Goal: Task Accomplishment & Management: Manage account settings

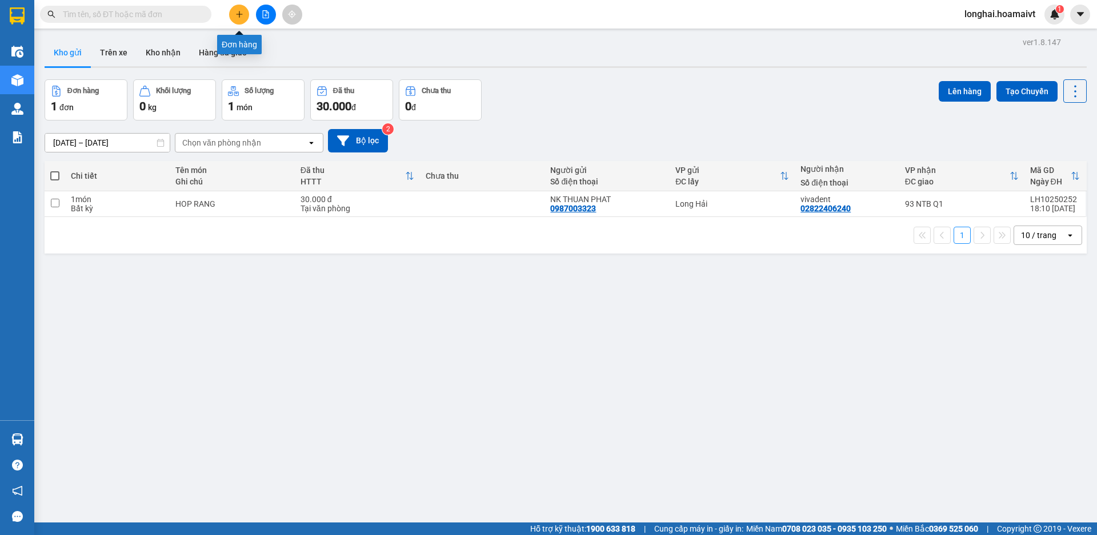
click at [237, 13] on icon "plus" at bounding box center [239, 14] width 8 height 8
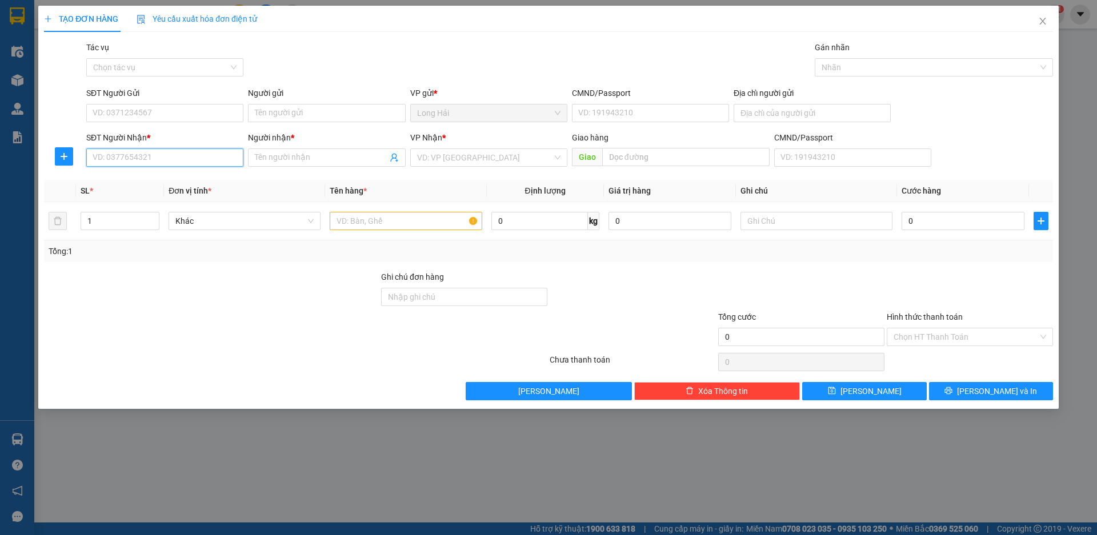
click at [158, 159] on input "SĐT Người Nhận *" at bounding box center [164, 158] width 157 height 18
type input "0395013579"
click at [147, 187] on div "0395013579 - Quan" at bounding box center [164, 180] width 157 height 18
type input "Quan"
type input "0395013579"
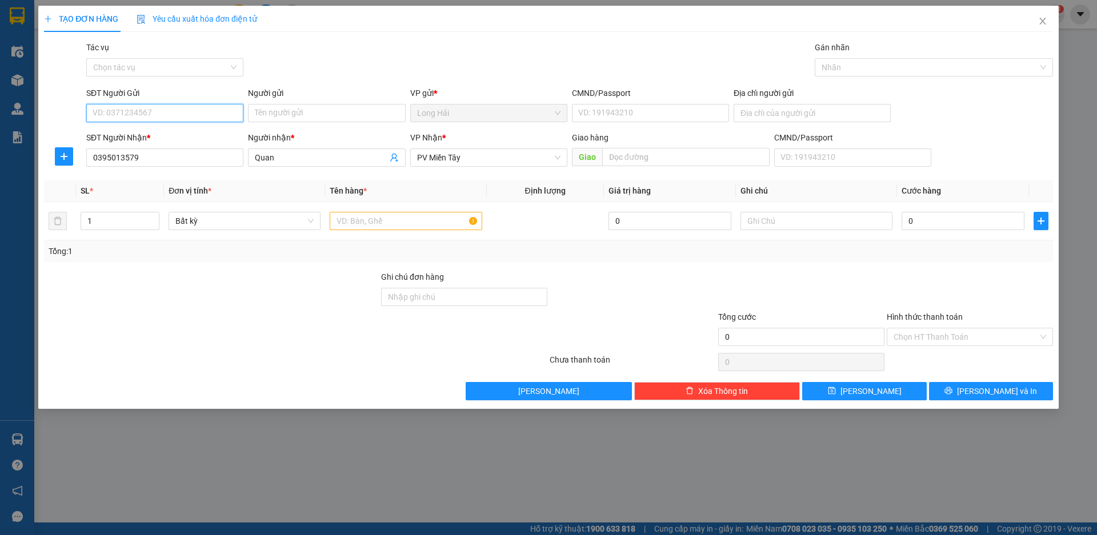
click at [158, 114] on input "SĐT Người Gửi" at bounding box center [164, 113] width 157 height 18
click at [169, 140] on div "0909658295 - TAM" at bounding box center [164, 136] width 143 height 13
type input "0909658295"
type input "TAM"
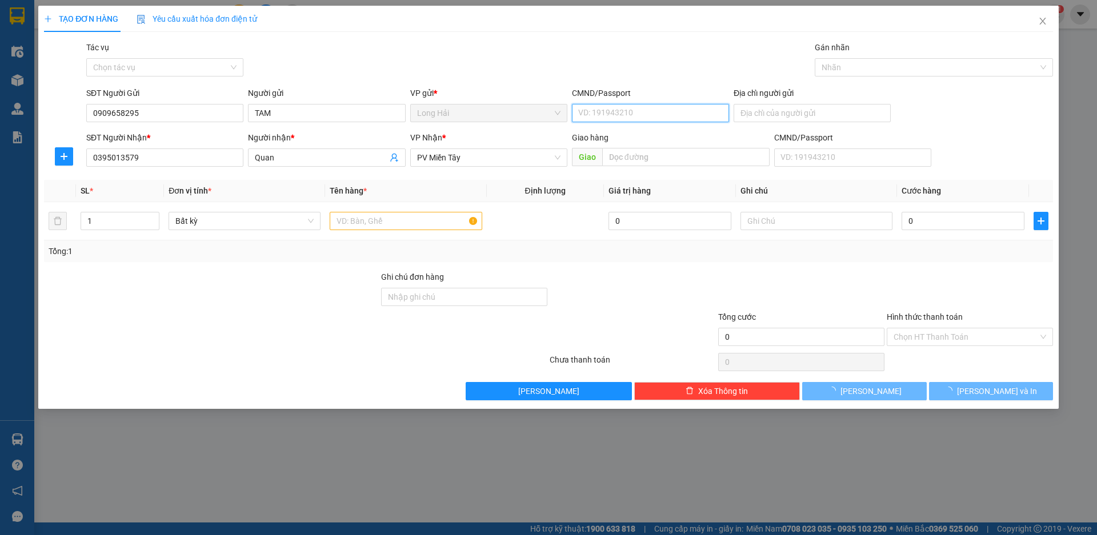
click at [605, 115] on input "CMND/Passport" at bounding box center [650, 113] width 157 height 18
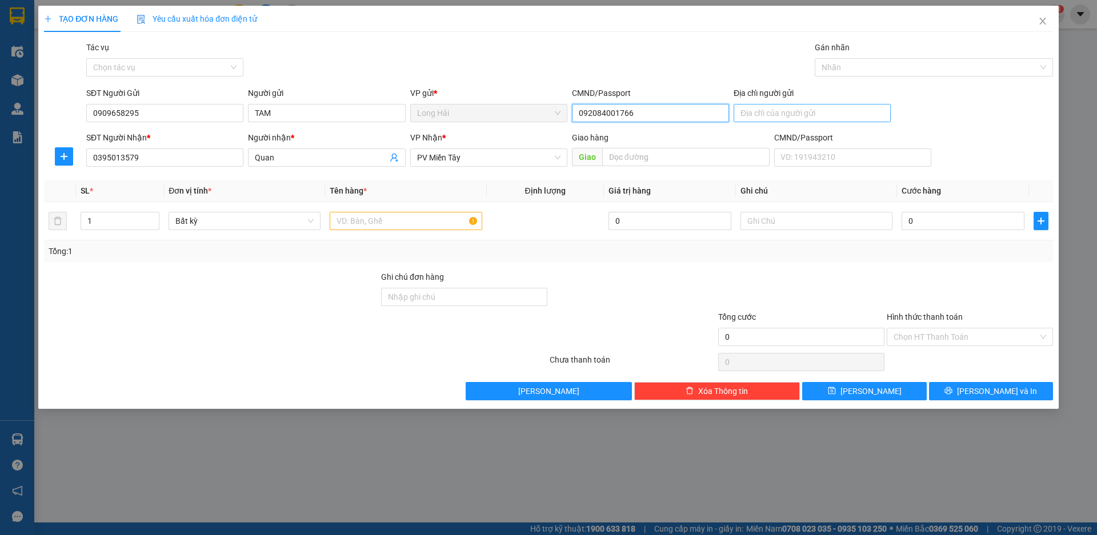
type input "092084001766"
click at [846, 111] on input "Địa chỉ người gửi" at bounding box center [812, 113] width 157 height 18
type input "LONG HAI"
click at [402, 225] on input "text" at bounding box center [406, 221] width 152 height 18
click at [109, 223] on input "1" at bounding box center [120, 221] width 78 height 17
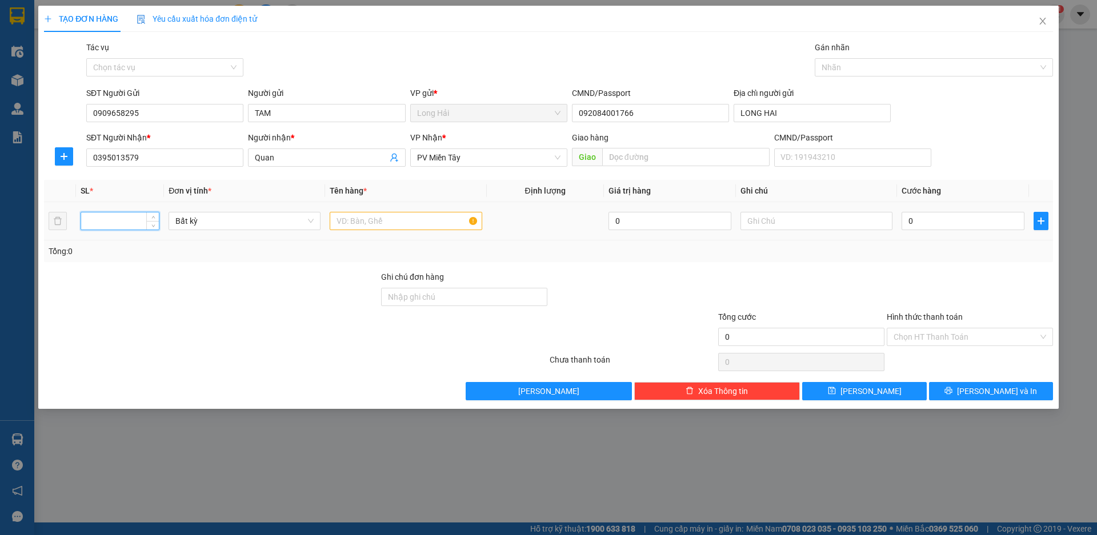
type input "5"
type input "7"
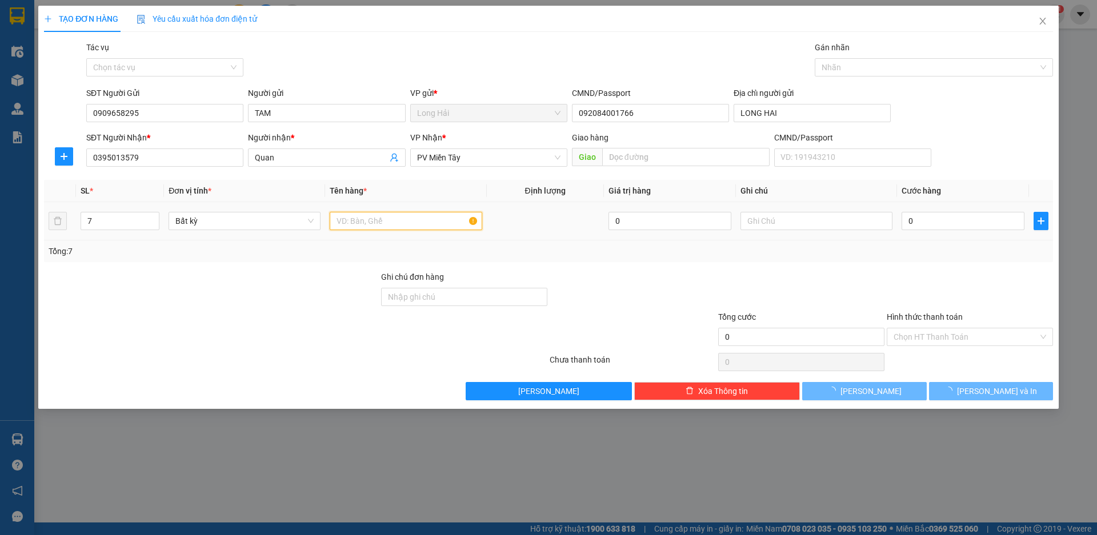
click at [378, 223] on input "text" at bounding box center [406, 221] width 152 height 18
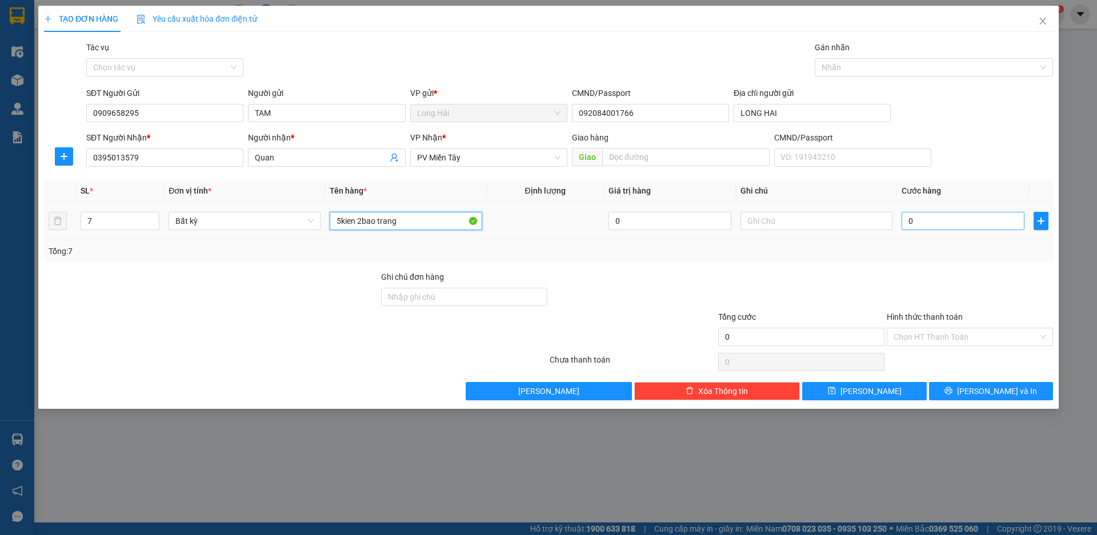
type input "5kien 2bao trang"
click at [955, 219] on input "0" at bounding box center [963, 221] width 123 height 18
type input "2"
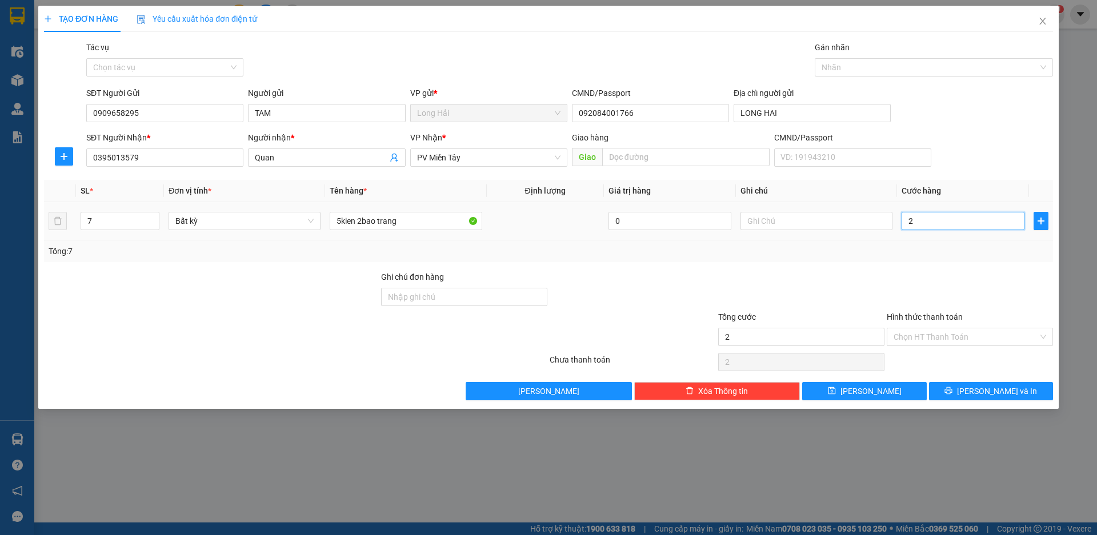
type input "25"
type input "250"
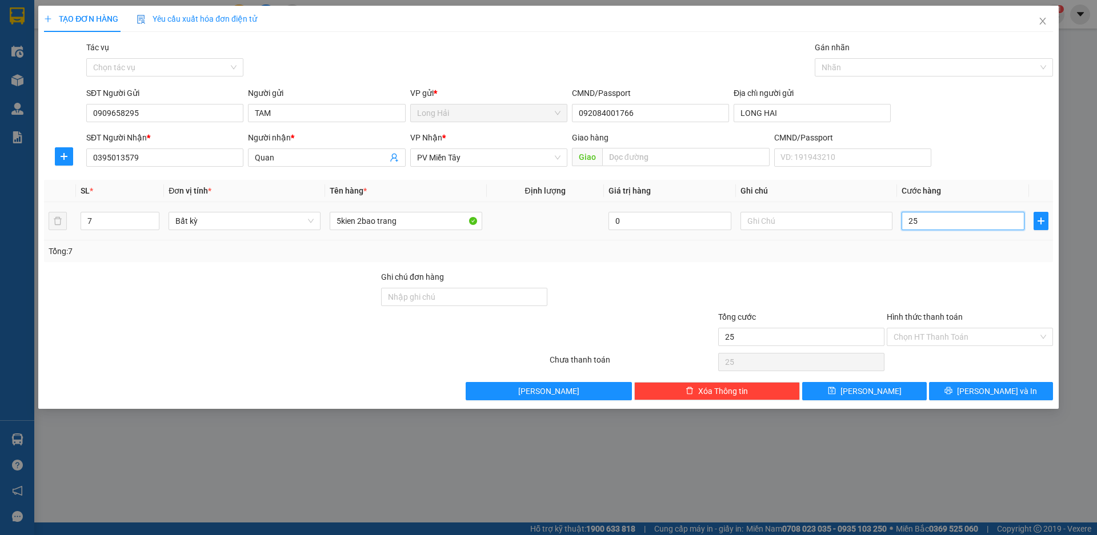
type input "250"
type input "250.000"
click at [962, 334] on input "Hình thức thanh toán" at bounding box center [966, 336] width 145 height 17
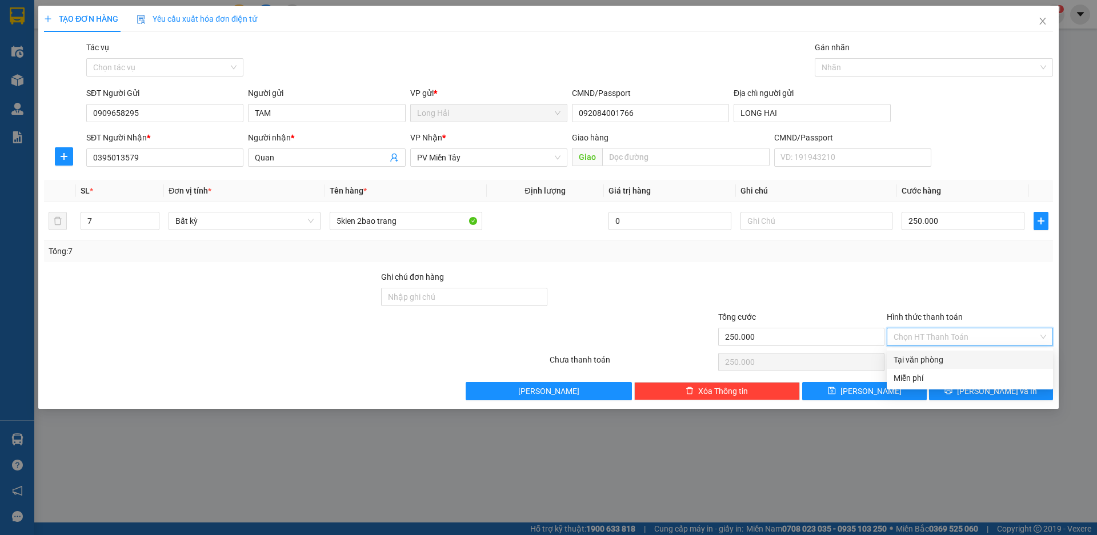
click at [961, 363] on div "Tại văn phòng" at bounding box center [970, 360] width 153 height 13
type input "0"
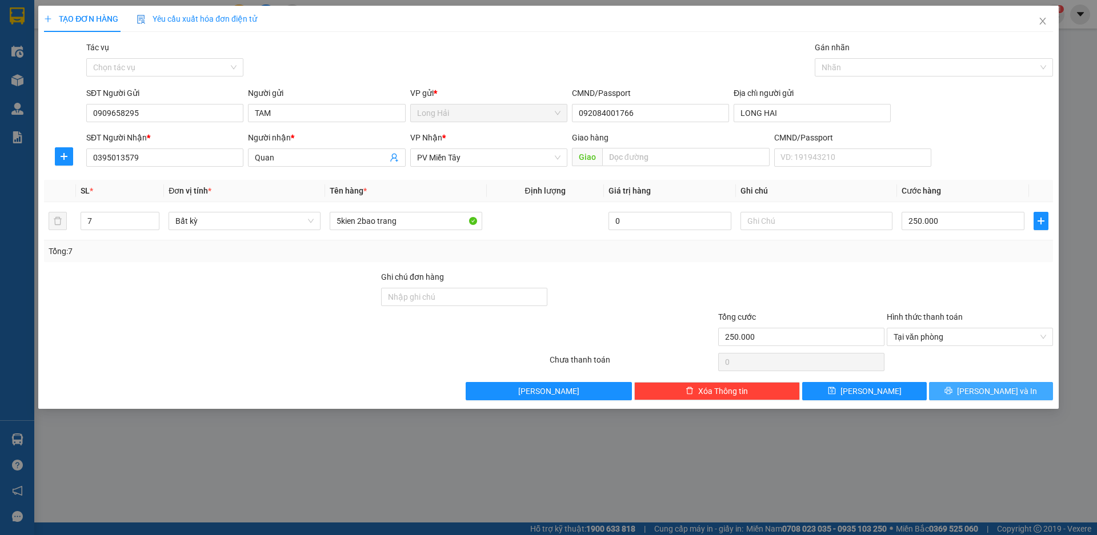
click at [990, 389] on span "[PERSON_NAME] và In" at bounding box center [997, 391] width 80 height 13
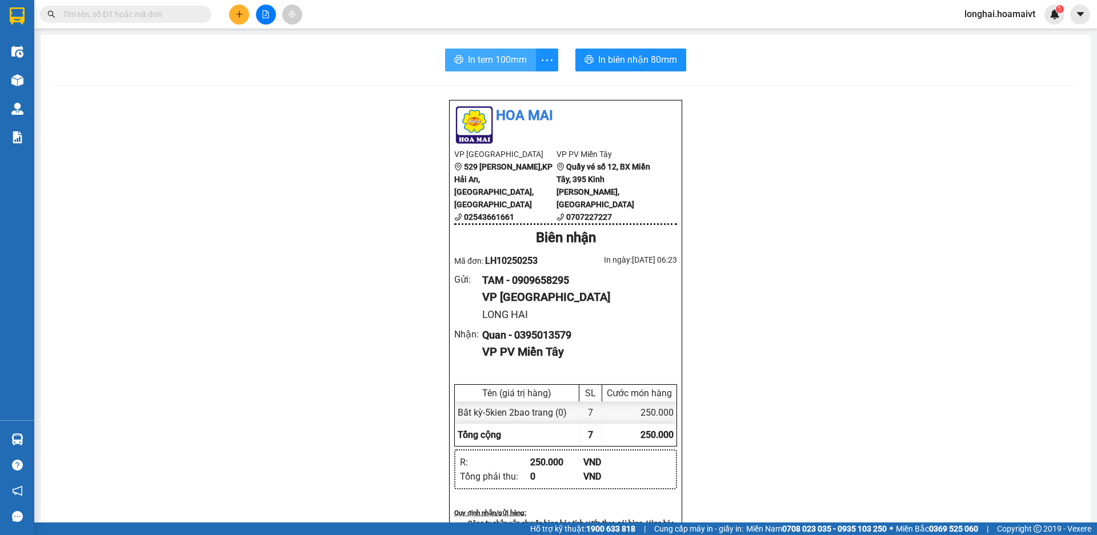
click at [488, 65] on span "In tem 100mm" at bounding box center [497, 60] width 59 height 14
click at [503, 60] on span "In tem 100mm" at bounding box center [497, 60] width 59 height 14
click at [496, 62] on span "In tem 100mm" at bounding box center [497, 60] width 59 height 14
click at [504, 63] on span "In tem 100mm" at bounding box center [497, 60] width 59 height 14
click at [512, 62] on span "In tem 100mm" at bounding box center [497, 60] width 59 height 14
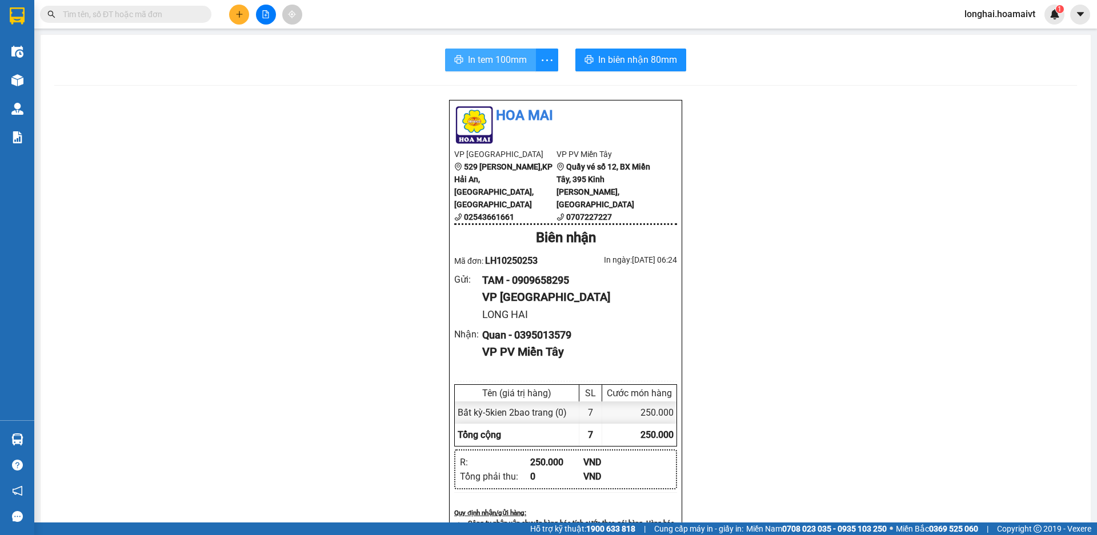
click at [515, 60] on span "In tem 100mm" at bounding box center [497, 60] width 59 height 14
click at [506, 61] on span "In tem 100mm" at bounding box center [497, 60] width 59 height 14
click at [237, 18] on icon "plus" at bounding box center [239, 14] width 8 height 8
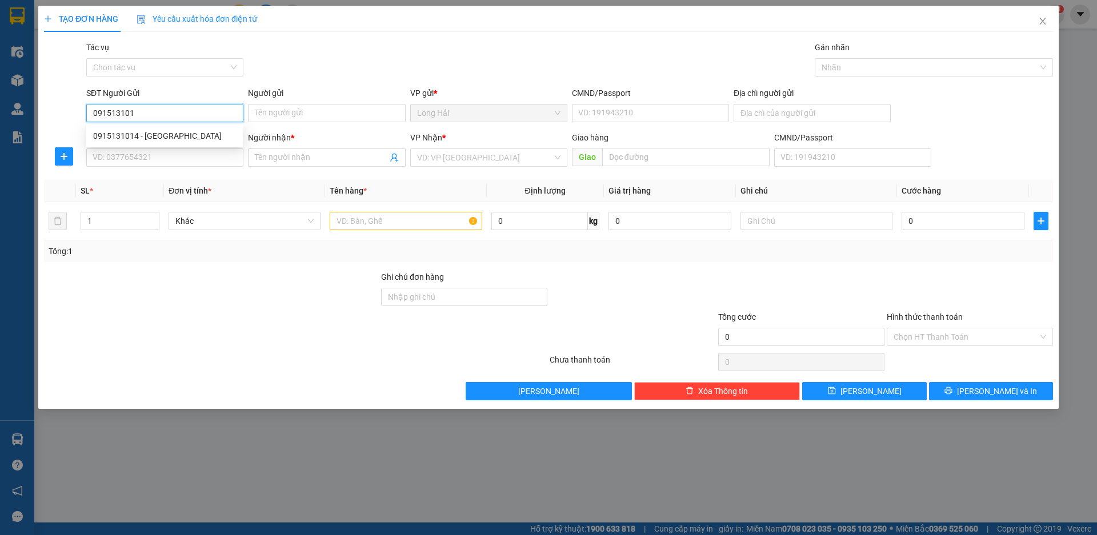
type input "0915131014"
click at [168, 141] on div "0915131014 - Minh" at bounding box center [164, 136] width 143 height 13
type input "Minh"
type input "0932685000"
type input "CTY KB"
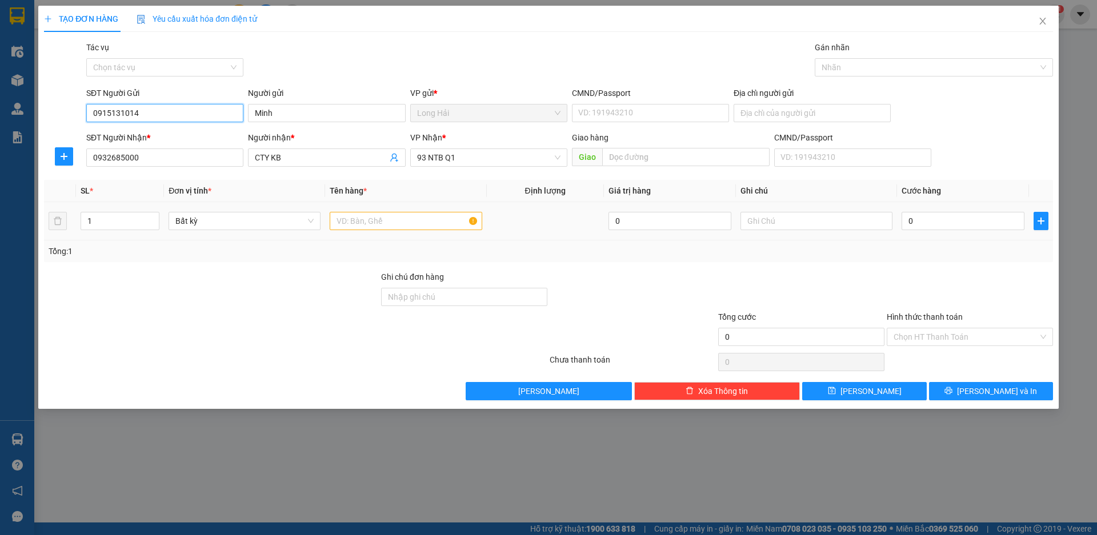
type input "0915131014"
click at [401, 223] on input "text" at bounding box center [406, 221] width 152 height 18
type input "kien"
click at [960, 223] on input "0" at bounding box center [963, 221] width 123 height 18
type input "3"
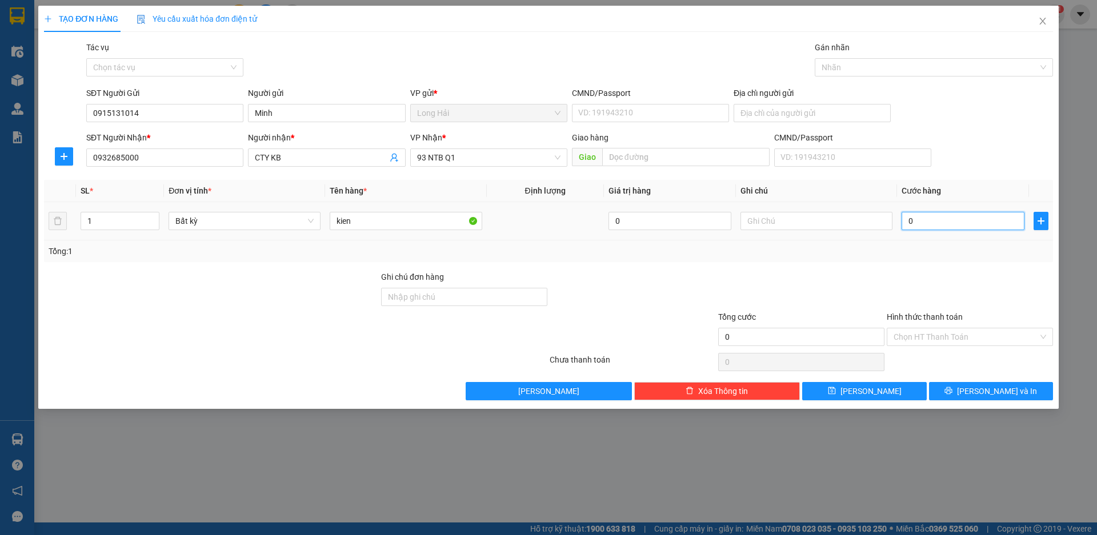
type input "3"
type input "30"
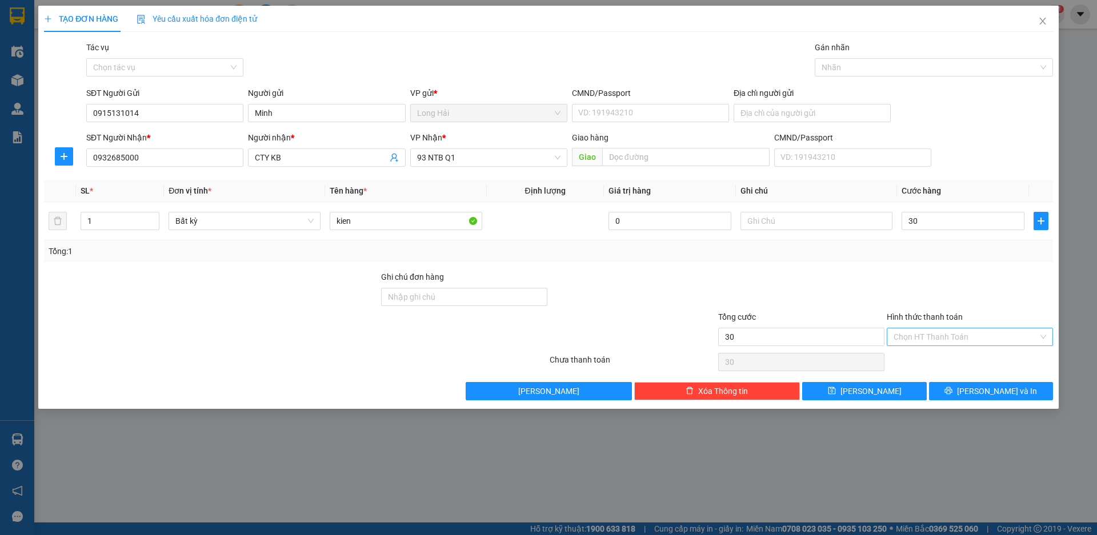
type input "30.000"
click at [998, 342] on input "Hình thức thanh toán" at bounding box center [966, 336] width 145 height 17
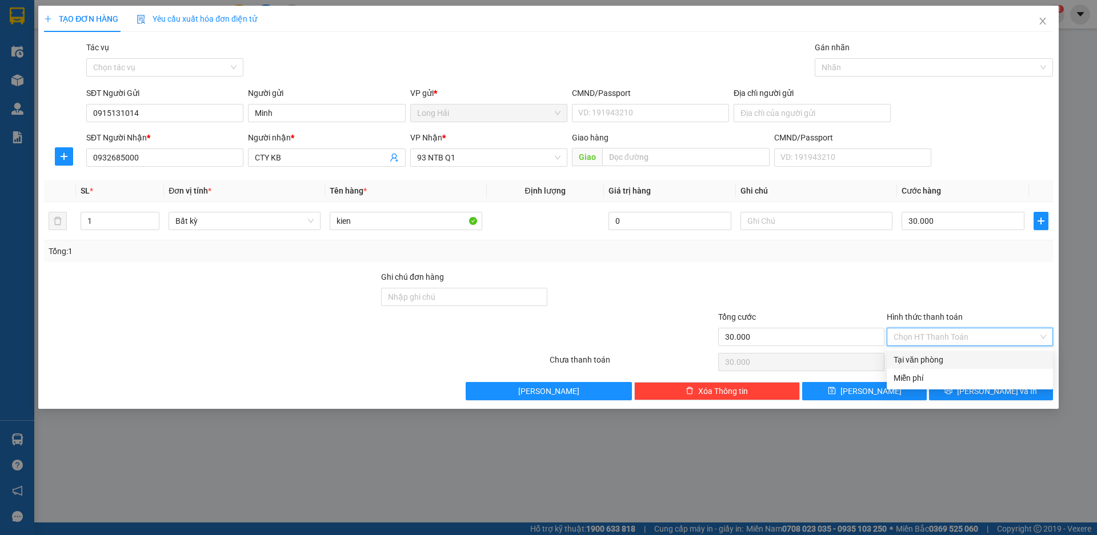
click at [968, 364] on div "Tại văn phòng" at bounding box center [970, 360] width 153 height 13
type input "0"
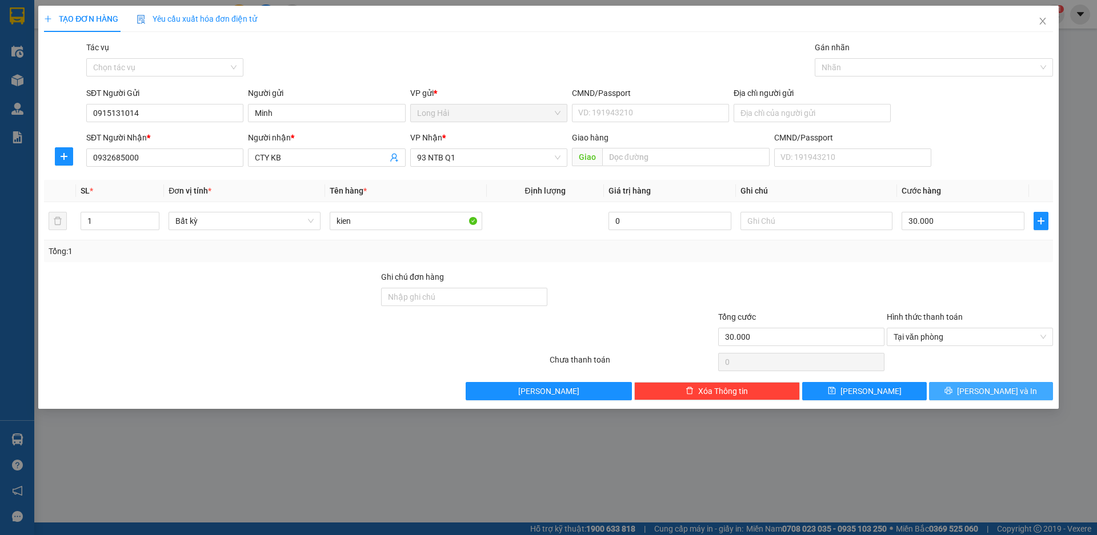
click at [990, 391] on span "[PERSON_NAME] và In" at bounding box center [997, 391] width 80 height 13
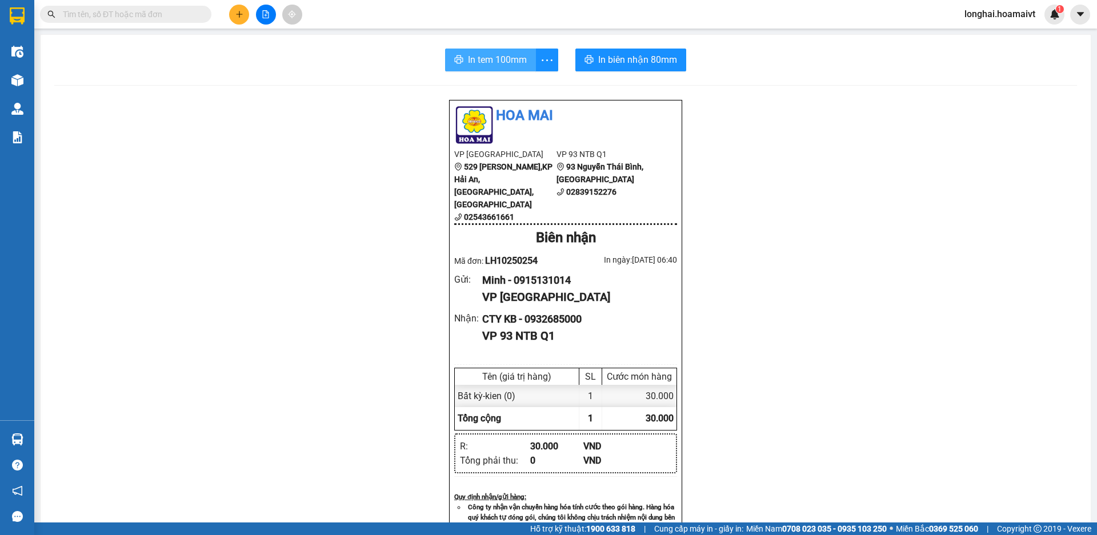
click at [508, 62] on span "In tem 100mm" at bounding box center [497, 60] width 59 height 14
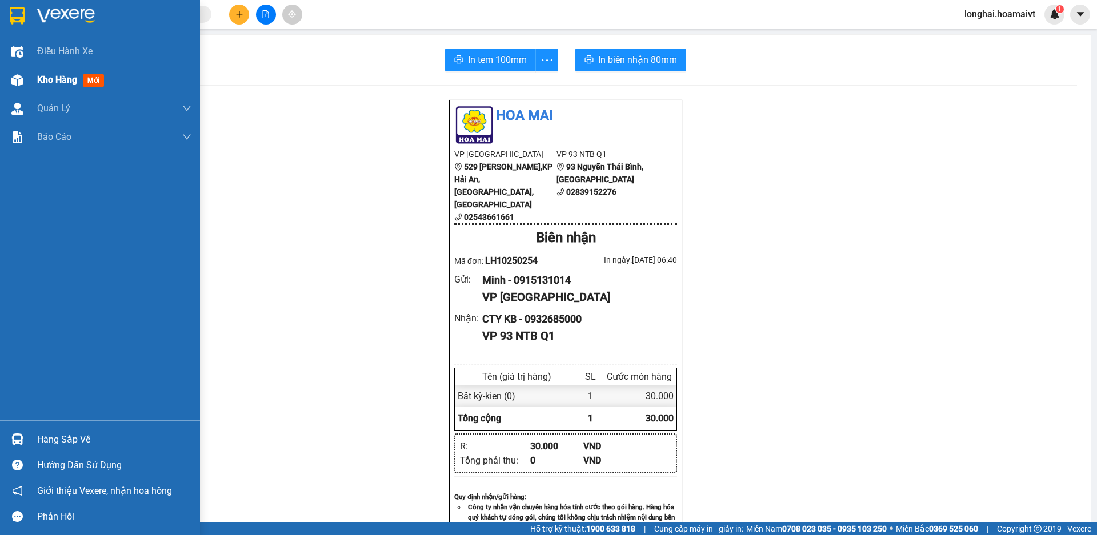
click at [9, 82] on div at bounding box center [17, 80] width 20 height 20
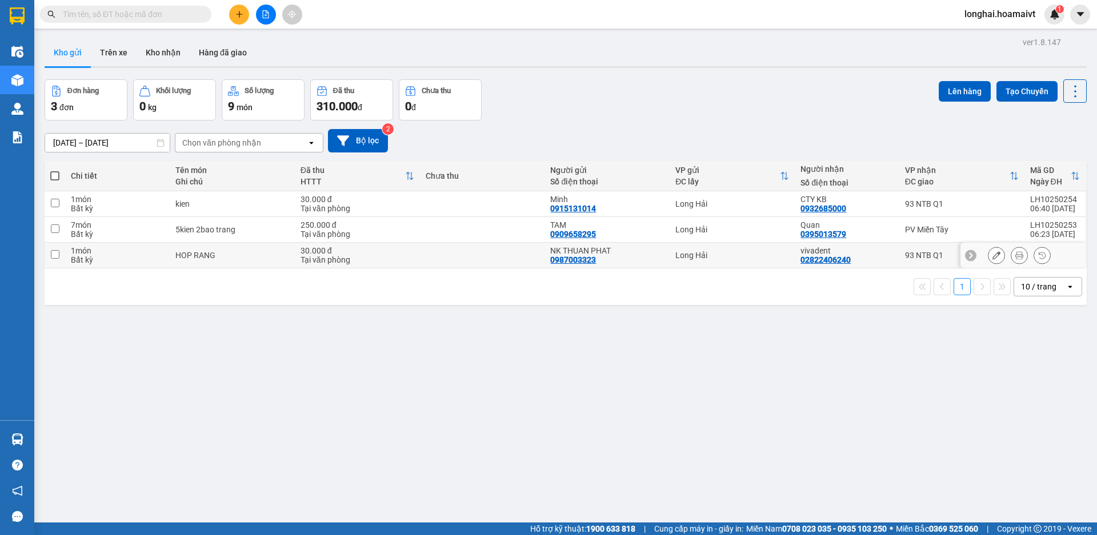
click at [53, 259] on td at bounding box center [55, 256] width 21 height 26
checkbox input "true"
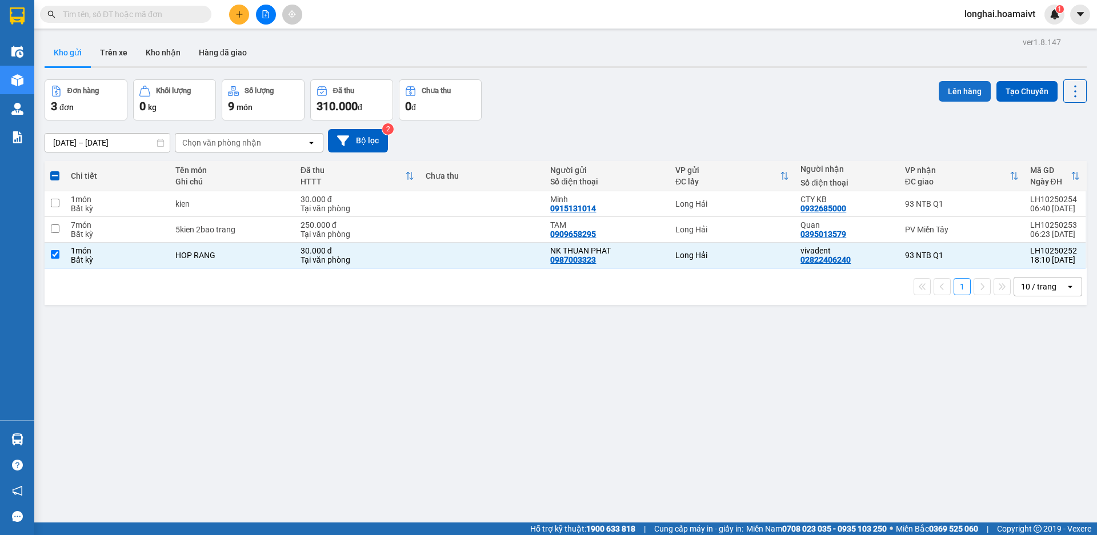
click at [951, 94] on button "Lên hàng" at bounding box center [965, 91] width 52 height 21
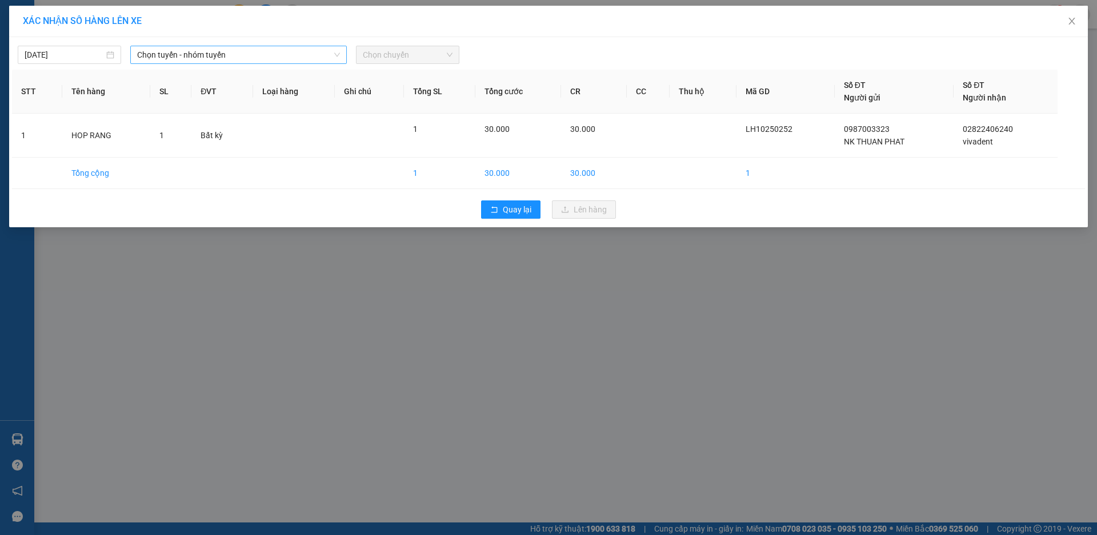
click at [208, 55] on span "Chọn tuyến - nhóm tuyến" at bounding box center [238, 54] width 203 height 17
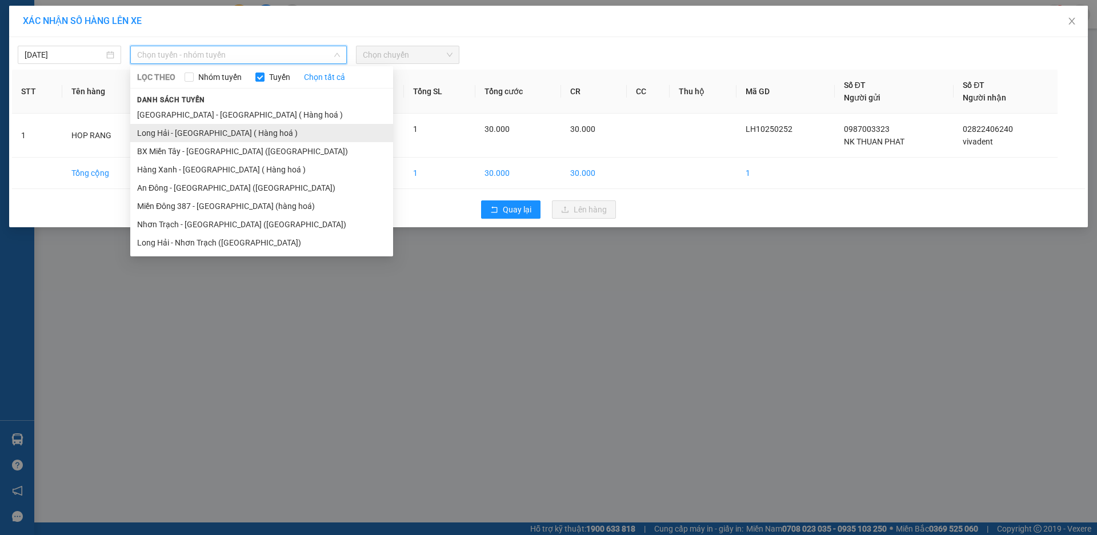
click at [241, 129] on li "Long Hải - [GEOGRAPHIC_DATA] ( Hàng hoá )" at bounding box center [261, 133] width 263 height 18
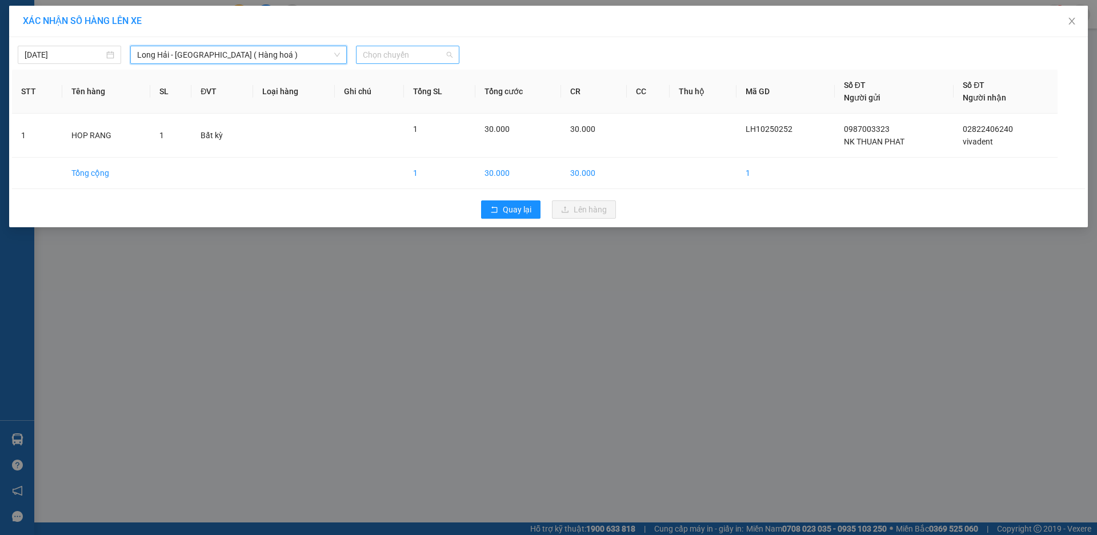
click at [406, 57] on span "Chọn chuyến" at bounding box center [408, 54] width 90 height 17
type input "05"
click at [428, 98] on div "Thêm chuyến " 05:00 "" at bounding box center [417, 96] width 122 height 19
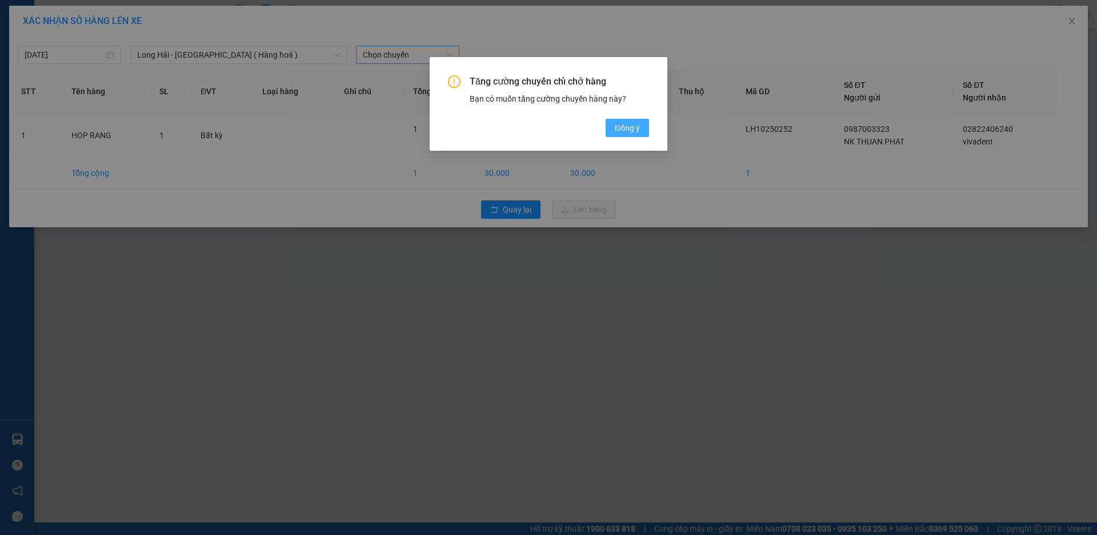
click at [635, 127] on span "Đồng ý" at bounding box center [627, 128] width 25 height 13
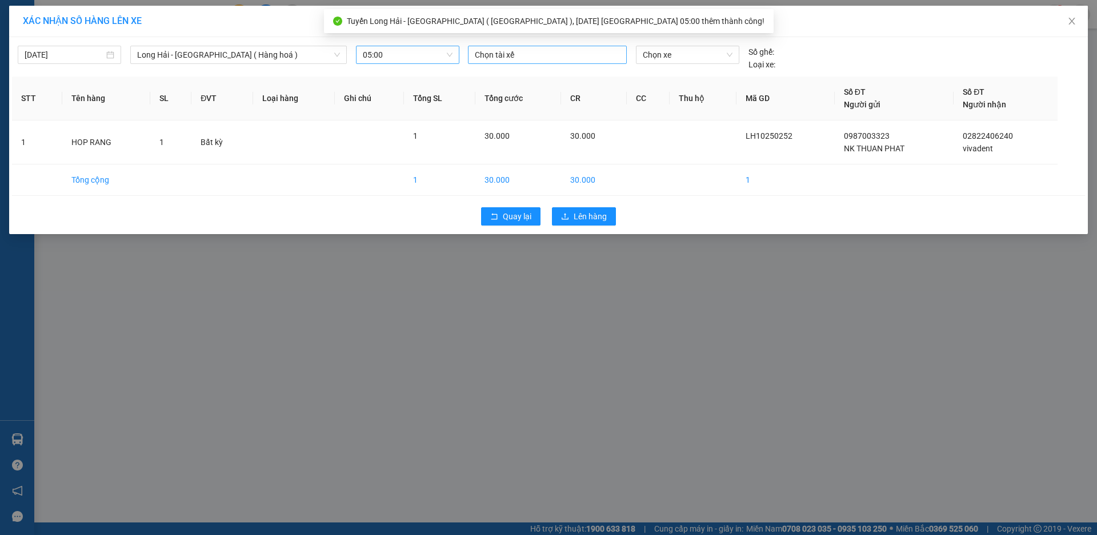
click at [498, 50] on div at bounding box center [547, 55] width 153 height 14
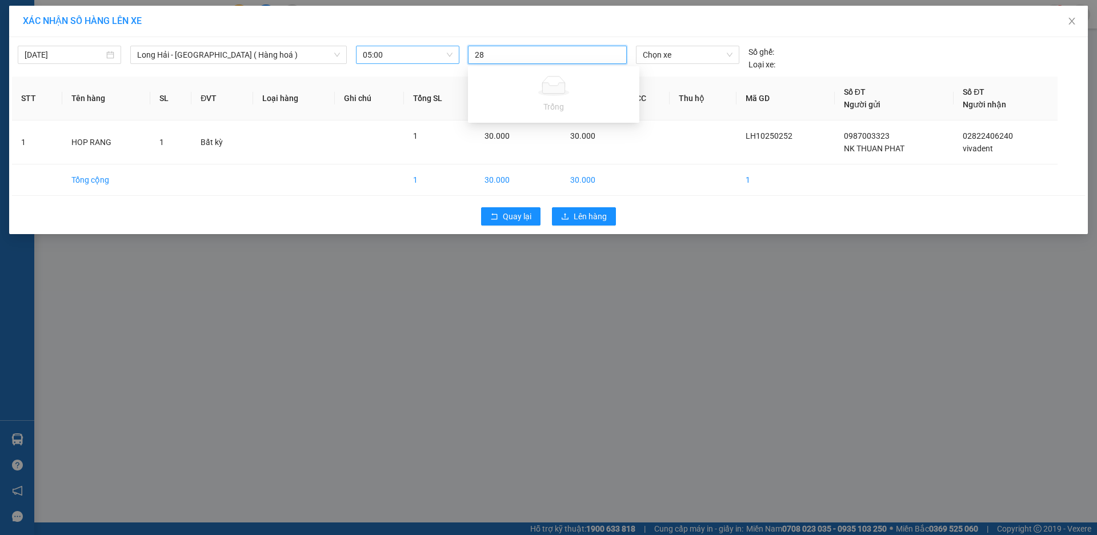
type input "2"
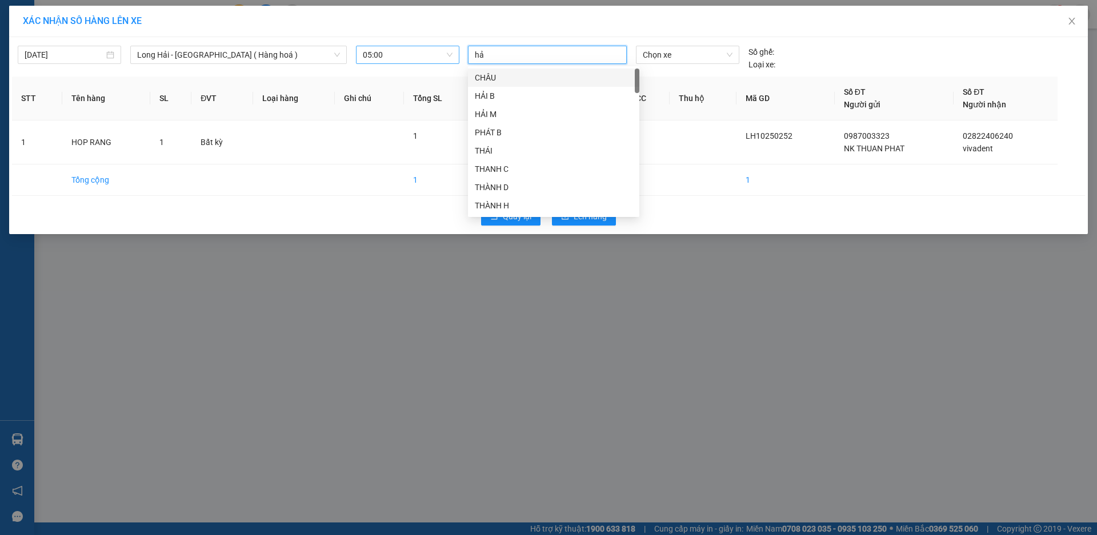
type input "hải"
click at [516, 187] on div "HẢI-LH" at bounding box center [554, 187] width 158 height 13
click at [688, 59] on span "Chọn xe" at bounding box center [687, 54] width 89 height 17
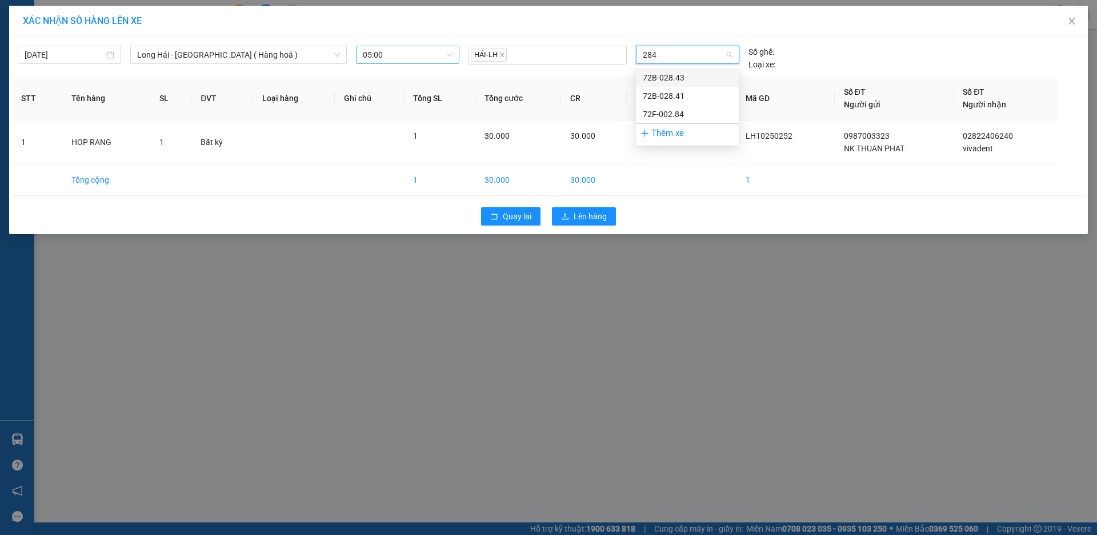
type input "2841"
click at [693, 73] on div "72B-028.41" at bounding box center [687, 77] width 89 height 13
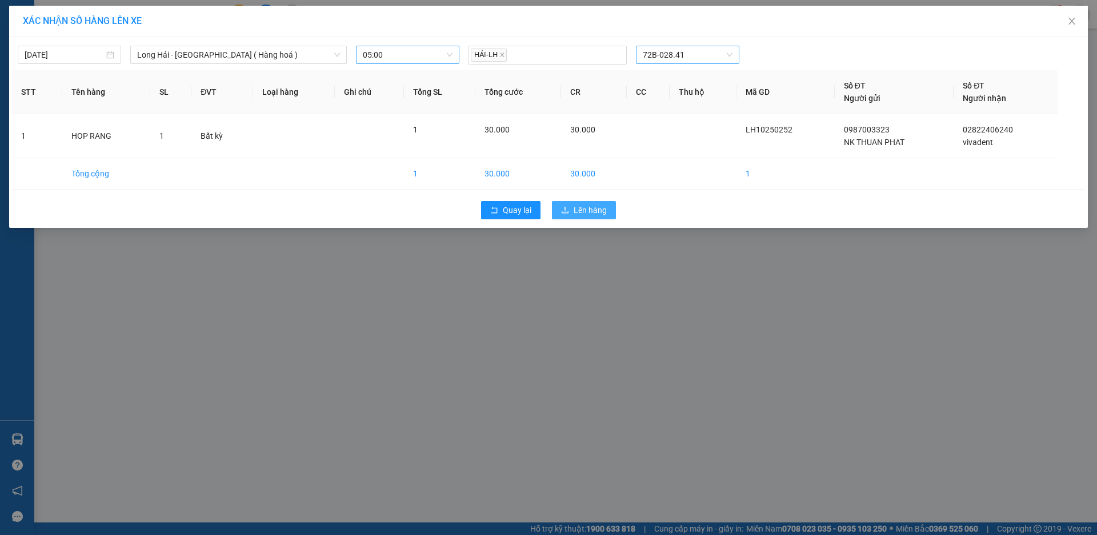
click at [584, 209] on span "Lên hàng" at bounding box center [590, 210] width 33 height 13
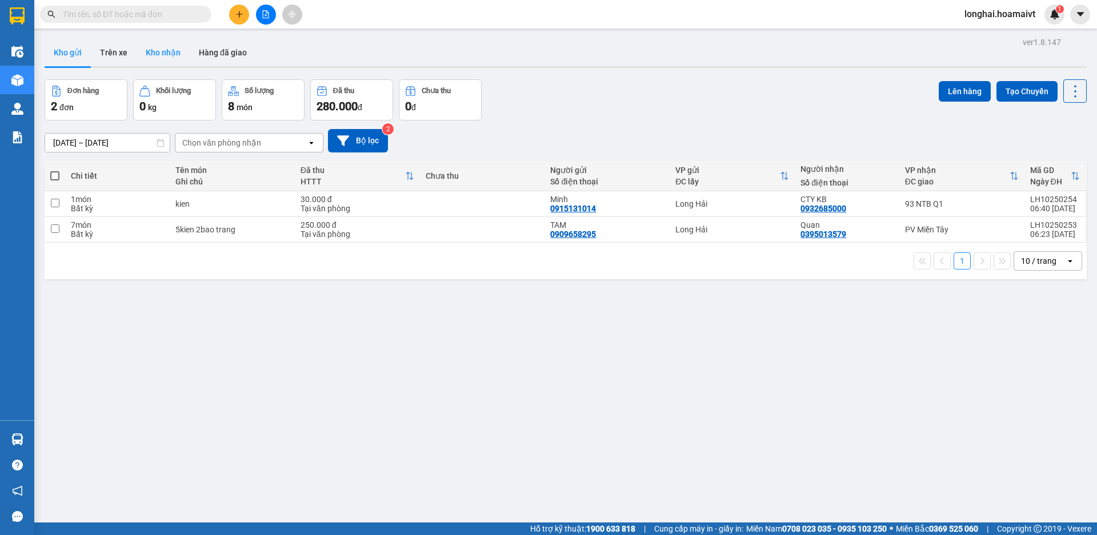
click at [166, 64] on button "Kho nhận" at bounding box center [163, 52] width 53 height 27
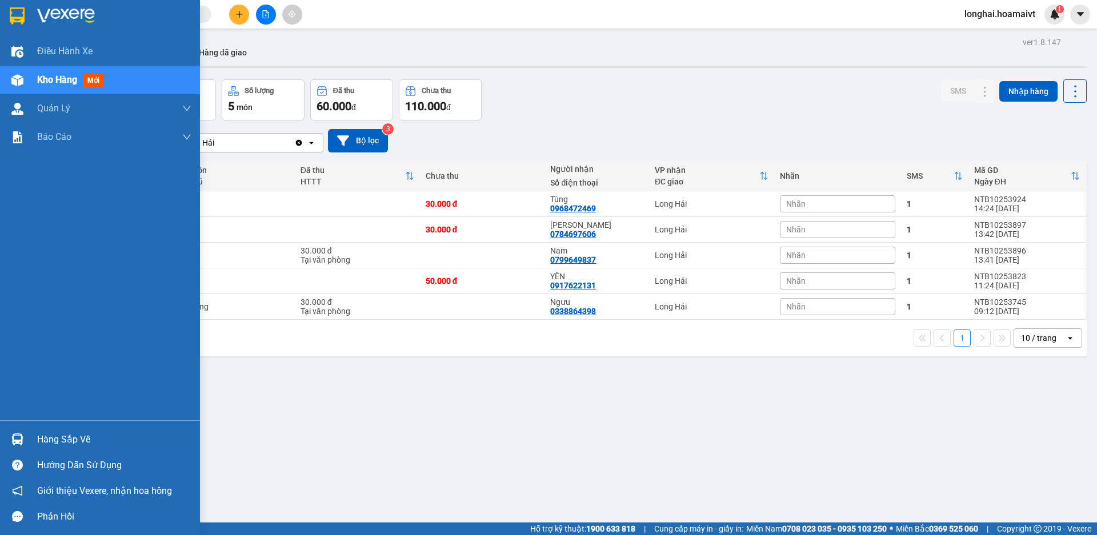
click at [30, 435] on div "Hàng sắp về" at bounding box center [100, 440] width 200 height 26
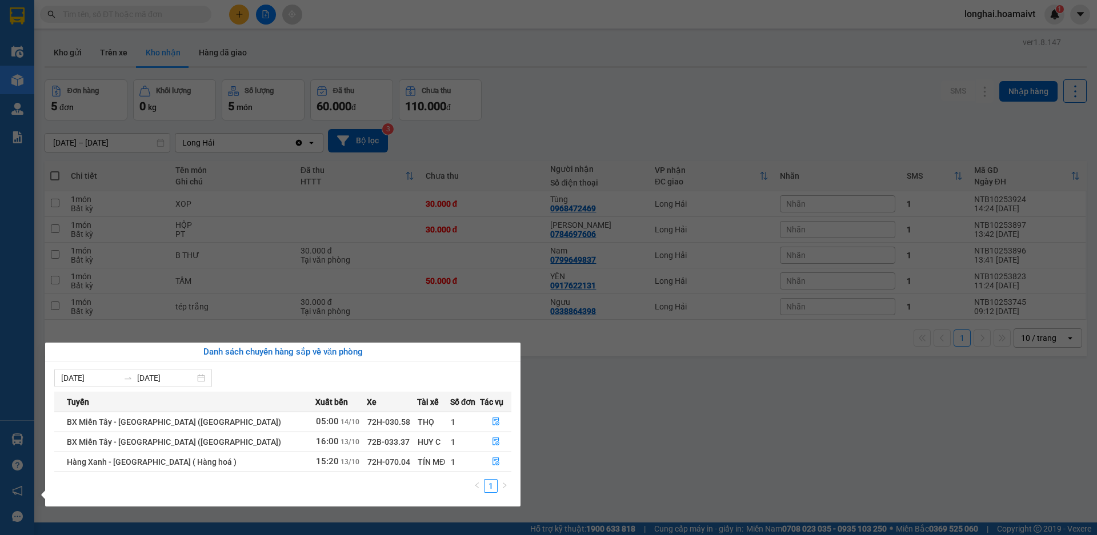
click at [582, 422] on section "Kết quả tìm kiếm ( 0 ) Bộ lọc No Data longhai.hoamaivt 1 Điều hành xe Kho hàng …" at bounding box center [548, 267] width 1097 height 535
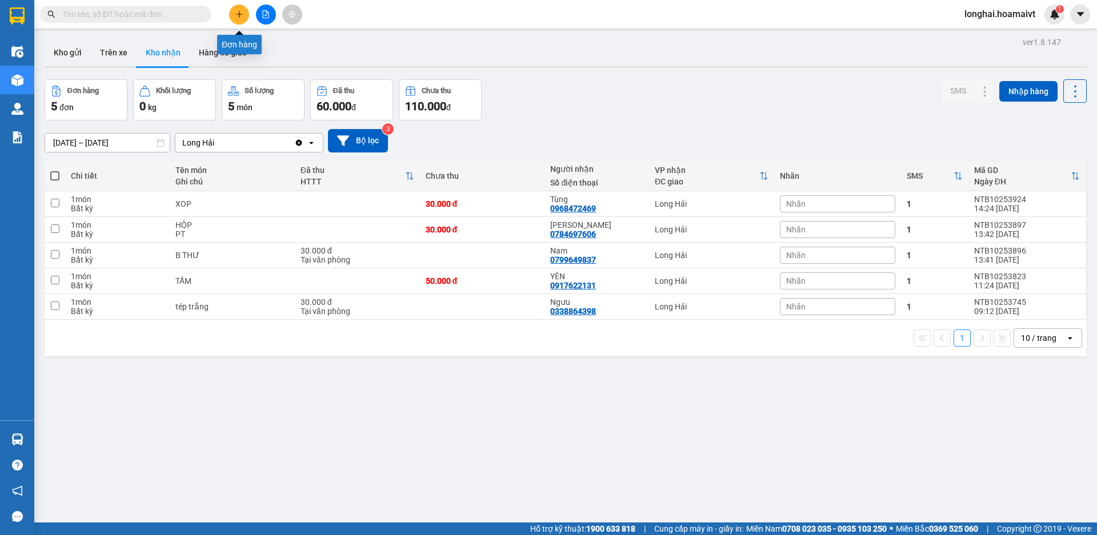
click at [237, 13] on icon "plus" at bounding box center [239, 14] width 8 height 8
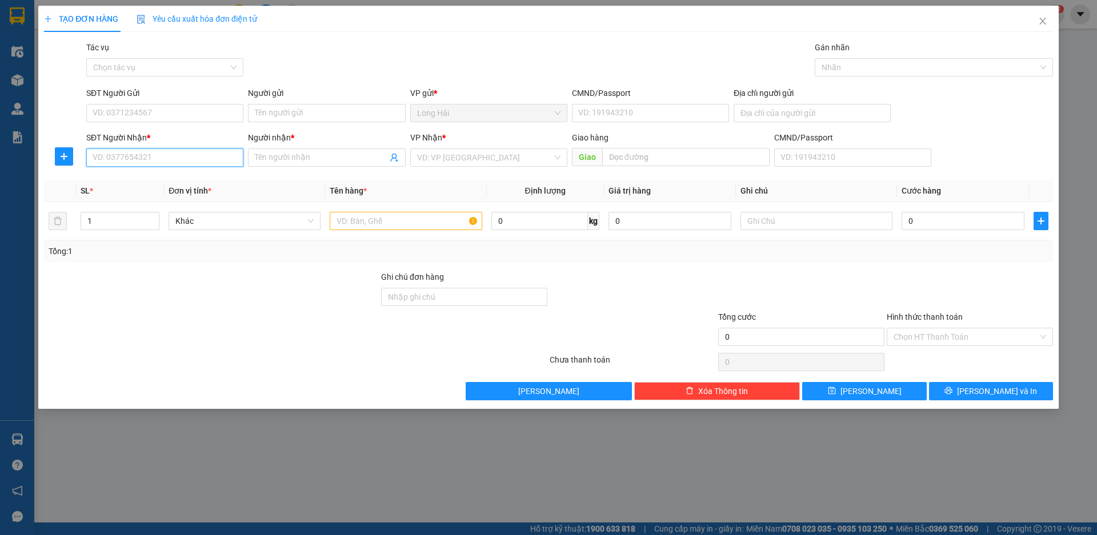
click at [106, 158] on input "SĐT Người Nhận *" at bounding box center [164, 158] width 157 height 18
type input "0"
click at [125, 116] on input "SĐT Người Gửi" at bounding box center [164, 113] width 157 height 18
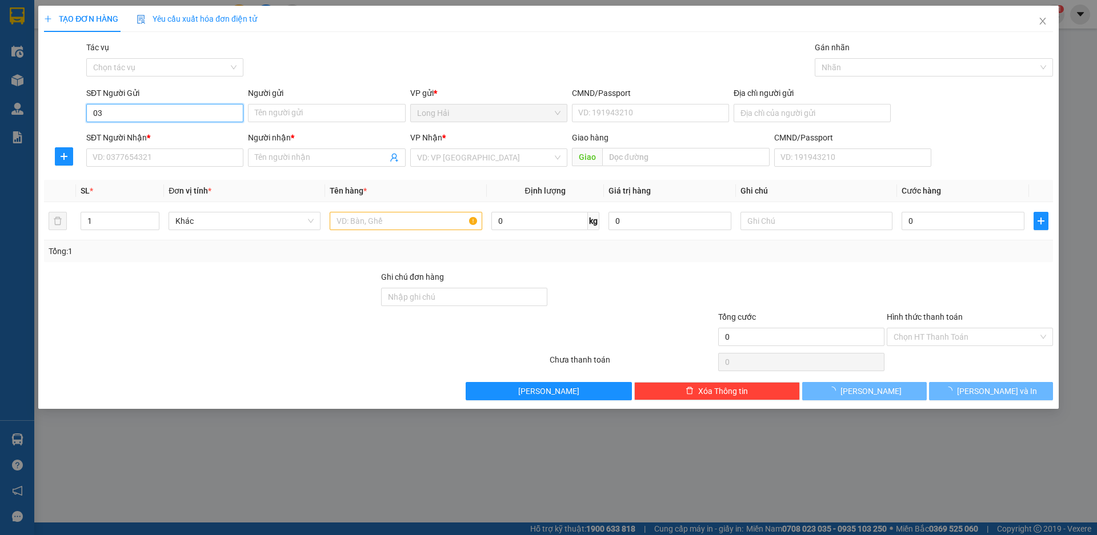
type input "0"
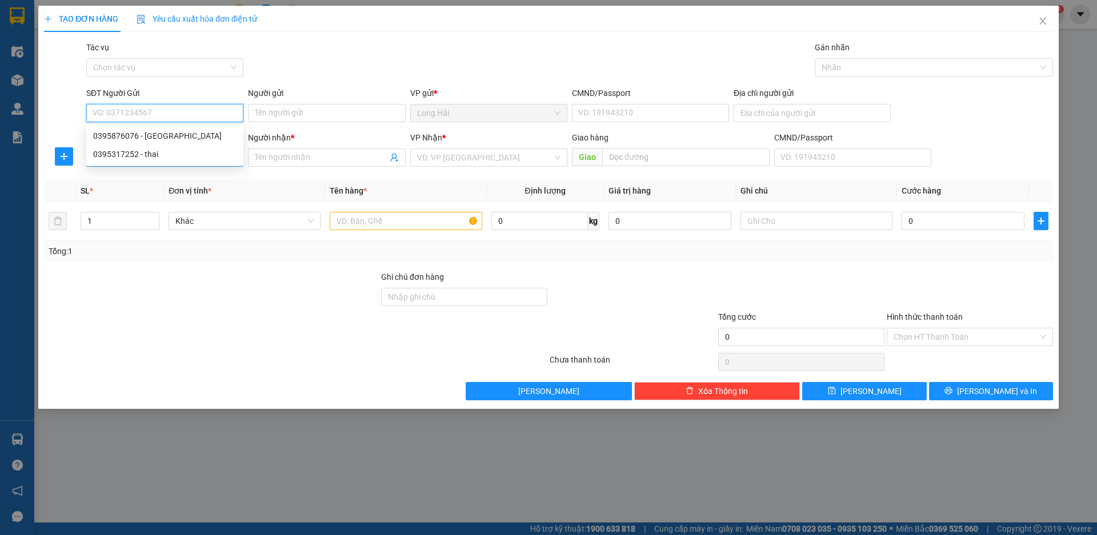
click at [137, 162] on div "0395317252 - thai" at bounding box center [164, 154] width 157 height 18
type input "0395317252"
type input "thai"
type input "0906773665"
type input "NHÂN"
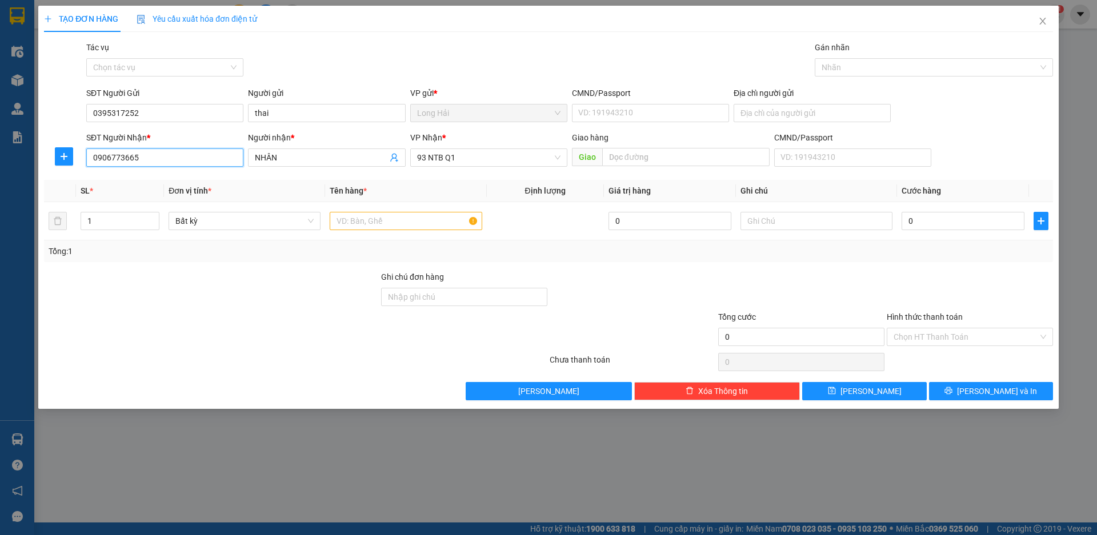
click at [137, 162] on input "0906773665" at bounding box center [164, 158] width 157 height 18
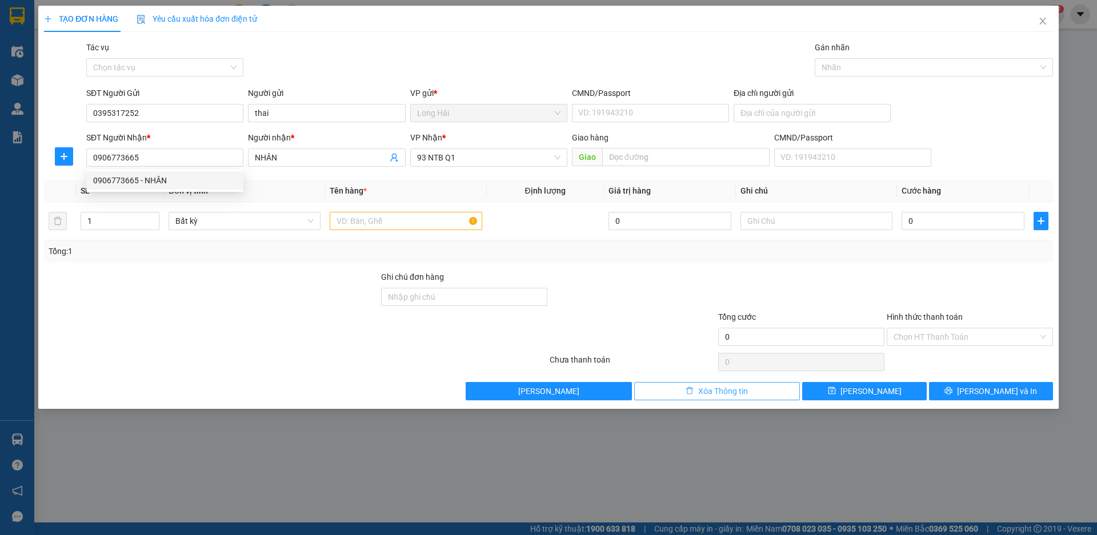
click at [752, 397] on button "Xóa Thông tin" at bounding box center [717, 391] width 166 height 18
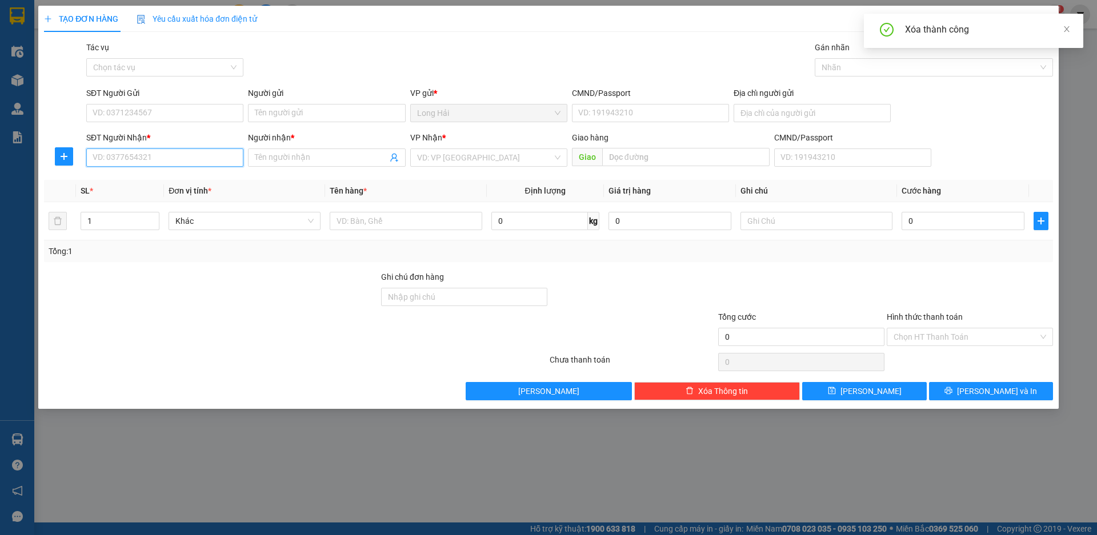
click at [166, 150] on input "SĐT Người Nhận *" at bounding box center [164, 158] width 157 height 18
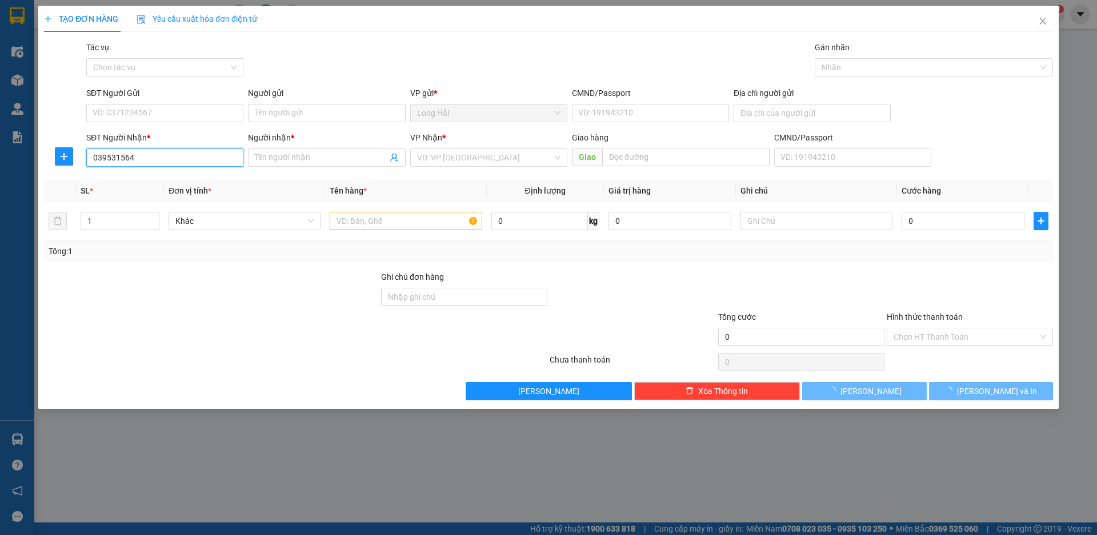
type input "0395315644"
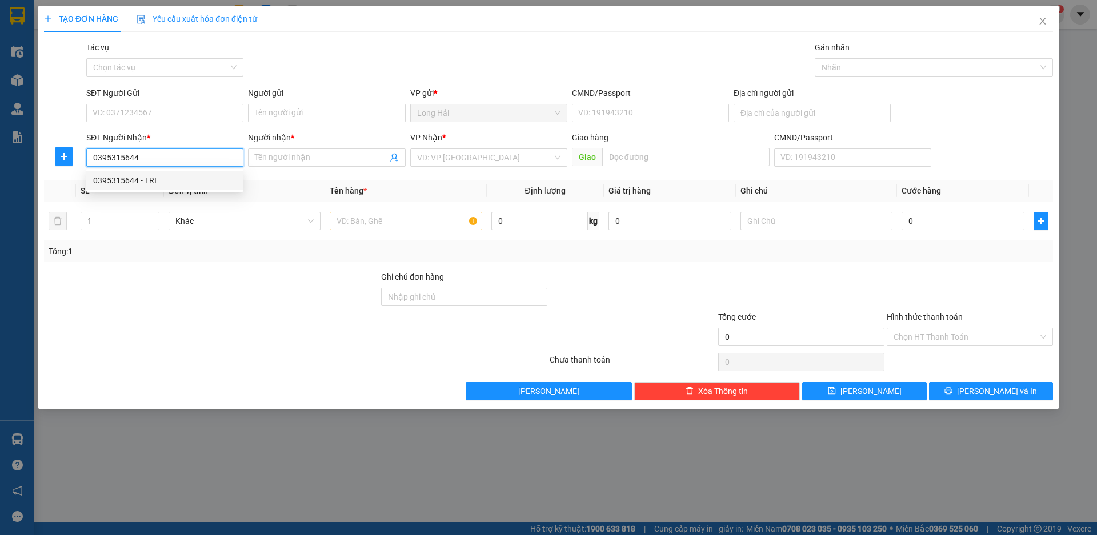
click at [155, 177] on div "0395315644 - TRI" at bounding box center [164, 180] width 143 height 13
type input "TRI"
type input "0395315644"
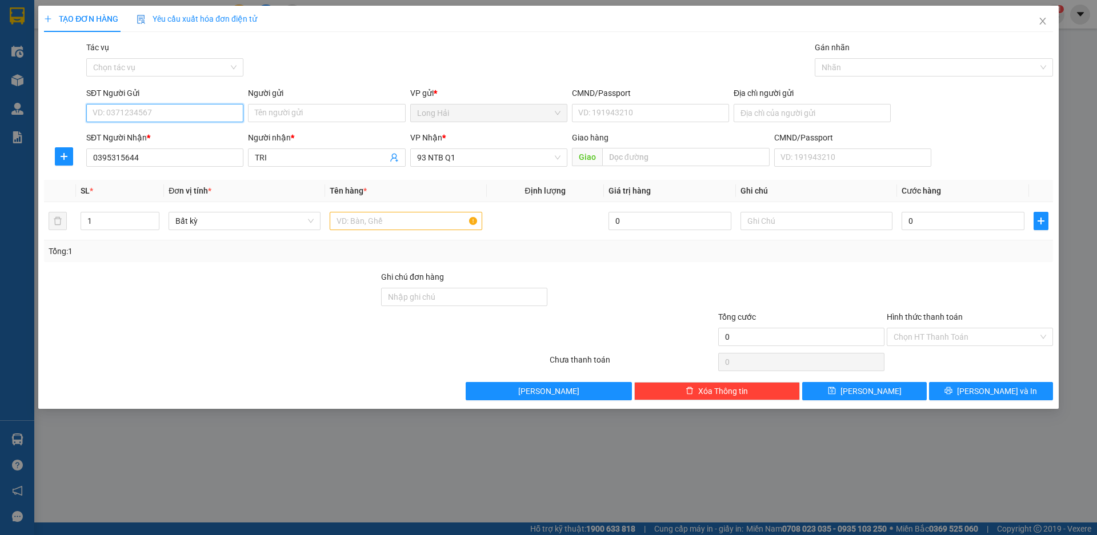
click at [153, 106] on input "SĐT Người Gửi" at bounding box center [164, 113] width 157 height 18
click at [163, 113] on input "SĐT Người Gửi" at bounding box center [164, 113] width 157 height 18
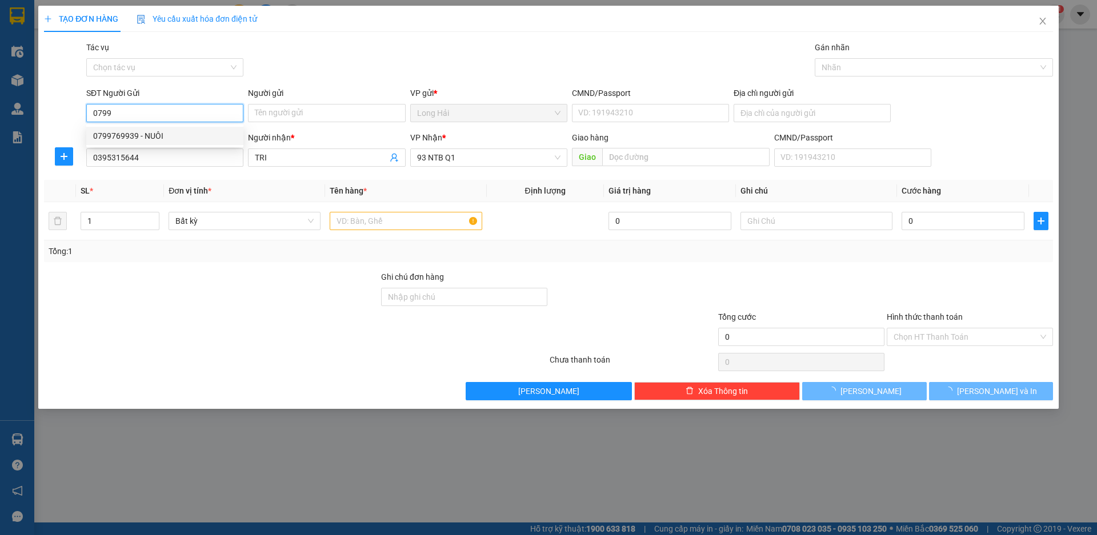
click at [167, 132] on div "0799769939 - NUÔI" at bounding box center [164, 136] width 143 height 13
type input "0799769939"
type input "NUÔI"
type input "0799769939"
click at [392, 227] on input "text" at bounding box center [406, 221] width 152 height 18
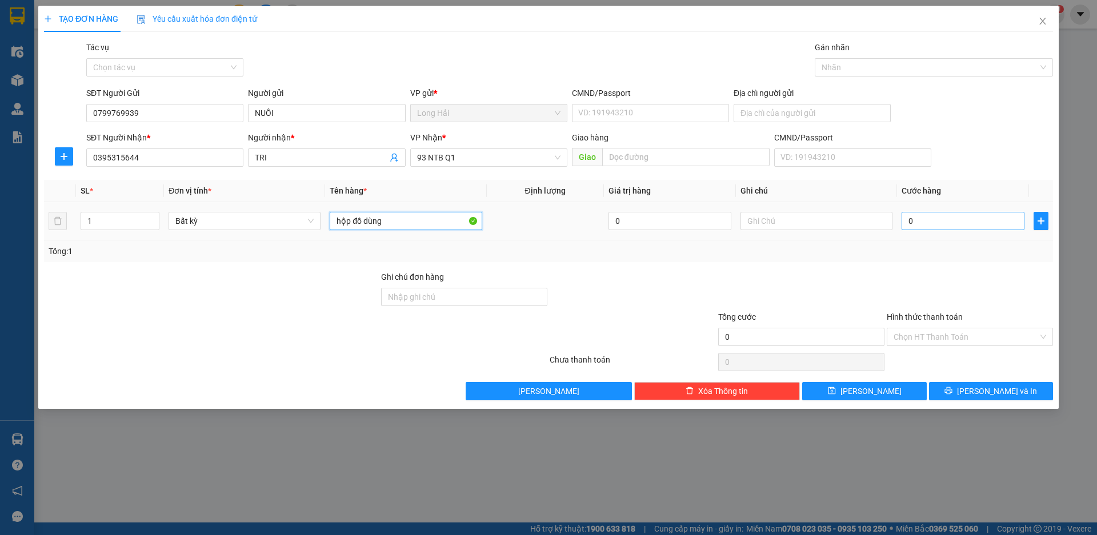
type input "hộp đồ dùng"
click at [986, 216] on input "0" at bounding box center [963, 221] width 123 height 18
type input "3"
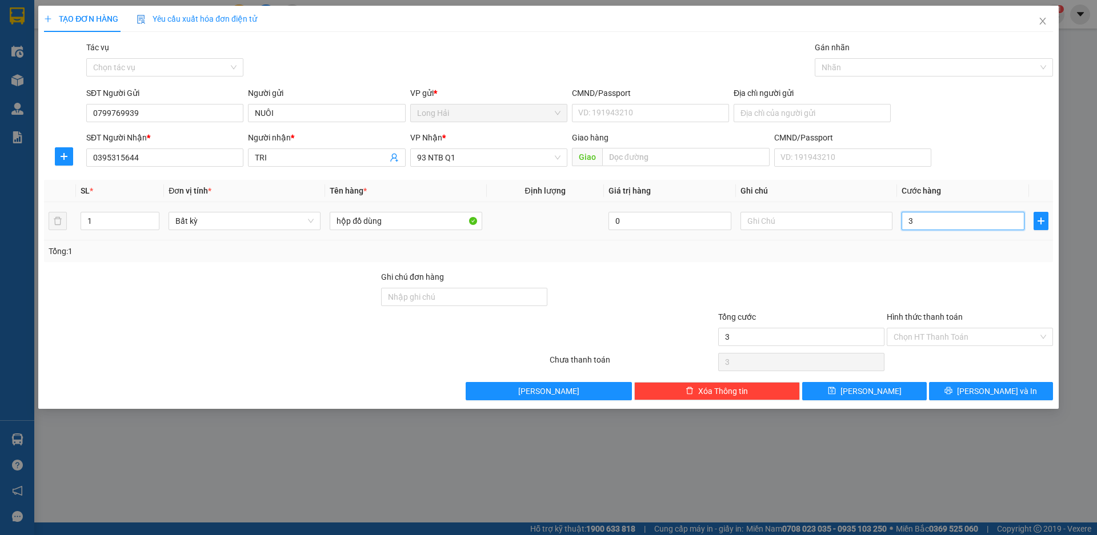
type input "30"
type input "30.000"
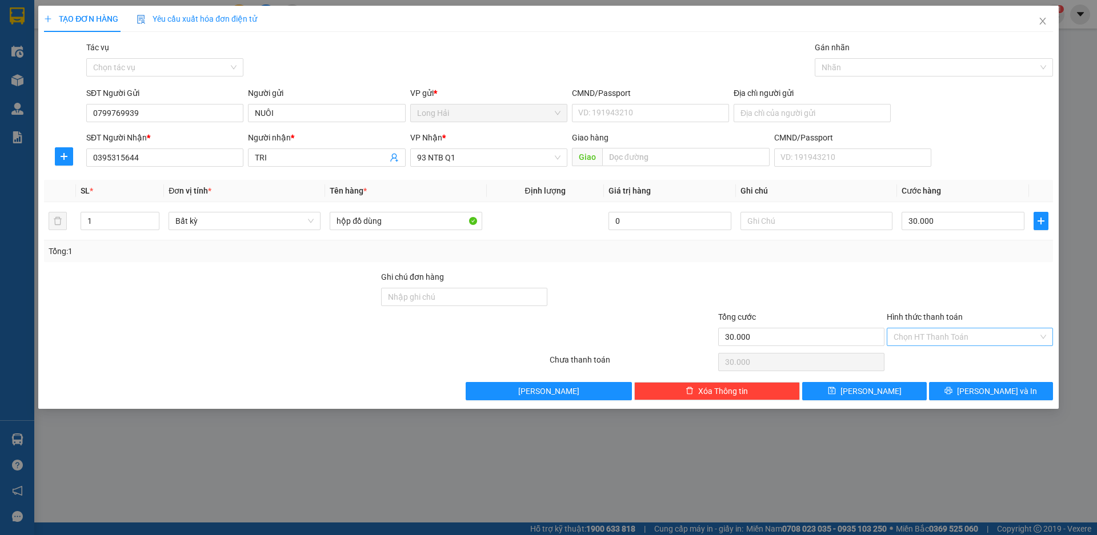
click at [944, 338] on input "Hình thức thanh toán" at bounding box center [966, 336] width 145 height 17
click at [953, 359] on div "Tại văn phòng" at bounding box center [970, 360] width 153 height 13
type input "0"
click at [966, 388] on button "[PERSON_NAME] và In" at bounding box center [991, 391] width 124 height 18
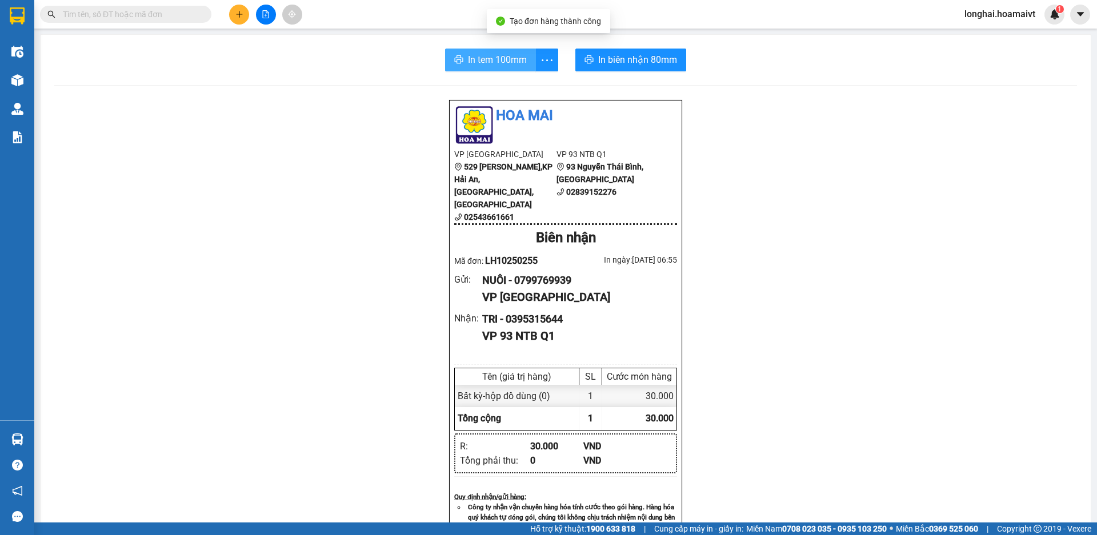
click at [472, 64] on span "In tem 100mm" at bounding box center [497, 60] width 59 height 14
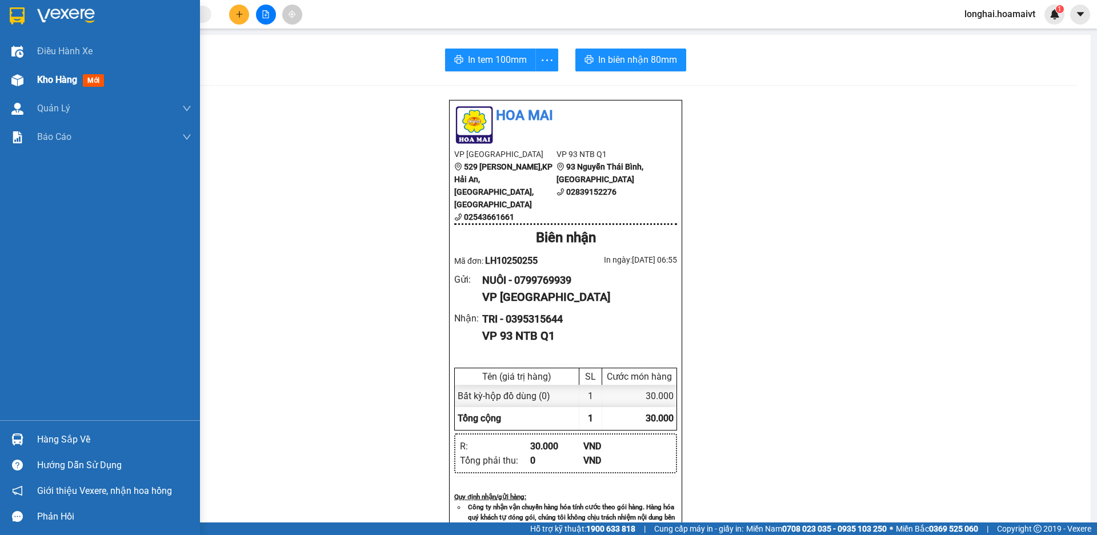
click at [51, 71] on div "Kho hàng mới" at bounding box center [114, 80] width 154 height 29
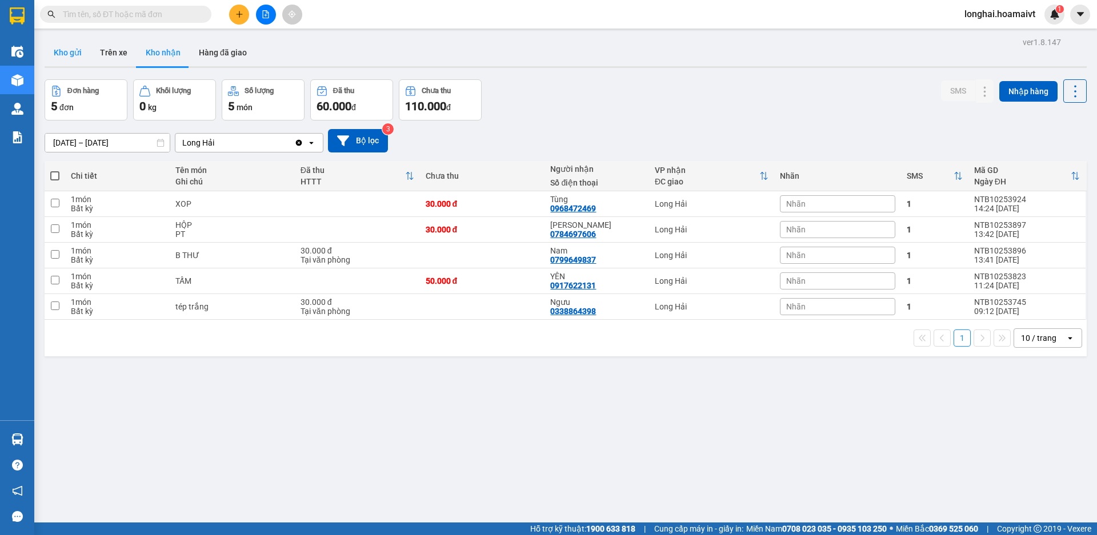
click at [57, 55] on button "Kho gửi" at bounding box center [68, 52] width 46 height 27
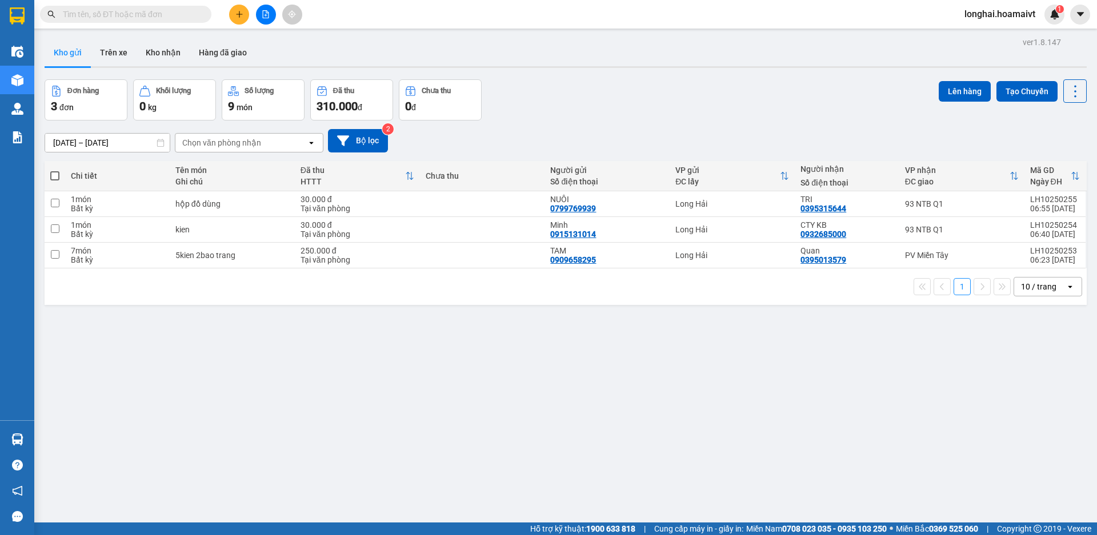
click at [56, 177] on span at bounding box center [54, 175] width 9 height 9
click at [55, 170] on input "checkbox" at bounding box center [55, 170] width 0 height 0
checkbox input "true"
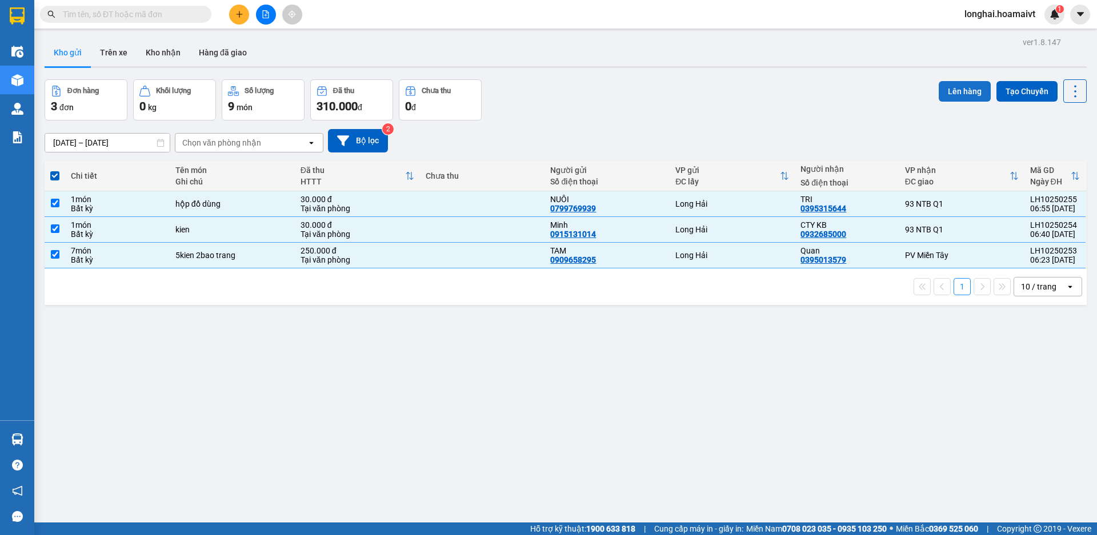
click at [939, 94] on button "Lên hàng" at bounding box center [965, 91] width 52 height 21
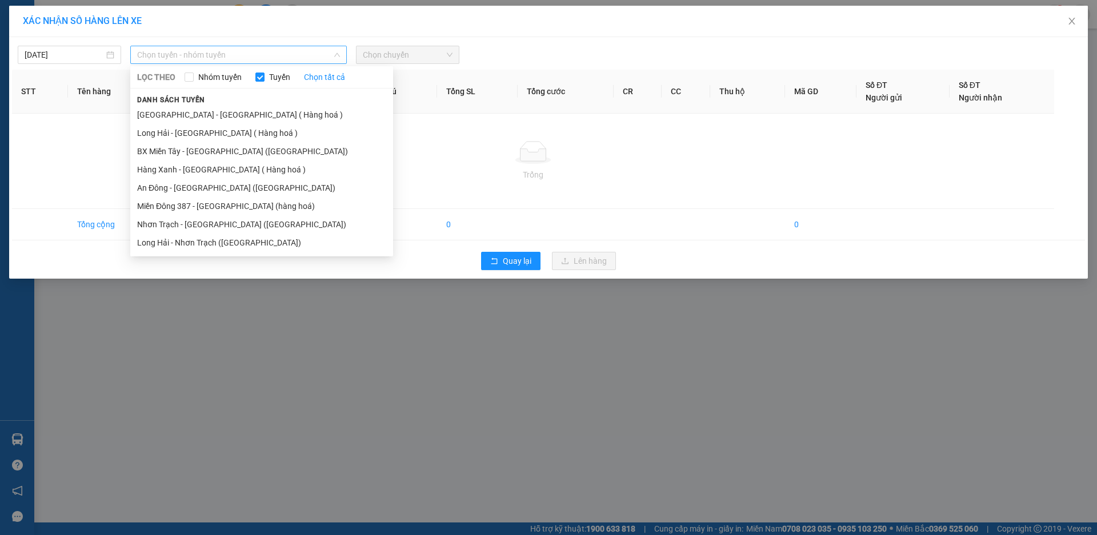
click at [277, 55] on span "Chọn tuyến - nhóm tuyến" at bounding box center [238, 54] width 203 height 17
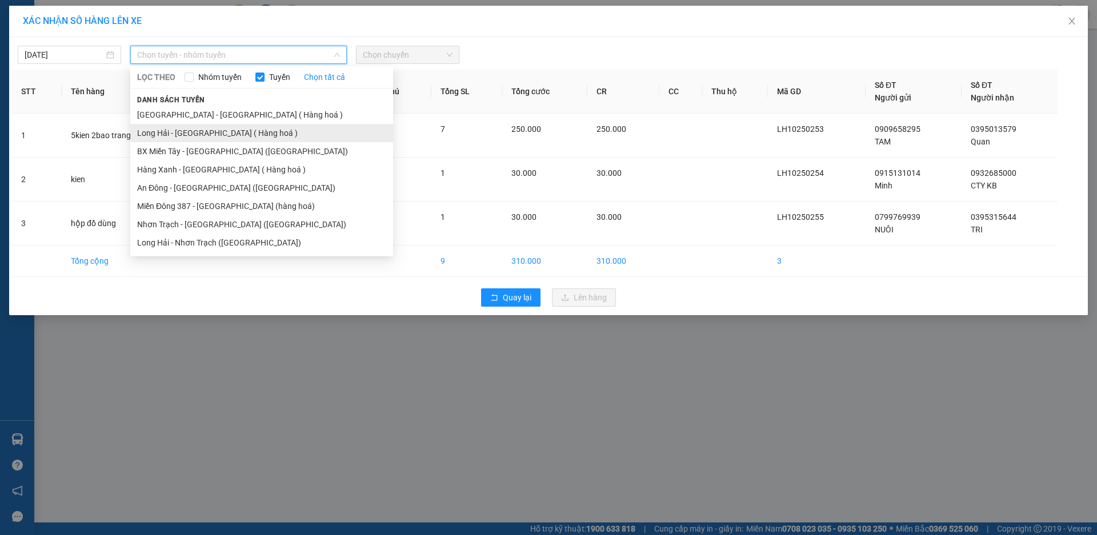
click at [262, 136] on li "Long Hải - [GEOGRAPHIC_DATA] ( Hàng hoá )" at bounding box center [261, 133] width 263 height 18
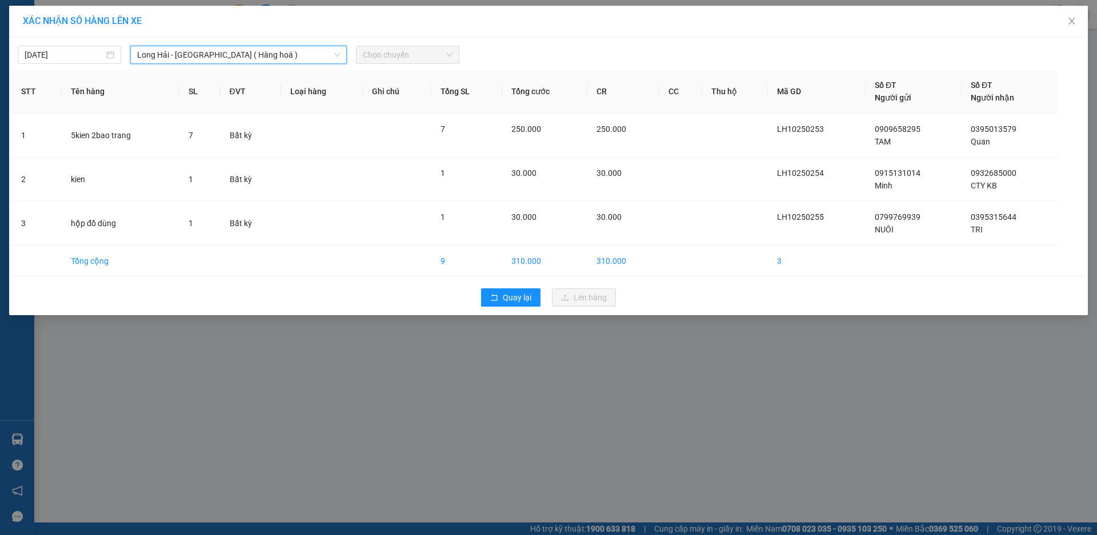
click at [412, 54] on span "Chọn chuyến" at bounding box center [408, 54] width 90 height 17
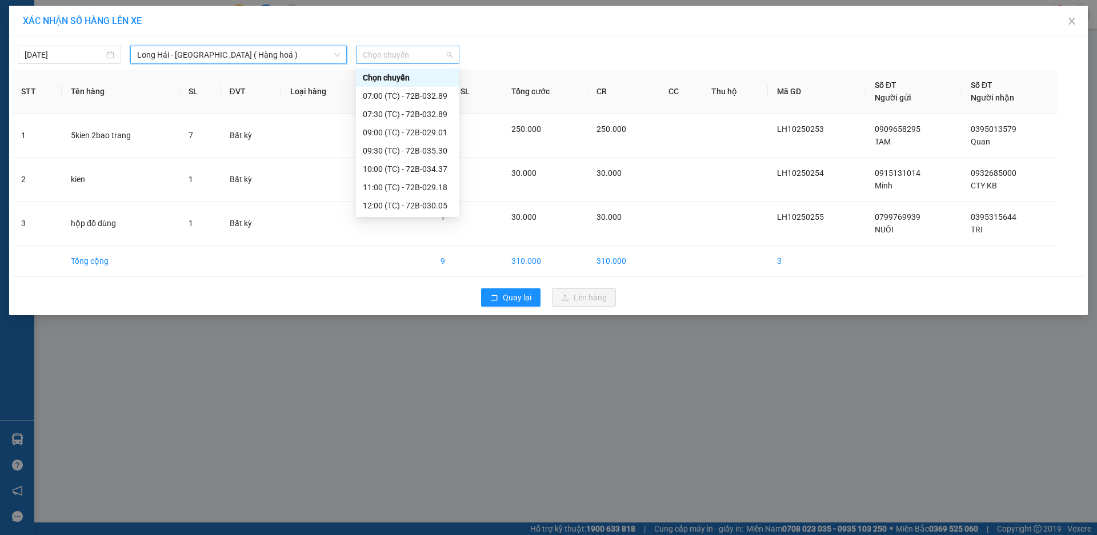
click at [392, 51] on span "Chọn chuyến" at bounding box center [408, 54] width 90 height 17
click at [68, 56] on input "13/10/2025" at bounding box center [64, 55] width 79 height 13
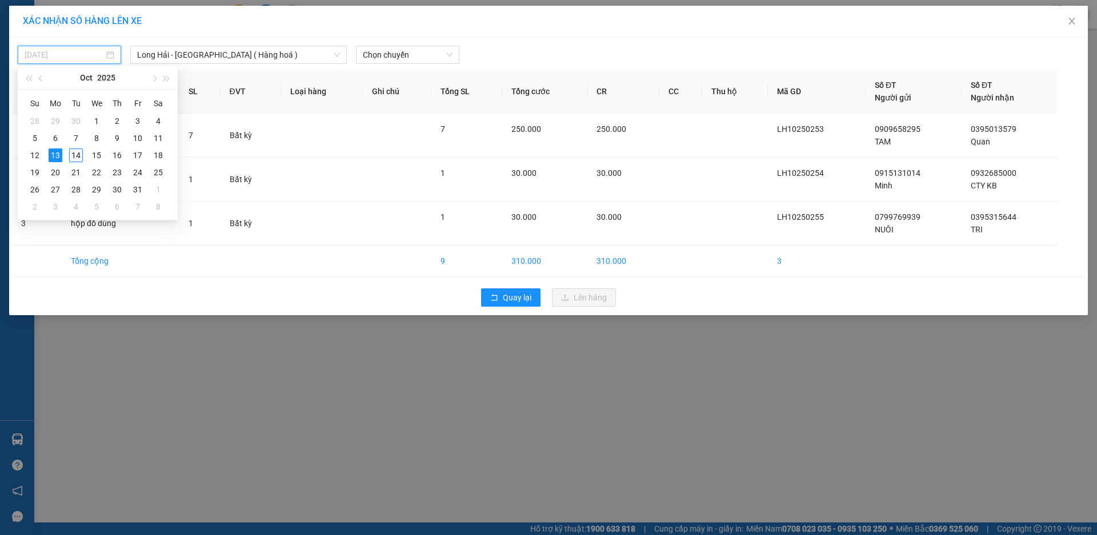
click at [71, 153] on div "14" at bounding box center [76, 156] width 14 height 14
type input "[DATE]"
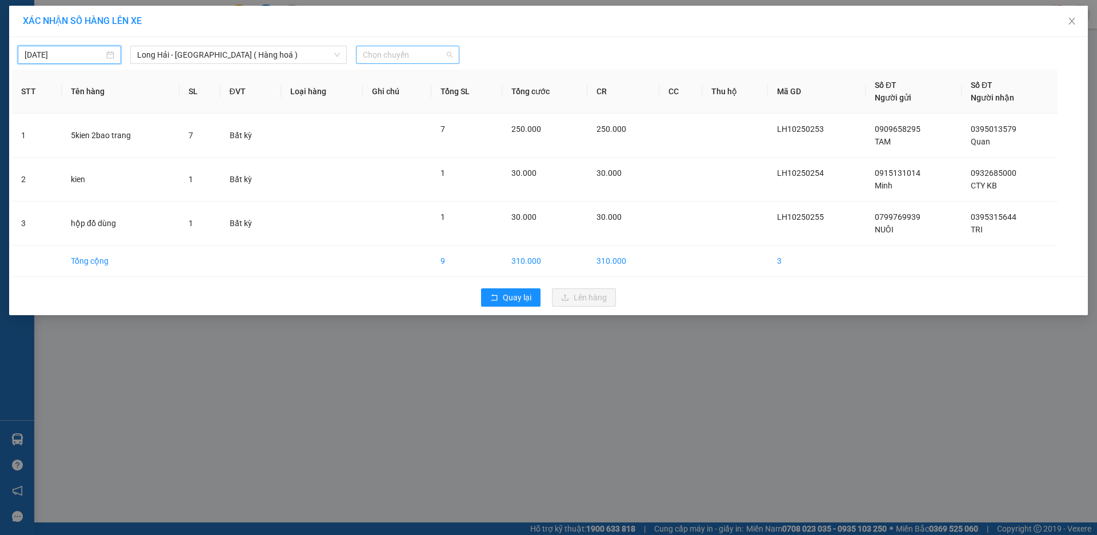
click at [424, 53] on span "Chọn chuyến" at bounding box center [408, 54] width 90 height 17
type input "07"
click at [446, 98] on div "Thêm chuyến " 07:00 "" at bounding box center [417, 96] width 122 height 19
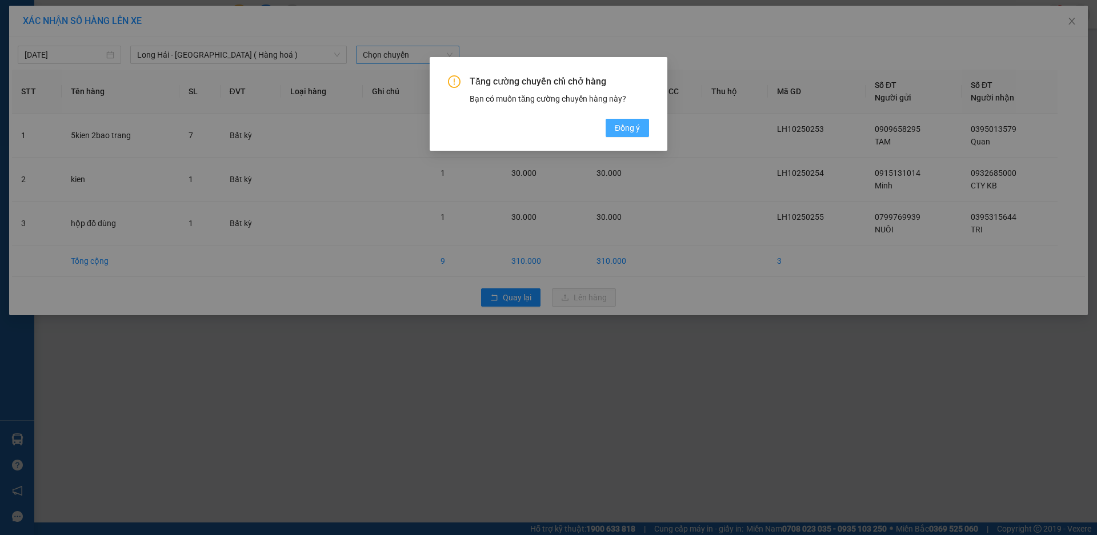
click at [615, 127] on span "Đồng ý" at bounding box center [627, 128] width 25 height 13
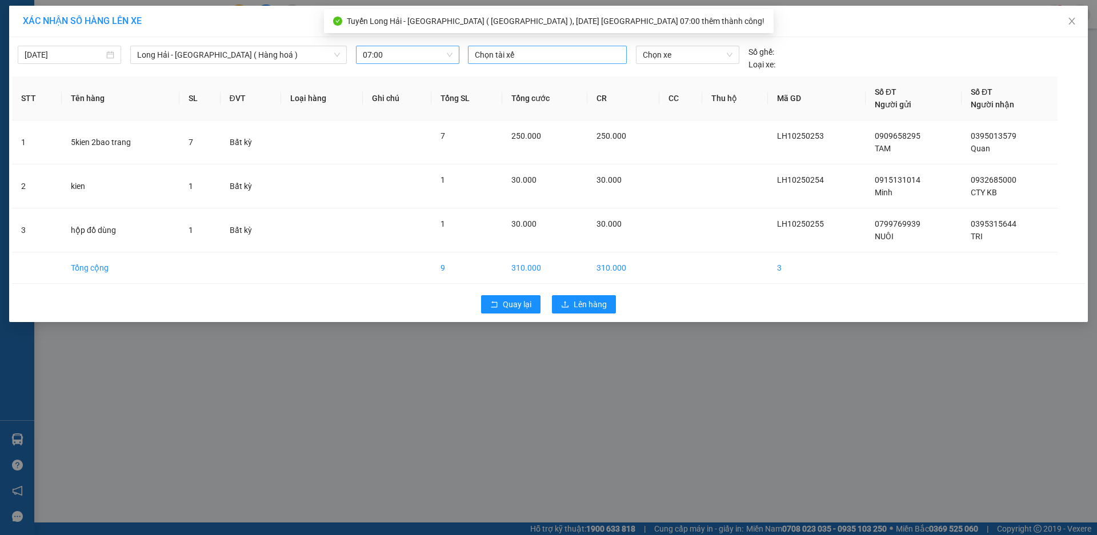
click at [496, 54] on div at bounding box center [547, 55] width 153 height 14
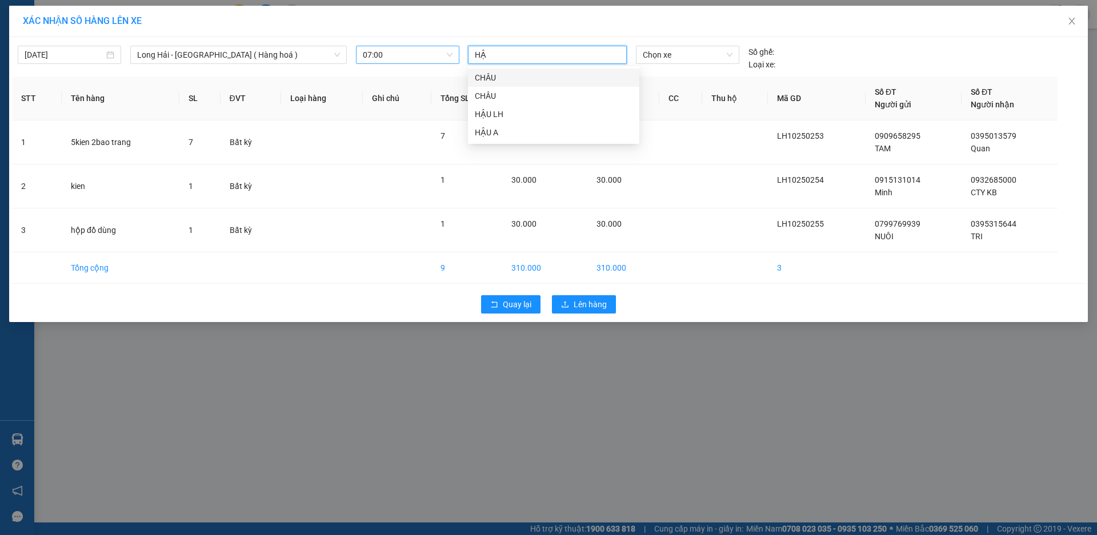
type input "HẬU"
click at [511, 114] on div "HẬU LH" at bounding box center [554, 114] width 158 height 13
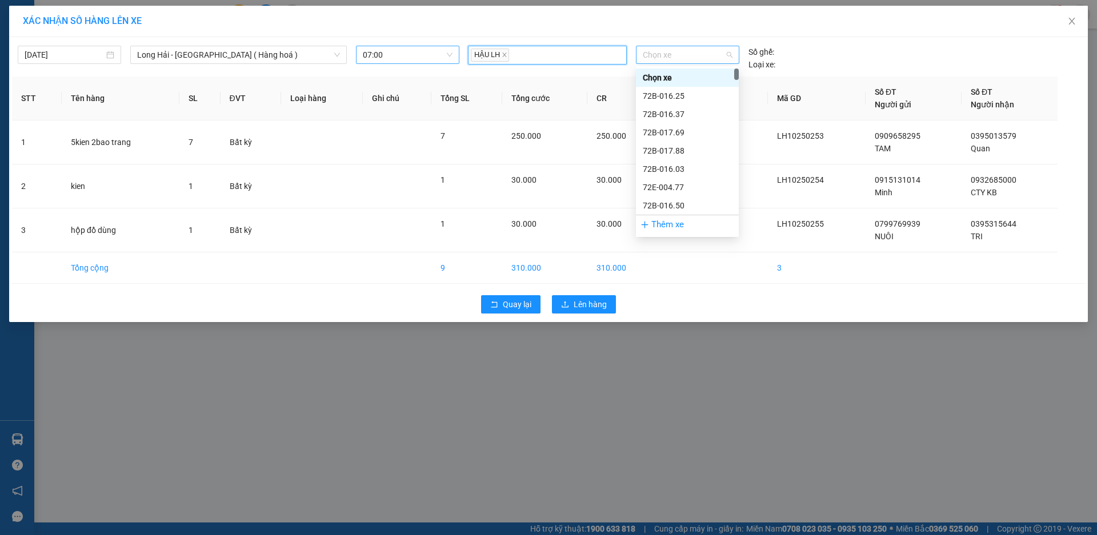
click at [656, 48] on span "Chọn xe" at bounding box center [687, 54] width 89 height 17
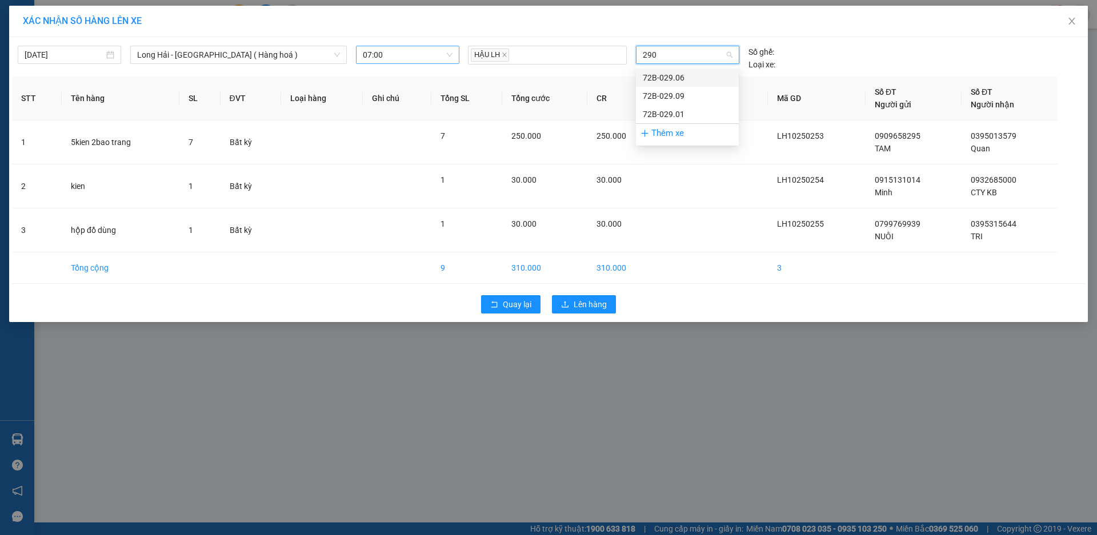
type input "2901"
click at [679, 70] on div "72B-029.01" at bounding box center [687, 78] width 103 height 18
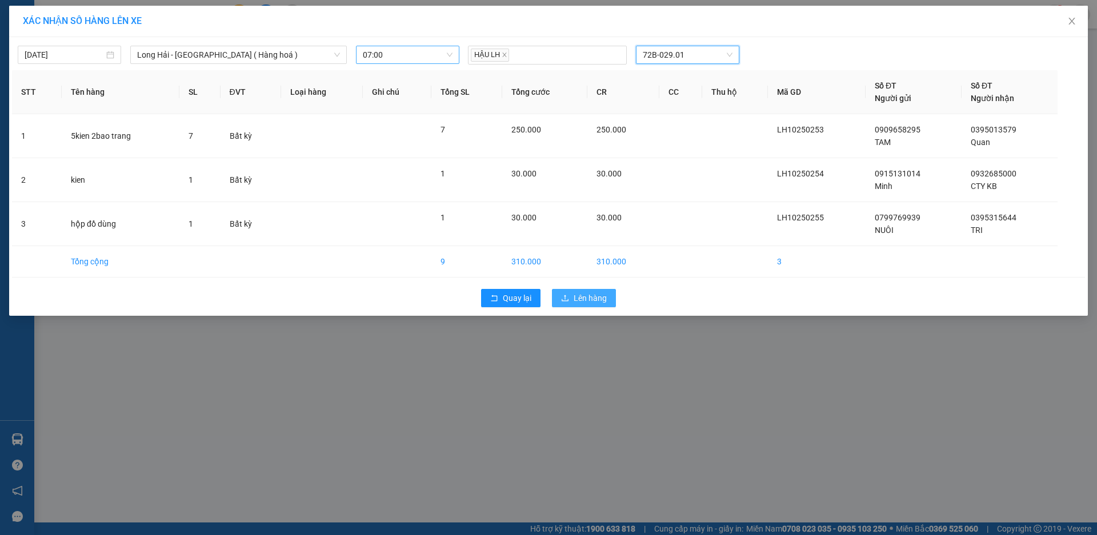
click at [590, 293] on span "Lên hàng" at bounding box center [590, 298] width 33 height 13
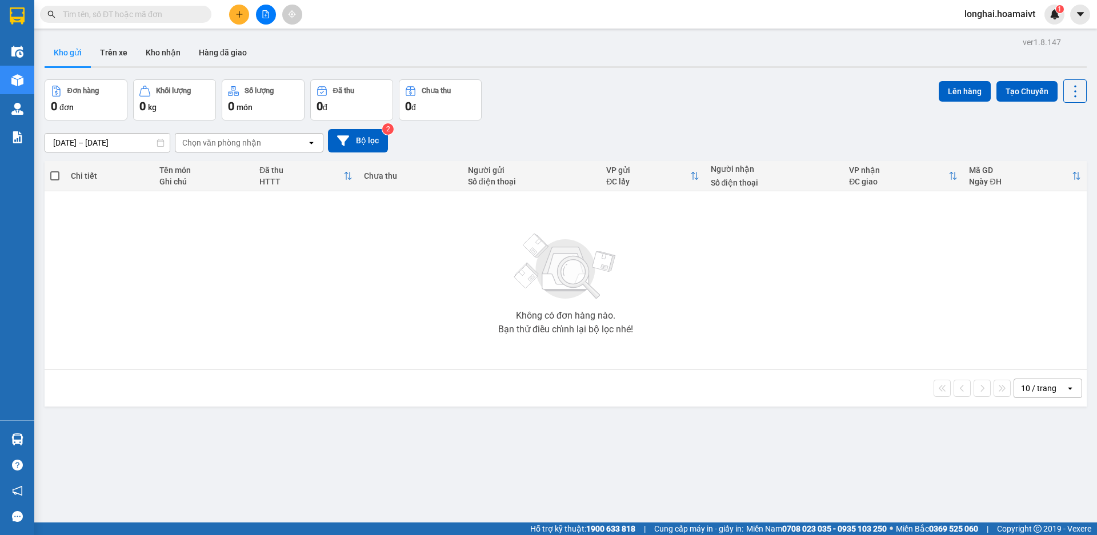
click at [166, 13] on input "text" at bounding box center [130, 14] width 135 height 13
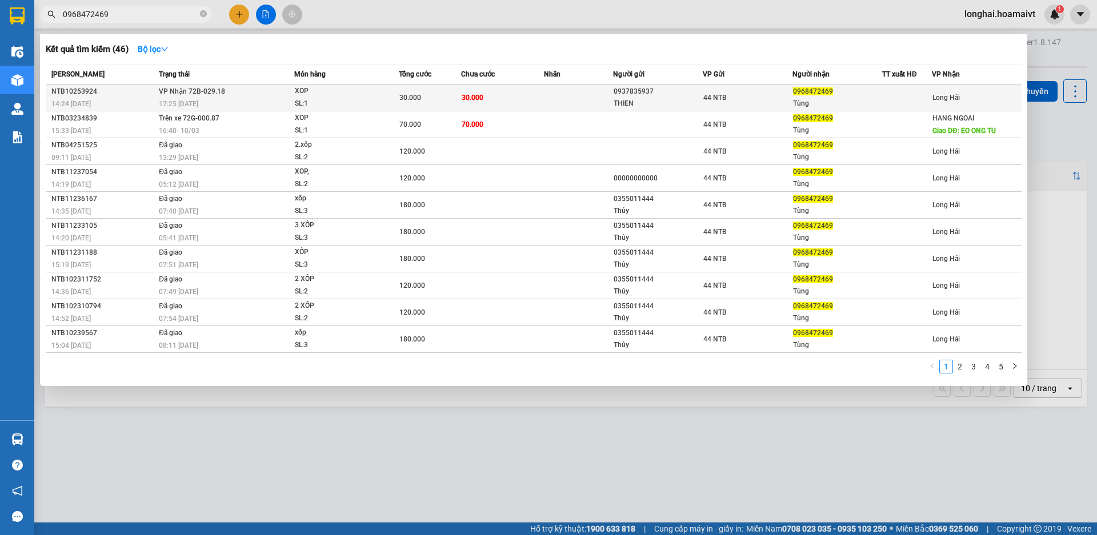
type input "0968472469"
click at [380, 93] on div "XOP" at bounding box center [338, 91] width 86 height 13
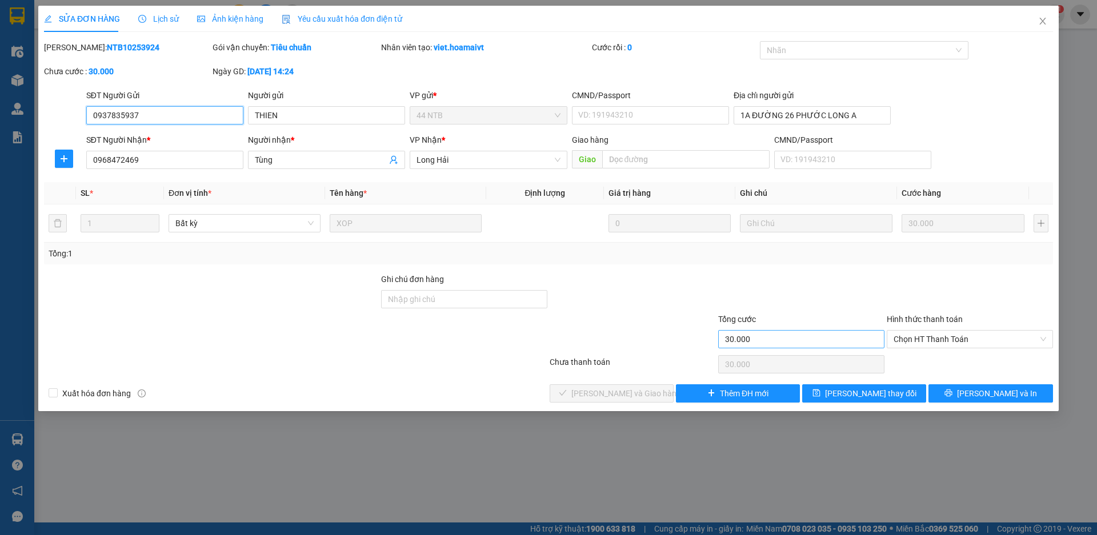
type input "0937835937"
type input "THIEN"
type input "1A ĐƯỜNG 26 PHƯỚC LONG A"
type input "0968472469"
type input "Tùng"
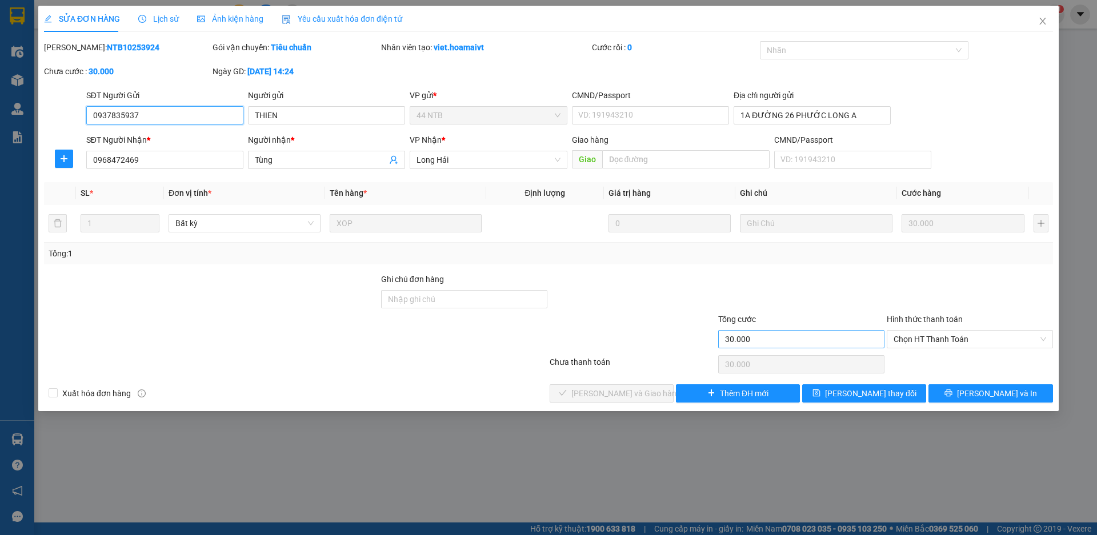
type input "30.000"
click at [923, 344] on span "Chọn HT Thanh Toán" at bounding box center [970, 339] width 153 height 17
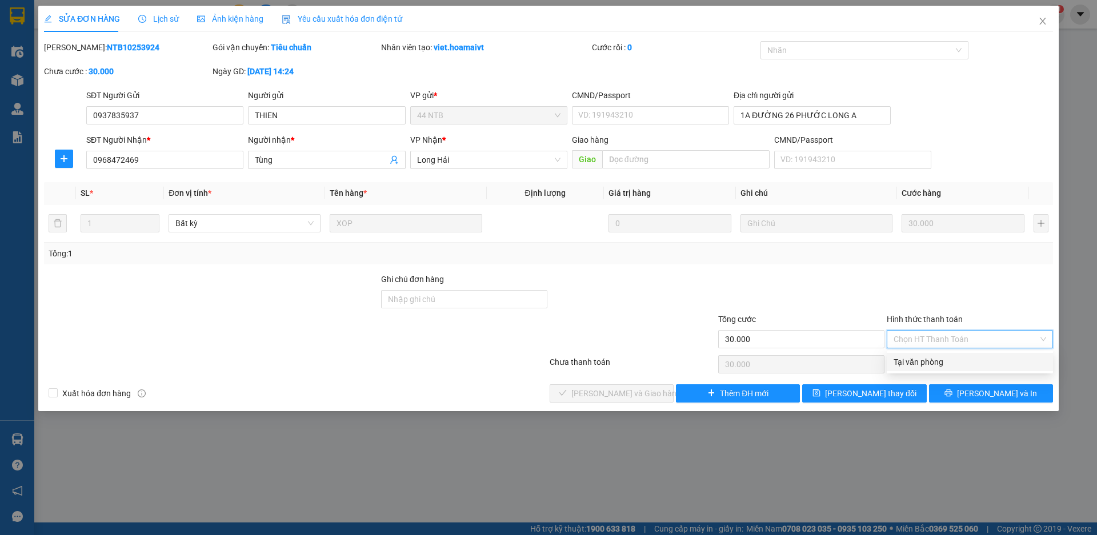
click at [925, 358] on div "Tại văn phòng" at bounding box center [970, 362] width 153 height 13
type input "0"
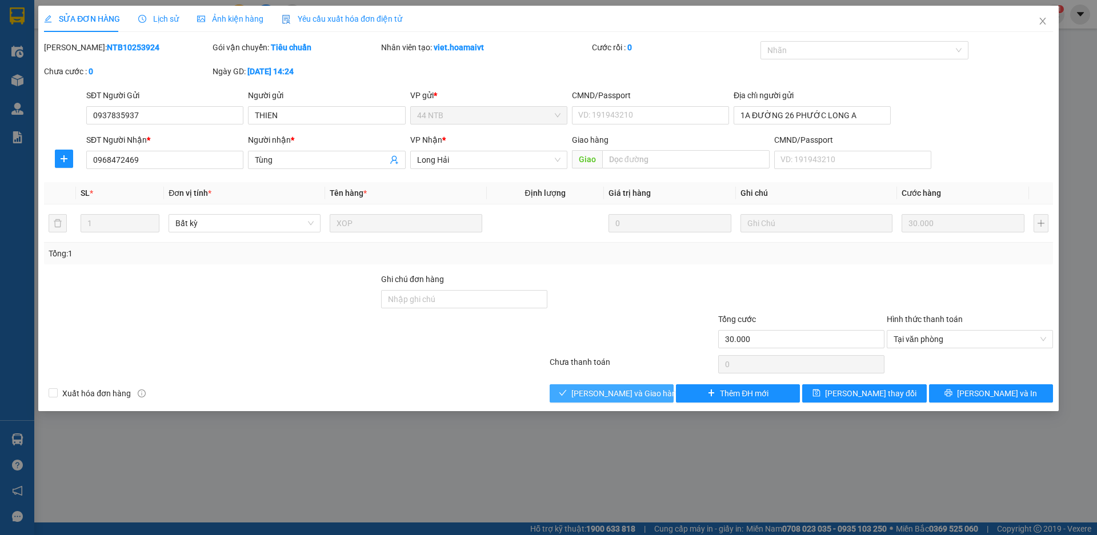
click at [635, 391] on span "[PERSON_NAME] và [PERSON_NAME] hàng" at bounding box center [626, 393] width 110 height 13
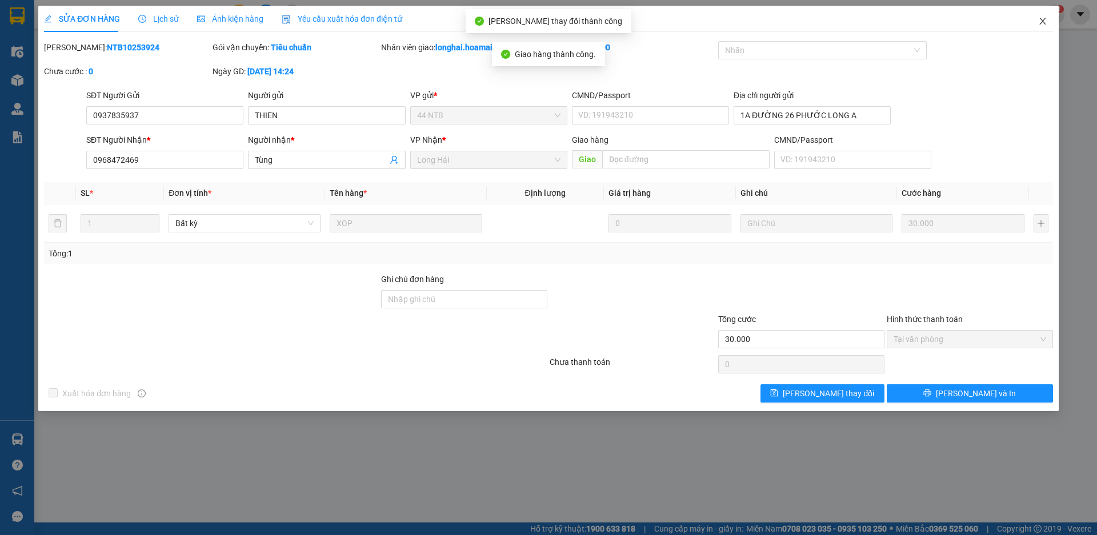
click at [1041, 26] on span "Close" at bounding box center [1043, 22] width 32 height 32
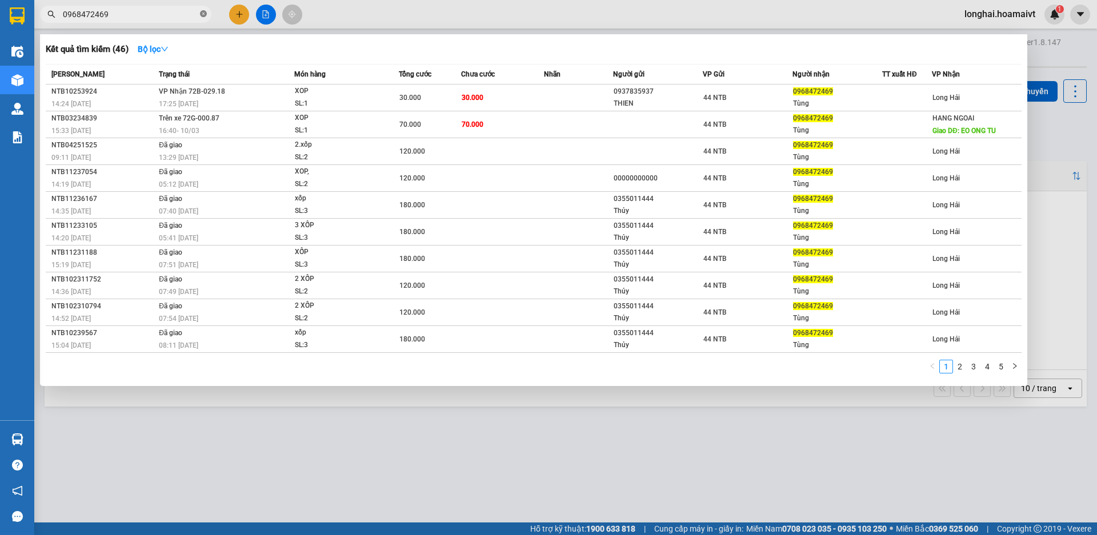
click at [205, 15] on icon "close-circle" at bounding box center [203, 13] width 7 height 7
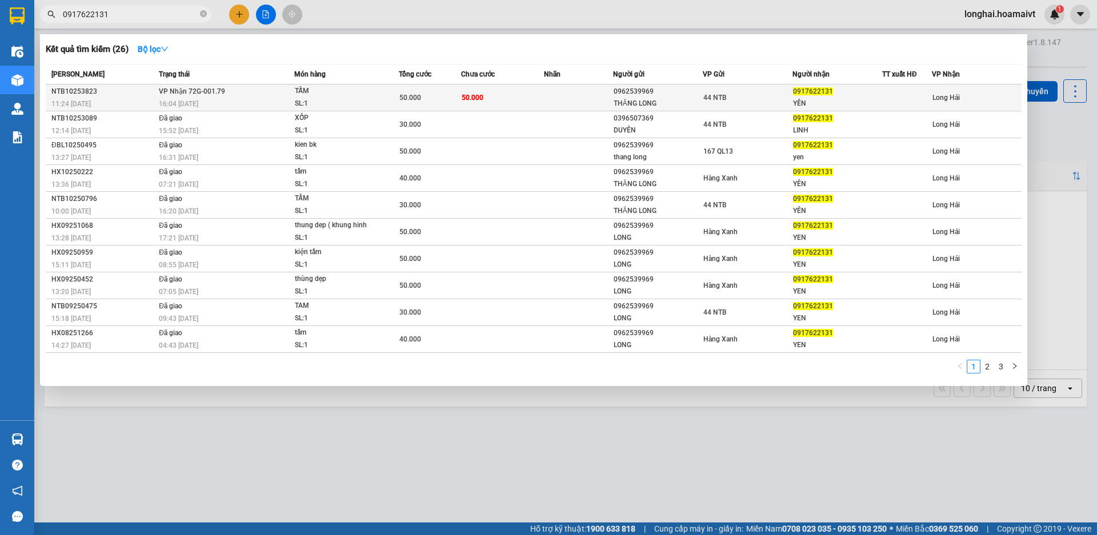
type input "0917622131"
click at [426, 91] on div "50.000" at bounding box center [429, 97] width 61 height 13
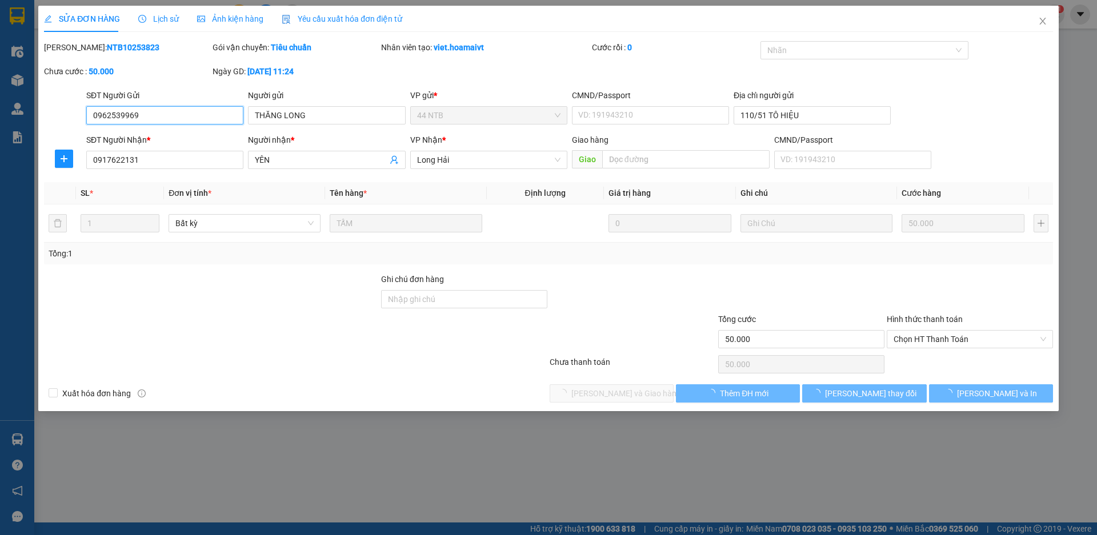
type input "0962539969"
type input "THĂNG LONG"
type input "110/51 TÔ HIỆU"
type input "0917622131"
type input "YÊN"
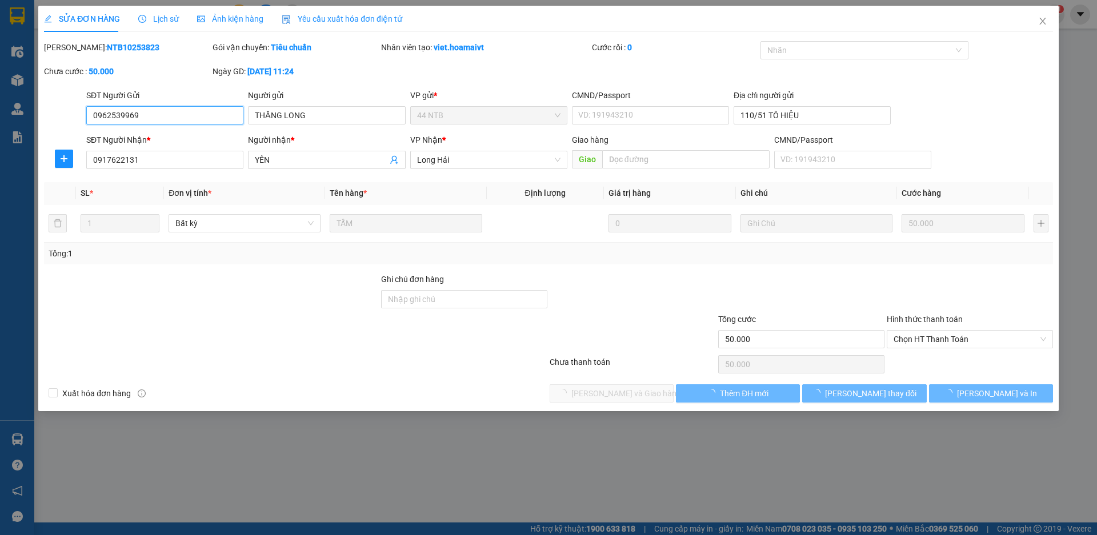
type input "50.000"
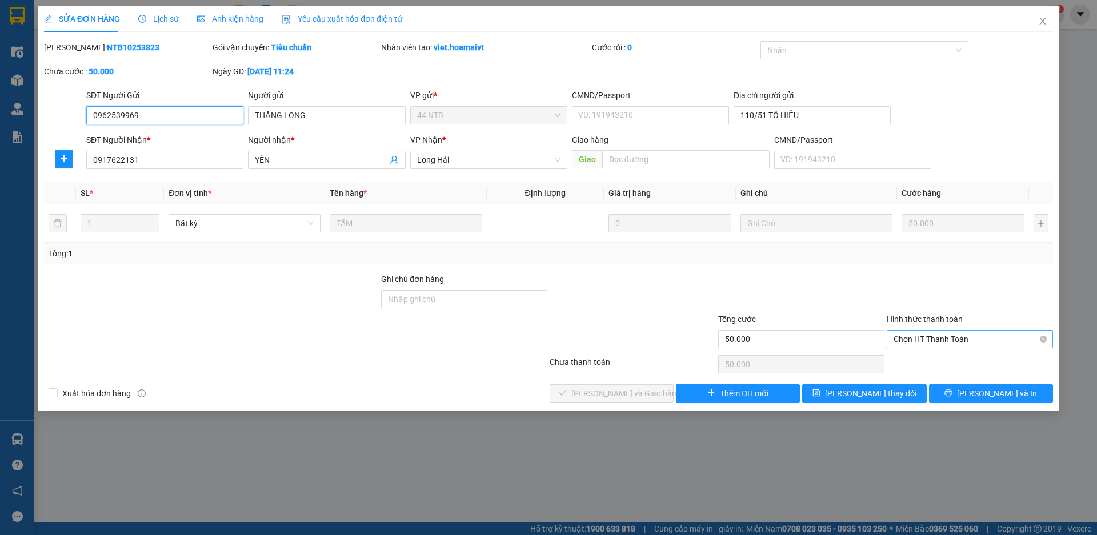
click at [931, 338] on span "Chọn HT Thanh Toán" at bounding box center [970, 339] width 153 height 17
click at [935, 364] on div "Tại văn phòng" at bounding box center [970, 362] width 153 height 13
type input "0"
click at [578, 385] on button "[PERSON_NAME] và [PERSON_NAME] hàng" at bounding box center [612, 393] width 124 height 18
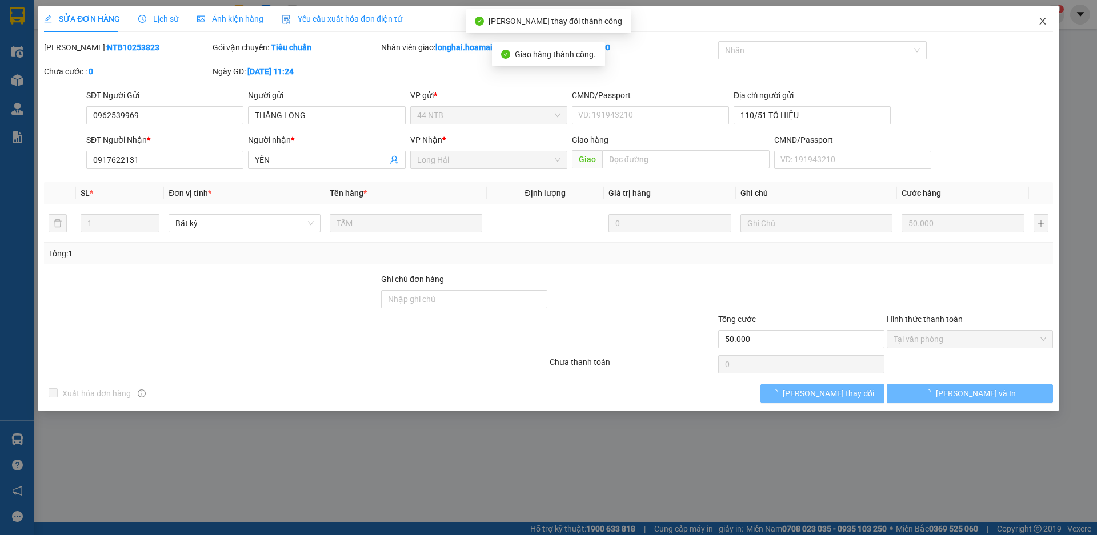
click at [1041, 21] on icon "close" at bounding box center [1042, 21] width 9 height 9
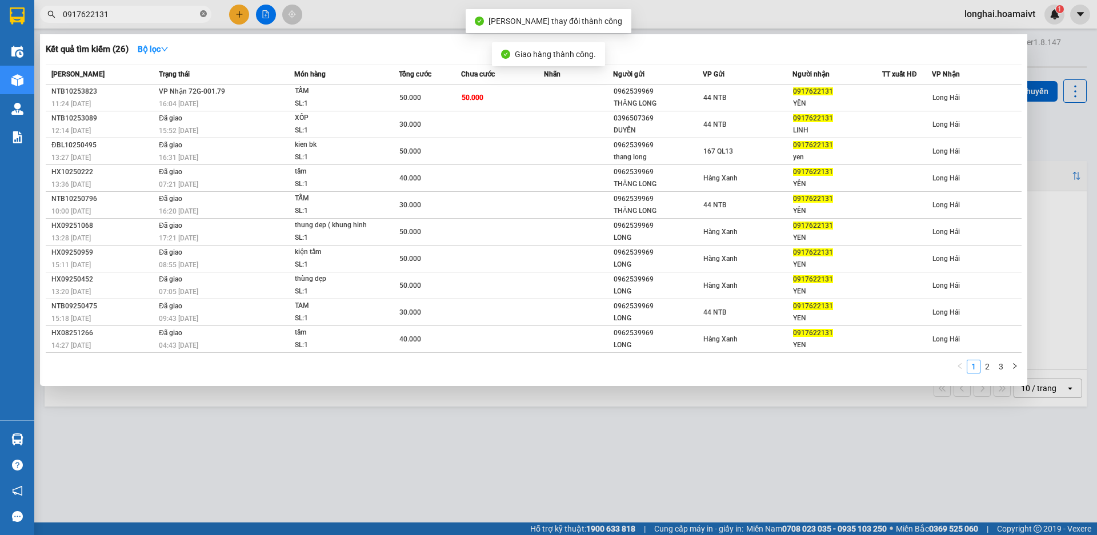
click at [203, 10] on span at bounding box center [203, 14] width 7 height 11
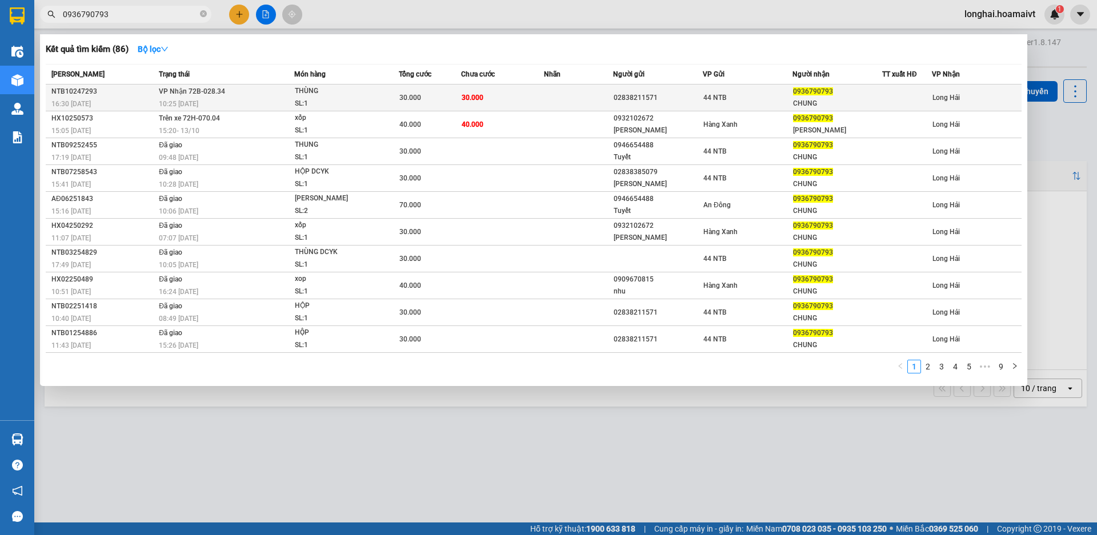
type input "0936790793"
click at [507, 103] on td "30.000" at bounding box center [502, 98] width 83 height 27
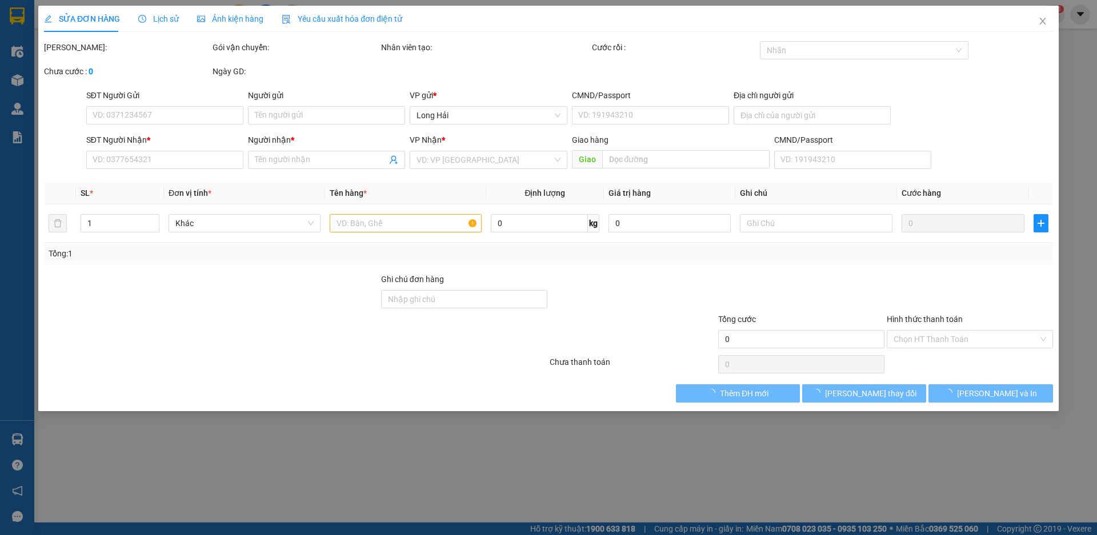
type input "02838211571"
type input "0936790793"
type input "CHUNG"
type input "30.000"
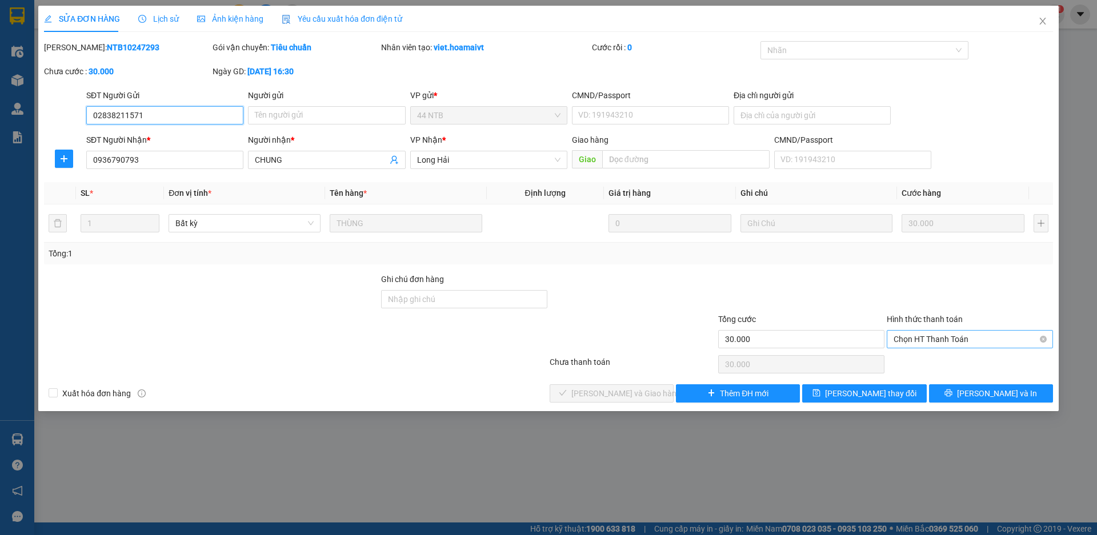
drag, startPoint x: 933, startPoint y: 338, endPoint x: 933, endPoint y: 344, distance: 5.7
click at [933, 338] on span "Chọn HT Thanh Toán" at bounding box center [970, 339] width 153 height 17
click at [936, 356] on div "Tại văn phòng" at bounding box center [970, 362] width 153 height 13
type input "0"
click at [618, 394] on span "[PERSON_NAME] và [PERSON_NAME] hàng" at bounding box center [626, 393] width 110 height 13
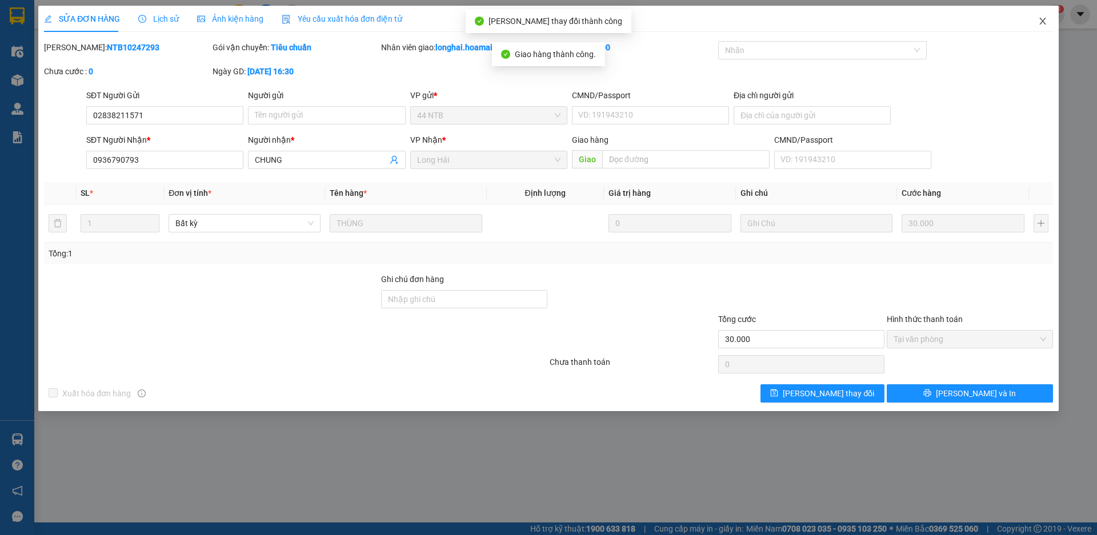
click at [1040, 14] on span "Close" at bounding box center [1043, 22] width 32 height 32
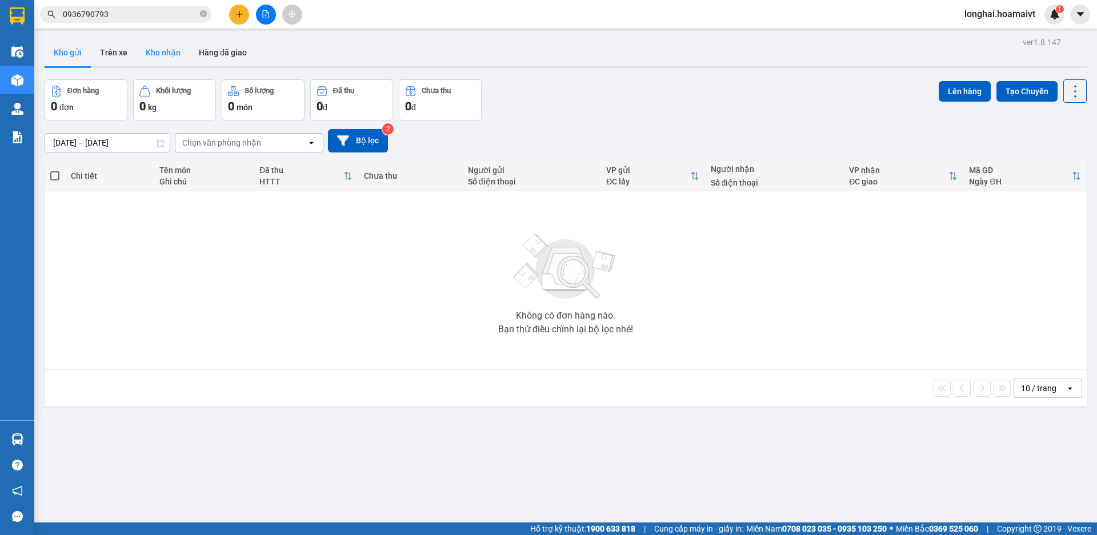
click at [167, 53] on button "Kho nhận" at bounding box center [163, 52] width 53 height 27
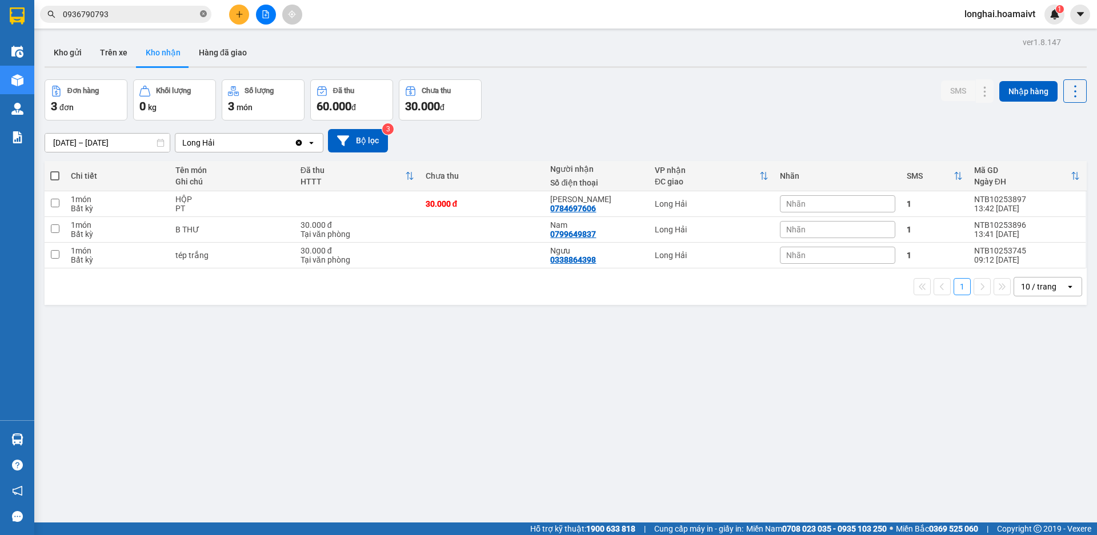
click at [202, 17] on icon "close-circle" at bounding box center [203, 13] width 7 height 7
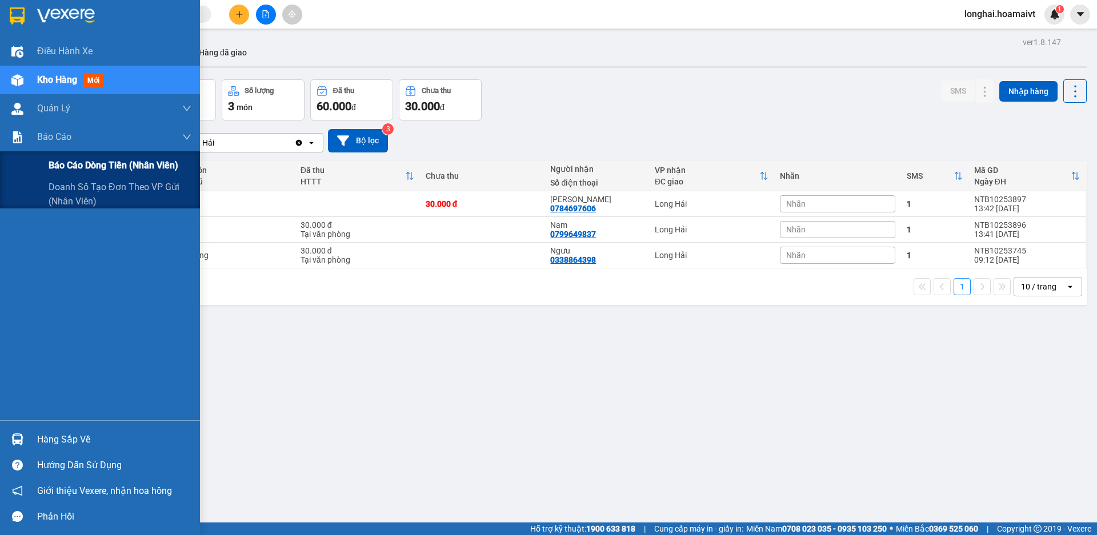
click at [34, 166] on div "Báo cáo dòng tiền (nhân viên)" at bounding box center [100, 165] width 200 height 29
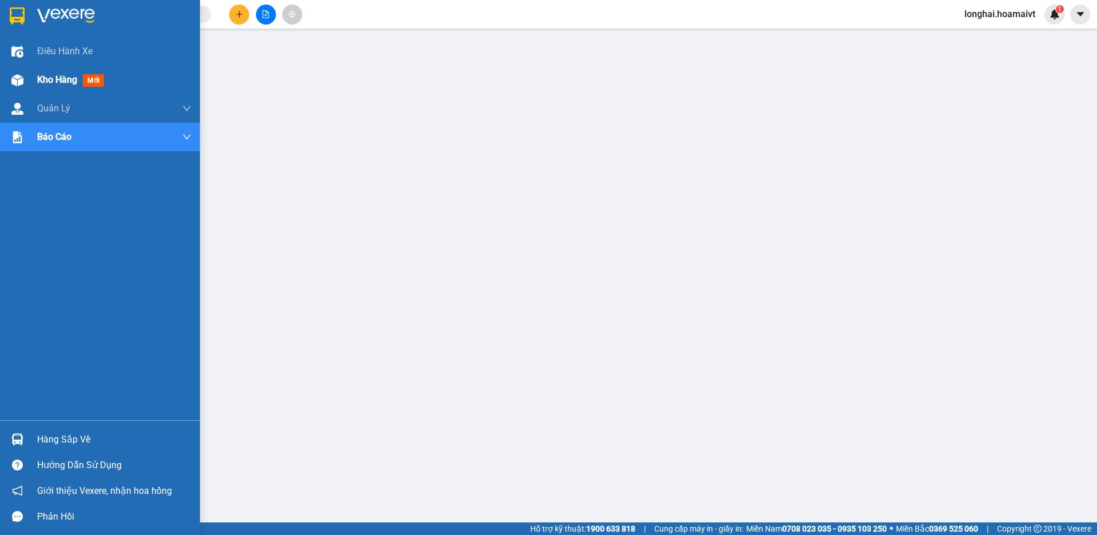
click at [16, 86] on div at bounding box center [17, 80] width 20 height 20
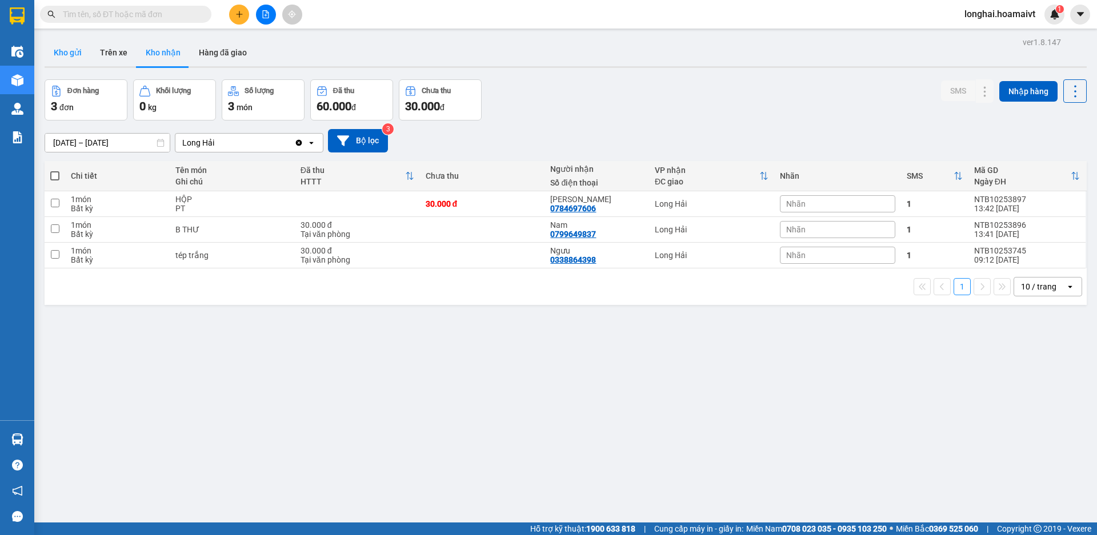
click at [69, 41] on button "Kho gửi" at bounding box center [68, 52] width 46 height 27
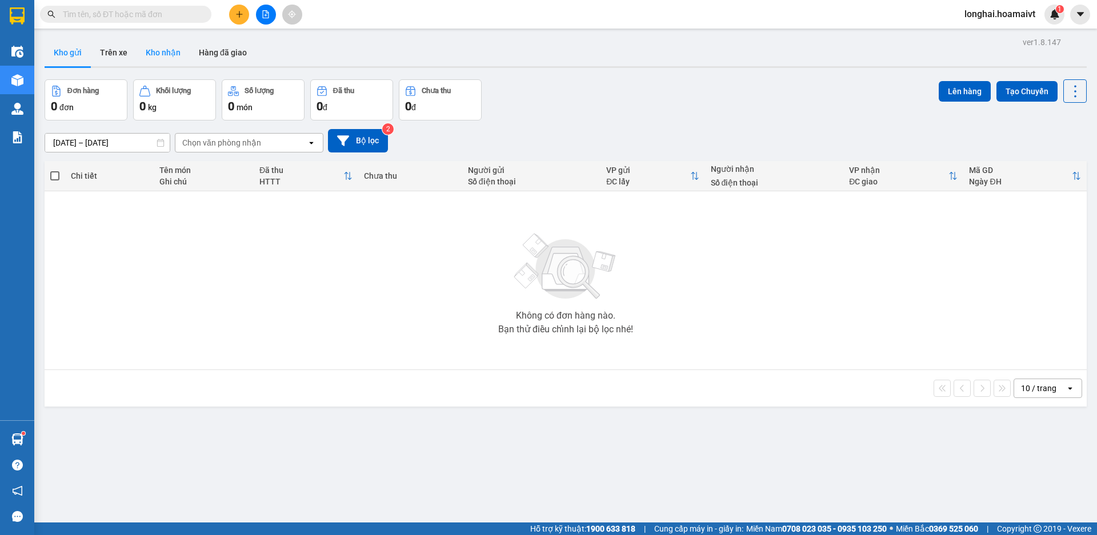
click at [151, 63] on button "Kho nhận" at bounding box center [163, 52] width 53 height 27
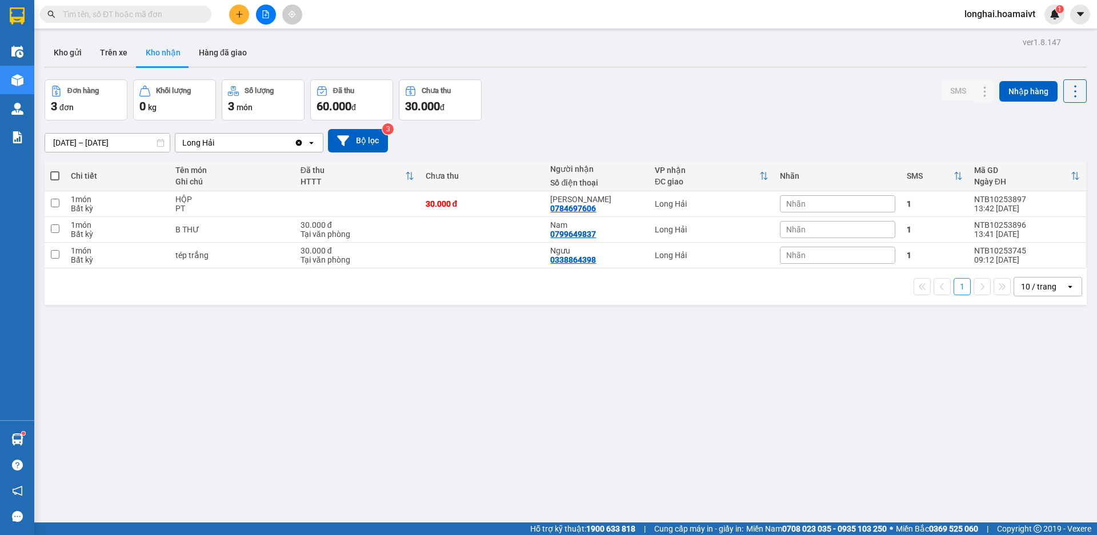
click at [165, 21] on span at bounding box center [125, 14] width 171 height 17
click at [163, 17] on input "text" at bounding box center [130, 14] width 135 height 13
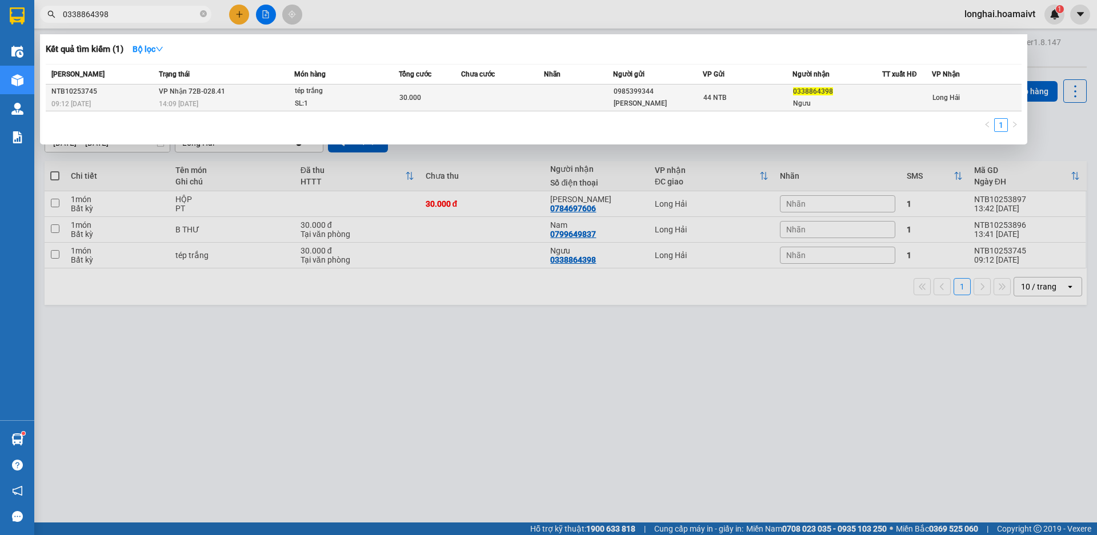
type input "0338864398"
click at [271, 105] on div "14:09 - 13/10" at bounding box center [226, 104] width 135 height 13
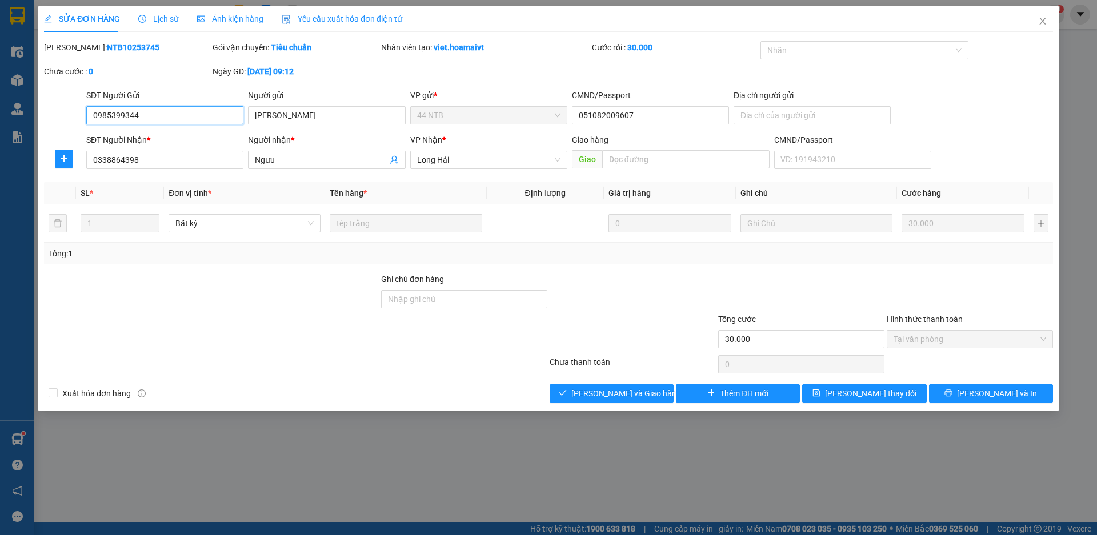
type input "0985399344"
type input "Linh"
type input "051082009607"
type input "0338864398"
type input "Ngưu"
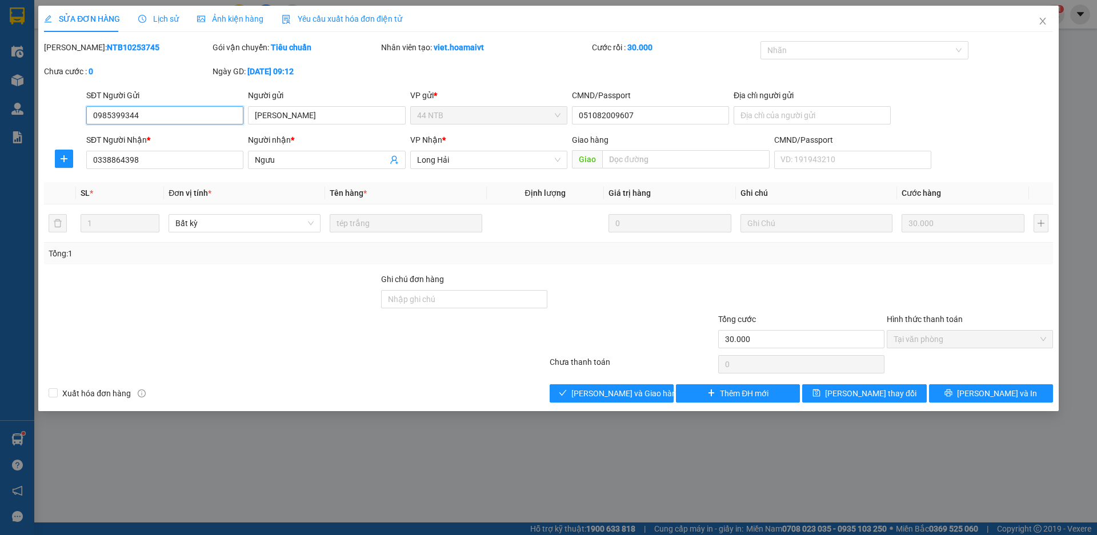
type input "30.000"
click at [584, 396] on button "[PERSON_NAME] và [PERSON_NAME] hàng" at bounding box center [612, 393] width 124 height 18
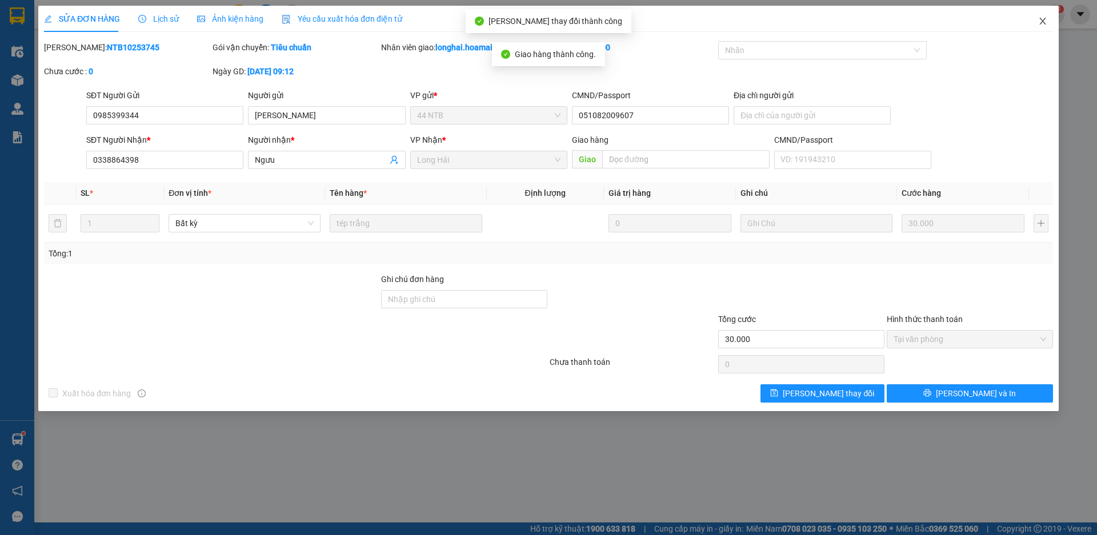
click at [1043, 24] on icon "close" at bounding box center [1042, 21] width 9 height 9
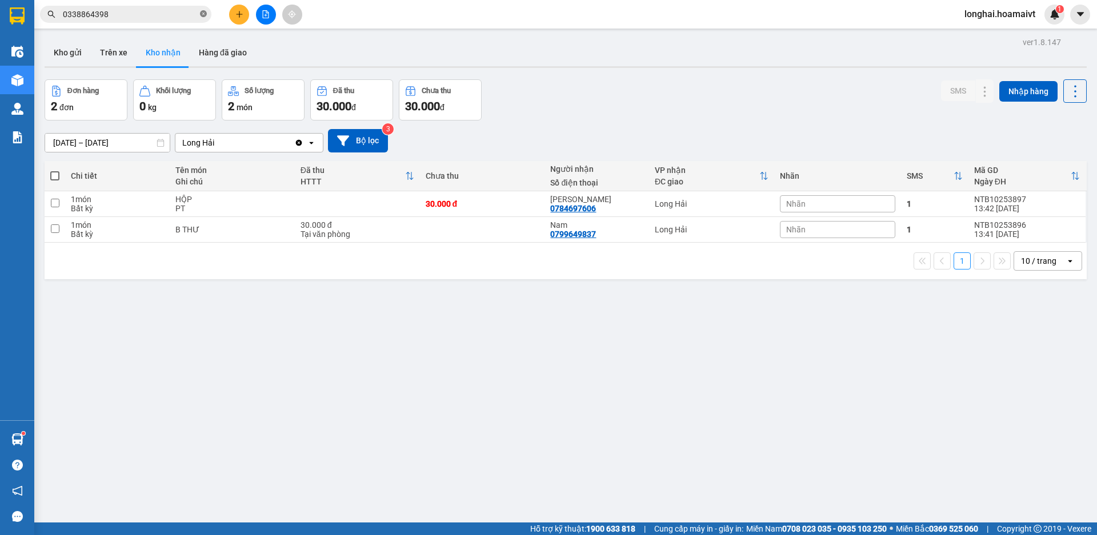
click at [200, 17] on icon "close-circle" at bounding box center [203, 13] width 7 height 7
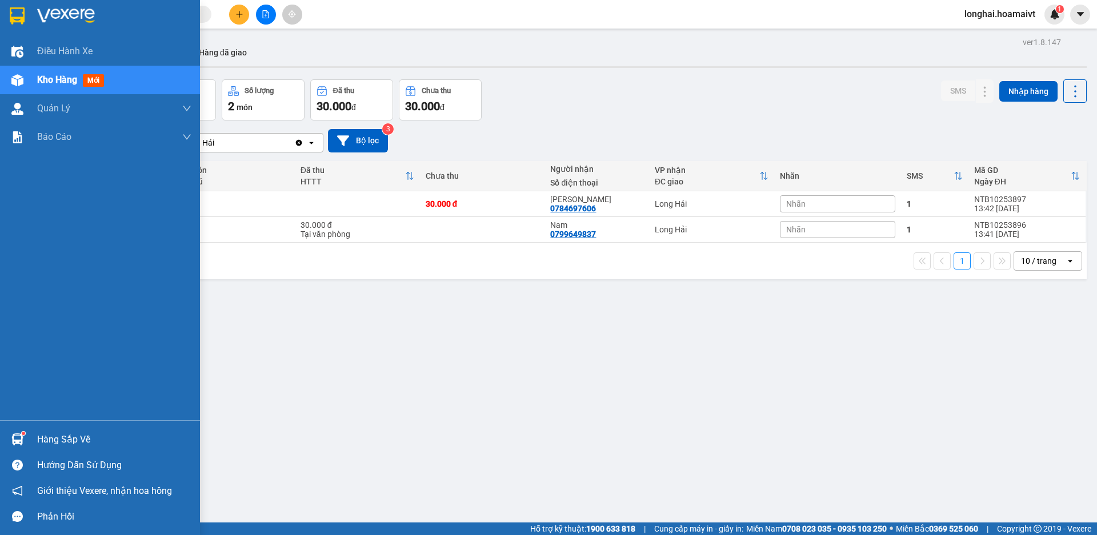
click at [61, 444] on div "Hàng sắp về" at bounding box center [114, 439] width 154 height 17
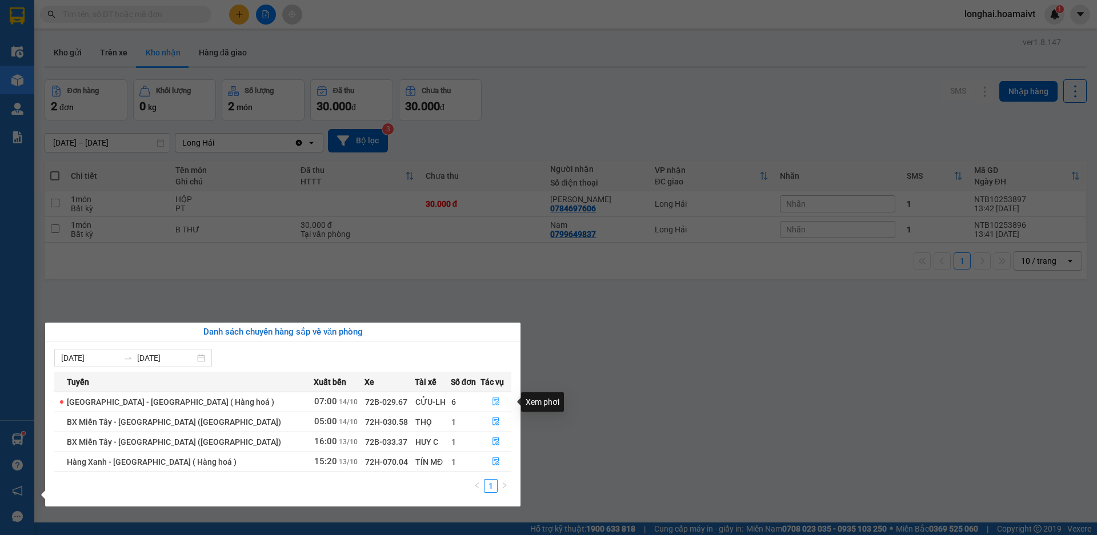
click at [496, 397] on button "button" at bounding box center [496, 402] width 30 height 18
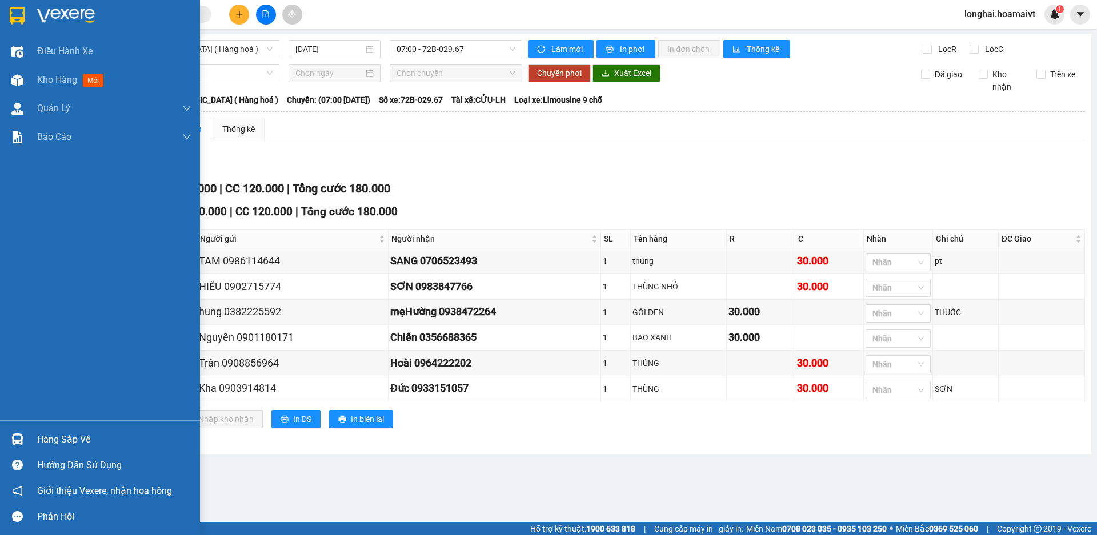
click at [38, 437] on div "Hàng sắp về" at bounding box center [114, 439] width 154 height 17
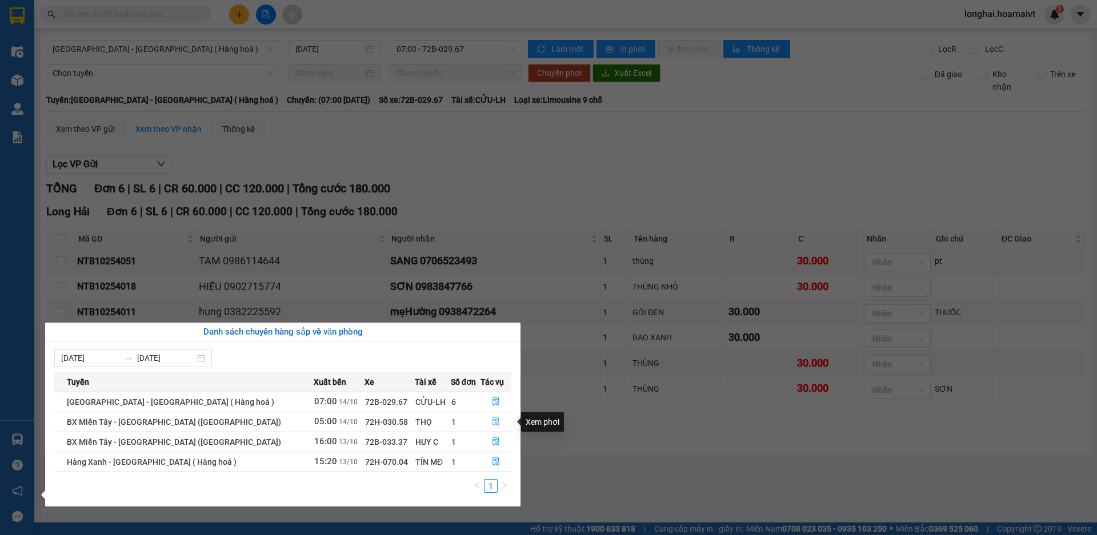
click at [495, 422] on icon "file-done" at bounding box center [496, 422] width 8 height 8
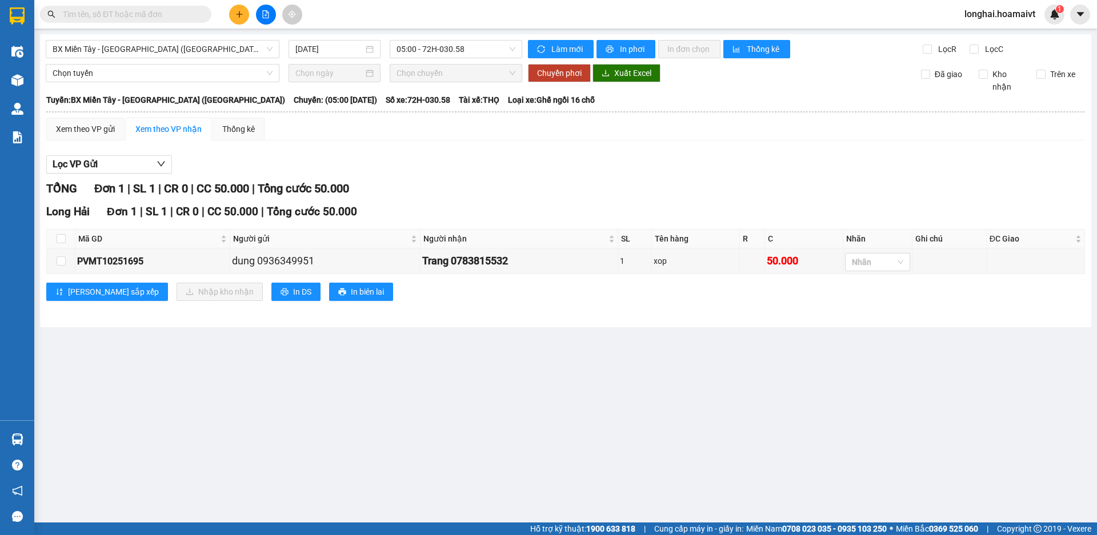
click at [49, 447] on main "BX Miền Tây - Long Hải (Hàng Hoá) 14/10/2025 05:00 - 72H-030.58 Làm mới In phơi…" at bounding box center [548, 261] width 1097 height 523
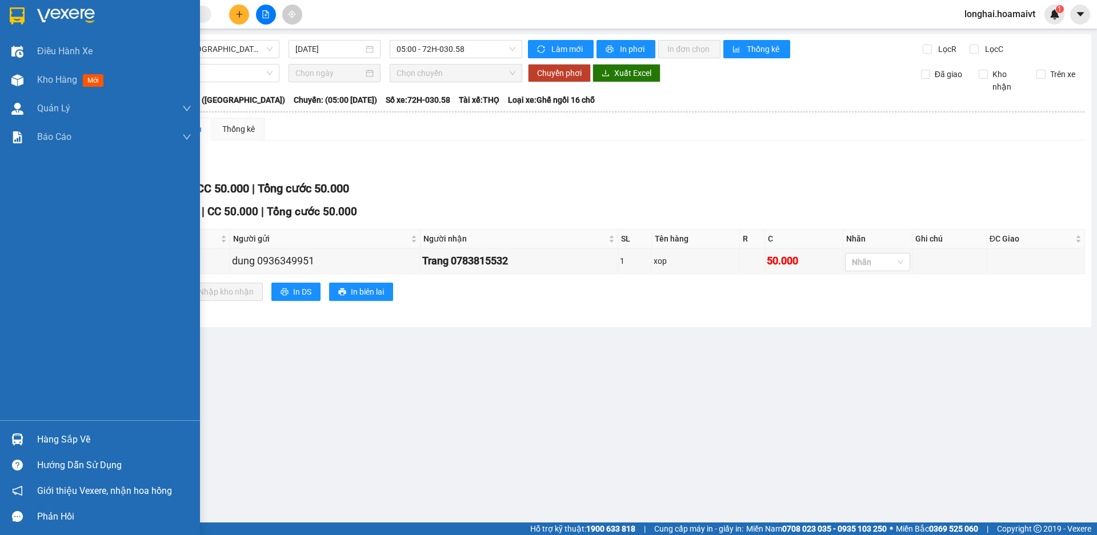
click at [26, 434] on div at bounding box center [17, 440] width 20 height 20
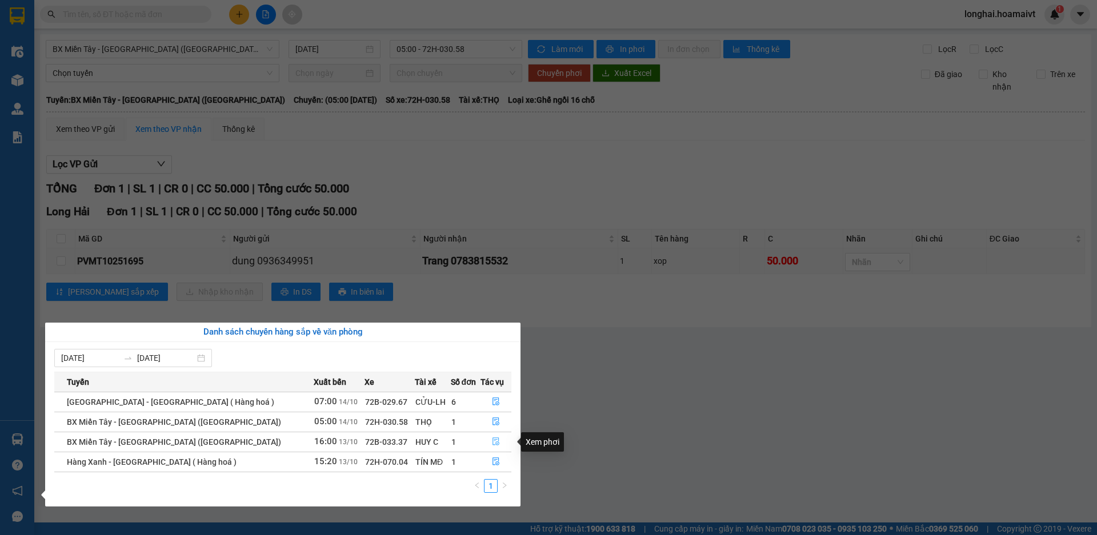
click at [492, 442] on icon "file-done" at bounding box center [496, 442] width 8 height 8
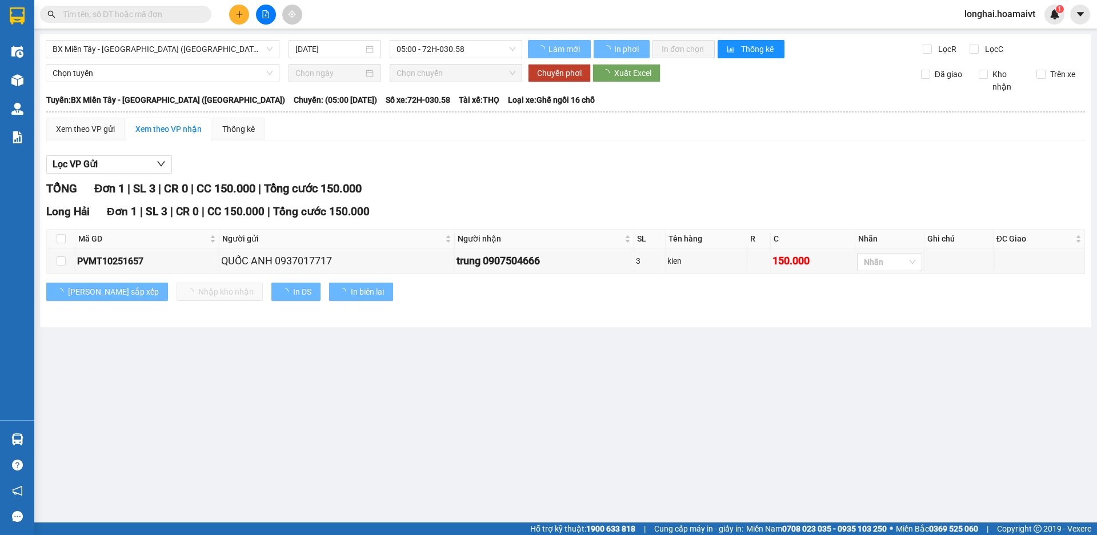
type input "13/10/2025"
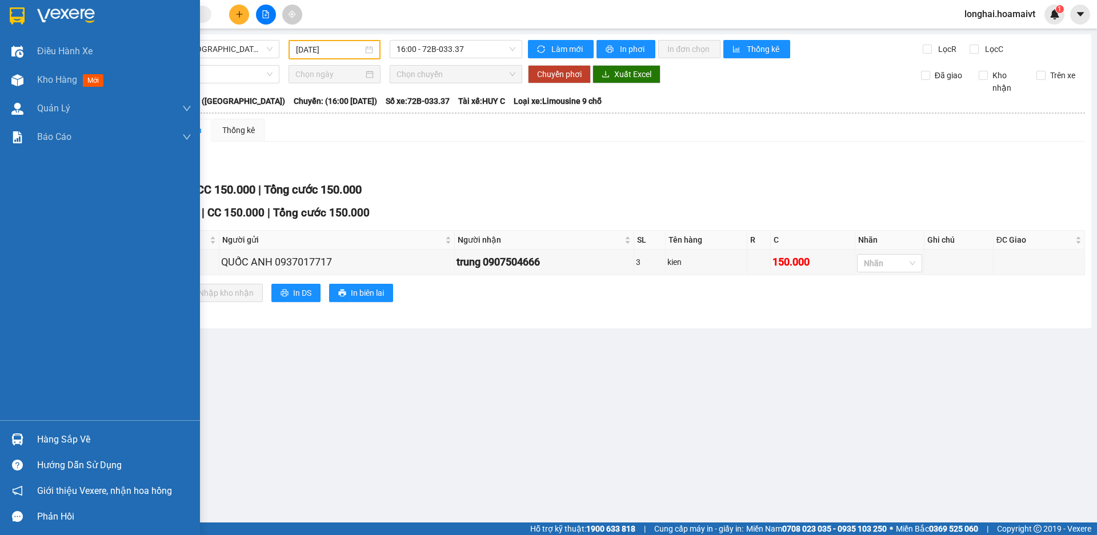
click at [58, 443] on div "Hàng sắp về" at bounding box center [114, 439] width 154 height 17
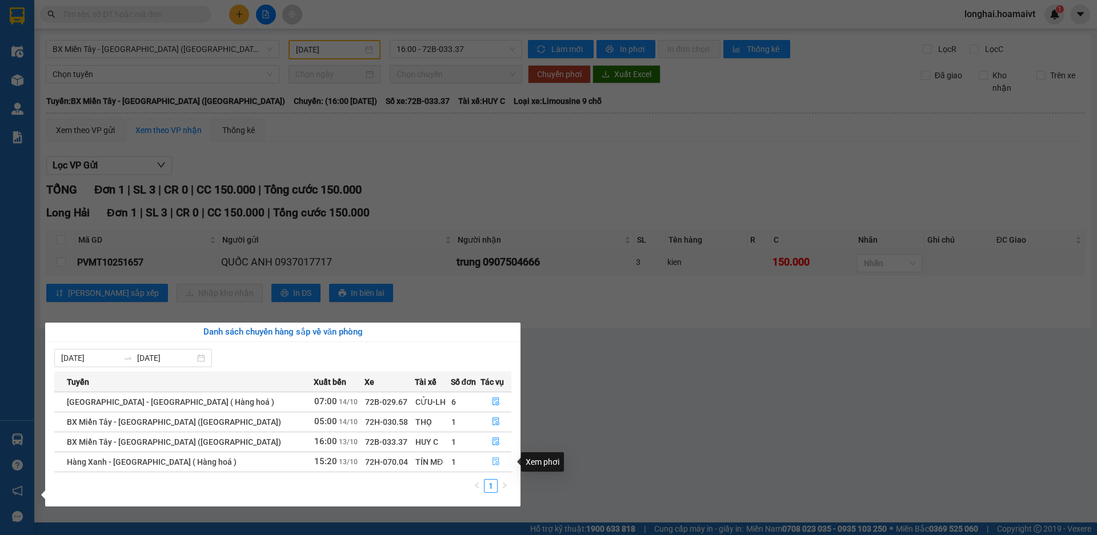
click at [492, 464] on icon "file-done" at bounding box center [495, 462] width 7 height 8
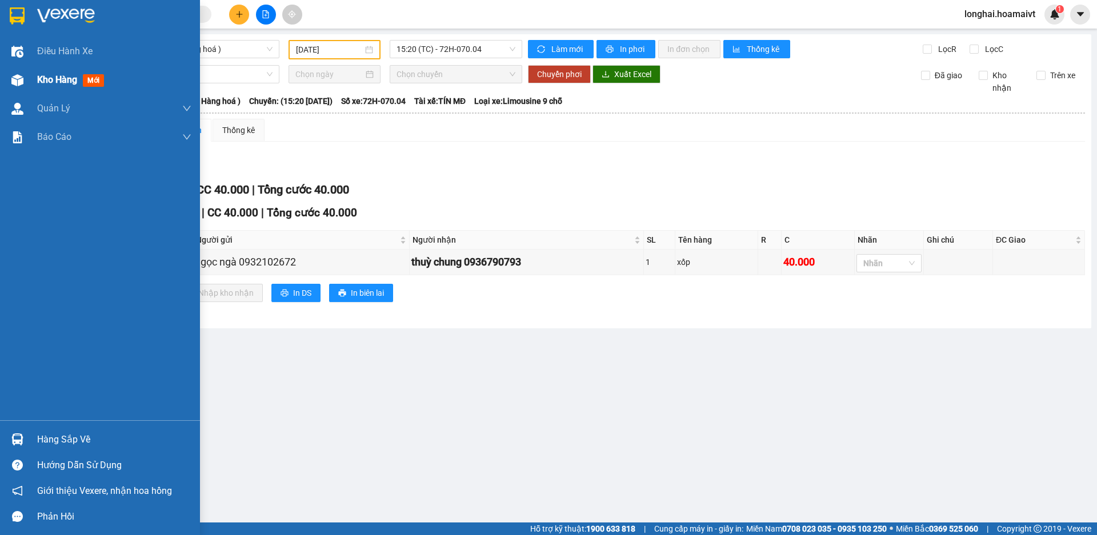
click at [58, 87] on div "Kho hàng mới" at bounding box center [114, 80] width 154 height 29
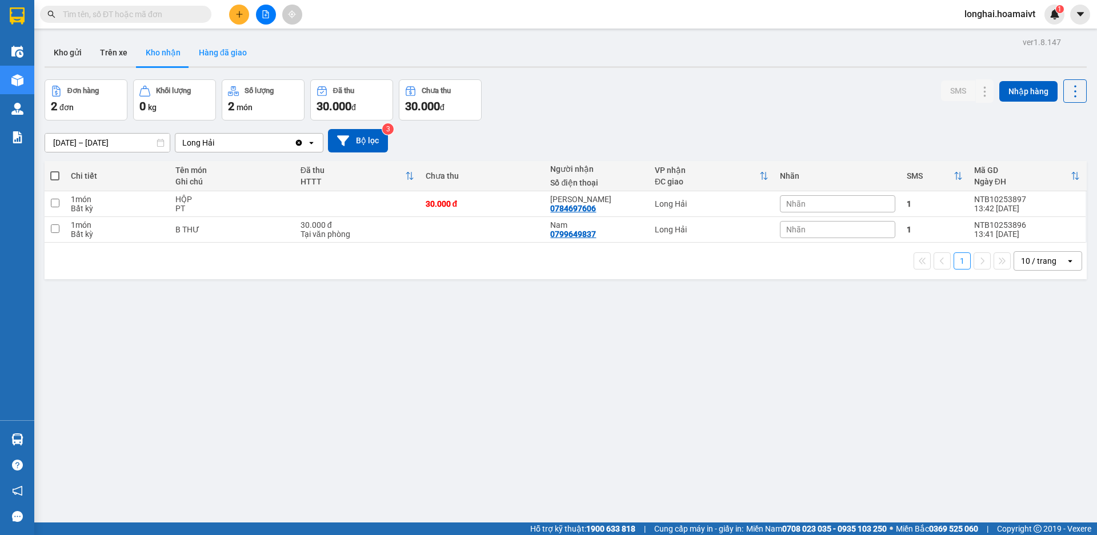
click at [225, 62] on button "Hàng đã giao" at bounding box center [223, 52] width 66 height 27
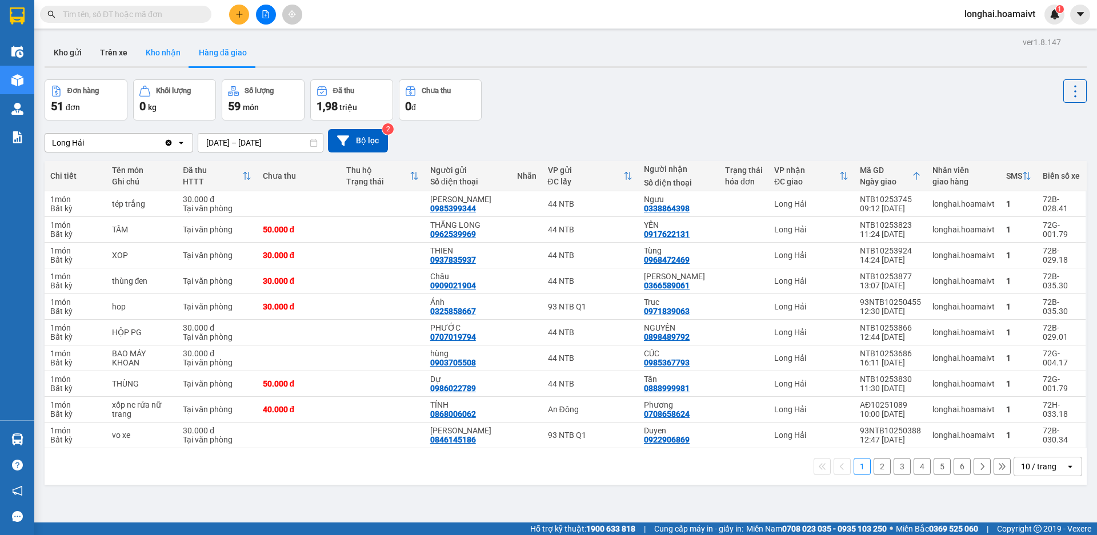
click at [157, 53] on button "Kho nhận" at bounding box center [163, 52] width 53 height 27
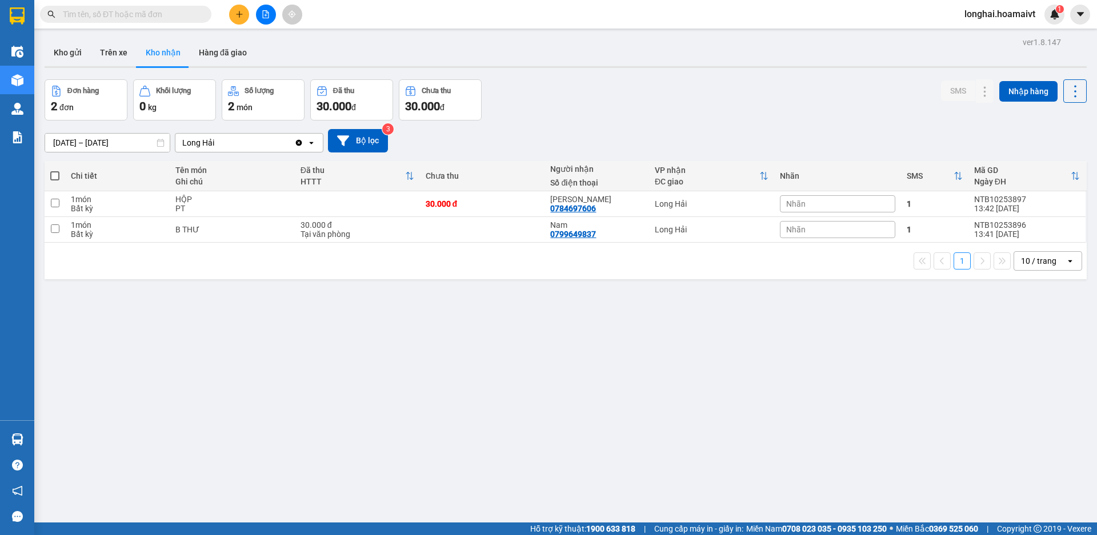
click at [162, 15] on input "text" at bounding box center [130, 14] width 135 height 13
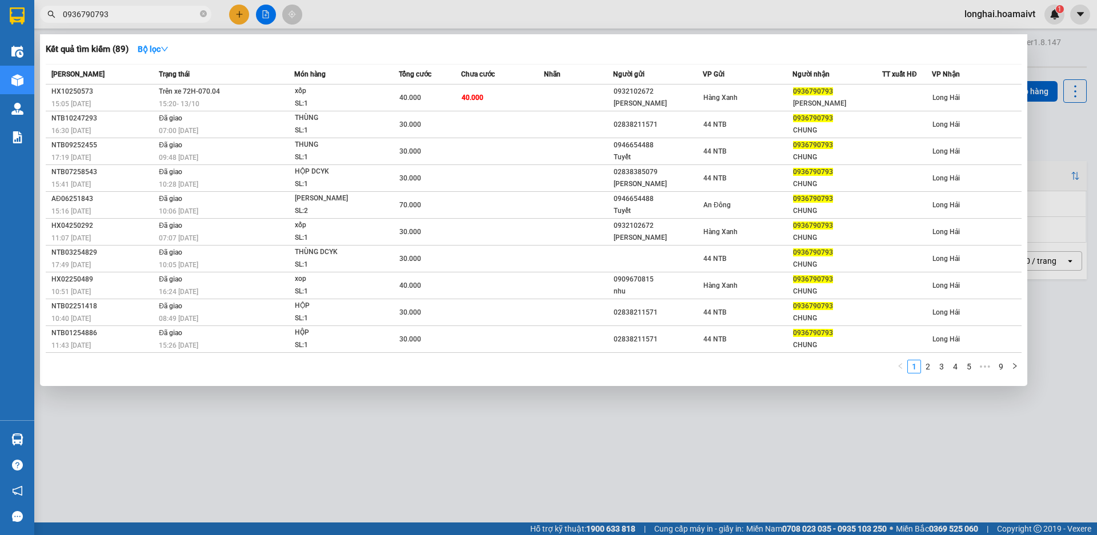
type input "0936790793"
click at [342, 435] on div at bounding box center [548, 267] width 1097 height 535
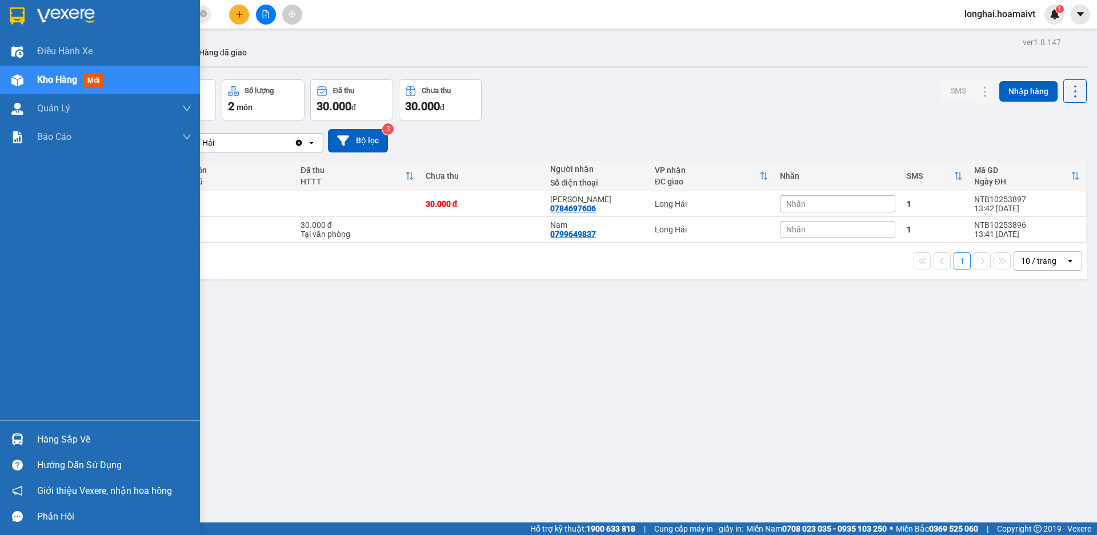
click at [42, 432] on div "Hàng sắp về" at bounding box center [114, 439] width 154 height 17
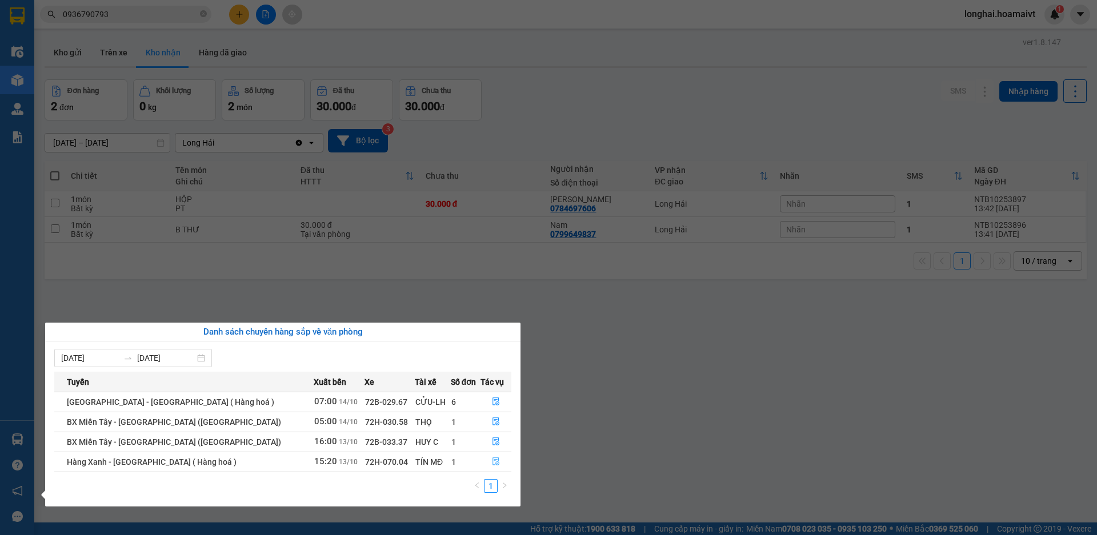
click at [490, 468] on button "button" at bounding box center [496, 462] width 30 height 18
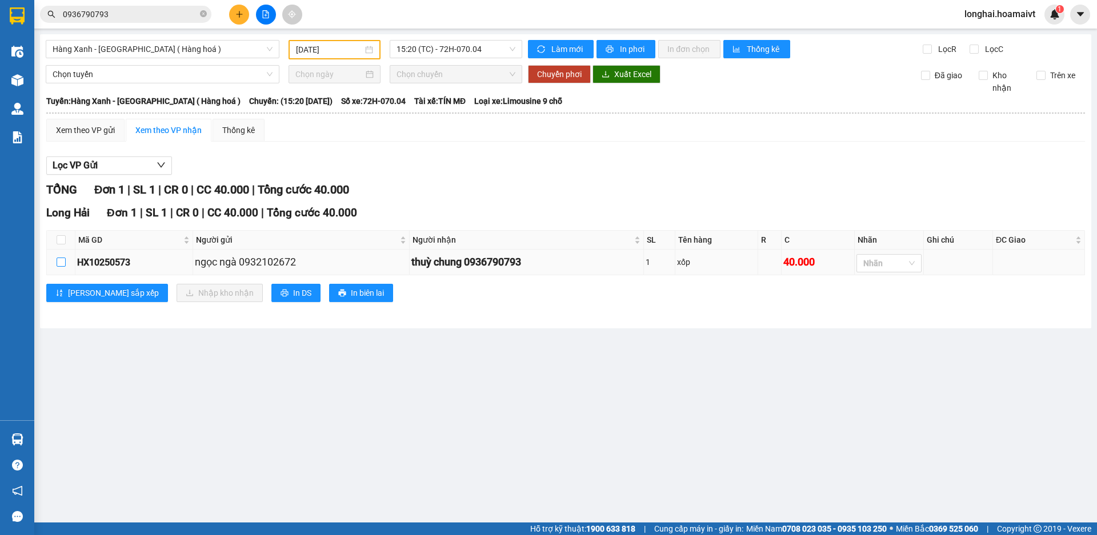
click at [61, 260] on input "checkbox" at bounding box center [61, 262] width 9 height 9
checkbox input "true"
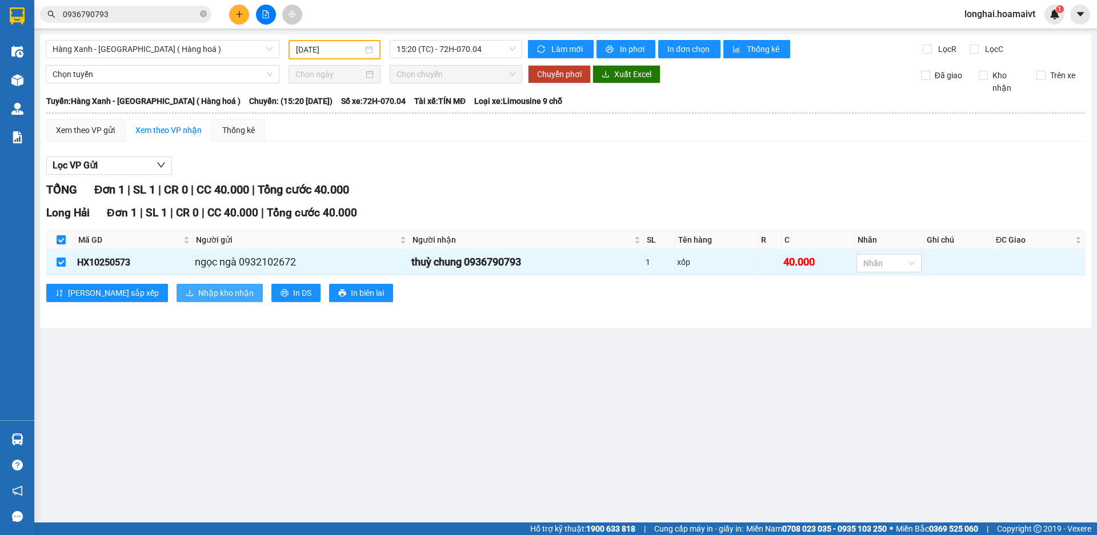
click at [198, 299] on span "Nhập kho nhận" at bounding box center [225, 293] width 55 height 13
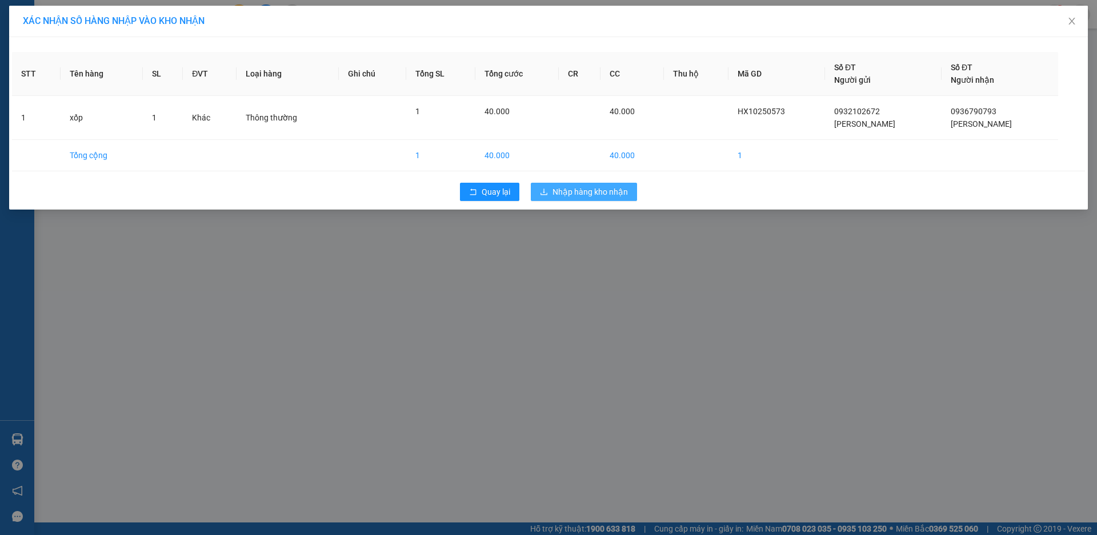
click at [584, 246] on div "XÁC NHẬN SỐ HÀNG NHẬP VÀO KHO NHẬN STT Tên hàng SL ĐVT Loại hàng Ghi chú Tổng S…" at bounding box center [548, 267] width 1097 height 535
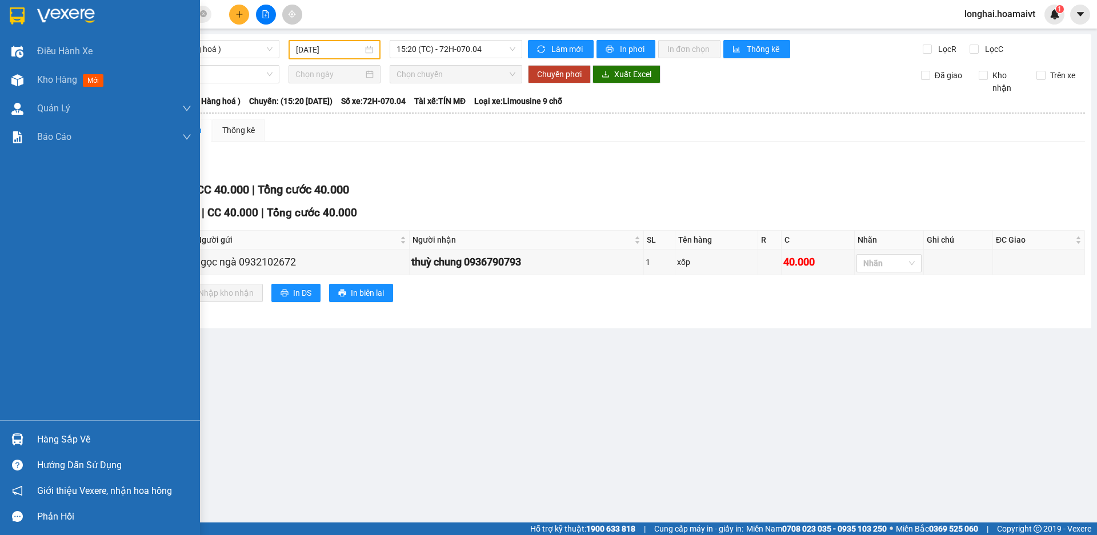
click at [34, 443] on div "Hàng sắp về" at bounding box center [100, 440] width 200 height 26
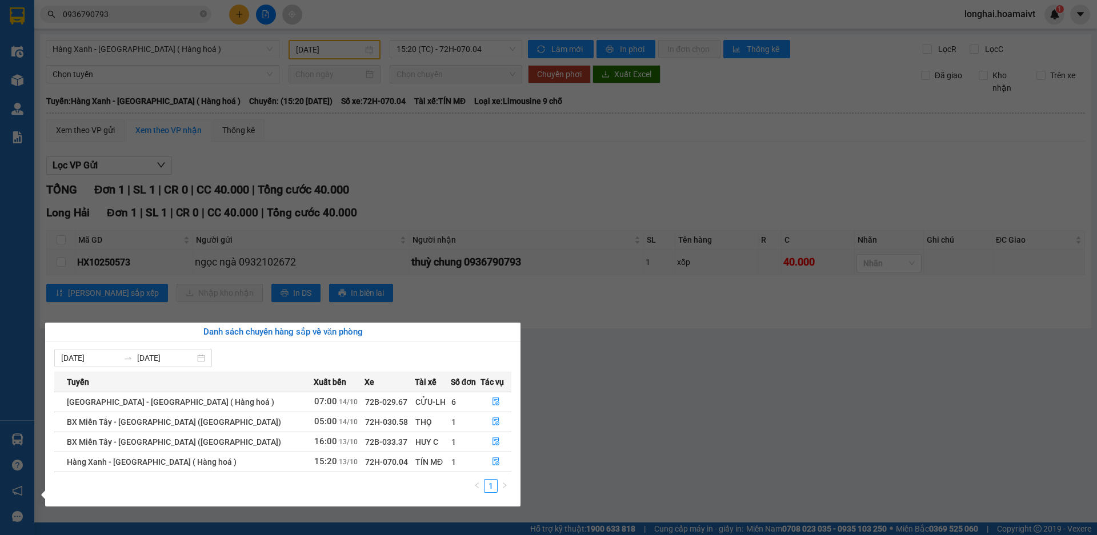
click at [538, 419] on section "Kết quả tìm kiếm ( 89 ) Bộ lọc Mã ĐH Trạng thái Món hàng Tổng cước Chưa cước Nh…" at bounding box center [548, 267] width 1097 height 535
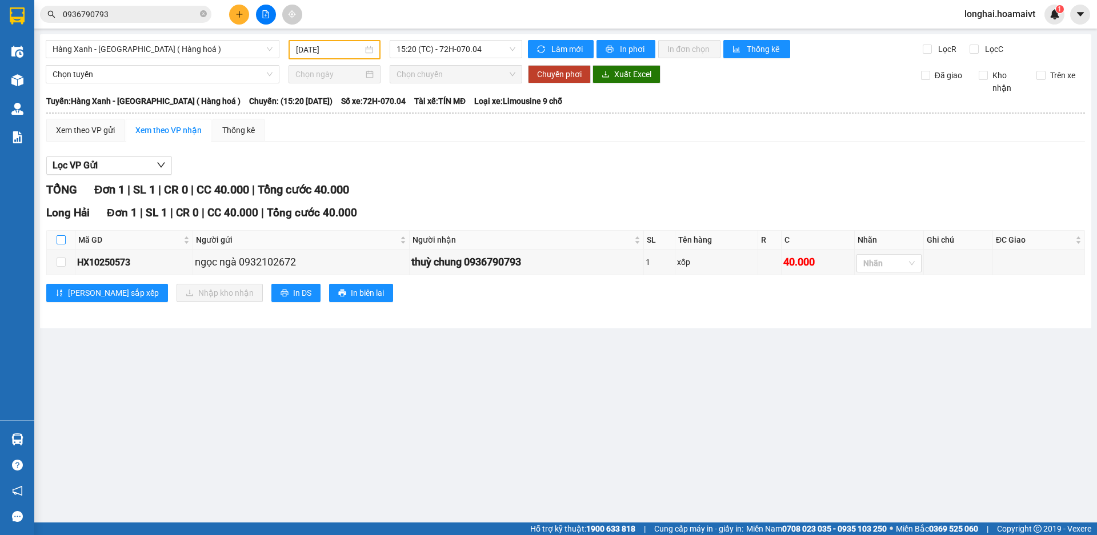
click at [57, 241] on input "checkbox" at bounding box center [61, 239] width 9 height 9
checkbox input "true"
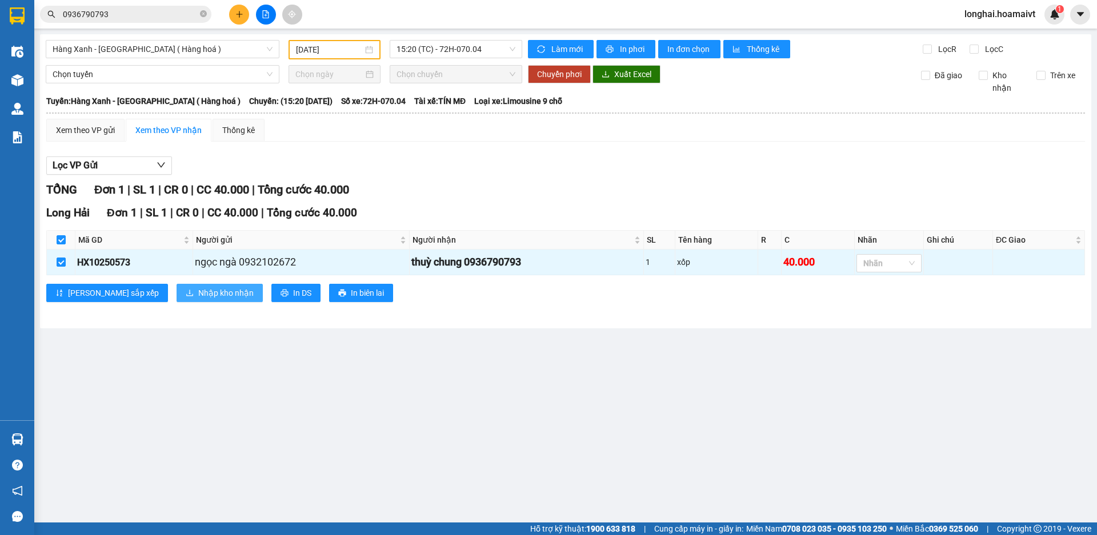
click at [198, 294] on span "Nhập kho nhận" at bounding box center [225, 293] width 55 height 13
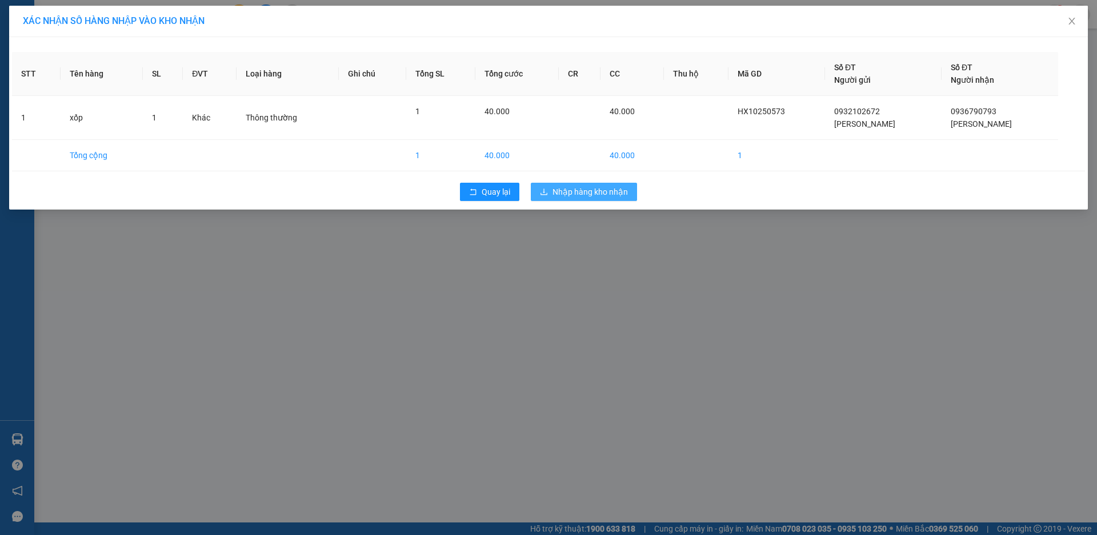
click at [560, 194] on span "Nhập hàng kho nhận" at bounding box center [589, 192] width 75 height 13
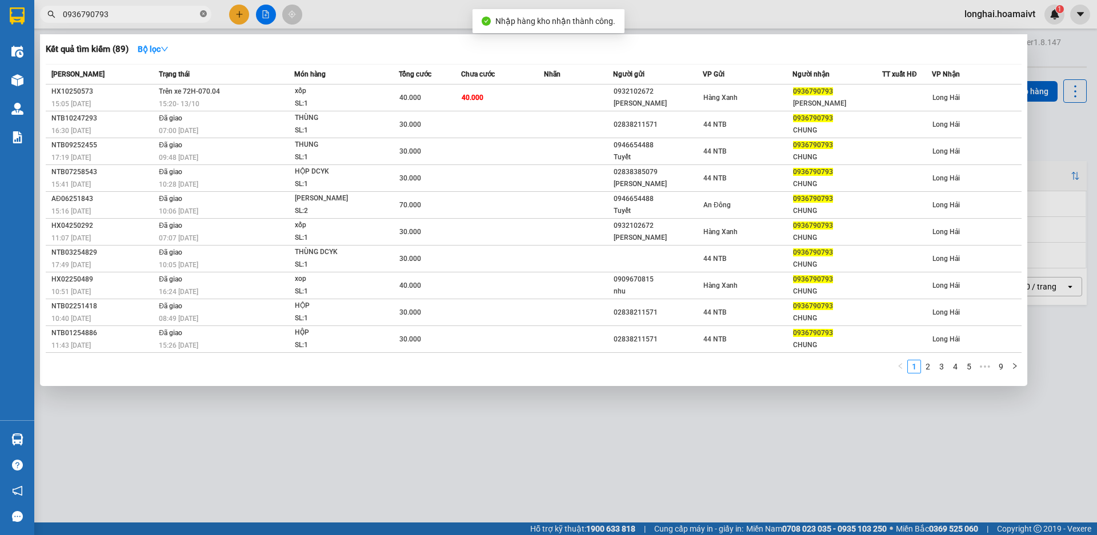
click at [202, 17] on icon "close-circle" at bounding box center [203, 13] width 7 height 7
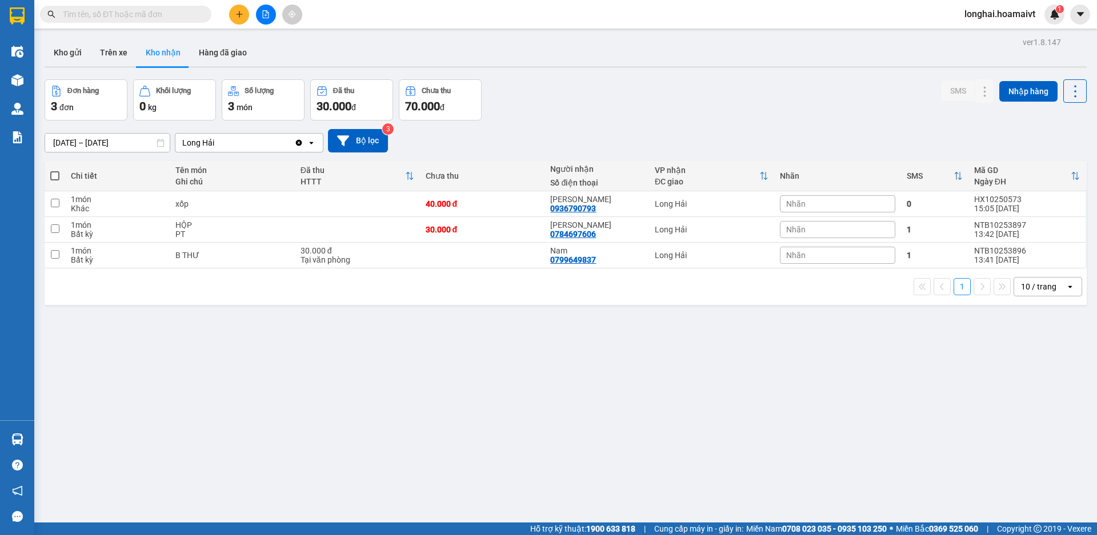
click at [157, 12] on input "text" at bounding box center [130, 14] width 135 height 13
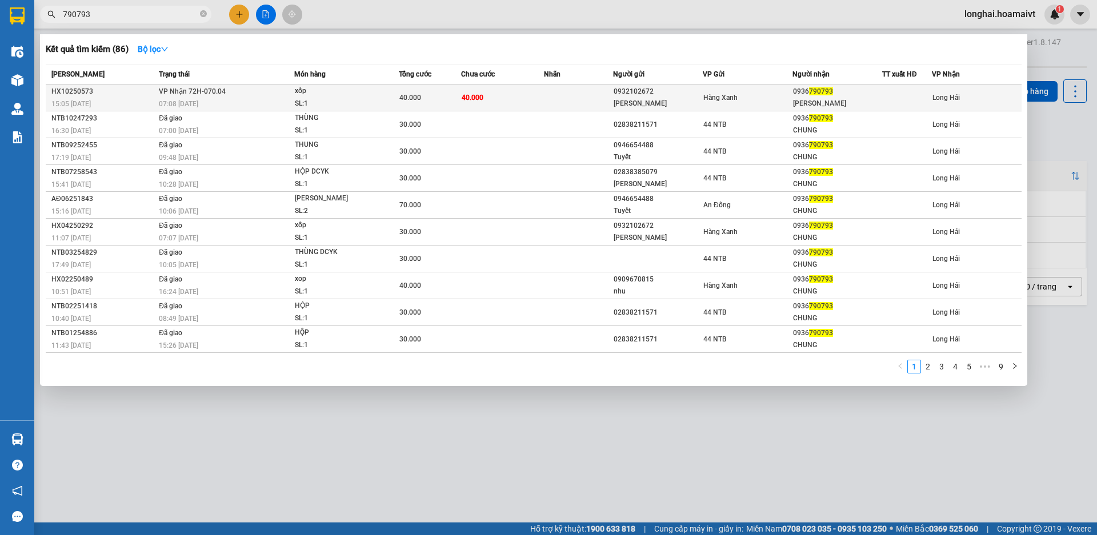
type input "790793"
click at [447, 99] on div "40.000" at bounding box center [429, 97] width 61 height 13
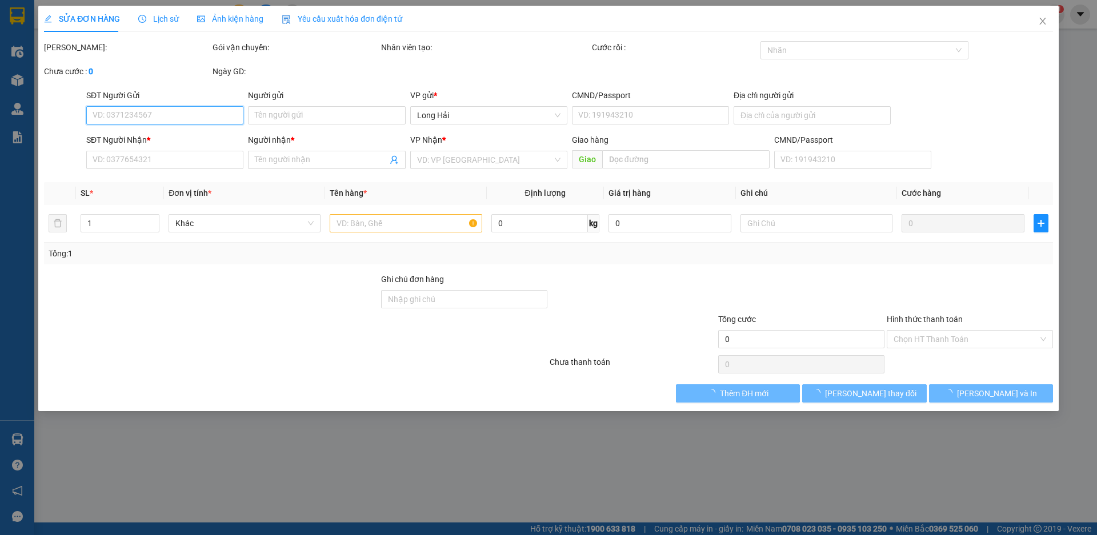
type input "0932102672"
type input "ngọc ngà"
type input "0936790793"
type input "thuỳ chung"
type input "40.000"
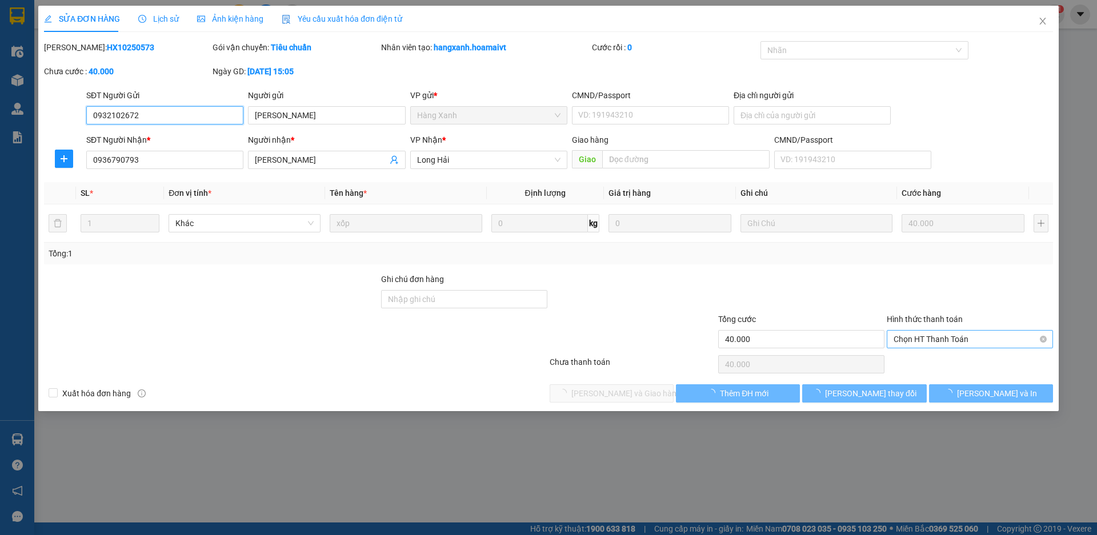
click at [928, 334] on span "Chọn HT Thanh Toán" at bounding box center [970, 339] width 153 height 17
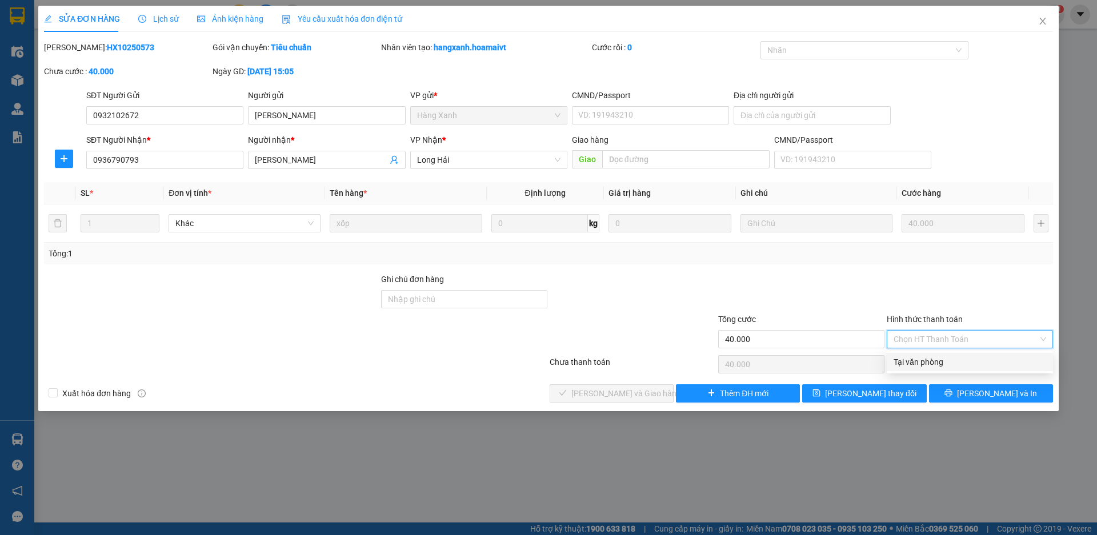
click at [926, 355] on div "Tại văn phòng" at bounding box center [970, 362] width 166 height 18
type input "0"
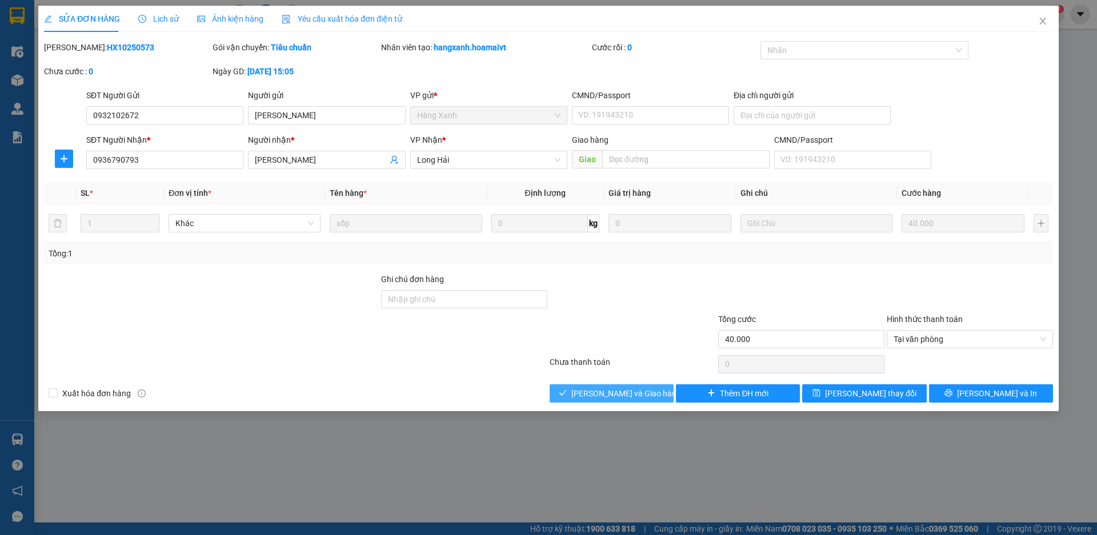
click at [582, 402] on button "[PERSON_NAME] và [PERSON_NAME] hàng" at bounding box center [612, 393] width 124 height 18
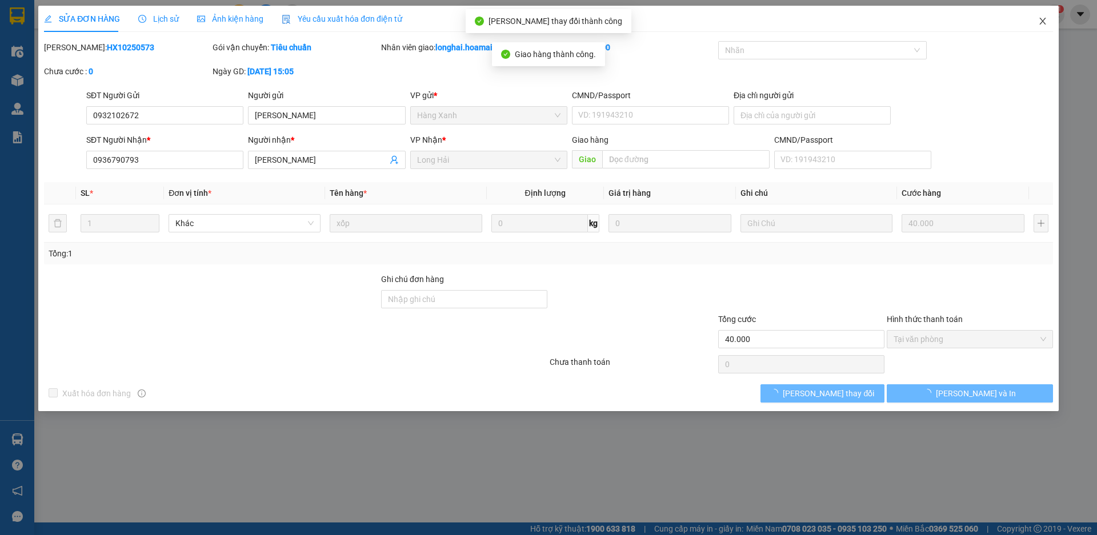
click at [1045, 22] on icon "close" at bounding box center [1042, 21] width 9 height 9
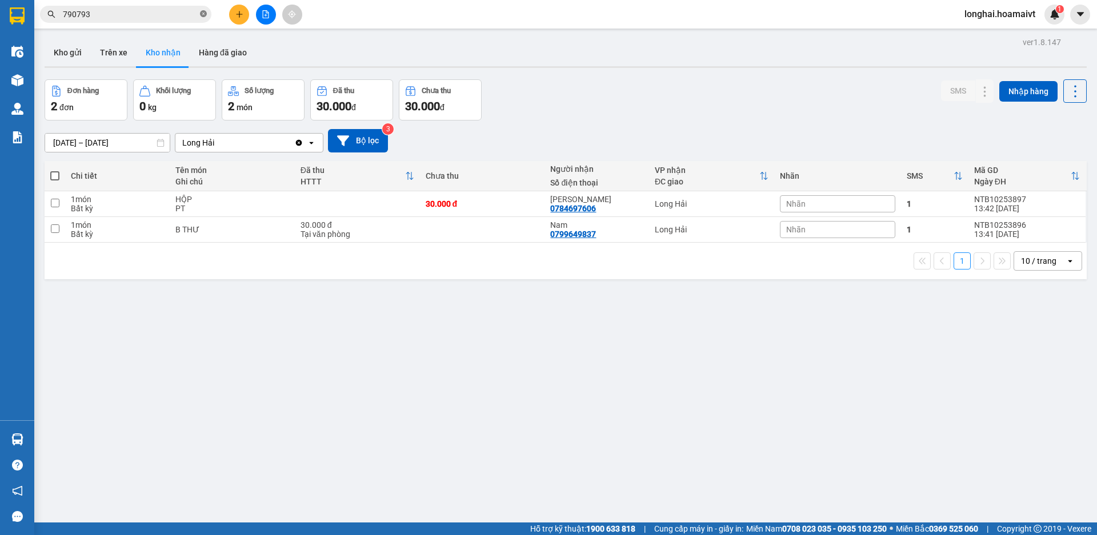
click at [205, 17] on icon "close-circle" at bounding box center [203, 13] width 7 height 7
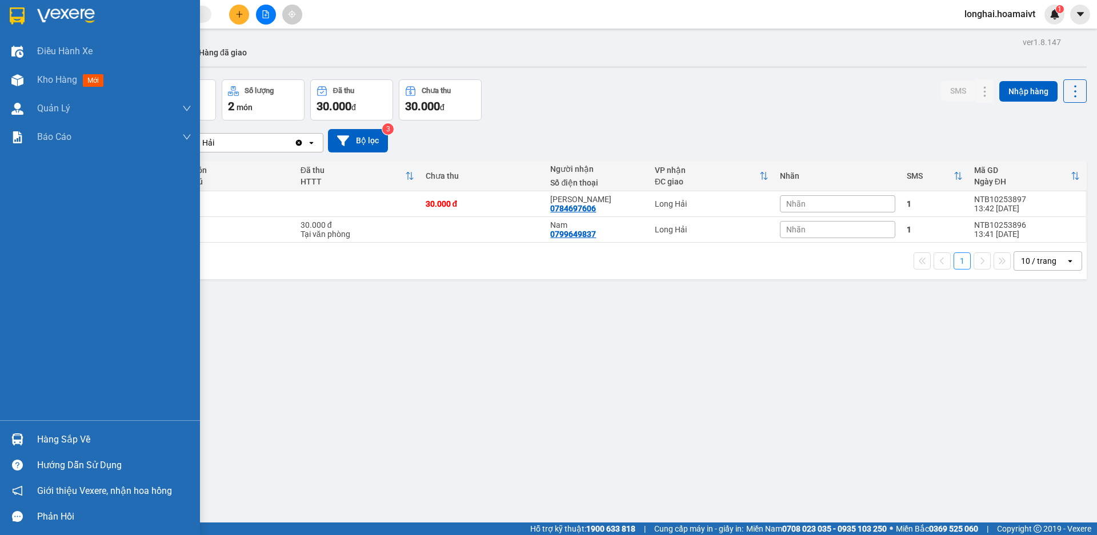
click at [25, 436] on div at bounding box center [17, 440] width 20 height 20
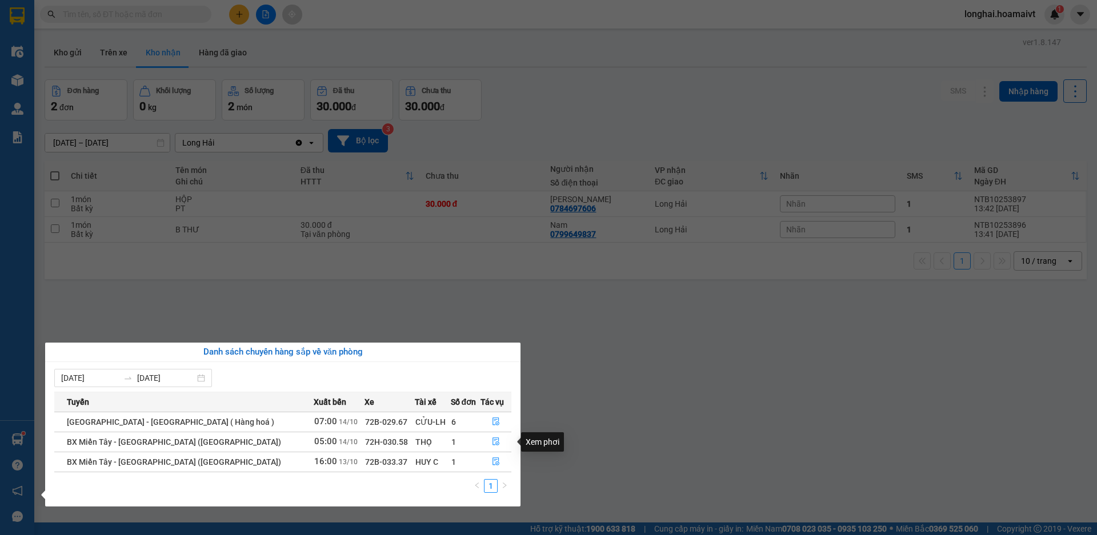
click at [561, 448] on div "Xem phơi" at bounding box center [542, 441] width 43 height 19
click at [95, 115] on section "Kết quả tìm kiếm ( 86 ) Bộ lọc Mã ĐH Trạng thái Món hàng Tổng cước Chưa cước Nh…" at bounding box center [548, 267] width 1097 height 535
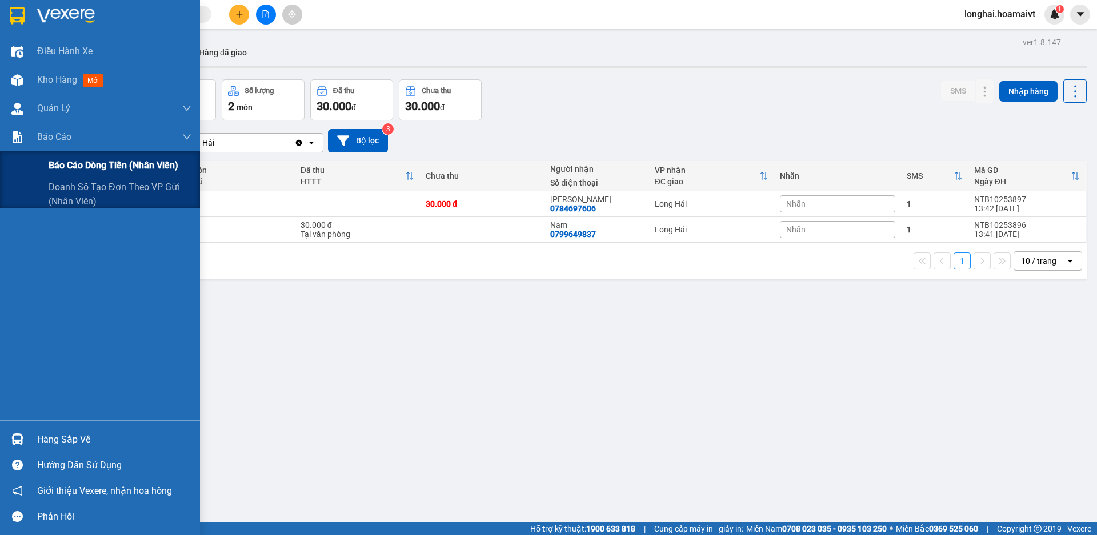
click at [37, 166] on div "Báo cáo dòng tiền (nhân viên)" at bounding box center [100, 165] width 200 height 29
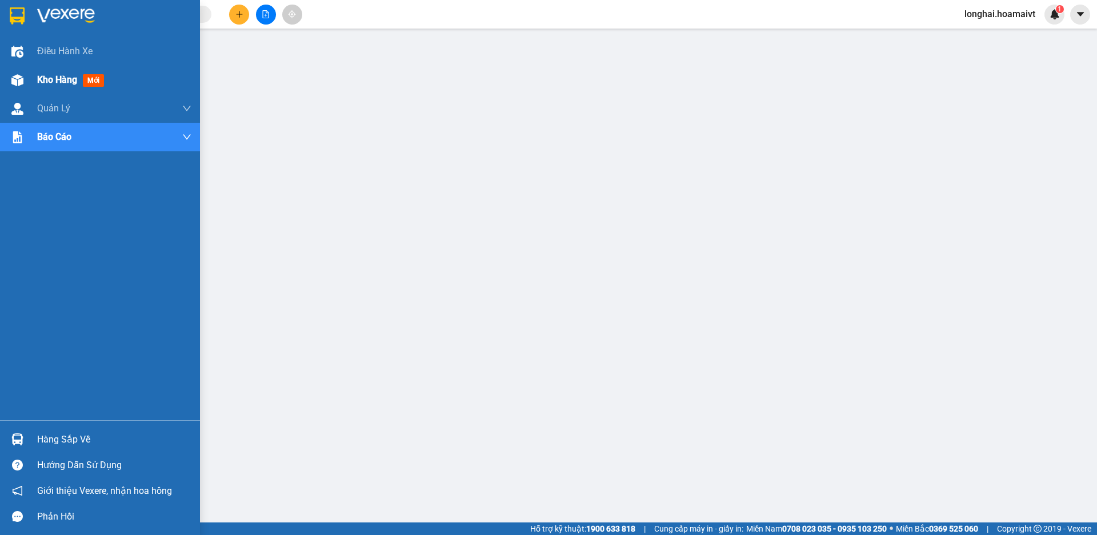
click at [49, 75] on span "Kho hàng" at bounding box center [57, 79] width 40 height 11
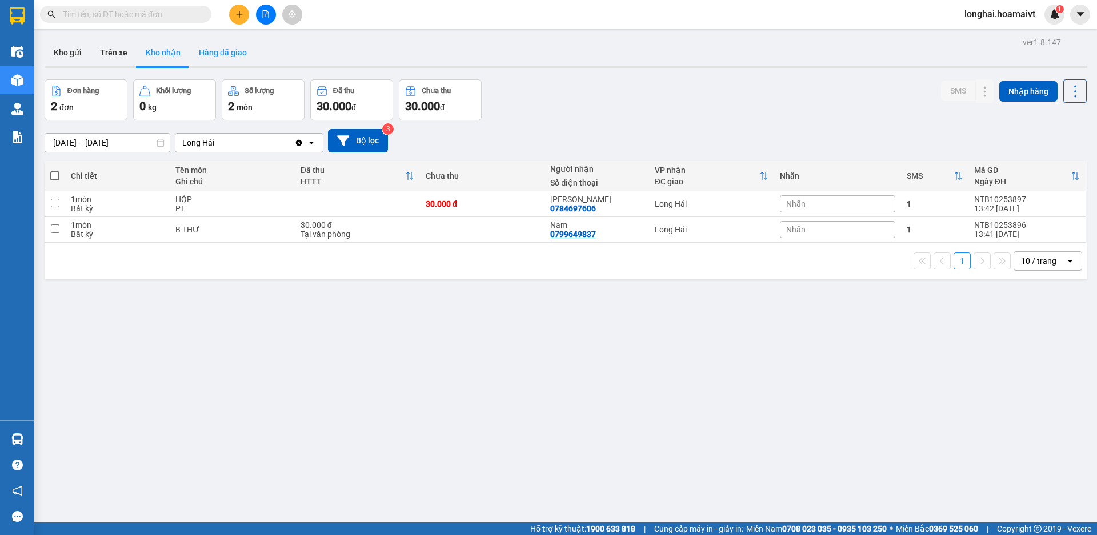
click at [226, 53] on button "Hàng đã giao" at bounding box center [223, 52] width 66 height 27
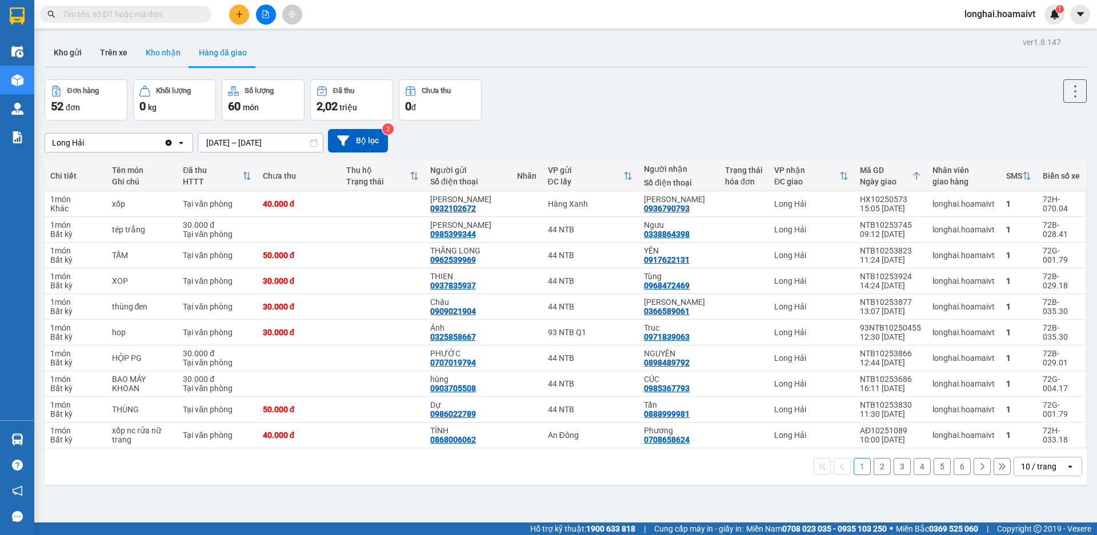
click at [165, 57] on button "Kho nhận" at bounding box center [163, 52] width 53 height 27
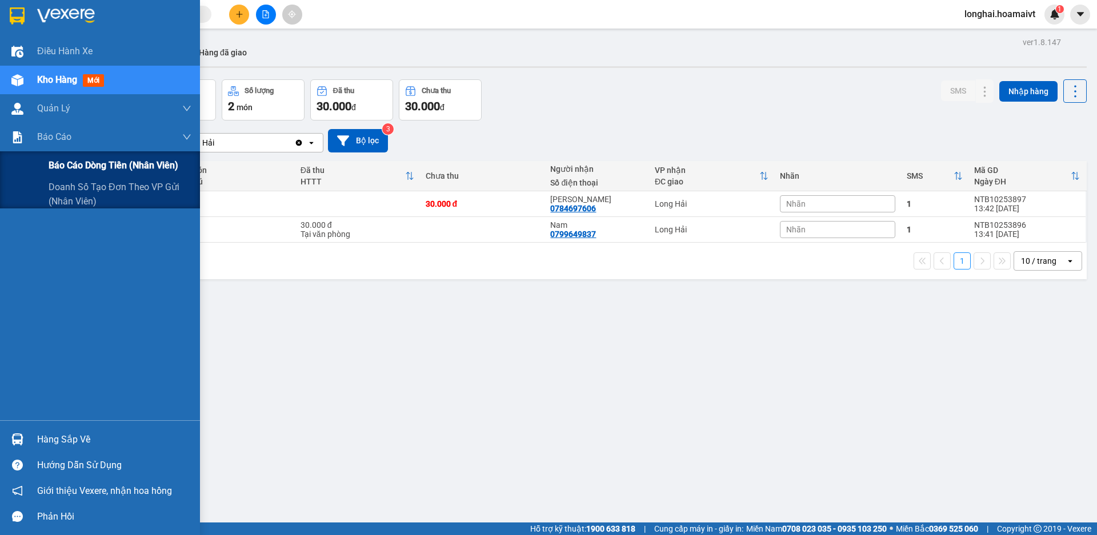
click at [55, 166] on span "Báo cáo dòng tiền (nhân viên)" at bounding box center [114, 165] width 130 height 14
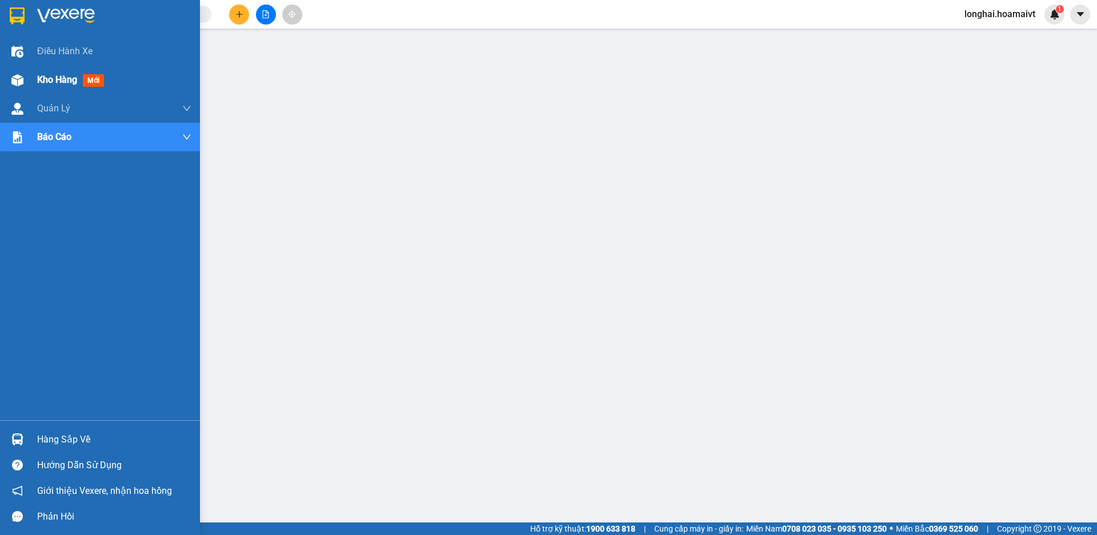
click at [23, 70] on div at bounding box center [17, 80] width 20 height 20
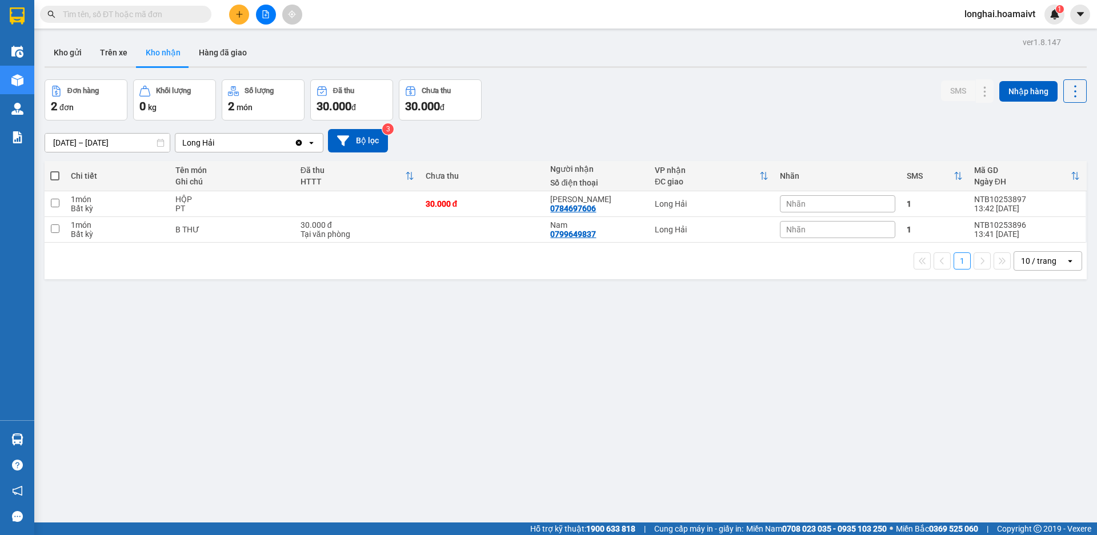
click at [137, 9] on input "text" at bounding box center [130, 14] width 135 height 13
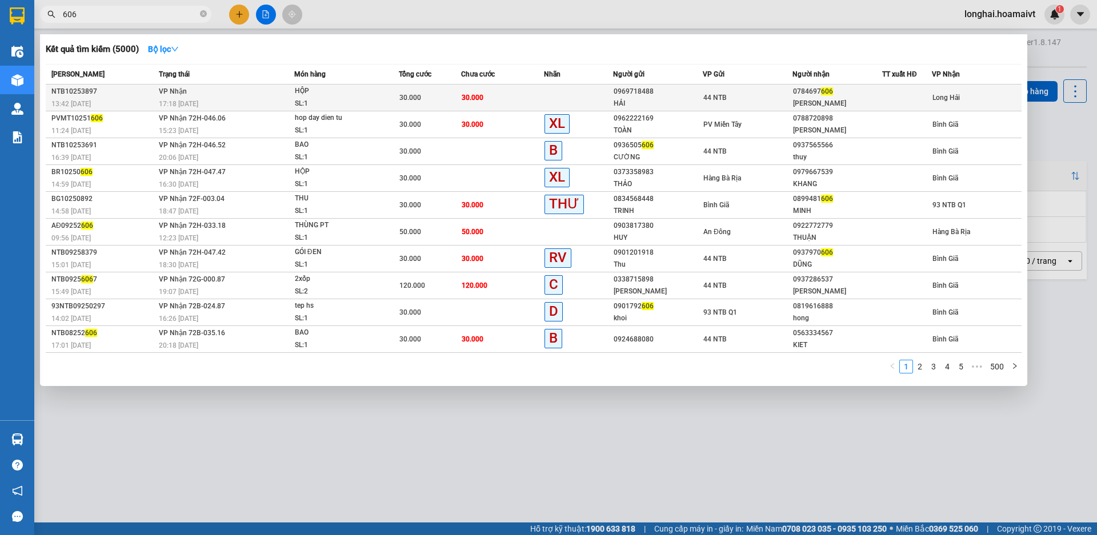
type input "606"
click at [382, 100] on span "HỘP SL: 1" at bounding box center [347, 97] width 104 height 25
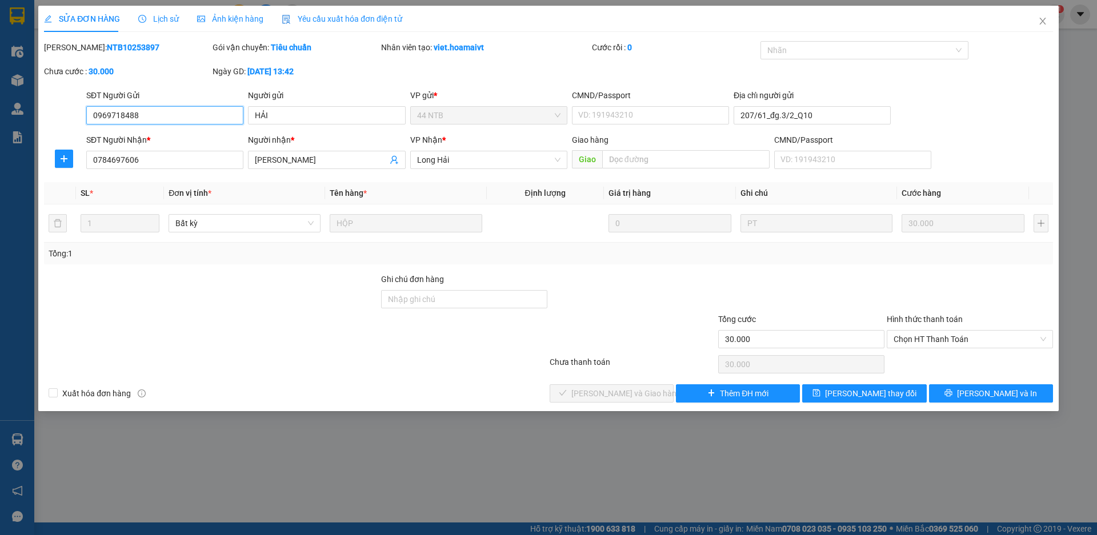
type input "0969718488"
type input "HẢI"
type input "207/61_đg.3/2_Q10"
type input "0784697606"
type input "Kim Tấn"
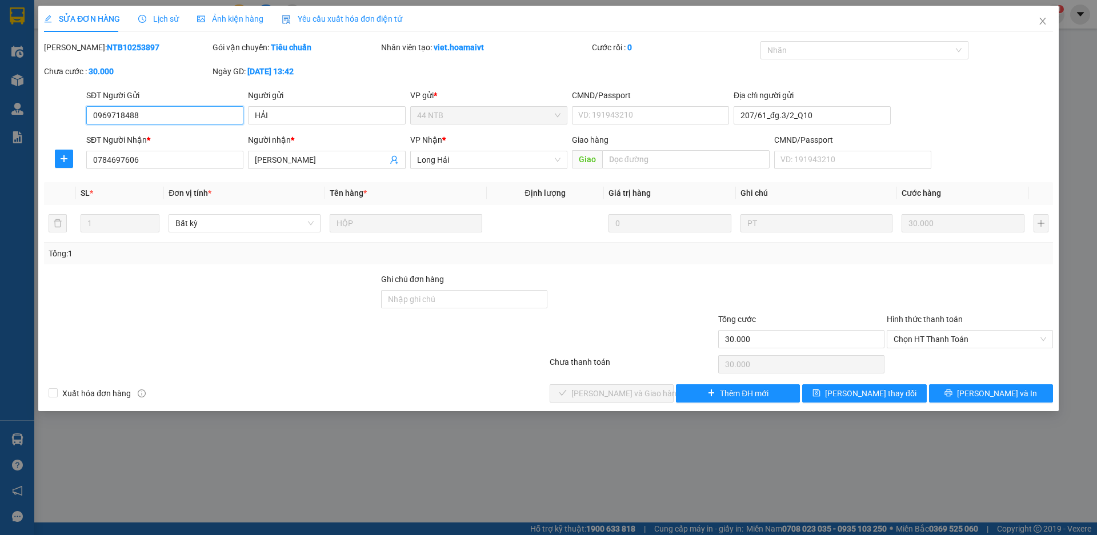
type input "30.000"
click at [914, 347] on span "Chọn HT Thanh Toán" at bounding box center [970, 339] width 153 height 17
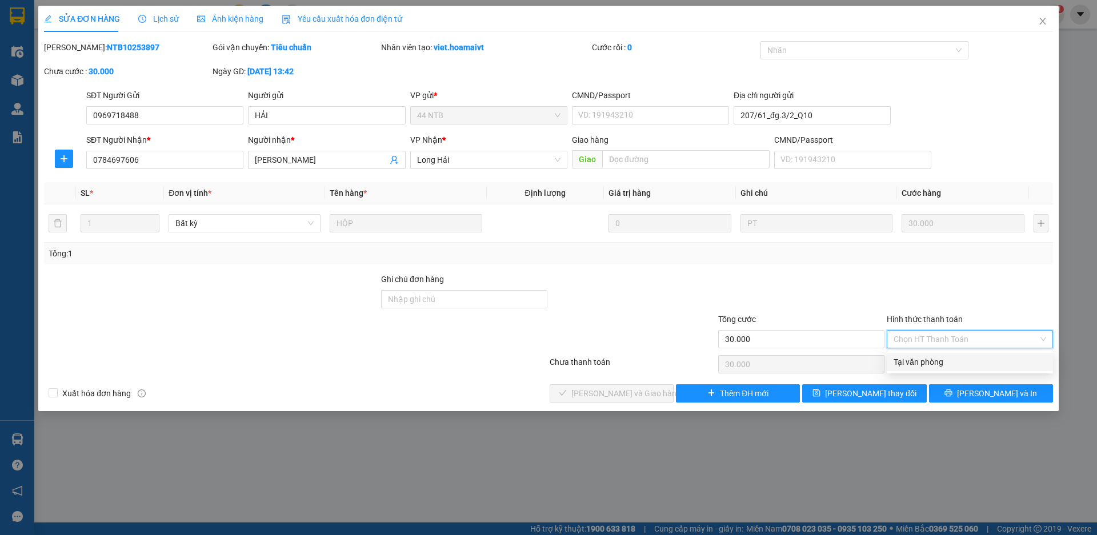
click at [912, 352] on div "Total Paid Fee 0 Total UnPaid Fee 30.000 Cash Collection Total Fee Mã ĐH: NTB10…" at bounding box center [548, 222] width 1009 height 362
click at [899, 332] on span "Chọn HT Thanh Toán" at bounding box center [970, 339] width 153 height 17
click at [900, 364] on div "Tại văn phòng" at bounding box center [970, 362] width 153 height 13
type input "0"
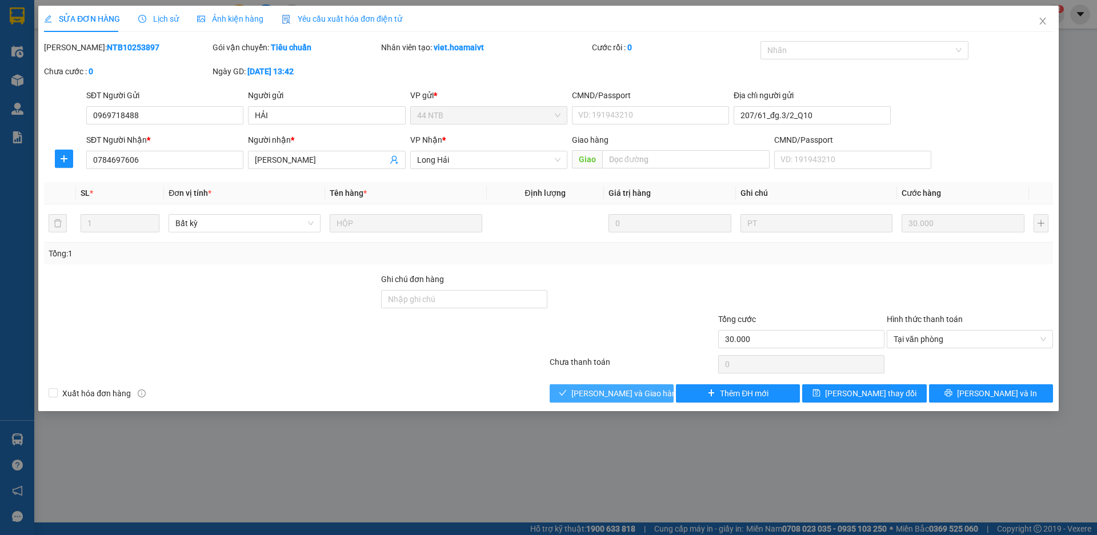
click at [552, 395] on button "[PERSON_NAME] và [PERSON_NAME] hàng" at bounding box center [612, 393] width 124 height 18
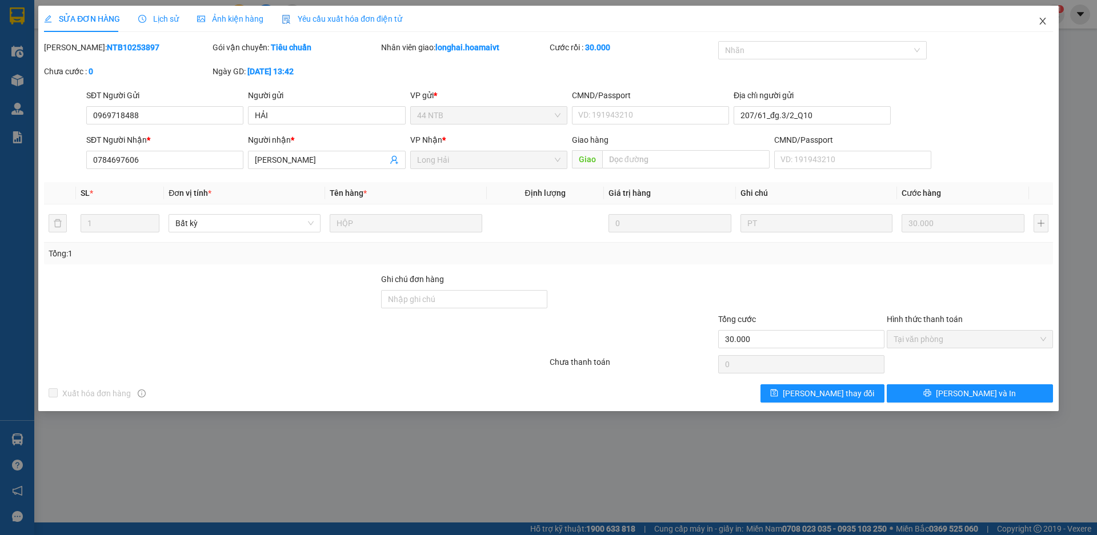
click at [1039, 25] on icon "close" at bounding box center [1042, 21] width 9 height 9
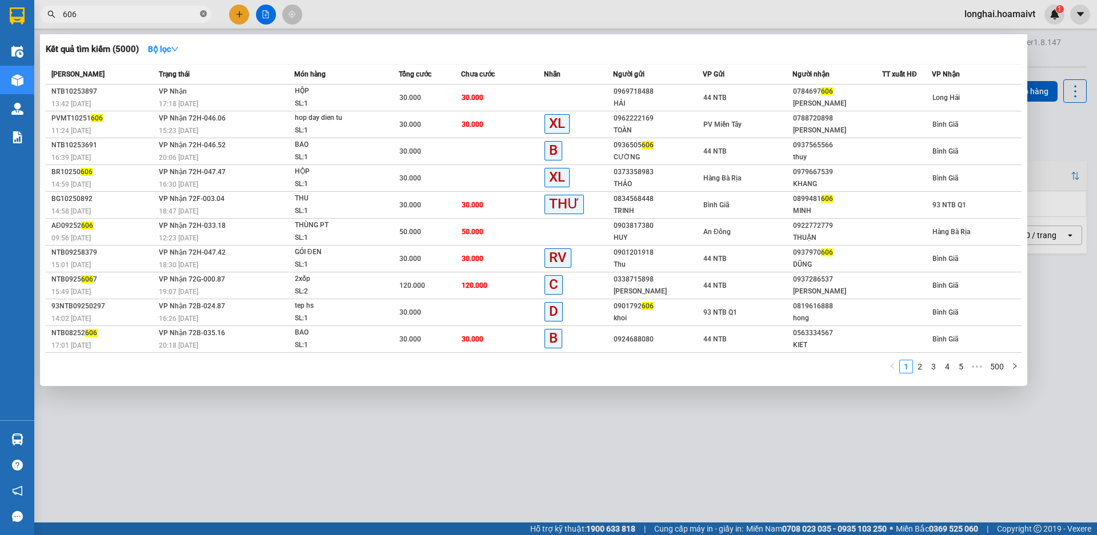
click at [205, 18] on span at bounding box center [203, 14] width 7 height 11
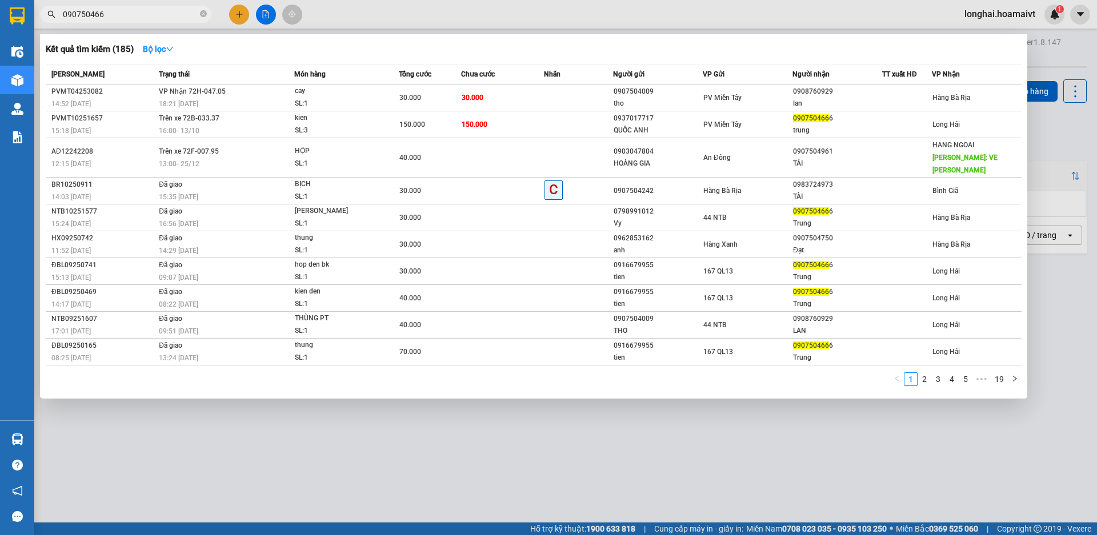
type input "0907504666"
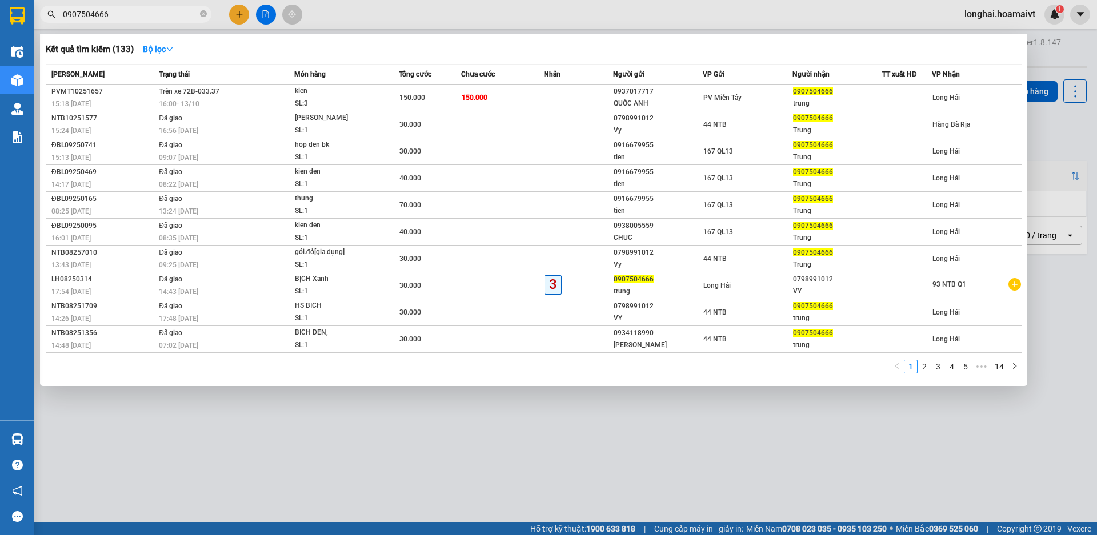
drag, startPoint x: 205, startPoint y: 9, endPoint x: 191, endPoint y: 6, distance: 14.1
click at [198, 7] on span "0907504666" at bounding box center [125, 14] width 171 height 17
click at [203, 17] on icon "close-circle" at bounding box center [203, 13] width 7 height 7
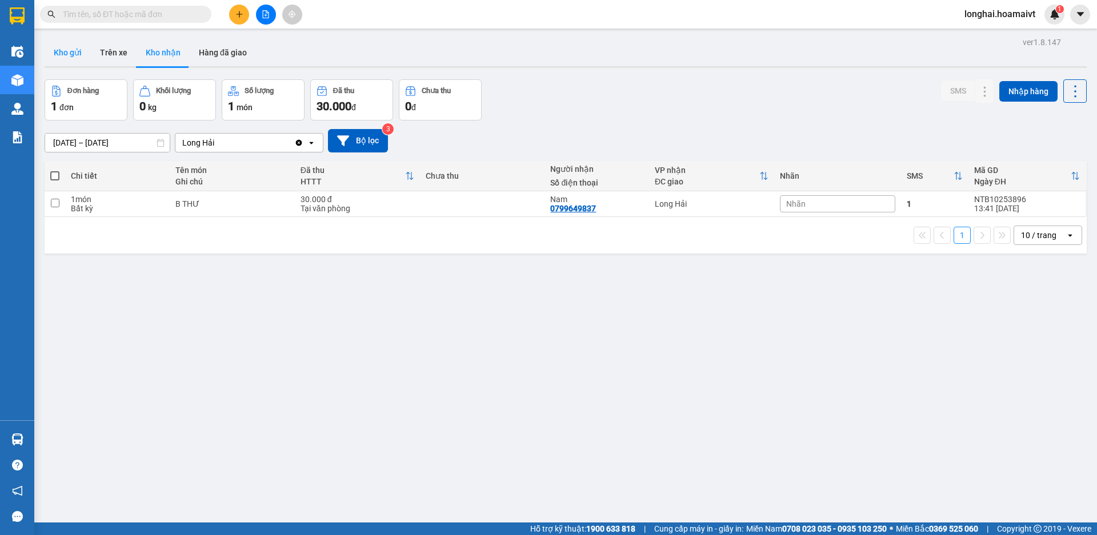
click at [70, 60] on button "Kho gửi" at bounding box center [68, 52] width 46 height 27
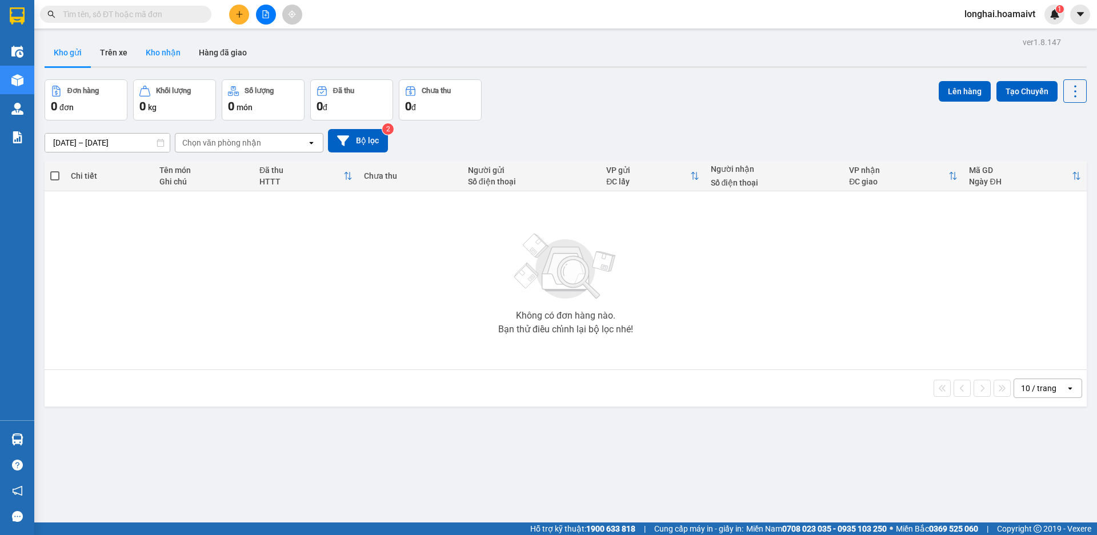
click at [164, 51] on button "Kho nhận" at bounding box center [163, 52] width 53 height 27
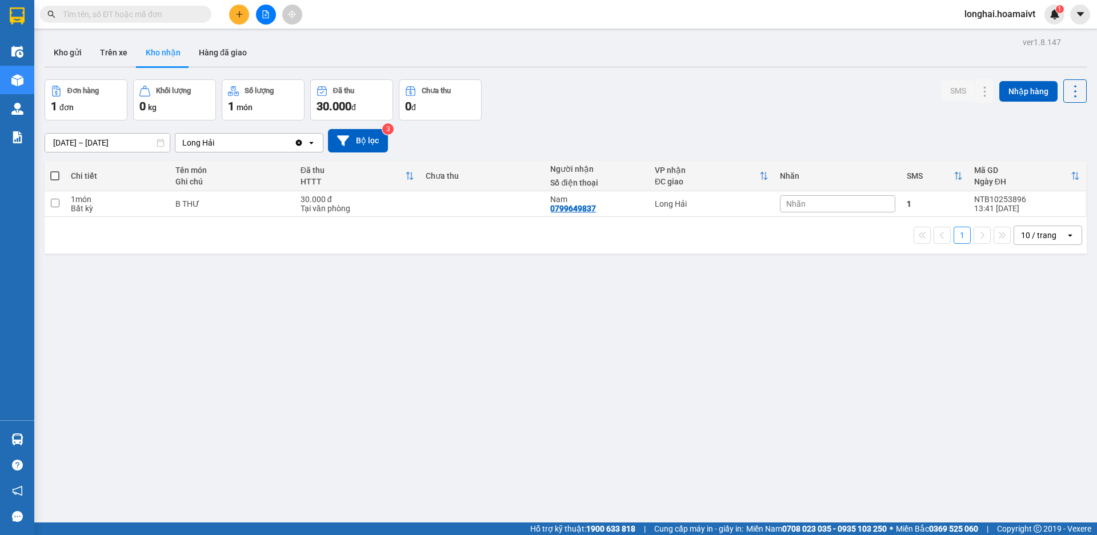
click at [230, 13] on button at bounding box center [239, 15] width 20 height 20
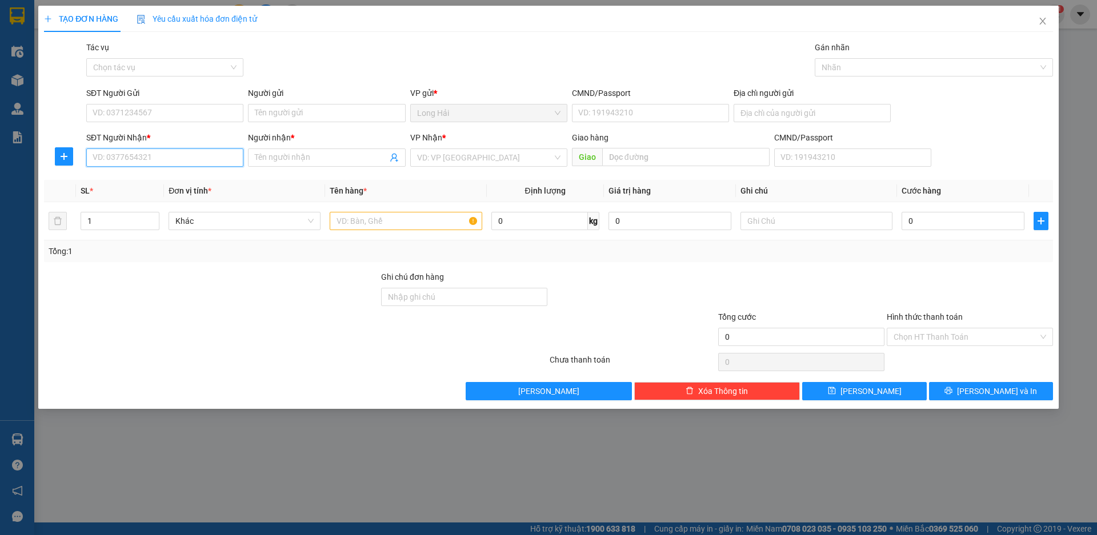
click at [153, 159] on input "SĐT Người Nhận *" at bounding box center [164, 158] width 157 height 18
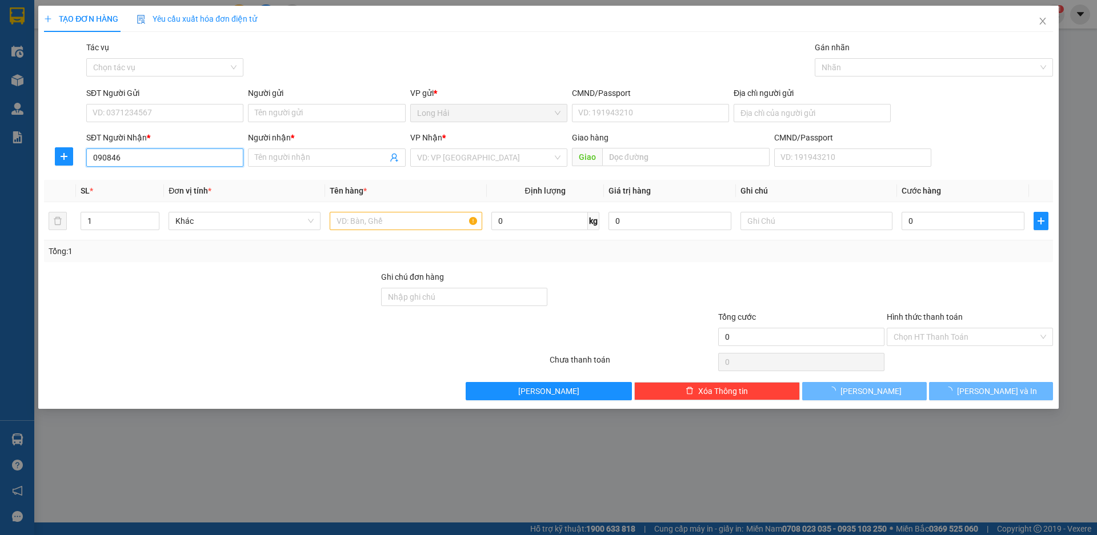
type input "0908465"
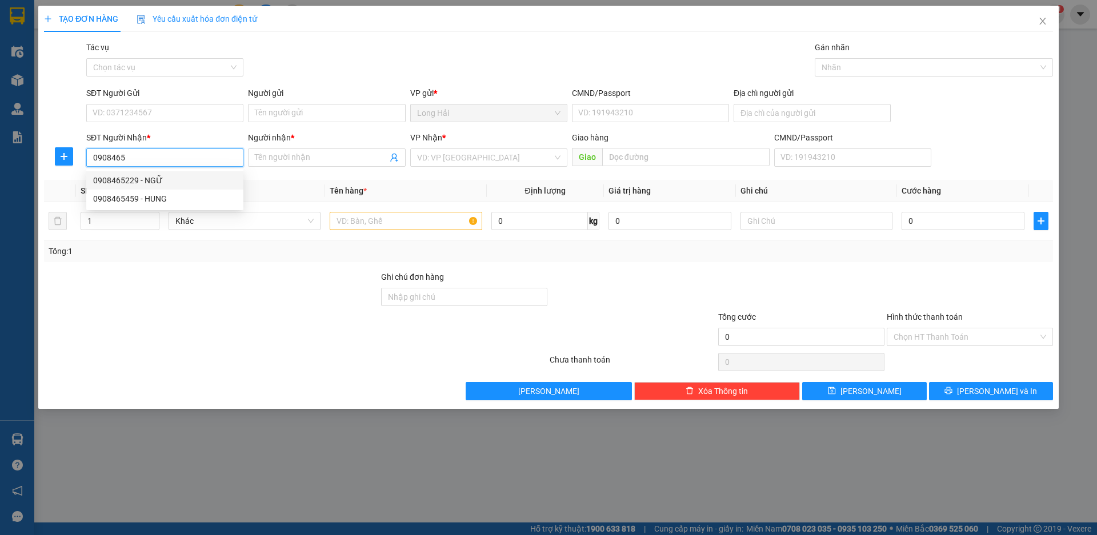
click at [156, 181] on div "0908465229 - NGỮ" at bounding box center [164, 180] width 143 height 13
type input "HẢI HOÀ"
type input "0908465229"
type input "NGỮ"
type input "0908465229"
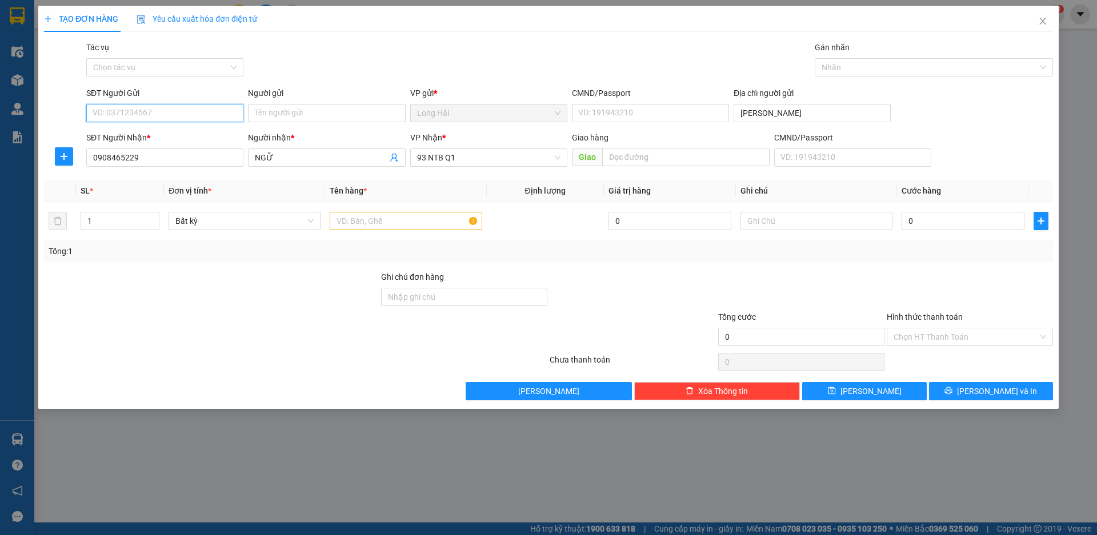
click at [166, 121] on input "SĐT Người Gửi" at bounding box center [164, 113] width 157 height 18
click at [183, 134] on div "0903982980 - Phượng" at bounding box center [164, 136] width 143 height 13
type input "0903982980"
type input "Phượng"
type input "082163000149"
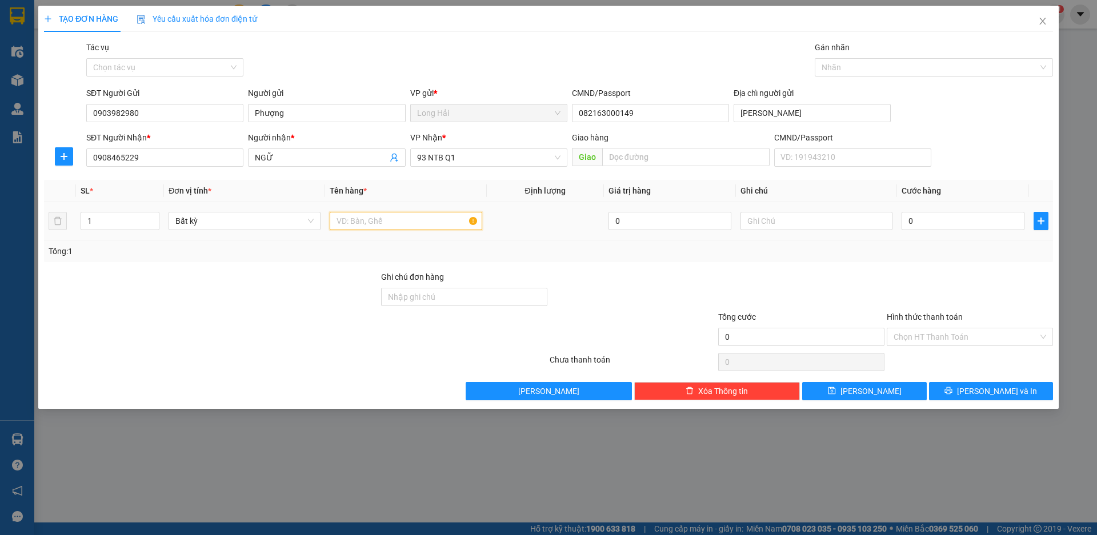
click at [343, 218] on input "text" at bounding box center [406, 221] width 152 height 18
type input "HỘP CÁ CƠM"
click at [907, 225] on input "0" at bounding box center [963, 221] width 123 height 18
type input "3"
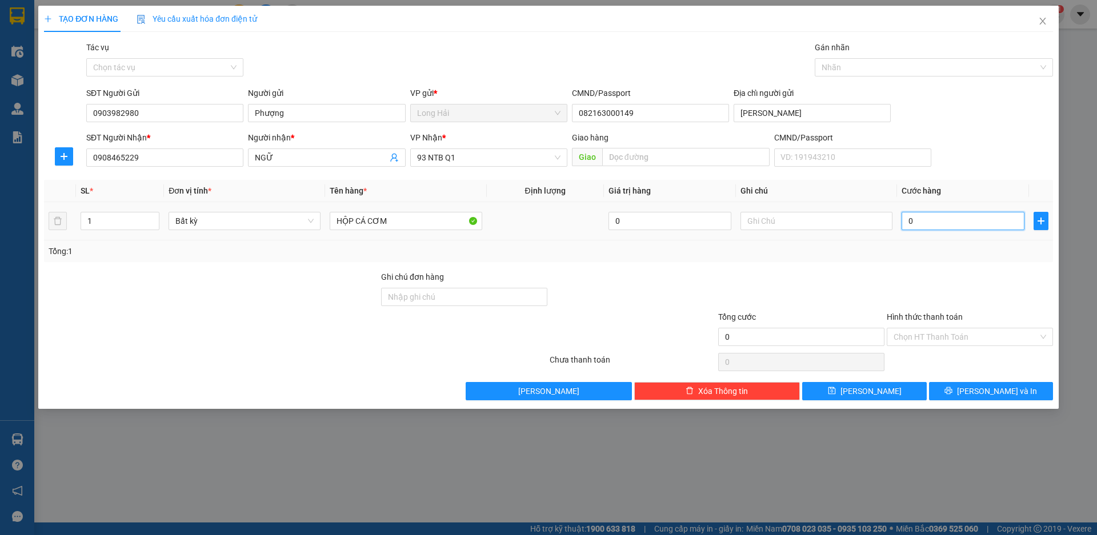
type input "3"
type input "30"
click at [942, 336] on input "Hình thức thanh toán" at bounding box center [966, 336] width 145 height 17
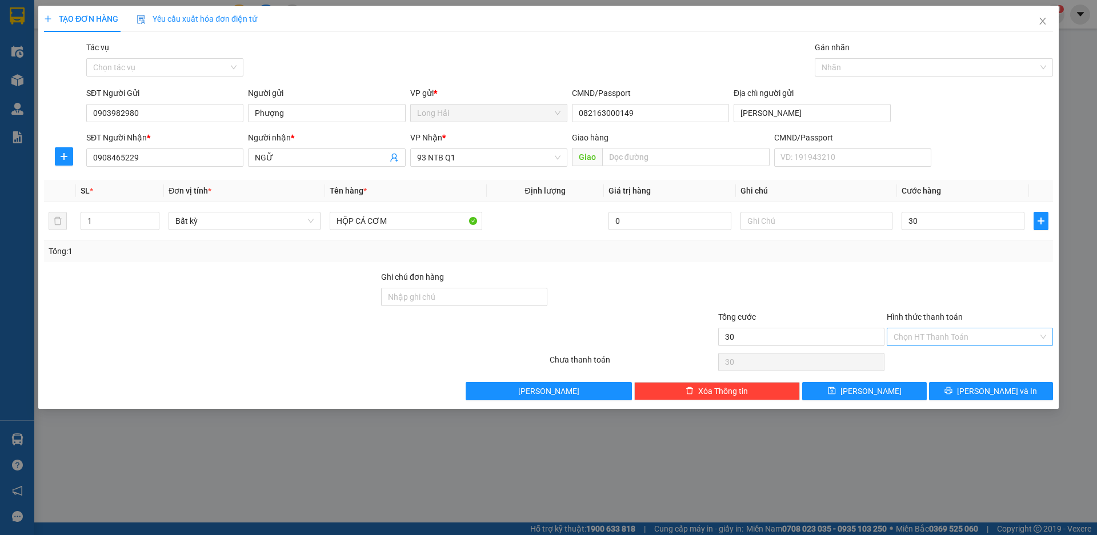
type input "30.000"
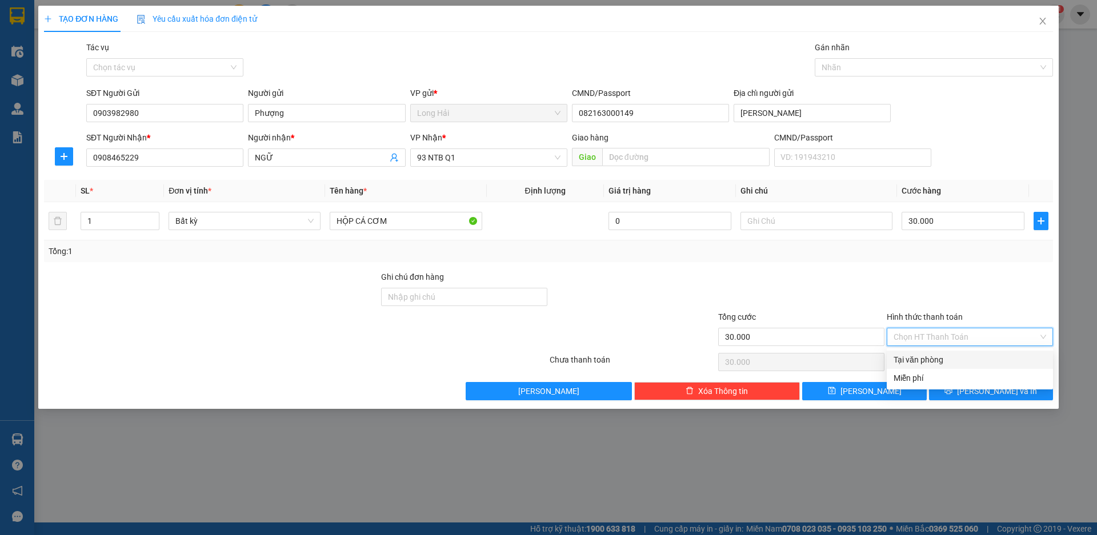
click at [947, 356] on div "Tại văn phòng" at bounding box center [970, 360] width 153 height 13
type input "0"
click at [956, 382] on button "[PERSON_NAME] và In" at bounding box center [991, 391] width 124 height 18
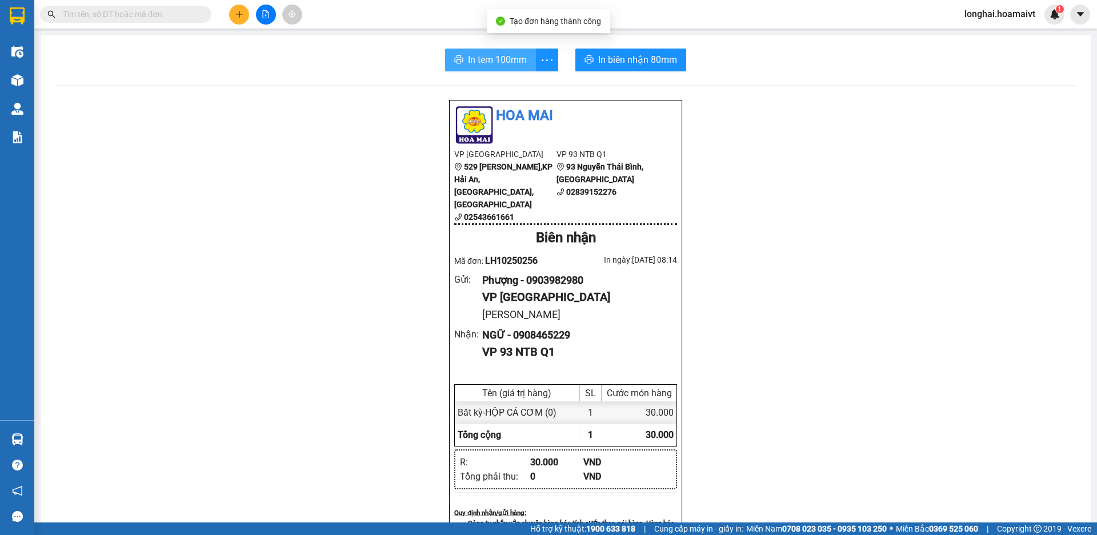
click at [455, 51] on button "In tem 100mm" at bounding box center [490, 60] width 91 height 23
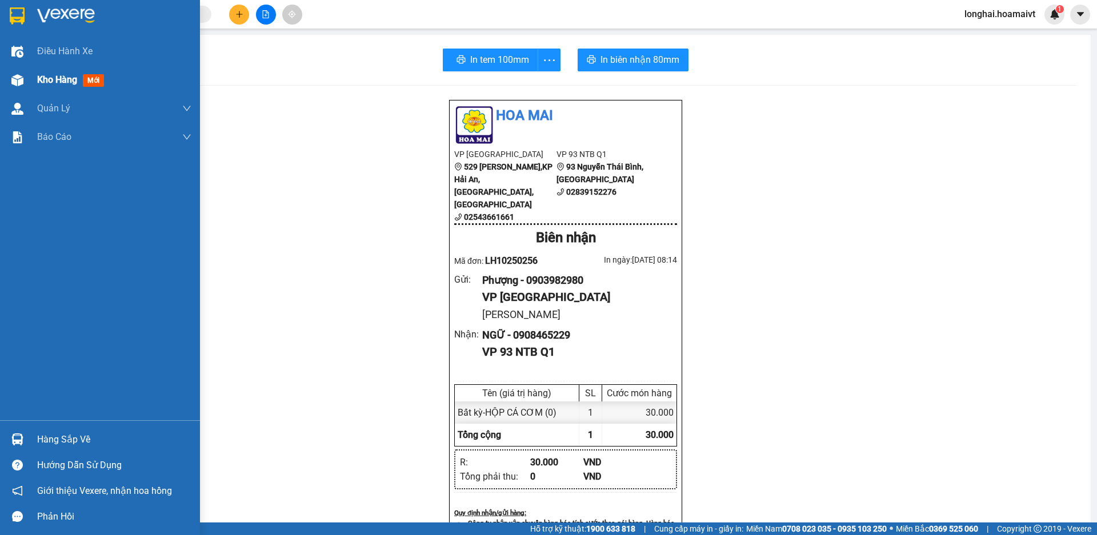
click at [33, 83] on div "Kho hàng mới" at bounding box center [100, 80] width 200 height 29
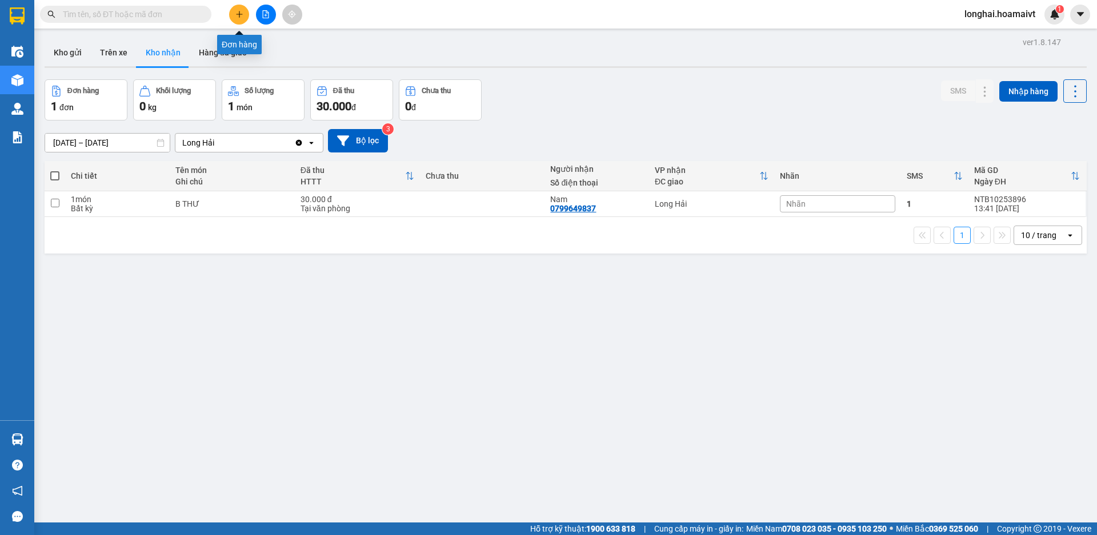
click at [238, 10] on icon "plus" at bounding box center [239, 14] width 8 height 8
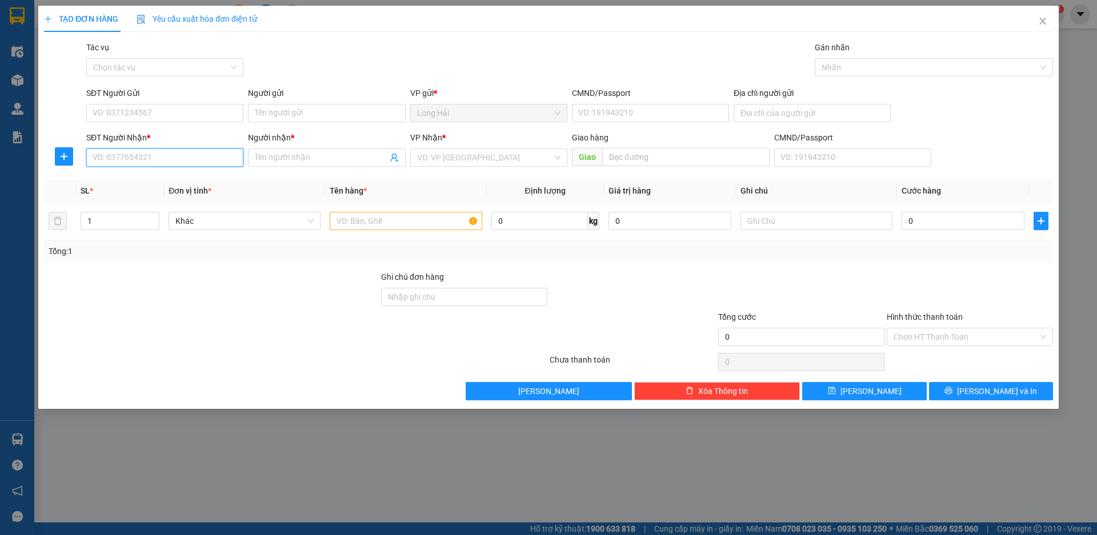
click at [148, 157] on input "SĐT Người Nhận *" at bounding box center [164, 158] width 157 height 18
click at [123, 157] on input "096333032" at bounding box center [164, 158] width 157 height 18
type input "0963330332"
click at [283, 152] on input "Người nhận *" at bounding box center [321, 157] width 132 height 13
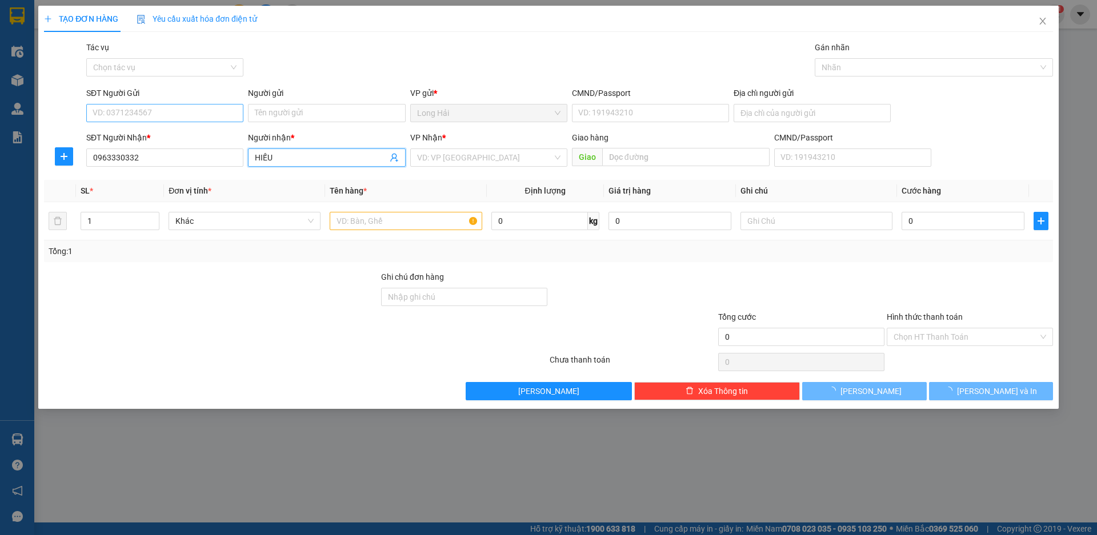
type input "HIẾU"
click at [168, 114] on input "SĐT Người Gửi" at bounding box center [164, 113] width 157 height 18
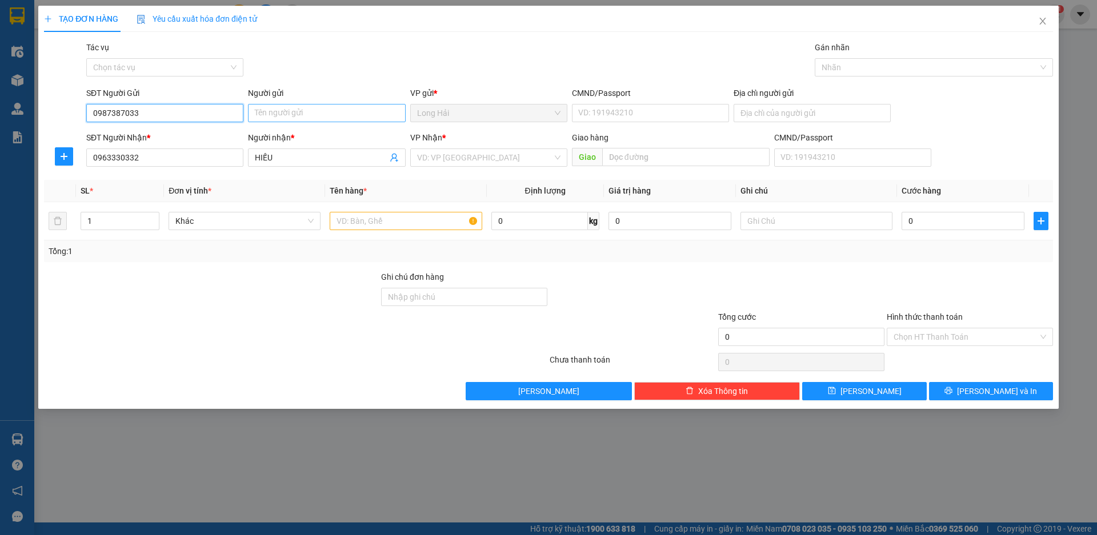
type input "0987387033"
click at [267, 111] on input "Người gửi" at bounding box center [326, 113] width 157 height 18
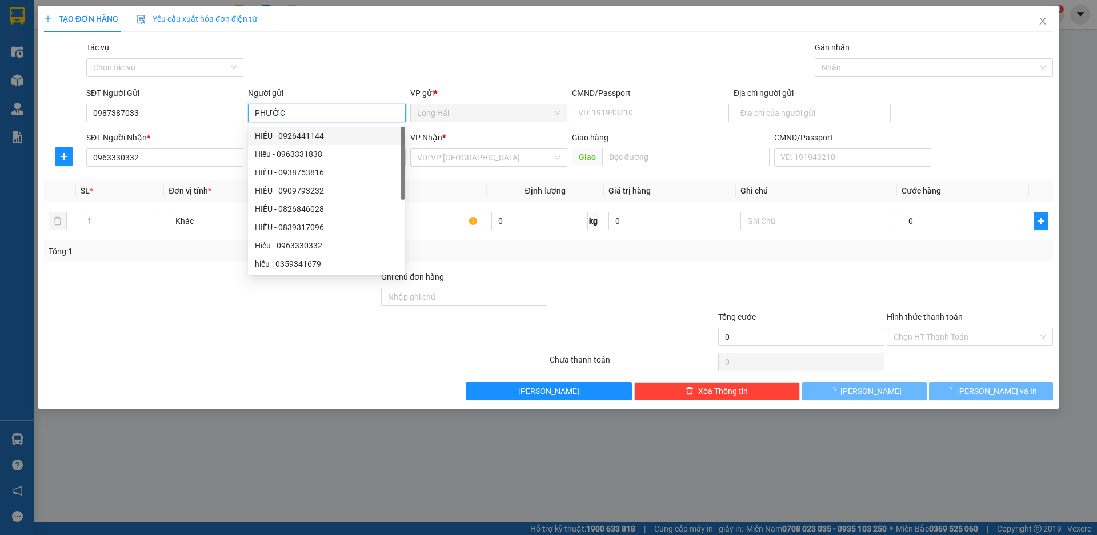
type input "PHƯỚC"
click at [433, 148] on div "VP Nhận *" at bounding box center [488, 139] width 157 height 17
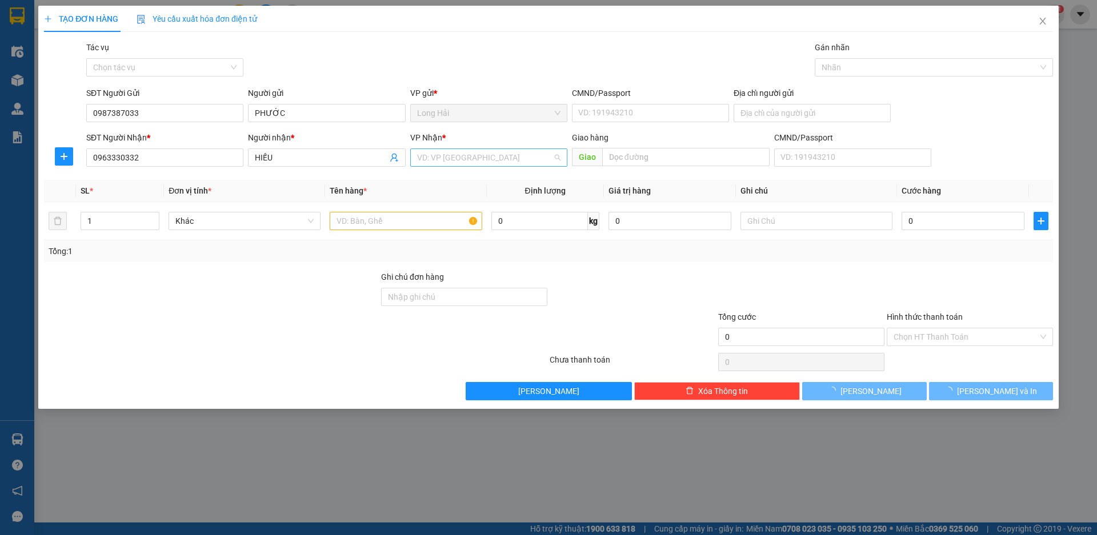
click at [436, 152] on input "search" at bounding box center [484, 157] width 135 height 17
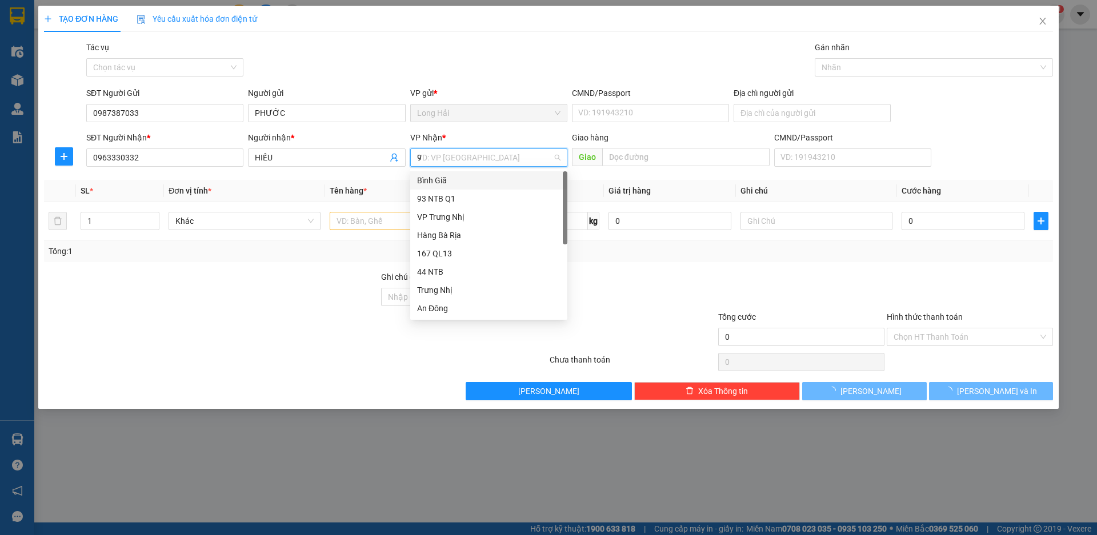
type input "93"
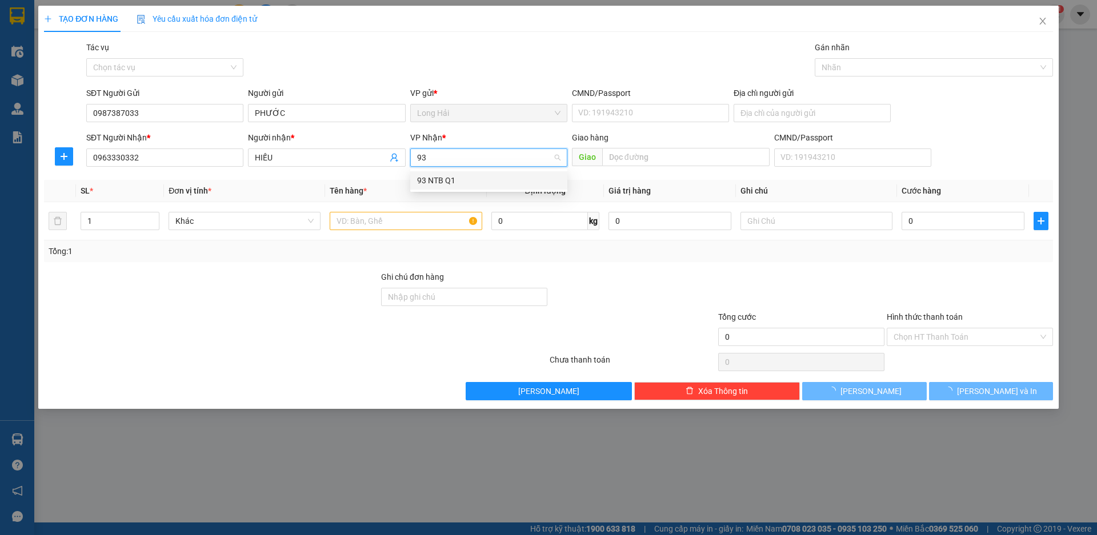
click at [439, 179] on div "93 NTB Q1" at bounding box center [488, 180] width 143 height 13
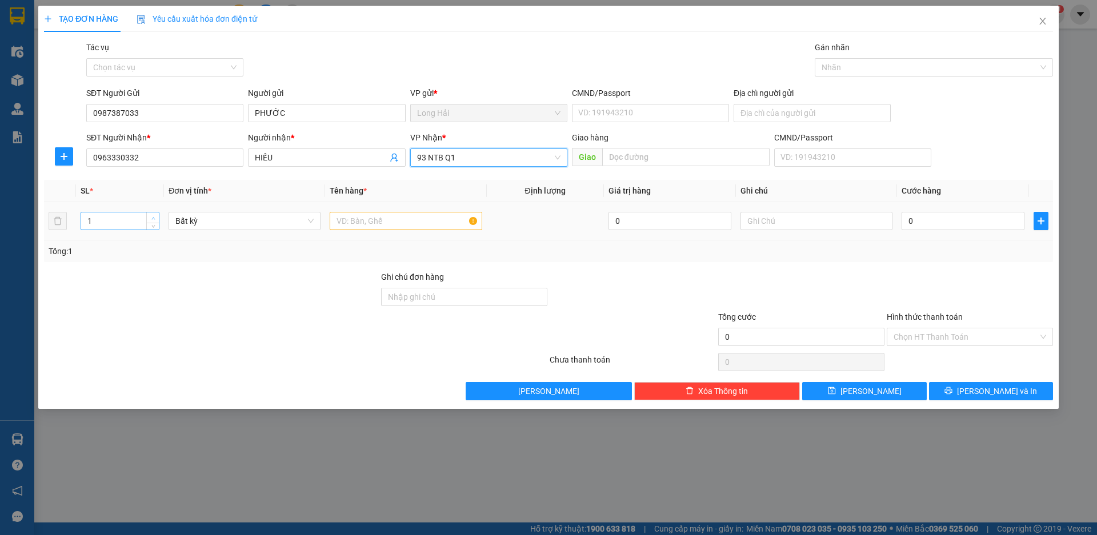
type input "2"
click at [153, 218] on icon "up" at bounding box center [152, 218] width 3 height 2
click at [347, 226] on input "text" at bounding box center [406, 221] width 152 height 18
type input "XOP"
click at [924, 227] on input "0" at bounding box center [963, 221] width 123 height 18
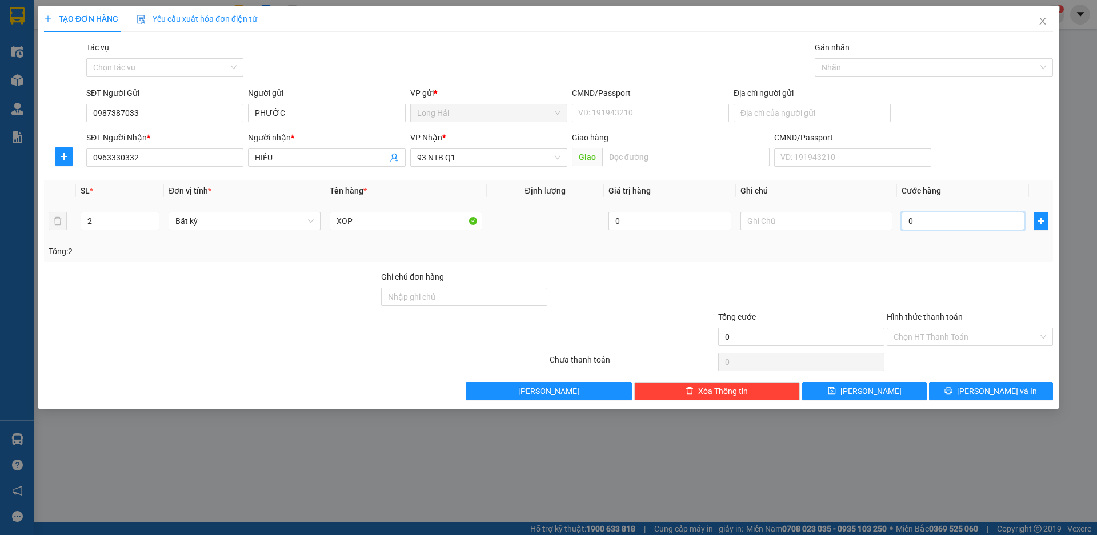
type input "1"
type input "16"
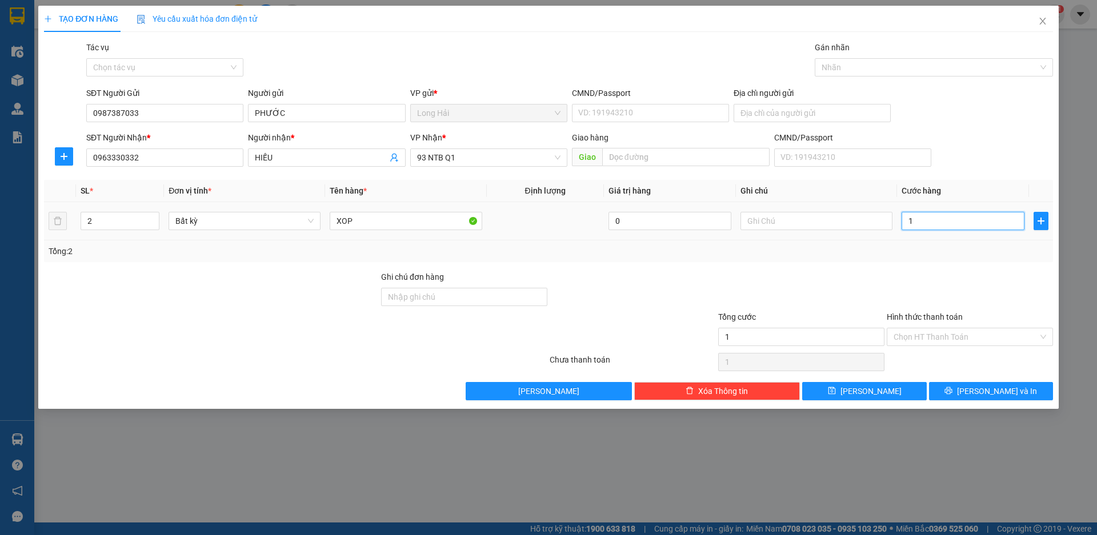
type input "16"
type input "160"
type input "160.000"
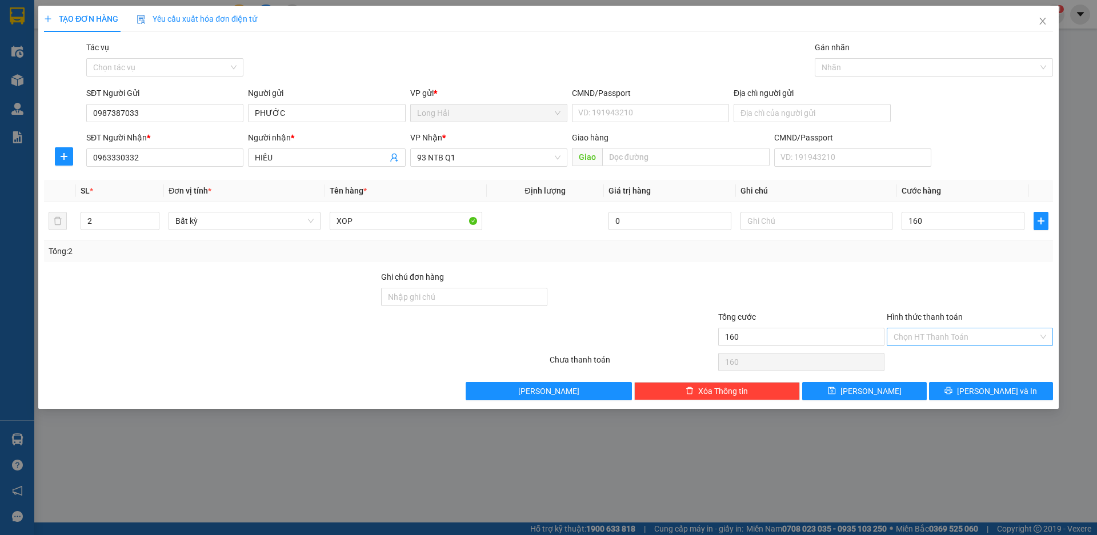
type input "160.000"
click at [941, 332] on input "Hình thức thanh toán" at bounding box center [966, 336] width 145 height 17
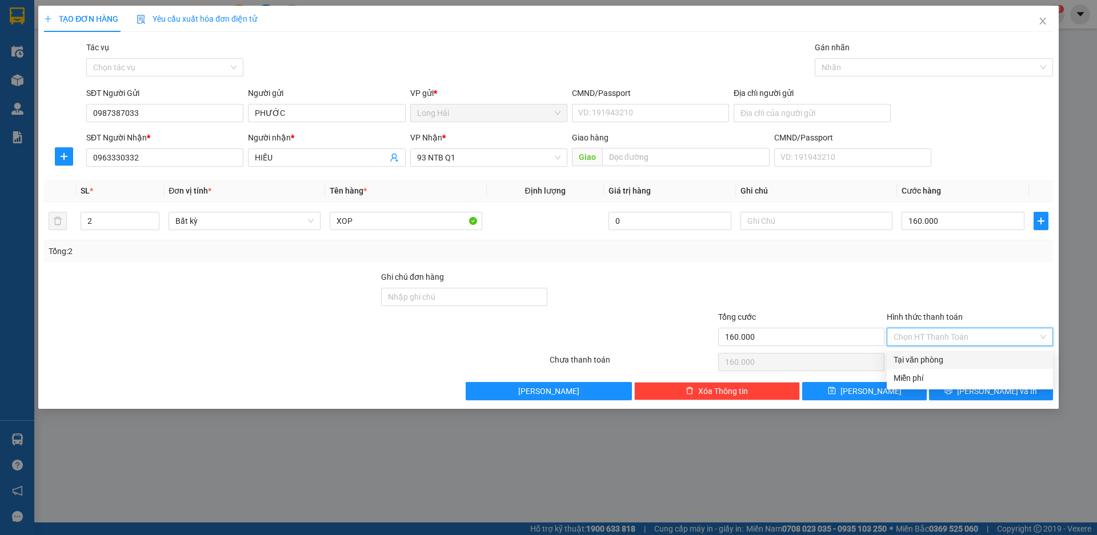
click at [948, 354] on div "Tại văn phòng" at bounding box center [970, 360] width 153 height 13
type input "0"
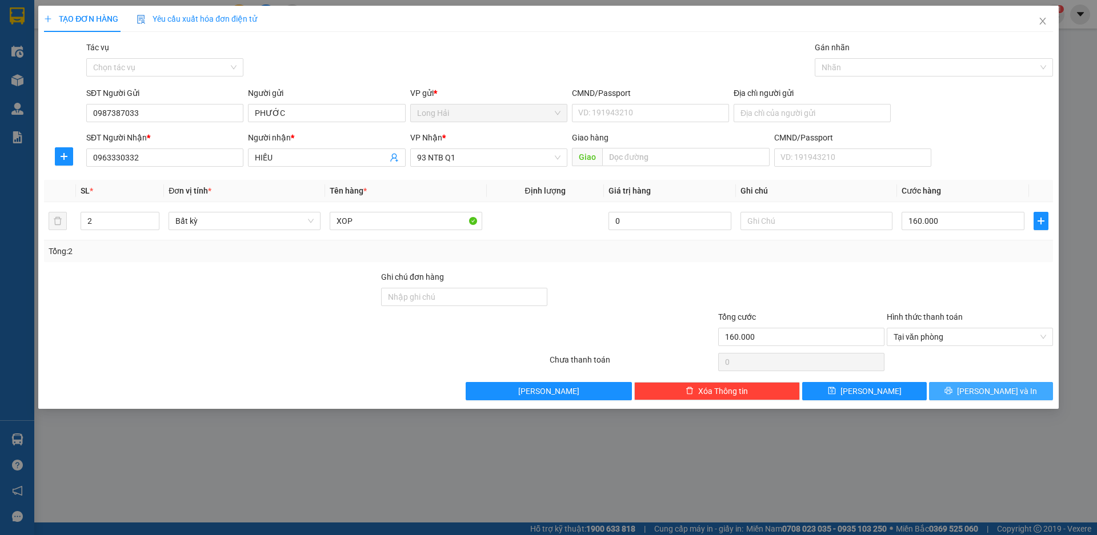
click at [964, 395] on button "[PERSON_NAME] và In" at bounding box center [991, 391] width 124 height 18
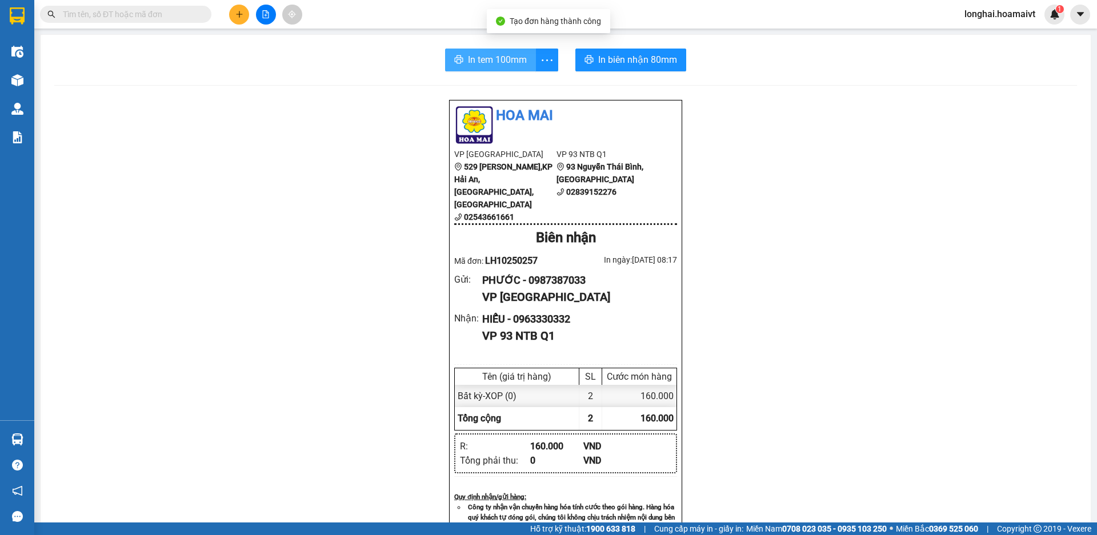
click at [476, 67] on span "In tem 100mm" at bounding box center [497, 60] width 59 height 14
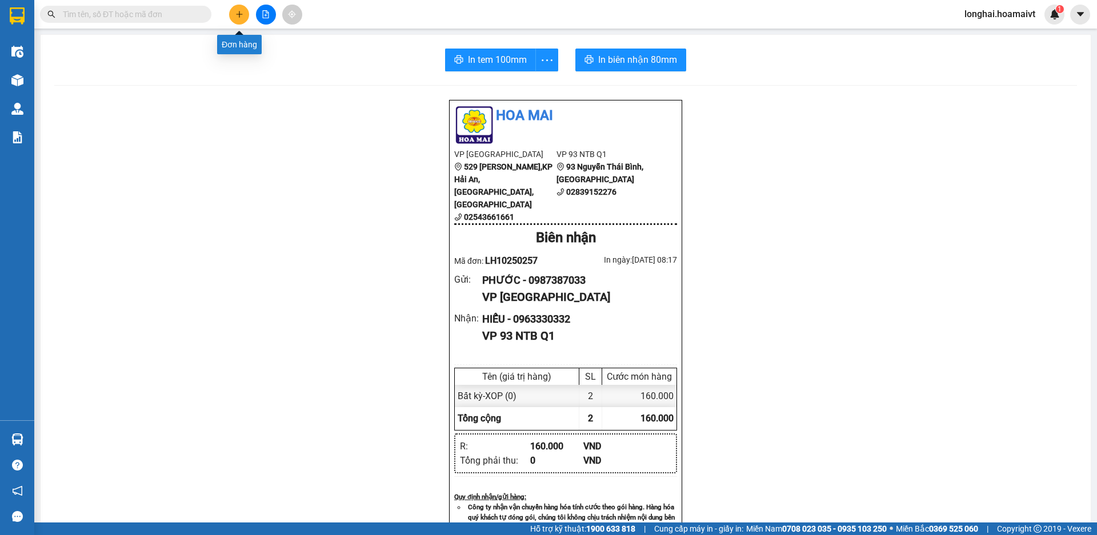
click at [230, 17] on button at bounding box center [239, 15] width 20 height 20
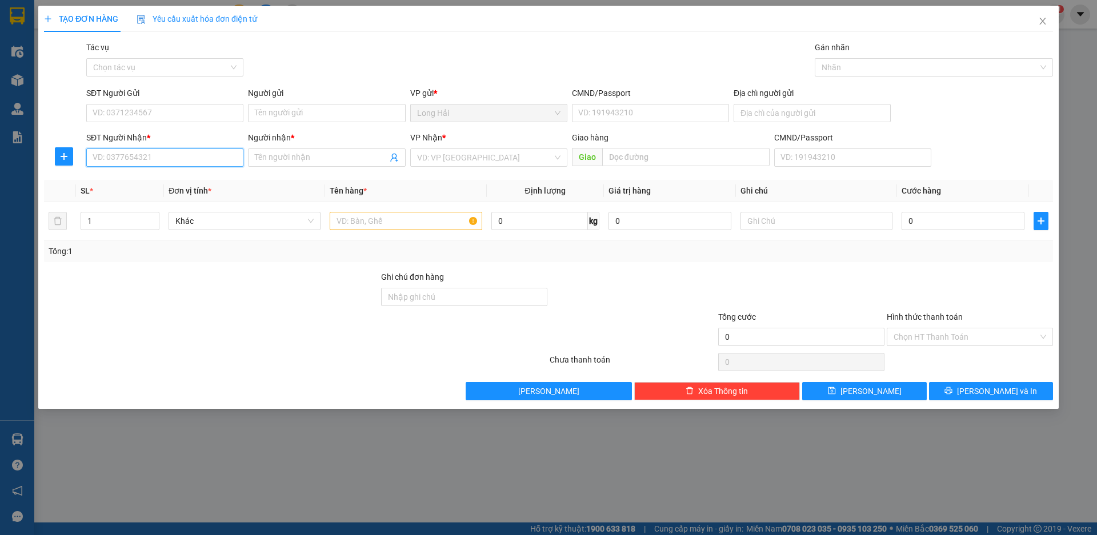
click at [144, 161] on input "SĐT Người Nhận *" at bounding box center [164, 158] width 157 height 18
type input "0977365818"
click at [277, 157] on input "Người nhận *" at bounding box center [321, 157] width 132 height 13
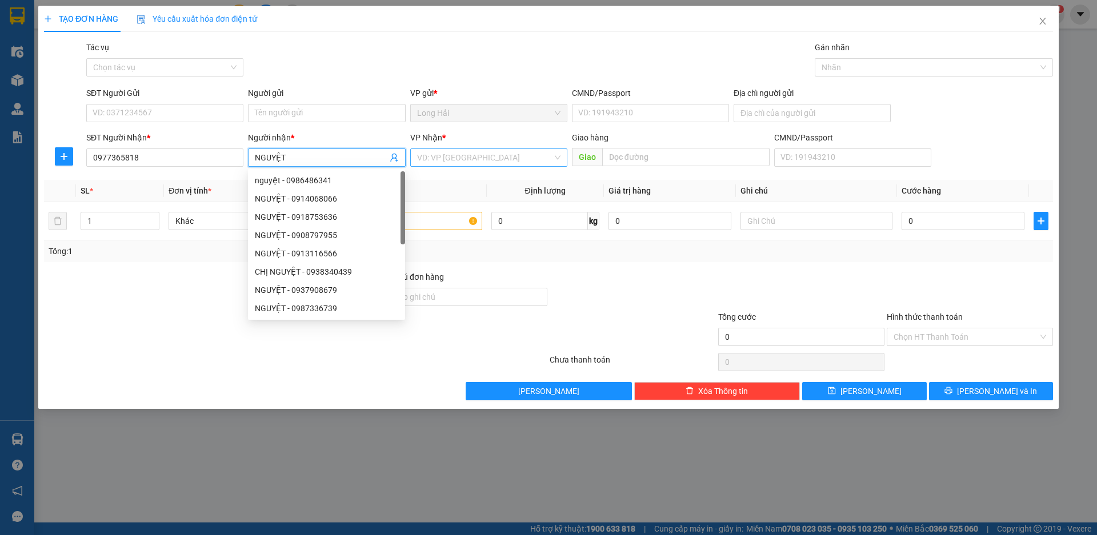
type input "NGUYỆT"
click at [468, 162] on input "search" at bounding box center [484, 157] width 135 height 17
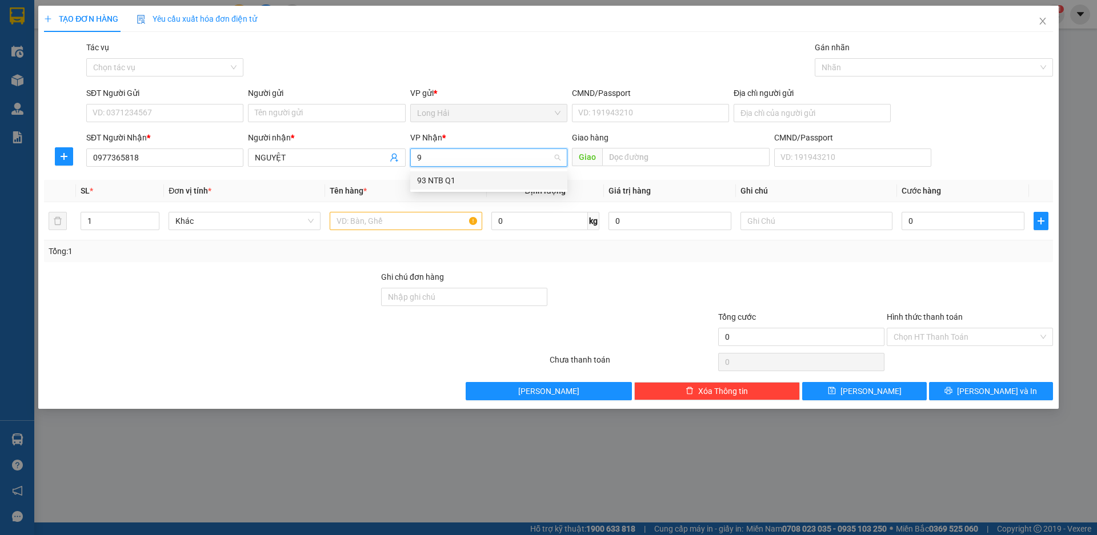
type input "93"
click at [475, 179] on div "93 NTB Q1" at bounding box center [488, 180] width 143 height 13
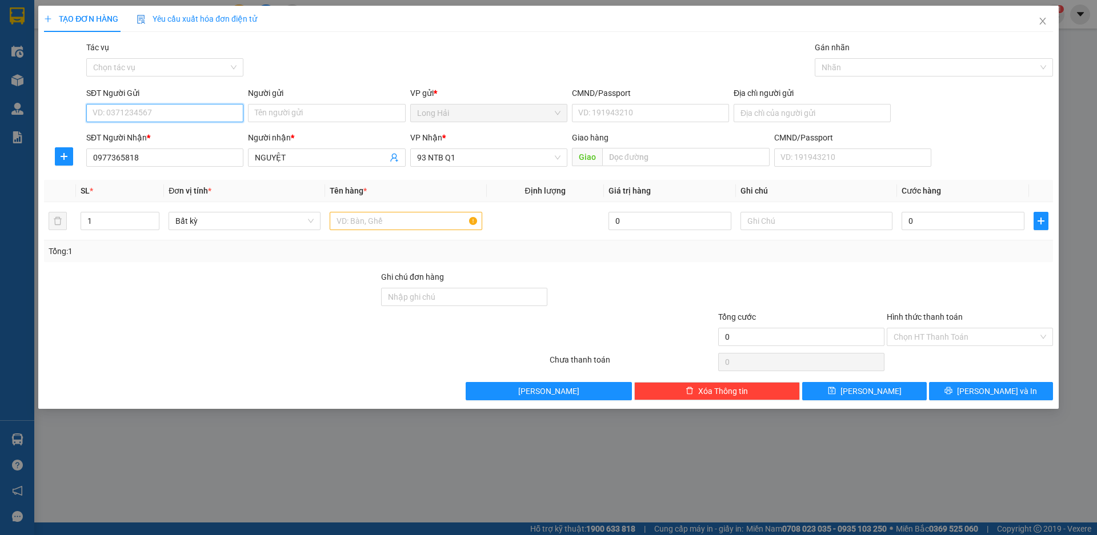
click at [159, 110] on input "SĐT Người Gửi" at bounding box center [164, 113] width 157 height 18
click at [179, 139] on div "0987387033 - PHƯỚC" at bounding box center [164, 136] width 143 height 13
type input "0987387033"
type input "PHƯỚC"
type input "0987387033"
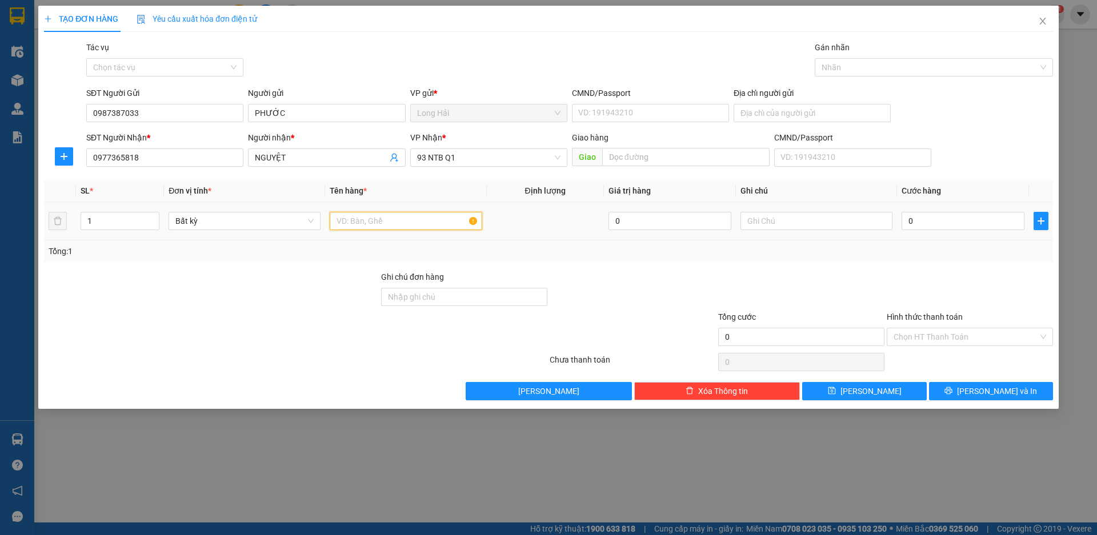
click at [374, 225] on input "text" at bounding box center [406, 221] width 152 height 18
type input "XỐP"
click at [935, 221] on input "0" at bounding box center [963, 221] width 123 height 18
type input "8"
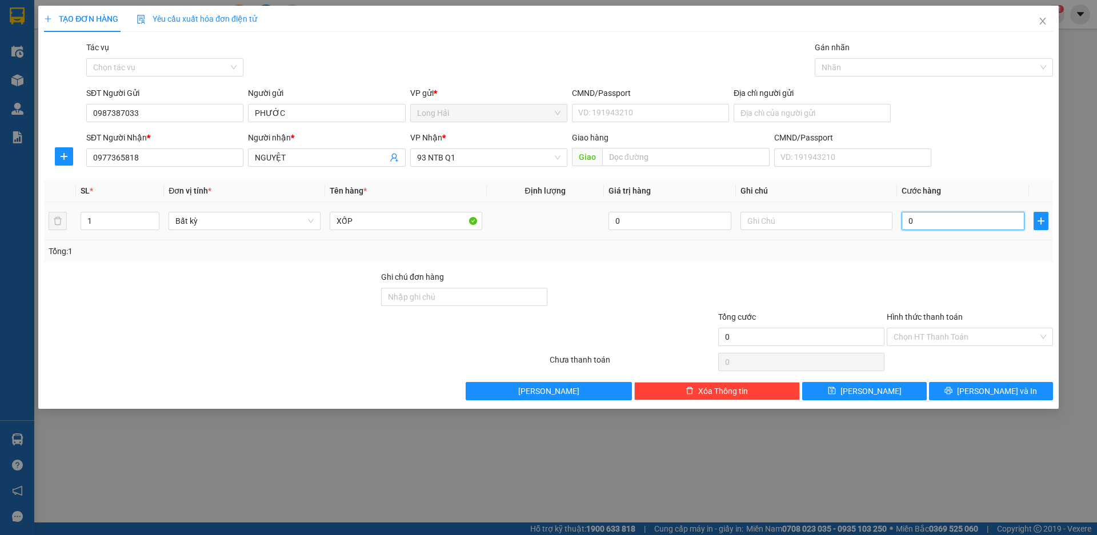
type input "8"
type input "80"
type input "80.000"
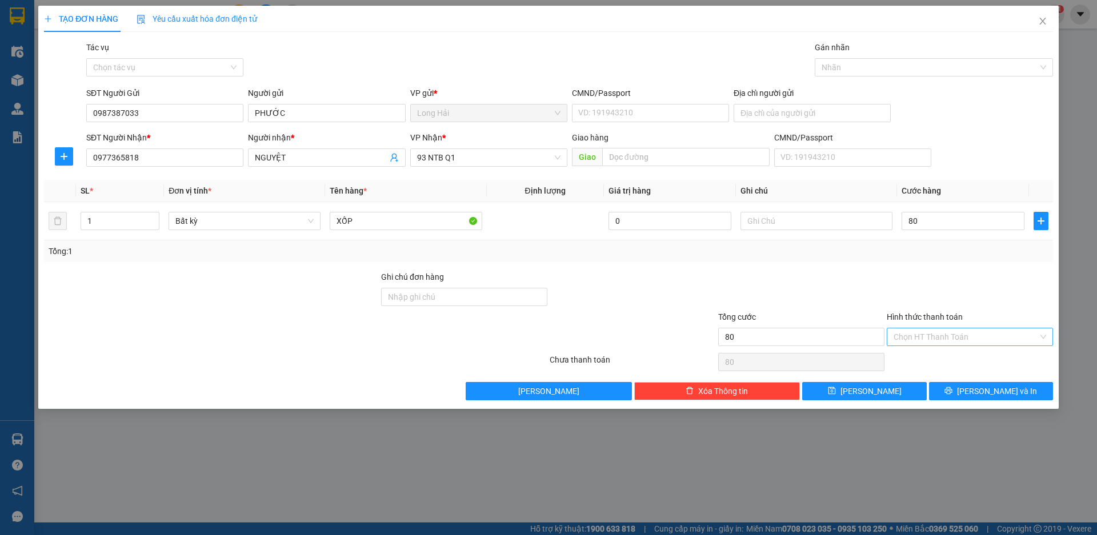
type input "80.000"
click at [964, 336] on input "Hình thức thanh toán" at bounding box center [966, 336] width 145 height 17
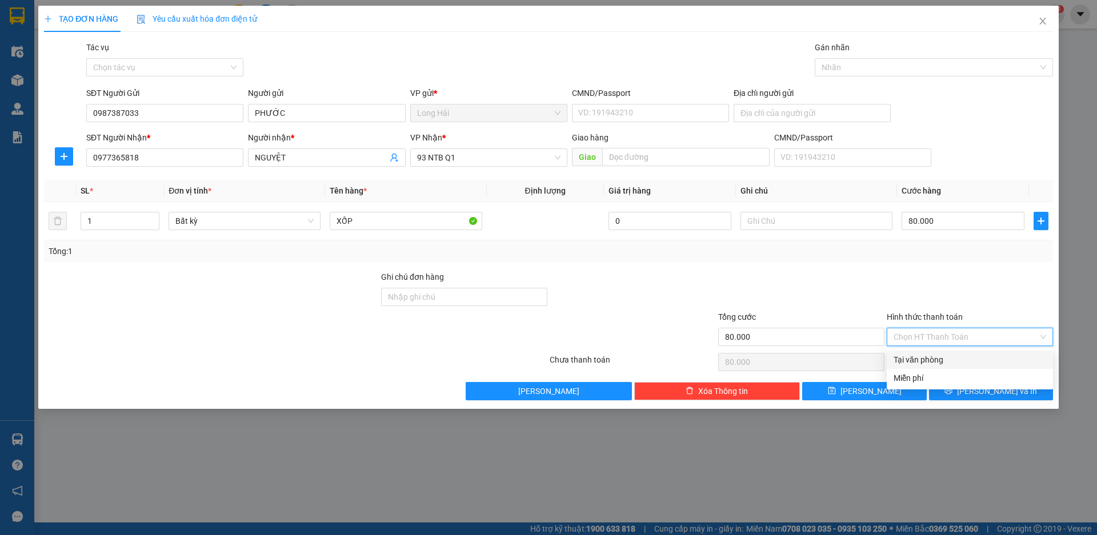
click at [964, 359] on div "Tại văn phòng" at bounding box center [970, 360] width 153 height 13
type input "0"
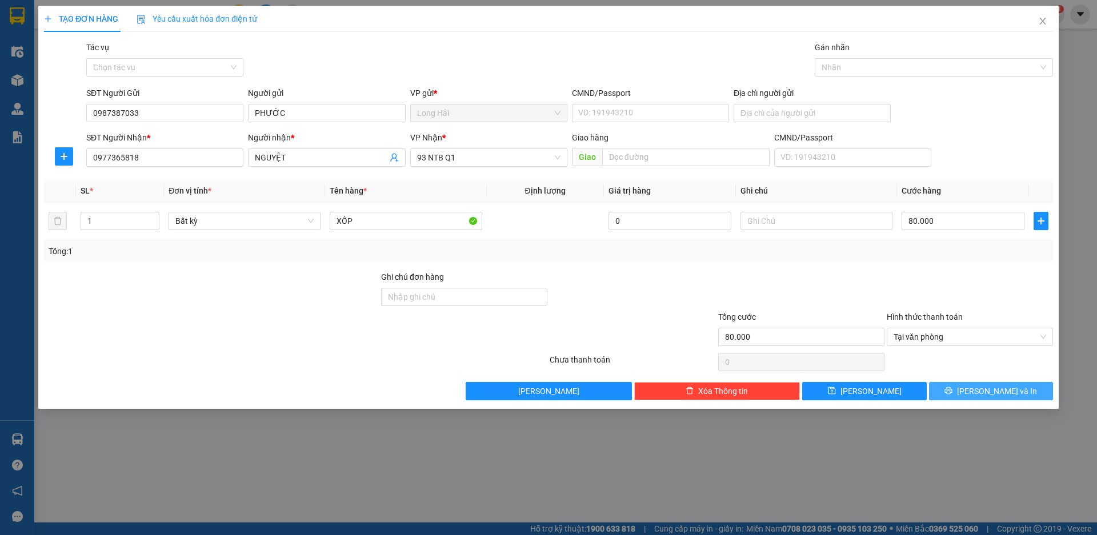
click at [952, 394] on icon "printer" at bounding box center [948, 391] width 8 height 8
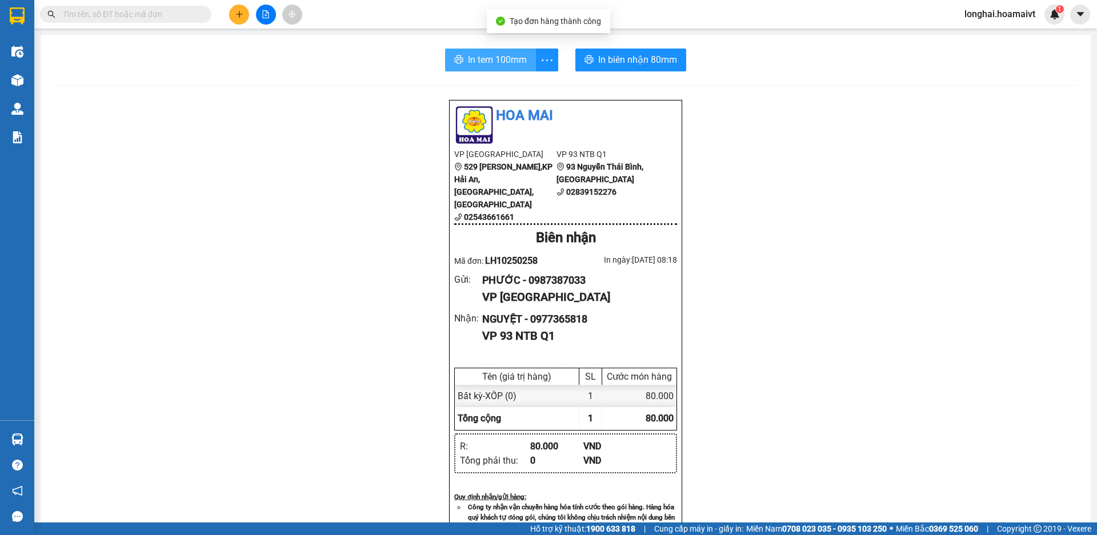
drag, startPoint x: 484, startPoint y: 79, endPoint x: 480, endPoint y: 62, distance: 17.0
click at [484, 79] on div "In tem 100mm In biên nhận 80mm Hoa Mai VP Long Hải 529 Võ Thị Sáu,KP Hải An, TT…" at bounding box center [566, 454] width 1050 height 839
click at [480, 57] on span "In tem 100mm" at bounding box center [497, 60] width 59 height 14
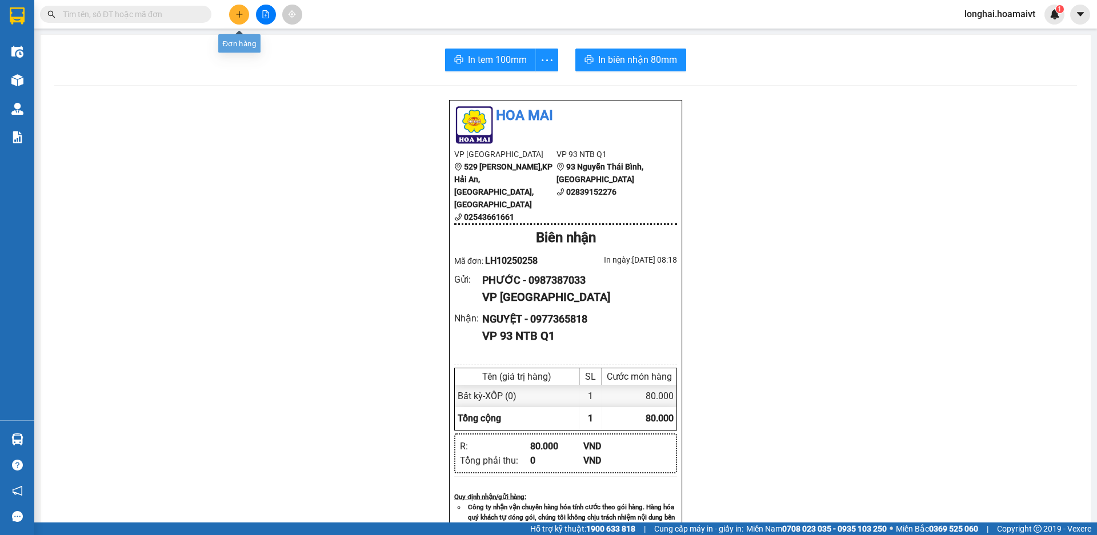
click at [234, 14] on button at bounding box center [239, 15] width 20 height 20
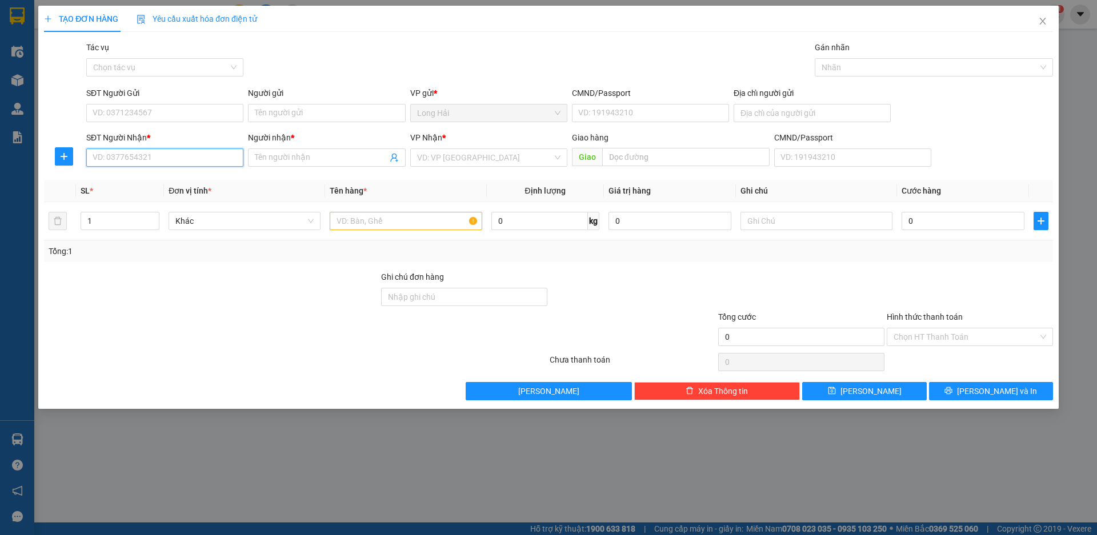
click at [170, 152] on input "SĐT Người Nhận *" at bounding box center [164, 158] width 157 height 18
type input "0376350068"
click at [283, 161] on input "Người nhận *" at bounding box center [321, 157] width 132 height 13
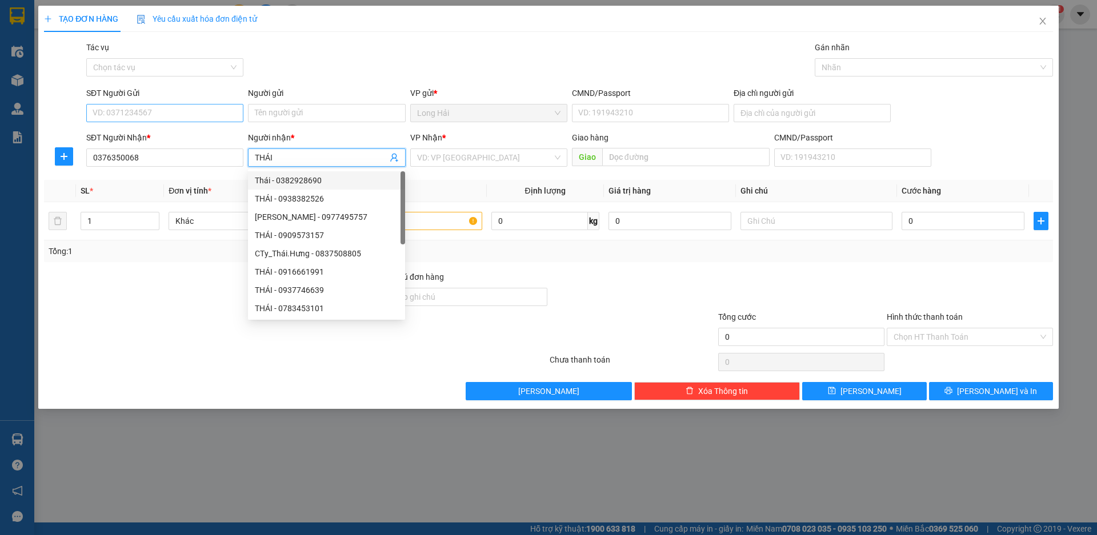
type input "THÁI"
click at [110, 121] on input "SĐT Người Gửi" at bounding box center [164, 113] width 157 height 18
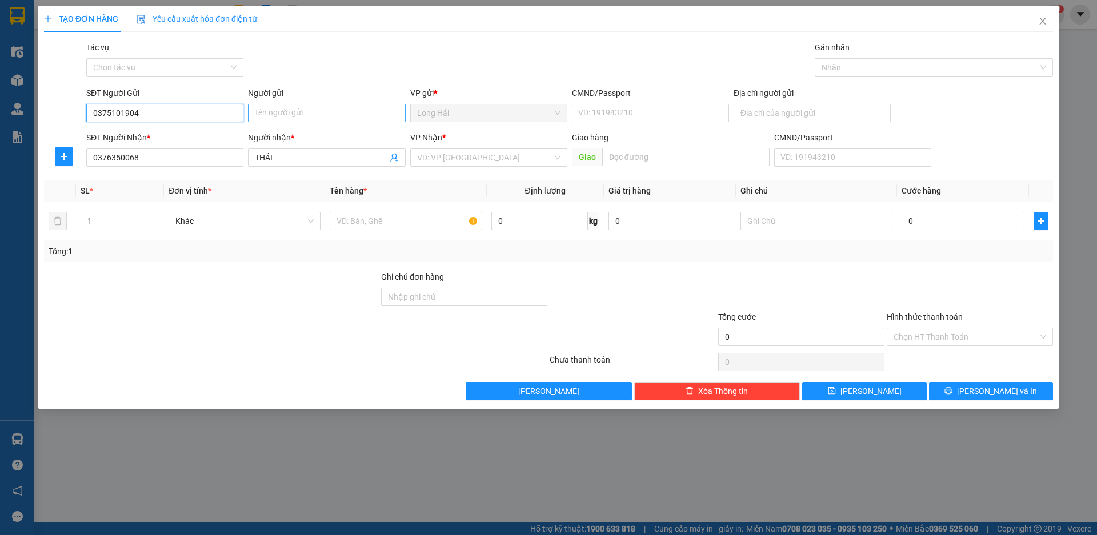
type input "0375101904"
click at [257, 112] on input "Người gửi" at bounding box center [326, 113] width 157 height 18
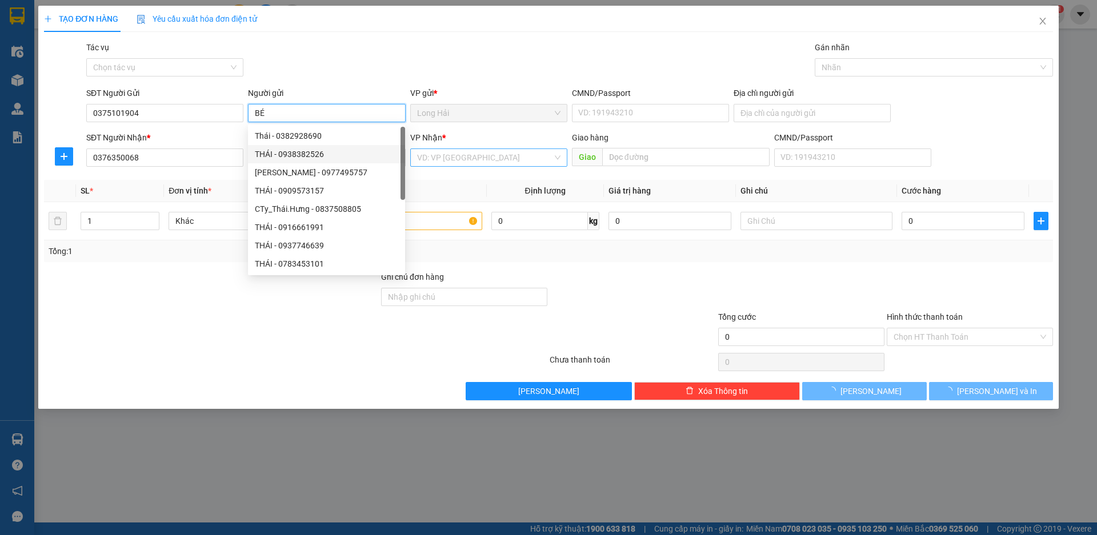
type input "BÉ"
click at [540, 164] on input "search" at bounding box center [484, 157] width 135 height 17
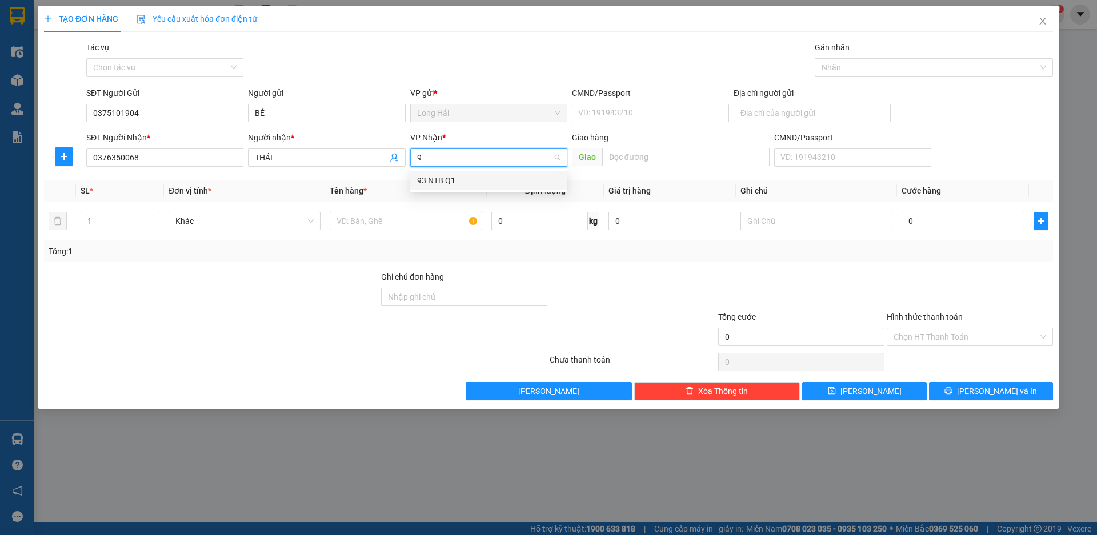
type input "93"
click at [511, 188] on div "93 NTB Q1" at bounding box center [488, 180] width 157 height 18
click at [408, 222] on input "text" at bounding box center [406, 221] width 152 height 18
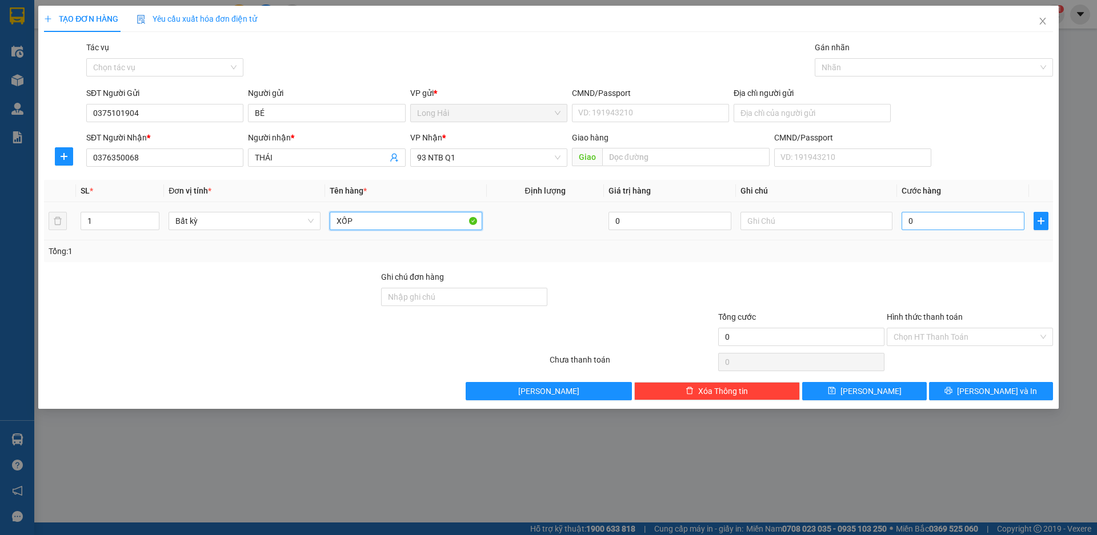
type input "XỐP"
click at [944, 214] on input "0" at bounding box center [963, 221] width 123 height 18
type input "5"
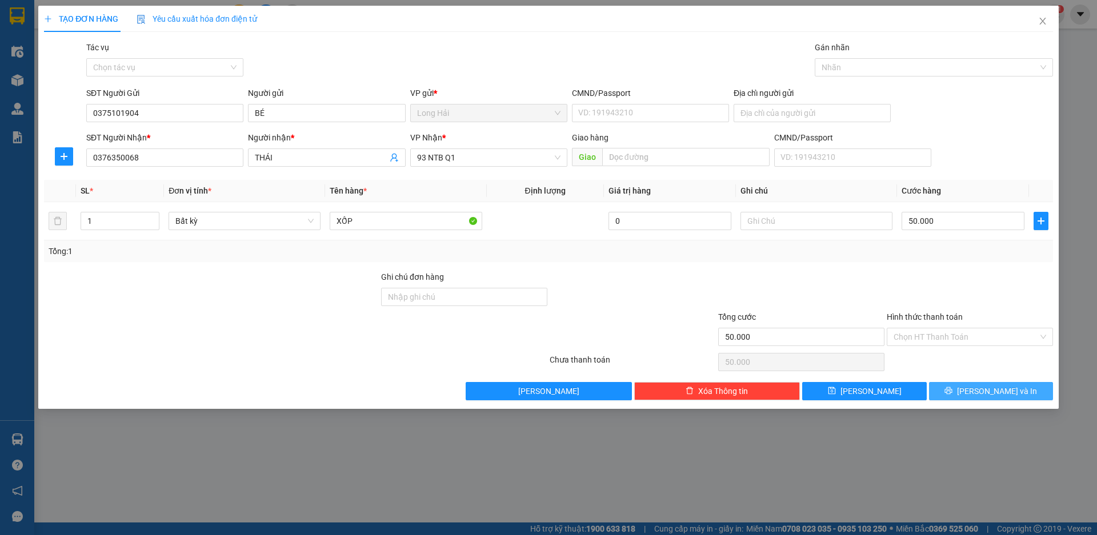
click at [952, 392] on icon "printer" at bounding box center [948, 390] width 7 height 7
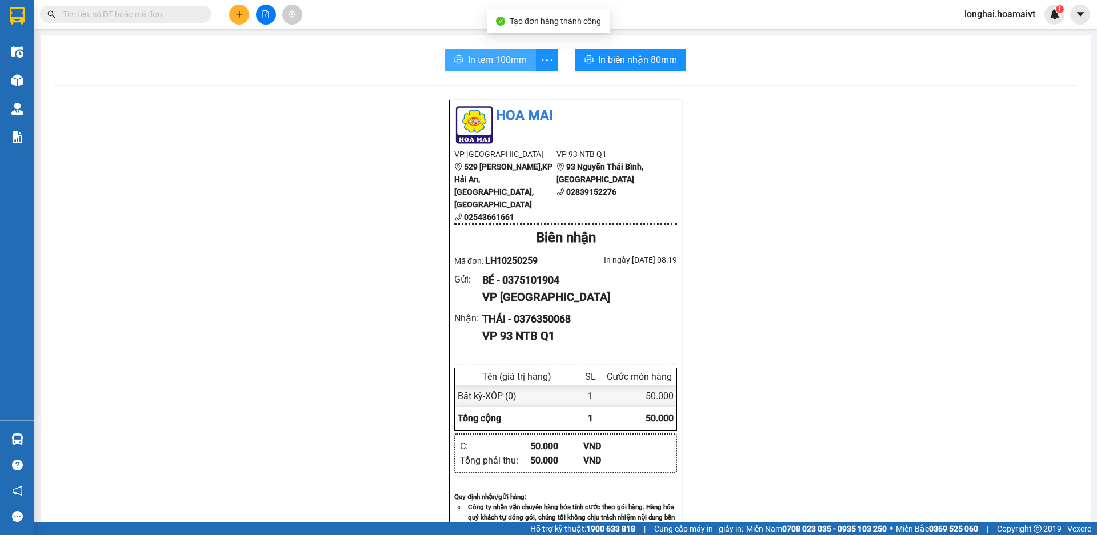
click at [476, 54] on span "In tem 100mm" at bounding box center [497, 60] width 59 height 14
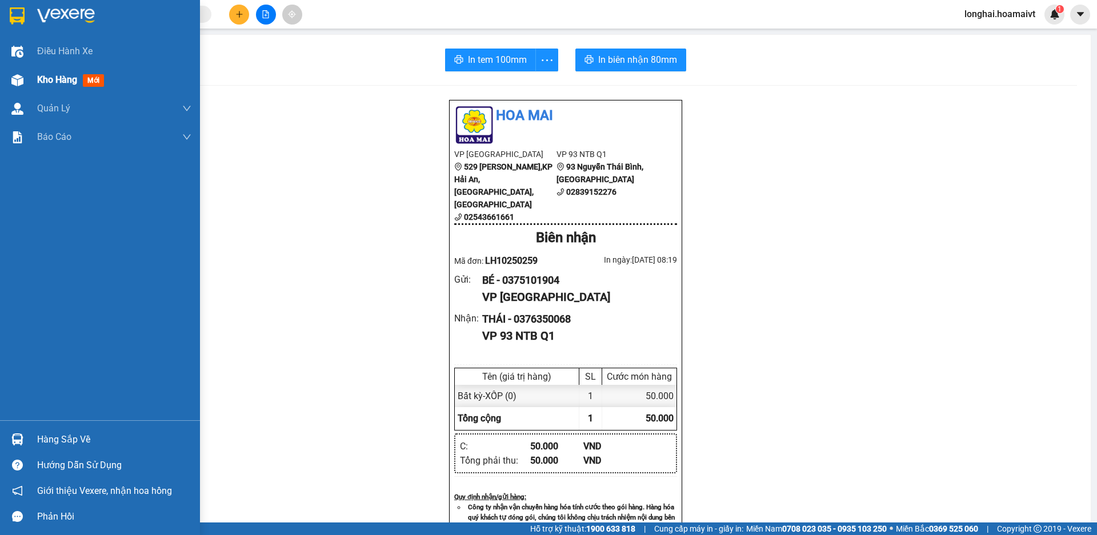
click at [33, 87] on div "Kho hàng mới" at bounding box center [100, 80] width 200 height 29
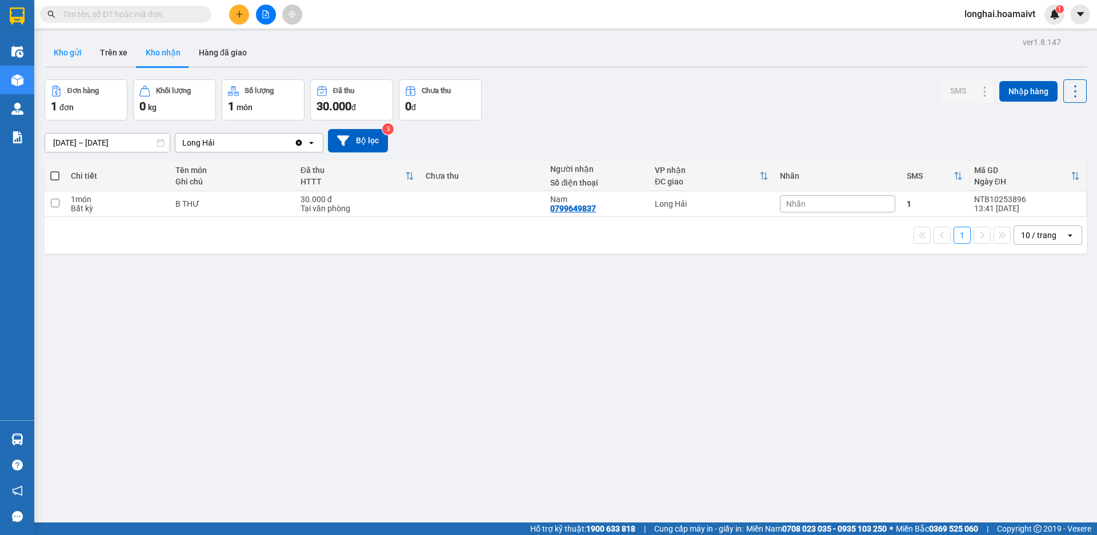
click at [73, 53] on button "Kho gửi" at bounding box center [68, 52] width 46 height 27
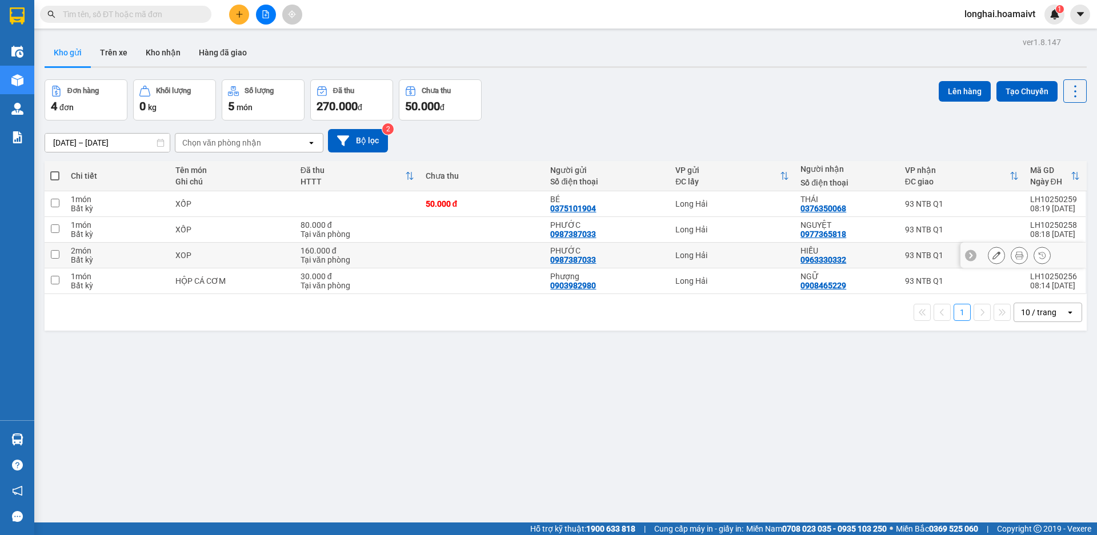
click at [988, 249] on div at bounding box center [996, 255] width 17 height 17
click at [988, 261] on button at bounding box center [996, 256] width 16 height 20
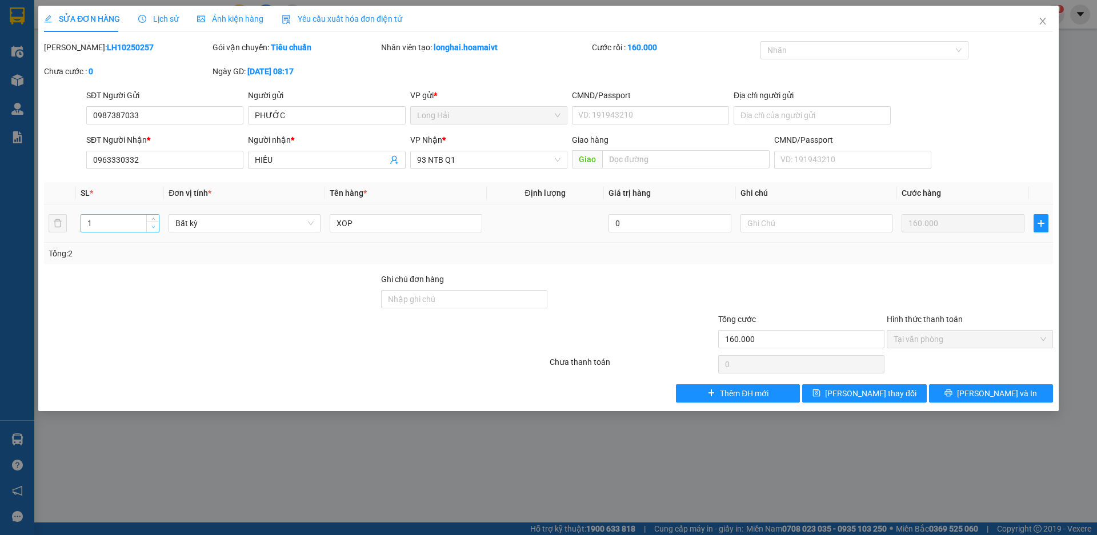
click at [154, 224] on span "down" at bounding box center [153, 227] width 7 height 7
click at [876, 393] on span "[PERSON_NAME] đổi" at bounding box center [870, 393] width 91 height 13
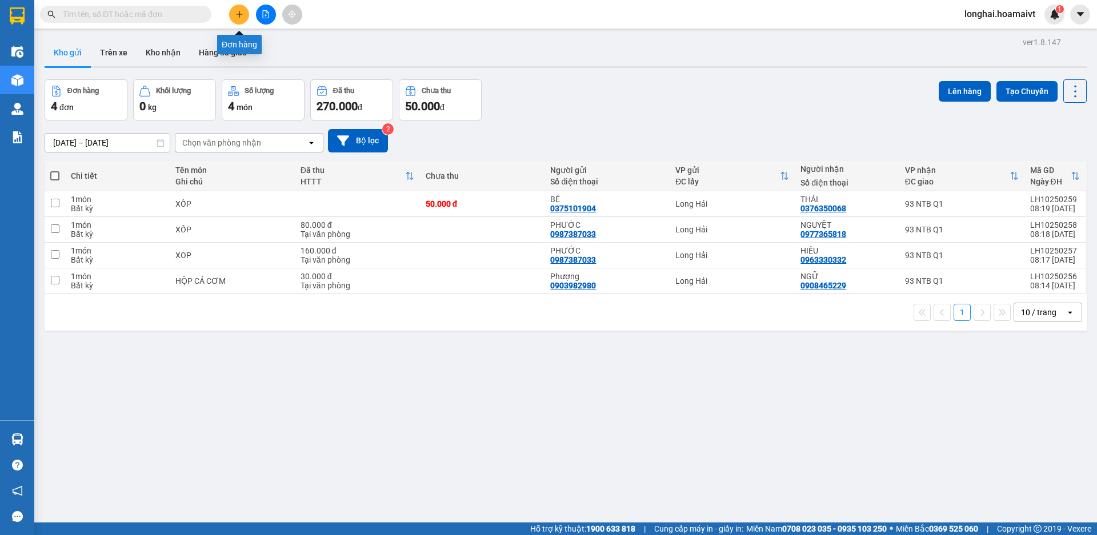
click at [236, 19] on button at bounding box center [239, 15] width 20 height 20
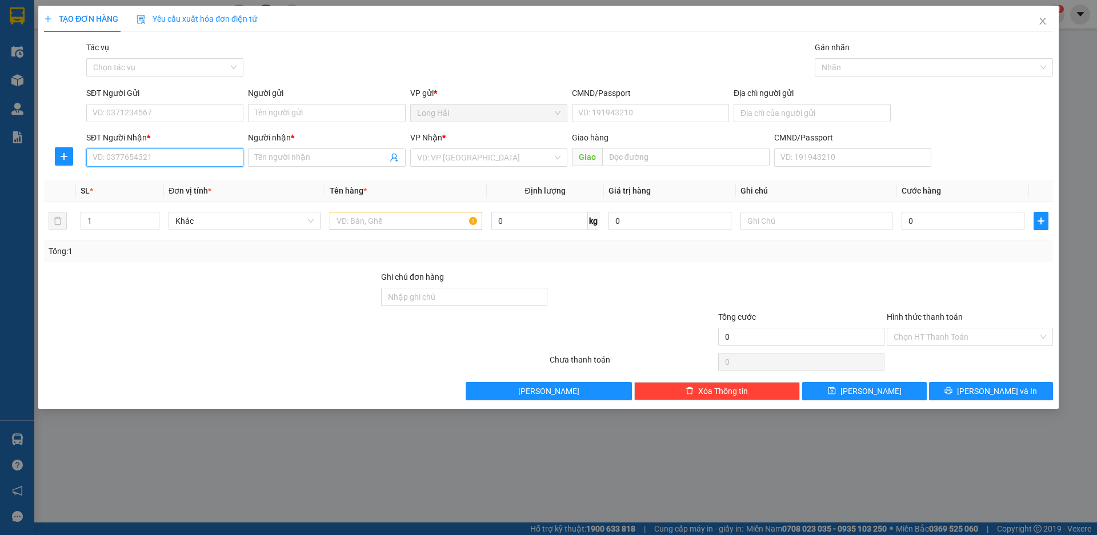
click at [133, 162] on input "SĐT Người Nhận *" at bounding box center [164, 158] width 157 height 18
click at [142, 181] on div "0903664501 - UC" at bounding box center [164, 180] width 143 height 13
click at [146, 103] on div "SĐT Người Gửi" at bounding box center [164, 95] width 157 height 17
click at [147, 105] on input "SĐT Người Gửi" at bounding box center [164, 113] width 157 height 18
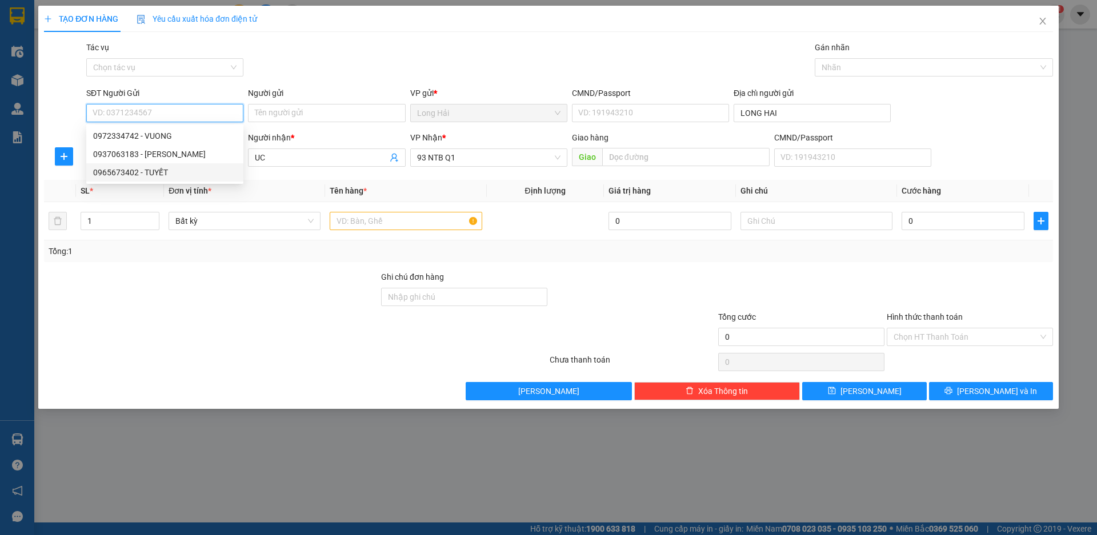
click at [167, 170] on div "0965673402 - TUYẾT" at bounding box center [164, 172] width 143 height 13
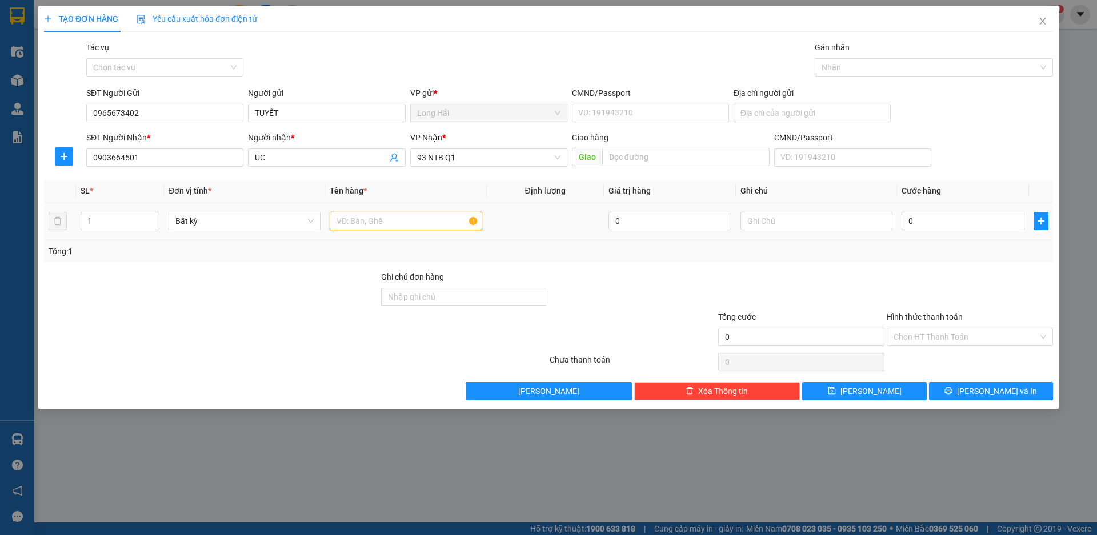
click at [347, 225] on input "text" at bounding box center [406, 221] width 152 height 18
click at [925, 221] on input "0" at bounding box center [963, 221] width 123 height 18
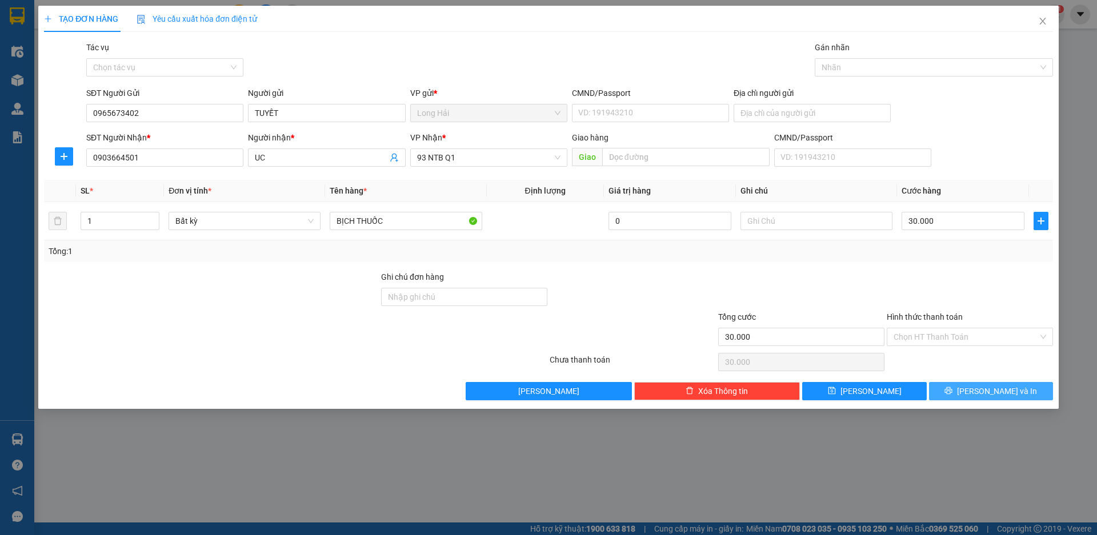
click at [983, 398] on button "[PERSON_NAME] và In" at bounding box center [991, 391] width 124 height 18
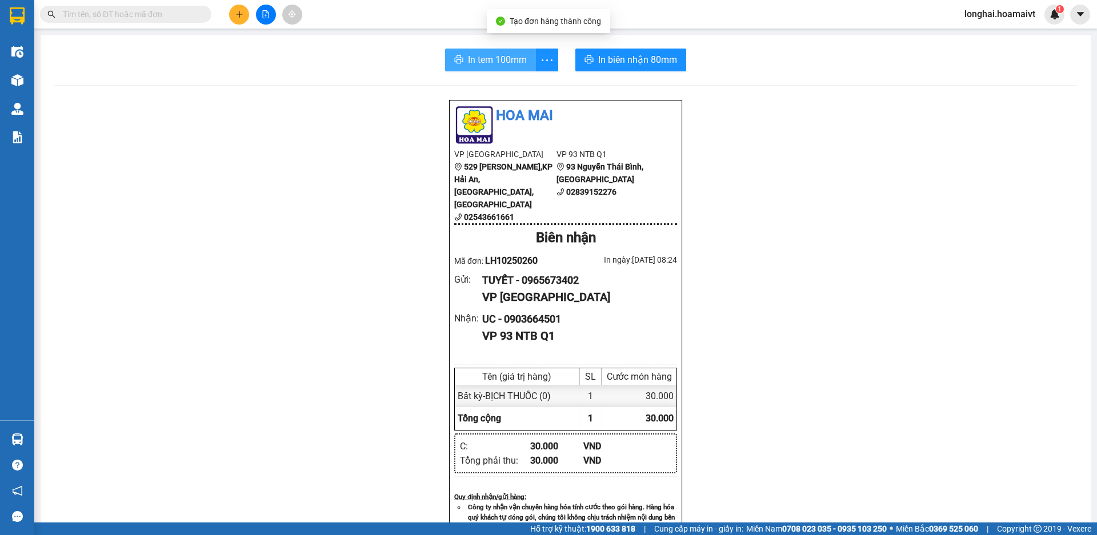
click at [460, 68] on button "In tem 100mm" at bounding box center [490, 60] width 91 height 23
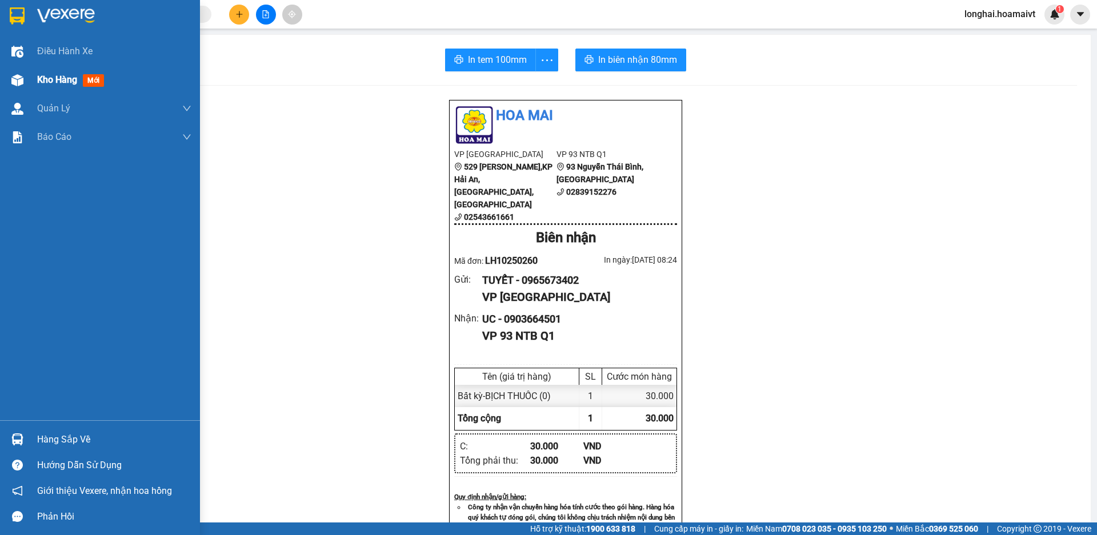
click at [22, 86] on div at bounding box center [17, 80] width 20 height 20
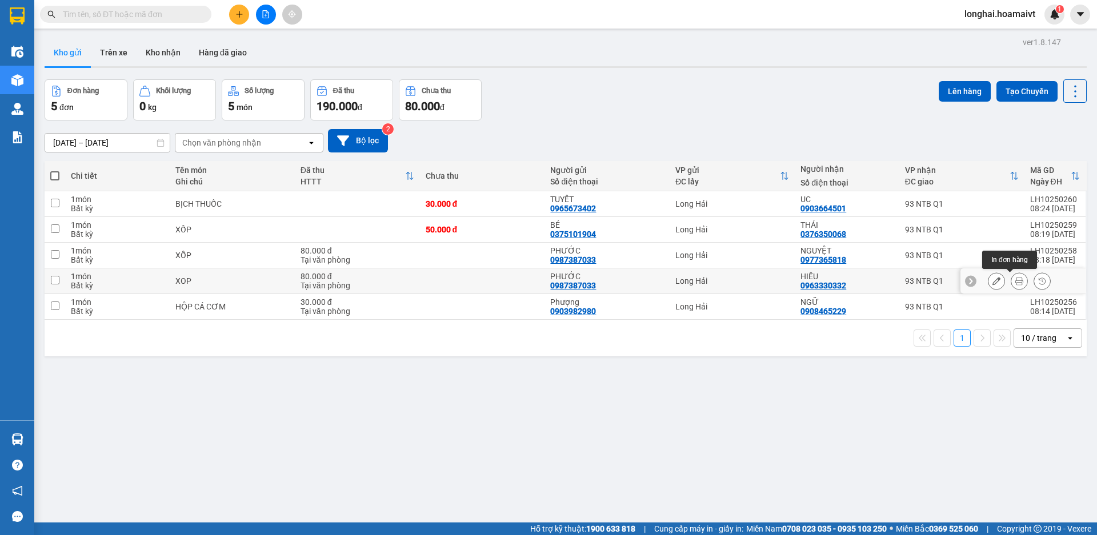
click at [1015, 281] on icon at bounding box center [1019, 281] width 8 height 8
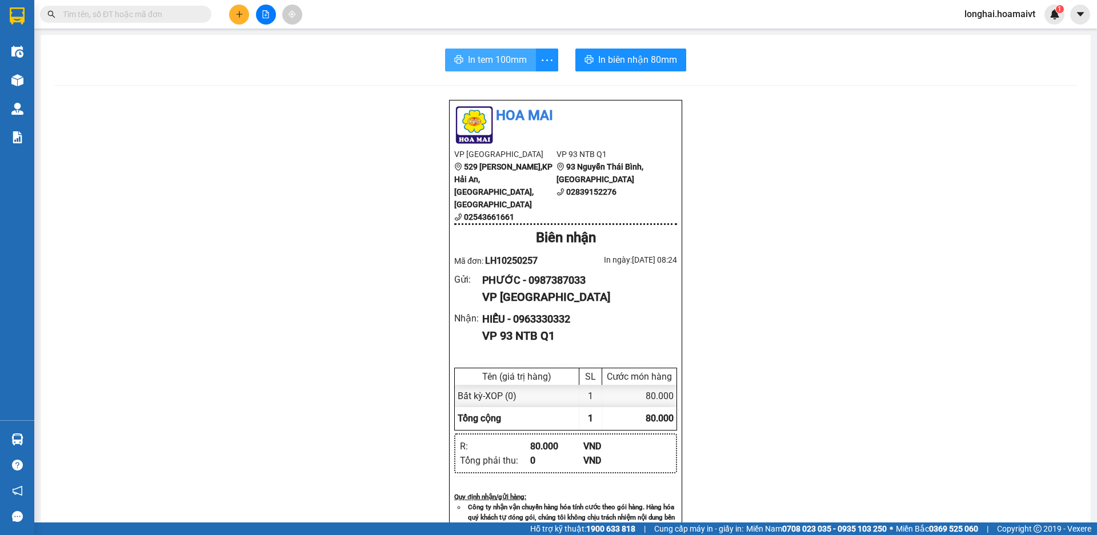
click at [475, 66] on span "In tem 100mm" at bounding box center [497, 60] width 59 height 14
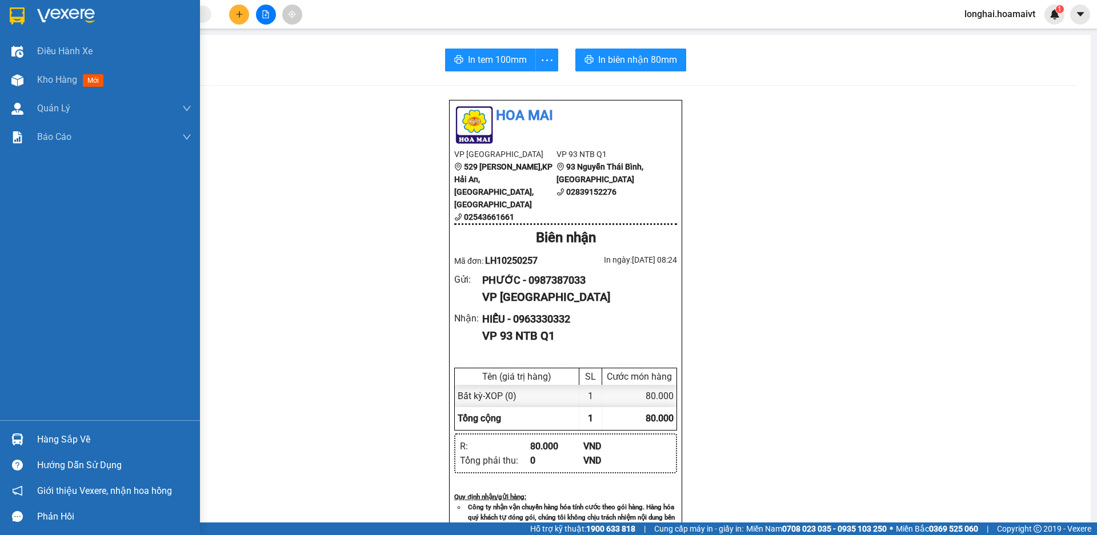
click at [39, 440] on div "Hàng sắp về" at bounding box center [114, 439] width 154 height 17
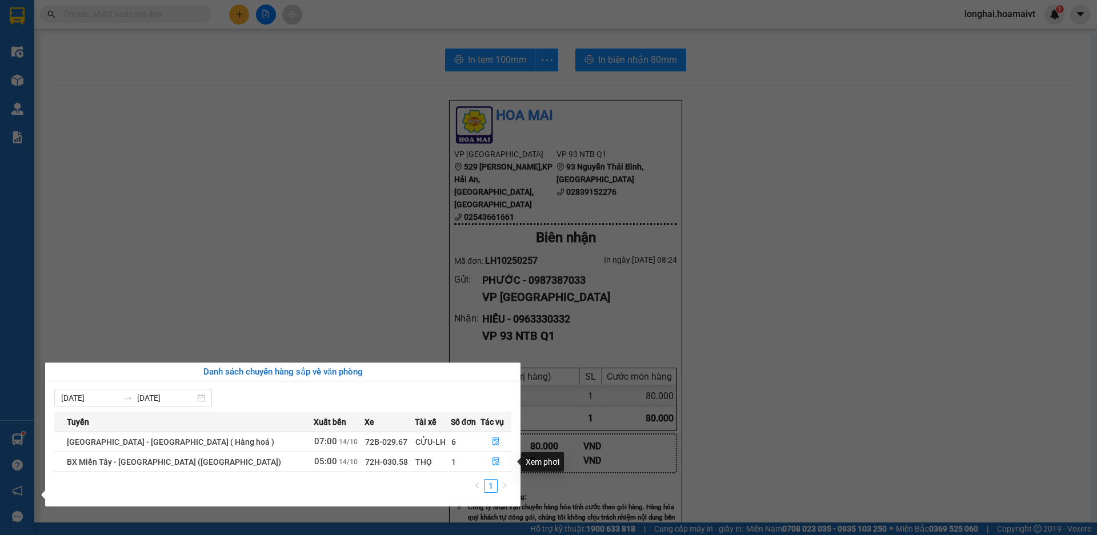
click at [362, 181] on section "Kết quả tìm kiếm ( 133 ) Bộ lọc Mã ĐH Trạng thái Món hàng Tổng cước Chưa cước N…" at bounding box center [548, 267] width 1097 height 535
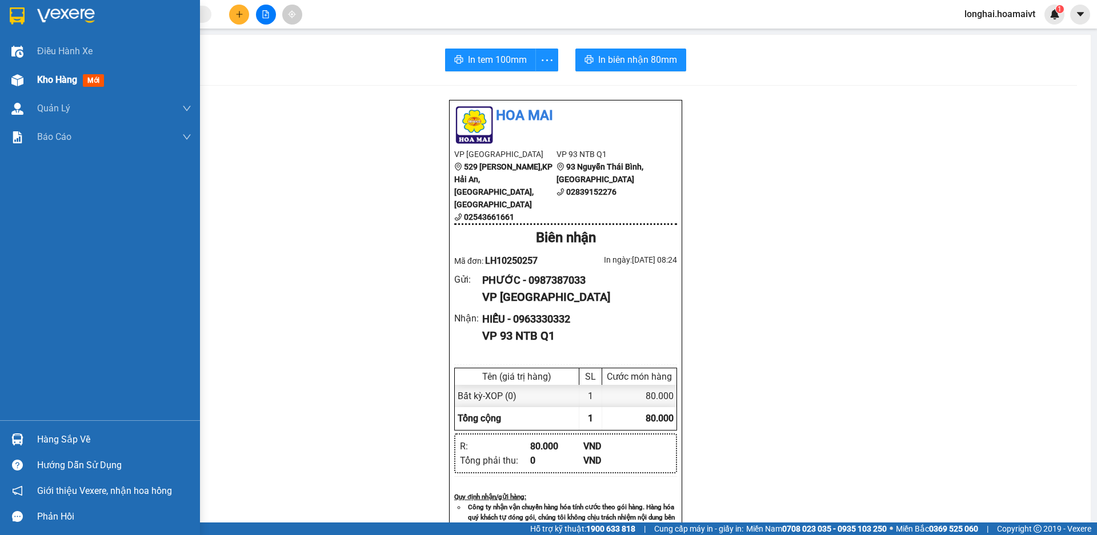
click at [41, 73] on div "Kho hàng mới" at bounding box center [72, 80] width 71 height 14
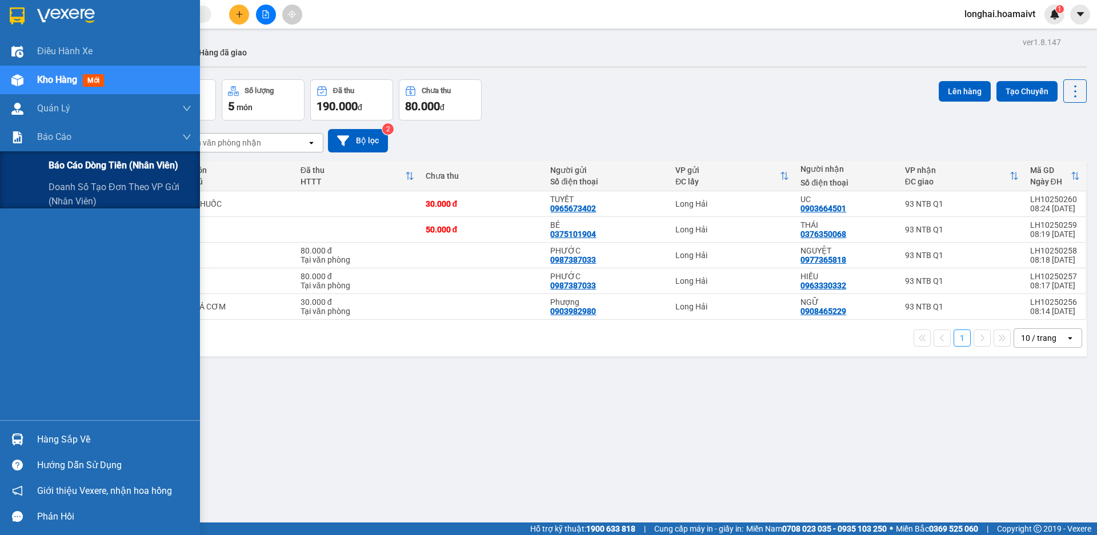
click at [55, 169] on span "Báo cáo dòng tiền (nhân viên)" at bounding box center [114, 165] width 130 height 14
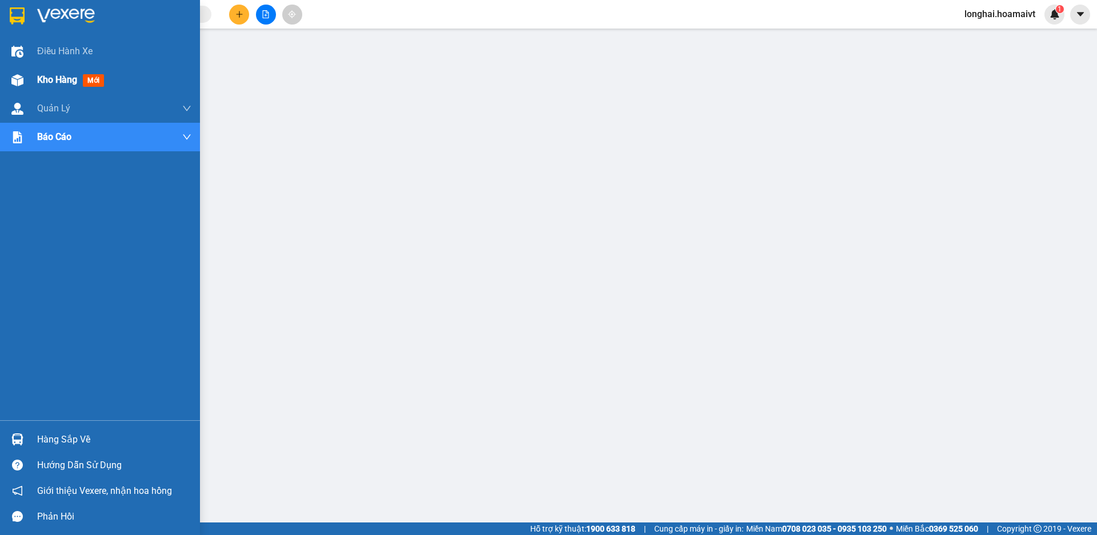
click at [31, 81] on div "Kho hàng mới" at bounding box center [100, 80] width 200 height 29
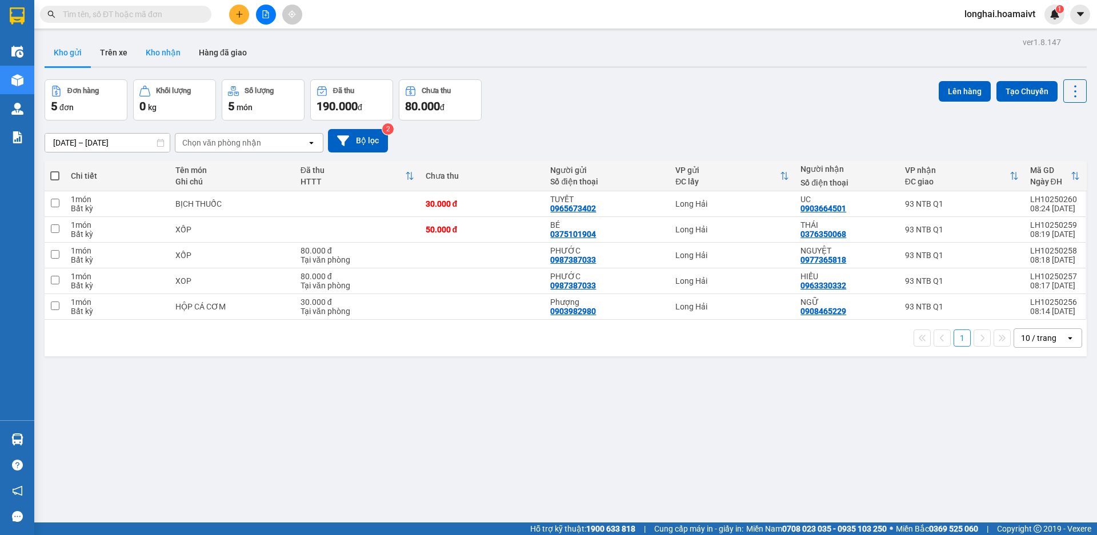
click at [175, 54] on button "Kho nhận" at bounding box center [163, 52] width 53 height 27
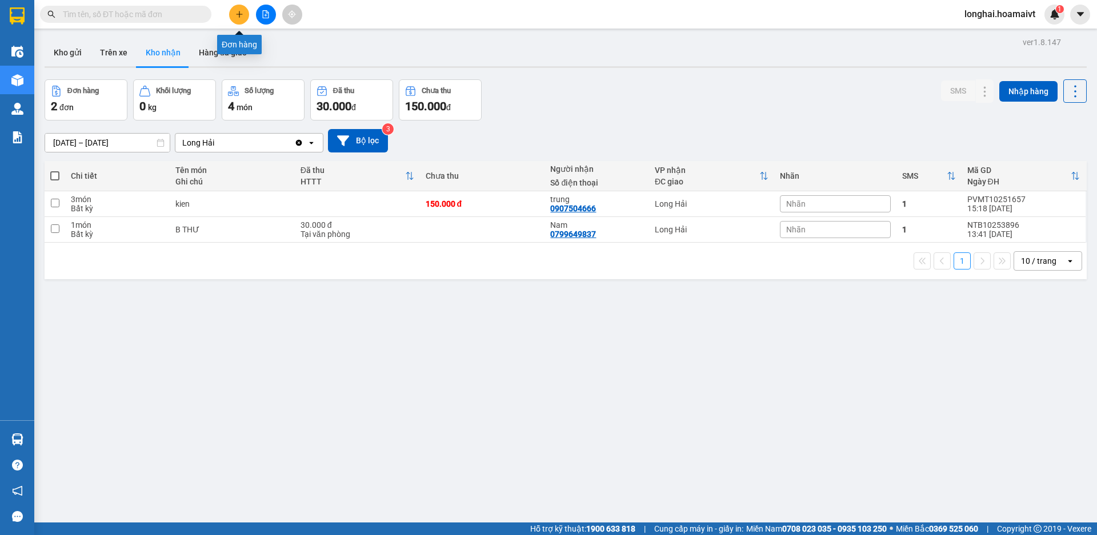
click at [239, 21] on button at bounding box center [239, 15] width 20 height 20
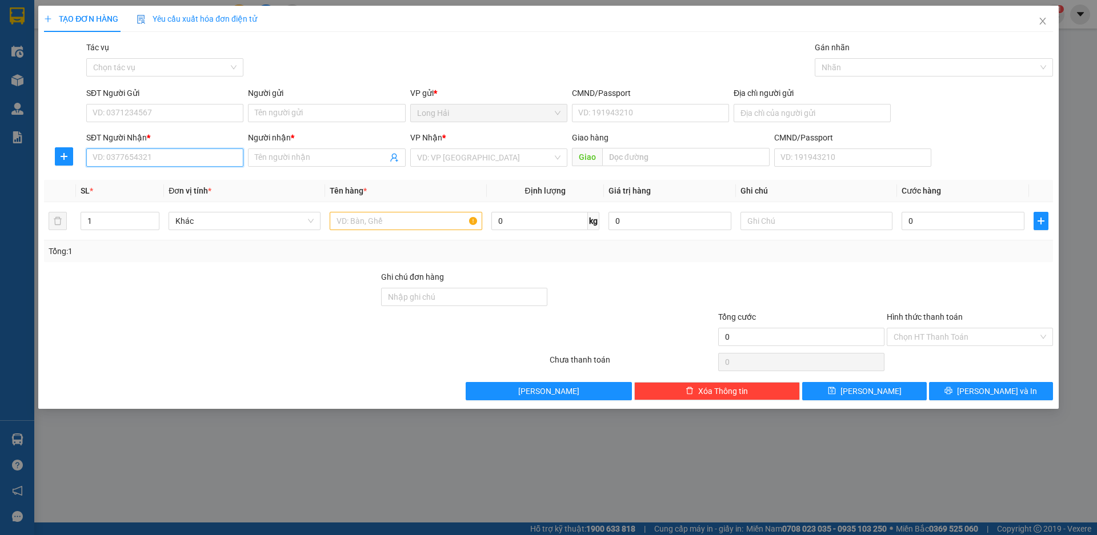
click at [117, 160] on input "SĐT Người Nhận *" at bounding box center [164, 158] width 157 height 18
click at [307, 160] on input "Người nhận *" at bounding box center [321, 157] width 132 height 13
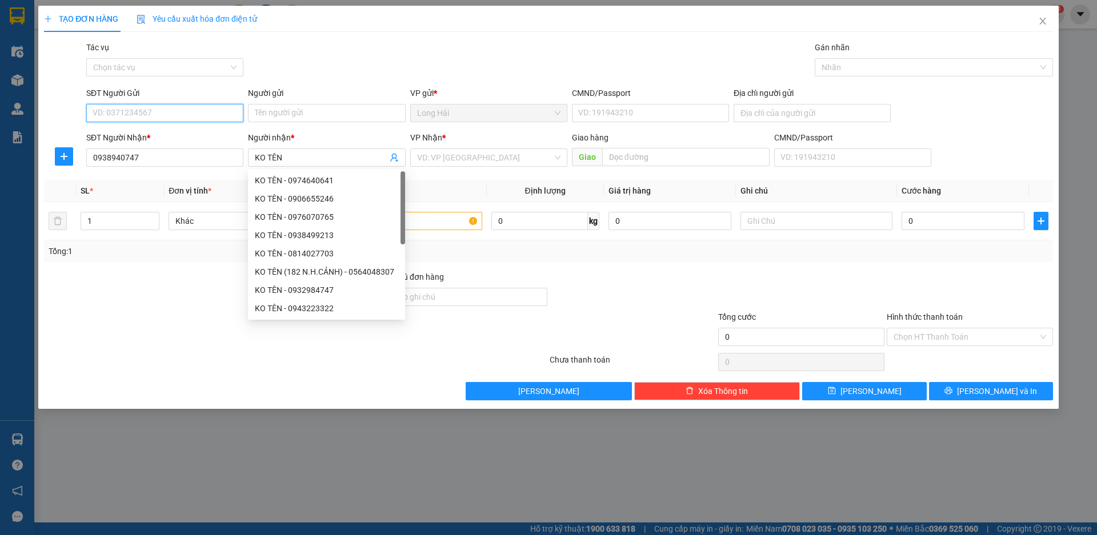
click at [138, 110] on input "SĐT Người Gửi" at bounding box center [164, 113] width 157 height 18
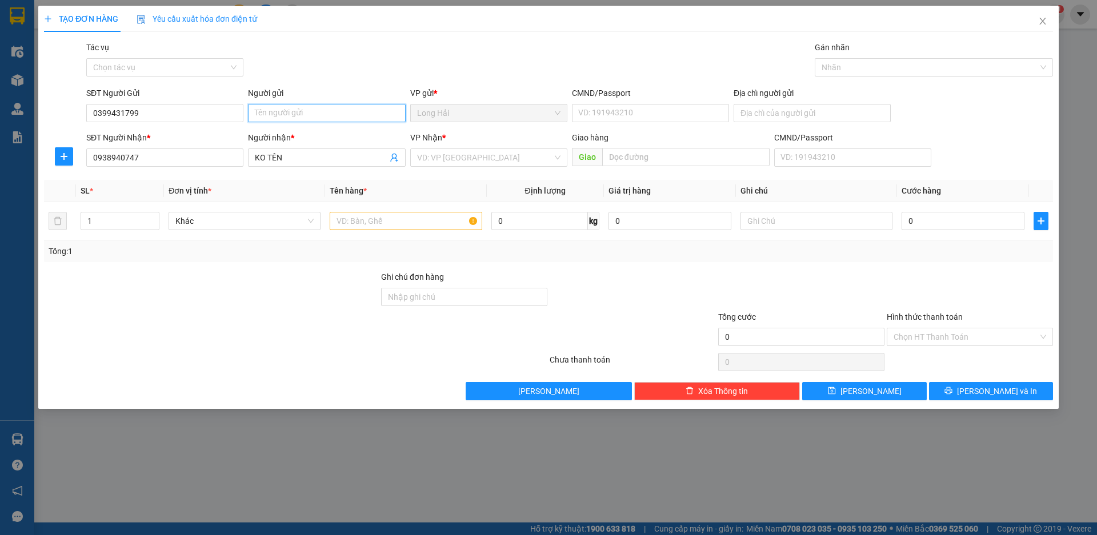
click at [323, 120] on input "Người gửi" at bounding box center [326, 113] width 157 height 18
click at [460, 157] on input "search" at bounding box center [484, 157] width 135 height 17
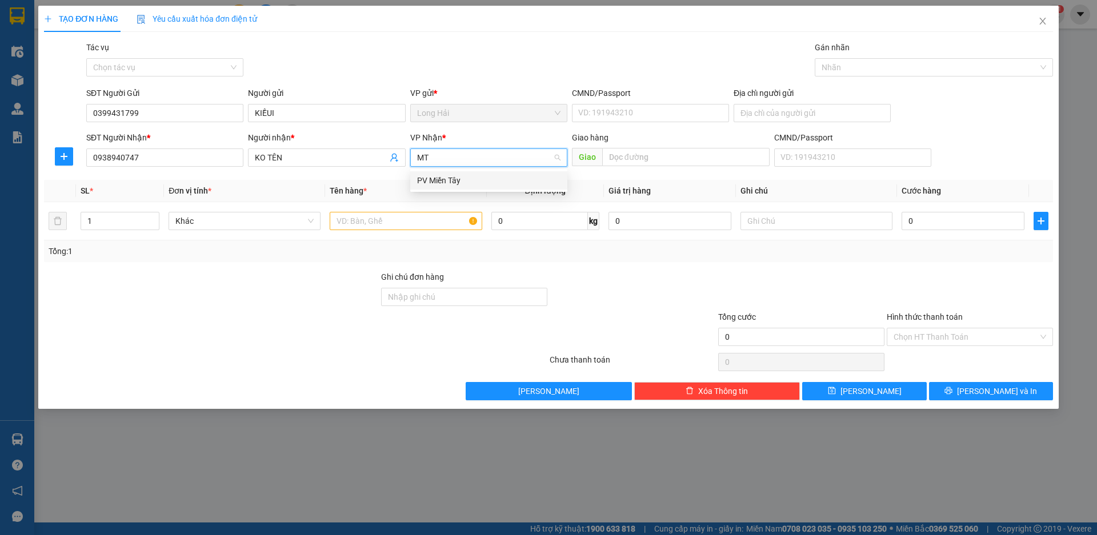
click at [467, 173] on div "PV Miền Tây" at bounding box center [488, 180] width 157 height 18
click at [321, 115] on input "KIỀUI" at bounding box center [326, 113] width 157 height 18
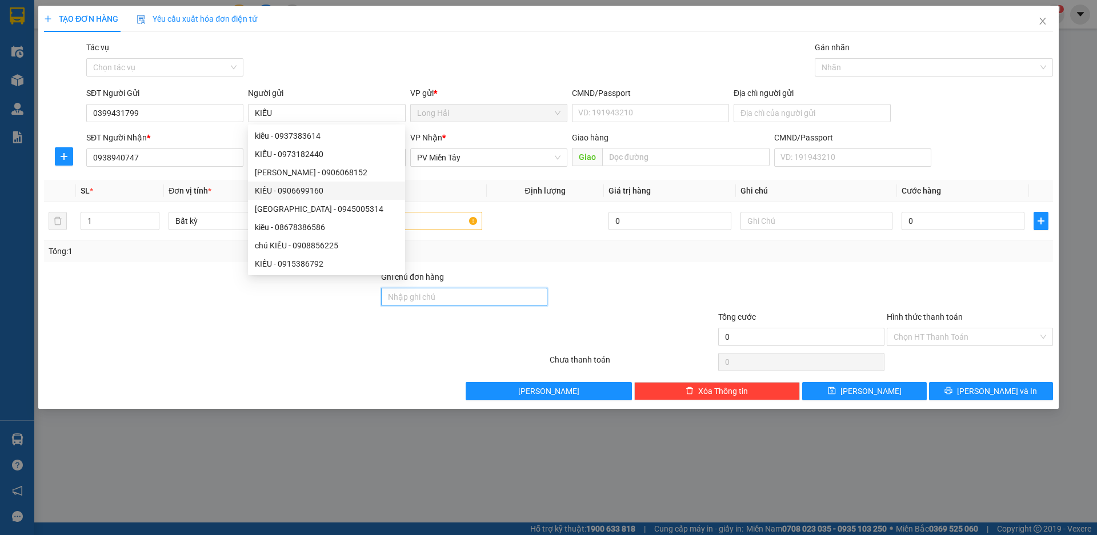
click at [514, 292] on input "Ghi chú đơn hàng" at bounding box center [464, 297] width 166 height 18
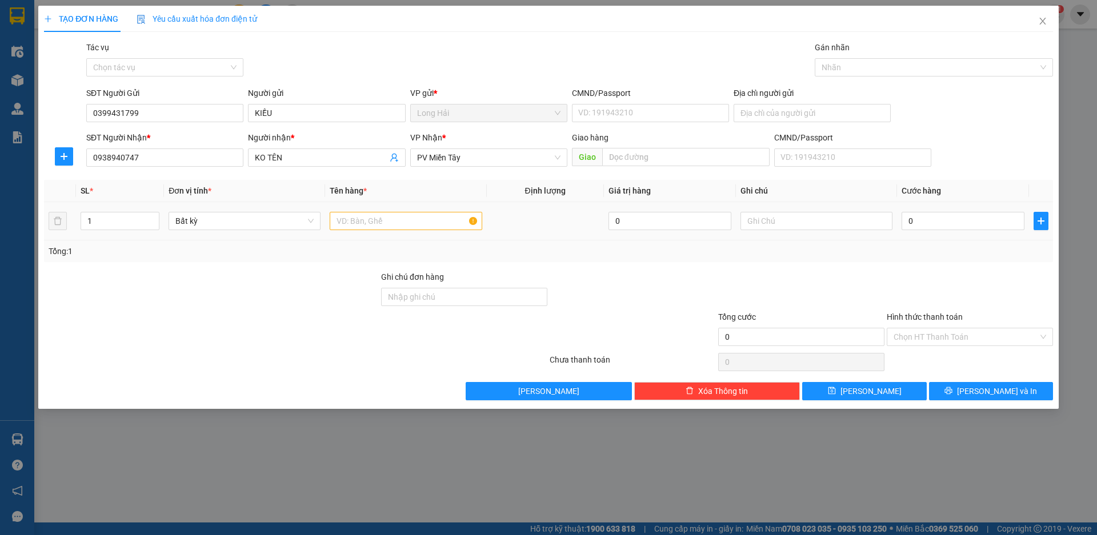
click at [422, 231] on div at bounding box center [406, 221] width 152 height 23
click at [398, 225] on input "text" at bounding box center [406, 221] width 152 height 18
click at [914, 220] on input "0" at bounding box center [963, 221] width 123 height 18
click at [950, 340] on input "Hình thức thanh toán" at bounding box center [966, 336] width 145 height 17
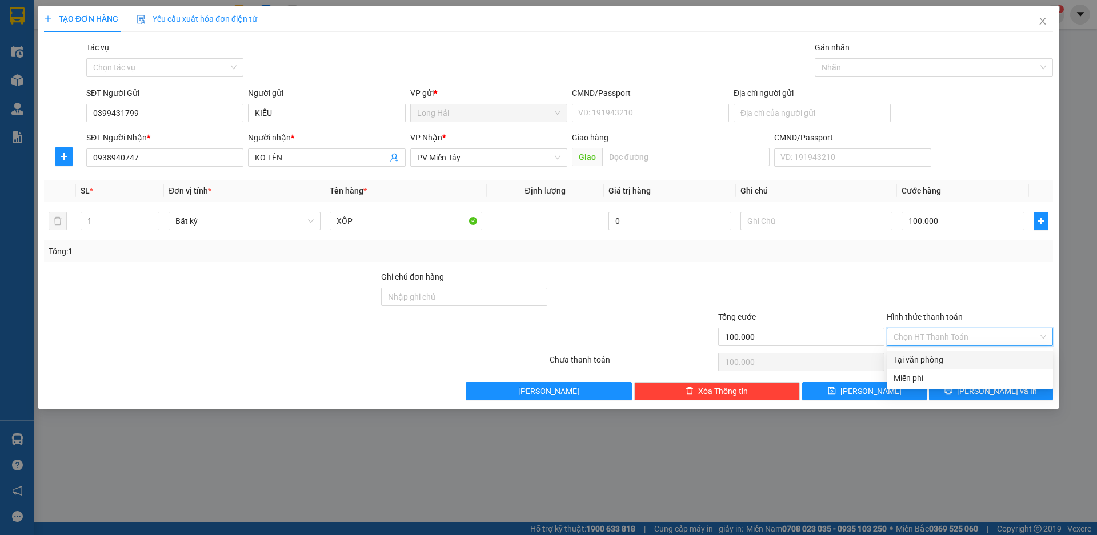
click at [955, 358] on div "Tại văn phòng" at bounding box center [970, 360] width 153 height 13
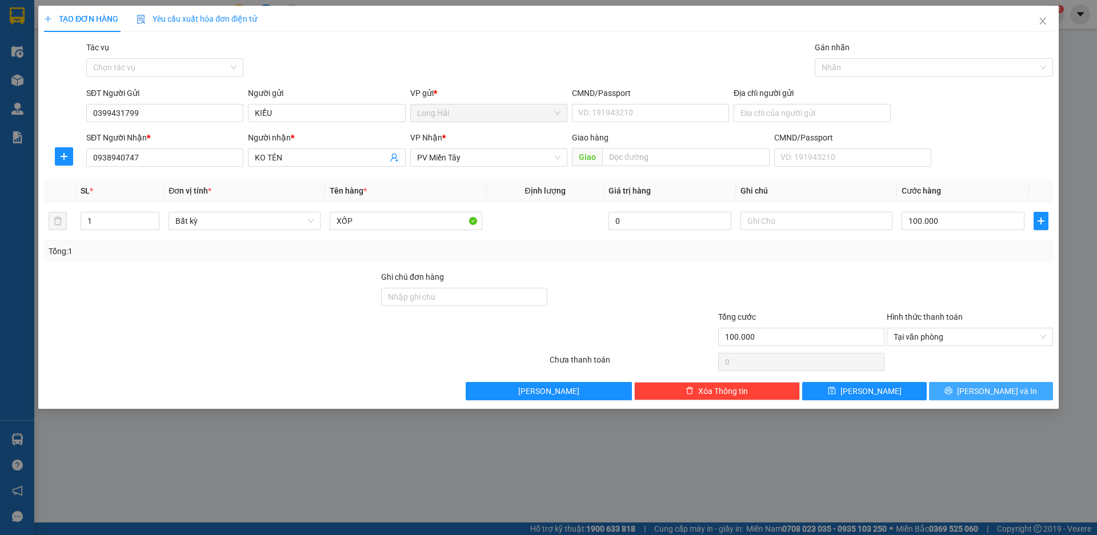
click at [964, 391] on button "[PERSON_NAME] và In" at bounding box center [991, 391] width 124 height 18
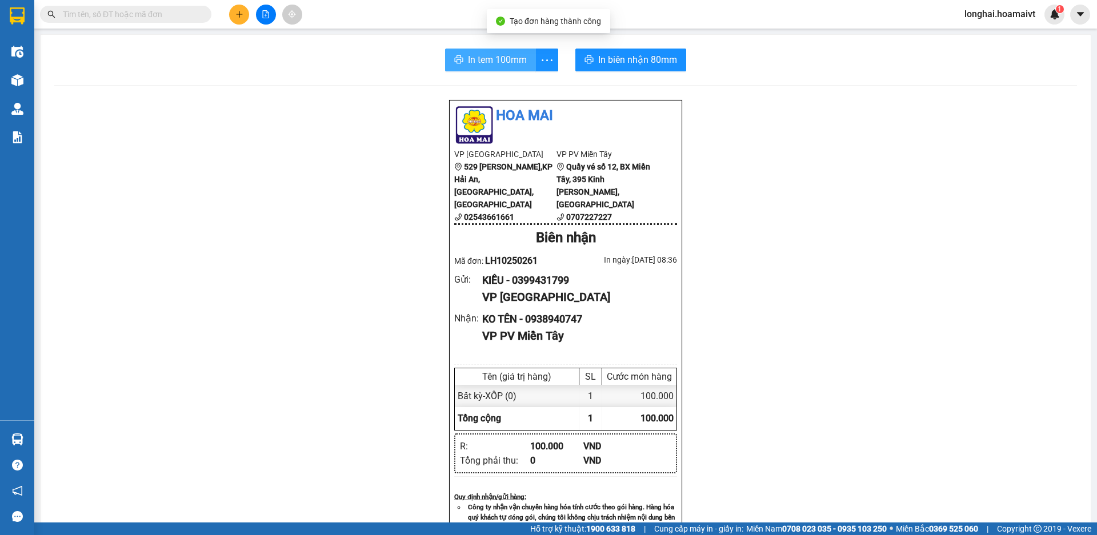
click at [478, 60] on span "In tem 100mm" at bounding box center [497, 60] width 59 height 14
click at [237, 19] on button at bounding box center [239, 15] width 20 height 20
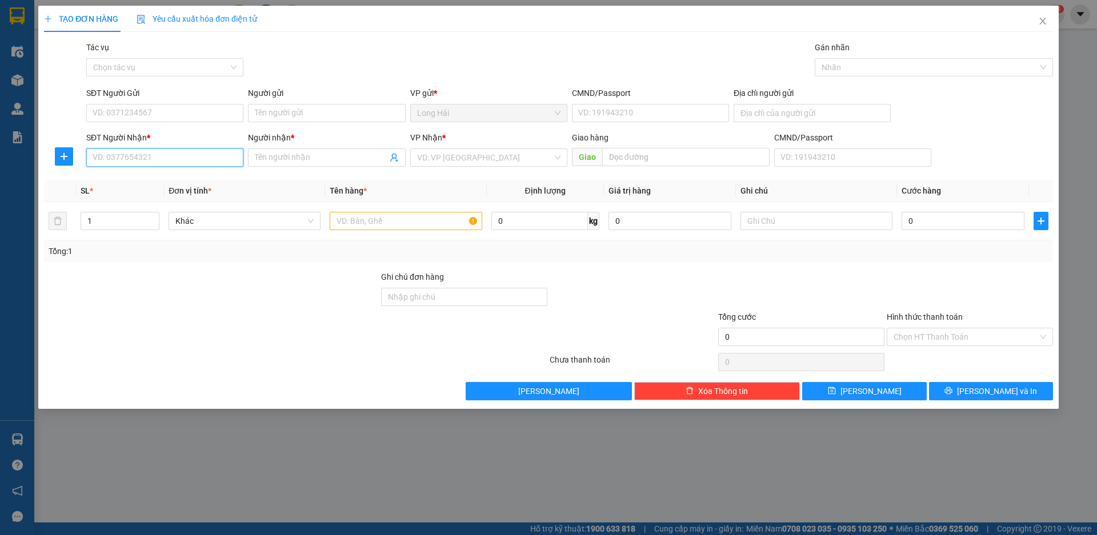
click at [196, 157] on input "SĐT Người Nhận *" at bounding box center [164, 158] width 157 height 18
click at [196, 175] on div "0974213387 - A CHUNG" at bounding box center [164, 180] width 143 height 13
click at [138, 114] on input "SĐT Người Gửi" at bounding box center [164, 113] width 157 height 18
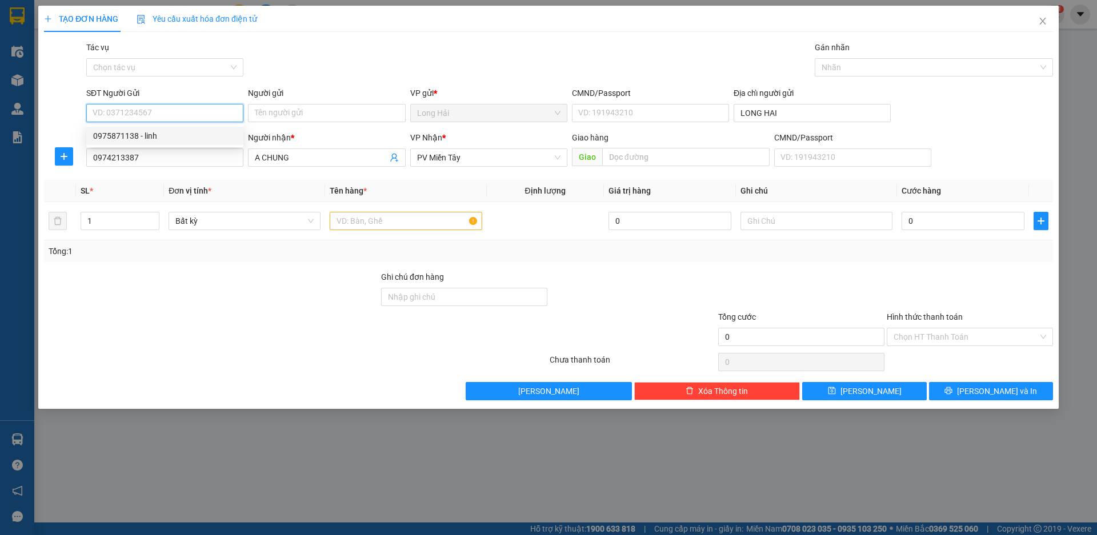
click at [143, 142] on div "0975871138 - linh" at bounding box center [164, 136] width 143 height 13
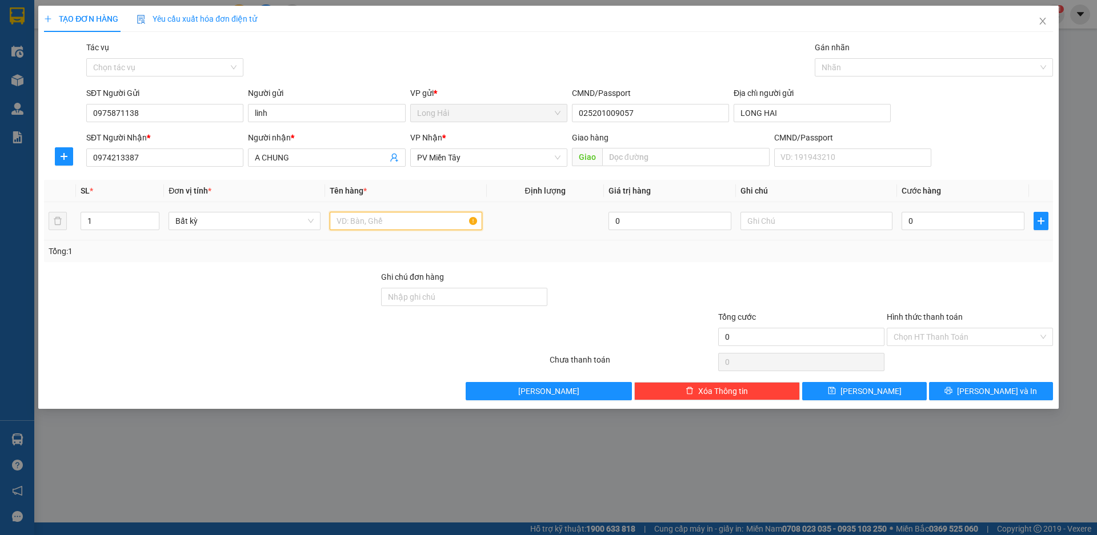
click at [347, 225] on input "text" at bounding box center [406, 221] width 152 height 18
click at [972, 225] on input "0" at bounding box center [963, 221] width 123 height 18
click at [987, 377] on div "Transit Pickup Surcharge Ids Transit Deliver Surcharge Ids Transit Deliver Surc…" at bounding box center [548, 220] width 1009 height 359
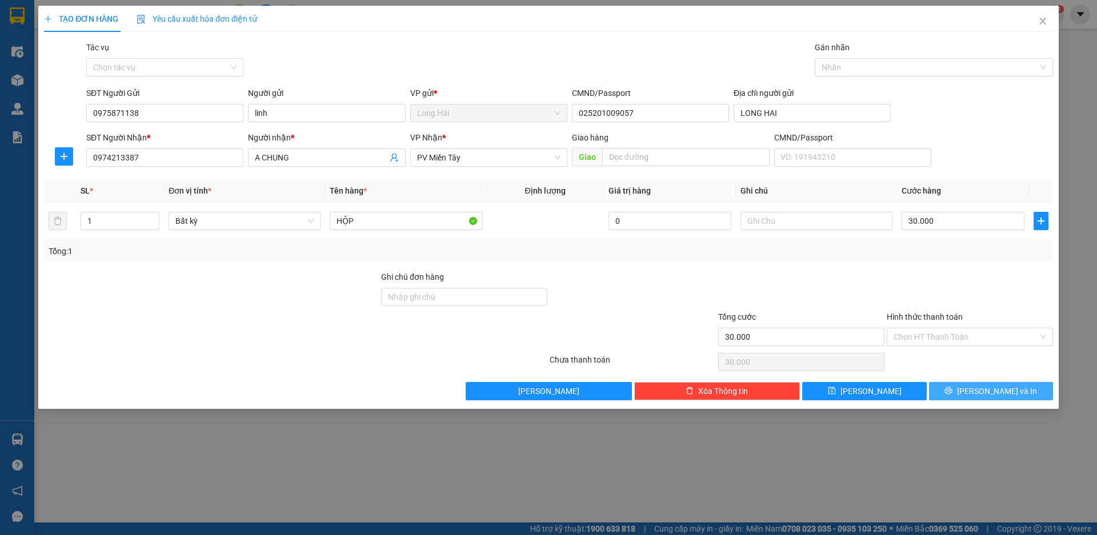
click at [989, 387] on span "[PERSON_NAME] và In" at bounding box center [997, 391] width 80 height 13
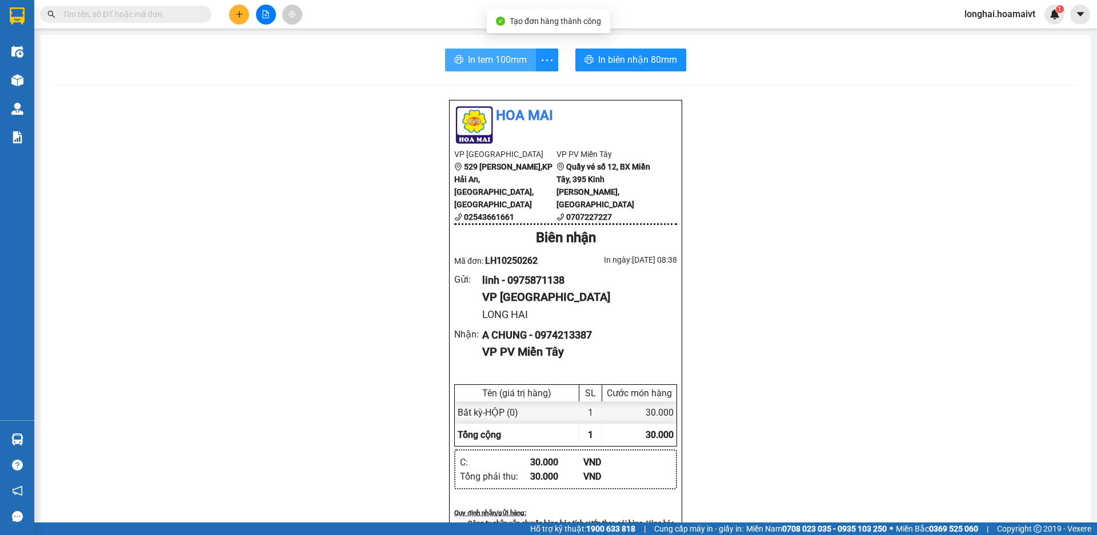
click at [475, 51] on button "In tem 100mm" at bounding box center [490, 60] width 91 height 23
click at [149, 14] on input "text" at bounding box center [130, 14] width 135 height 13
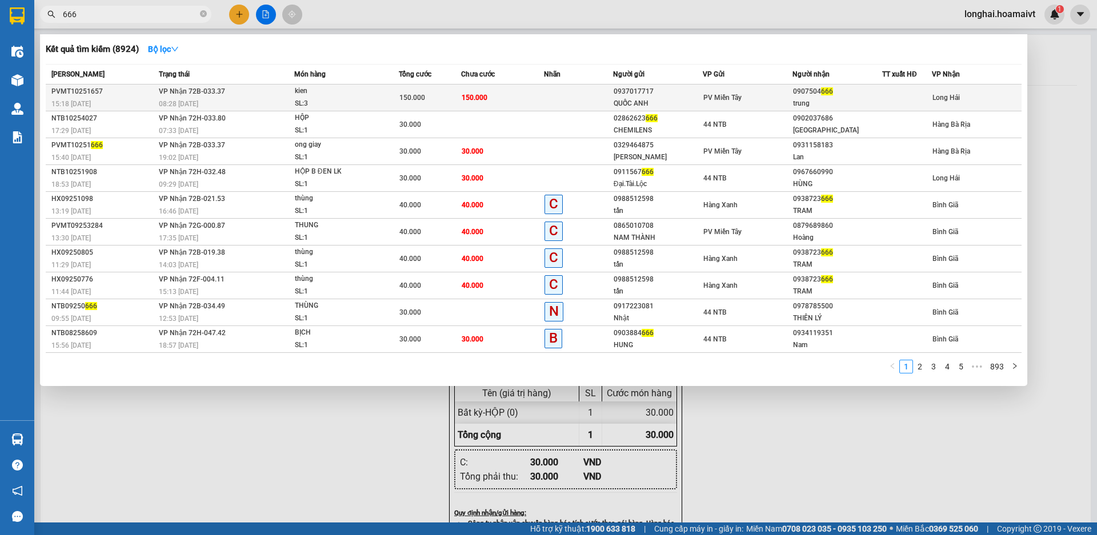
click at [352, 95] on div "kien" at bounding box center [338, 91] width 86 height 13
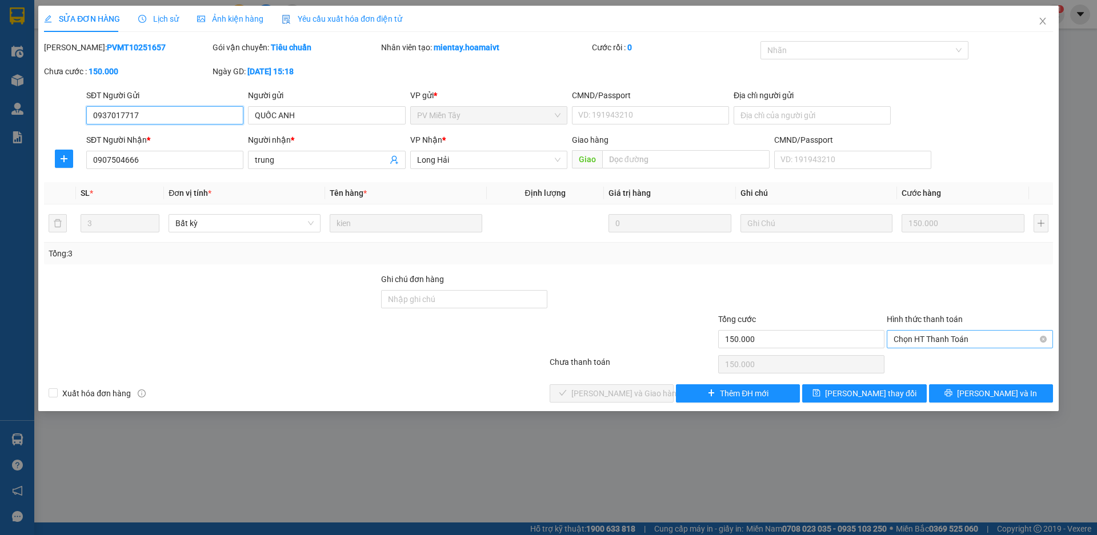
click at [932, 343] on span "Chọn HT Thanh Toán" at bounding box center [970, 339] width 153 height 17
click at [932, 360] on div "Tại văn phòng" at bounding box center [970, 362] width 153 height 13
click at [612, 393] on span "[PERSON_NAME] và [PERSON_NAME] hàng" at bounding box center [626, 393] width 110 height 13
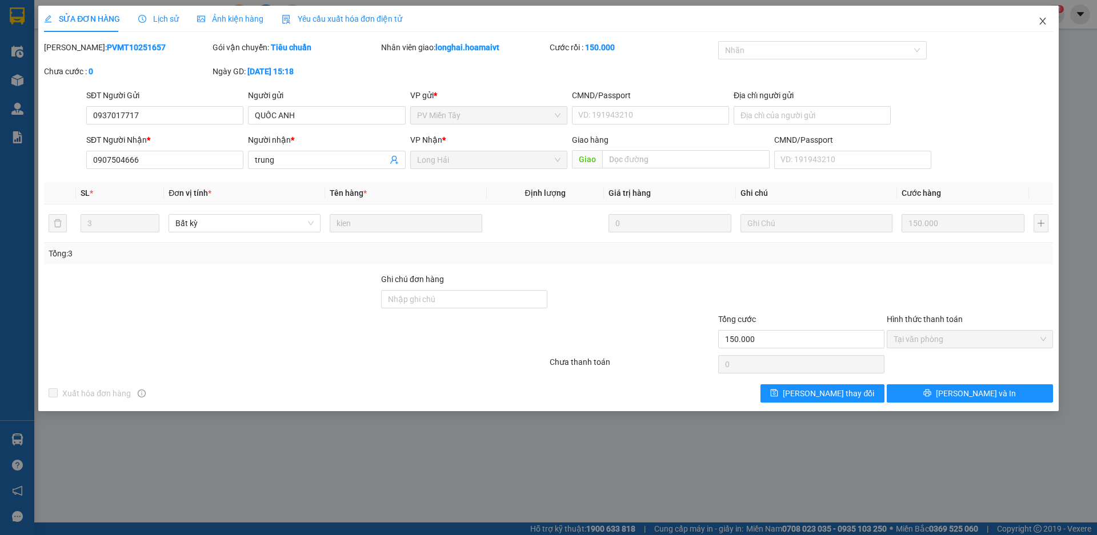
click at [1034, 23] on span "Close" at bounding box center [1043, 22] width 32 height 32
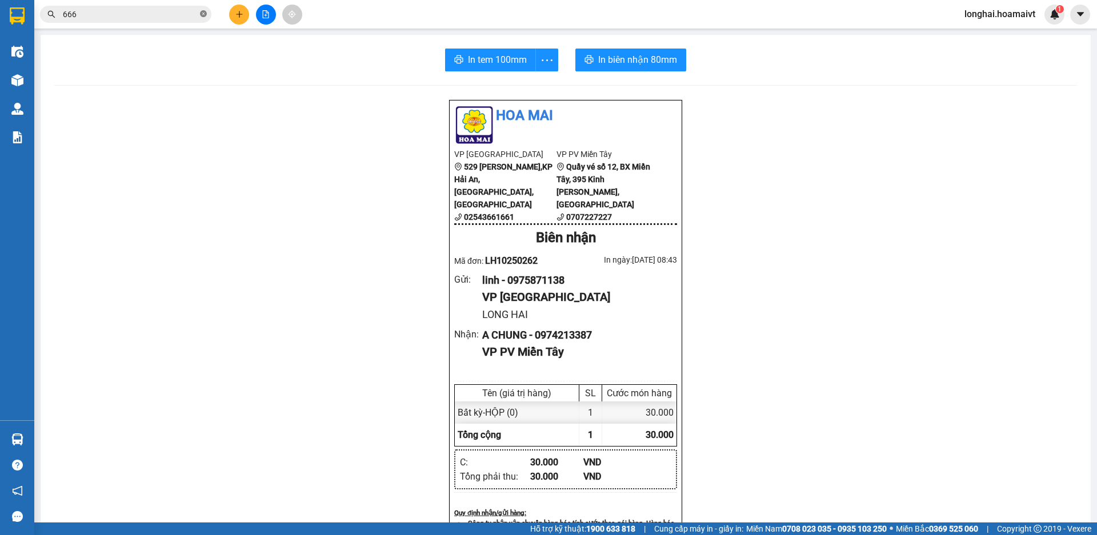
click at [203, 14] on icon "close-circle" at bounding box center [203, 13] width 7 height 7
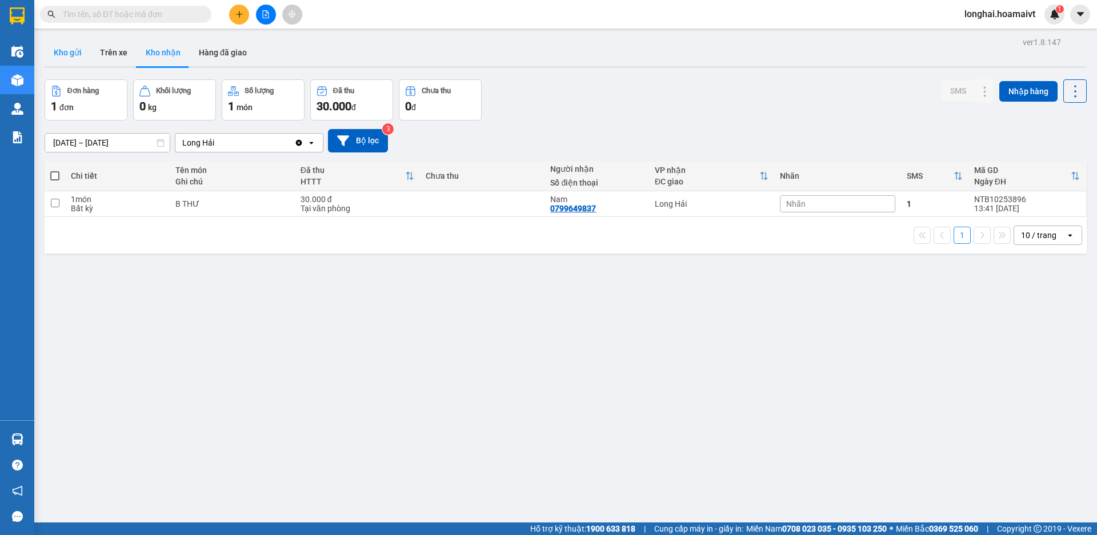
click at [81, 45] on button "Kho gửi" at bounding box center [68, 52] width 46 height 27
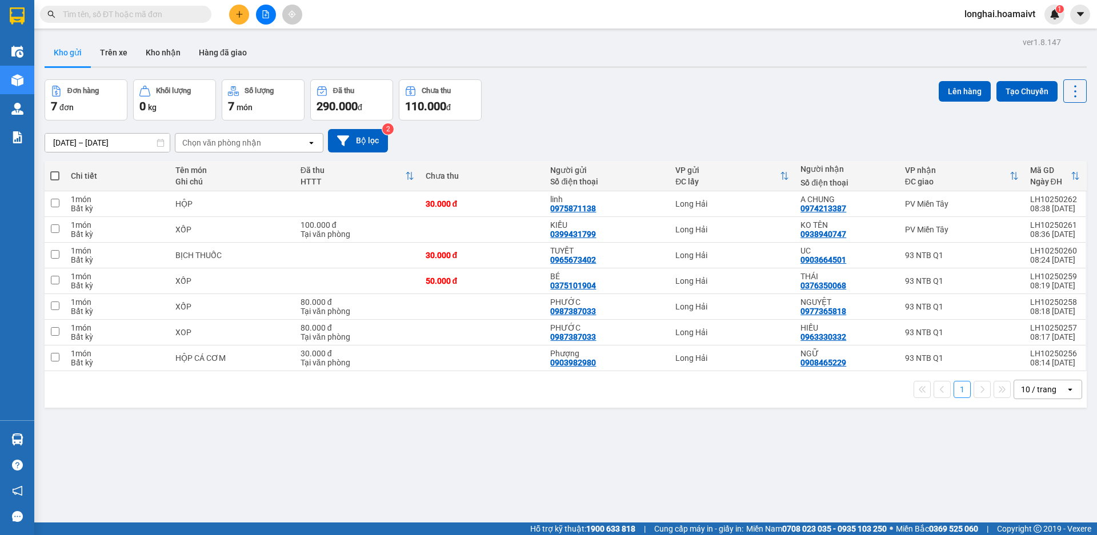
click at [51, 169] on th at bounding box center [55, 176] width 21 height 30
click at [53, 177] on span at bounding box center [54, 175] width 9 height 9
click at [55, 170] on input "checkbox" at bounding box center [55, 170] width 0 height 0
checkbox input "true"
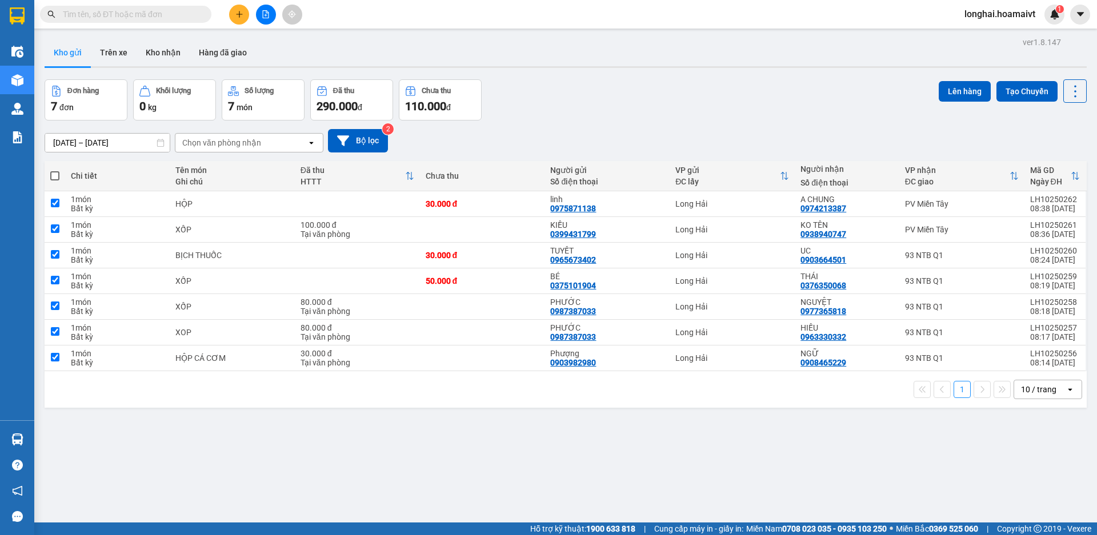
checkbox input "true"
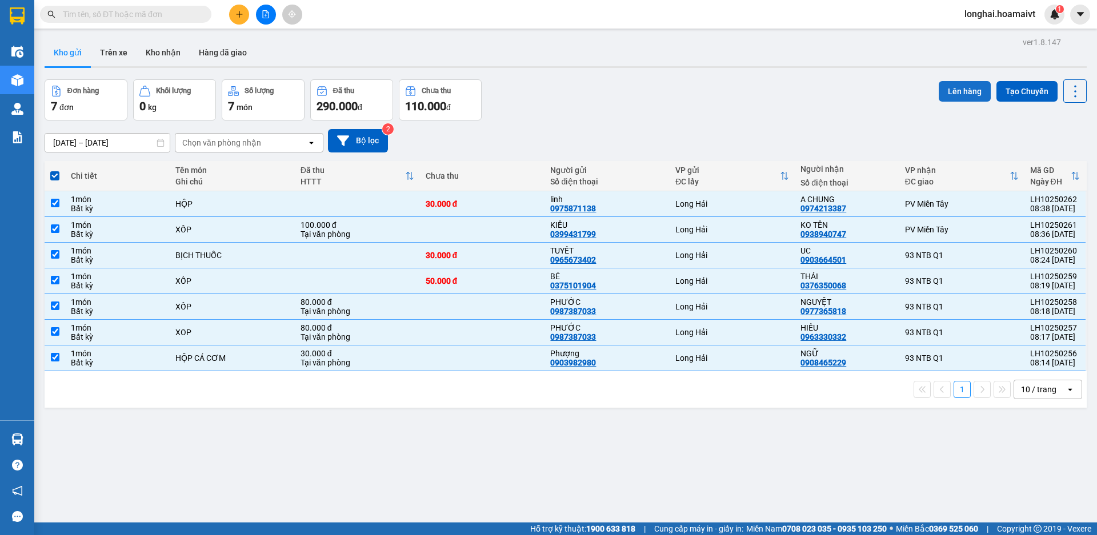
click at [939, 85] on button "Lên hàng" at bounding box center [965, 91] width 52 height 21
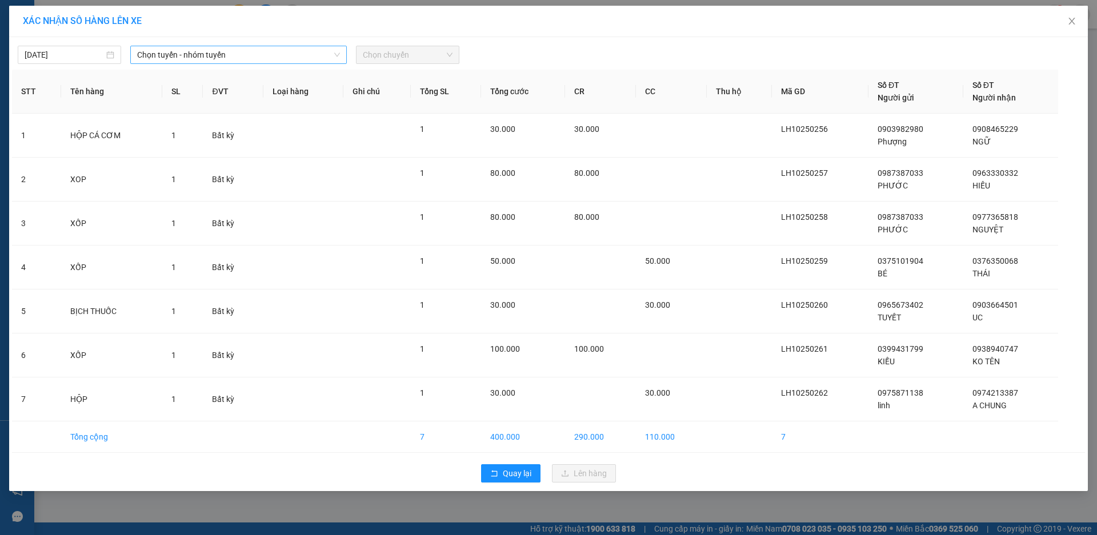
drag, startPoint x: 264, startPoint y: 52, endPoint x: 259, endPoint y: 59, distance: 8.2
click at [263, 51] on span "Chọn tuyến - nhóm tuyến" at bounding box center [238, 54] width 203 height 17
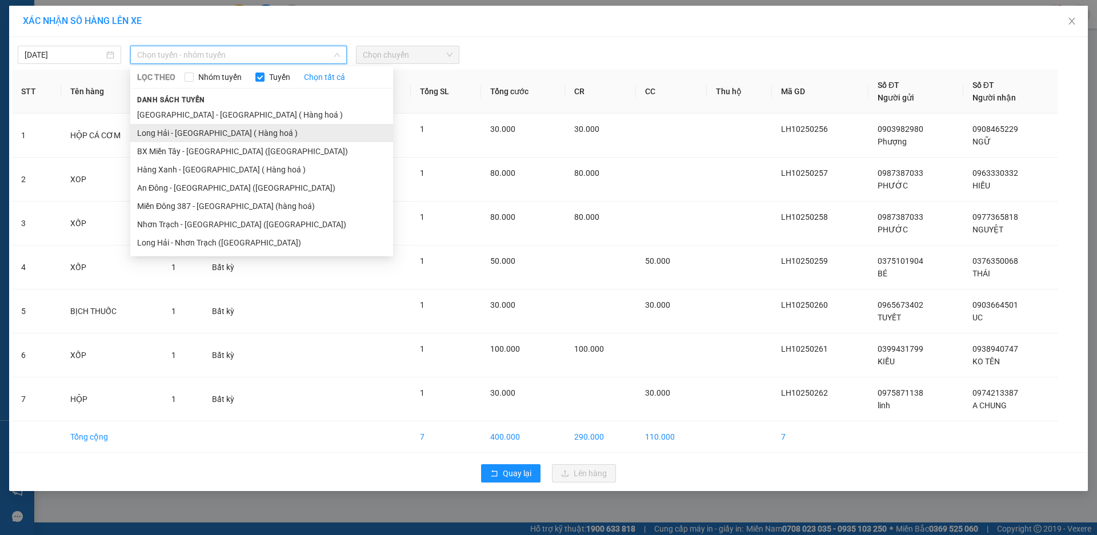
click at [265, 130] on li "Long Hải - [GEOGRAPHIC_DATA] ( Hàng hoá )" at bounding box center [261, 133] width 263 height 18
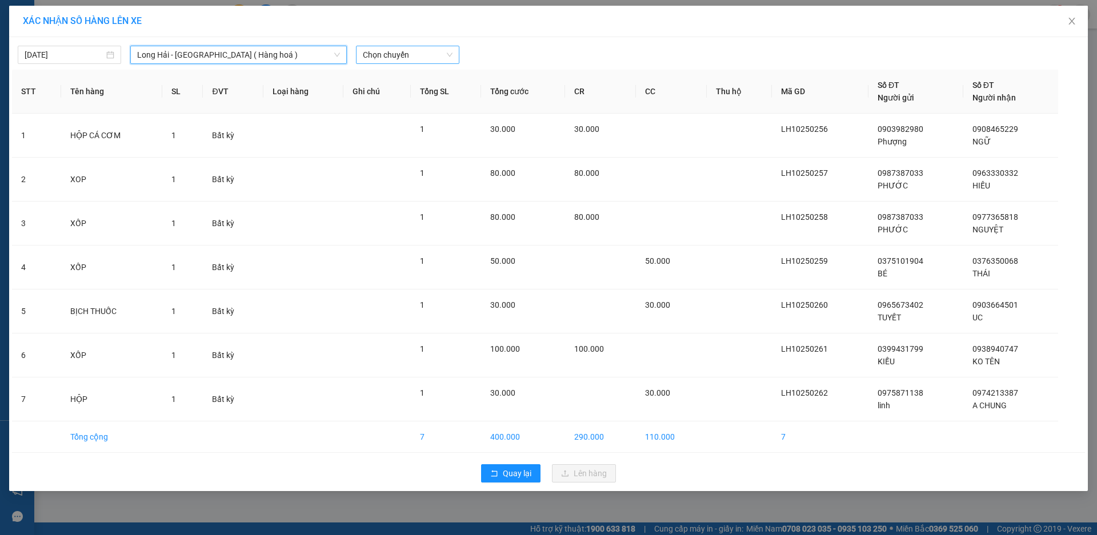
click at [384, 55] on span "Chọn chuyến" at bounding box center [408, 54] width 90 height 17
type input "09"
click at [414, 94] on div "Thêm chuyến " 09:00 "" at bounding box center [417, 96] width 122 height 19
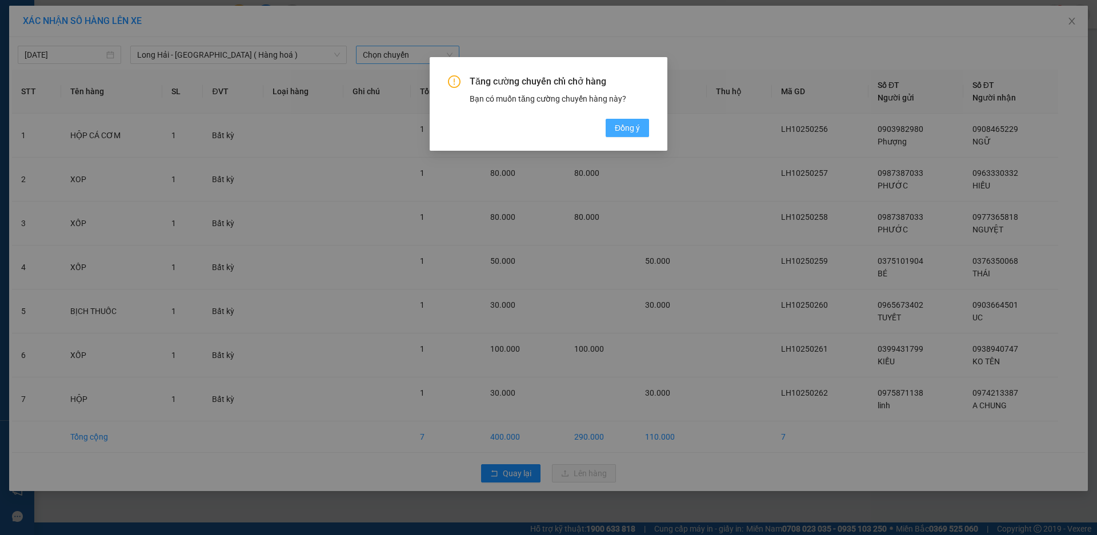
click at [618, 125] on span "Đồng ý" at bounding box center [627, 128] width 25 height 13
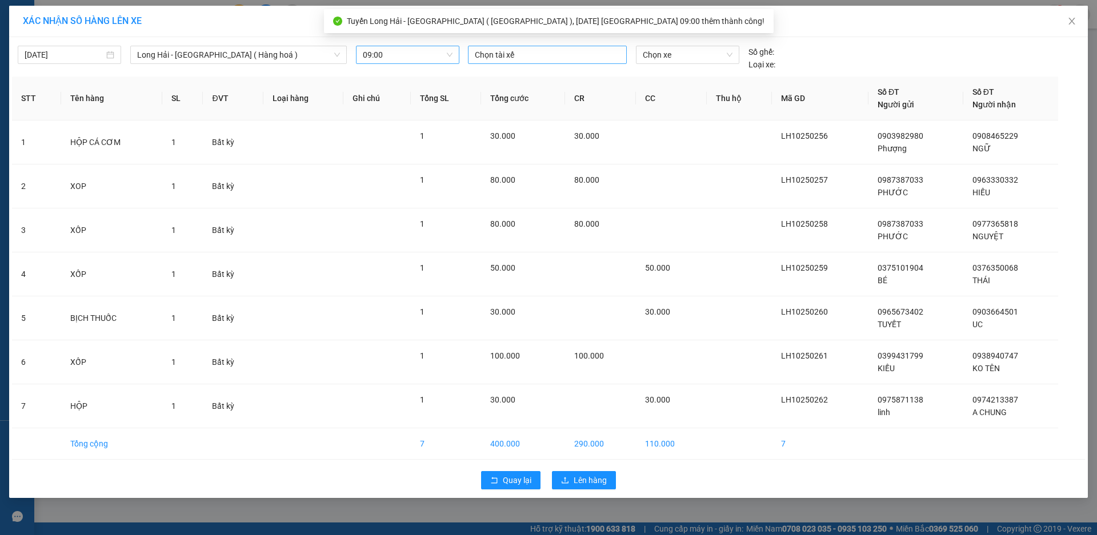
click at [528, 54] on div at bounding box center [547, 55] width 153 height 14
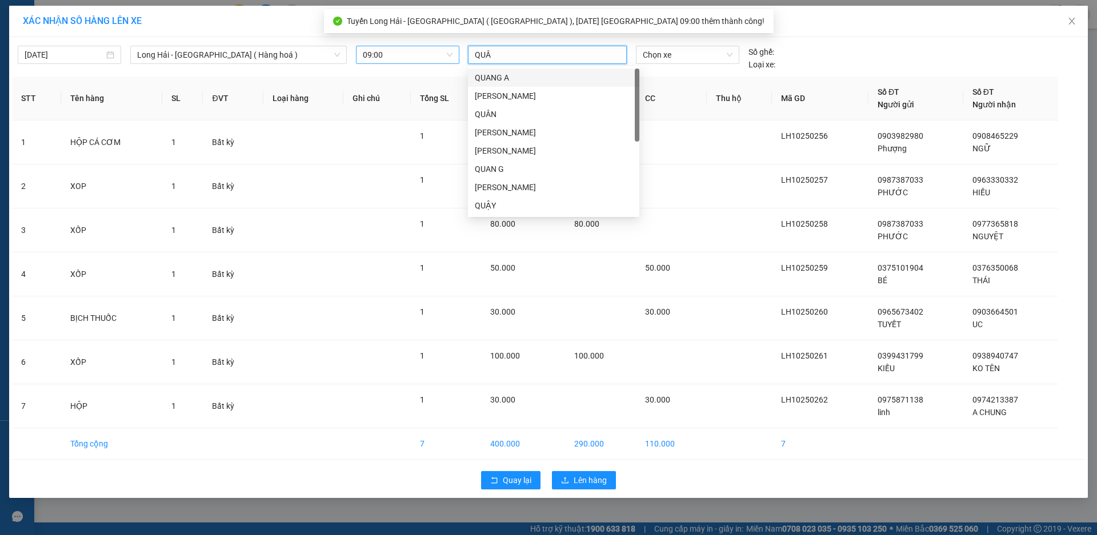
type input "QUÂN"
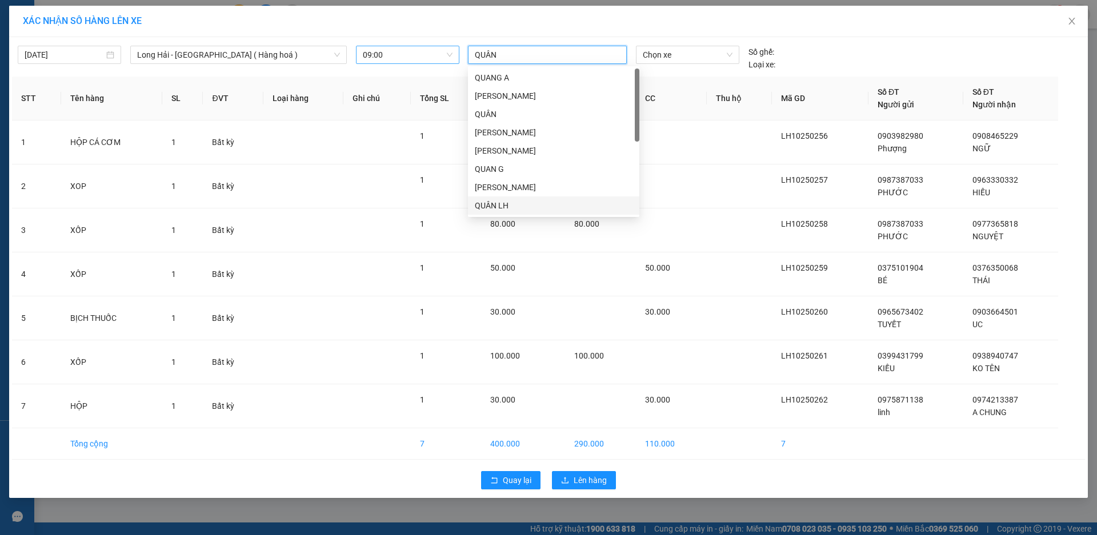
click at [529, 206] on div "QUÂN LH" at bounding box center [554, 205] width 158 height 13
click at [669, 55] on span "Chọn xe" at bounding box center [687, 54] width 89 height 17
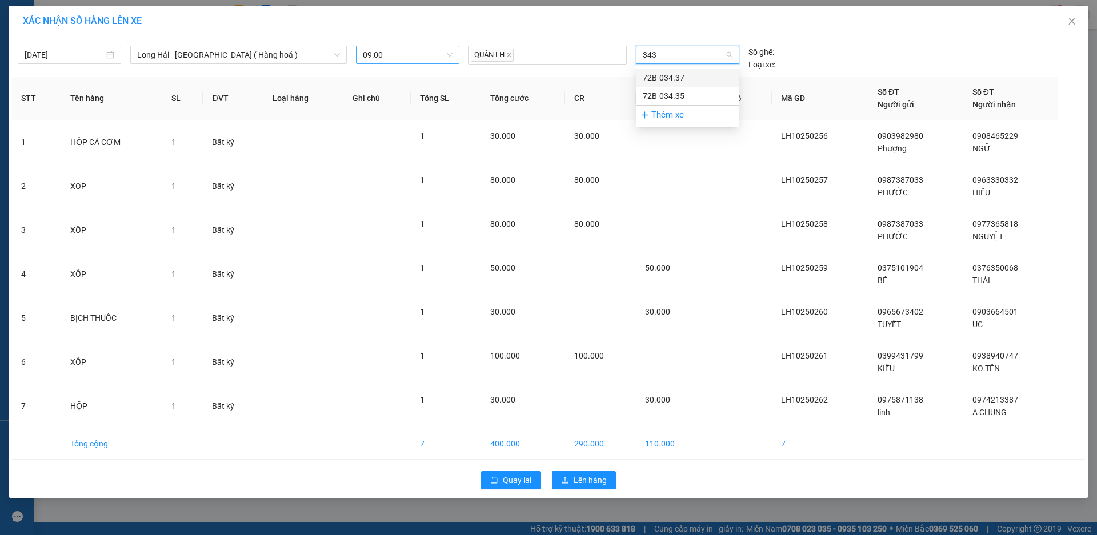
type input "3437"
click at [669, 75] on div "72B-034.37" at bounding box center [687, 77] width 89 height 13
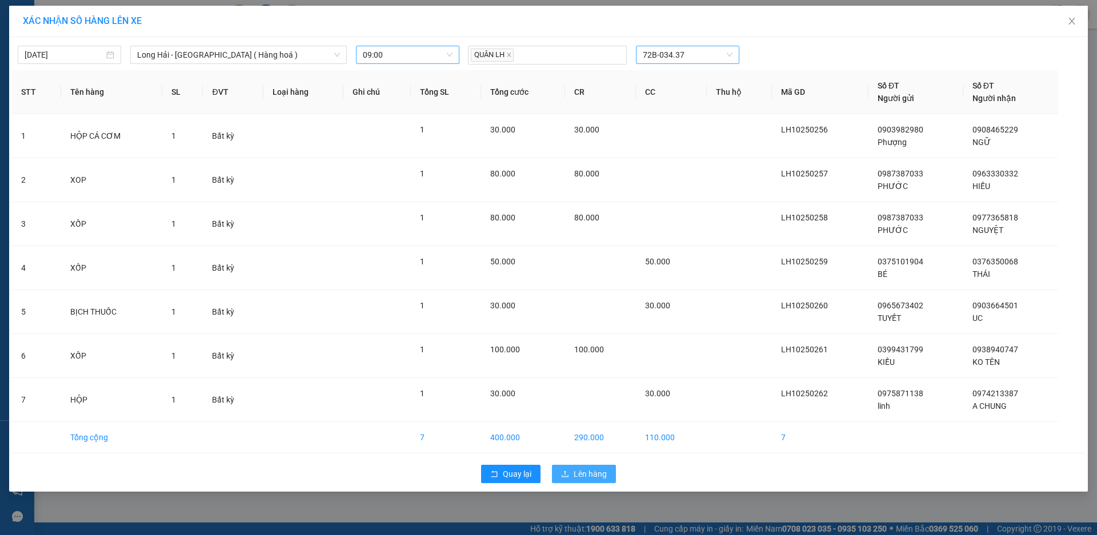
click at [576, 472] on span "Lên hàng" at bounding box center [590, 474] width 33 height 13
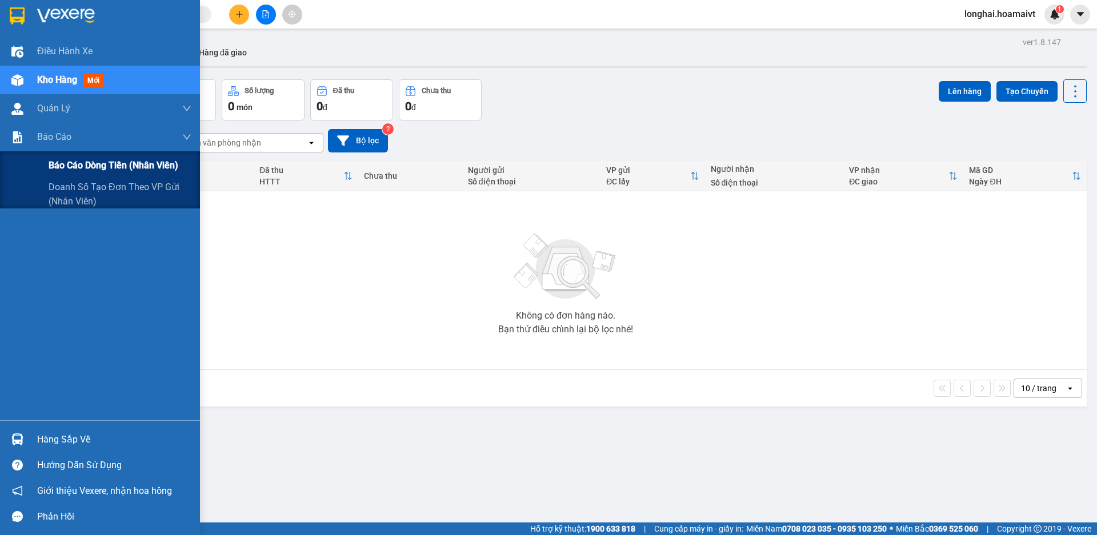
click at [61, 165] on span "Báo cáo dòng tiền (nhân viên)" at bounding box center [114, 165] width 130 height 14
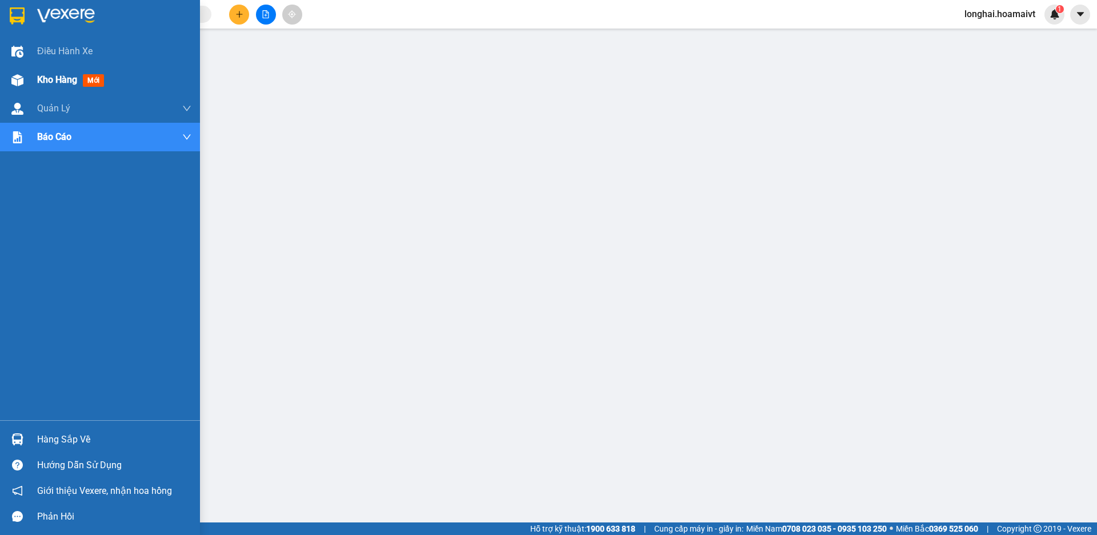
click at [43, 73] on div "Kho hàng mới" at bounding box center [72, 80] width 71 height 14
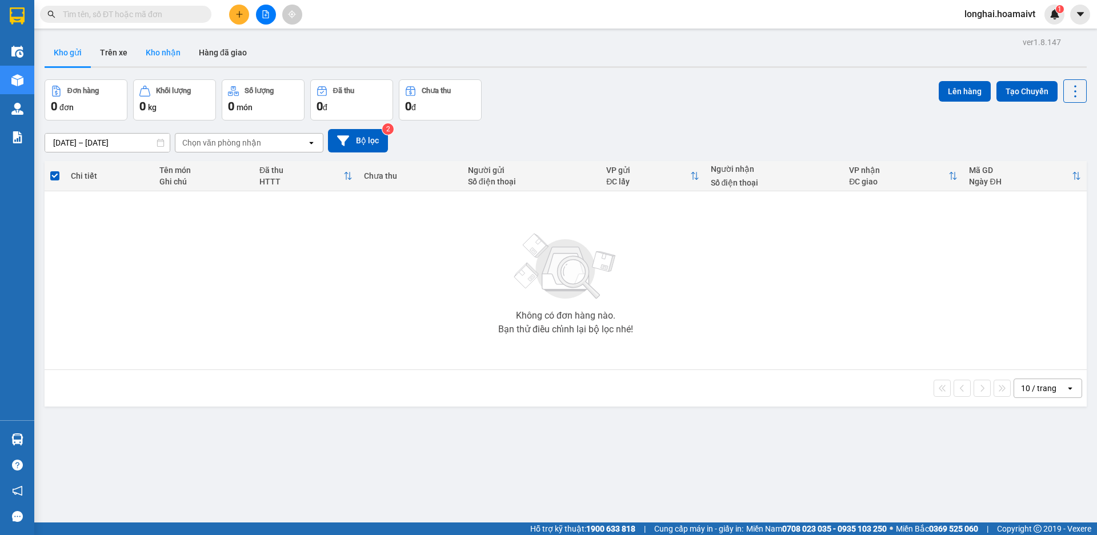
click at [172, 68] on div "Kho gửi Trên xe Kho nhận Hàng đã giao" at bounding box center [566, 54] width 1042 height 30
click at [162, 44] on button "Kho nhận" at bounding box center [163, 52] width 53 height 27
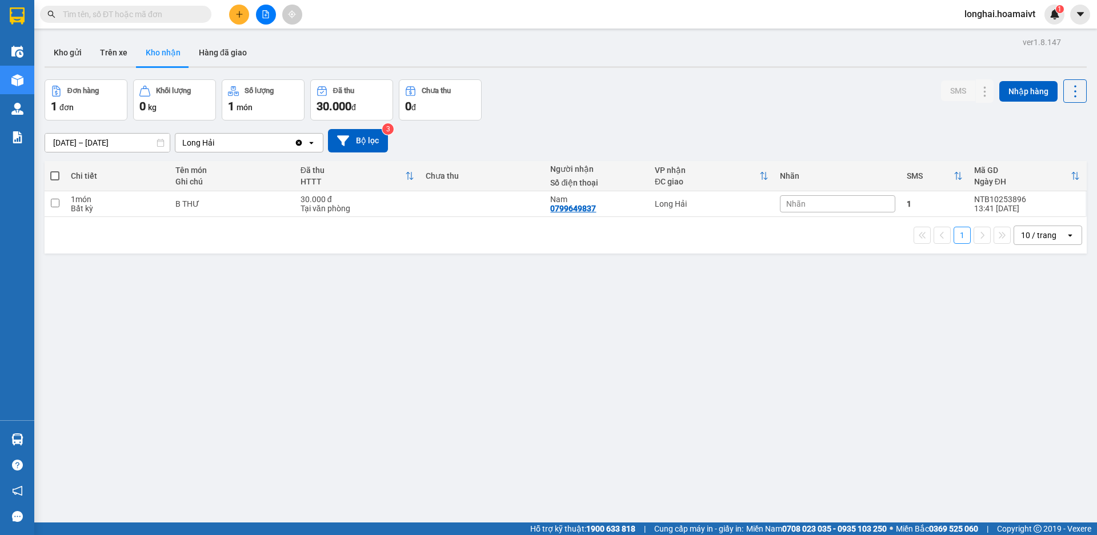
click at [158, 19] on input "text" at bounding box center [130, 14] width 135 height 13
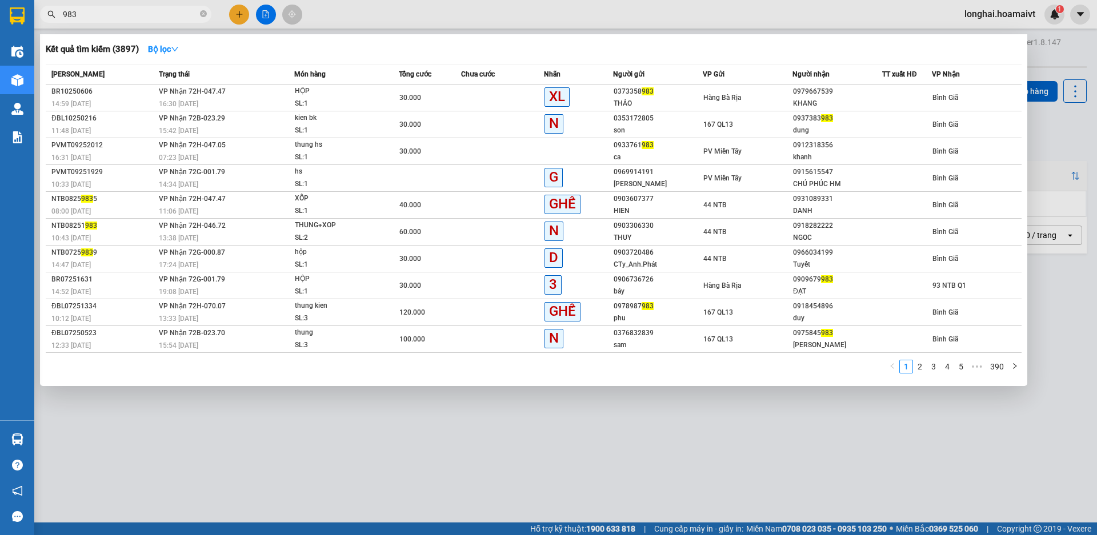
click at [91, 19] on input "983" at bounding box center [130, 14] width 135 height 13
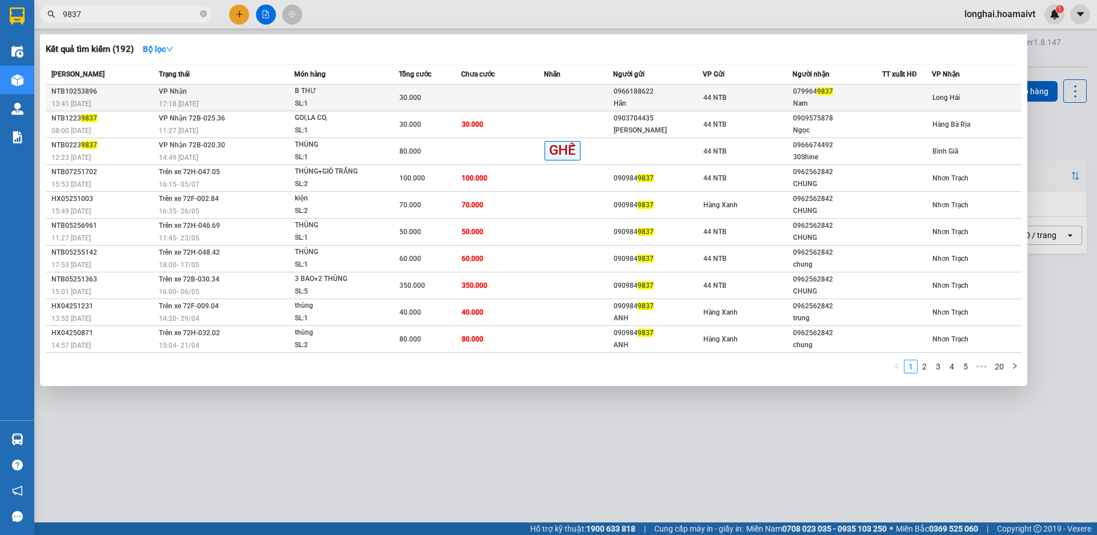
type input "9837"
click at [396, 94] on span "B THƯ SL: 1" at bounding box center [347, 97] width 104 height 25
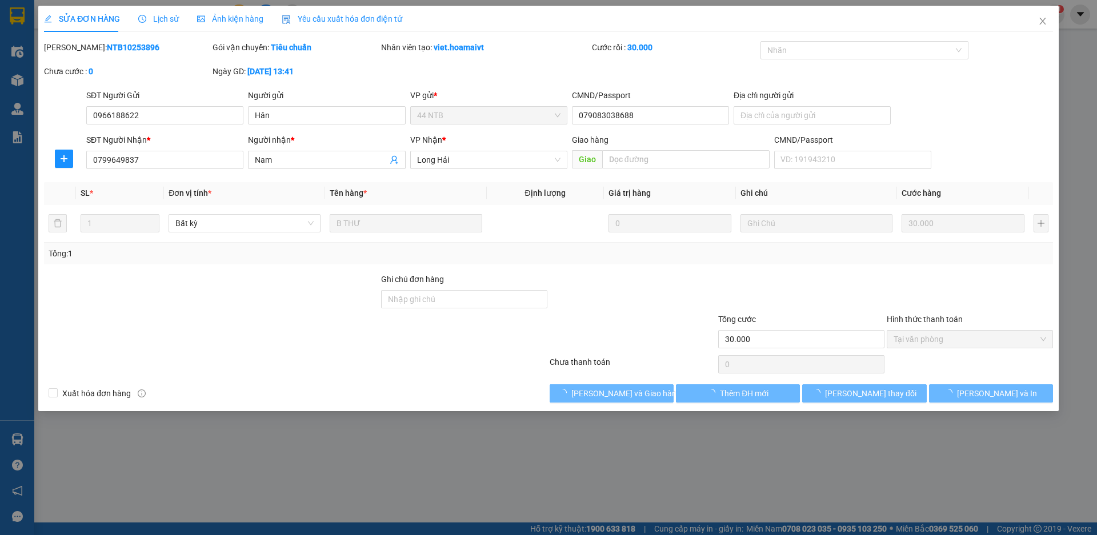
type input "0966188622"
type input "Hân"
type input "079083038688"
type input "0799649837"
type input "Nam"
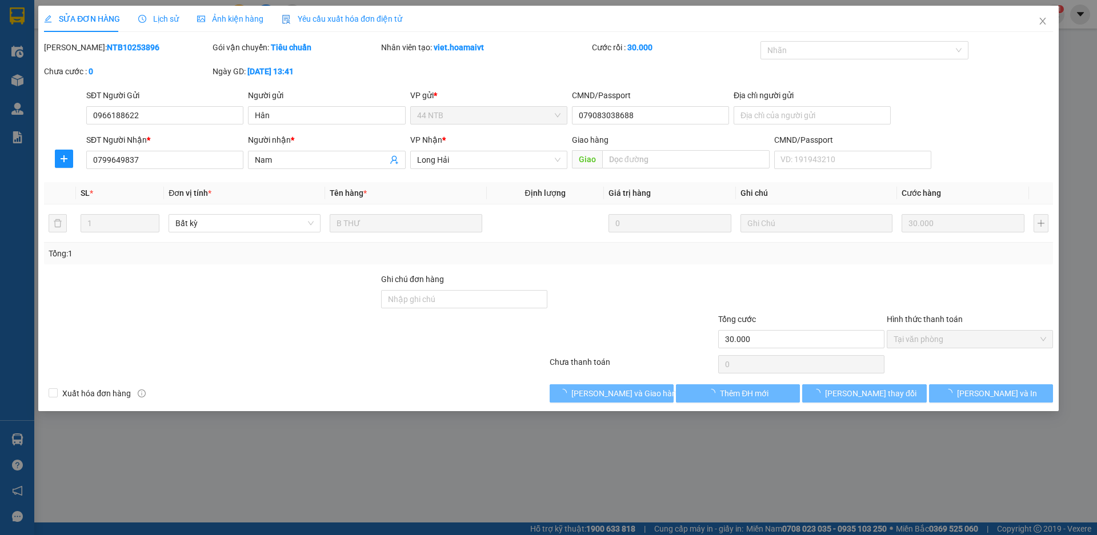
type input "30.000"
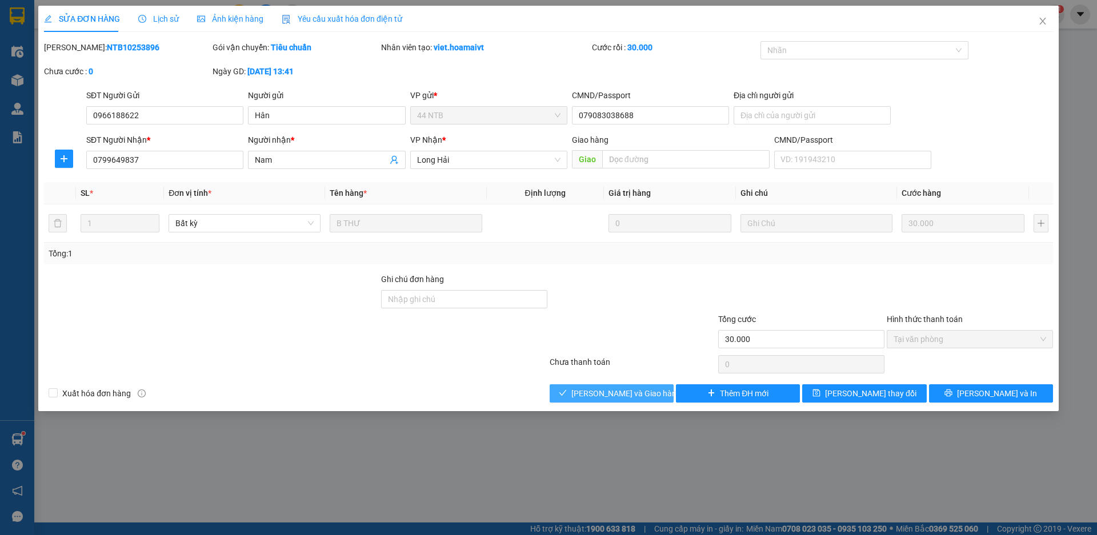
click at [610, 398] on span "[PERSON_NAME] và [PERSON_NAME] hàng" at bounding box center [626, 393] width 110 height 13
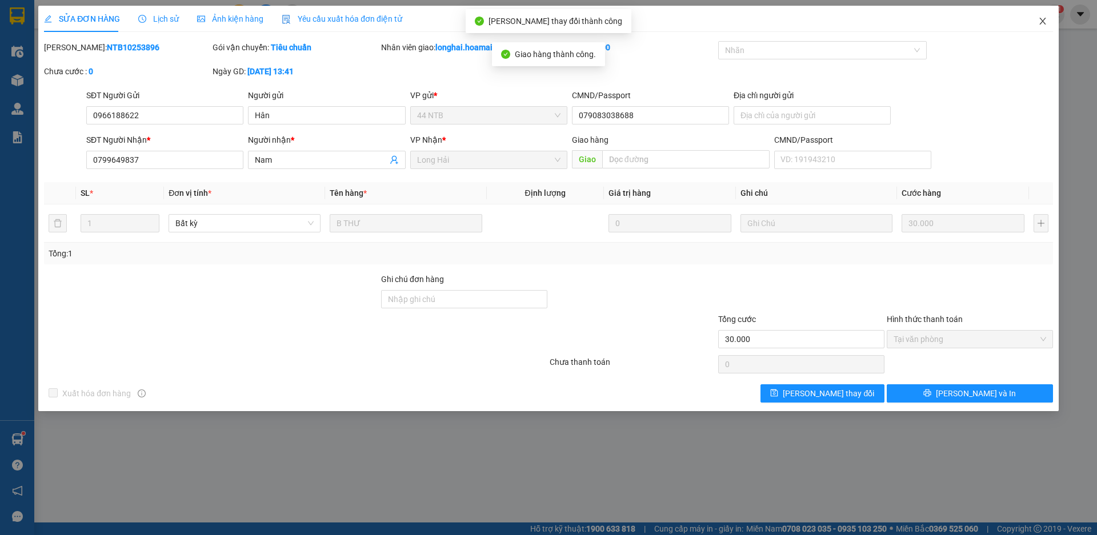
click at [1043, 15] on span "Close" at bounding box center [1043, 22] width 32 height 32
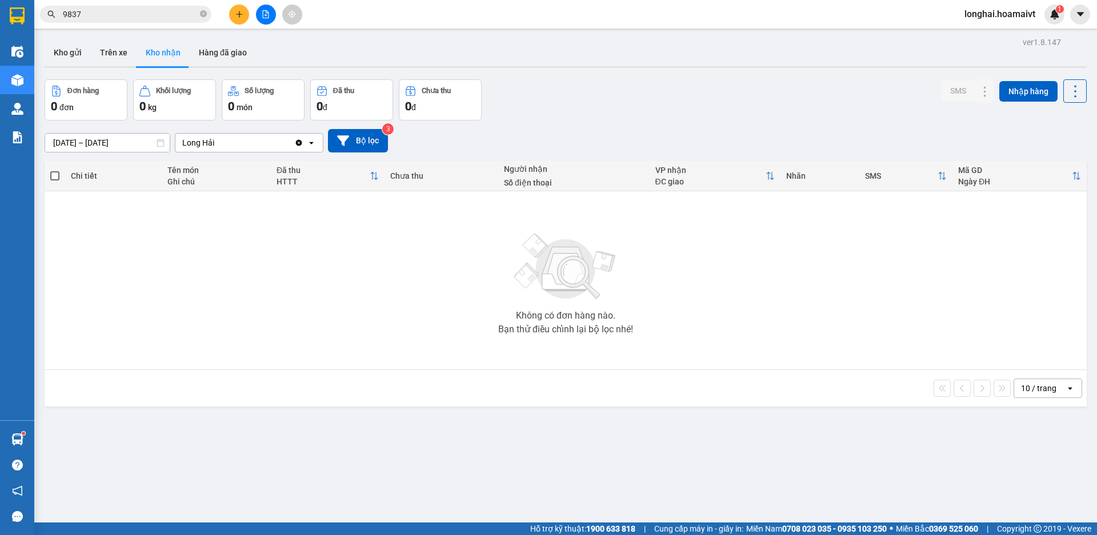
click at [209, 11] on span "9837" at bounding box center [125, 14] width 171 height 17
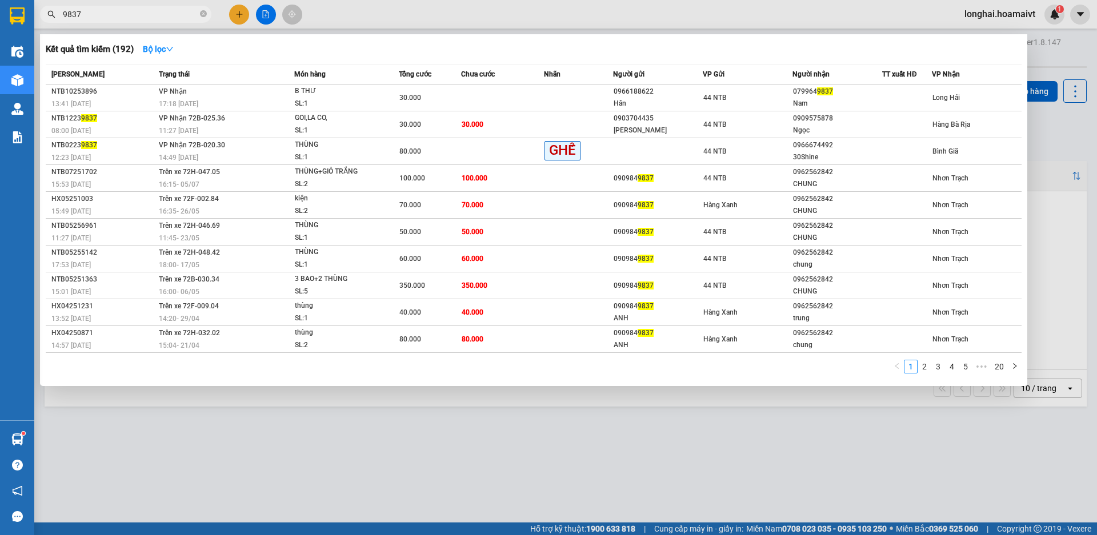
click at [198, 16] on span "9837" at bounding box center [125, 14] width 171 height 17
click at [201, 17] on icon "close-circle" at bounding box center [203, 13] width 7 height 7
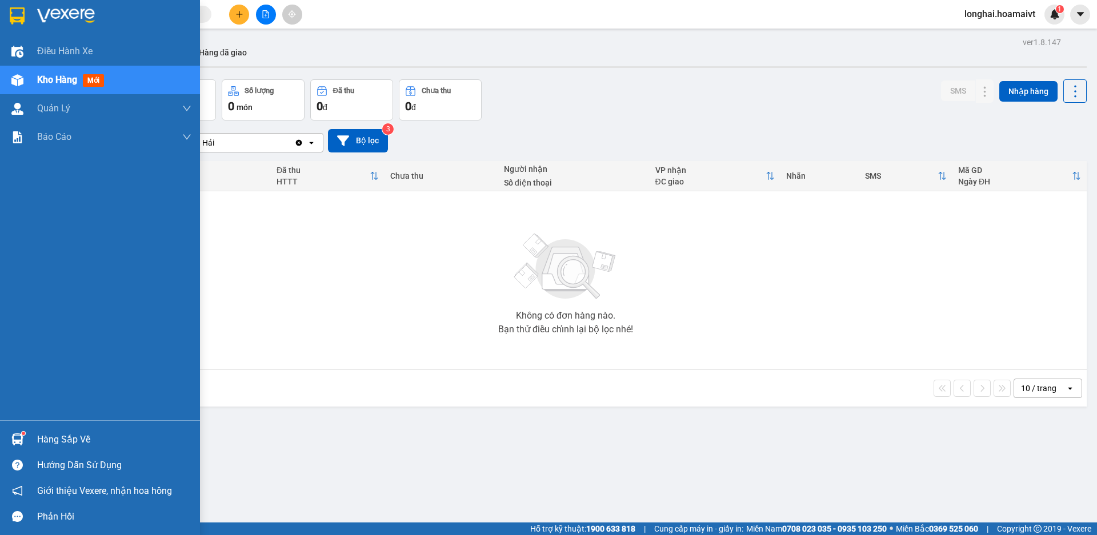
click at [49, 442] on div "Hàng sắp về" at bounding box center [114, 439] width 154 height 17
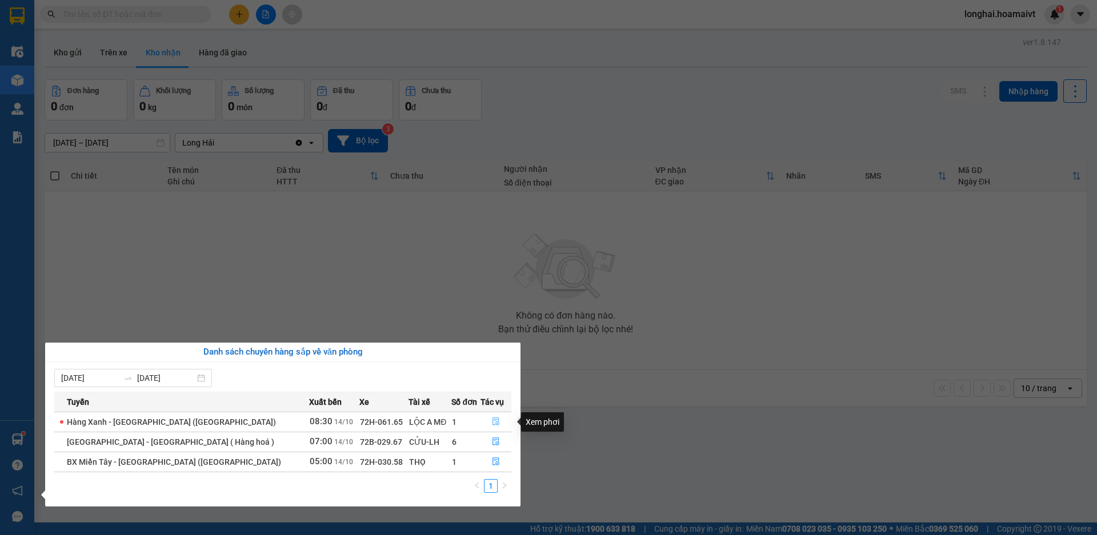
click at [495, 415] on button "button" at bounding box center [496, 422] width 30 height 18
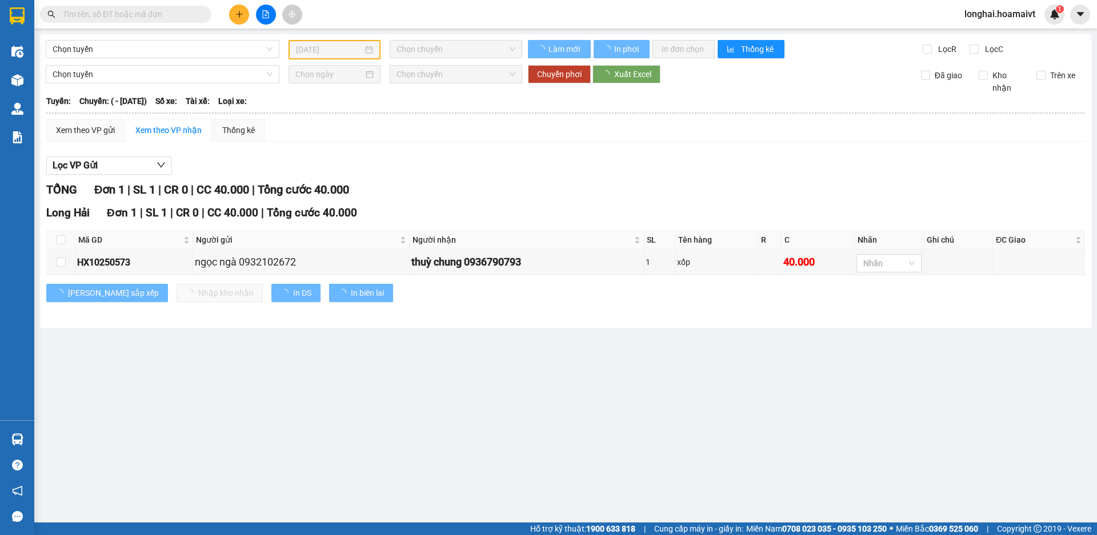
type input "[DATE]"
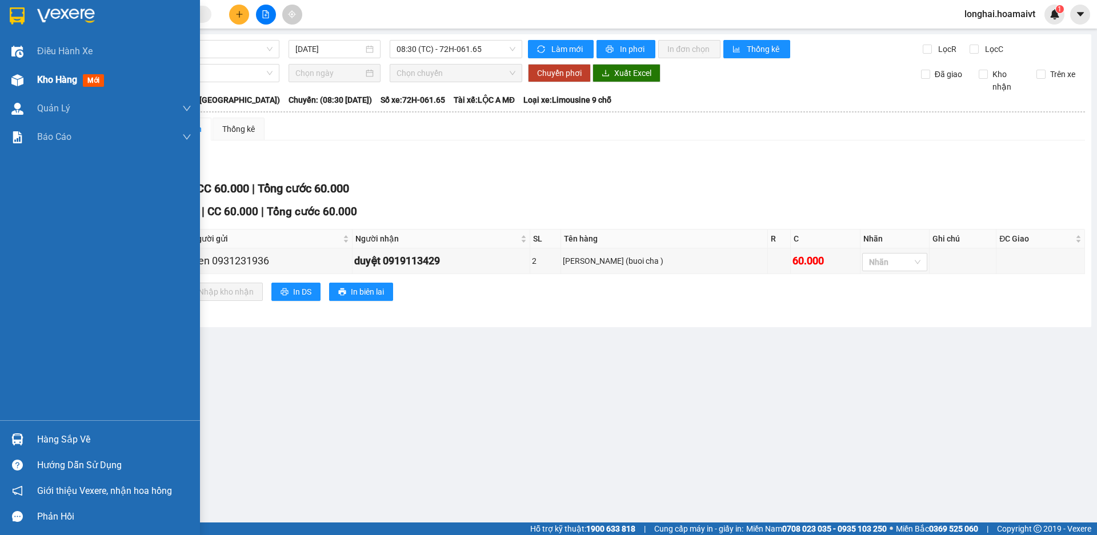
click at [35, 81] on div "Kho hàng mới" at bounding box center [100, 80] width 200 height 29
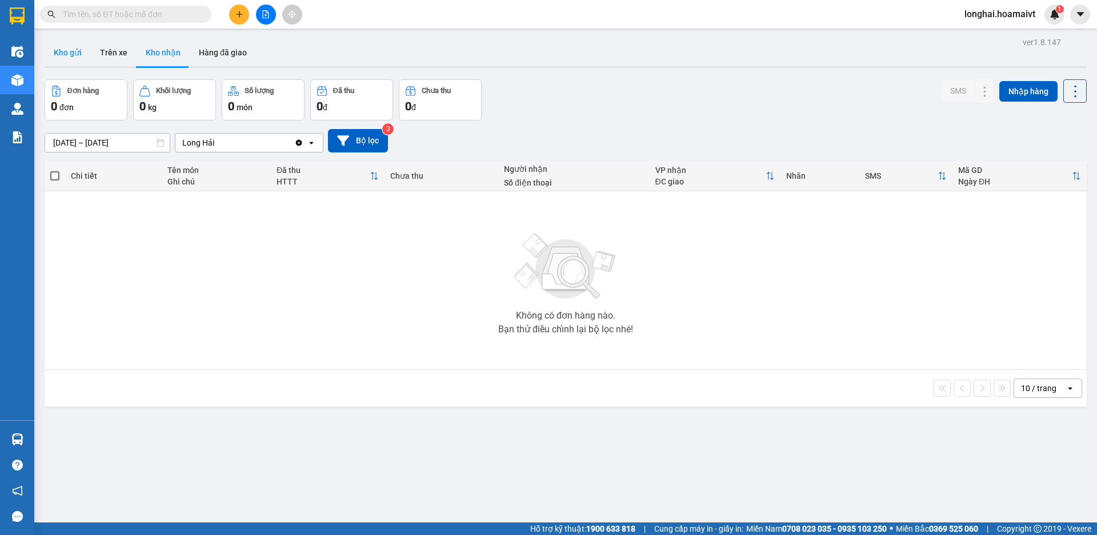
click at [62, 50] on button "Kho gửi" at bounding box center [68, 52] width 46 height 27
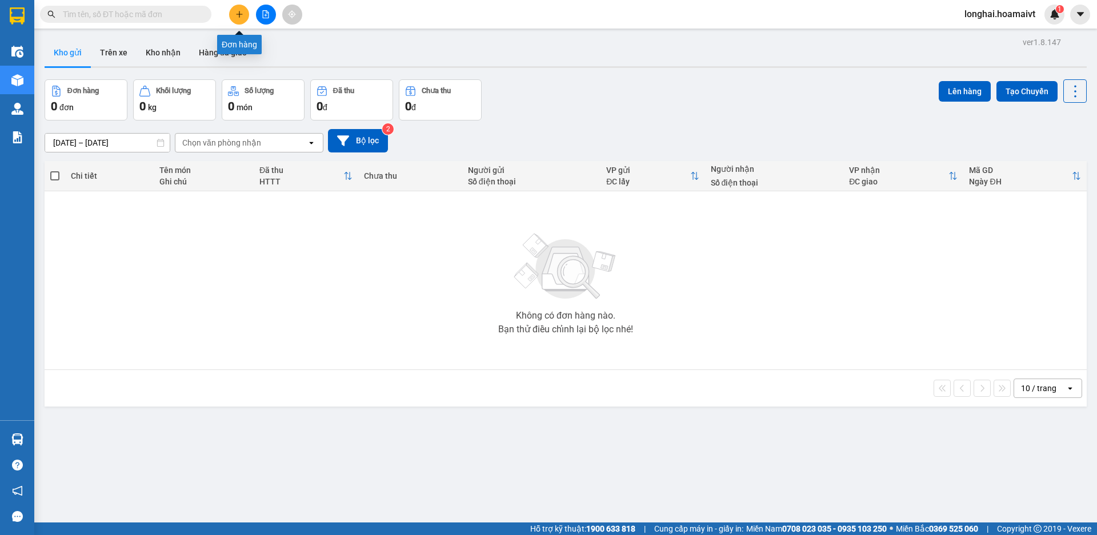
click at [242, 8] on button at bounding box center [239, 15] width 20 height 20
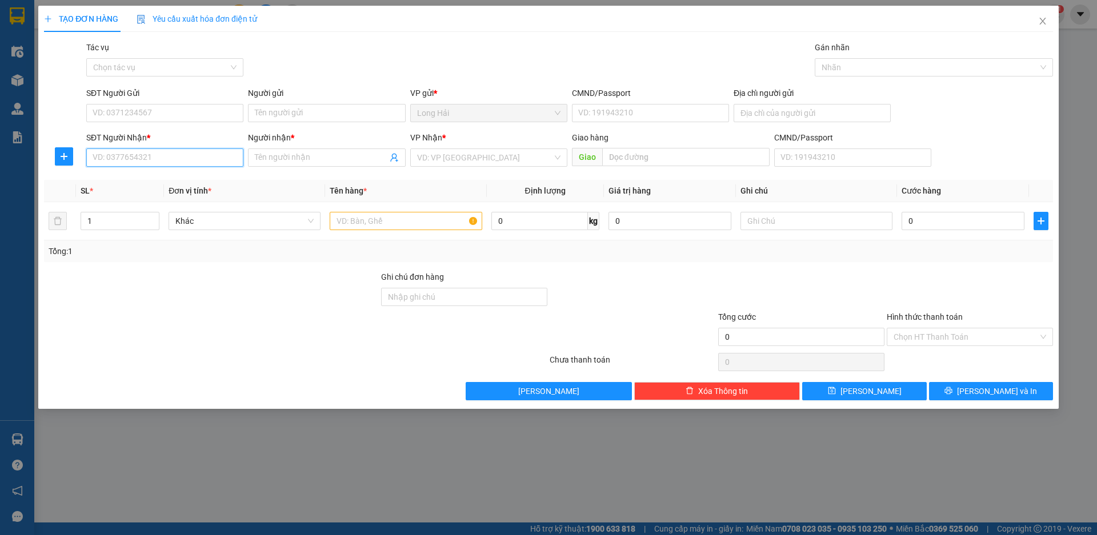
click at [157, 154] on input "SĐT Người Nhận *" at bounding box center [164, 158] width 157 height 18
click at [1039, 17] on icon "close" at bounding box center [1042, 21] width 9 height 9
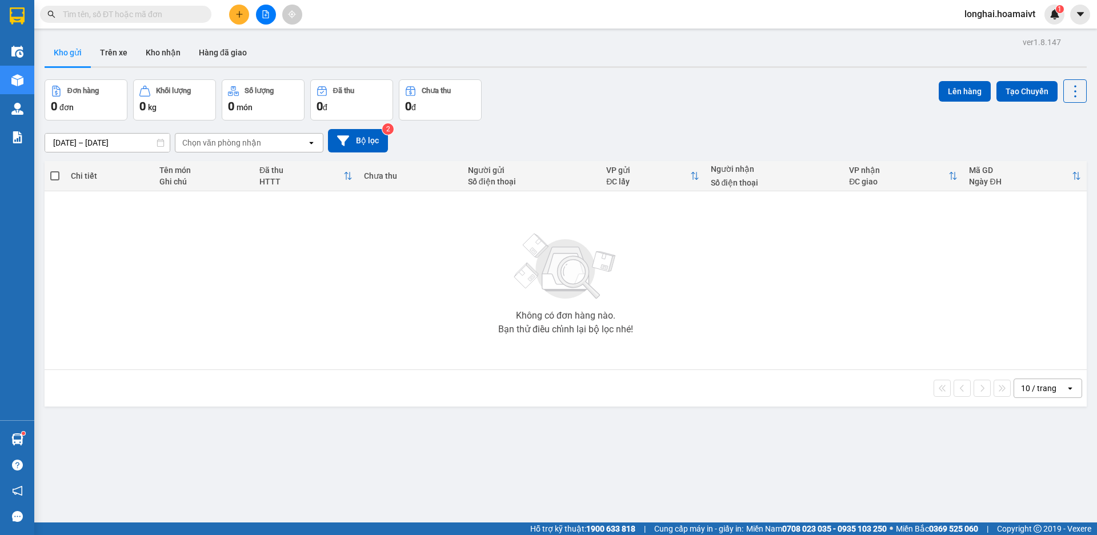
click at [235, 15] on icon "plus" at bounding box center [239, 14] width 8 height 8
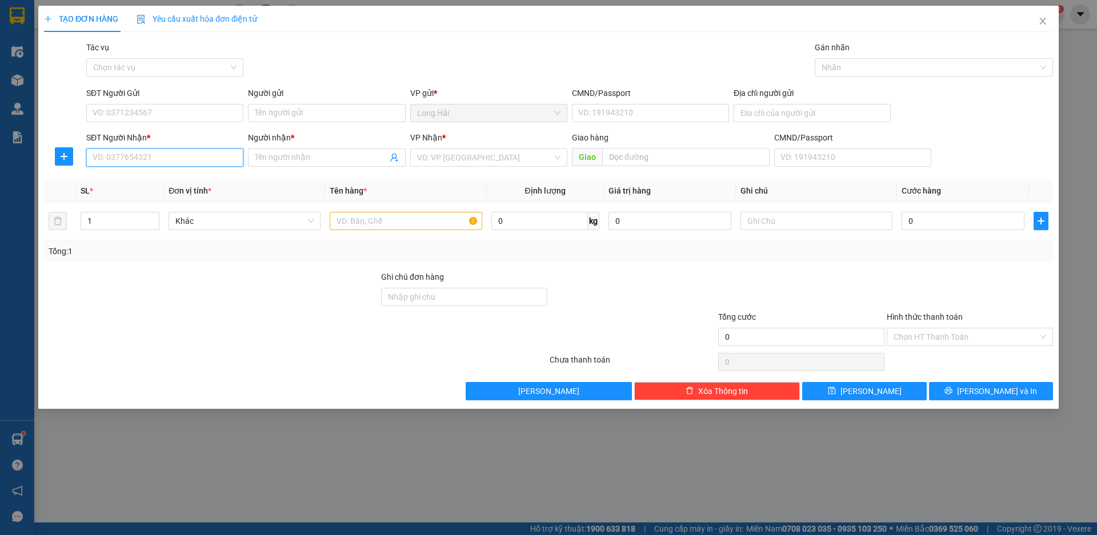
click at [158, 163] on input "SĐT Người Nhận *" at bounding box center [164, 158] width 157 height 18
click at [166, 187] on div "0906356960 - THUỲ" at bounding box center [164, 180] width 157 height 18
type input "0906356960"
type input "THUỲ"
type input "0906356960"
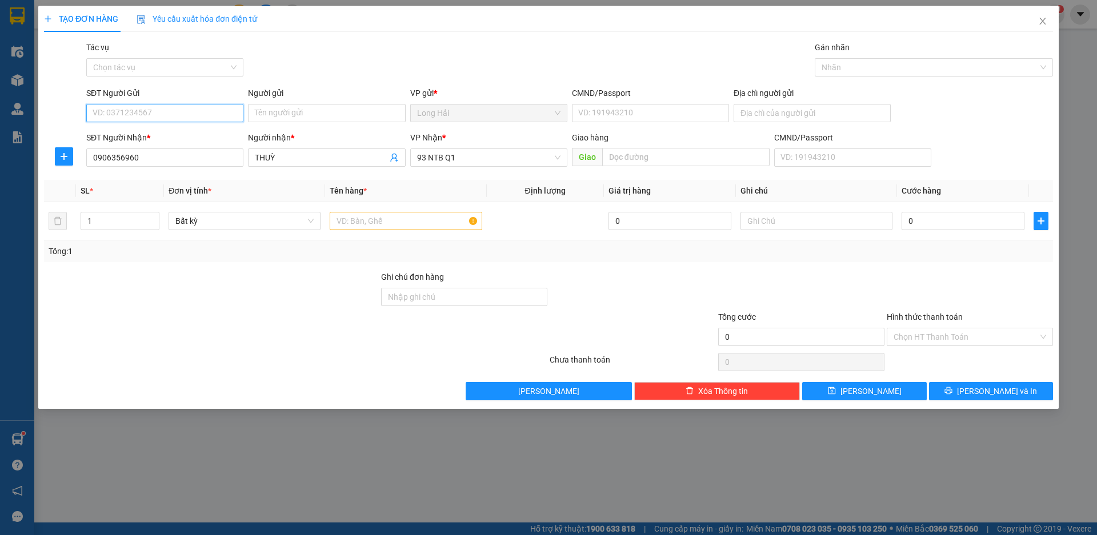
click at [155, 119] on input "SĐT Người Gửi" at bounding box center [164, 113] width 157 height 18
drag, startPoint x: 154, startPoint y: 130, endPoint x: 436, endPoint y: 216, distance: 295.5
click at [154, 130] on div "0328983513 - HOA" at bounding box center [164, 136] width 143 height 13
type input "0328983513"
type input "HOA"
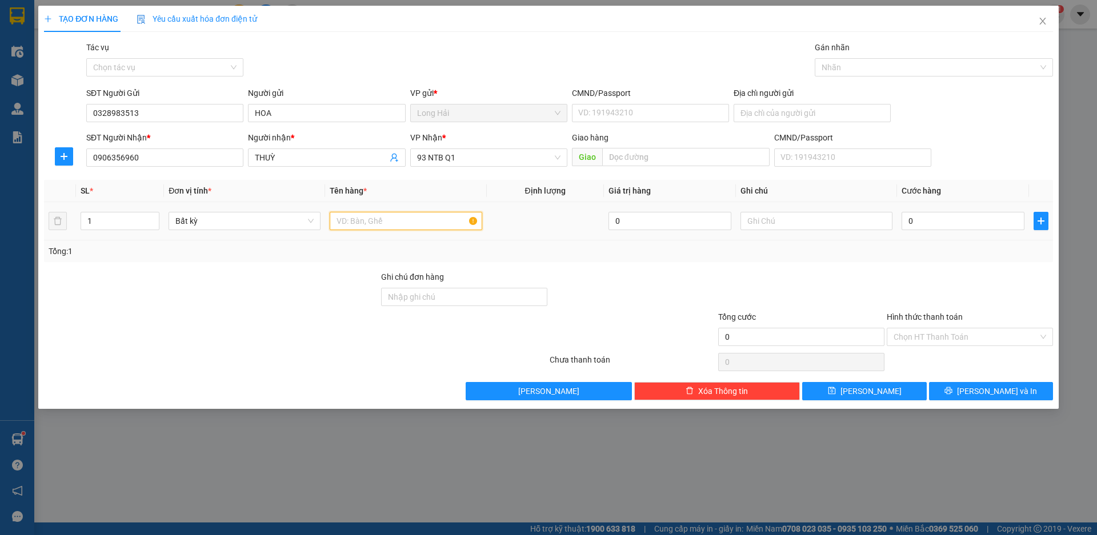
click at [448, 221] on input "text" at bounding box center [406, 221] width 152 height 18
type input "XỐP"
click at [900, 217] on td "0" at bounding box center [963, 221] width 132 height 38
click at [920, 235] on td "0" at bounding box center [963, 221] width 132 height 38
click at [927, 225] on input "0" at bounding box center [963, 221] width 123 height 18
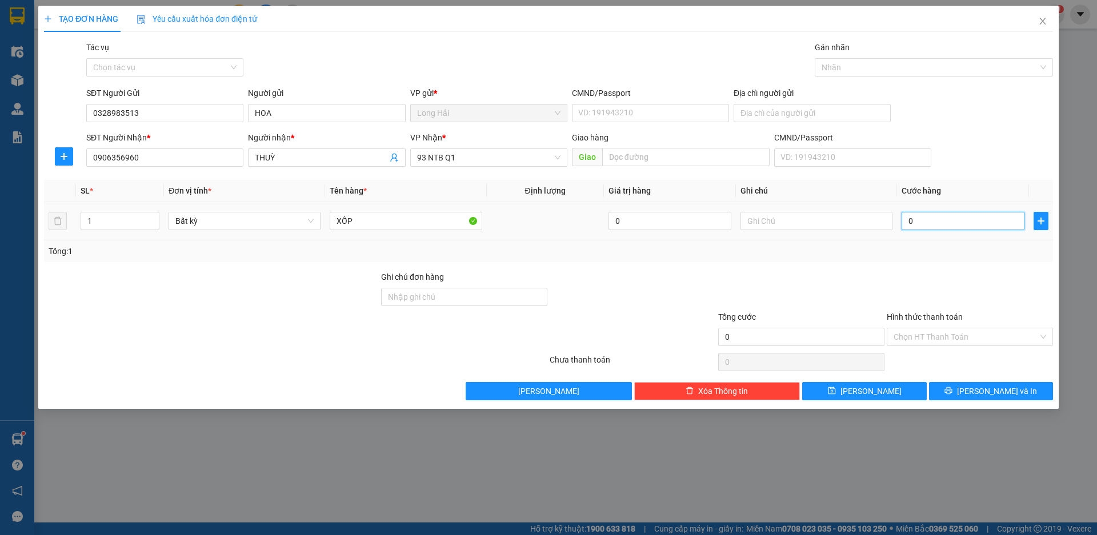
type input "8"
type input "80"
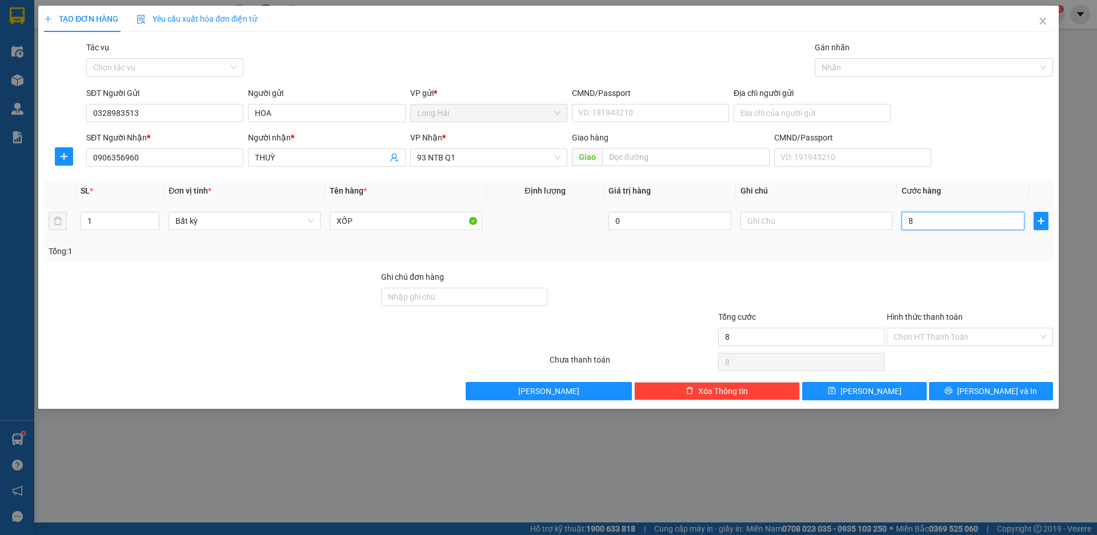
type input "80"
type input "80.000"
click at [995, 394] on span "[PERSON_NAME] và In" at bounding box center [997, 391] width 80 height 13
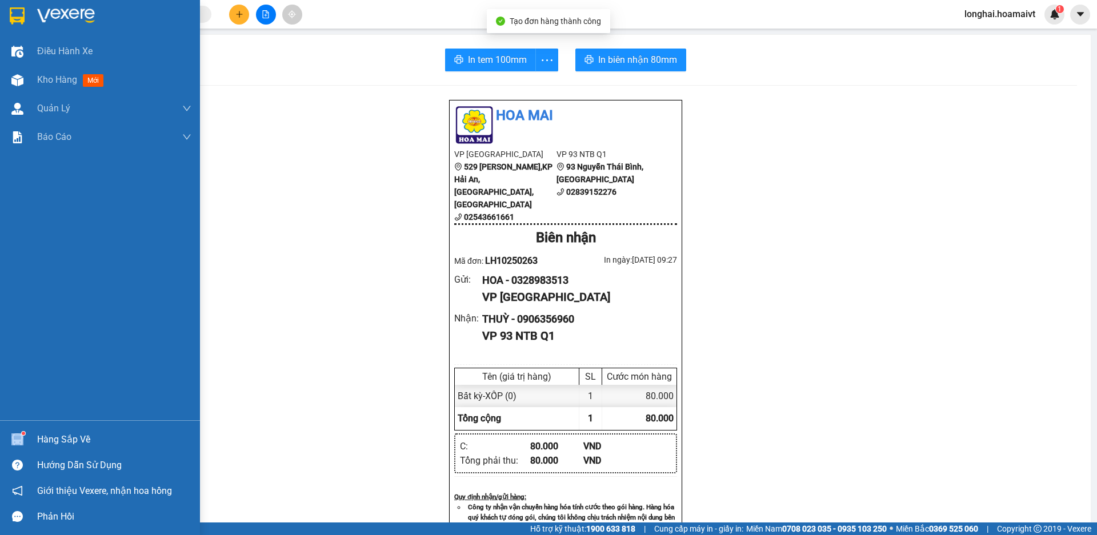
click at [37, 440] on div "Hàng sắp về" at bounding box center [100, 440] width 200 height 26
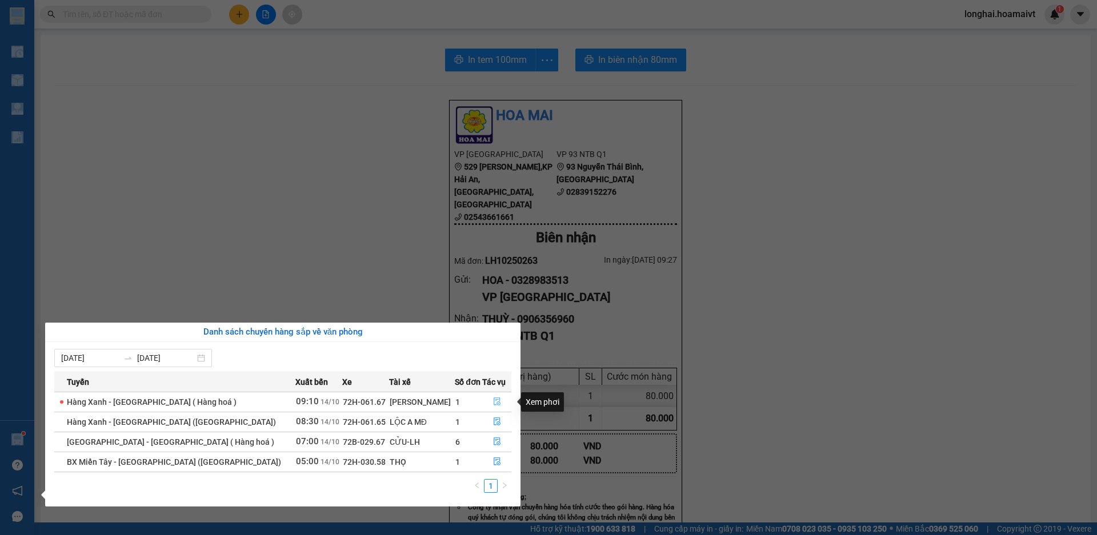
click at [498, 402] on button "button" at bounding box center [497, 402] width 28 height 18
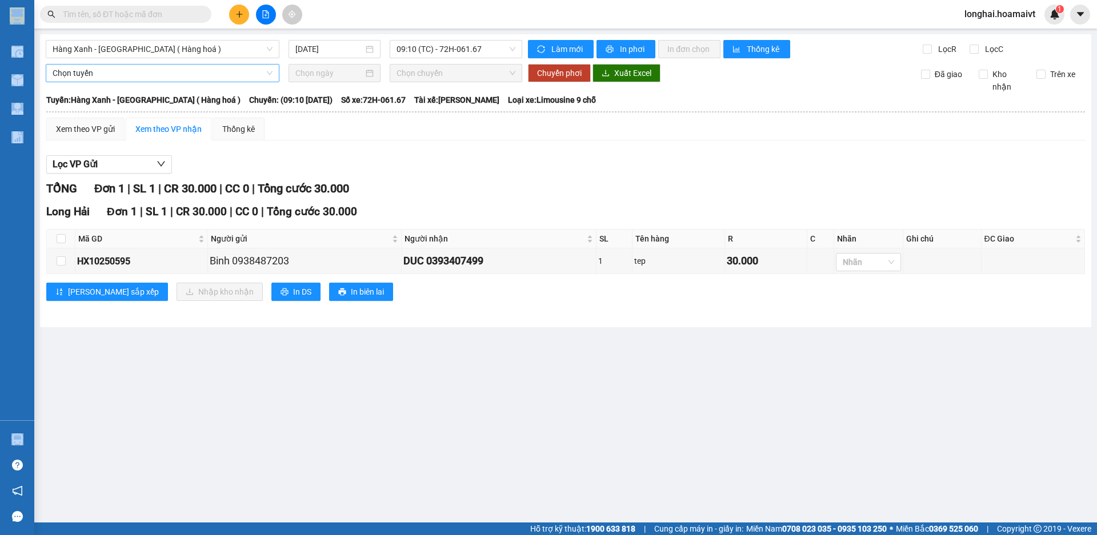
click at [47, 80] on div "Chọn tuyến" at bounding box center [163, 73] width 234 height 18
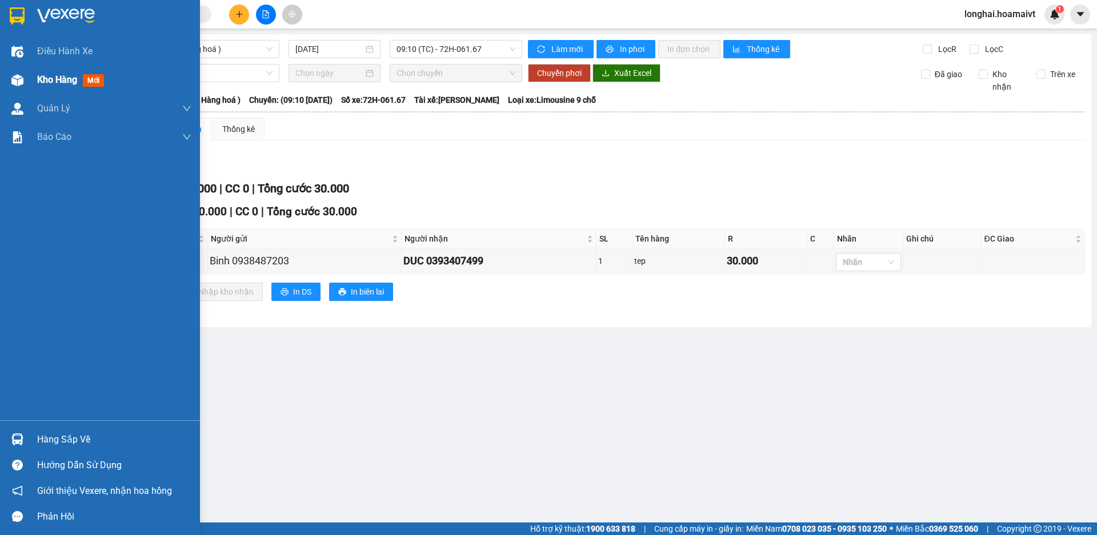
click at [24, 77] on div at bounding box center [17, 80] width 20 height 20
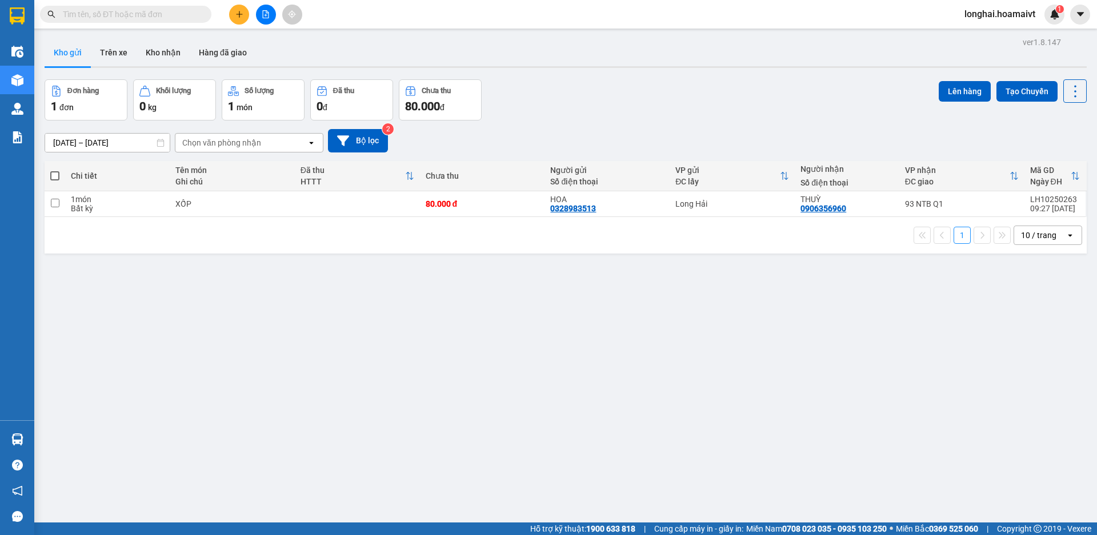
click at [551, 81] on div "Đơn hàng 1 đơn Khối lượng 0 kg Số lượng 1 món Đã thu 0 đ Chưa thu 80.000 đ Lên …" at bounding box center [566, 99] width 1042 height 41
click at [1013, 208] on button at bounding box center [1019, 204] width 16 height 20
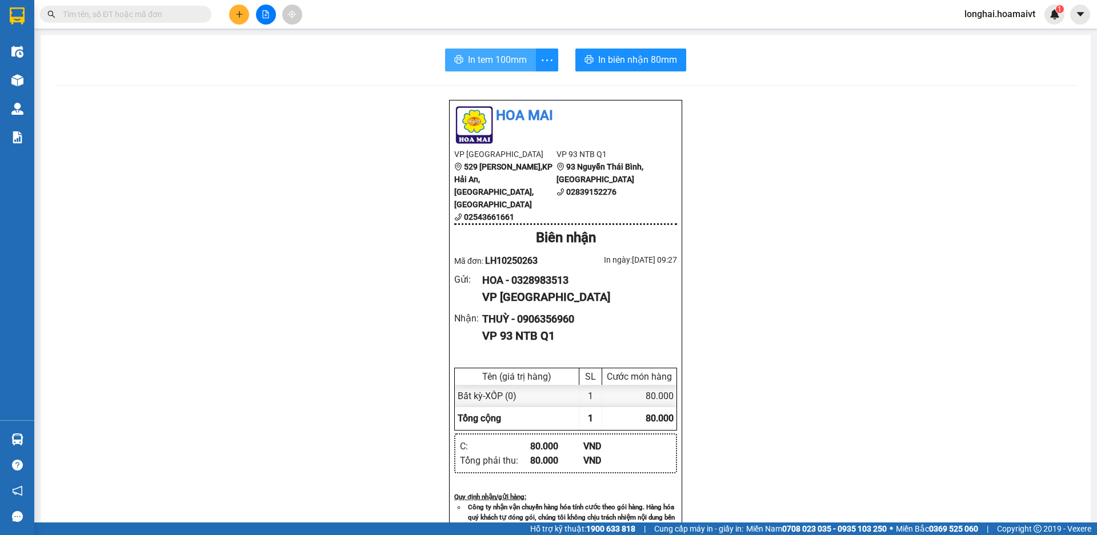
click at [503, 54] on span "In tem 100mm" at bounding box center [497, 60] width 59 height 14
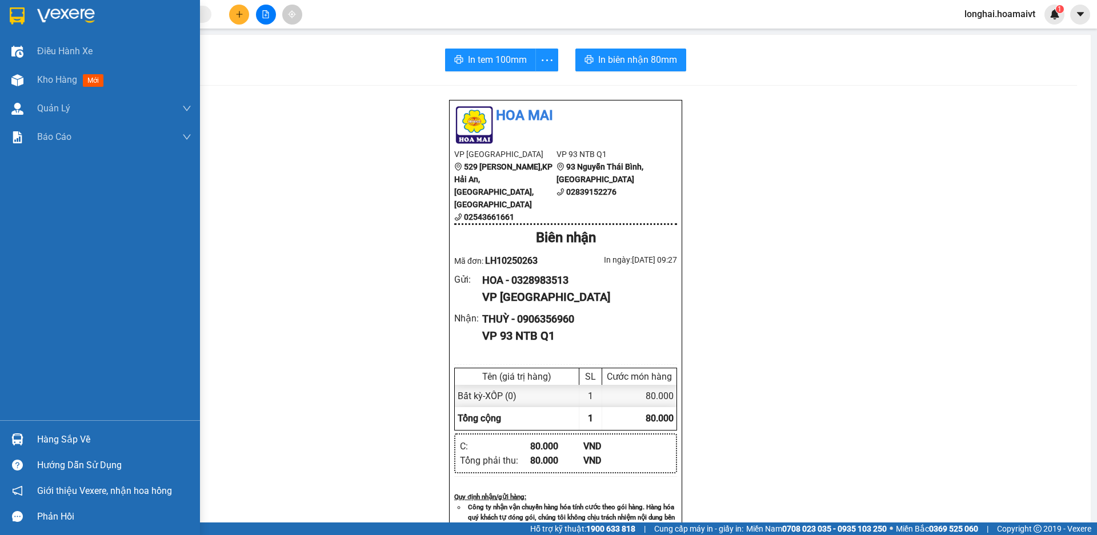
click at [36, 430] on div "Hàng sắp về" at bounding box center [100, 440] width 200 height 26
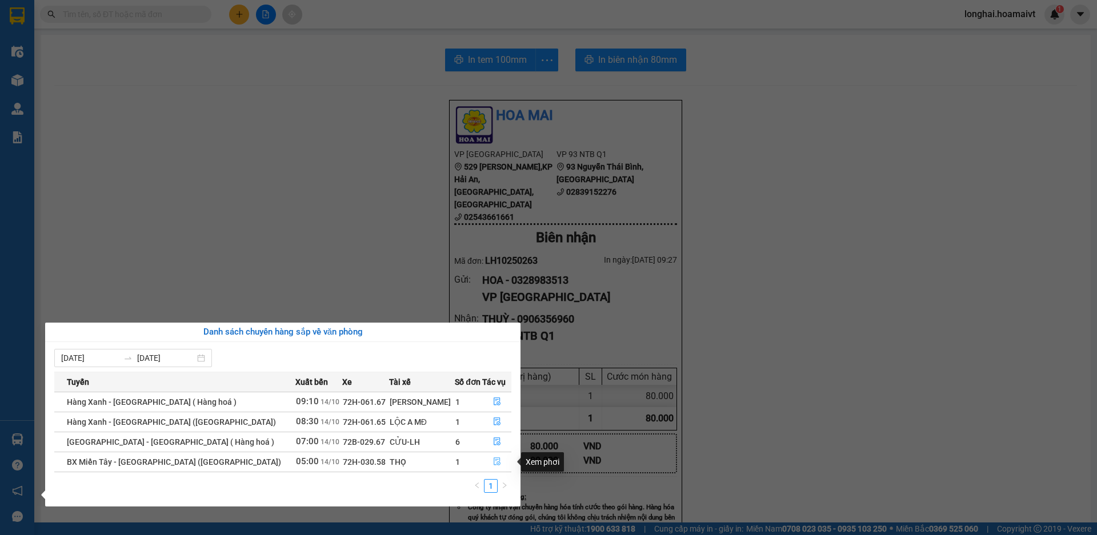
click at [494, 463] on icon "file-done" at bounding box center [497, 462] width 8 height 8
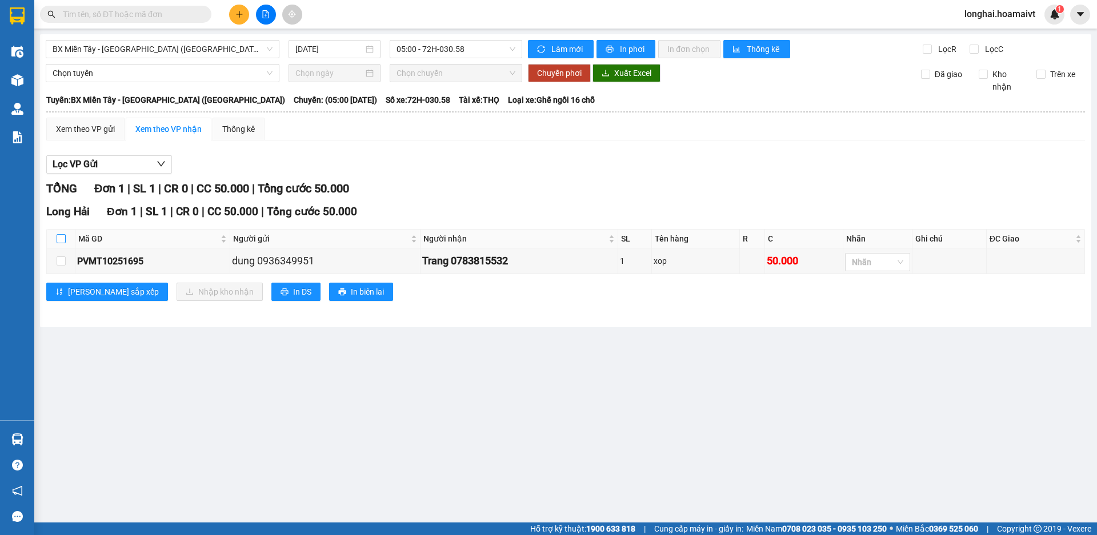
click at [62, 238] on input "checkbox" at bounding box center [61, 238] width 9 height 9
checkbox input "true"
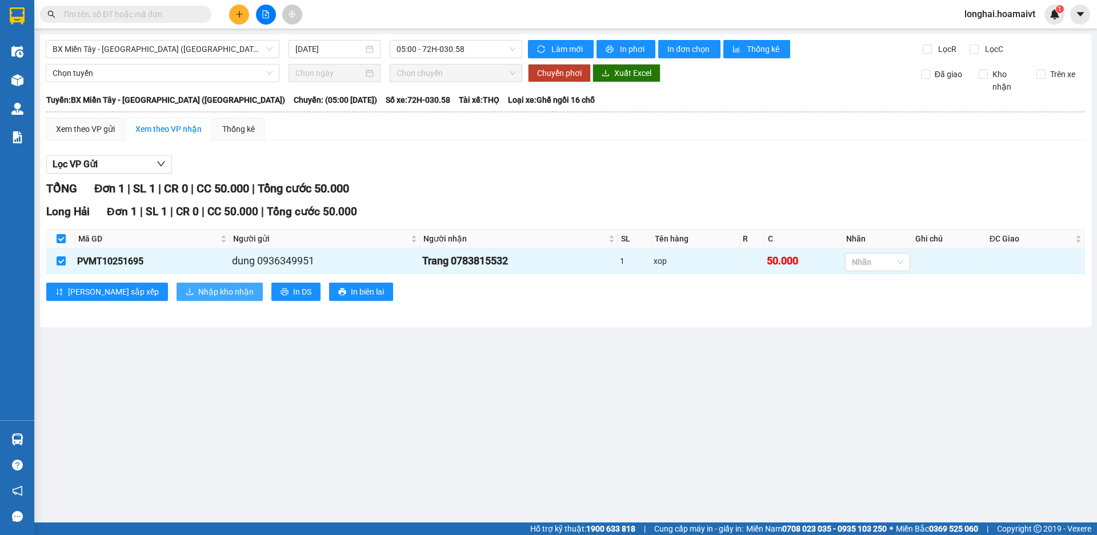
click at [198, 288] on span "Nhập kho nhận" at bounding box center [225, 292] width 55 height 13
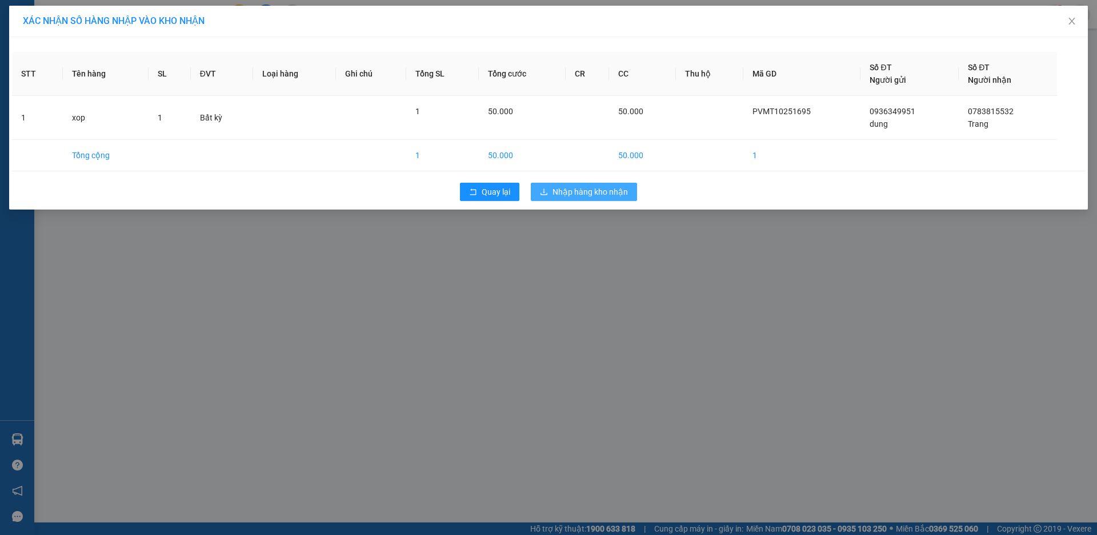
click at [571, 191] on span "Nhập hàng kho nhận" at bounding box center [589, 192] width 75 height 13
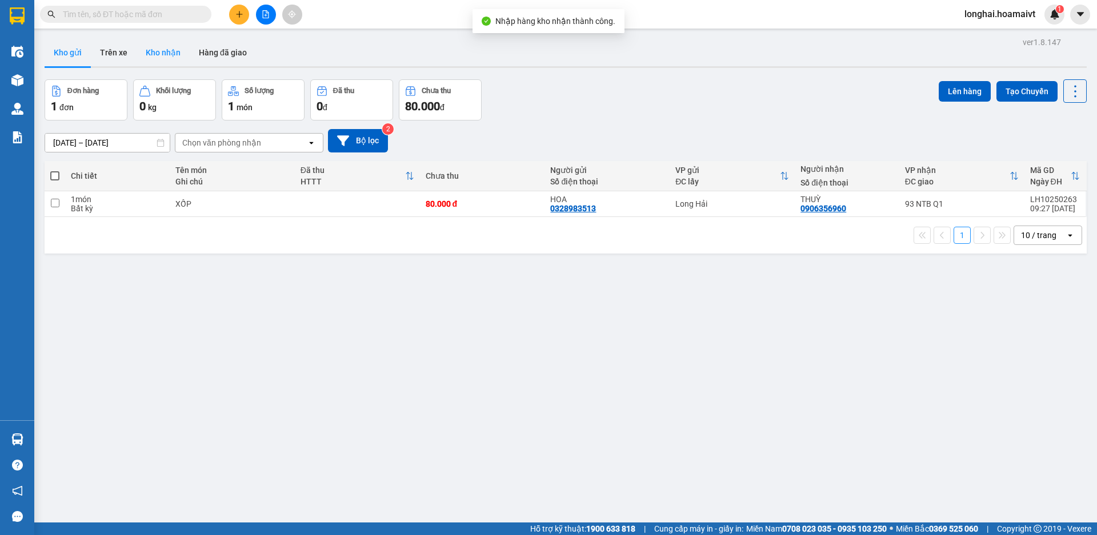
click at [170, 54] on button "Kho nhận" at bounding box center [163, 52] width 53 height 27
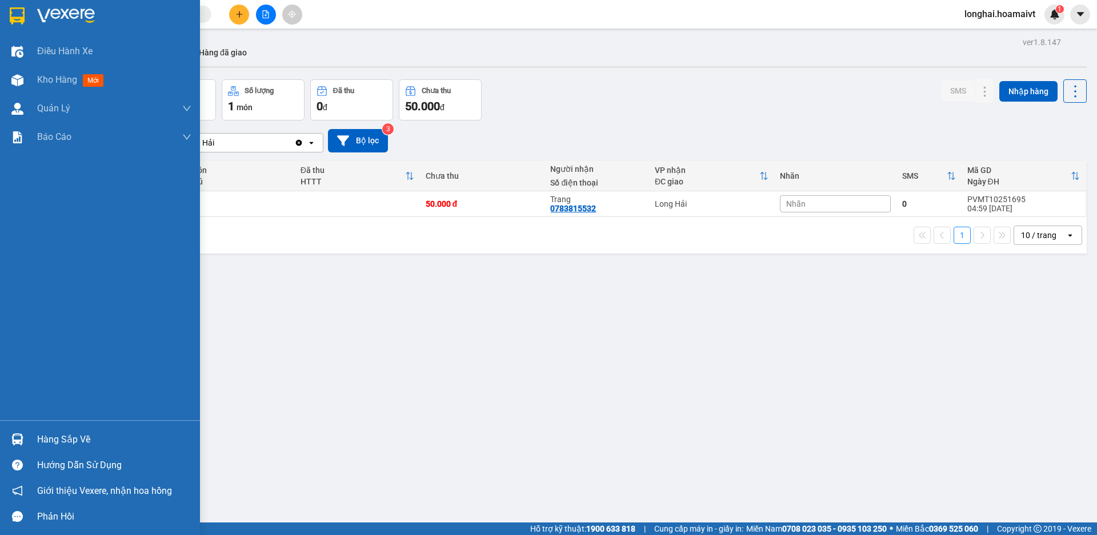
click at [63, 438] on div "Hàng sắp về" at bounding box center [114, 439] width 154 height 17
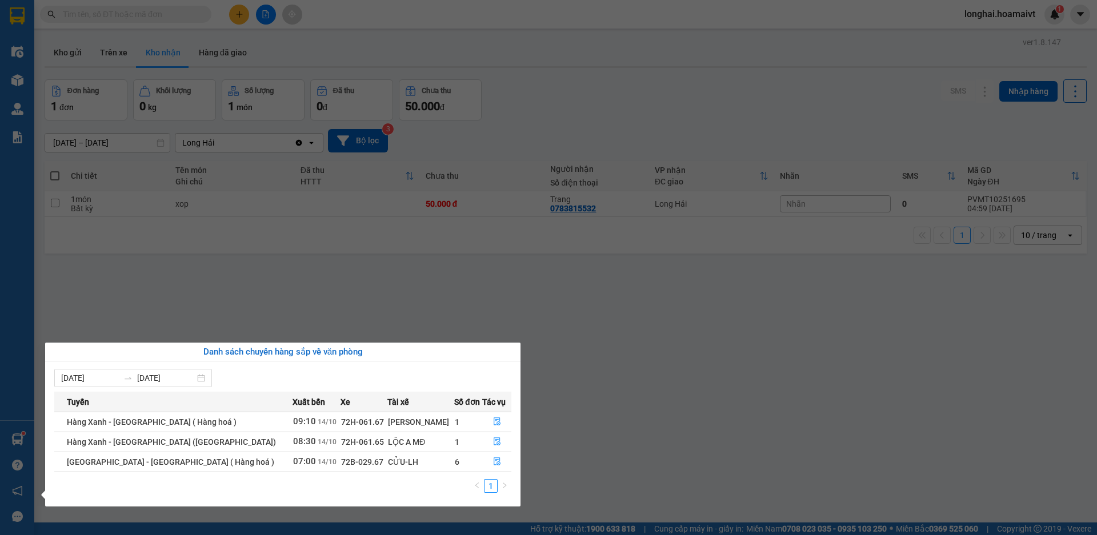
click at [642, 450] on section "Kết quả tìm kiếm ( 192 ) Bộ lọc Mã ĐH Trạng thái Món hàng Tổng cước Chưa cước N…" at bounding box center [548, 267] width 1097 height 535
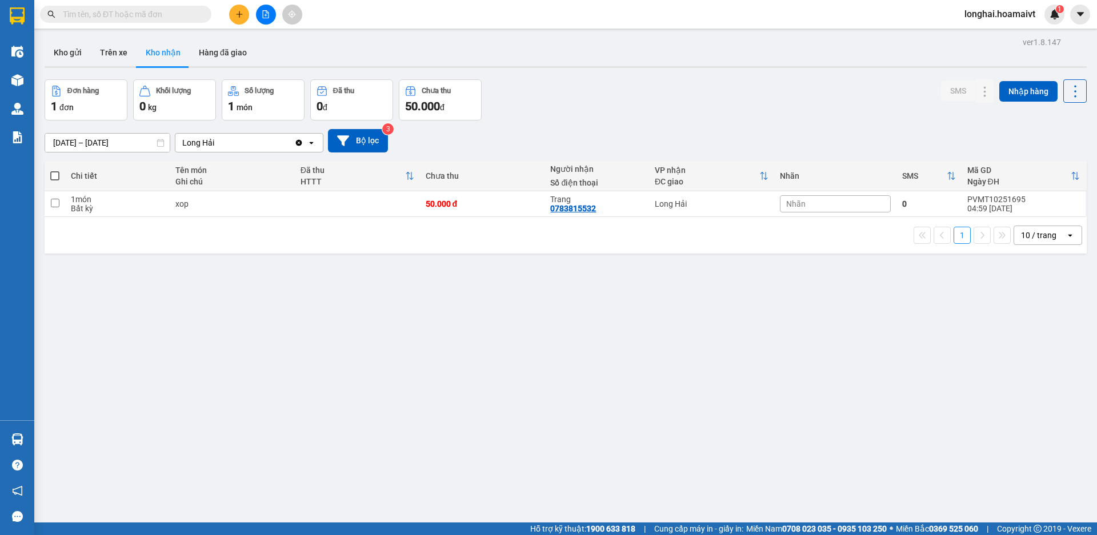
click at [69, 38] on div "ver 1.8.147 Kho gửi Trên xe Kho nhận Hàng đã giao Đơn hàng 1 đơn Khối lượng 0 k…" at bounding box center [565, 301] width 1051 height 535
click at [69, 42] on button "Kho gửi" at bounding box center [68, 52] width 46 height 27
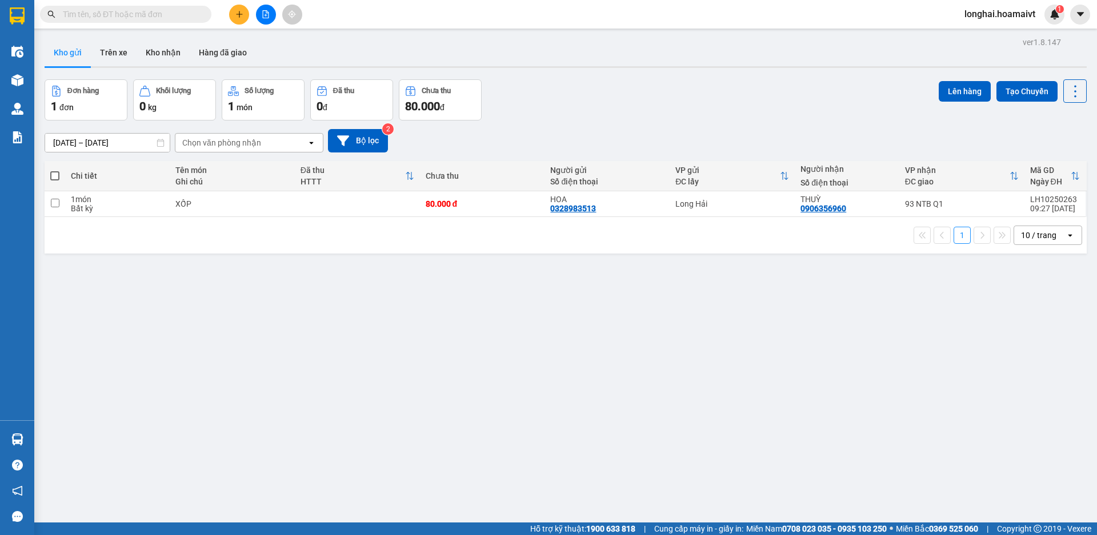
click at [57, 174] on span at bounding box center [54, 175] width 9 height 9
click at [55, 170] on input "checkbox" at bounding box center [55, 170] width 0 height 0
checkbox input "true"
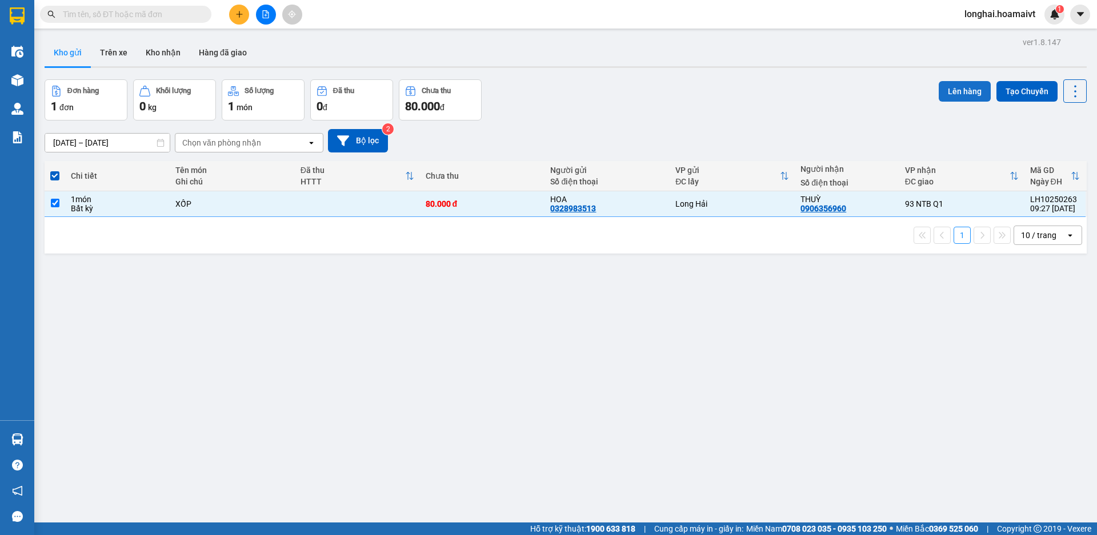
click at [941, 98] on button "Lên hàng" at bounding box center [965, 91] width 52 height 21
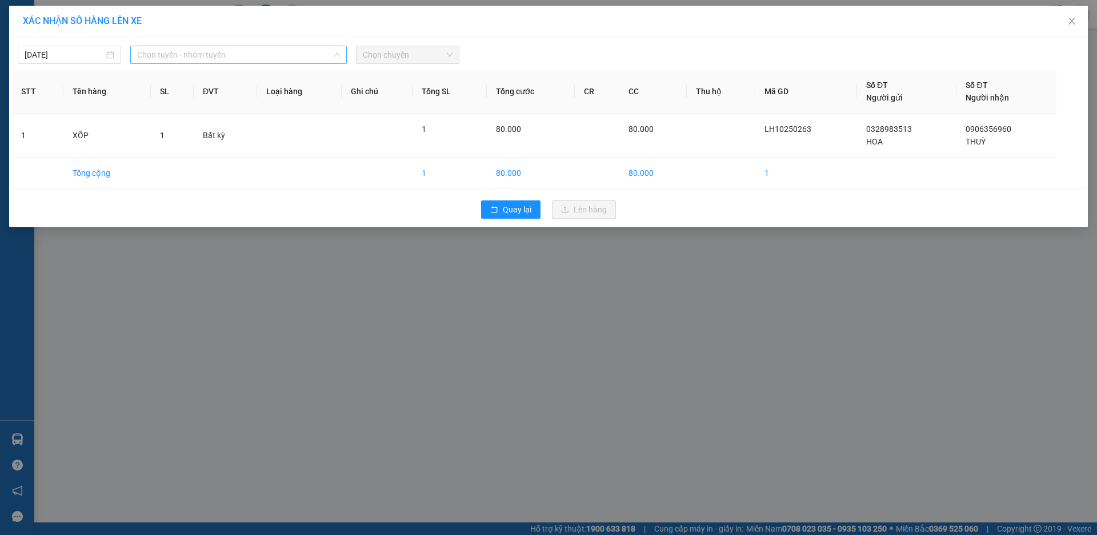
click at [176, 61] on span "Chọn tuyến - nhóm tuyến" at bounding box center [238, 54] width 203 height 17
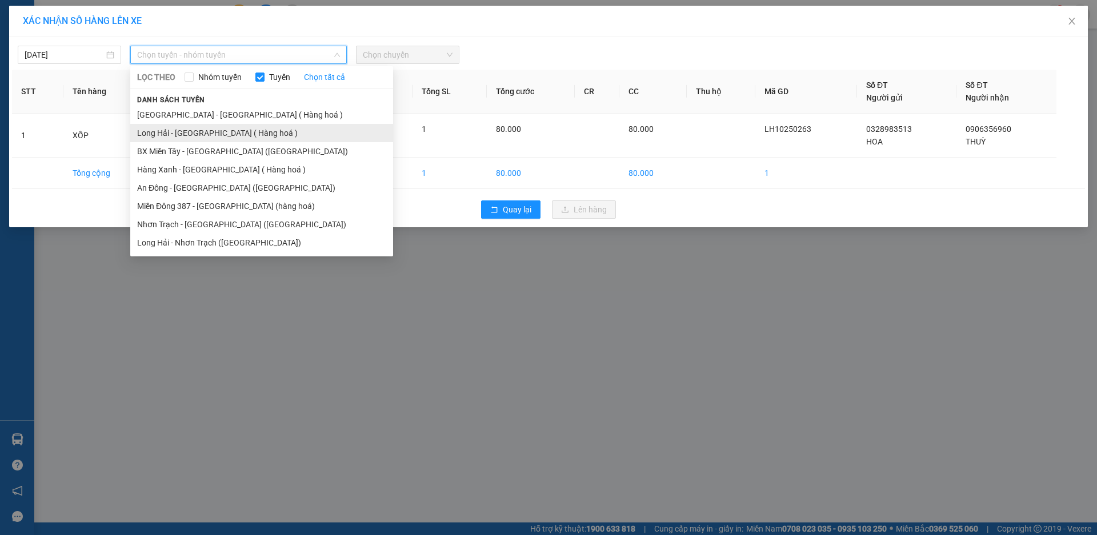
click at [180, 127] on li "Long Hải - [GEOGRAPHIC_DATA] ( Hàng hoá )" at bounding box center [261, 133] width 263 height 18
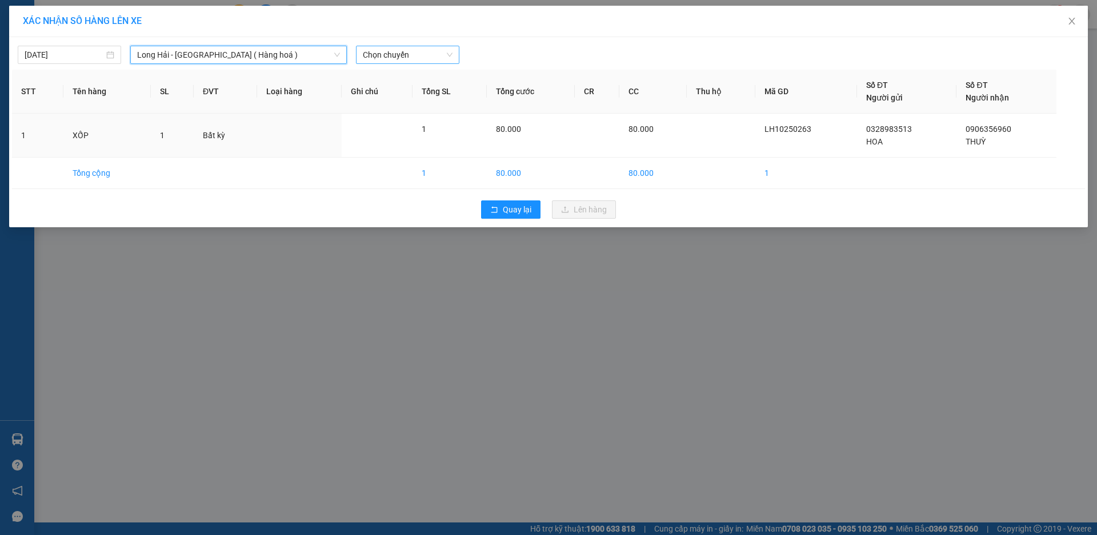
click at [408, 50] on span "Chọn chuyến" at bounding box center [408, 54] width 90 height 17
type input "10"
click at [445, 98] on div "Thêm chuyến " 10:00 "" at bounding box center [417, 96] width 122 height 19
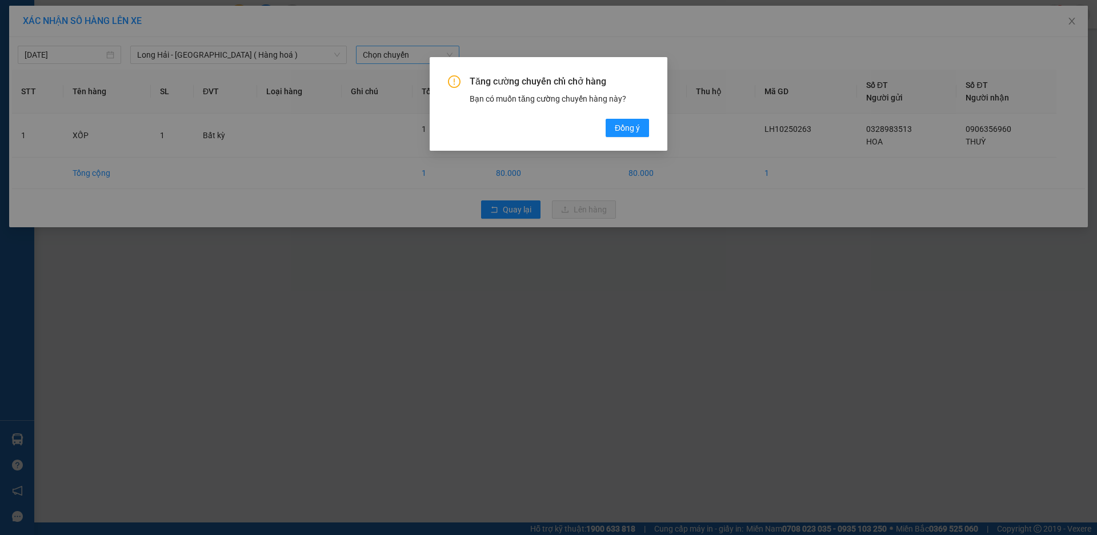
click at [649, 133] on div "Tăng cường chuyến chỉ chở hàng Bạn có muốn tăng cường chuyến hàng này? Đồng ý" at bounding box center [549, 104] width 238 height 94
click at [626, 127] on span "Đồng ý" at bounding box center [627, 128] width 25 height 13
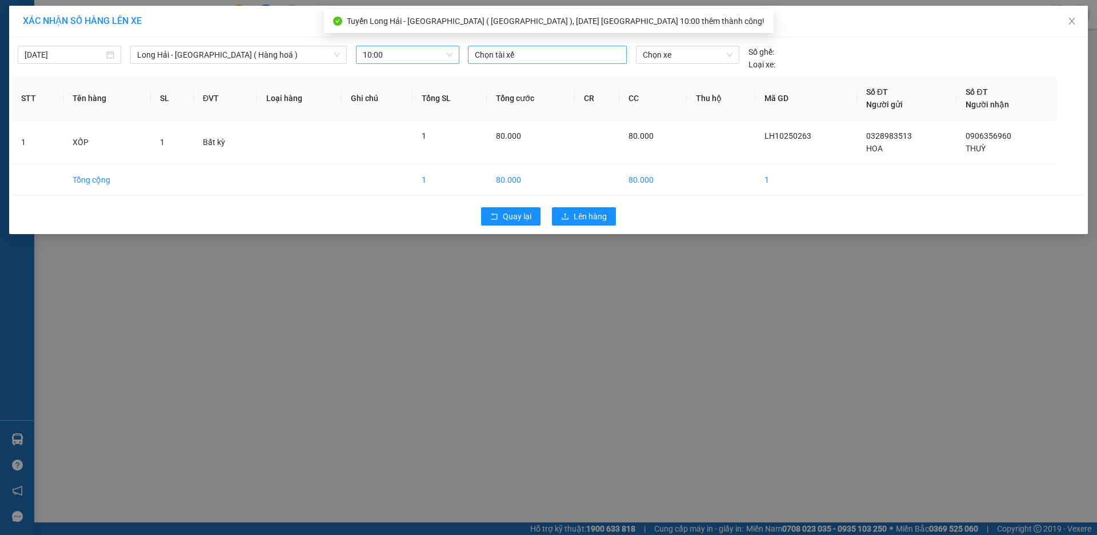
click at [520, 51] on div at bounding box center [547, 55] width 153 height 14
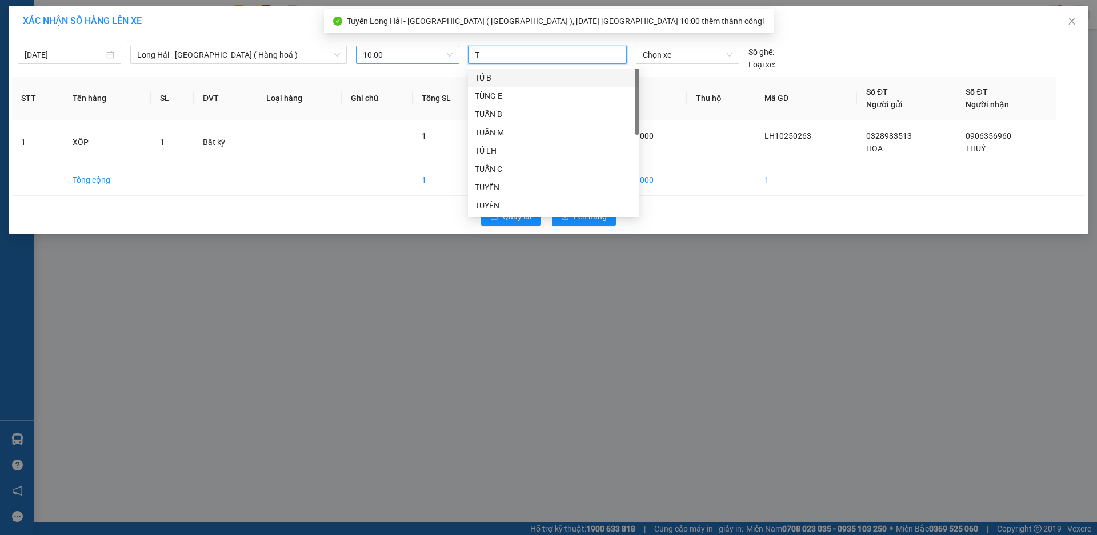
type input "TÚ"
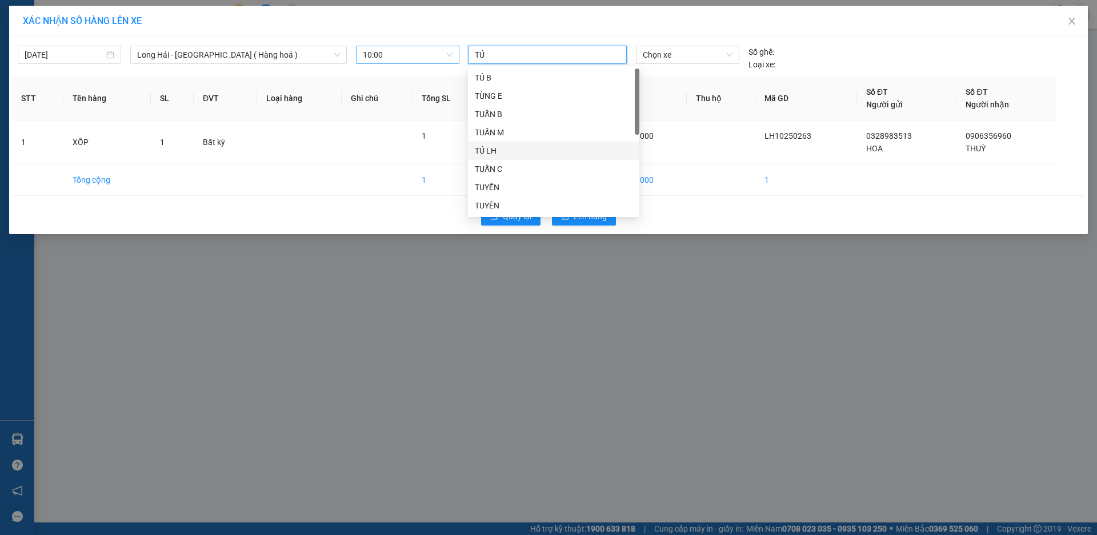
click at [574, 156] on div "TÚ LH" at bounding box center [554, 151] width 158 height 13
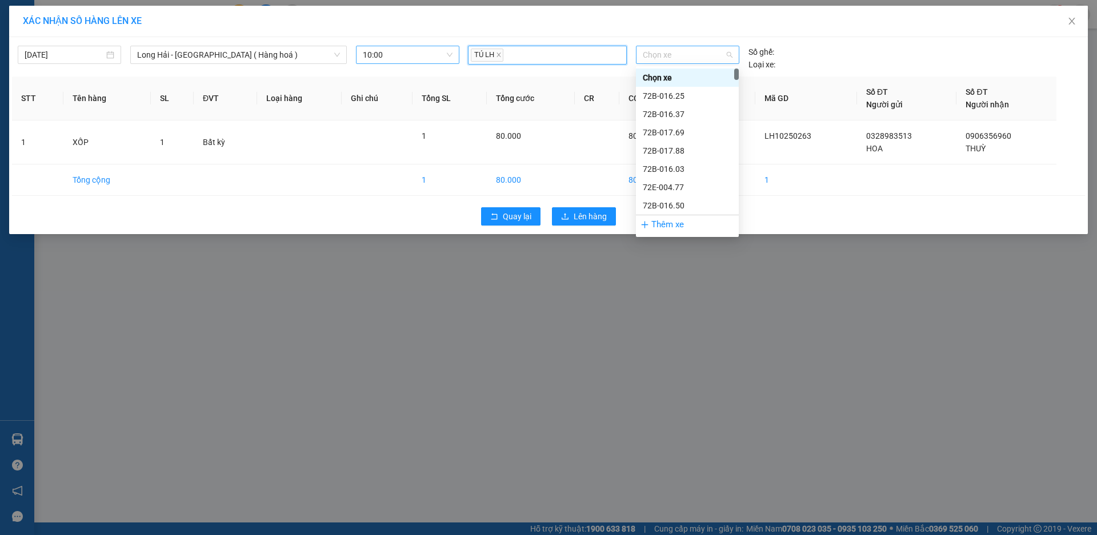
click at [639, 59] on div "Chọn xe" at bounding box center [687, 55] width 103 height 18
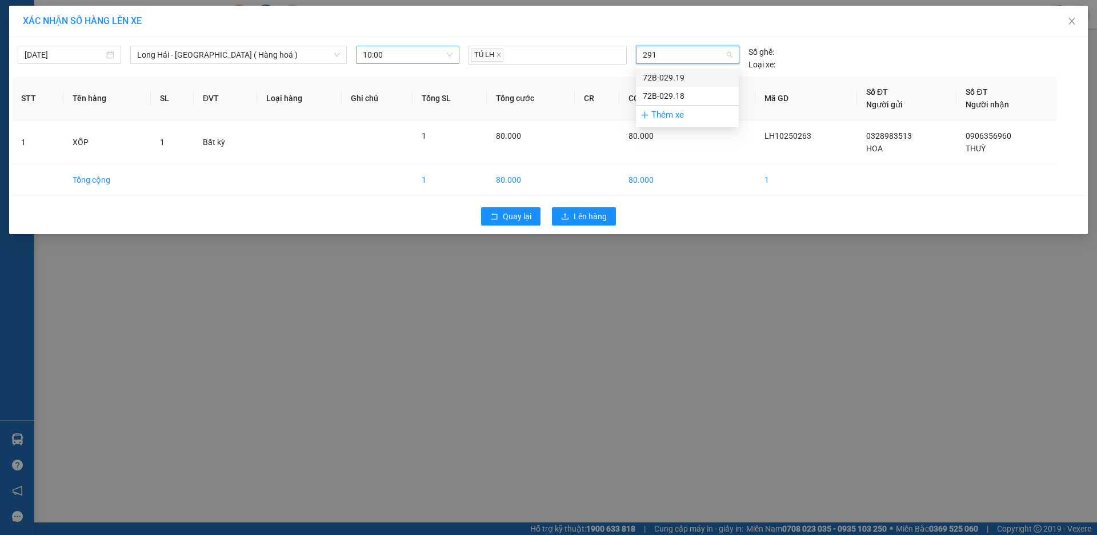
type input "2918"
click at [648, 74] on div "72B-029.18" at bounding box center [687, 77] width 89 height 13
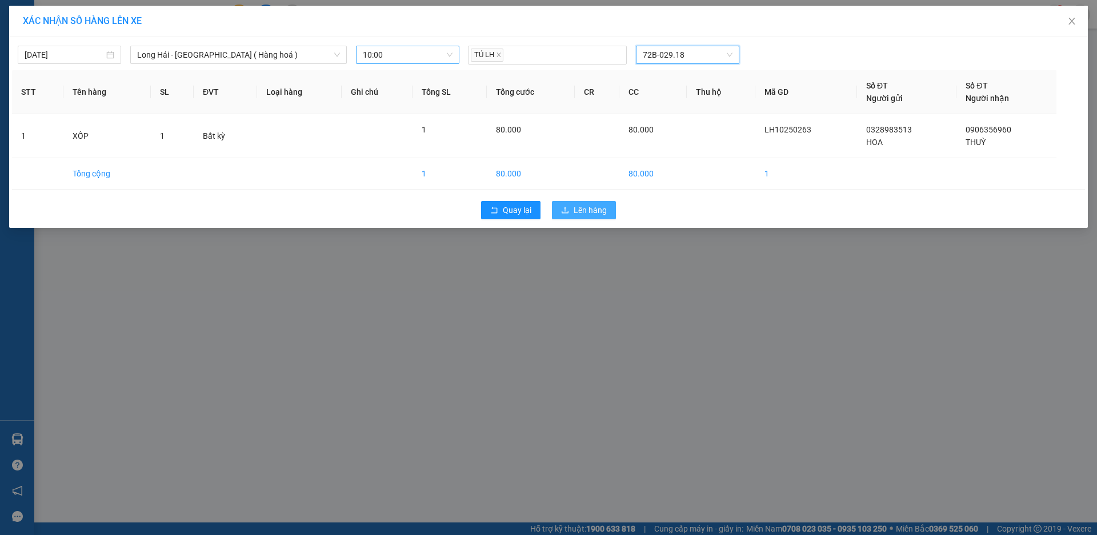
click at [594, 210] on span "Lên hàng" at bounding box center [590, 210] width 33 height 13
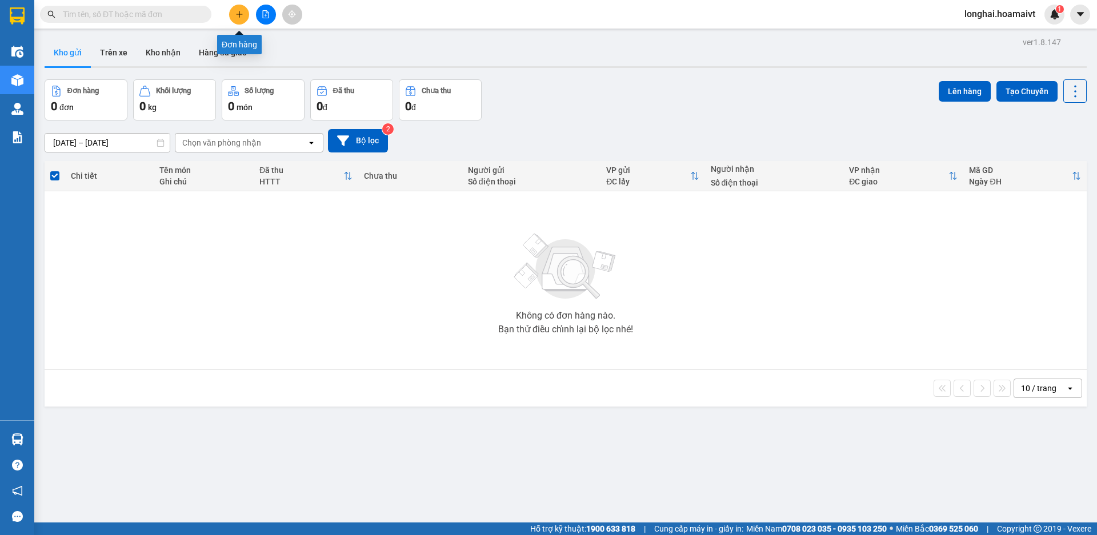
click at [242, 6] on button at bounding box center [239, 15] width 20 height 20
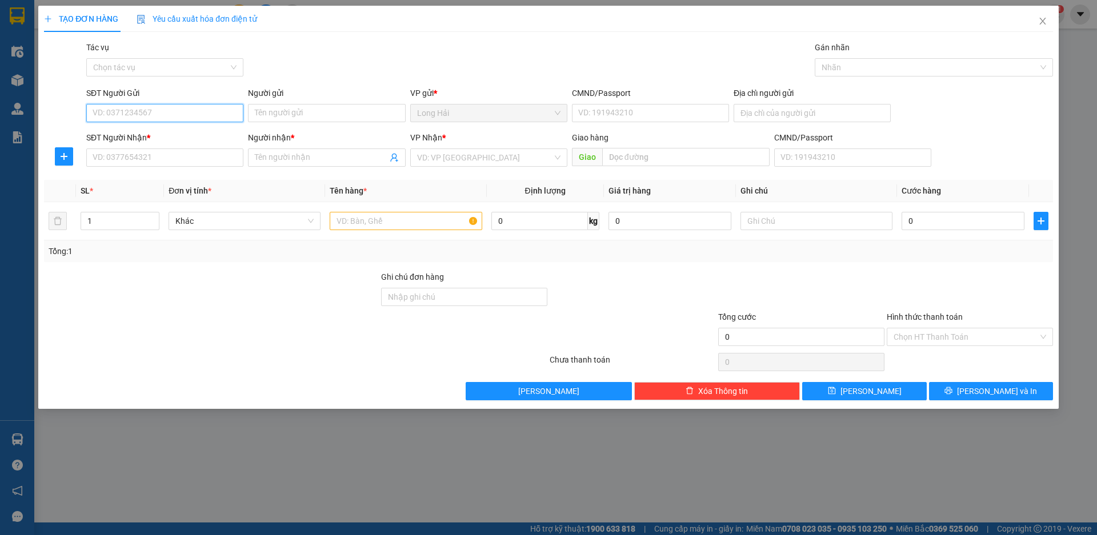
click at [155, 122] on input "SĐT Người Gửi" at bounding box center [164, 113] width 157 height 18
click at [154, 127] on div "0334556970 - THUY" at bounding box center [164, 136] width 157 height 18
type input "0334556970"
type input "THUY"
type input "036191021199"
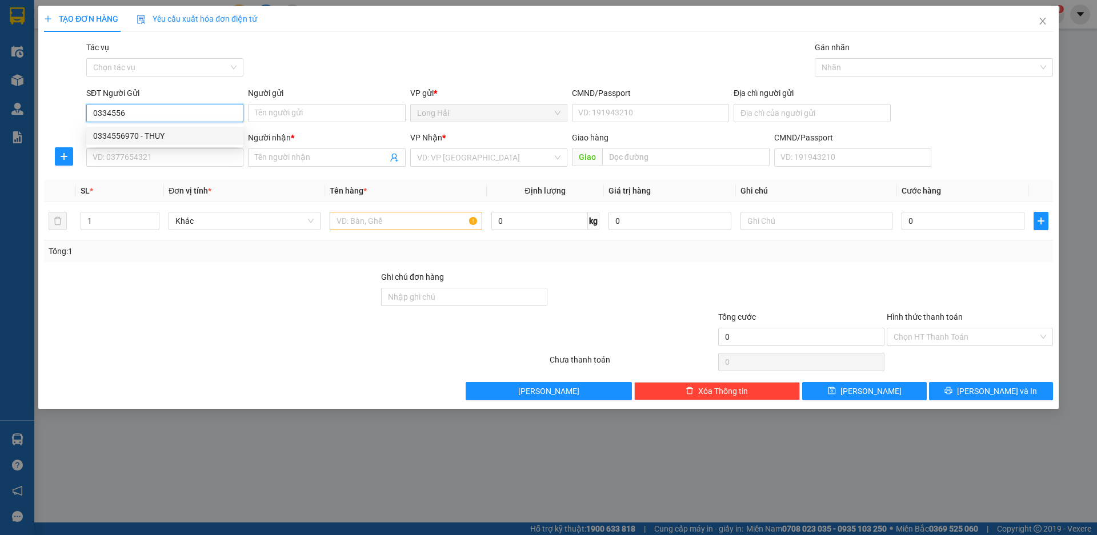
type input "LONG HAI"
type input "0919778088"
type input "VINH"
type input "0334556970"
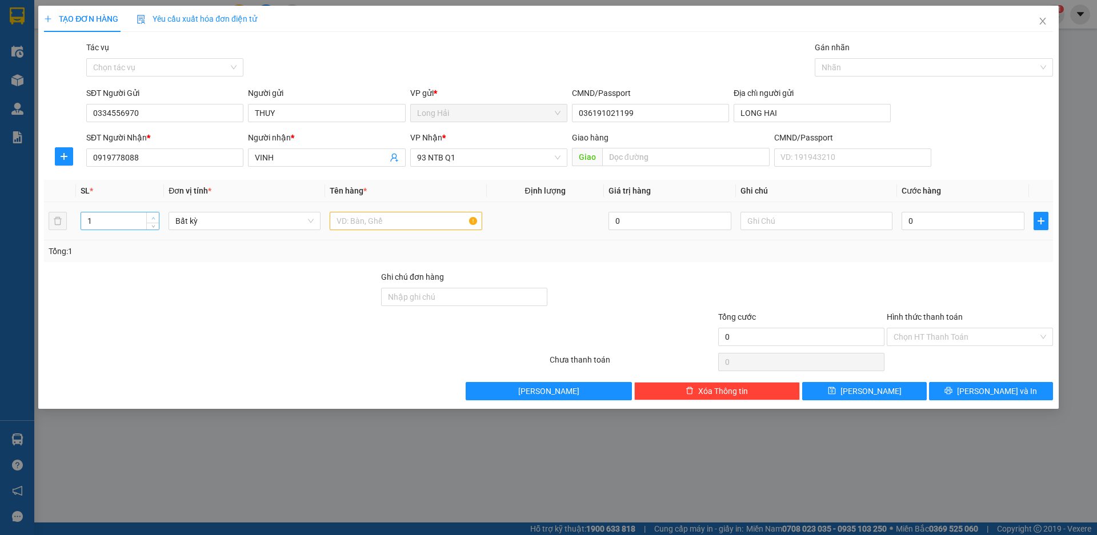
type input "2"
click at [155, 217] on icon "up" at bounding box center [153, 219] width 4 height 4
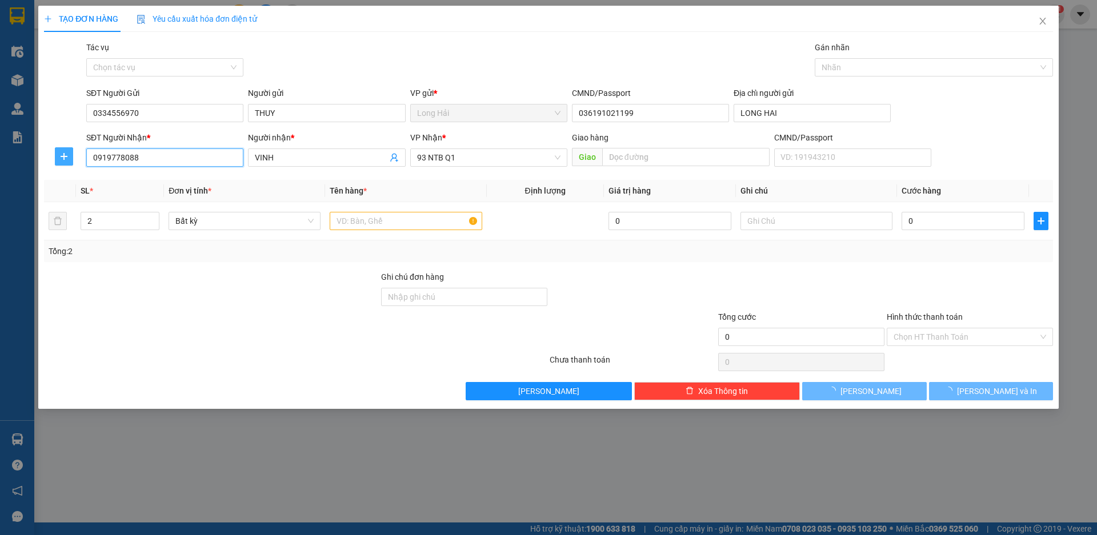
drag, startPoint x: 149, startPoint y: 151, endPoint x: 72, endPoint y: 152, distance: 76.6
click at [72, 152] on div "SĐT Người Nhận * 0919778088 Người nhận * VINH VP Nhận * 93 NTB Q1 Giao hàng Gia…" at bounding box center [548, 151] width 1011 height 40
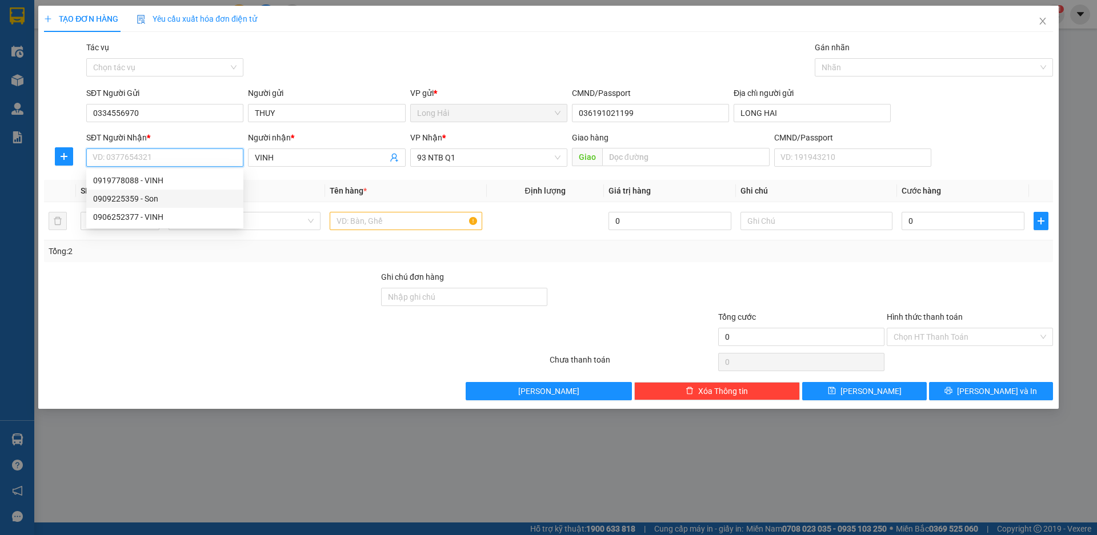
click at [155, 197] on div "0909225359 - Son" at bounding box center [164, 199] width 143 height 13
type input "0909225359"
type input "Son"
type input "0909225359"
click at [381, 224] on input "text" at bounding box center [406, 221] width 152 height 18
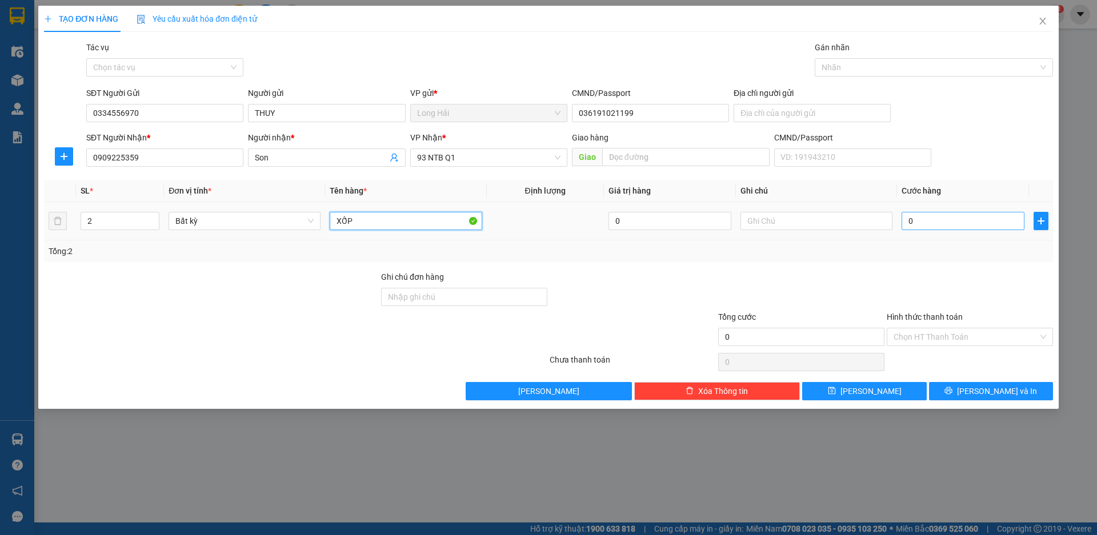
type input "XỐP"
click at [936, 229] on input "0" at bounding box center [963, 221] width 123 height 18
type input "1"
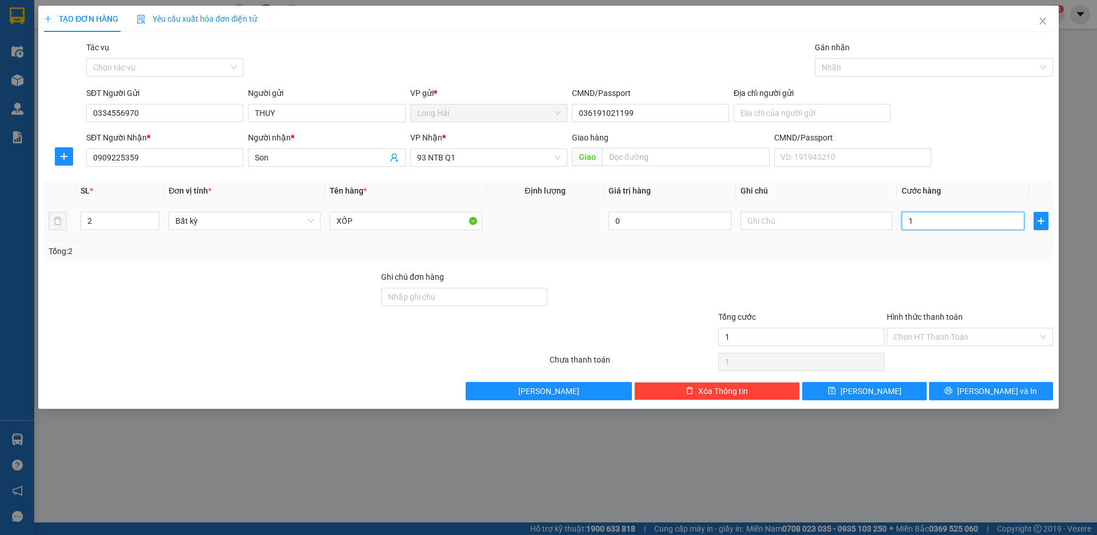
type input "12"
type input "120"
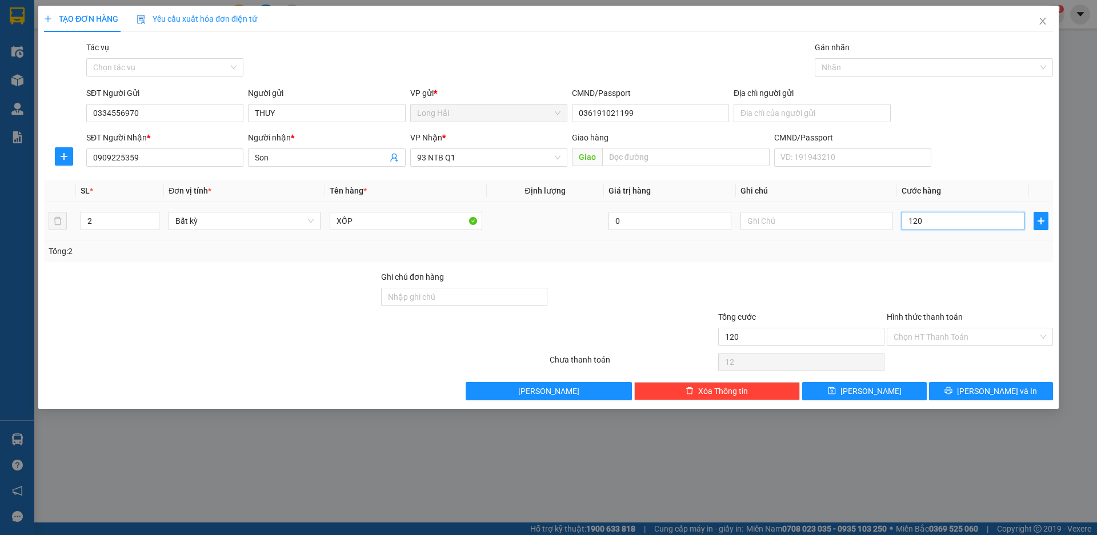
type input "120"
type input "12"
type input "1"
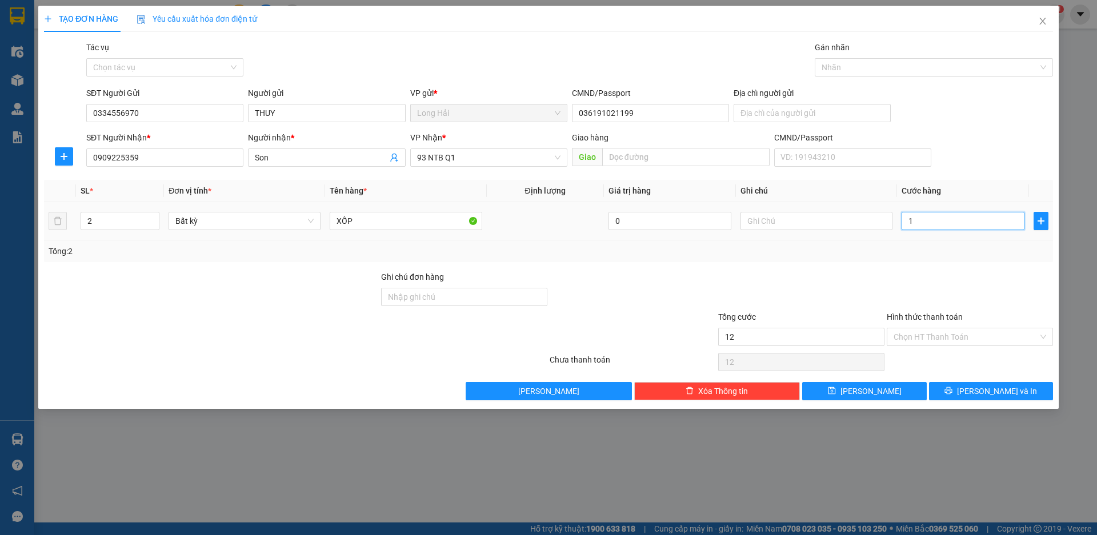
type input "1"
type input "10"
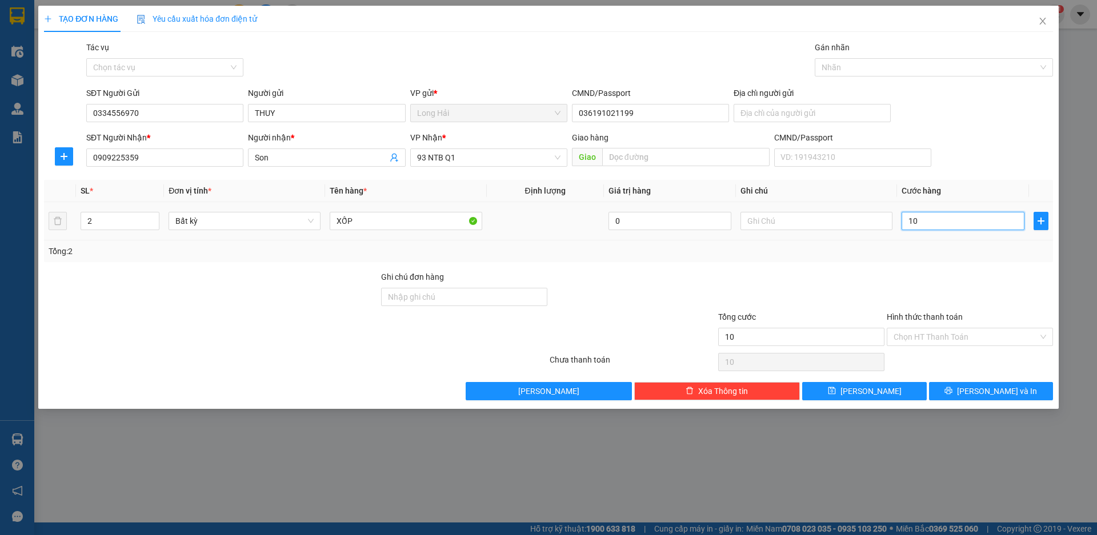
type input "100"
type input "100.000"
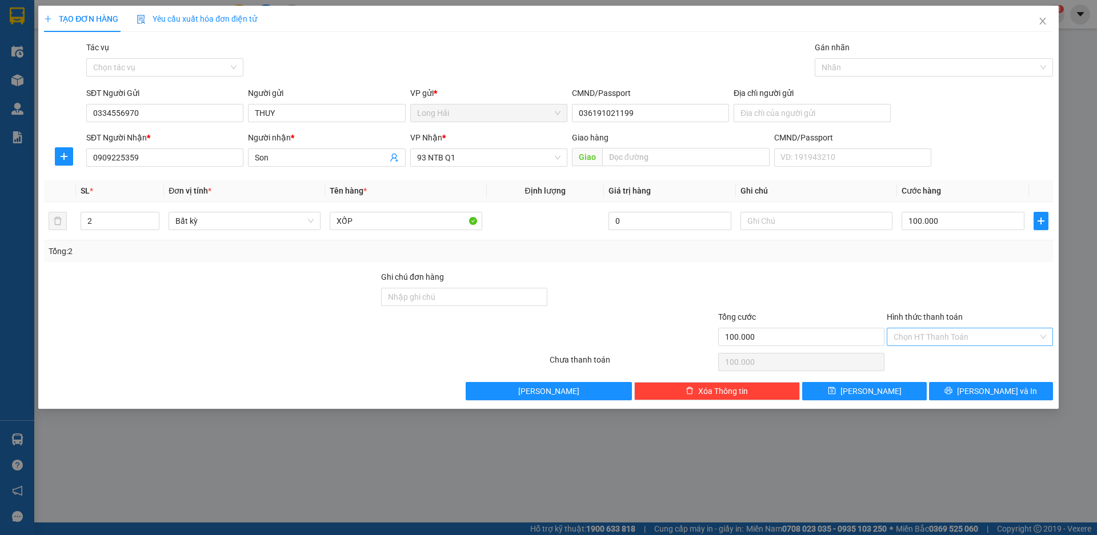
click at [933, 338] on input "Hình thức thanh toán" at bounding box center [966, 336] width 145 height 17
drag, startPoint x: 935, startPoint y: 355, endPoint x: 940, endPoint y: 363, distance: 9.8
click at [935, 356] on div "Tại văn phòng" at bounding box center [970, 360] width 153 height 13
type input "0"
click at [967, 395] on button "[PERSON_NAME] và In" at bounding box center [991, 391] width 124 height 18
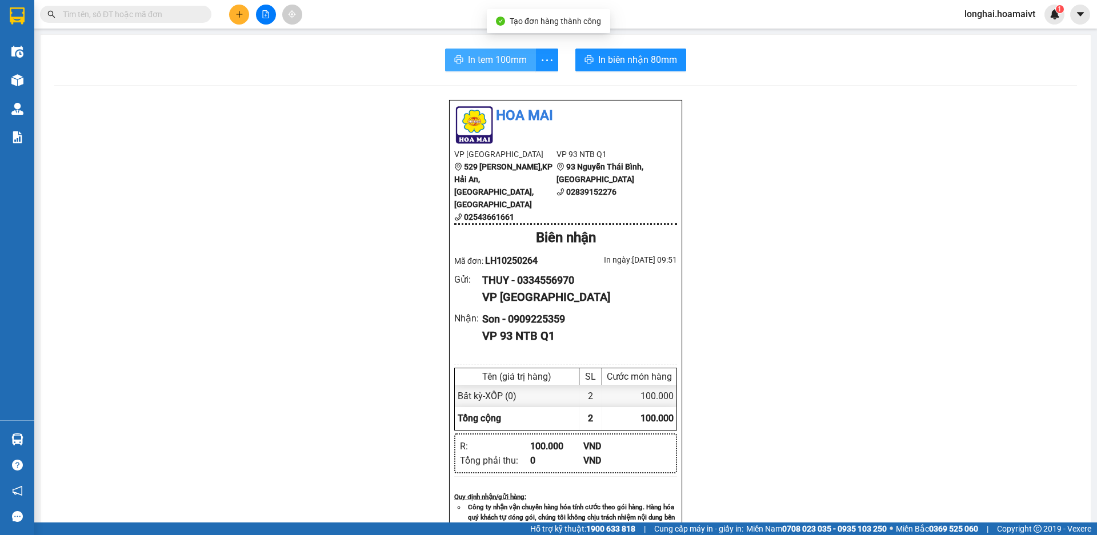
click at [477, 67] on button "In tem 100mm" at bounding box center [490, 60] width 91 height 23
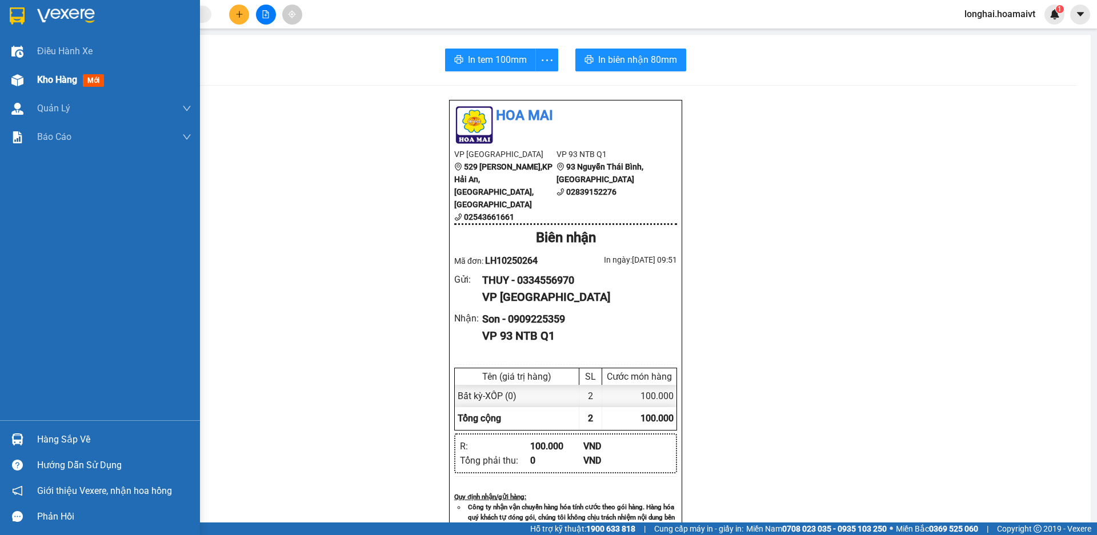
click at [26, 82] on div at bounding box center [17, 80] width 20 height 20
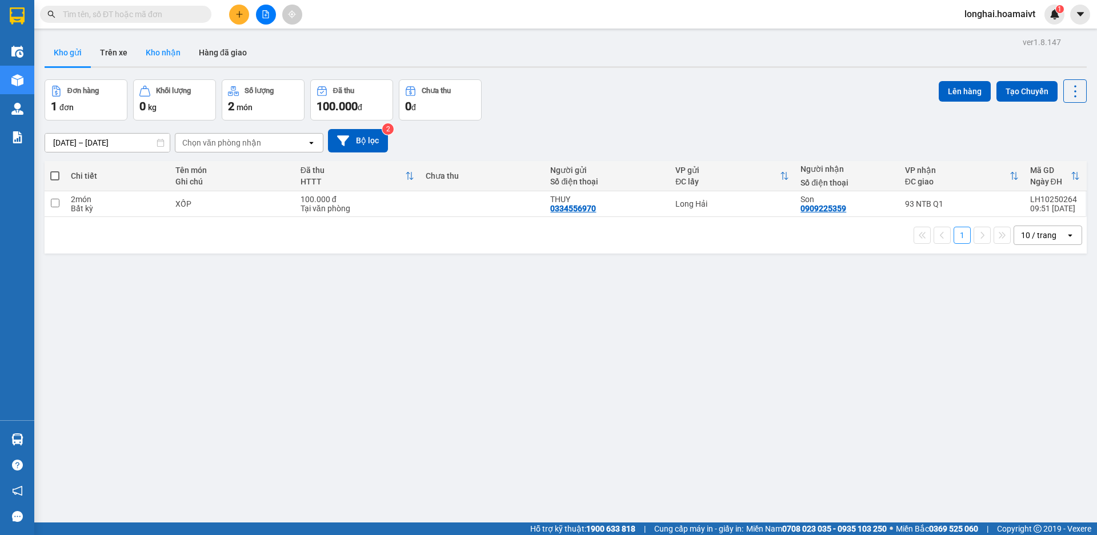
click at [171, 58] on button "Kho nhận" at bounding box center [163, 52] width 53 height 27
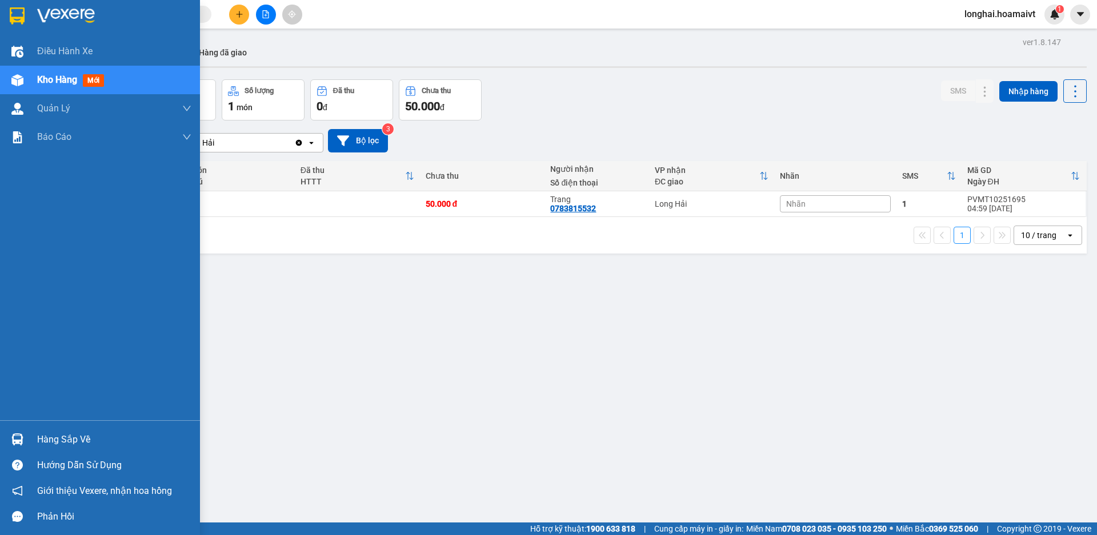
click at [50, 438] on div "Hàng sắp về" at bounding box center [114, 439] width 154 height 17
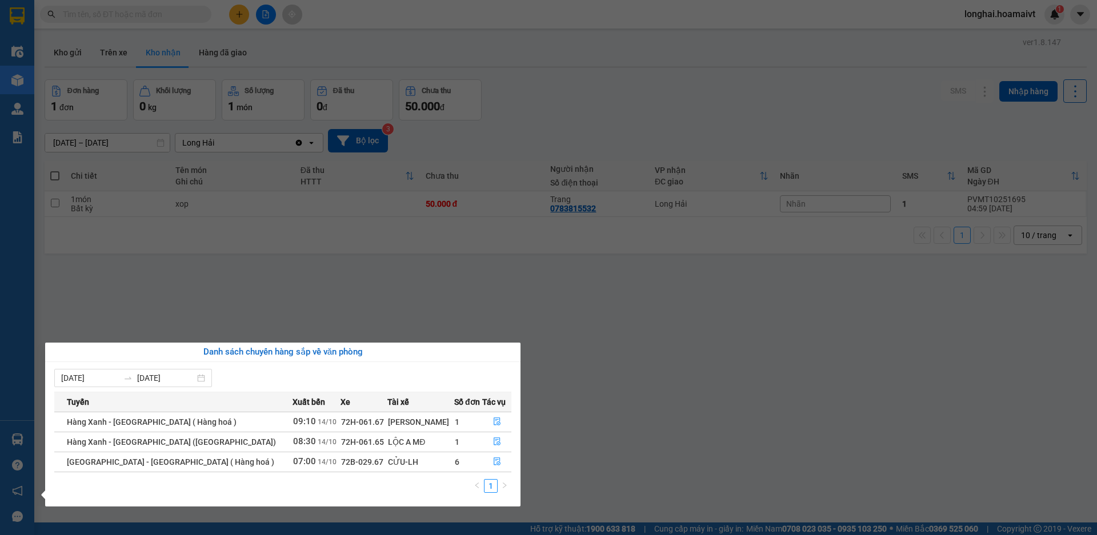
click at [688, 414] on section "Kết quả tìm kiếm ( 192 ) Bộ lọc Mã ĐH Trạng thái Món hàng Tổng cước Chưa cước N…" at bounding box center [548, 267] width 1097 height 535
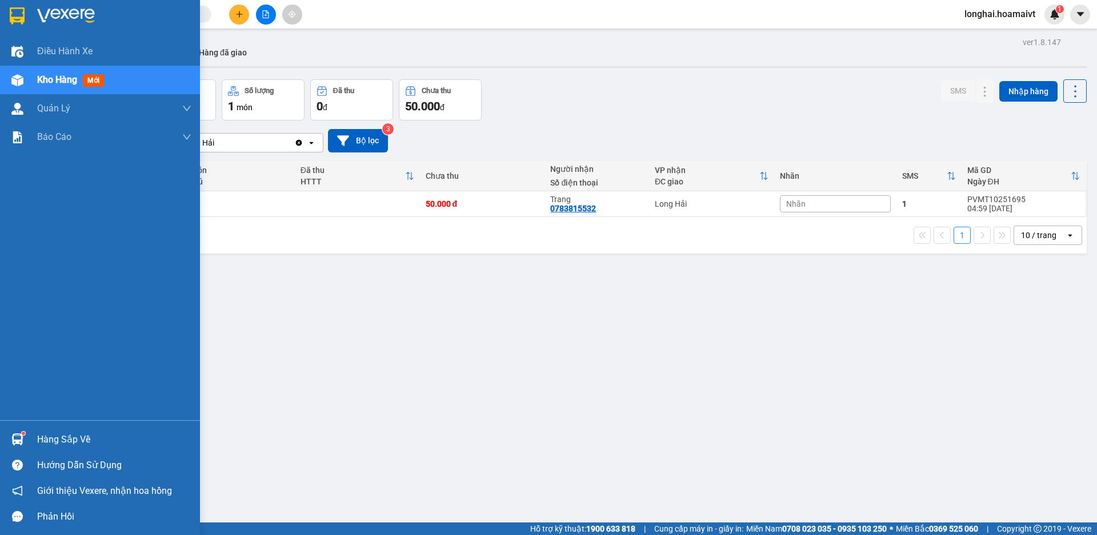
click at [30, 439] on div "Hàng sắp về" at bounding box center [100, 440] width 200 height 26
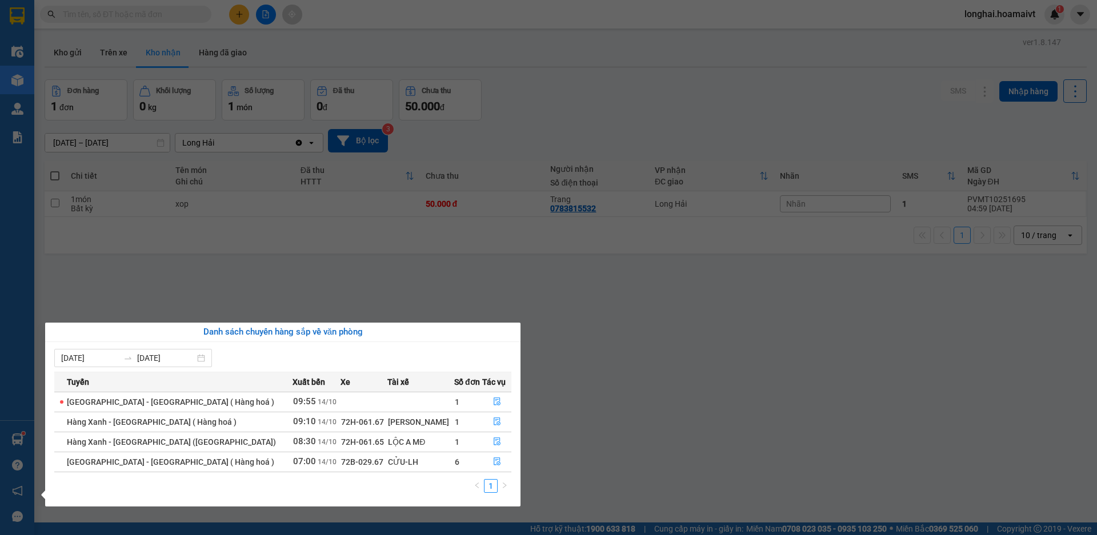
click at [488, 392] on td at bounding box center [496, 402] width 29 height 20
click at [493, 399] on icon "file-done" at bounding box center [497, 402] width 8 height 8
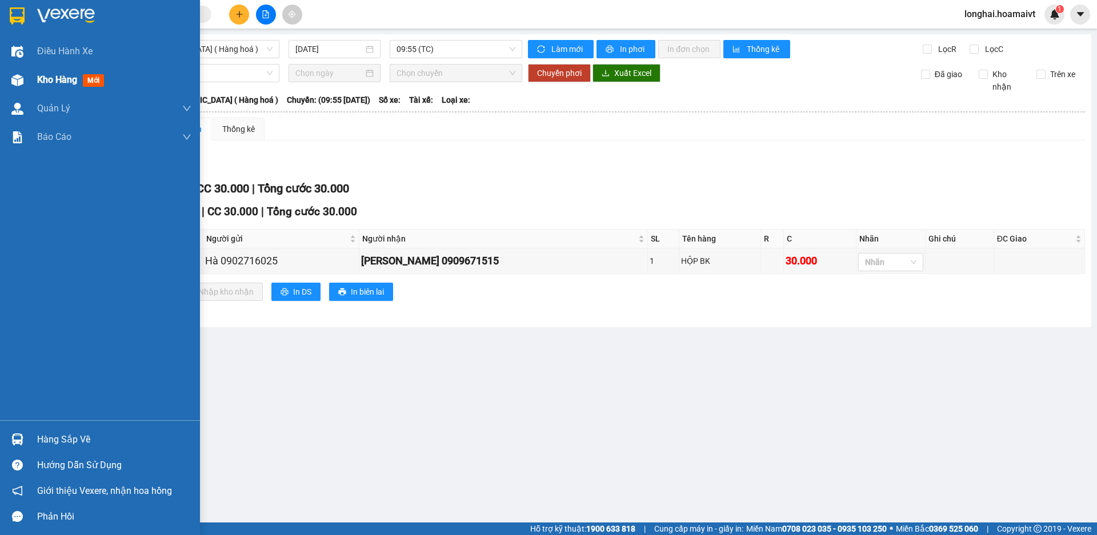
click at [54, 82] on span "Kho hàng" at bounding box center [57, 79] width 40 height 11
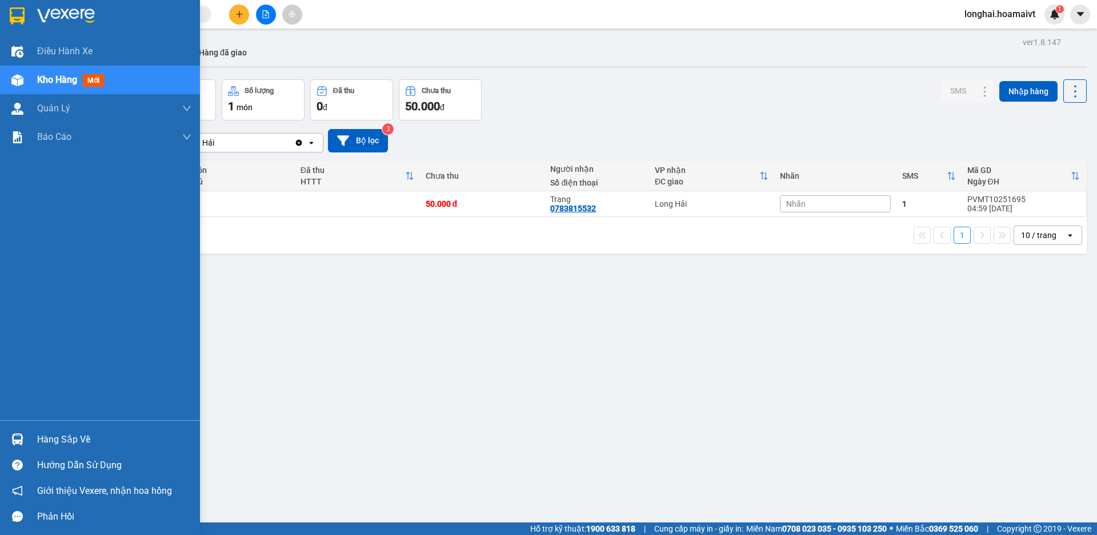
click at [85, 434] on div "Hàng sắp về" at bounding box center [114, 439] width 154 height 17
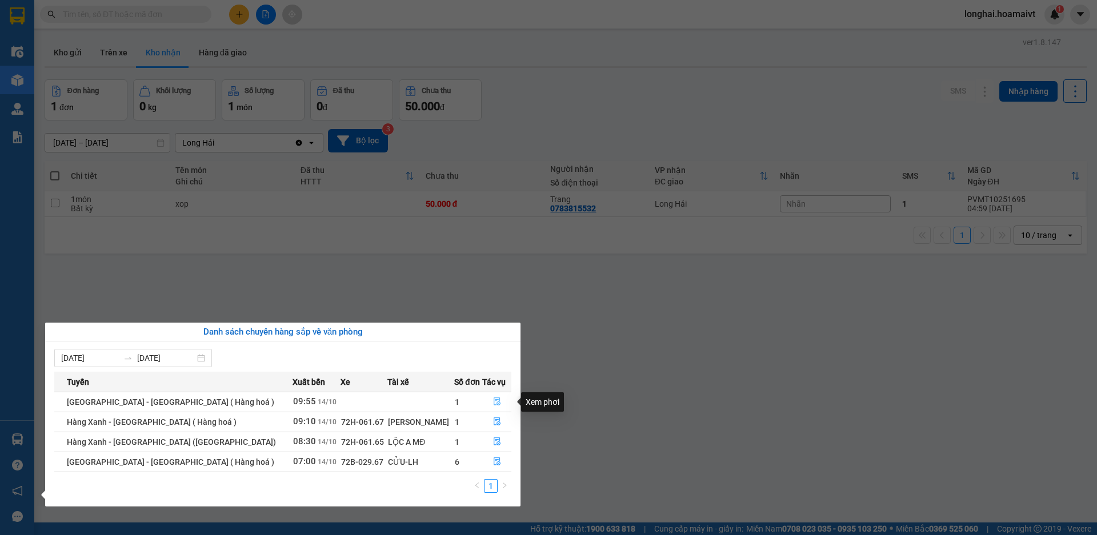
click at [493, 406] on icon "file-done" at bounding box center [497, 402] width 8 height 8
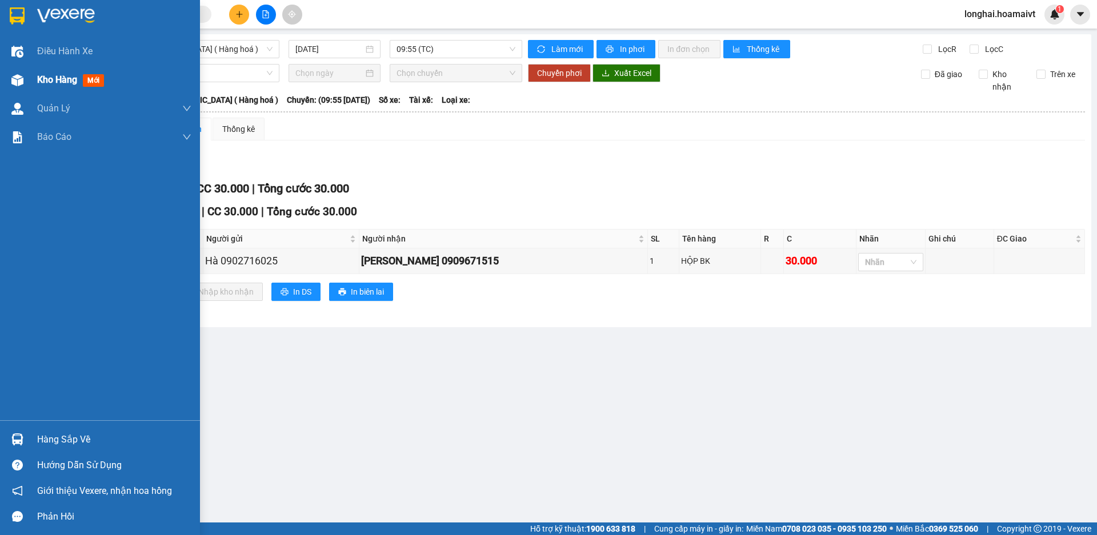
click at [27, 90] on div "Kho hàng mới" at bounding box center [100, 80] width 200 height 29
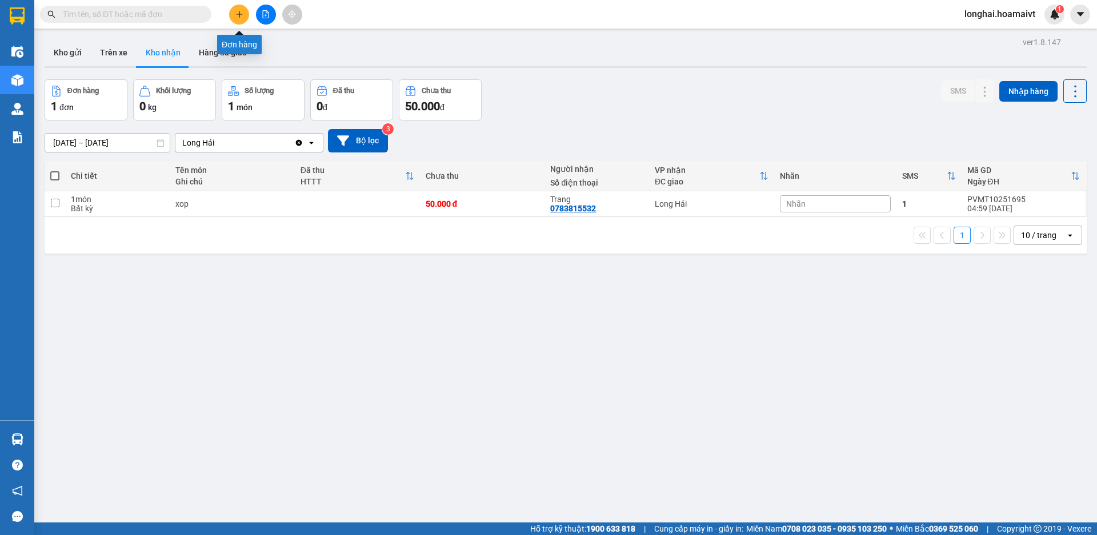
click at [237, 15] on icon "plus" at bounding box center [239, 14] width 8 height 8
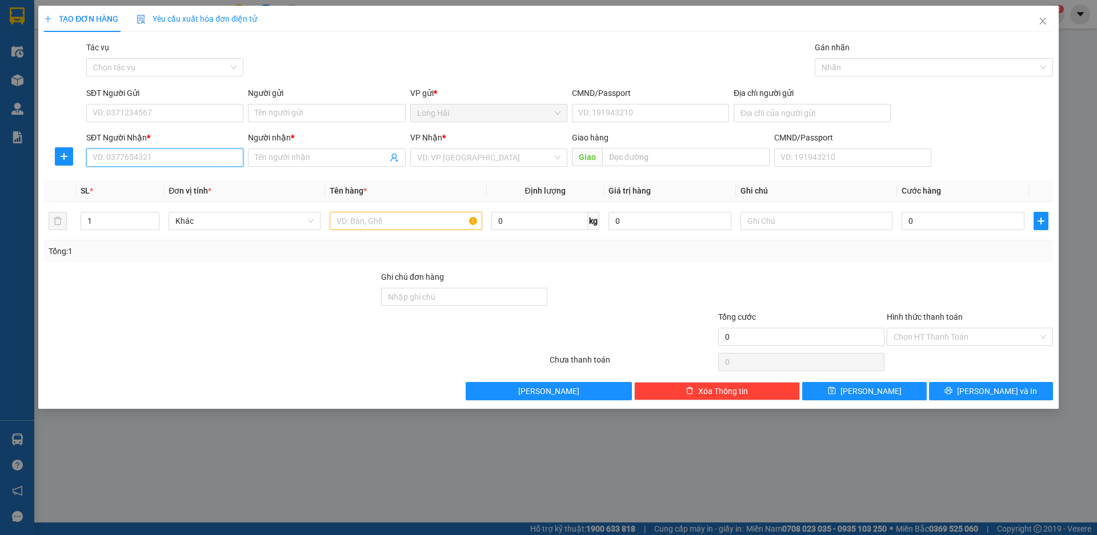
click at [167, 161] on input "SĐT Người Nhận *" at bounding box center [164, 158] width 157 height 18
click at [154, 114] on input "SĐT Người Gửi" at bounding box center [164, 113] width 157 height 18
type input "0357722756"
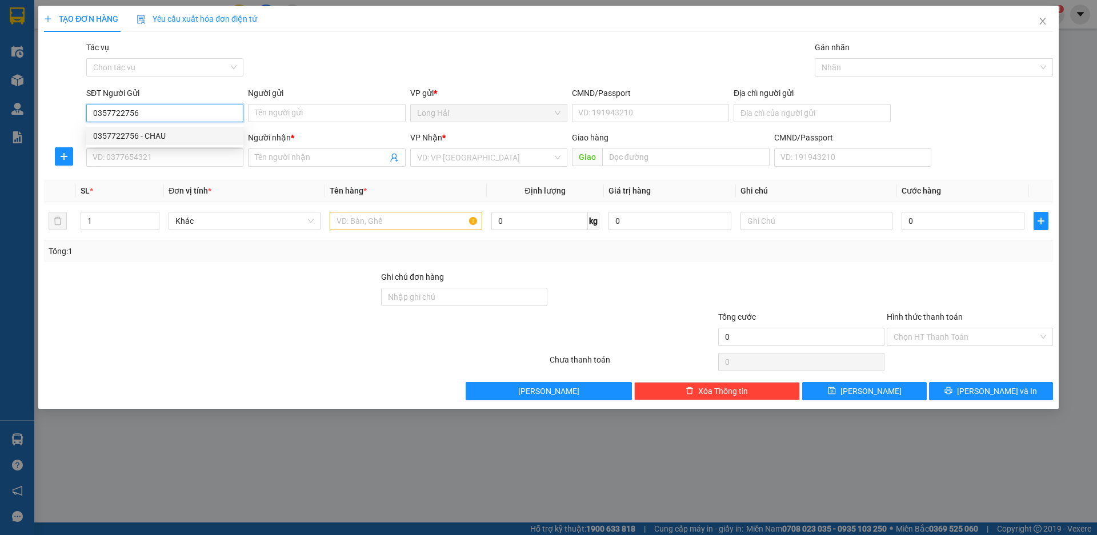
click at [152, 133] on div "0357722756 - CHAU" at bounding box center [164, 136] width 143 height 13
type input "CHAU"
type input "0388149801"
type input "HAI"
type input "0357722756"
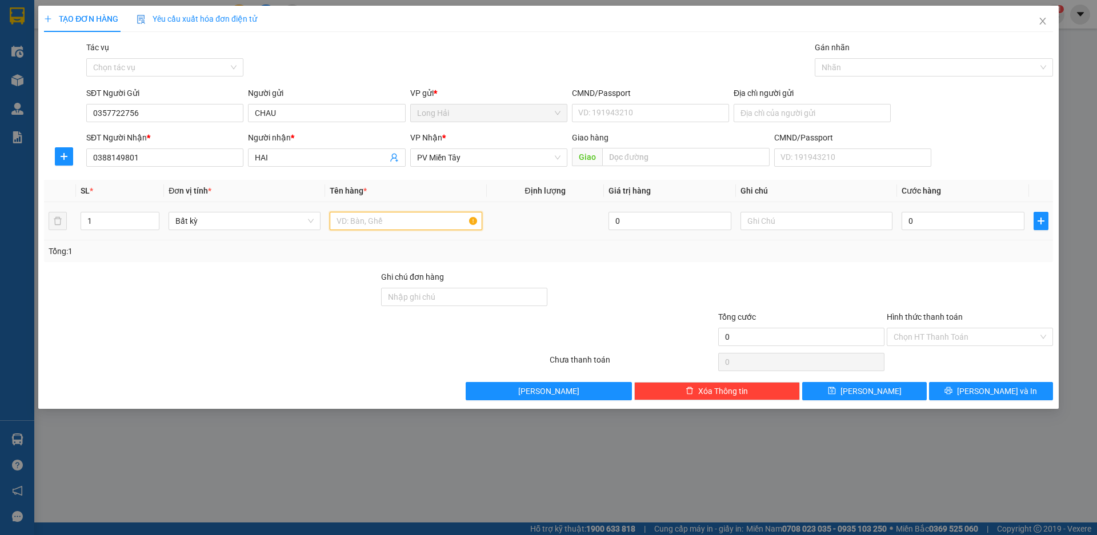
click at [361, 219] on input "text" at bounding box center [406, 221] width 152 height 18
type input "XỐP"
click at [962, 225] on input "0" at bounding box center [963, 221] width 123 height 18
type input "8"
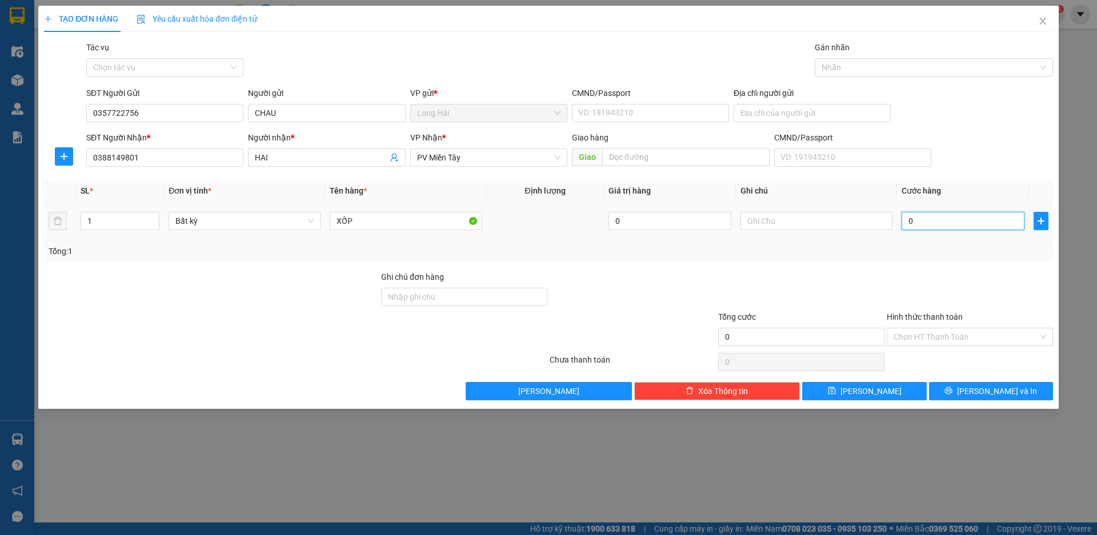
type input "8"
type input "80"
type input "80.000"
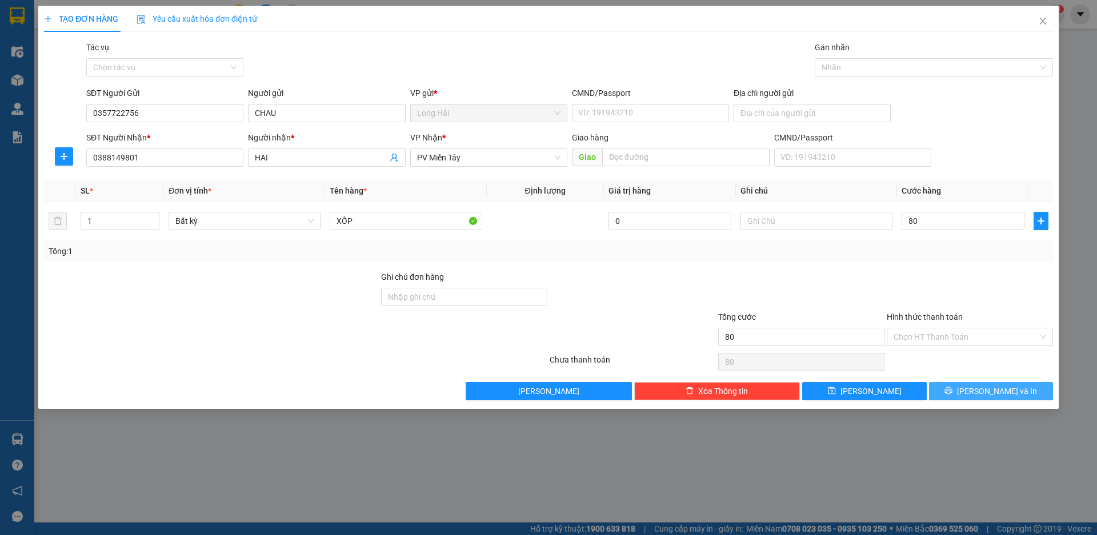
type input "80.000"
click at [981, 391] on span "[PERSON_NAME] và In" at bounding box center [997, 391] width 80 height 13
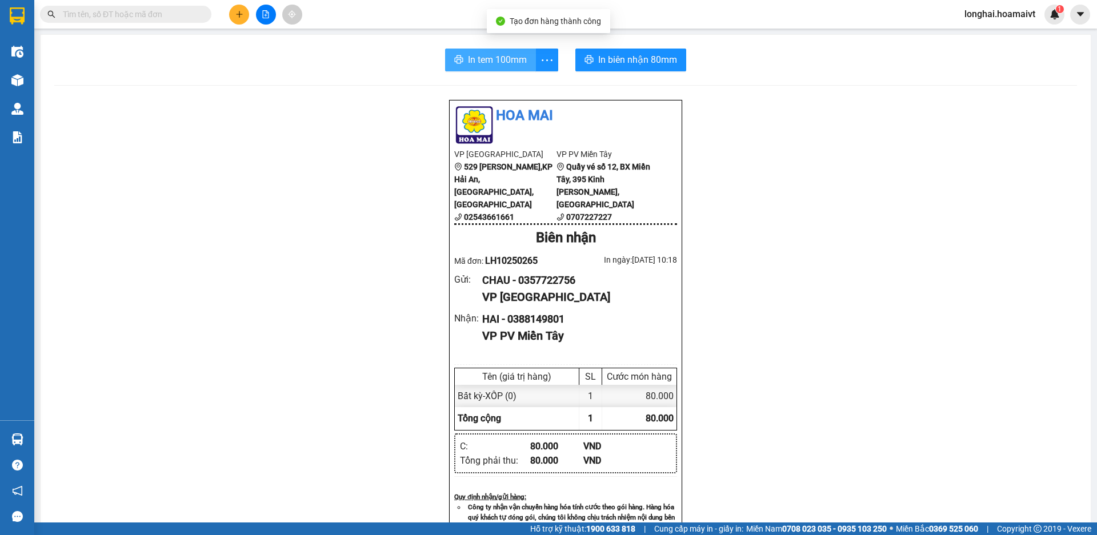
click at [506, 58] on span "In tem 100mm" at bounding box center [497, 60] width 59 height 14
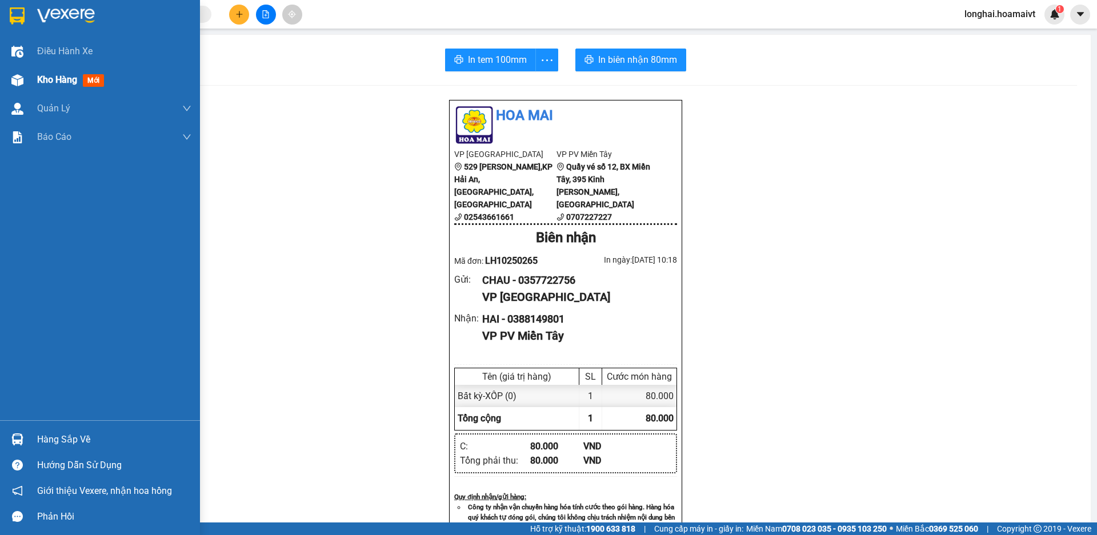
click at [26, 72] on div at bounding box center [17, 80] width 20 height 20
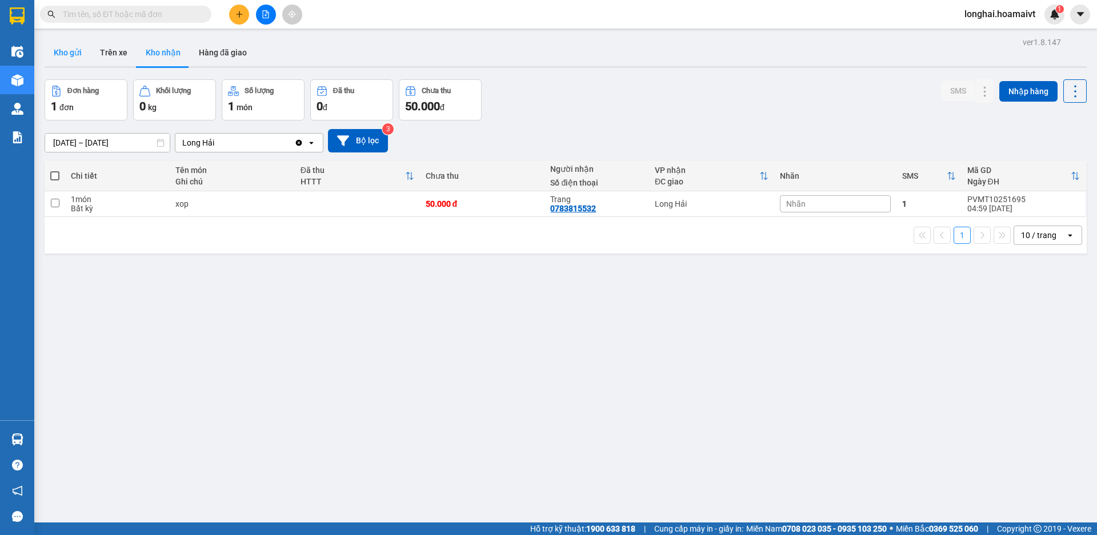
click at [51, 46] on button "Kho gửi" at bounding box center [68, 52] width 46 height 27
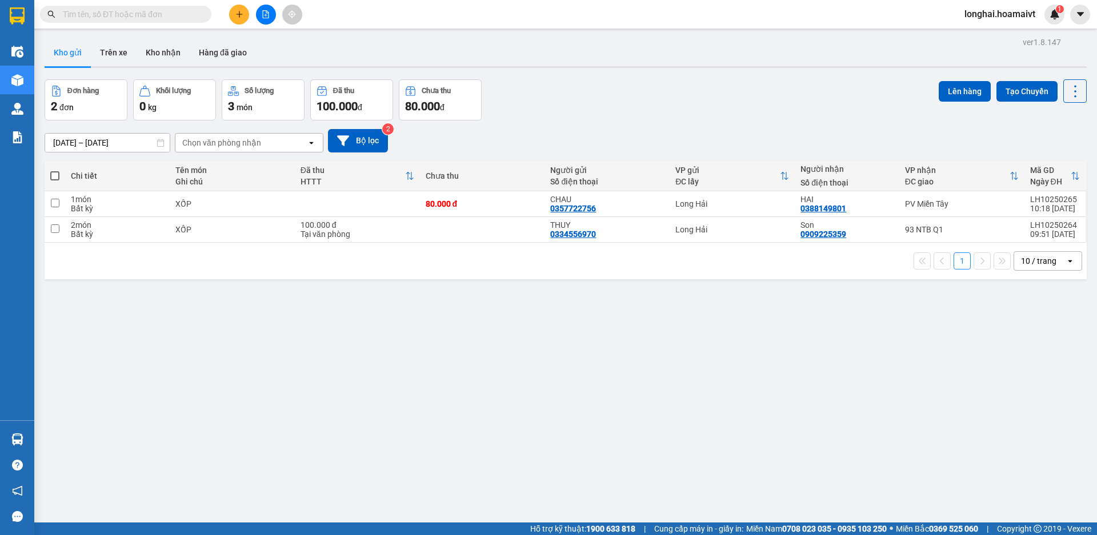
click at [53, 177] on span at bounding box center [54, 175] width 9 height 9
click at [55, 170] on input "checkbox" at bounding box center [55, 170] width 0 height 0
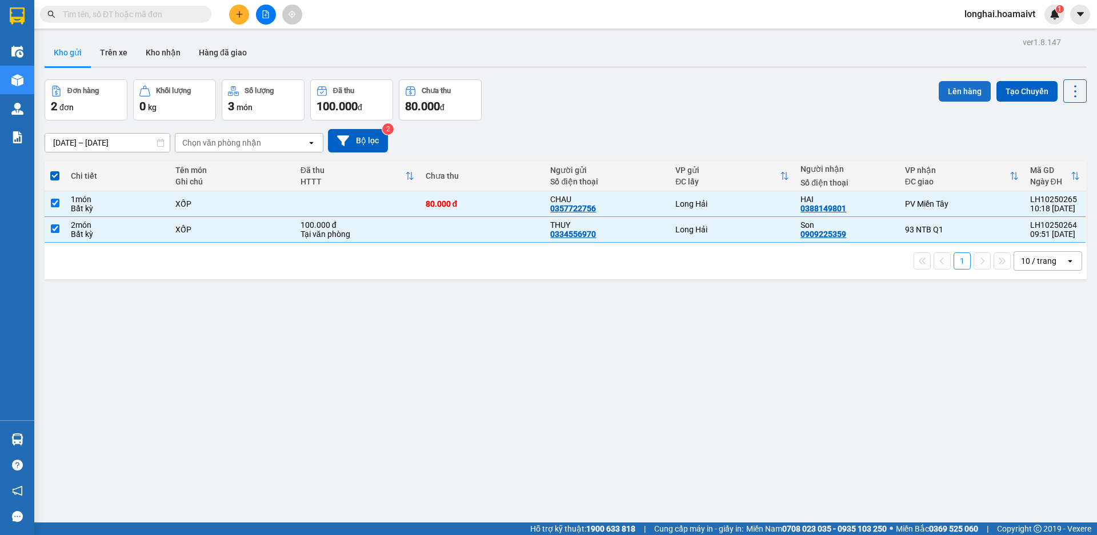
click at [965, 90] on button "Lên hàng" at bounding box center [965, 91] width 52 height 21
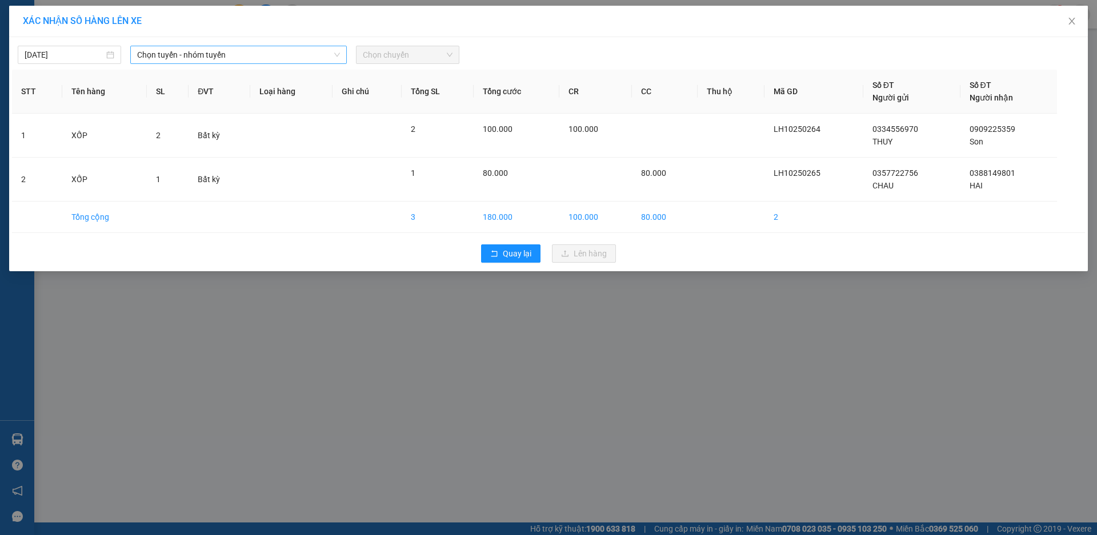
click at [234, 56] on span "Chọn tuyến - nhóm tuyến" at bounding box center [238, 54] width 203 height 17
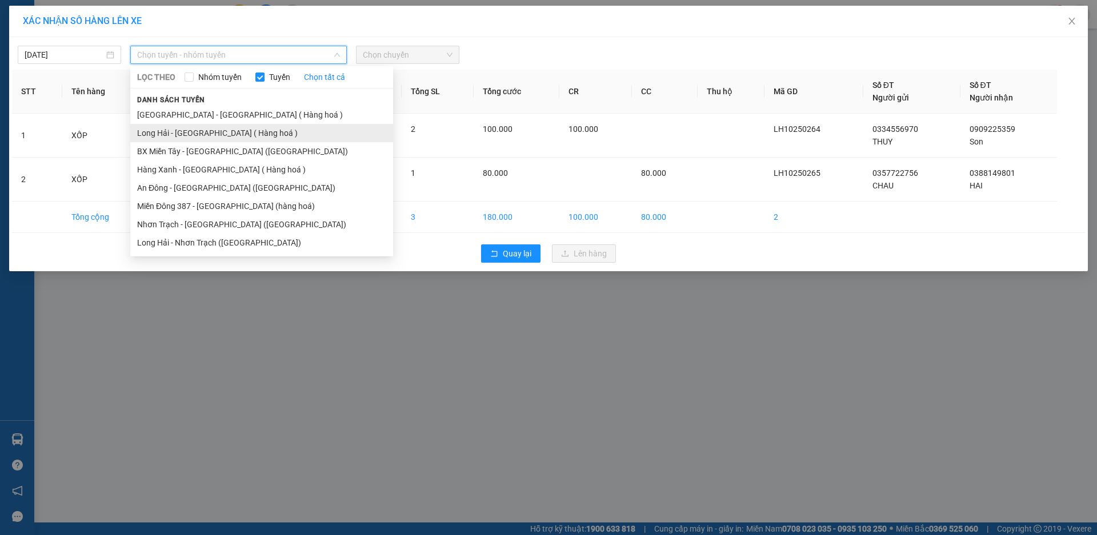
click at [230, 129] on li "Long Hải - [GEOGRAPHIC_DATA] ( Hàng hoá )" at bounding box center [261, 133] width 263 height 18
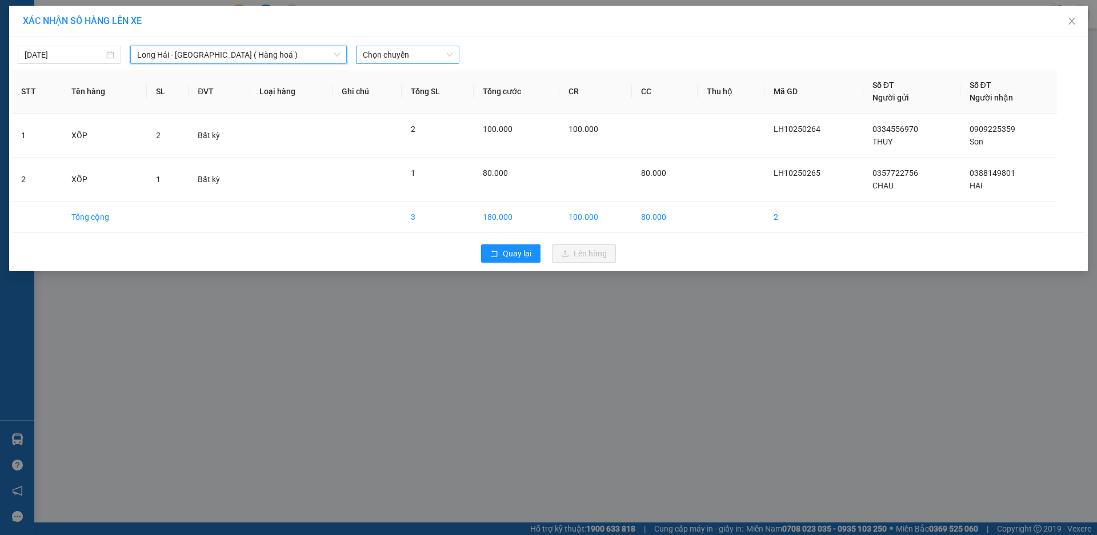
click at [402, 58] on span "Chọn chuyến" at bounding box center [408, 54] width 90 height 17
type input "11"
click at [429, 102] on div "Thêm chuyến " 11:00 "" at bounding box center [417, 96] width 122 height 19
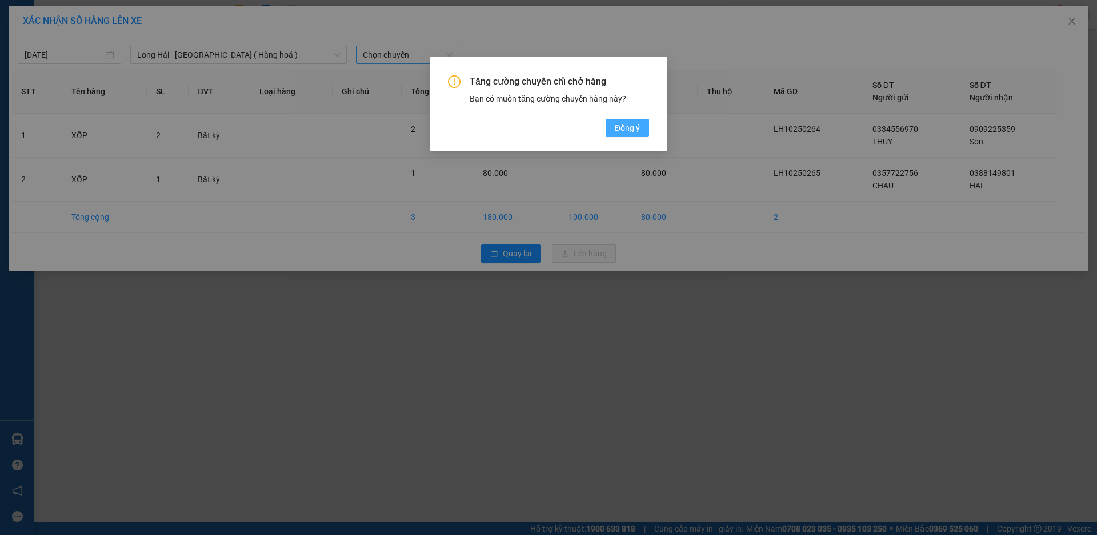
click at [630, 130] on span "Đồng ý" at bounding box center [627, 128] width 25 height 13
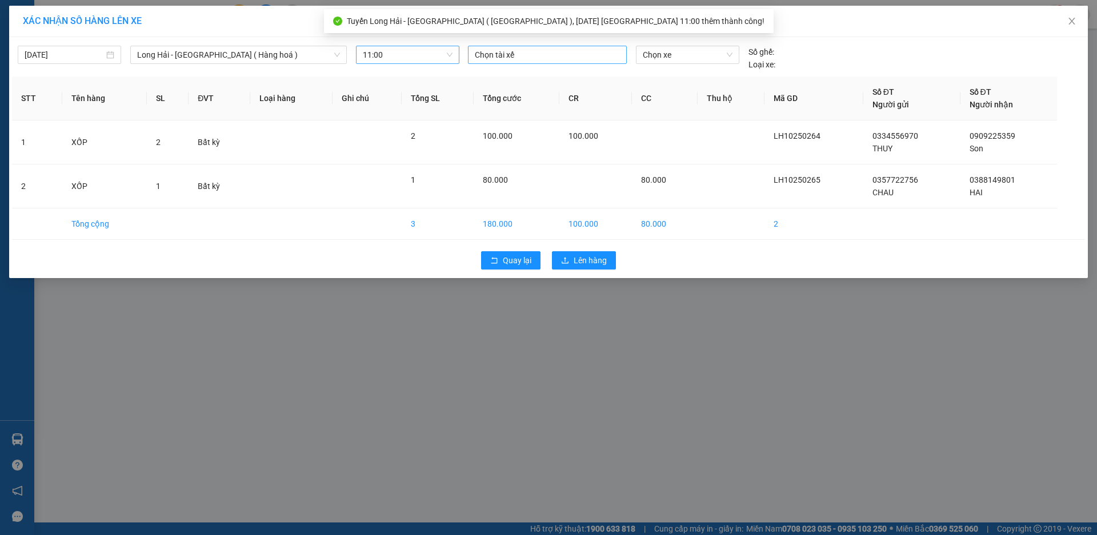
click at [517, 55] on div at bounding box center [547, 55] width 153 height 14
type input "TÂM"
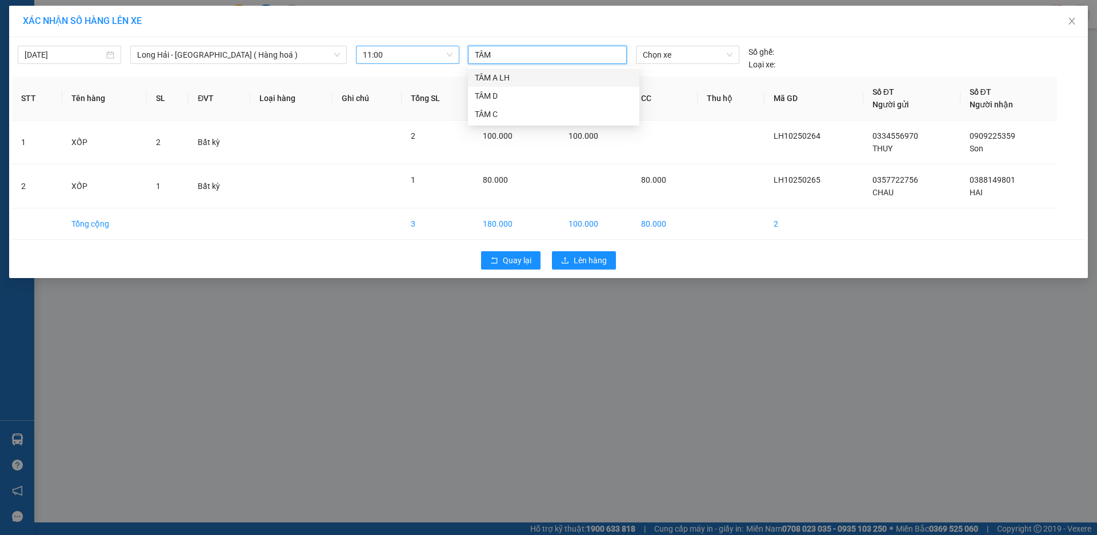
click at [524, 80] on div "TÂM A LH" at bounding box center [554, 77] width 158 height 13
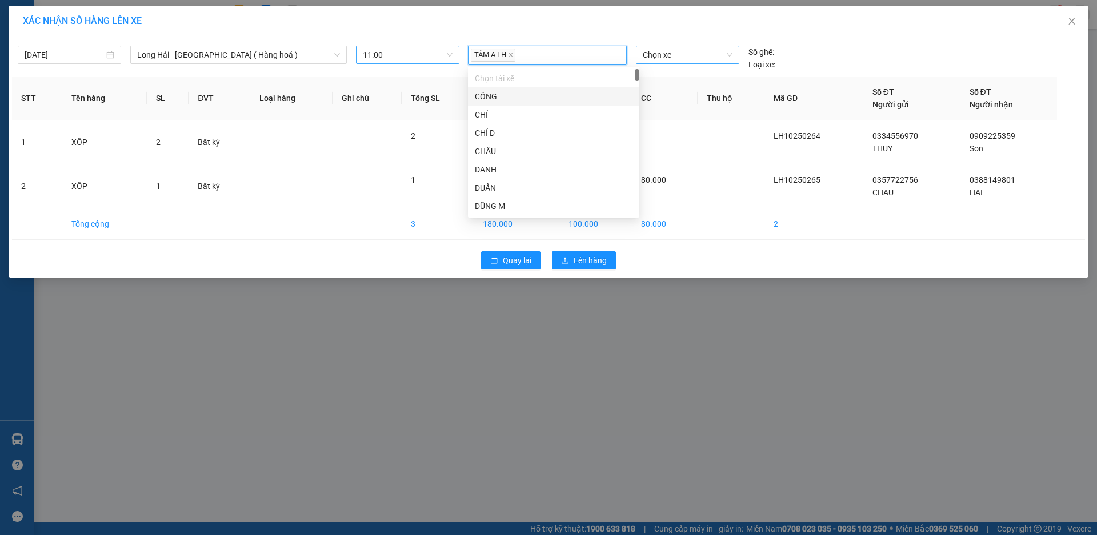
click at [691, 62] on span "Chọn xe" at bounding box center [687, 54] width 89 height 17
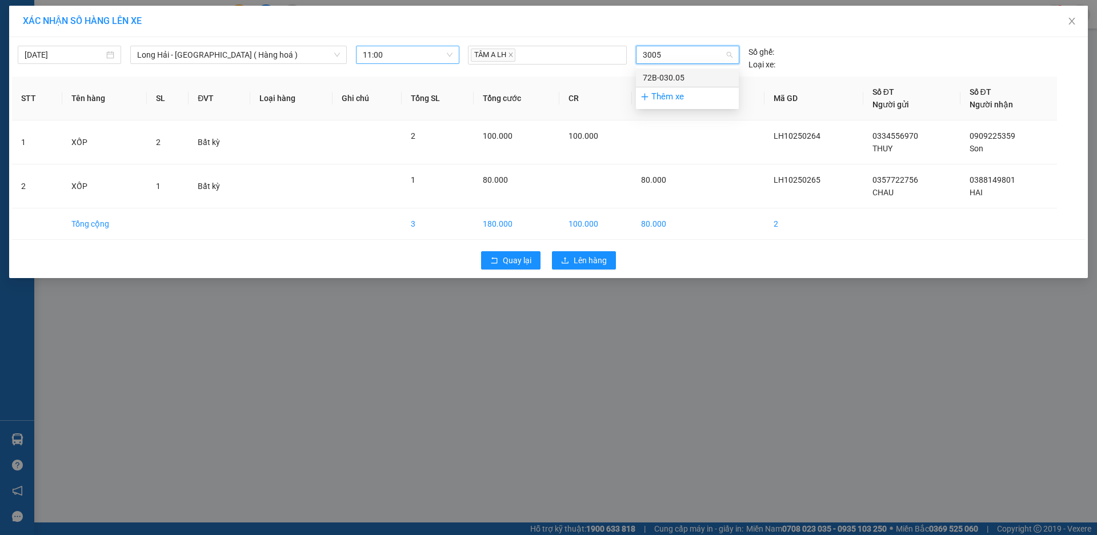
click at [695, 78] on div "72B-030.05" at bounding box center [687, 77] width 89 height 13
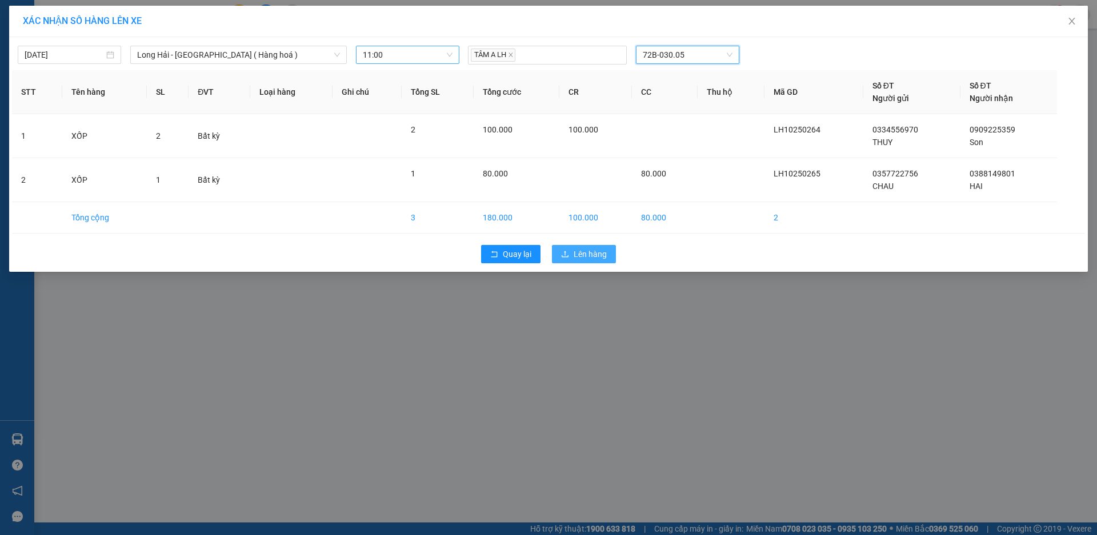
click at [593, 252] on span "Lên hàng" at bounding box center [590, 254] width 33 height 13
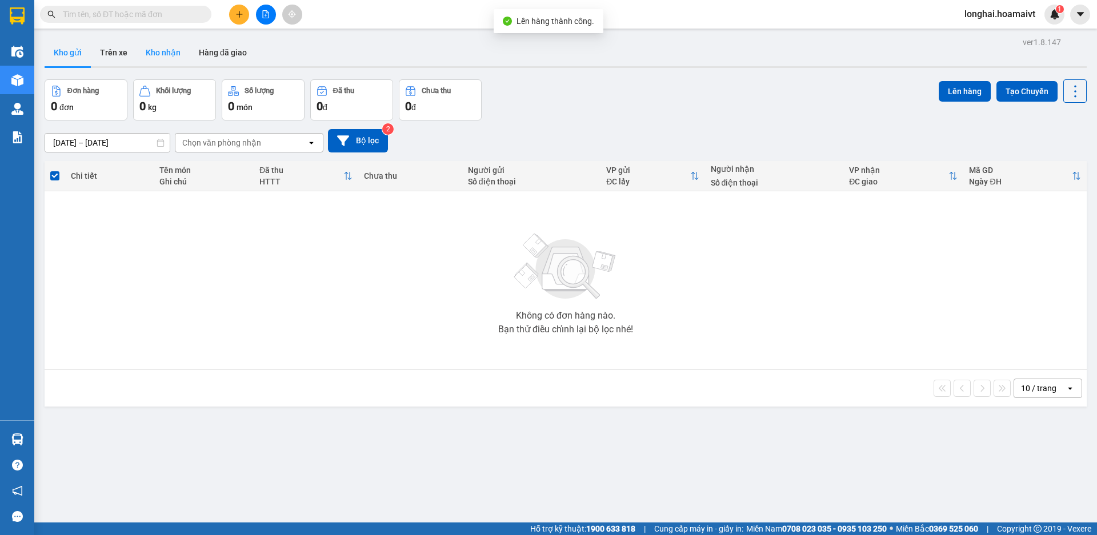
click at [161, 58] on button "Kho nhận" at bounding box center [163, 52] width 53 height 27
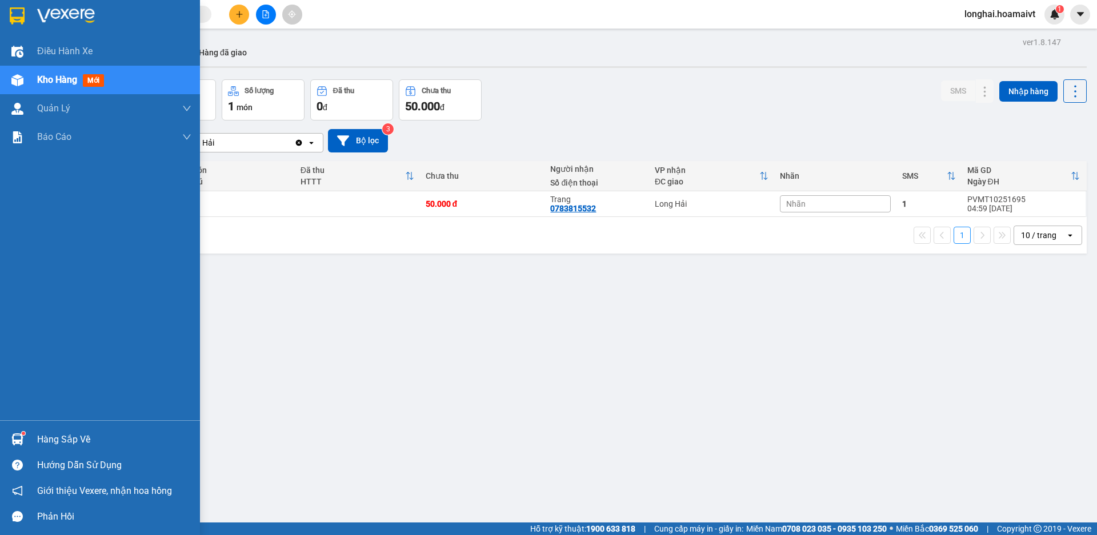
click at [50, 436] on div "Hàng sắp về" at bounding box center [114, 439] width 154 height 17
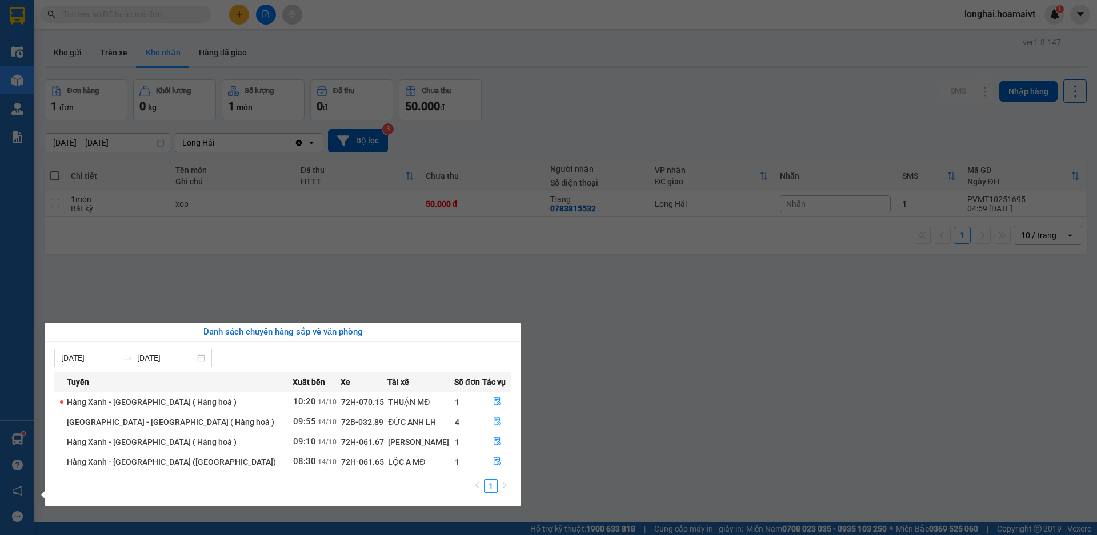
click at [494, 420] on icon "file-done" at bounding box center [497, 422] width 7 height 8
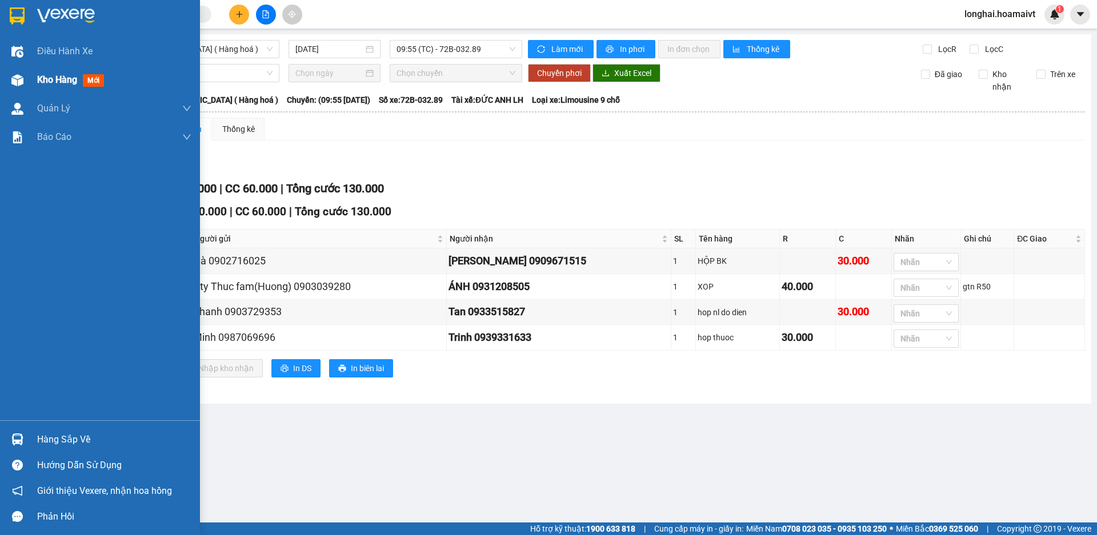
click at [55, 85] on span "Kho hàng" at bounding box center [57, 79] width 40 height 11
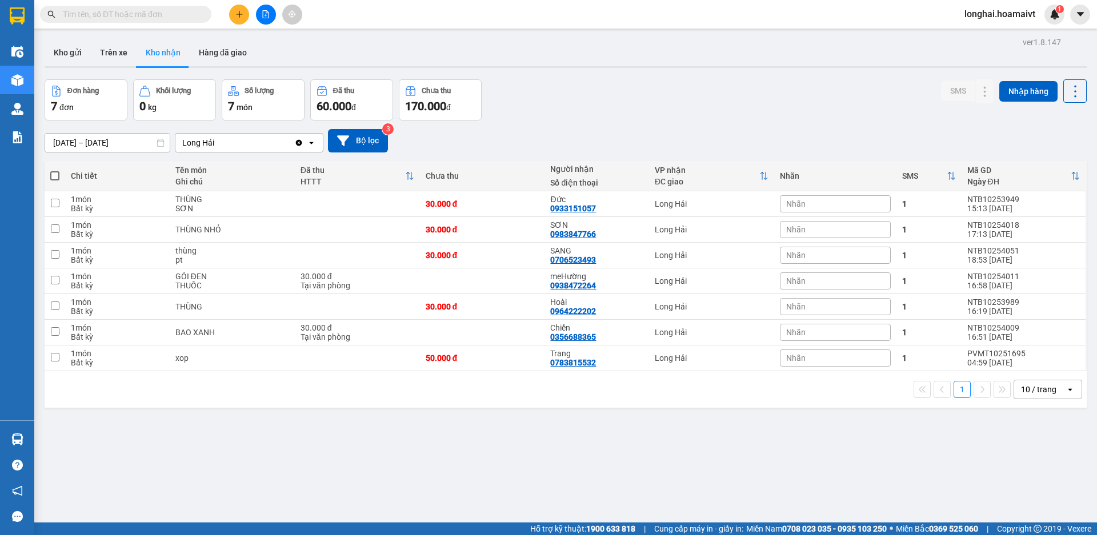
click at [239, 17] on icon "plus" at bounding box center [239, 14] width 1 height 6
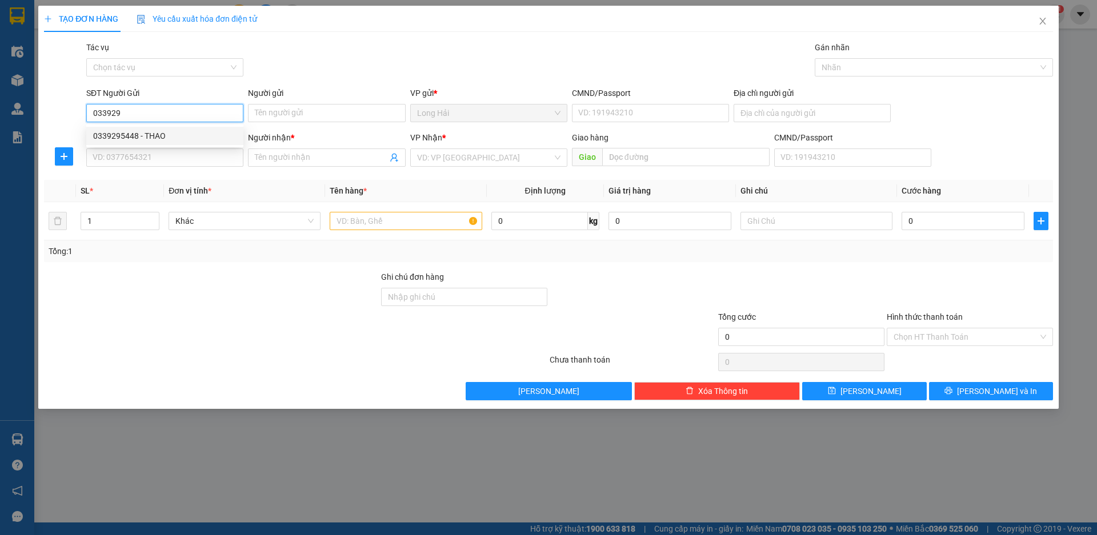
click at [187, 129] on div "0339295448 - THAO" at bounding box center [164, 136] width 157 height 18
type input "0339295448"
type input "THAO"
type input "0971520748"
type input "C THẢO"
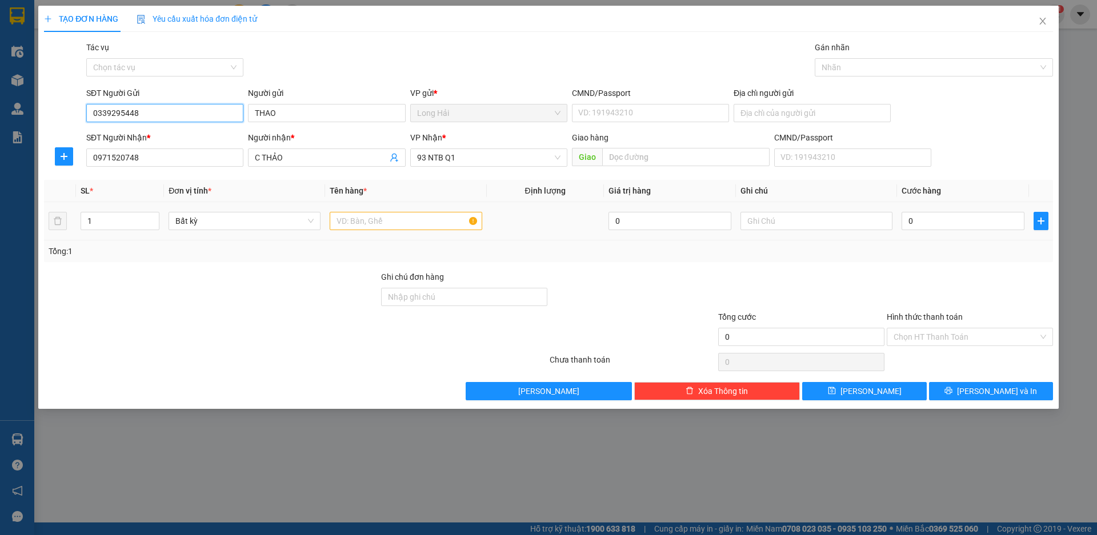
type input "0339295448"
click at [356, 233] on td at bounding box center [405, 221] width 161 height 38
click at [359, 222] on input "text" at bounding box center [406, 221] width 152 height 18
type input "XỐP"
click at [933, 223] on input "0" at bounding box center [963, 221] width 123 height 18
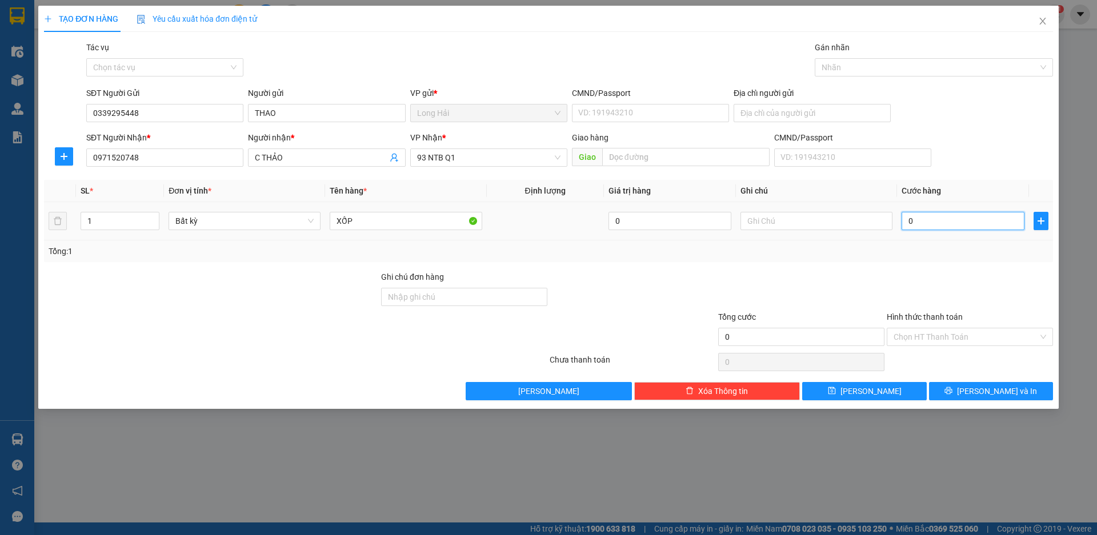
type input "5"
type input "50"
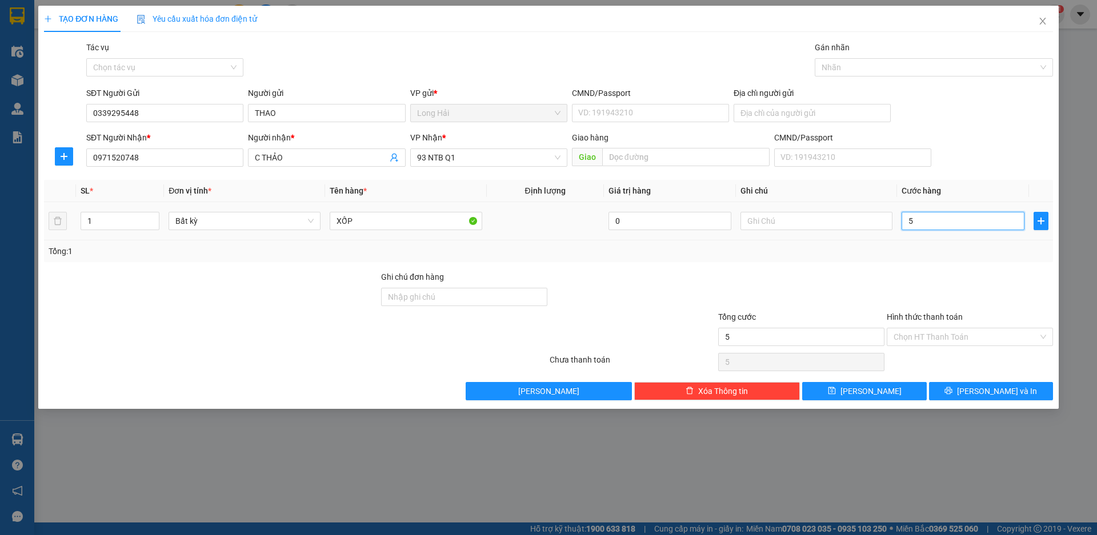
type input "50"
type input "50.000"
click at [949, 333] on input "Hình thức thanh toán" at bounding box center [966, 336] width 145 height 17
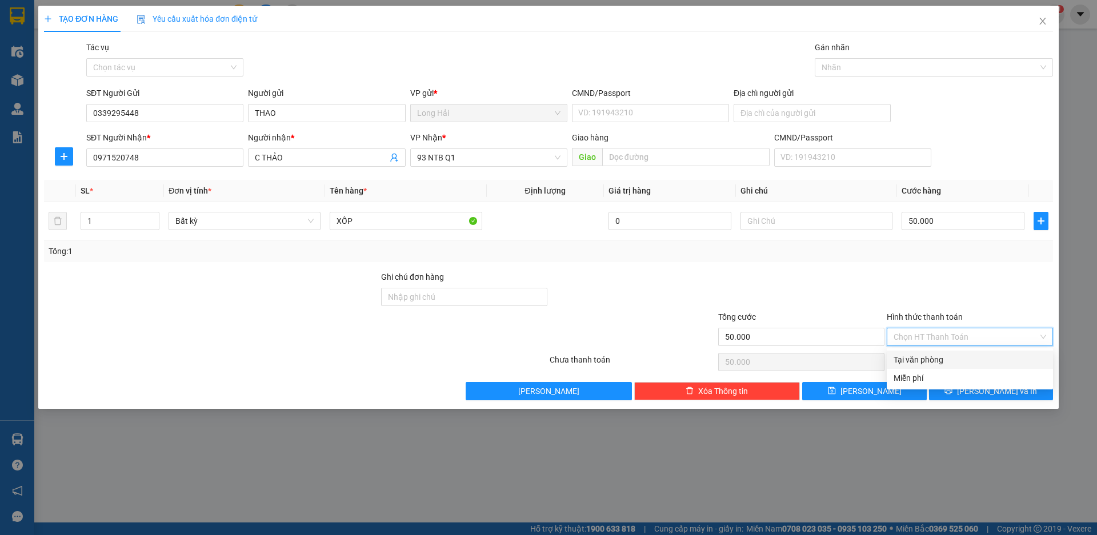
click at [952, 366] on div "Tại văn phòng" at bounding box center [970, 360] width 166 height 18
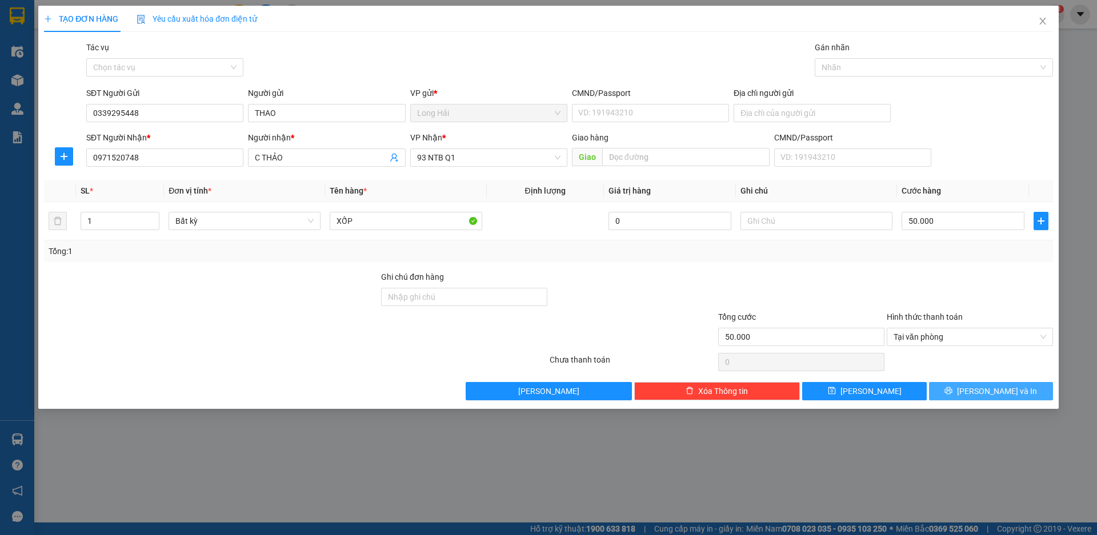
click at [952, 393] on icon "printer" at bounding box center [948, 391] width 8 height 8
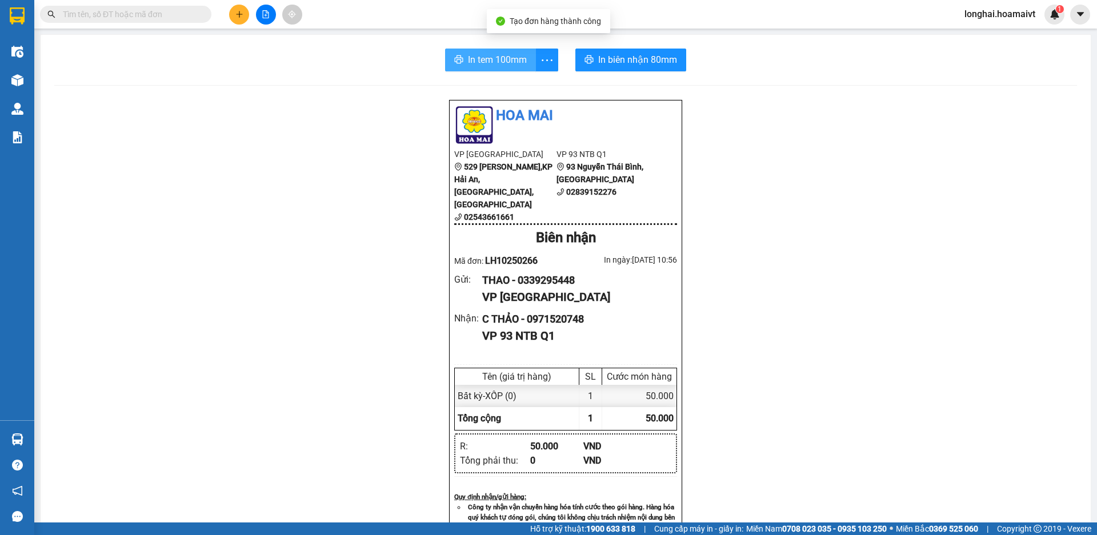
click at [492, 58] on span "In tem 100mm" at bounding box center [497, 60] width 59 height 14
click at [155, 10] on input "text" at bounding box center [130, 14] width 135 height 13
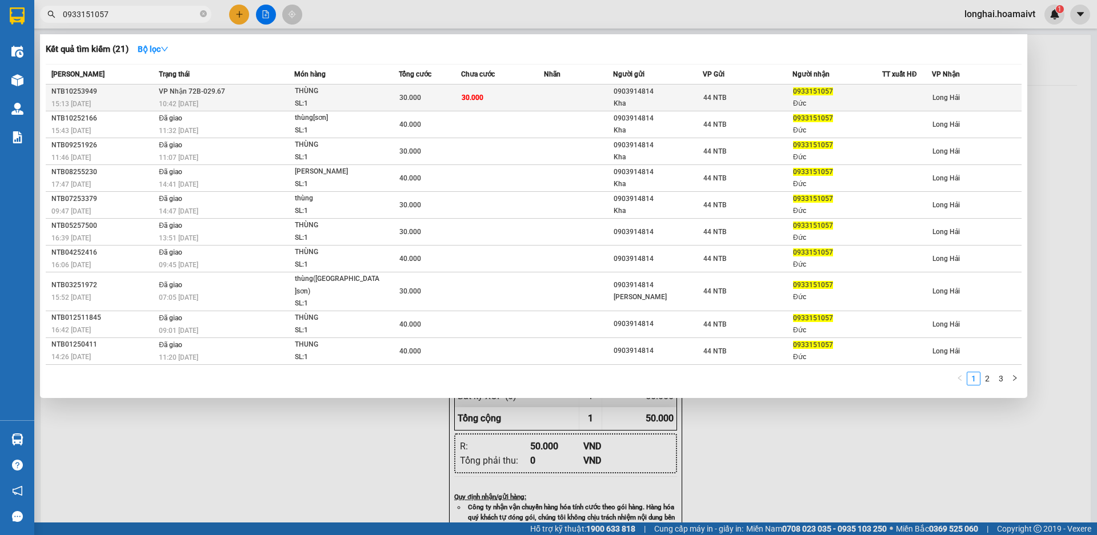
type input "0933151057"
click at [392, 90] on span "THÙNG SL: 1" at bounding box center [347, 97] width 104 height 25
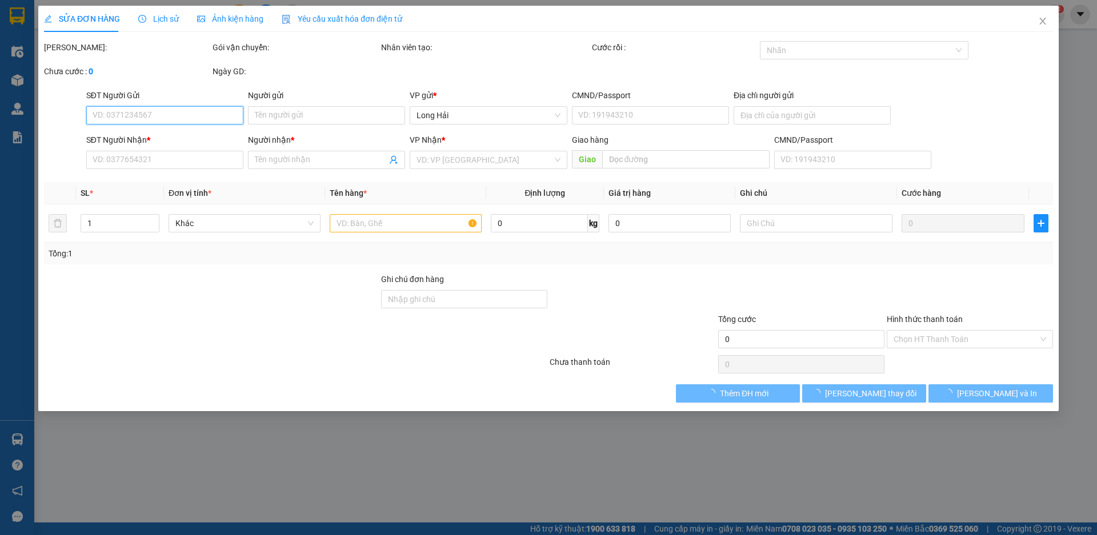
type input "0903914814"
type input "Kha"
type input "082086000343"
type input "0933151057"
type input "Đức"
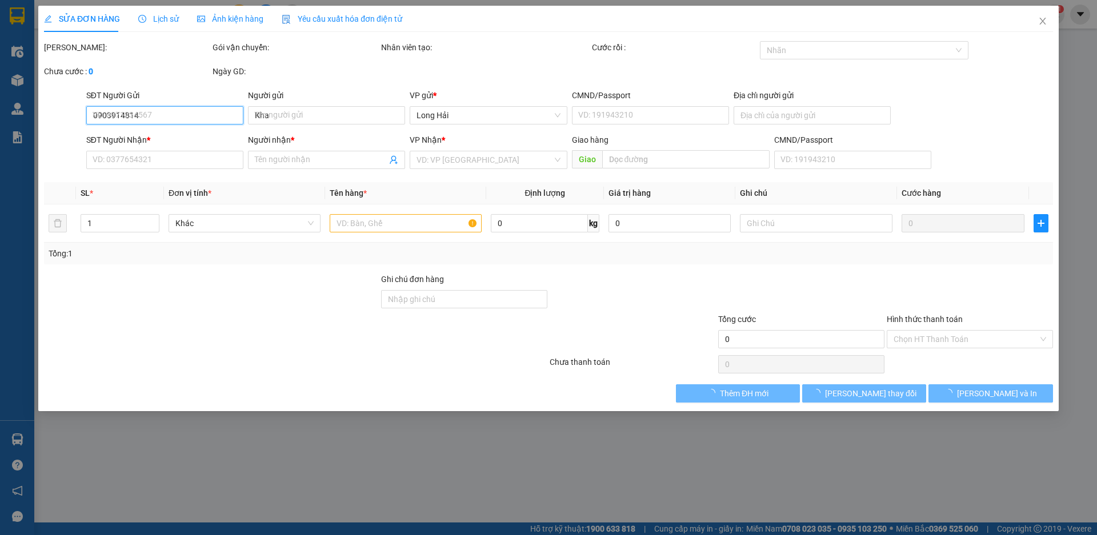
type input "30.000"
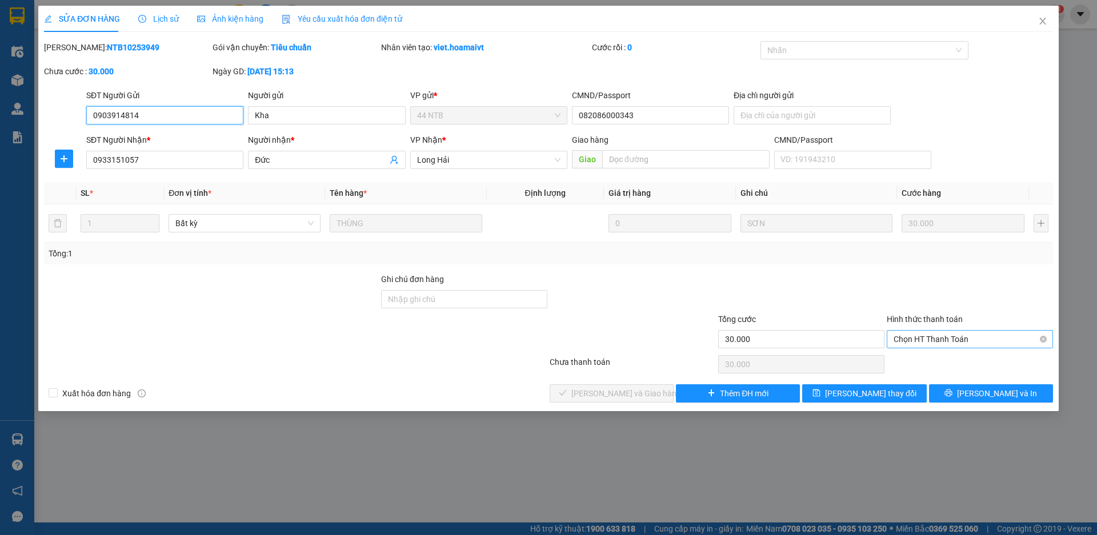
click at [910, 336] on span "Chọn HT Thanh Toán" at bounding box center [970, 339] width 153 height 17
click at [911, 356] on div "Tại văn phòng" at bounding box center [970, 362] width 153 height 13
type input "0"
click at [620, 388] on span "[PERSON_NAME] và [PERSON_NAME] hàng" at bounding box center [626, 393] width 110 height 13
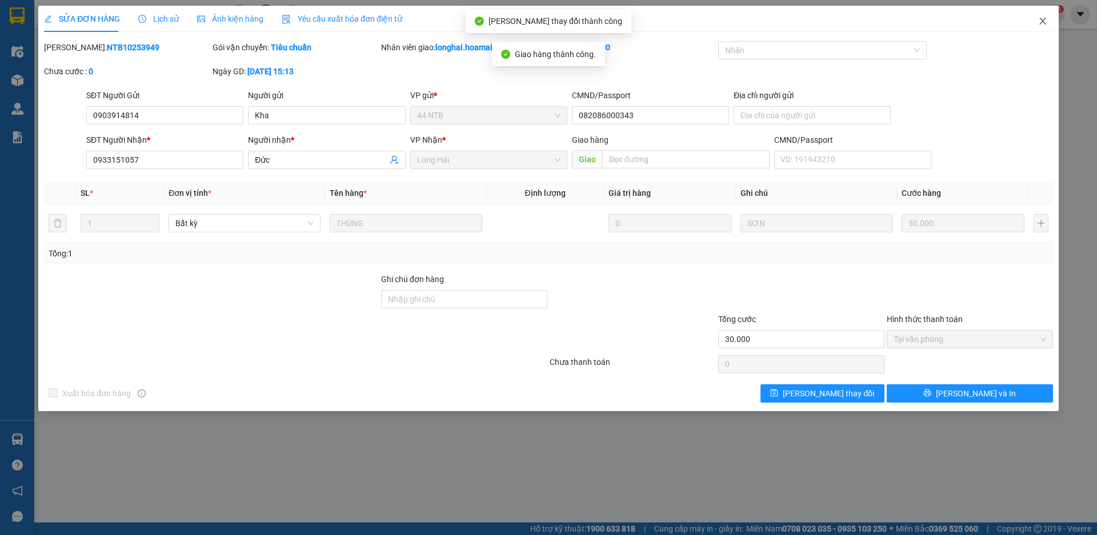
click at [1041, 19] on icon "close" at bounding box center [1042, 21] width 9 height 9
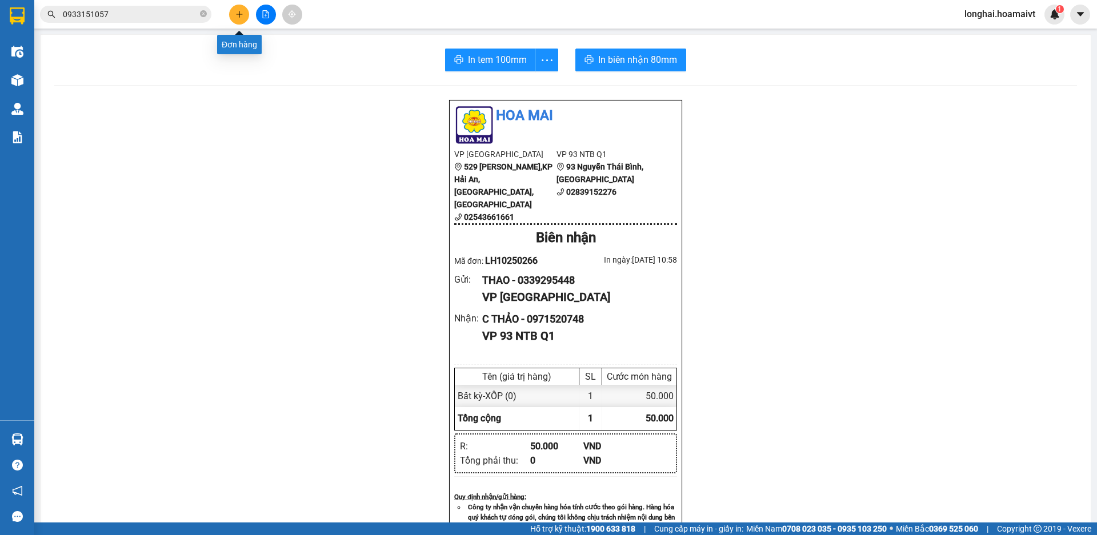
click at [241, 12] on icon "plus" at bounding box center [239, 14] width 8 height 8
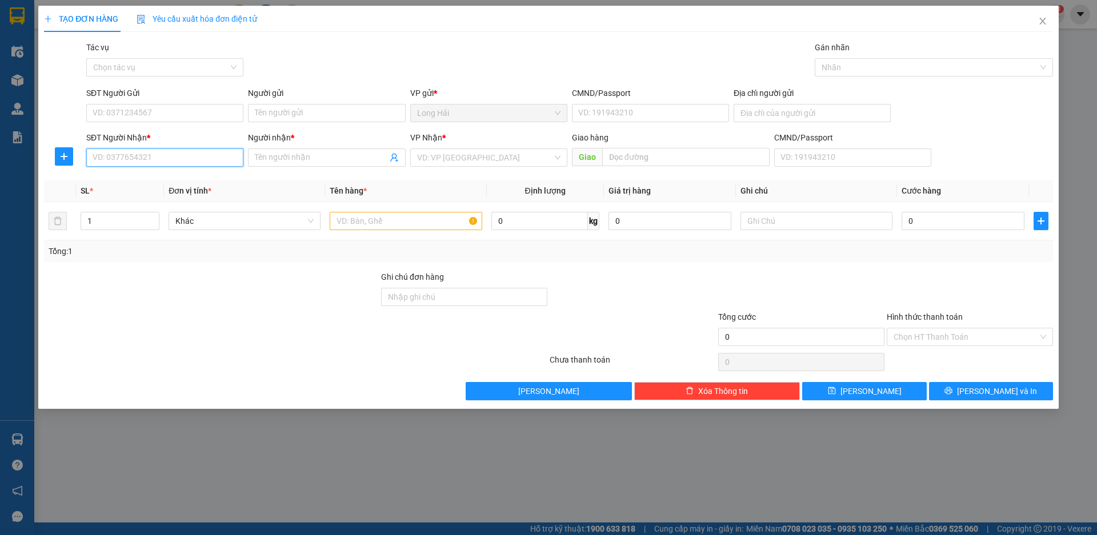
click at [146, 158] on input "SĐT Người Nhận *" at bounding box center [164, 158] width 157 height 18
type input "0"
click at [466, 162] on div "VP Nhận * VD: VP Sài Gòn" at bounding box center [488, 151] width 157 height 40
click at [466, 160] on input "search" at bounding box center [484, 157] width 135 height 17
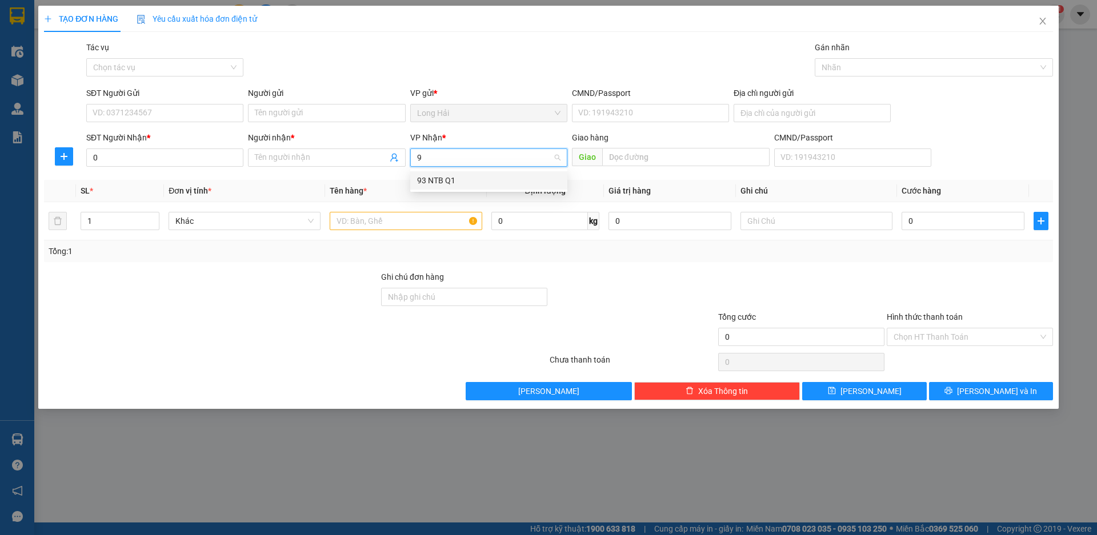
type input "93"
click at [472, 176] on div "93 NTB Q1" at bounding box center [488, 180] width 143 height 13
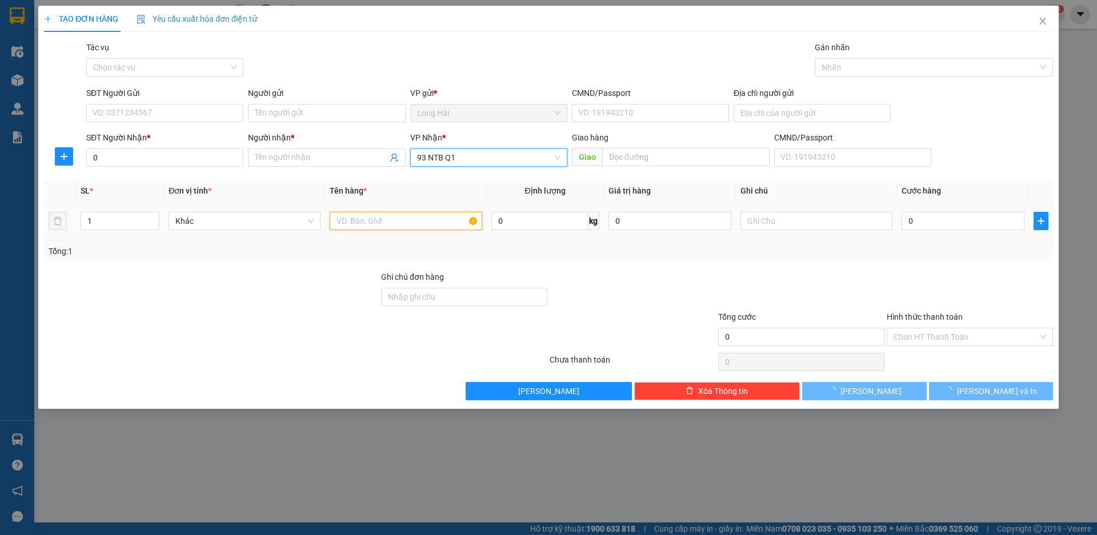
click at [418, 221] on input "text" at bounding box center [406, 221] width 152 height 18
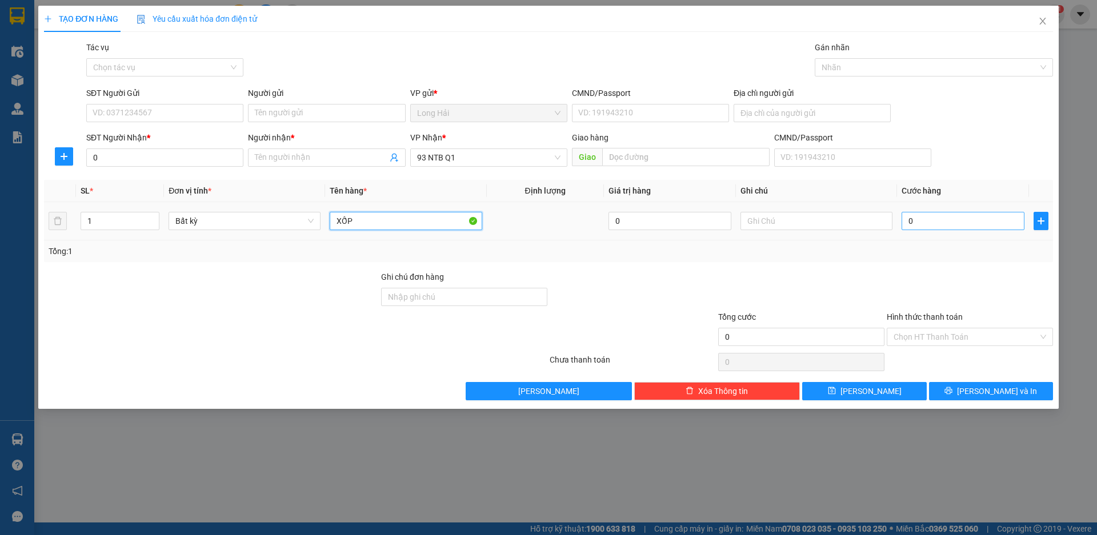
type input "XỐP"
click at [914, 227] on input "0" at bounding box center [963, 221] width 123 height 18
type input "8"
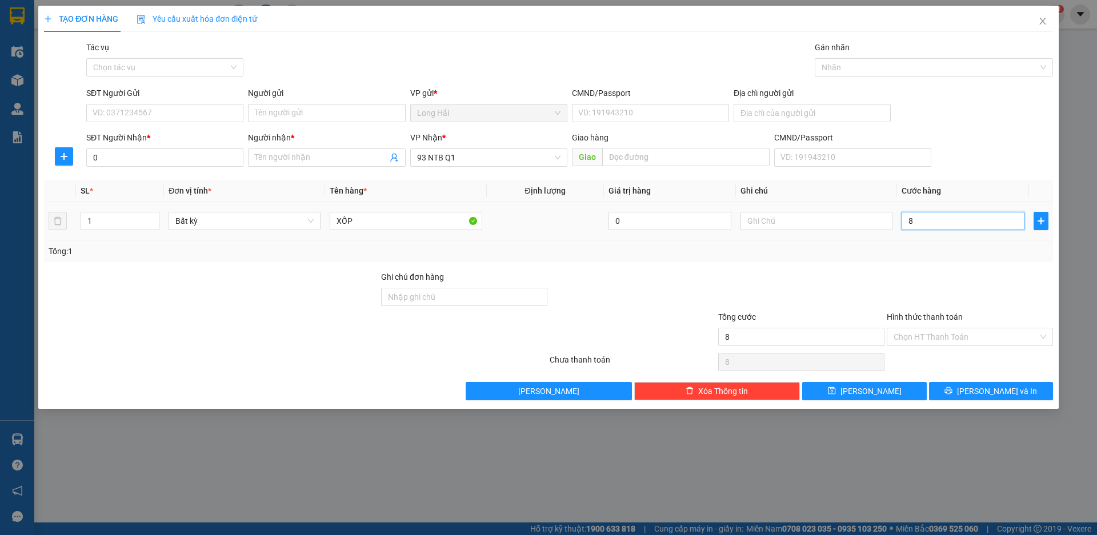
type input "80"
type input "80.000"
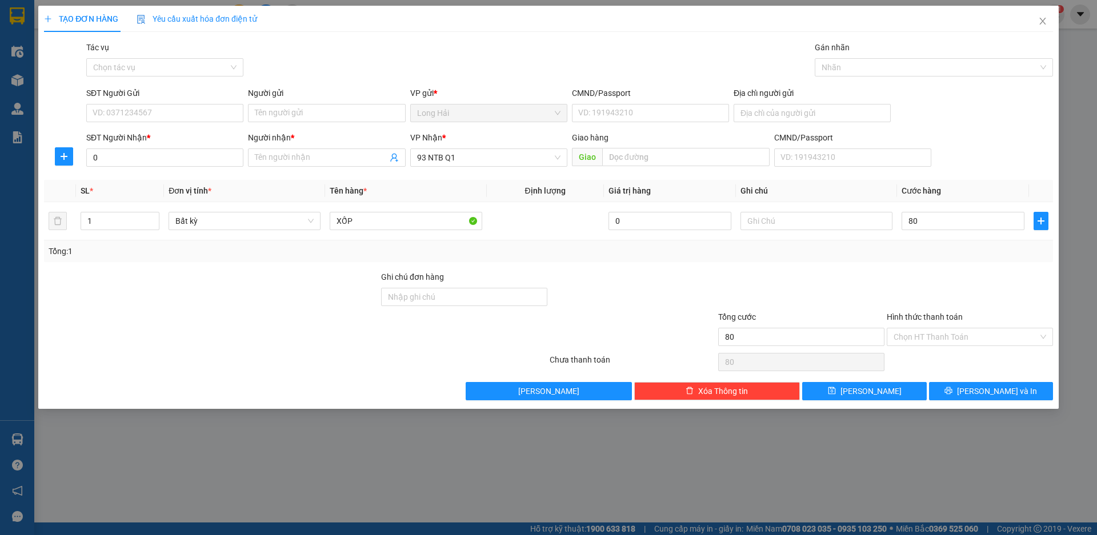
type input "80.000"
click at [158, 158] on input "0" at bounding box center [164, 158] width 157 height 18
click at [158, 114] on input "SĐT Người Gửi" at bounding box center [164, 113] width 157 height 18
type input "0933918189"
click at [171, 132] on div "0933918189 - VŨ" at bounding box center [164, 136] width 143 height 13
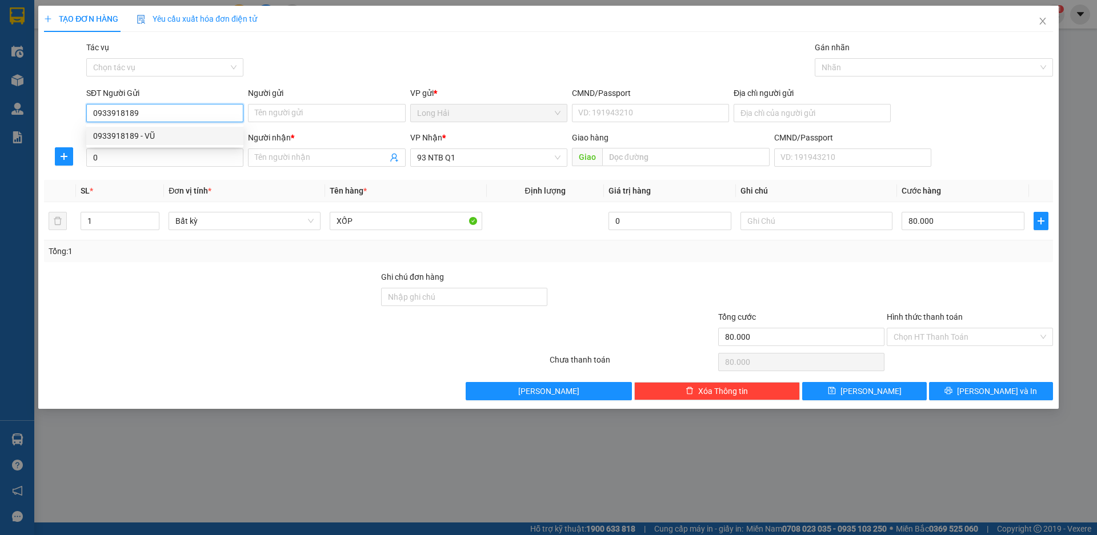
type input "VŨ"
type input "0933918189"
click at [205, 164] on input "0" at bounding box center [164, 158] width 157 height 18
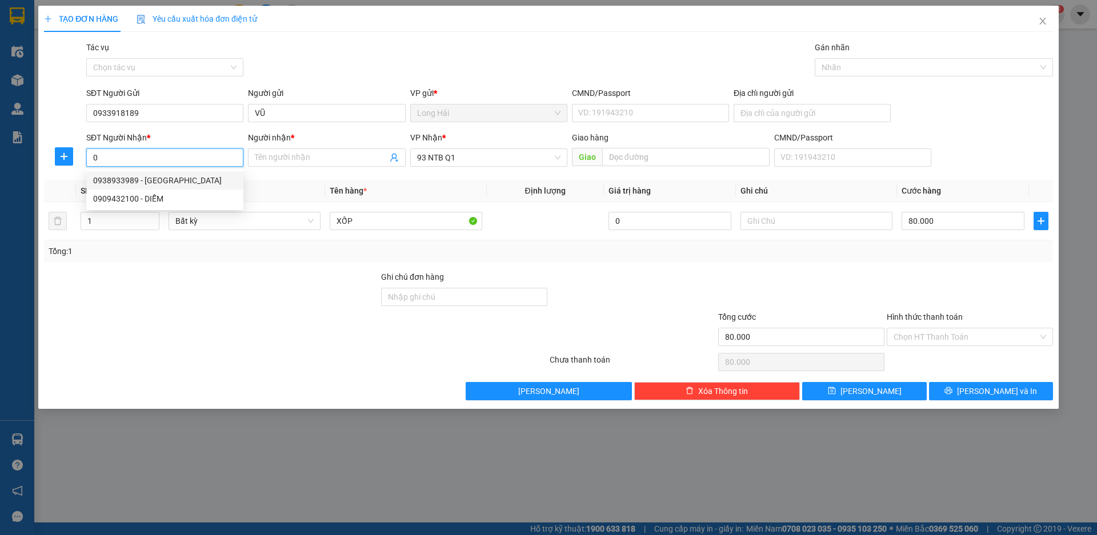
drag, startPoint x: 197, startPoint y: 186, endPoint x: 569, endPoint y: 264, distance: 380.6
click at [197, 187] on div "0938933989 - Nhật" at bounding box center [164, 180] width 157 height 18
type input "0938933989"
type input "Nhật"
click at [928, 331] on input "Hình thức thanh toán" at bounding box center [966, 336] width 145 height 17
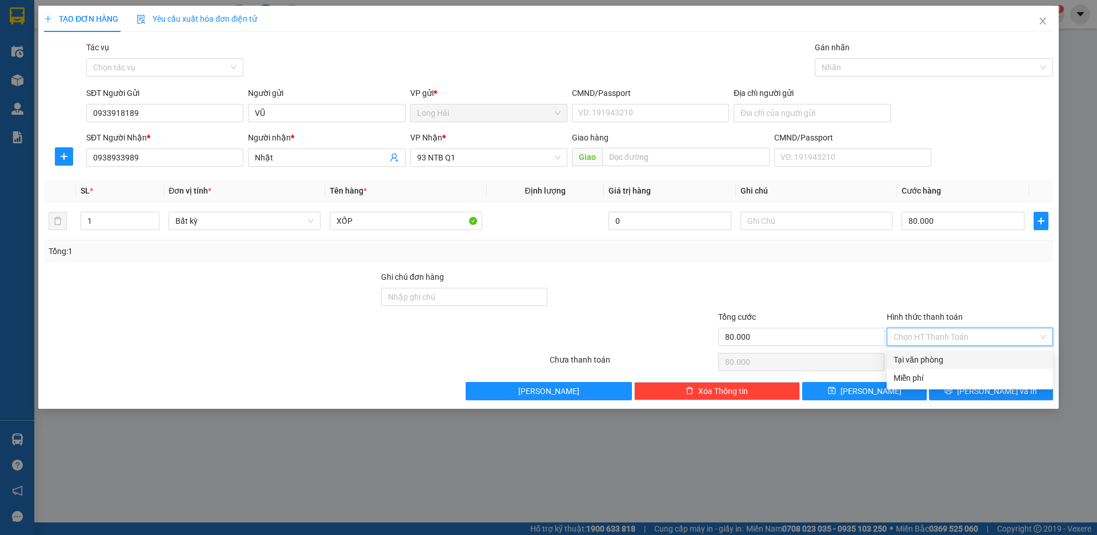
click at [931, 295] on div at bounding box center [970, 291] width 169 height 40
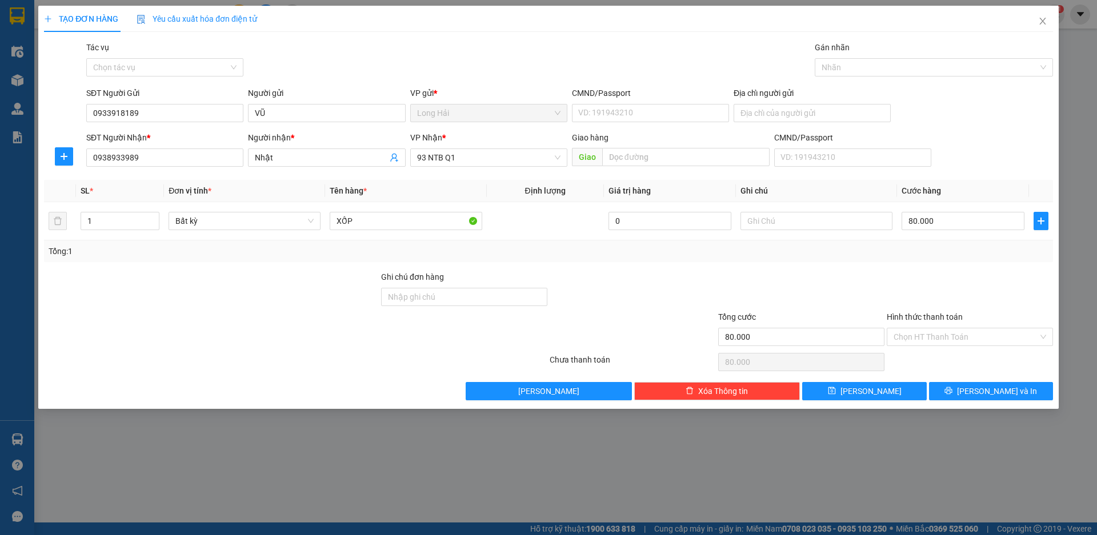
click at [971, 402] on div "TẠO ĐƠN HÀNG Yêu cầu xuất hóa đơn điện tử Transit Pickup Surcharge Ids Transit …" at bounding box center [548, 207] width 1020 height 403
click at [952, 393] on icon "printer" at bounding box center [948, 391] width 8 height 8
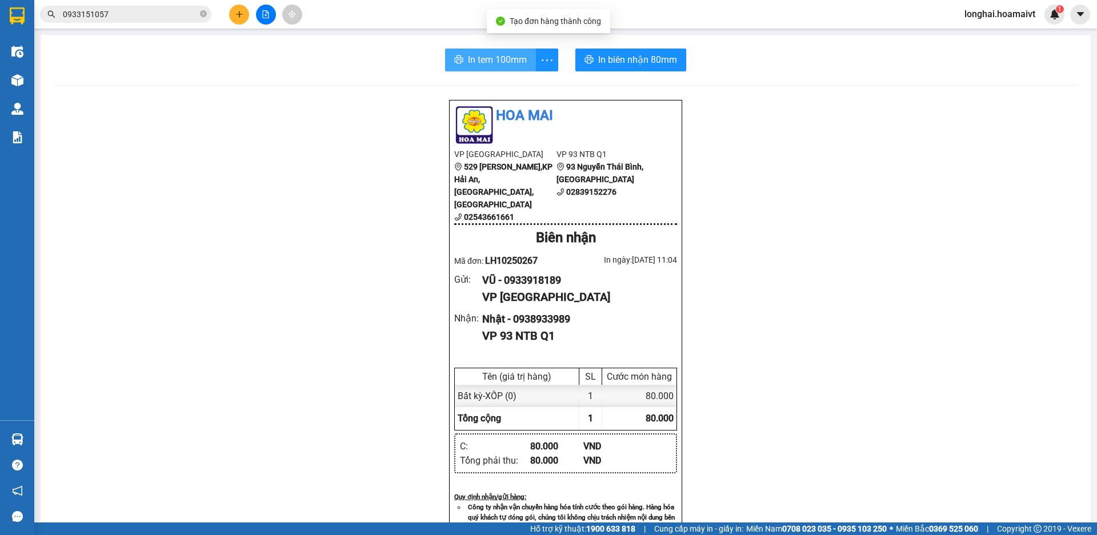
click at [468, 62] on span "In tem 100mm" at bounding box center [497, 60] width 59 height 14
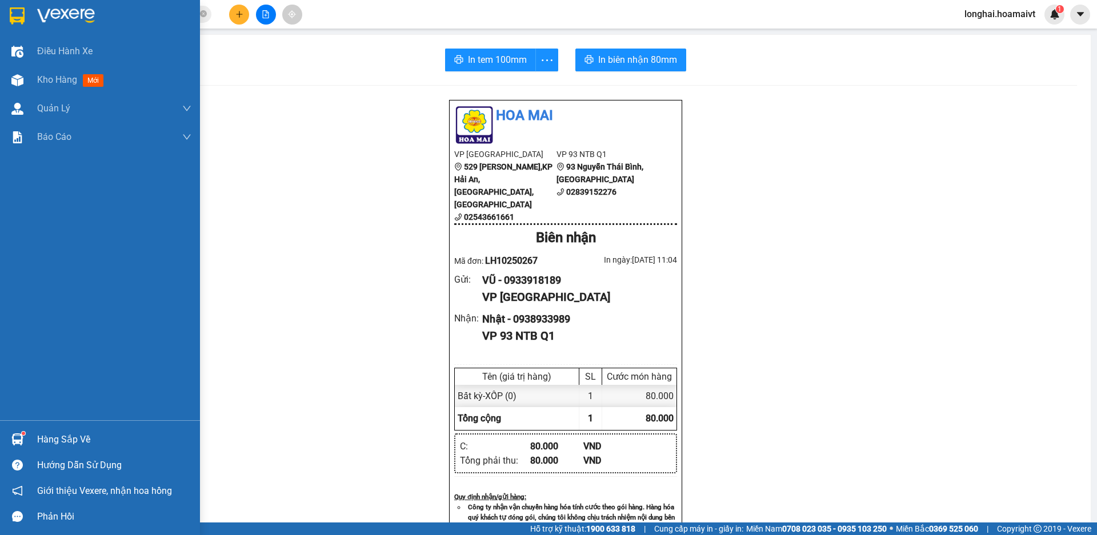
click at [69, 434] on div "Hàng sắp về" at bounding box center [114, 439] width 154 height 17
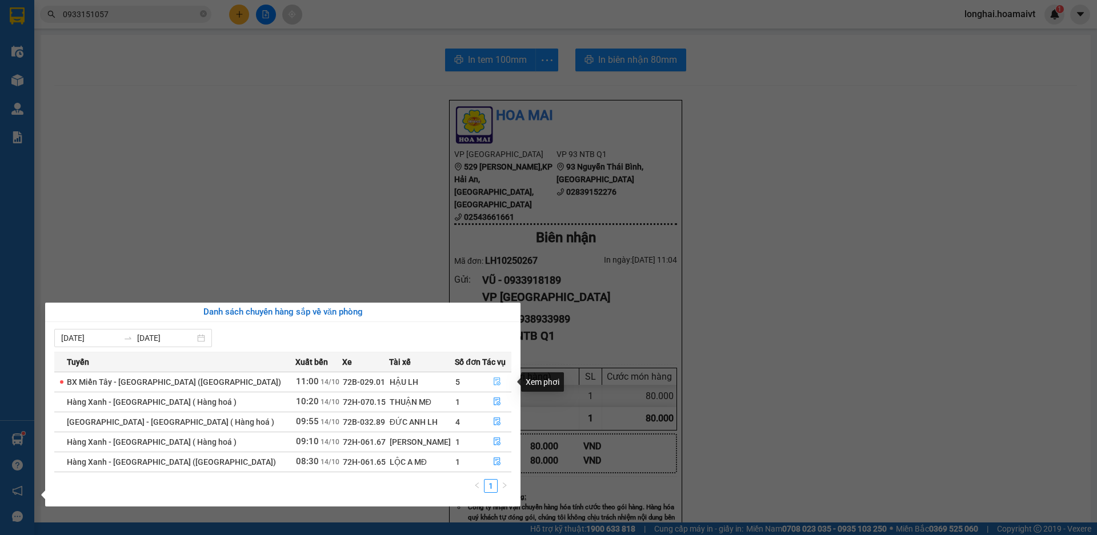
click at [493, 382] on icon "file-done" at bounding box center [497, 382] width 8 height 8
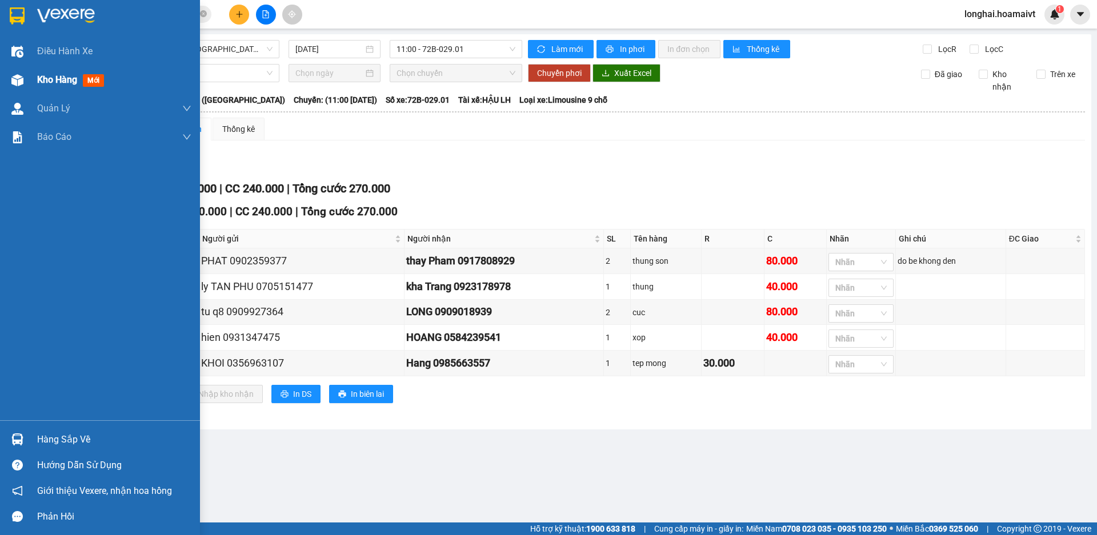
click at [42, 84] on span "Kho hàng" at bounding box center [57, 79] width 40 height 11
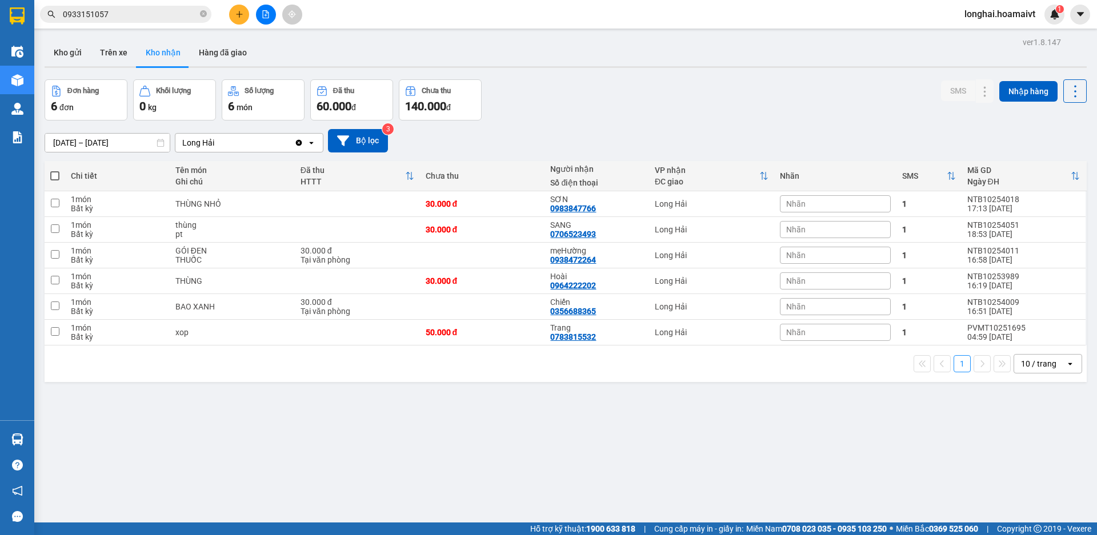
click at [205, 14] on icon "close-circle" at bounding box center [203, 13] width 7 height 7
click at [241, 12] on icon "plus" at bounding box center [239, 14] width 8 height 8
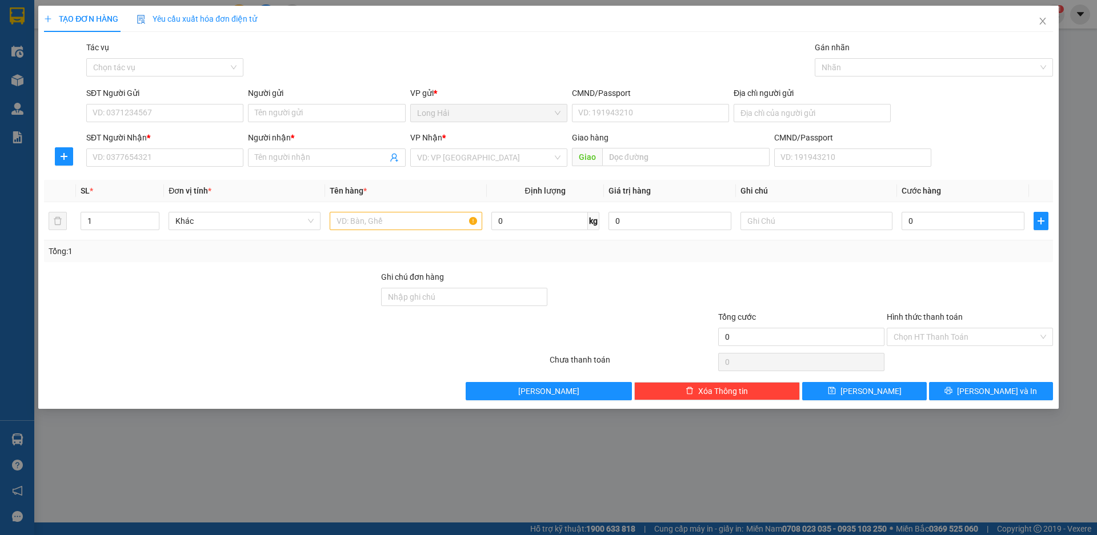
click at [186, 167] on div "SĐT Người Nhận * VD: 0377654321" at bounding box center [164, 151] width 157 height 40
click at [187, 161] on input "SĐT Người Nhận *" at bounding box center [164, 158] width 157 height 18
type input "0927130740"
click at [309, 154] on input "Người nhận *" at bounding box center [321, 157] width 132 height 13
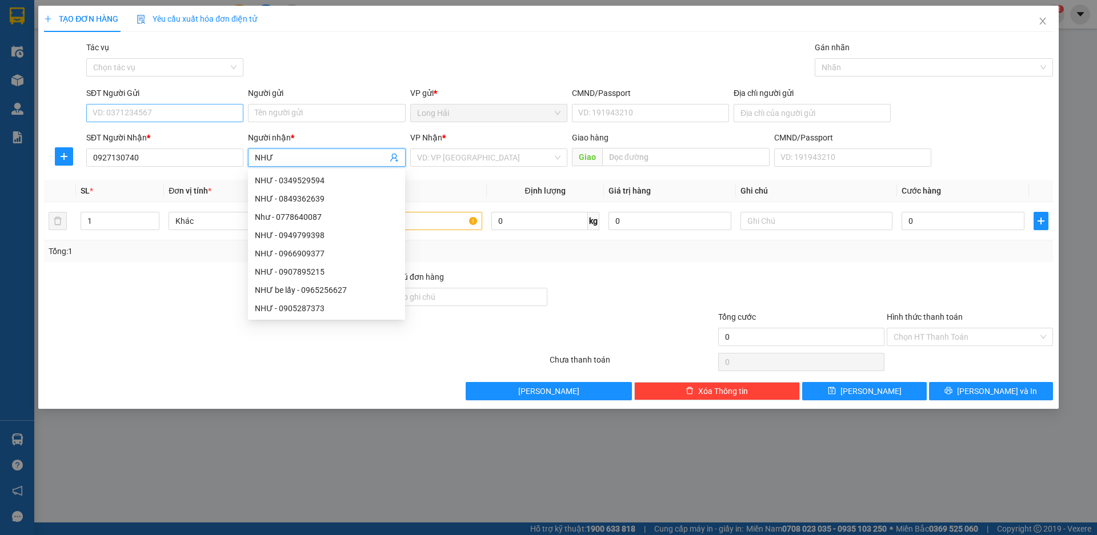
type input "NHƯ"
click at [111, 114] on input "SĐT Người Gửi" at bounding box center [164, 113] width 157 height 18
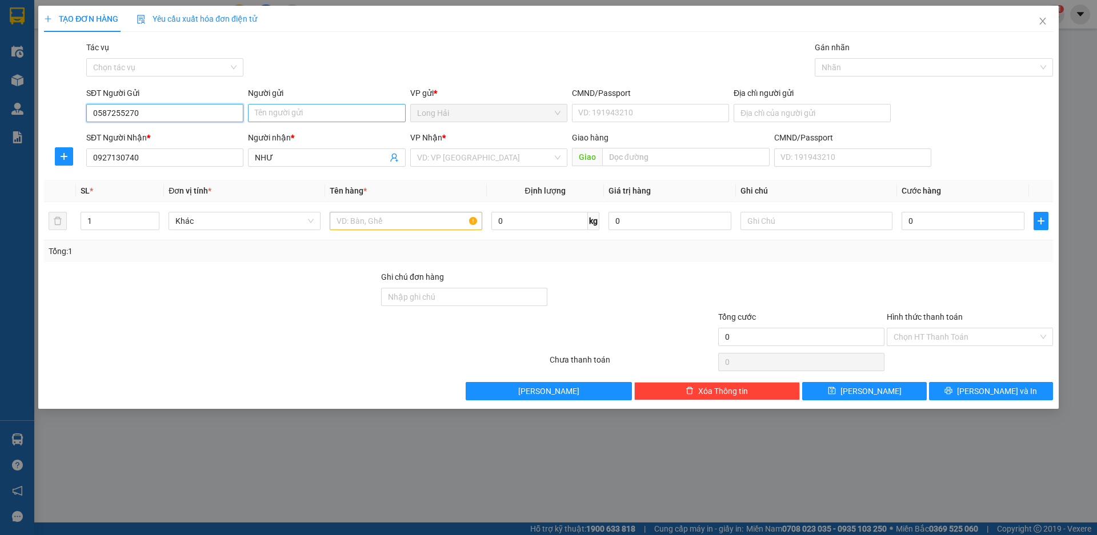
type input "0587255270"
click at [383, 110] on input "Người gửi" at bounding box center [326, 113] width 157 height 18
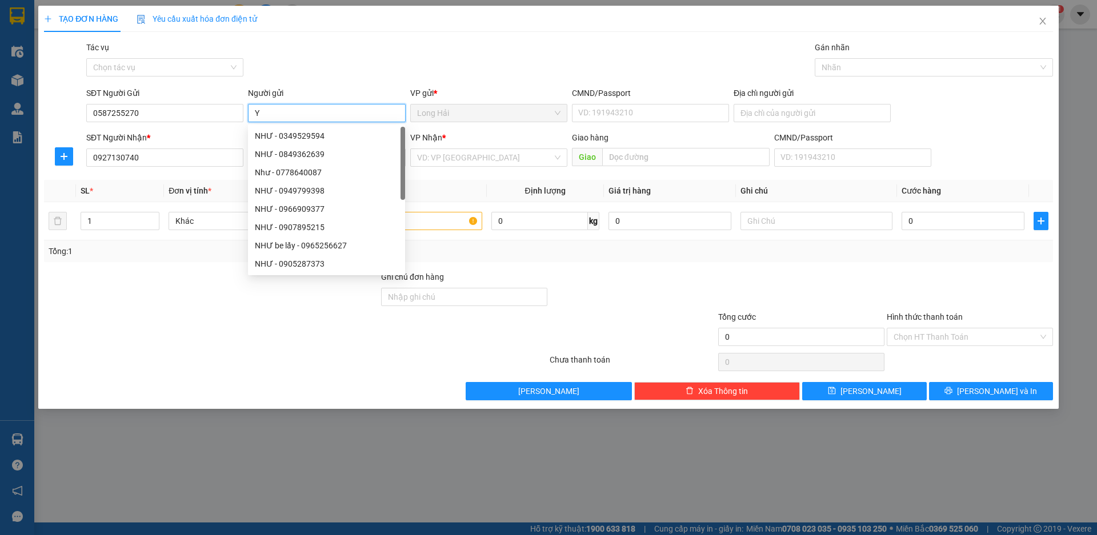
type input "Y"
type input "Ý"
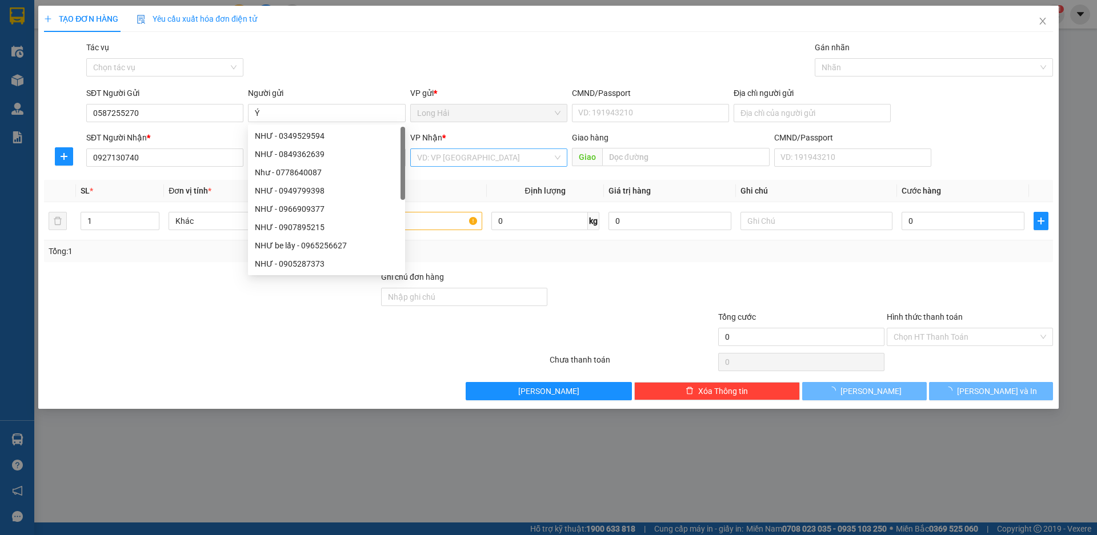
click at [513, 159] on input "search" at bounding box center [484, 157] width 135 height 17
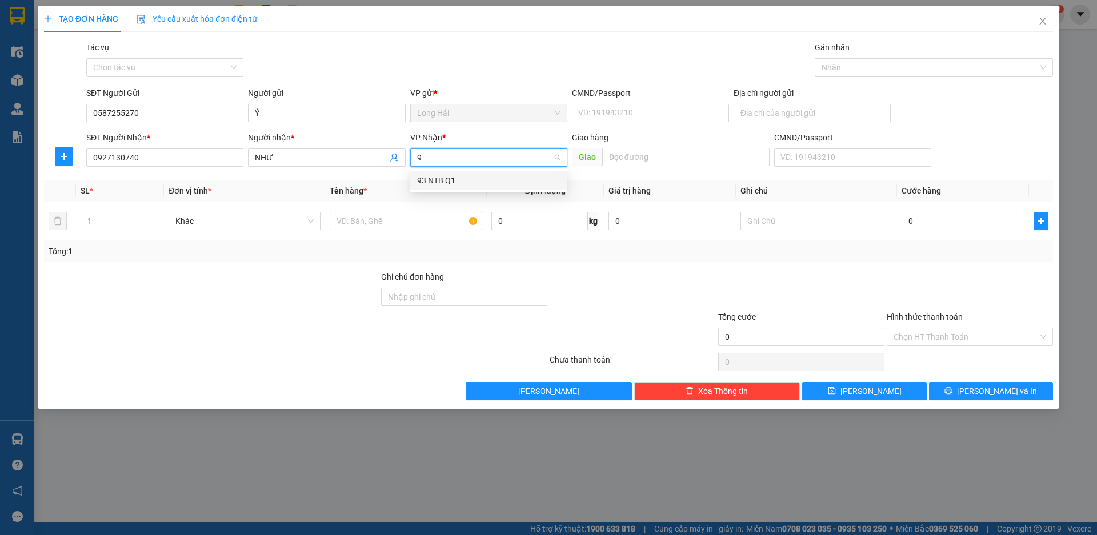
type input "93"
click at [516, 174] on div "93 NTB Q1" at bounding box center [488, 180] width 143 height 13
click at [400, 217] on input "text" at bounding box center [406, 221] width 152 height 18
click at [452, 161] on span "93 NTB Q1" at bounding box center [488, 157] width 143 height 17
type input "MT"
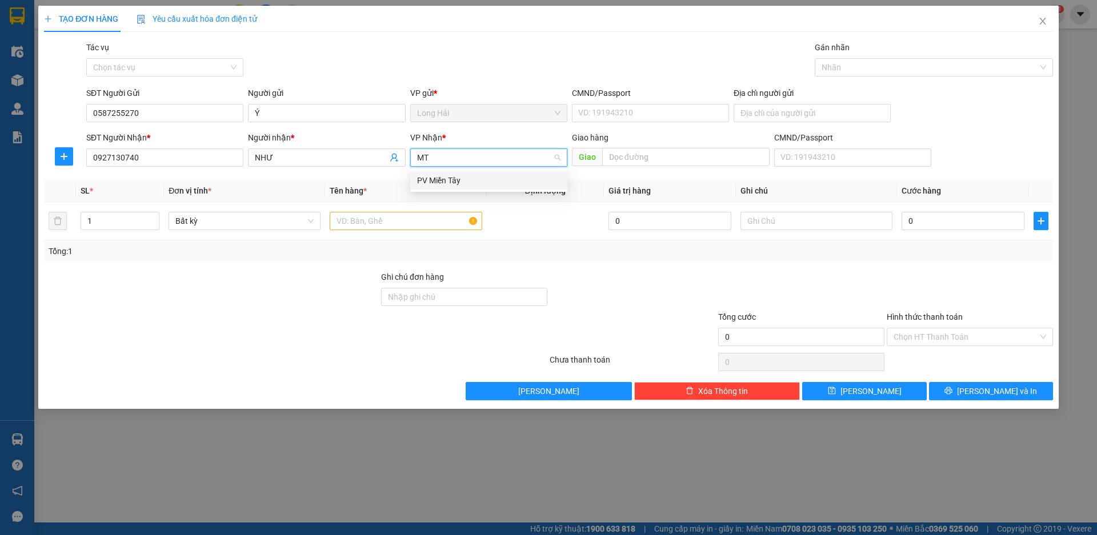
click at [459, 179] on div "PV Miền Tây" at bounding box center [488, 180] width 143 height 13
click at [423, 219] on input "text" at bounding box center [406, 221] width 152 height 18
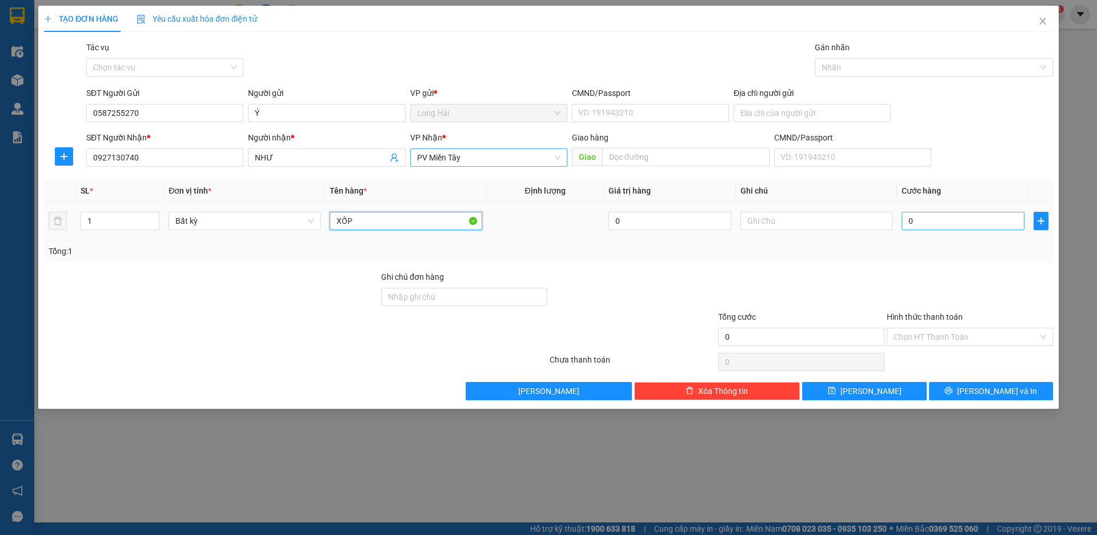
type input "XỐP"
click at [923, 229] on input "0" at bounding box center [963, 221] width 123 height 18
type input "5"
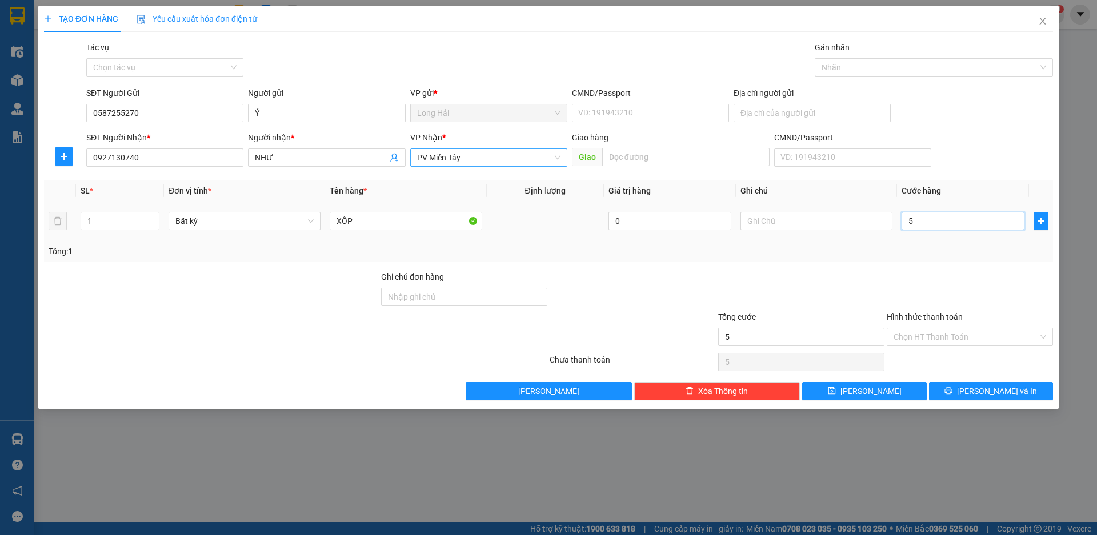
type input "50"
click at [959, 343] on input "Hình thức thanh toán" at bounding box center [966, 336] width 145 height 17
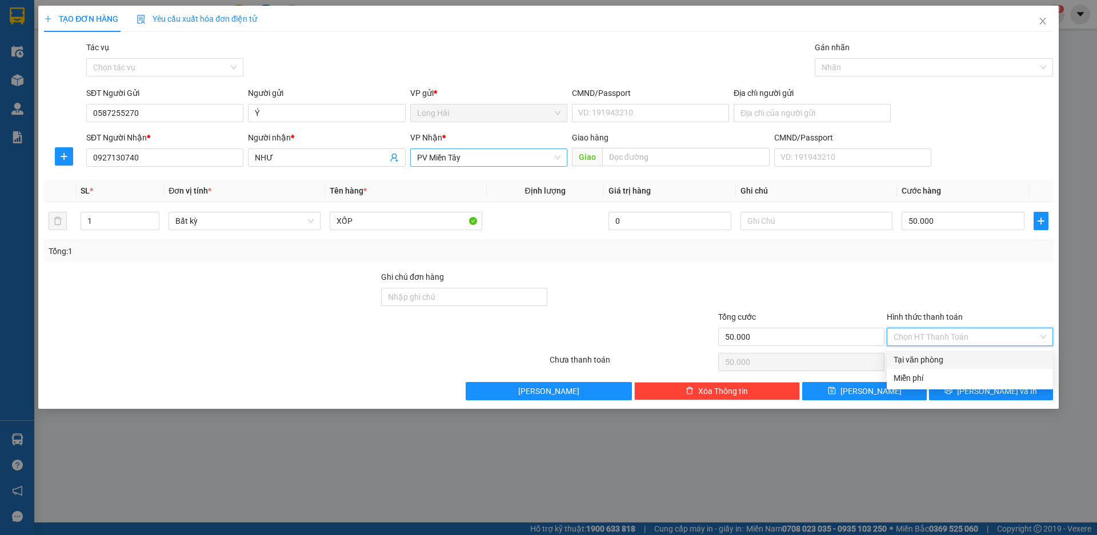
click at [955, 355] on div "Tại văn phòng" at bounding box center [970, 360] width 153 height 13
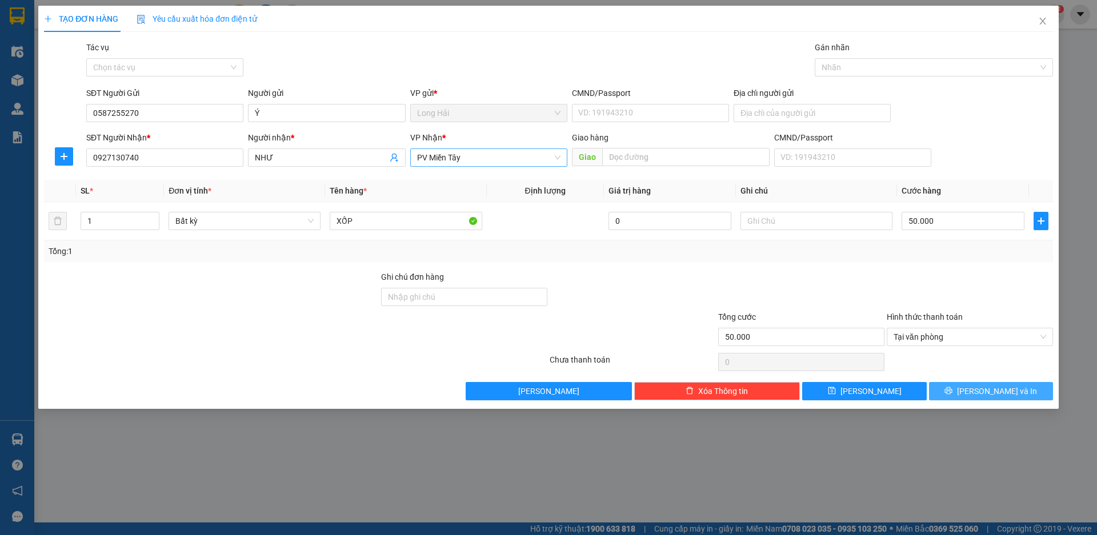
click at [974, 386] on button "Lưu và In" at bounding box center [991, 391] width 124 height 18
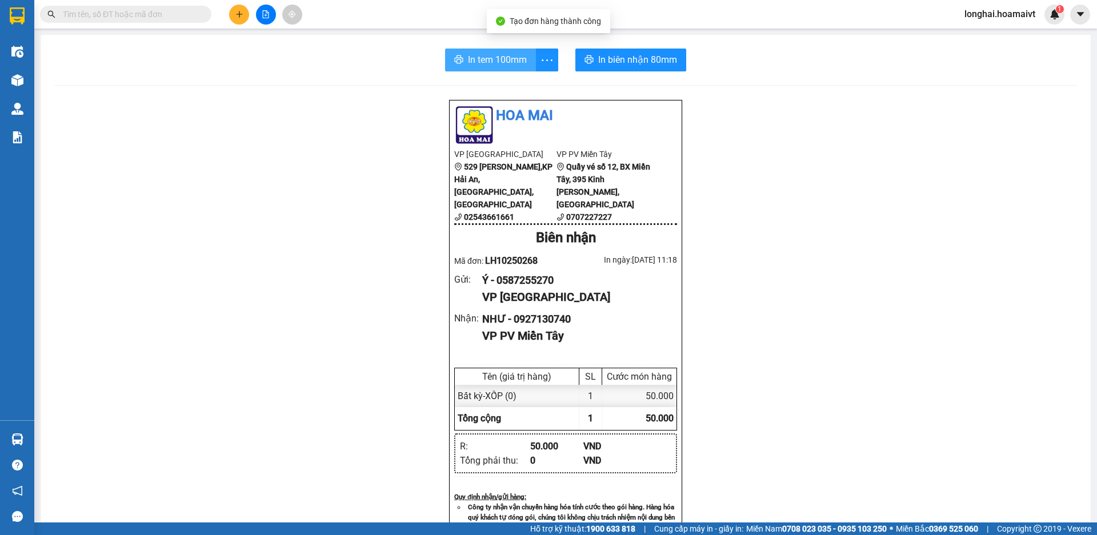
click at [461, 64] on button "In tem 100mm" at bounding box center [490, 60] width 91 height 23
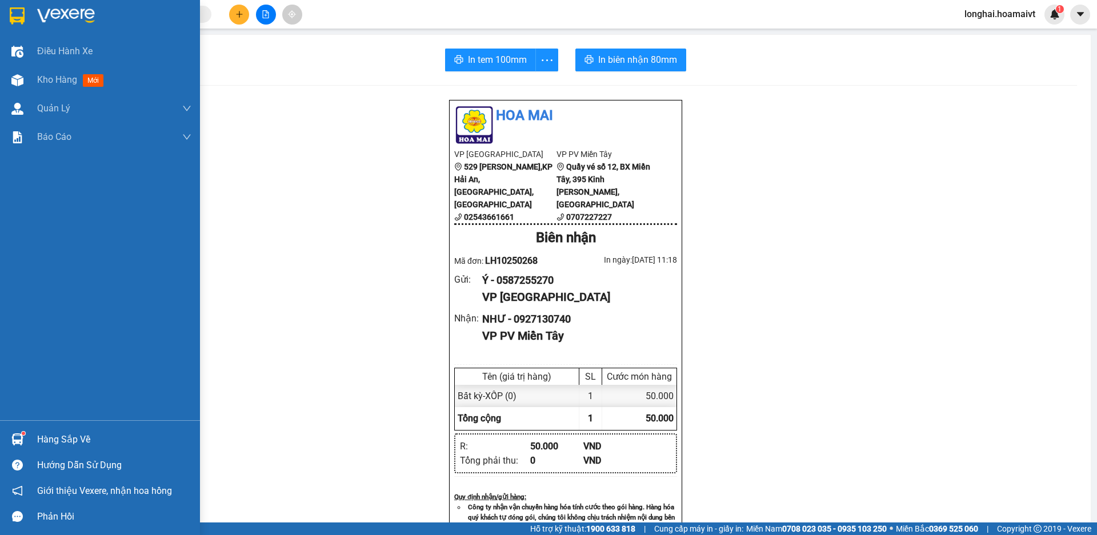
click at [83, 438] on div "Hàng sắp về" at bounding box center [114, 439] width 154 height 17
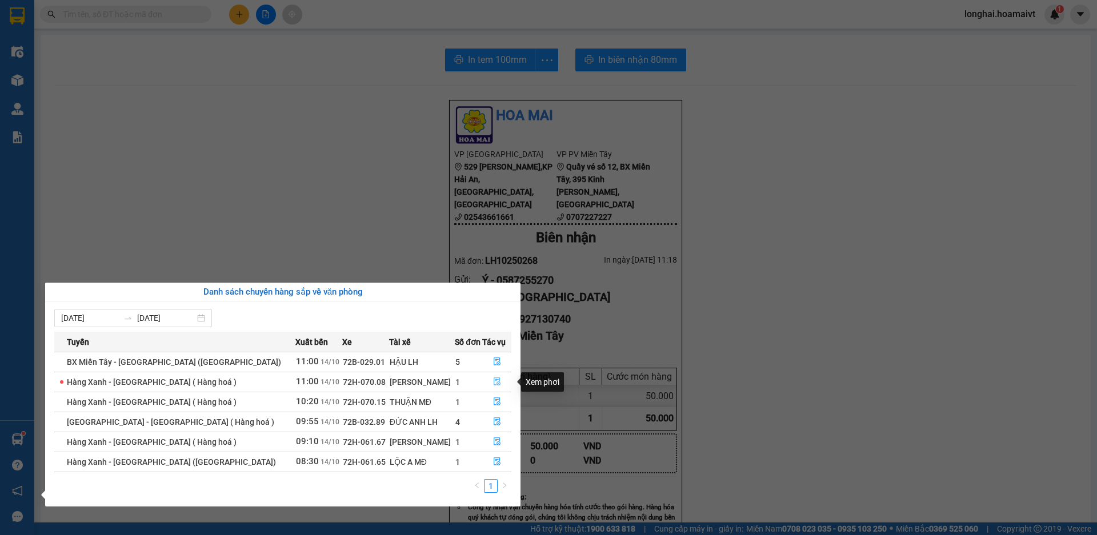
click at [496, 384] on icon "file-done" at bounding box center [497, 382] width 8 height 8
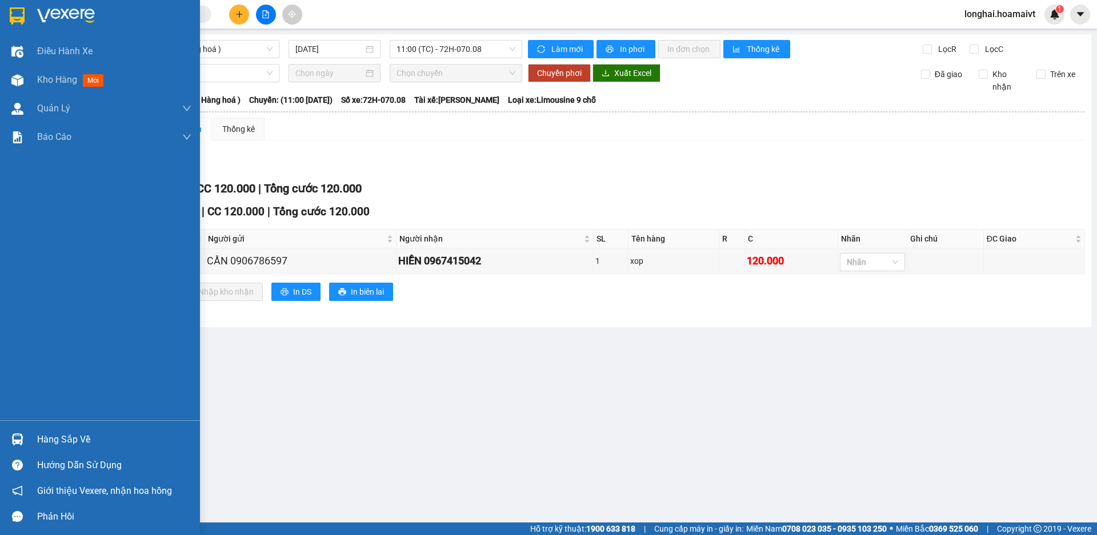
click at [34, 446] on div "Hàng sắp về" at bounding box center [100, 440] width 200 height 26
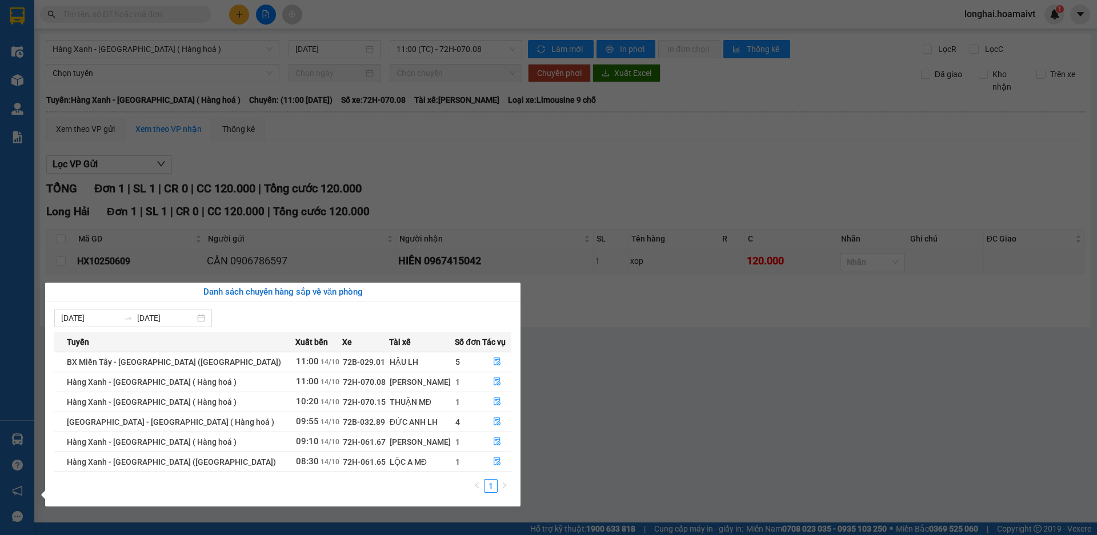
click at [574, 391] on section "Kết quả tìm kiếm ( 21 ) Bộ lọc Mã ĐH Trạng thái Món hàng Tổng cước Chưa cước Nh…" at bounding box center [548, 267] width 1097 height 535
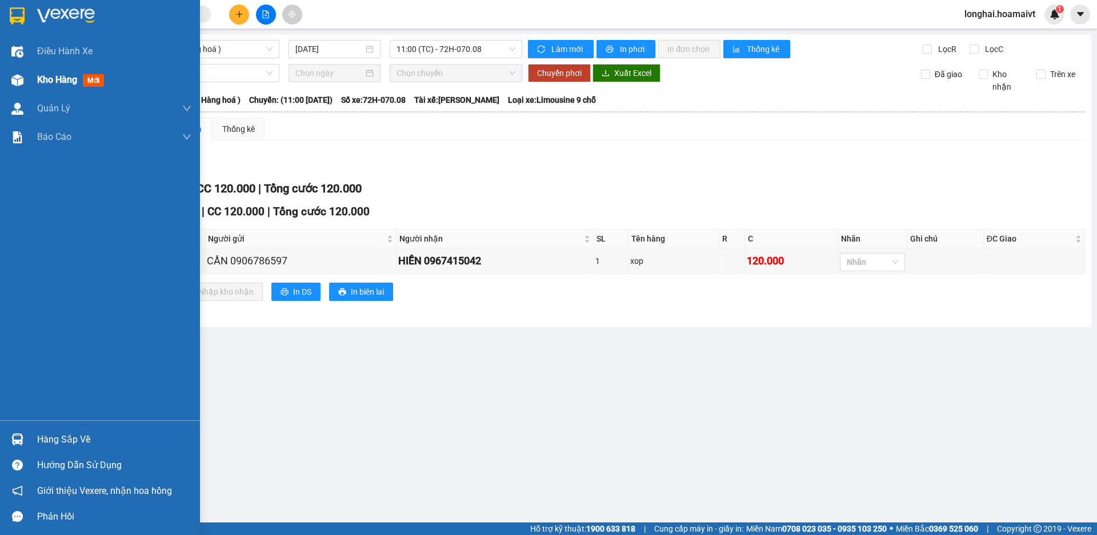
click at [29, 85] on div "Kho hàng mới" at bounding box center [100, 80] width 200 height 29
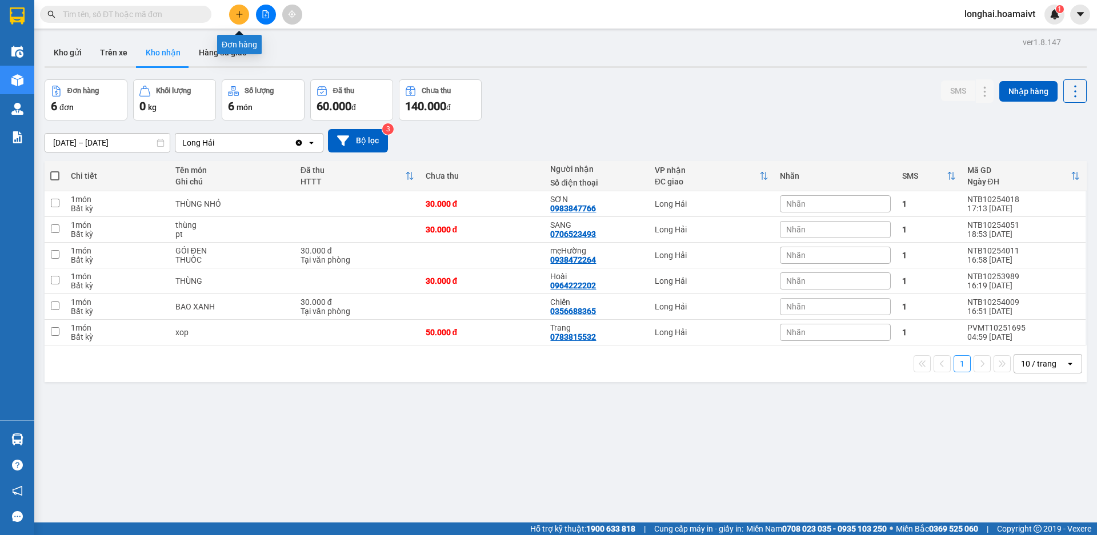
click at [234, 21] on button at bounding box center [239, 15] width 20 height 20
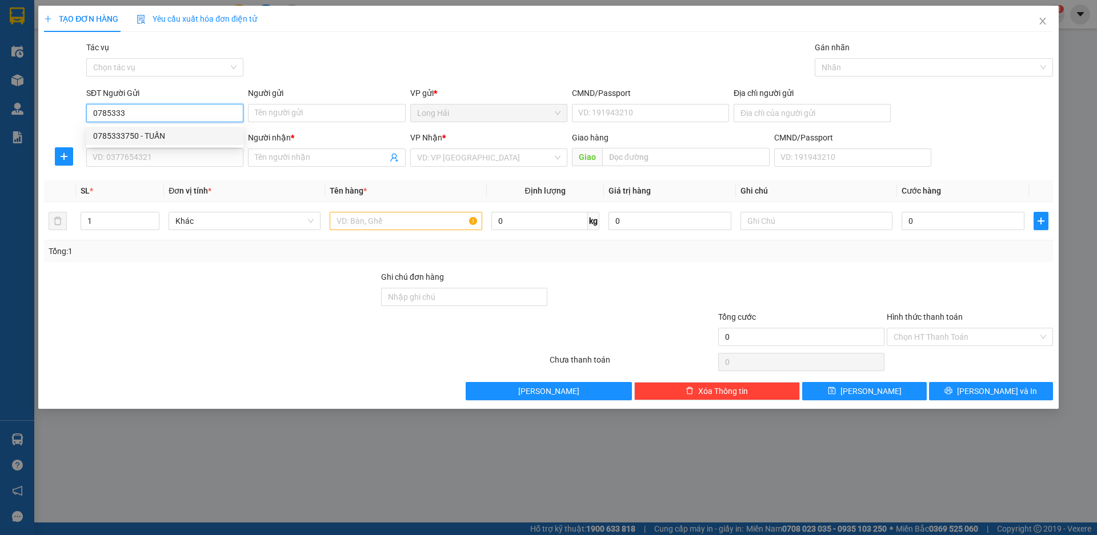
click at [176, 139] on div "0785333750 - TUẤN" at bounding box center [164, 136] width 143 height 13
type input "0785333750"
type input "TUẤN"
type input "077079001308"
type input "P TINH"
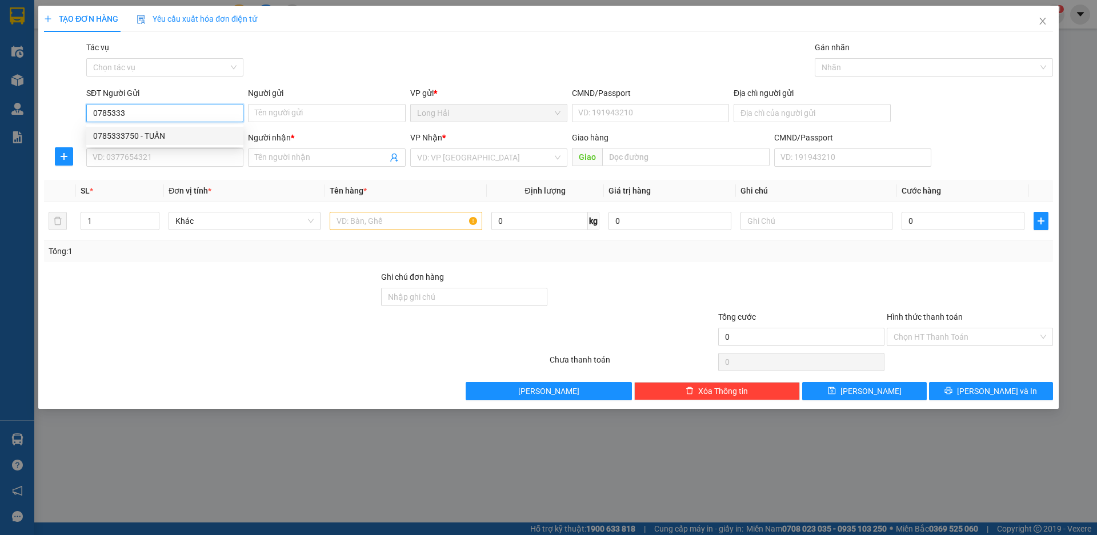
type input "0945020588"
type input "TRANG"
type input "0785333750"
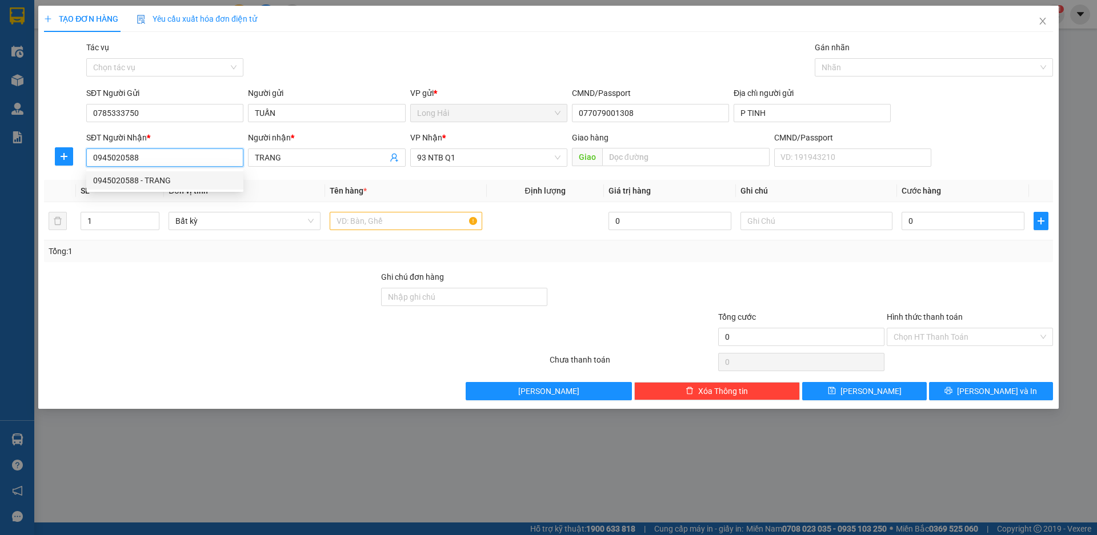
drag, startPoint x: 189, startPoint y: 165, endPoint x: 61, endPoint y: 167, distance: 128.0
click at [61, 167] on div "SĐT Người Nhận * 0945020588 Người nhận * TRANG VP Nhận * 93 NTB Q1 Giao hàng Gi…" at bounding box center [548, 151] width 1011 height 40
click at [213, 246] on div "Tổng: 1" at bounding box center [236, 251] width 375 height 13
click at [376, 217] on input "text" at bounding box center [406, 221] width 152 height 18
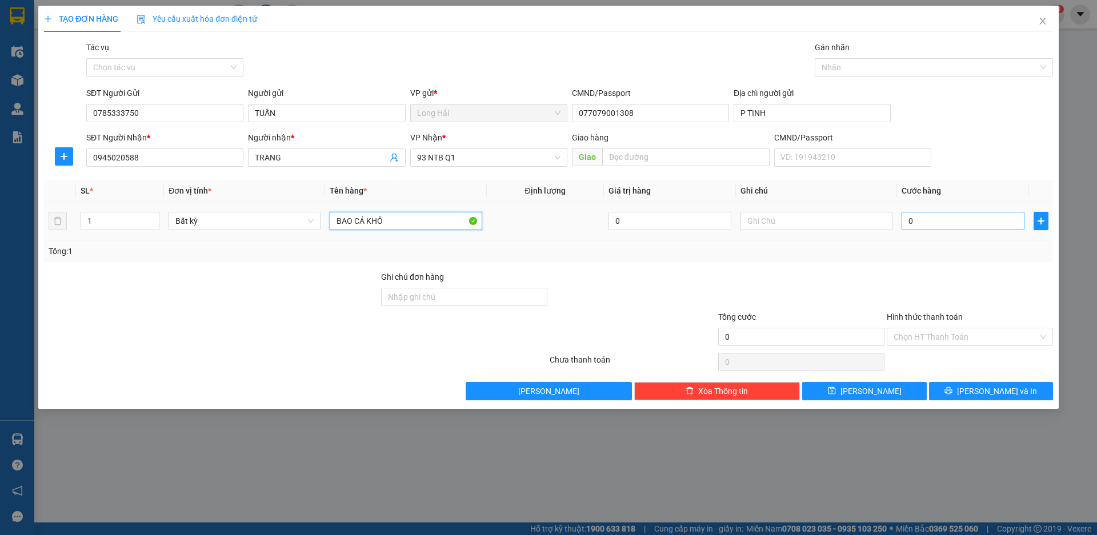
type input "BAO CÁ KHÔ"
click at [991, 226] on input "0" at bounding box center [963, 221] width 123 height 18
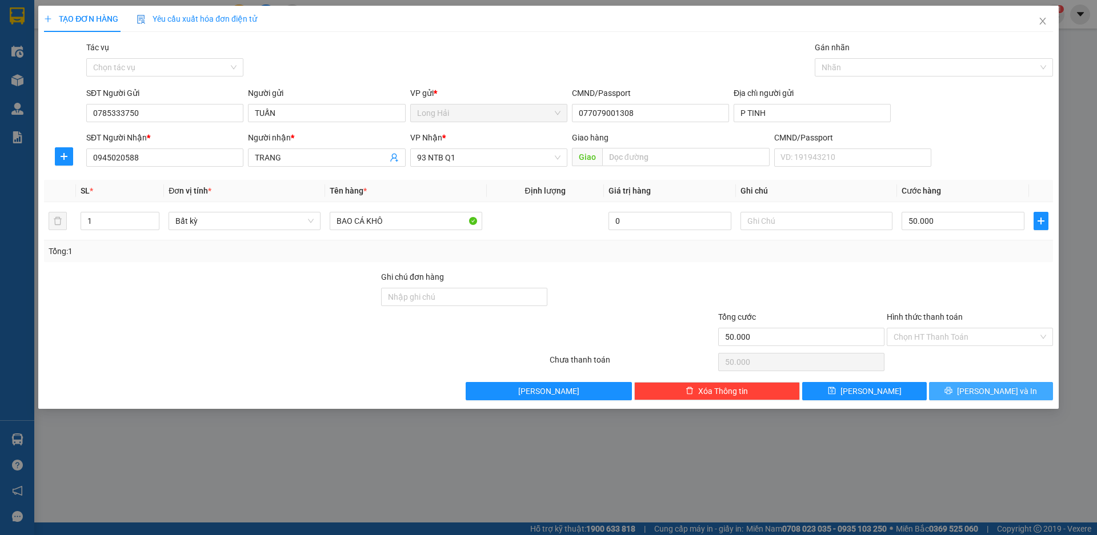
click at [1005, 392] on span "Lưu và In" at bounding box center [997, 391] width 80 height 13
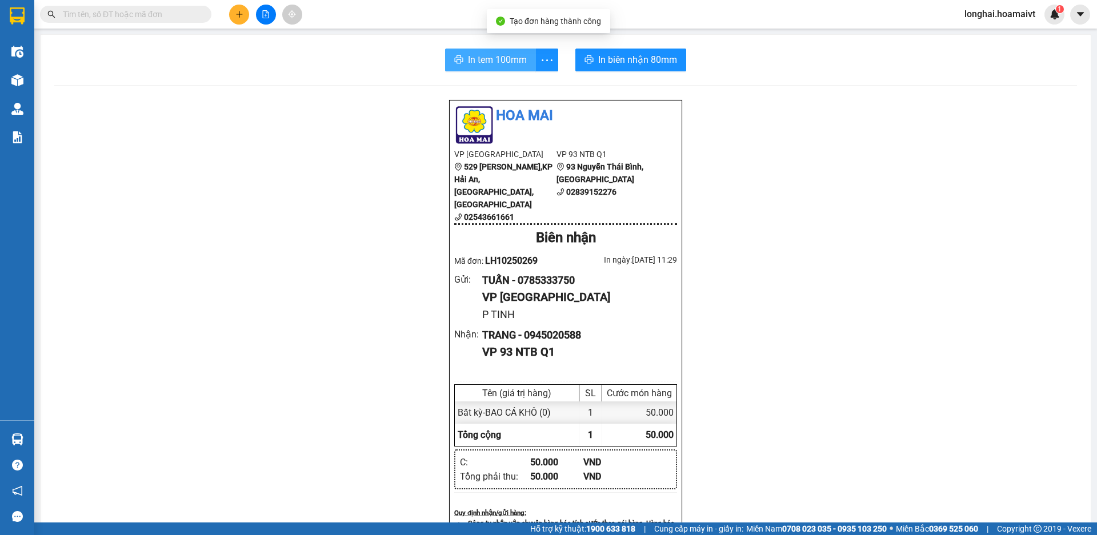
click at [460, 53] on button "In tem 100mm" at bounding box center [490, 60] width 91 height 23
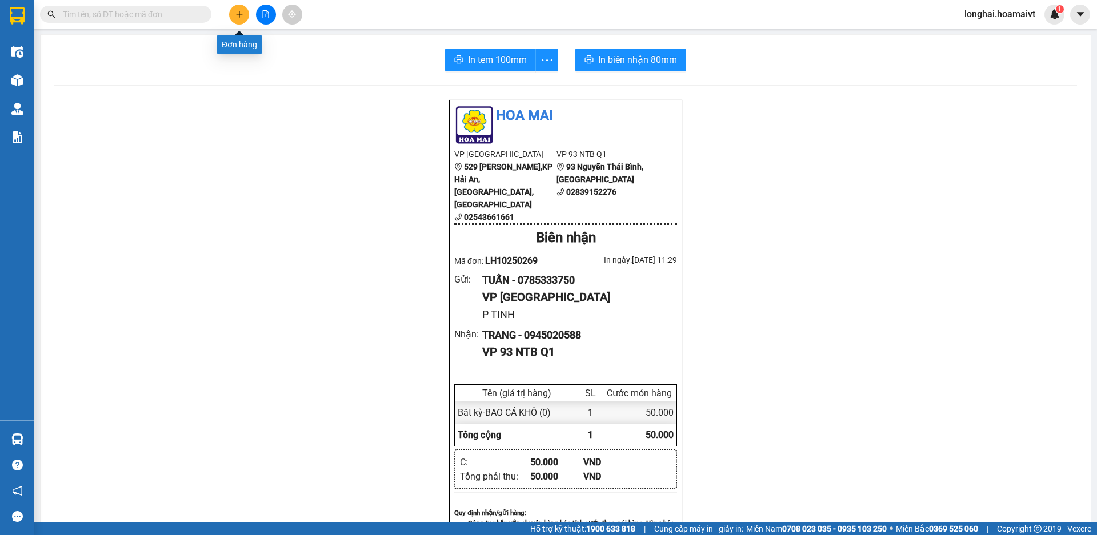
click at [238, 7] on button at bounding box center [239, 15] width 20 height 20
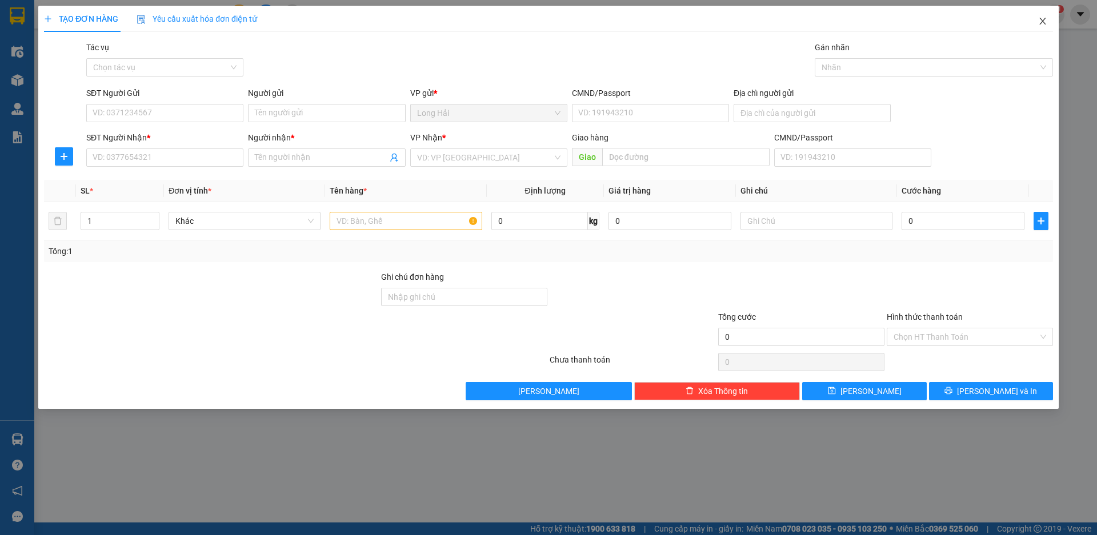
click at [1046, 24] on icon "close" at bounding box center [1042, 21] width 9 height 9
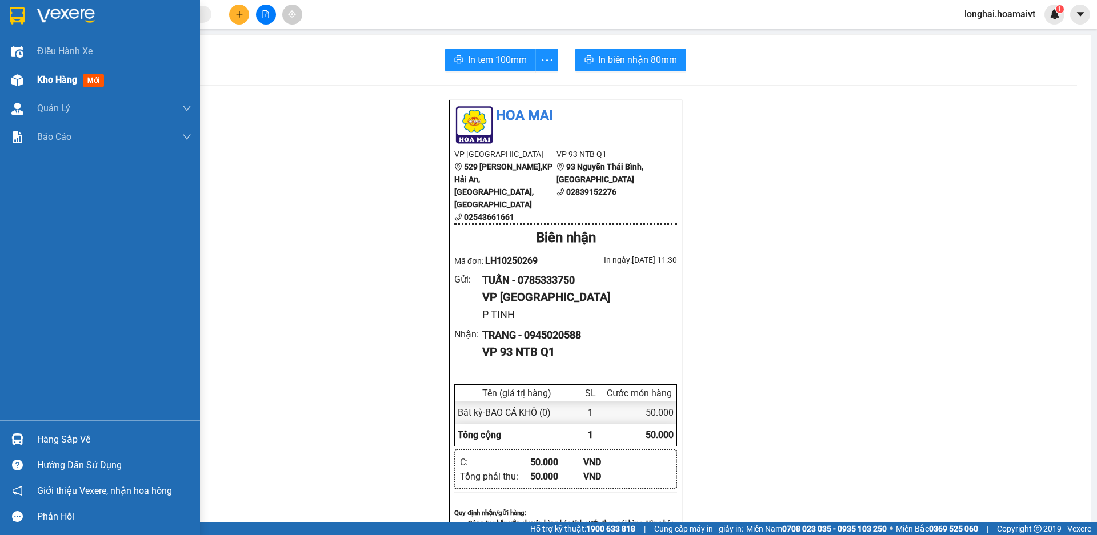
click at [21, 79] on img at bounding box center [17, 80] width 12 height 12
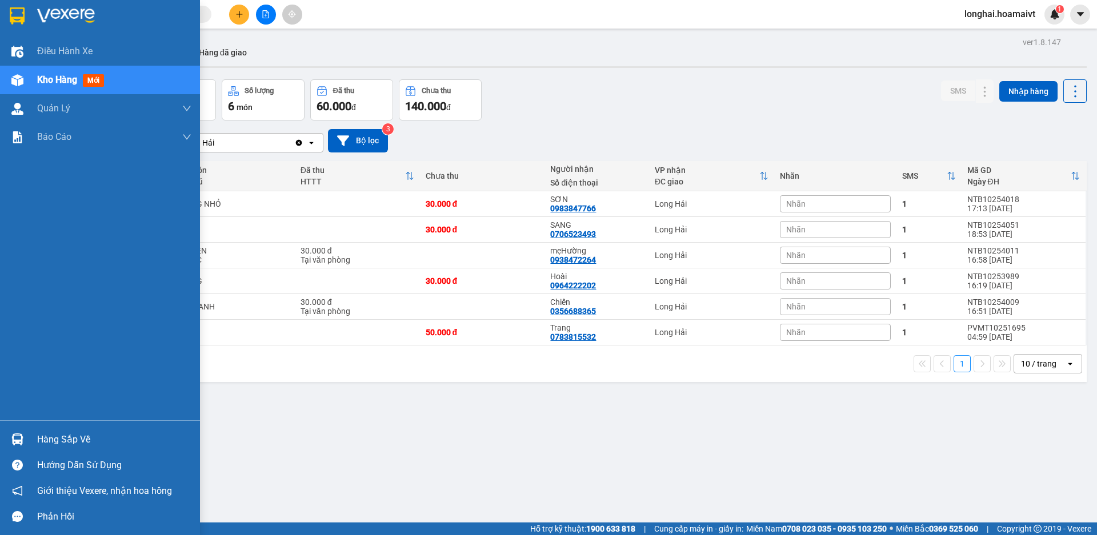
click at [57, 434] on div "Hàng sắp về" at bounding box center [114, 439] width 154 height 17
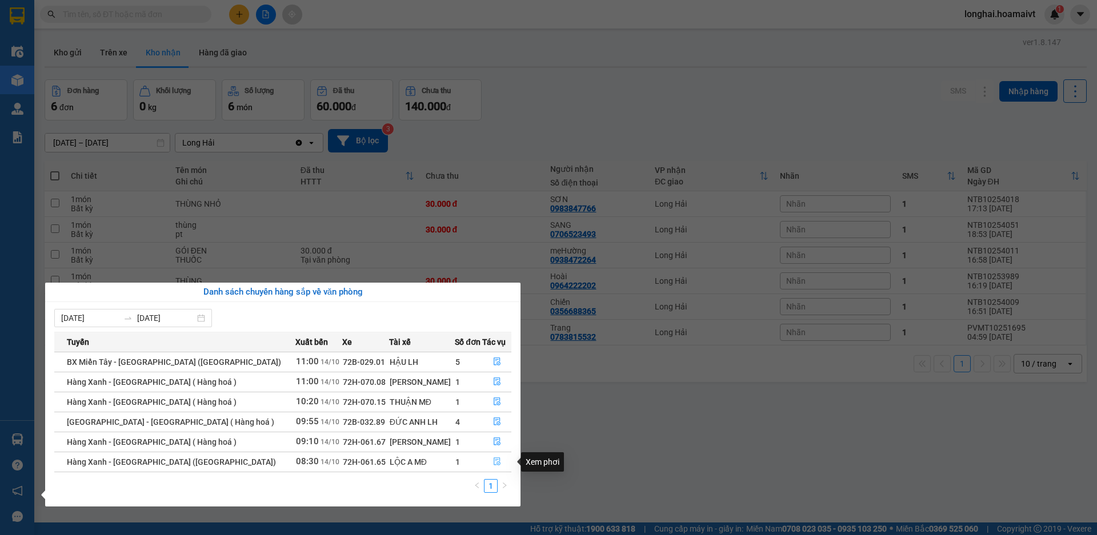
click at [497, 466] on button "button" at bounding box center [497, 462] width 28 height 18
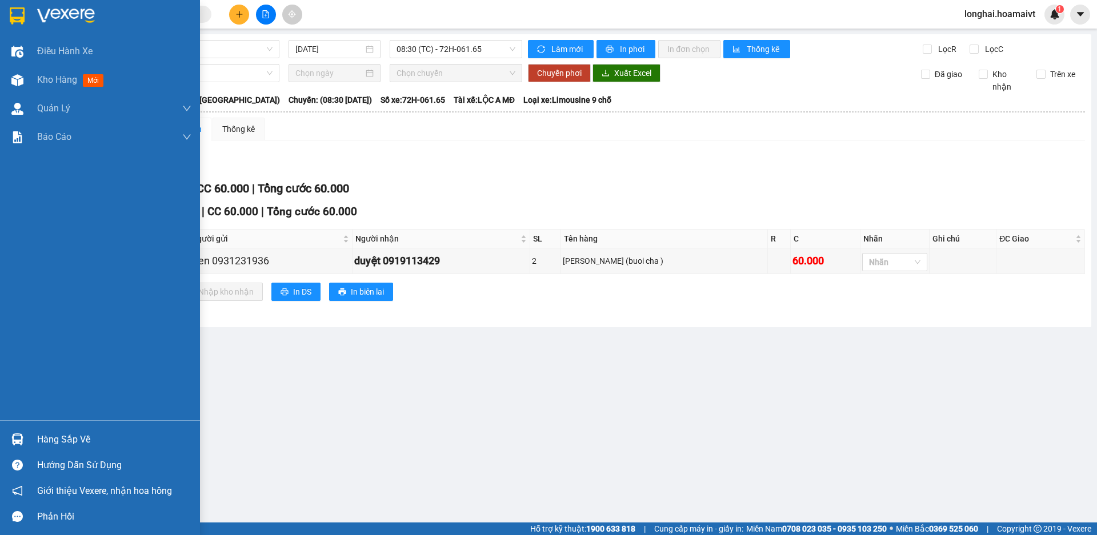
click at [35, 433] on div "Hàng sắp về" at bounding box center [100, 440] width 200 height 26
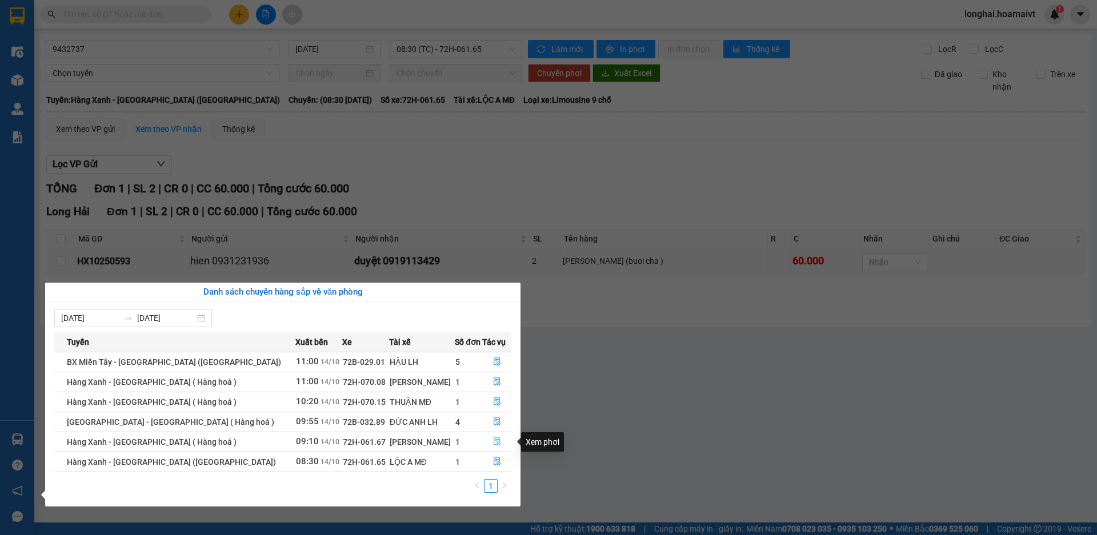
click at [493, 446] on icon "file-done" at bounding box center [497, 442] width 8 height 8
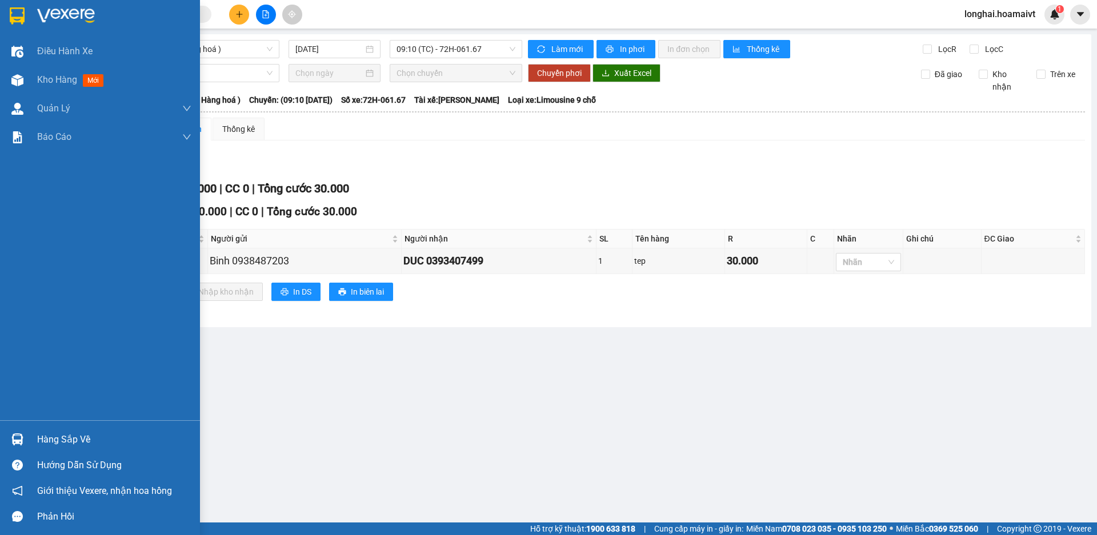
click at [35, 427] on div "Hàng sắp về" at bounding box center [100, 440] width 200 height 26
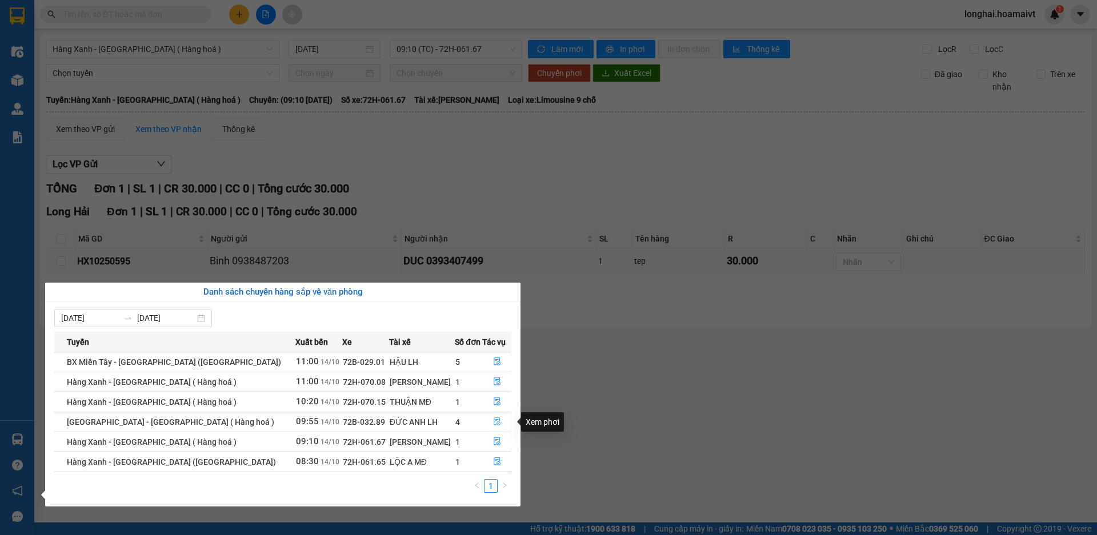
click at [483, 421] on button "button" at bounding box center [497, 422] width 28 height 18
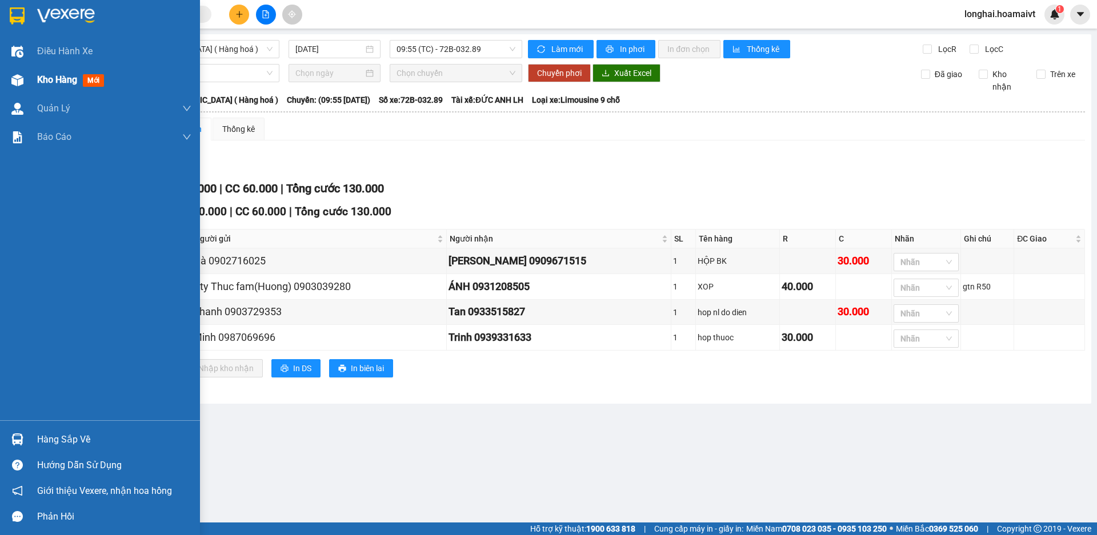
click at [28, 76] on div "Kho hàng mới" at bounding box center [100, 80] width 200 height 29
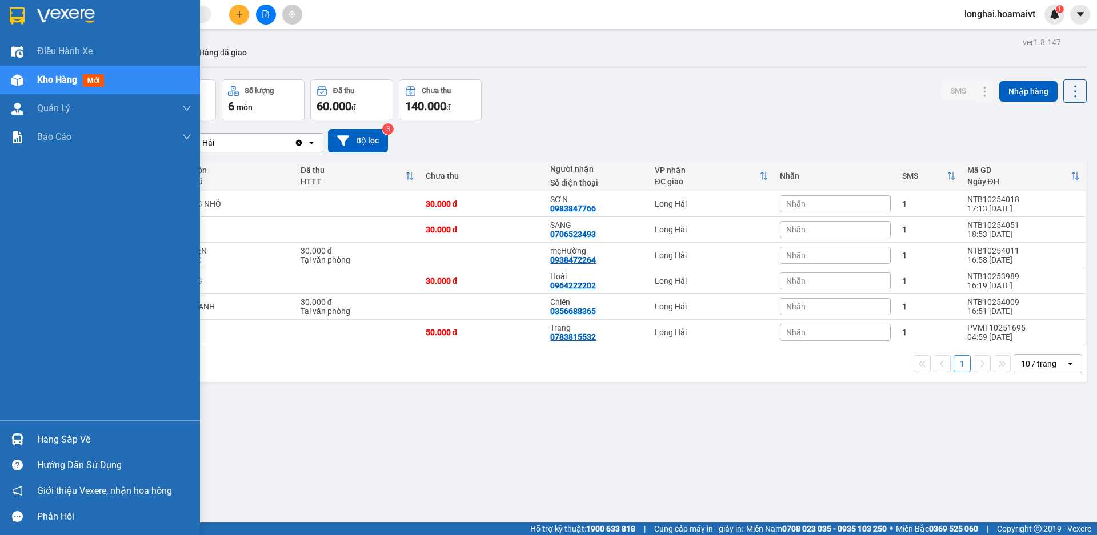
click at [75, 434] on div "Hàng sắp về" at bounding box center [114, 439] width 154 height 17
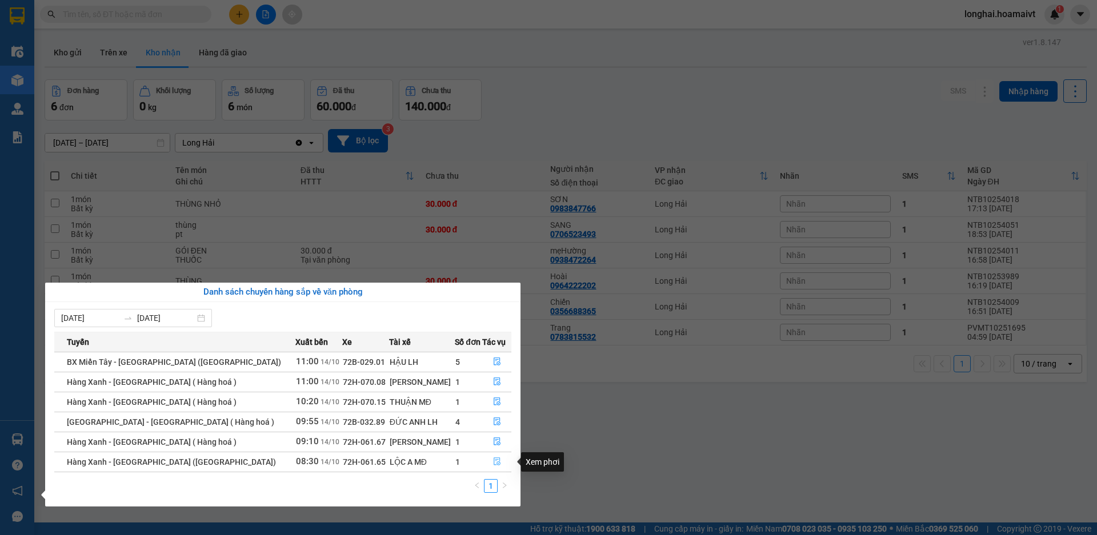
click at [493, 466] on span "file-done" at bounding box center [497, 462] width 8 height 9
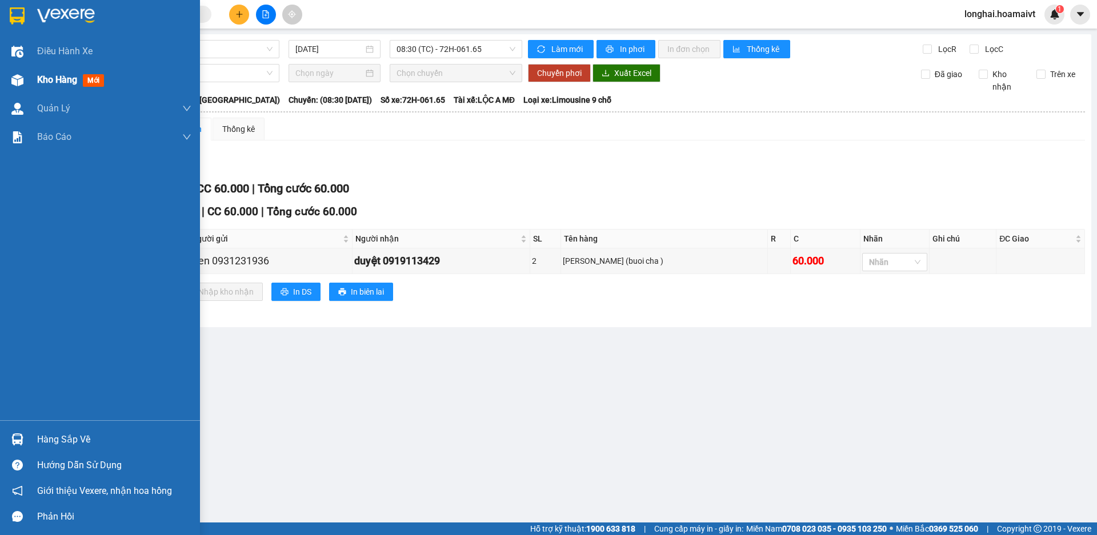
click at [34, 74] on div "Kho hàng mới" at bounding box center [100, 80] width 200 height 29
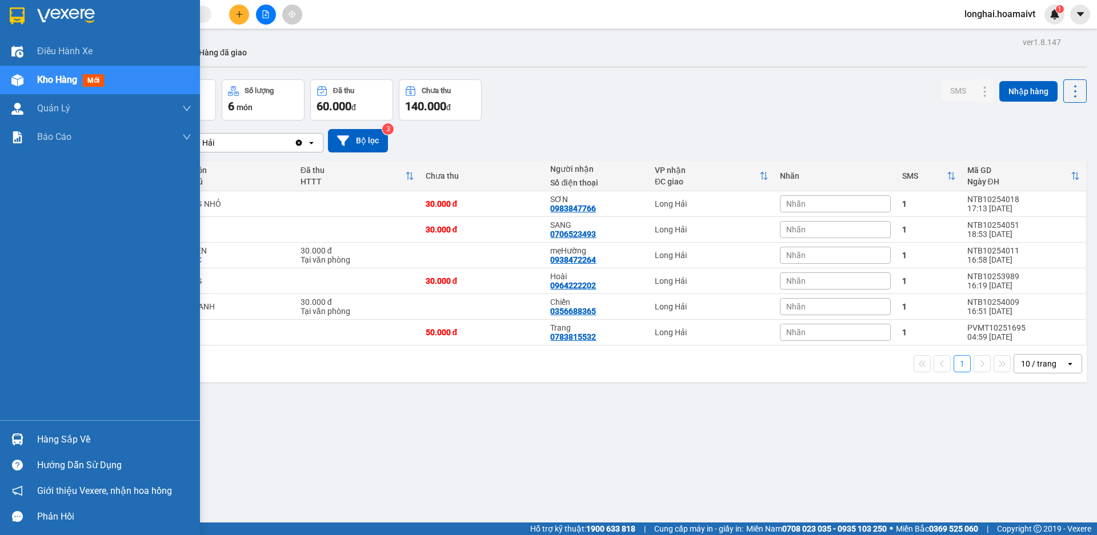
click at [55, 431] on div "Hàng sắp về" at bounding box center [114, 439] width 154 height 17
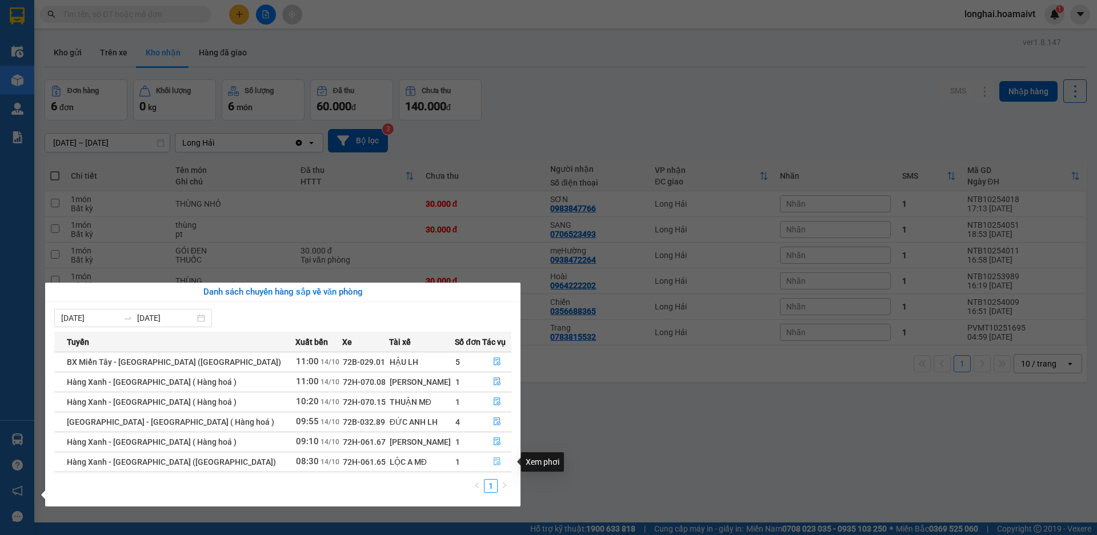
click at [498, 462] on button "button" at bounding box center [497, 462] width 28 height 18
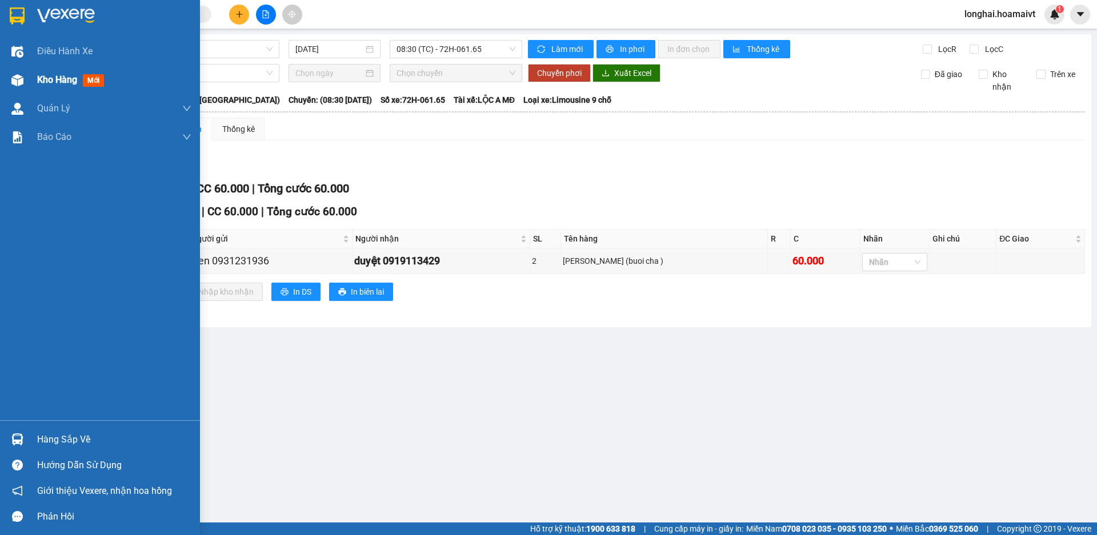
click at [46, 76] on span "Kho hàng" at bounding box center [57, 79] width 40 height 11
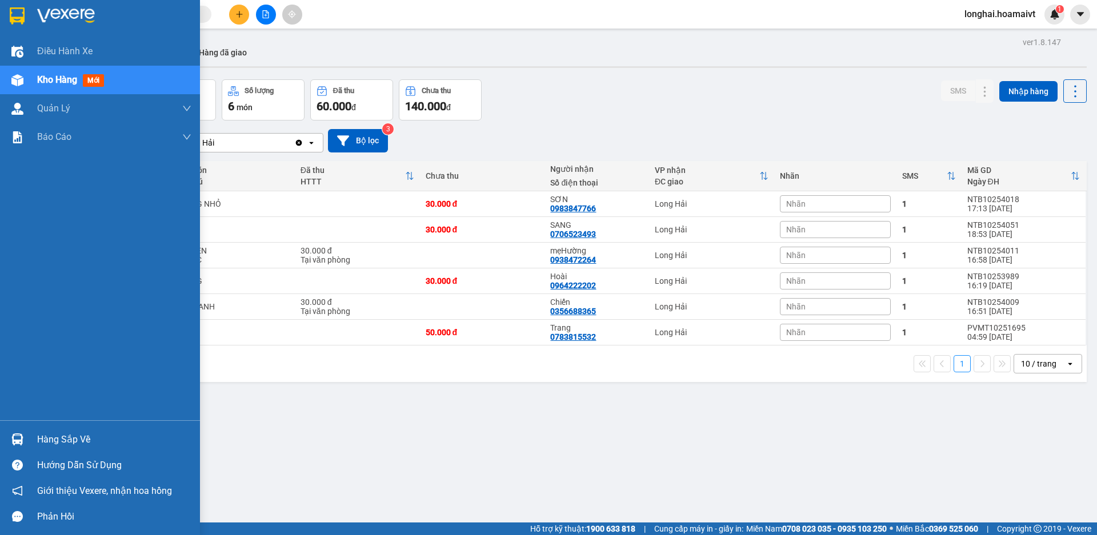
click at [54, 437] on div "Hàng sắp về" at bounding box center [114, 439] width 154 height 17
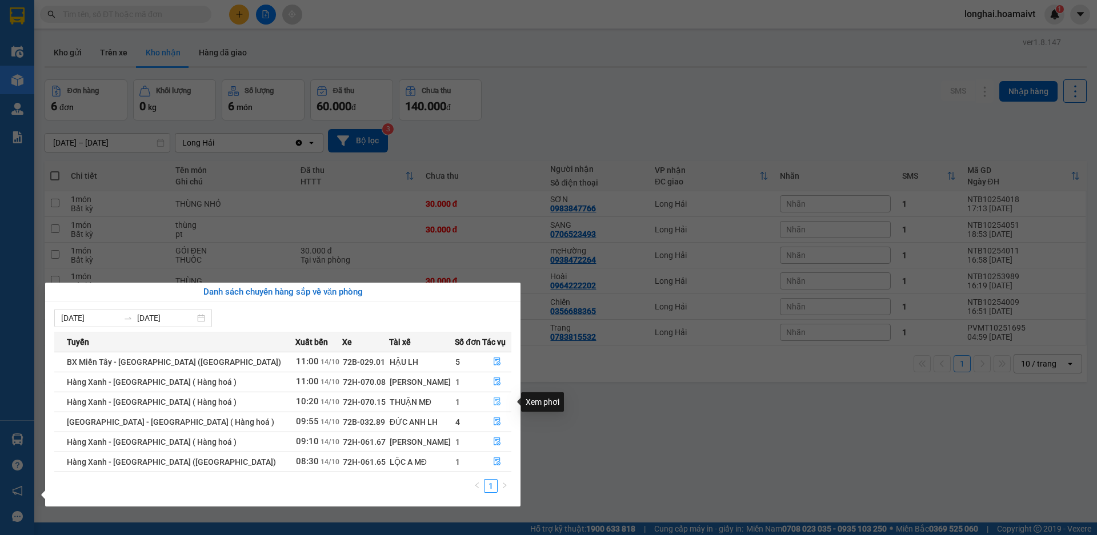
click at [493, 402] on icon "file-done" at bounding box center [497, 402] width 8 height 8
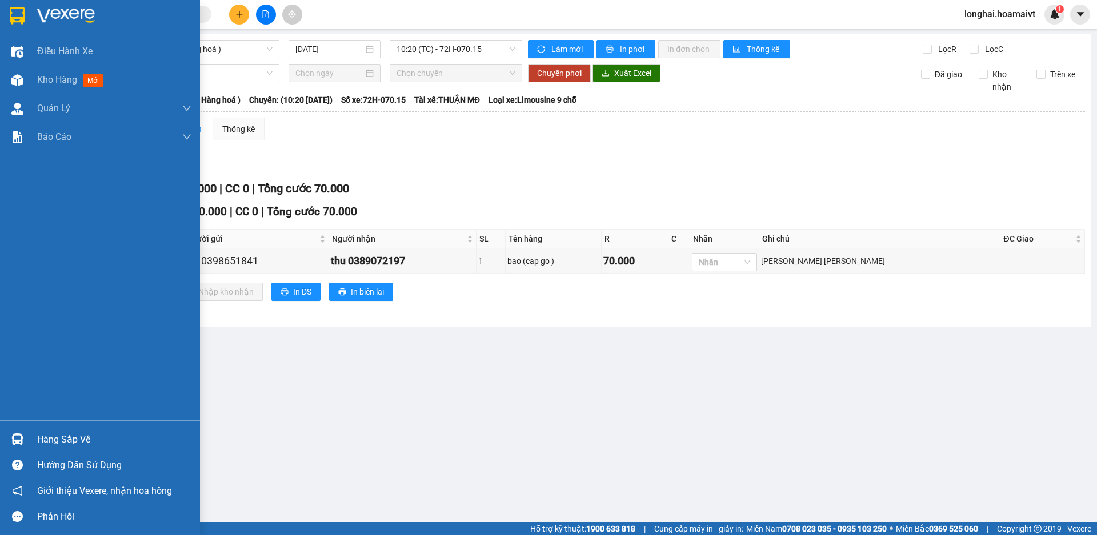
click at [77, 429] on div "Hàng sắp về" at bounding box center [100, 440] width 200 height 26
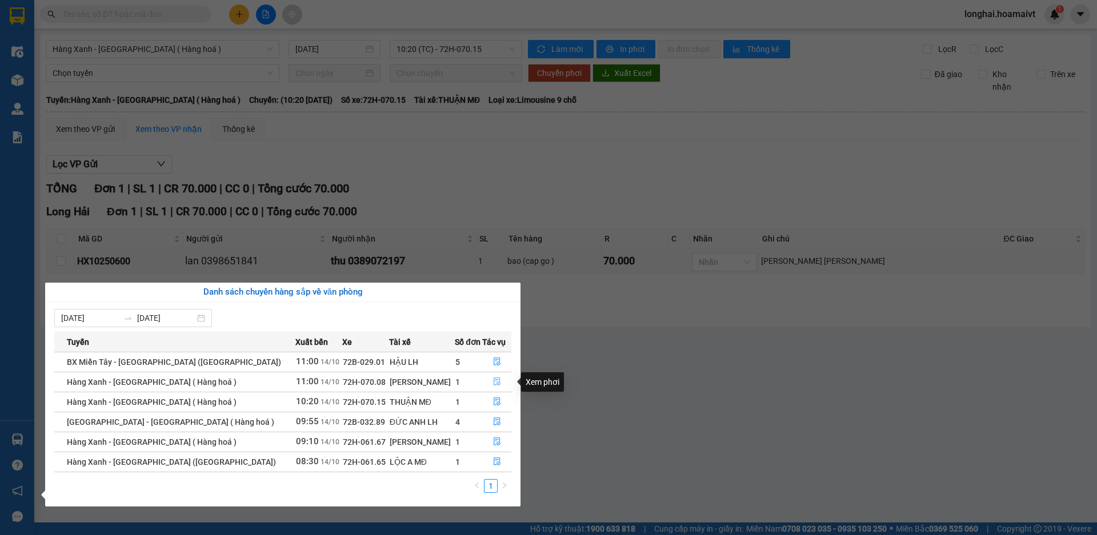
click at [487, 382] on button "button" at bounding box center [497, 382] width 28 height 18
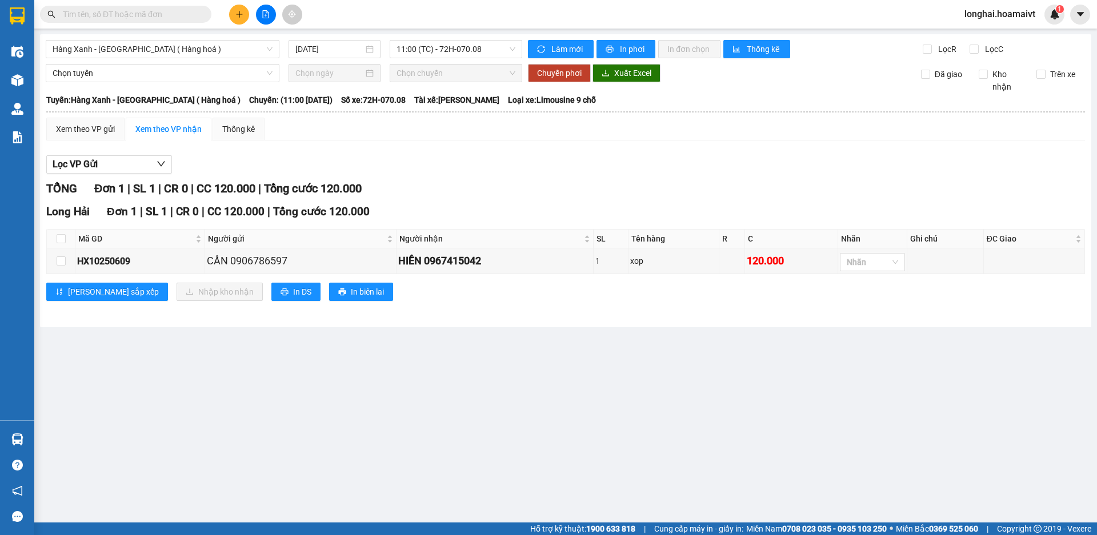
click at [60, 439] on main "Hàng Xanh - Long Hải ( Hàng hoá ) 14/10/2025 11:00 (TC) - 72H-070.08 Làm mới In…" at bounding box center [548, 261] width 1097 height 523
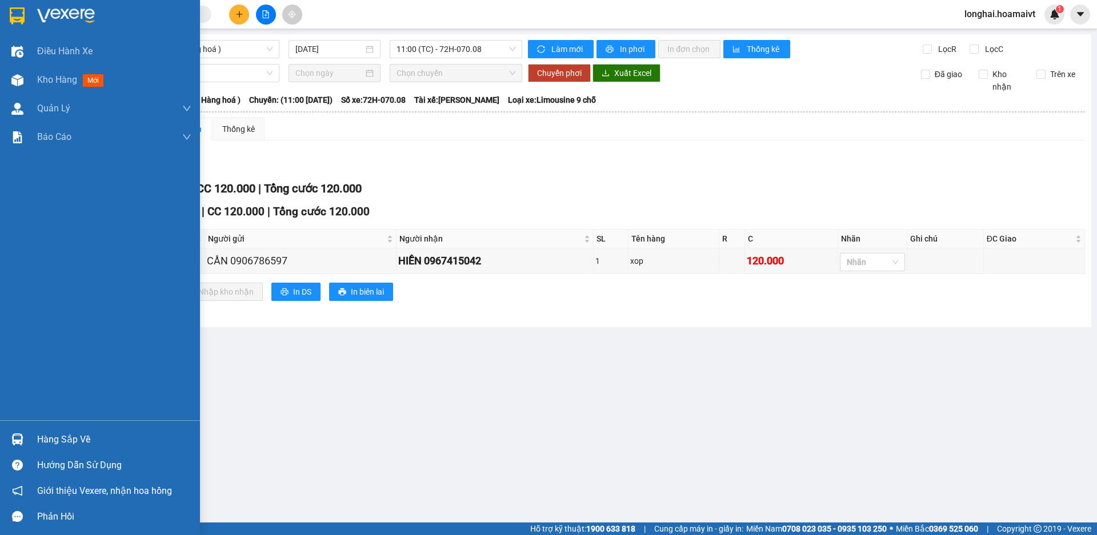
click at [69, 431] on div "Hàng sắp về" at bounding box center [114, 439] width 154 height 17
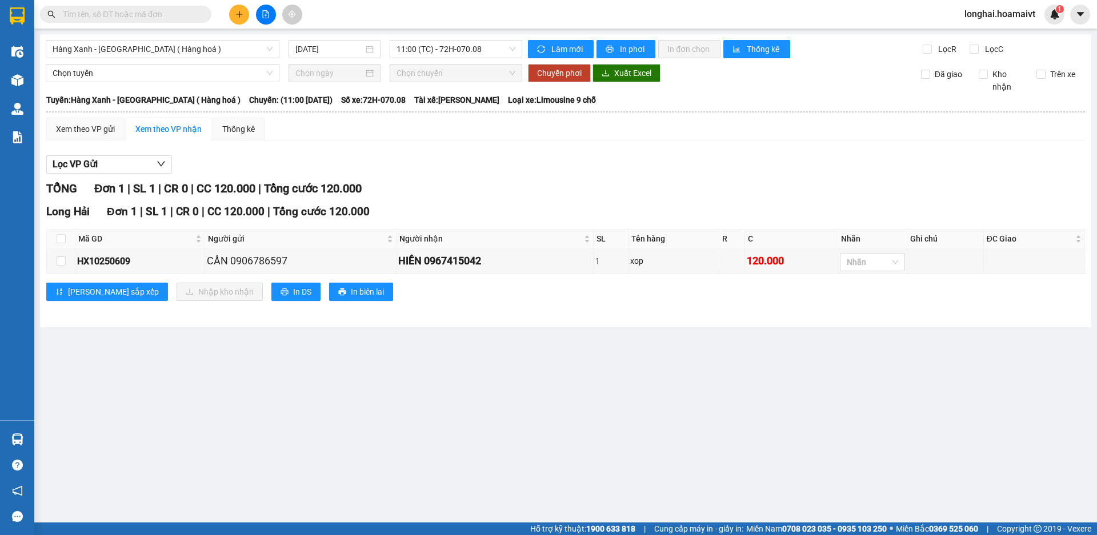
click at [576, 418] on section "Kết quả tìm kiếm ( 21 ) Bộ lọc Mã ĐH Trạng thái Món hàng Tổng cước Chưa cước Nh…" at bounding box center [548, 267] width 1097 height 535
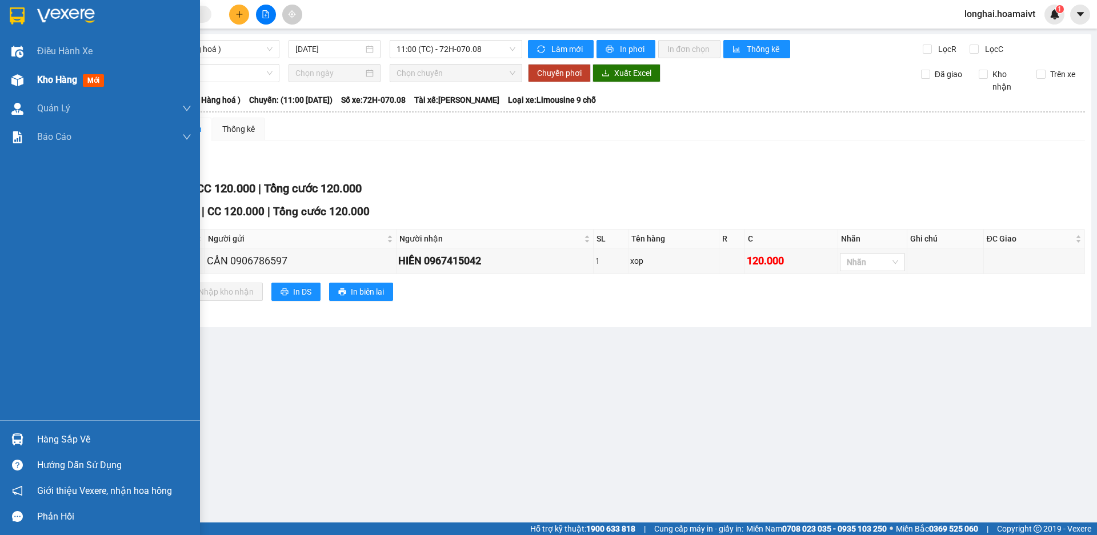
click at [44, 82] on span "Kho hàng" at bounding box center [57, 79] width 40 height 11
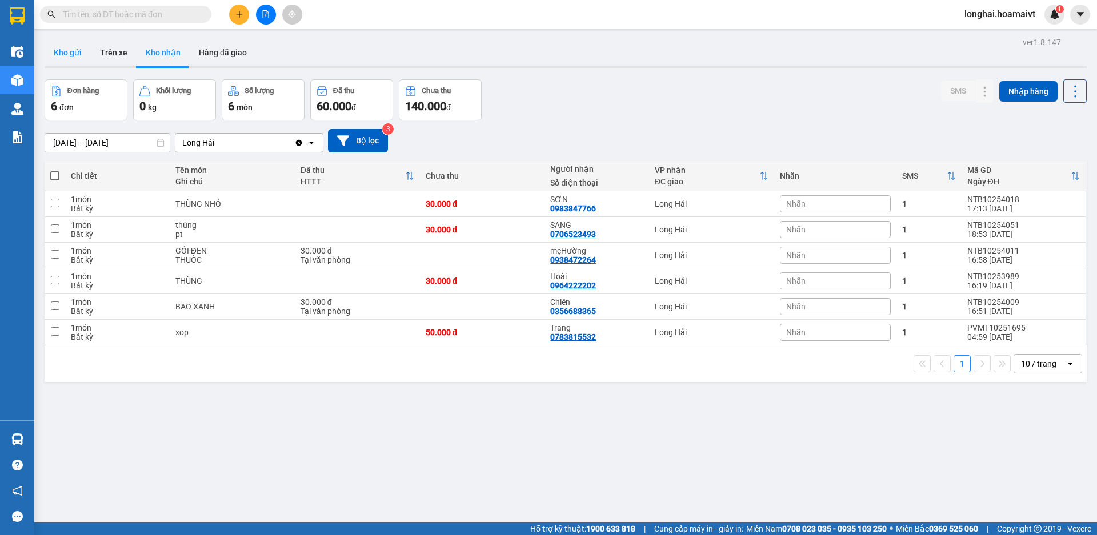
click at [56, 53] on button "Kho gửi" at bounding box center [68, 52] width 46 height 27
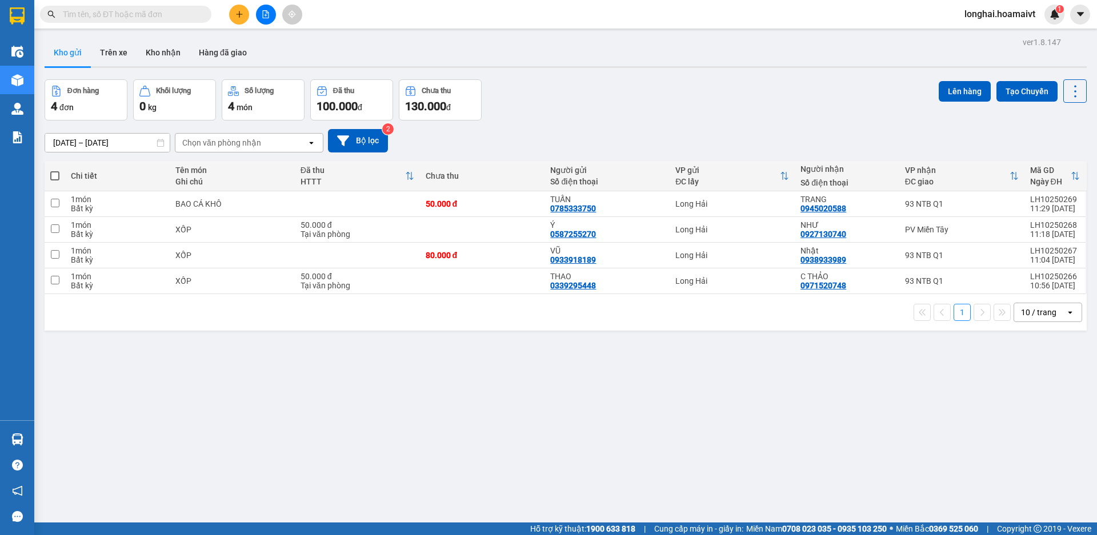
click at [53, 173] on span at bounding box center [54, 175] width 9 height 9
click at [55, 170] on input "checkbox" at bounding box center [55, 170] width 0 height 0
checkbox input "true"
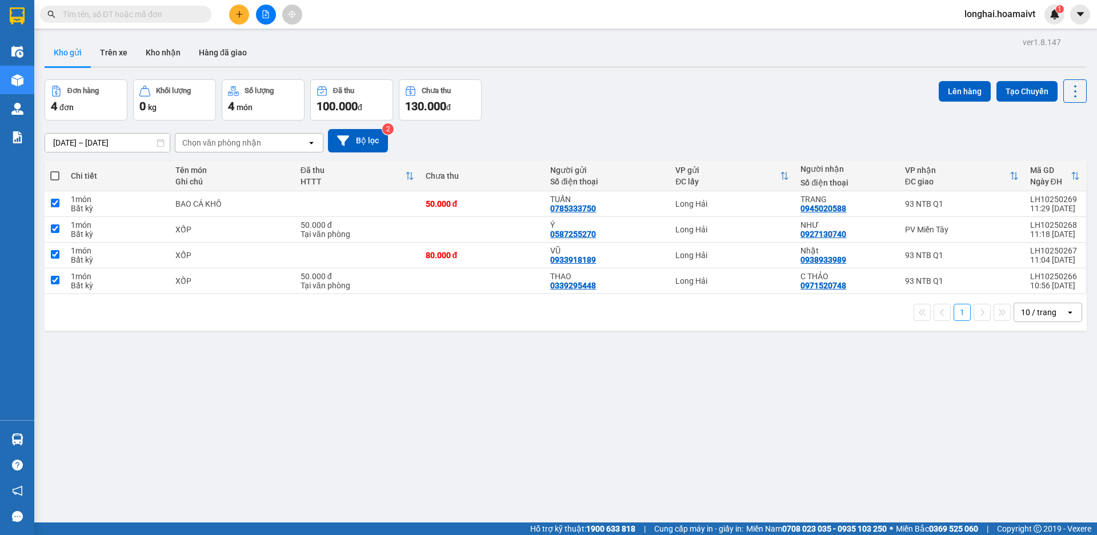
checkbox input "true"
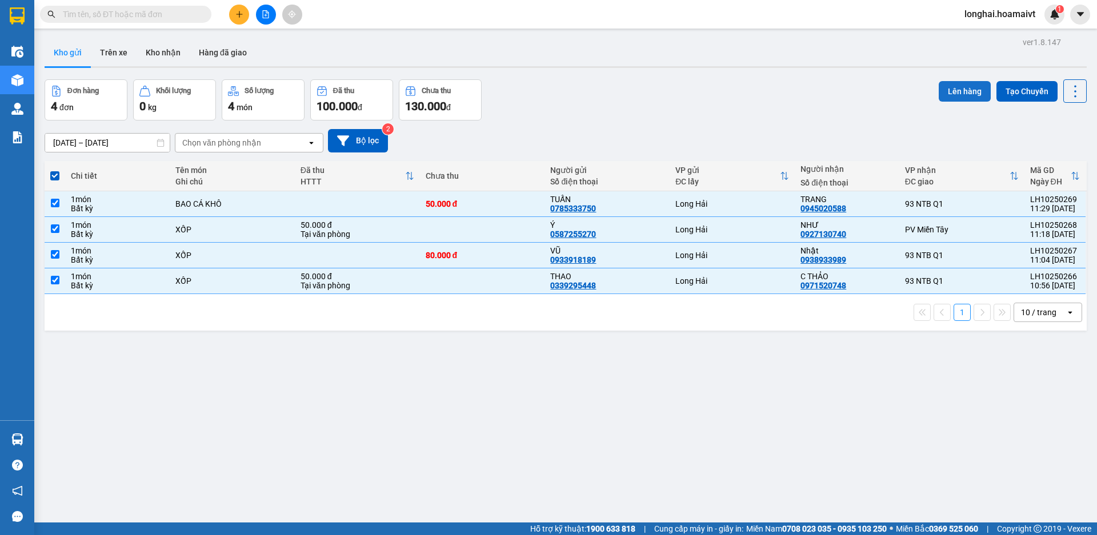
click at [945, 89] on button "Lên hàng" at bounding box center [965, 91] width 52 height 21
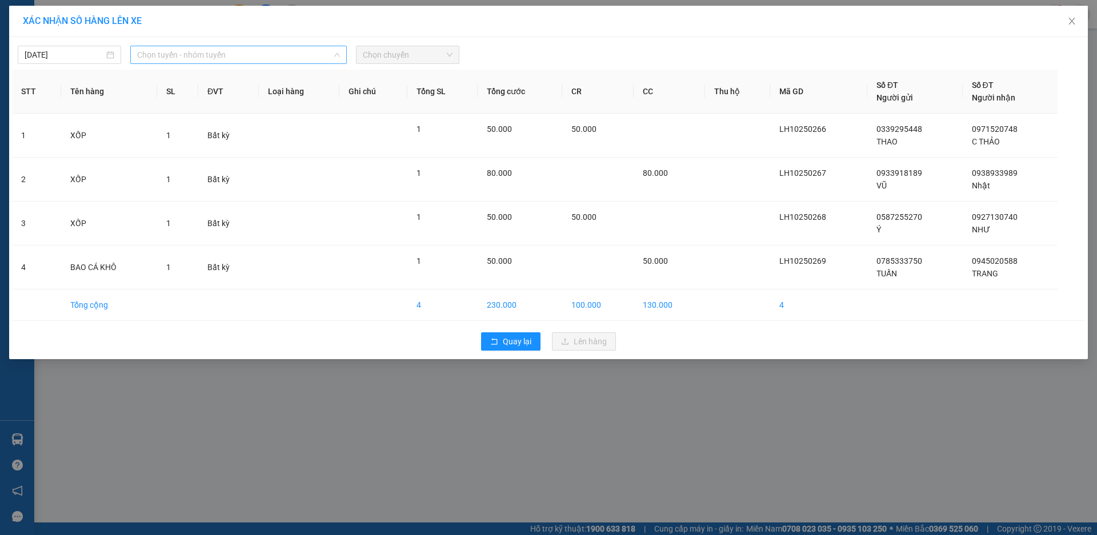
click at [280, 54] on span "Chọn tuyến - nhóm tuyến" at bounding box center [238, 54] width 203 height 17
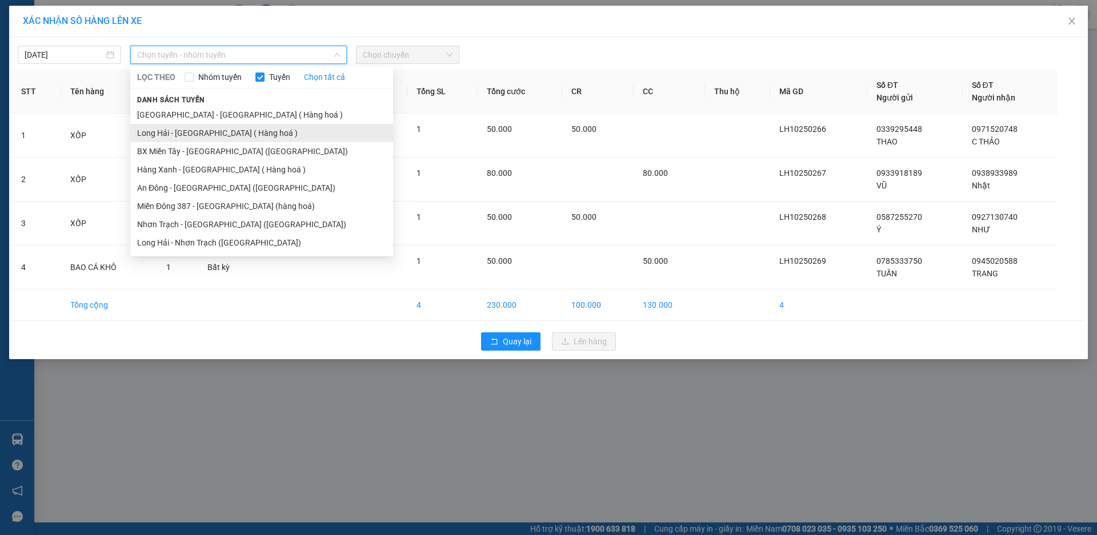
click at [263, 126] on li "Long Hải - [GEOGRAPHIC_DATA] ( Hàng hoá )" at bounding box center [261, 133] width 263 height 18
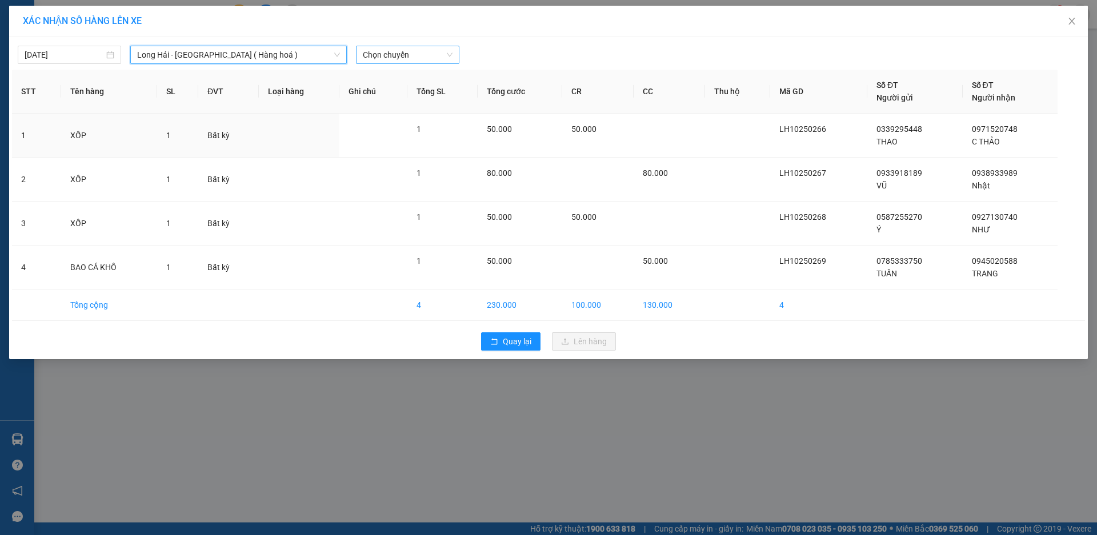
click at [389, 57] on span "Chọn chuyến" at bounding box center [408, 54] width 90 height 17
type input "12"
click at [441, 94] on div "Thêm chuyến " 12:00 "" at bounding box center [417, 96] width 122 height 19
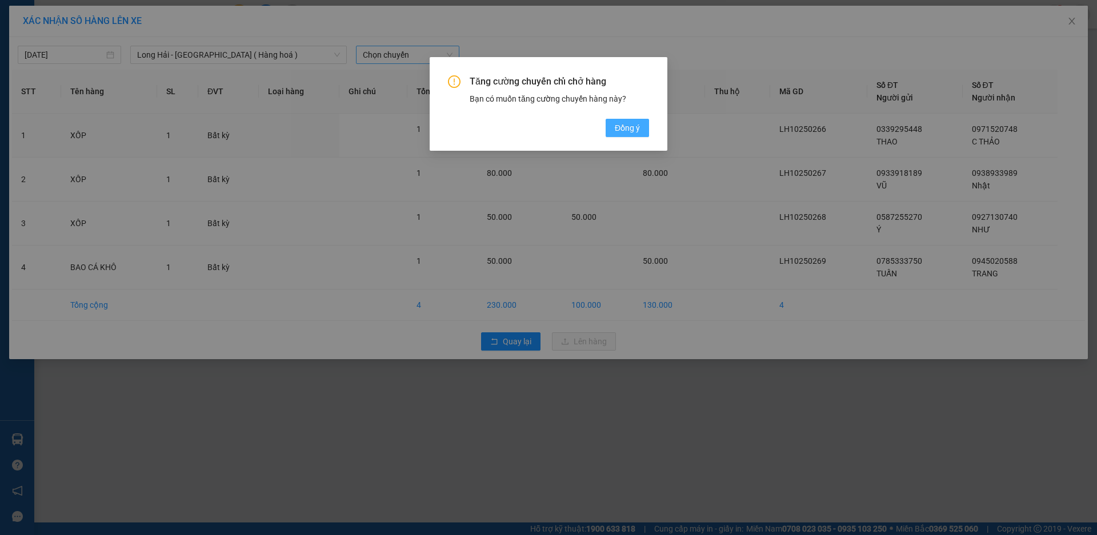
click at [644, 125] on button "Đồng ý" at bounding box center [627, 128] width 43 height 18
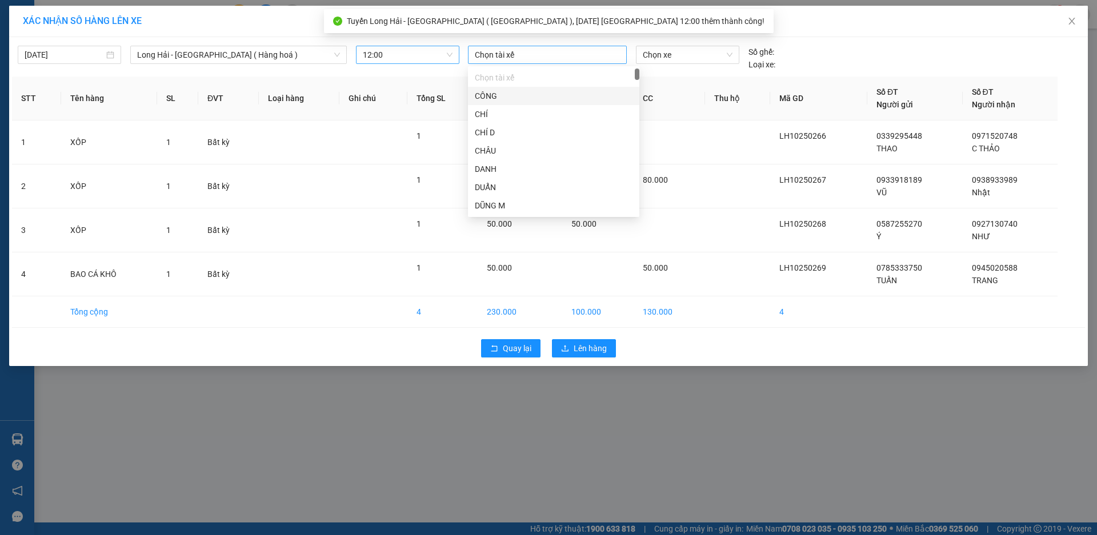
click at [540, 55] on div at bounding box center [547, 55] width 153 height 14
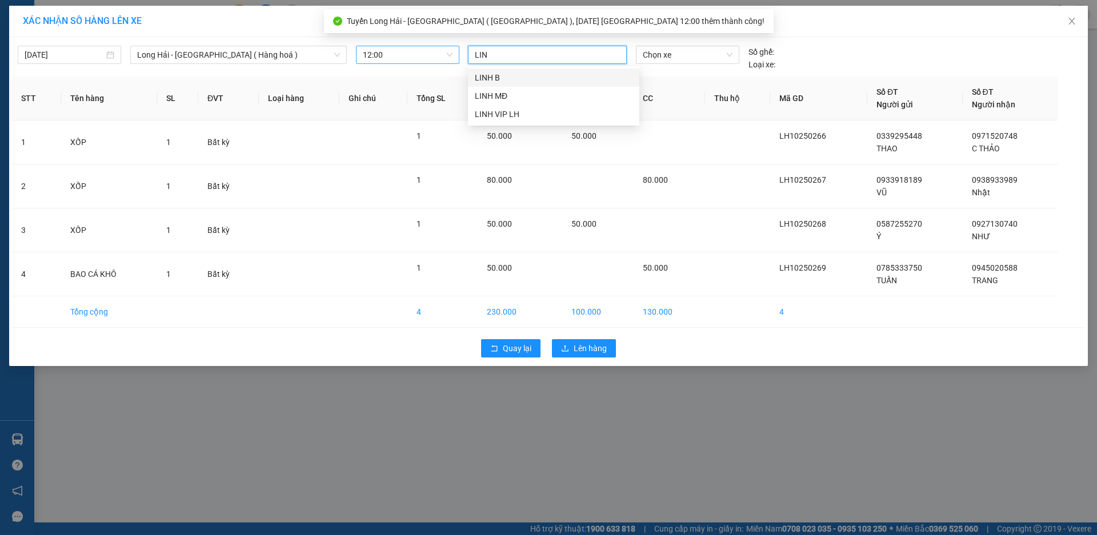
type input "LINH"
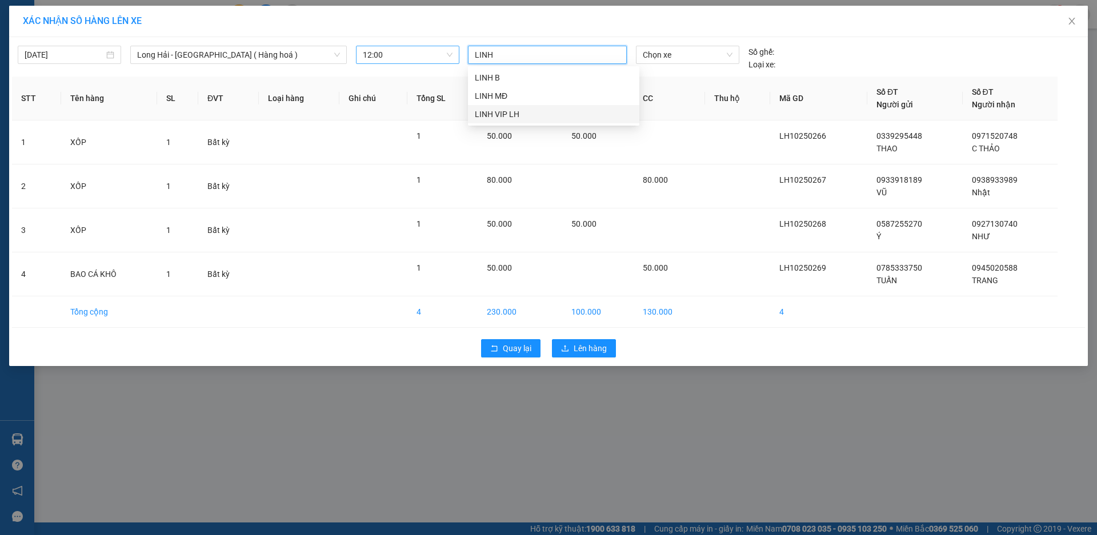
click at [543, 107] on div "LINH VIP LH" at bounding box center [553, 114] width 171 height 18
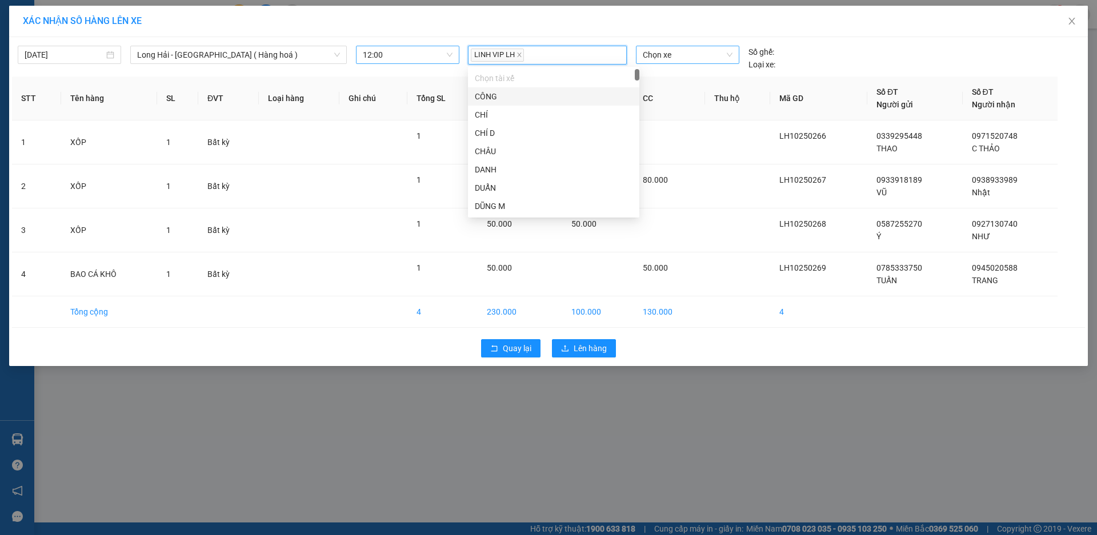
click at [678, 55] on span "Chọn xe" at bounding box center [687, 54] width 89 height 17
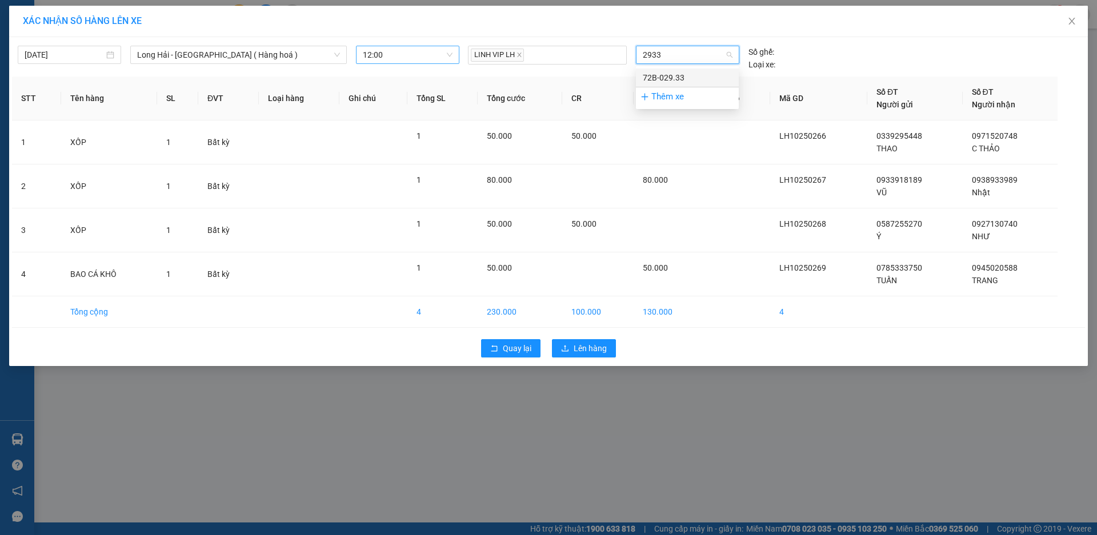
click at [681, 79] on div "72B-029.33" at bounding box center [687, 77] width 89 height 13
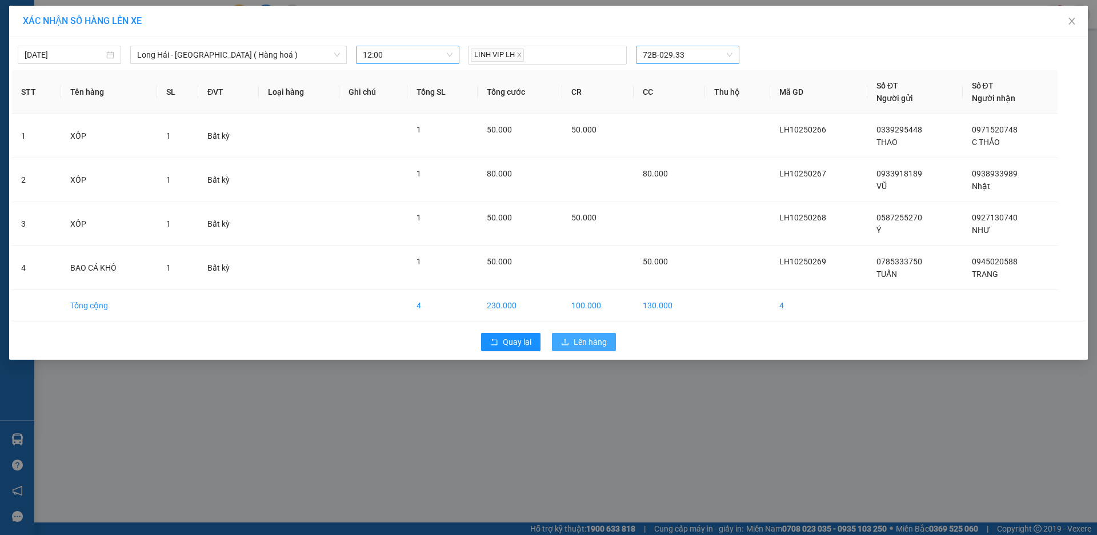
click at [594, 348] on span "Lên hàng" at bounding box center [590, 342] width 33 height 13
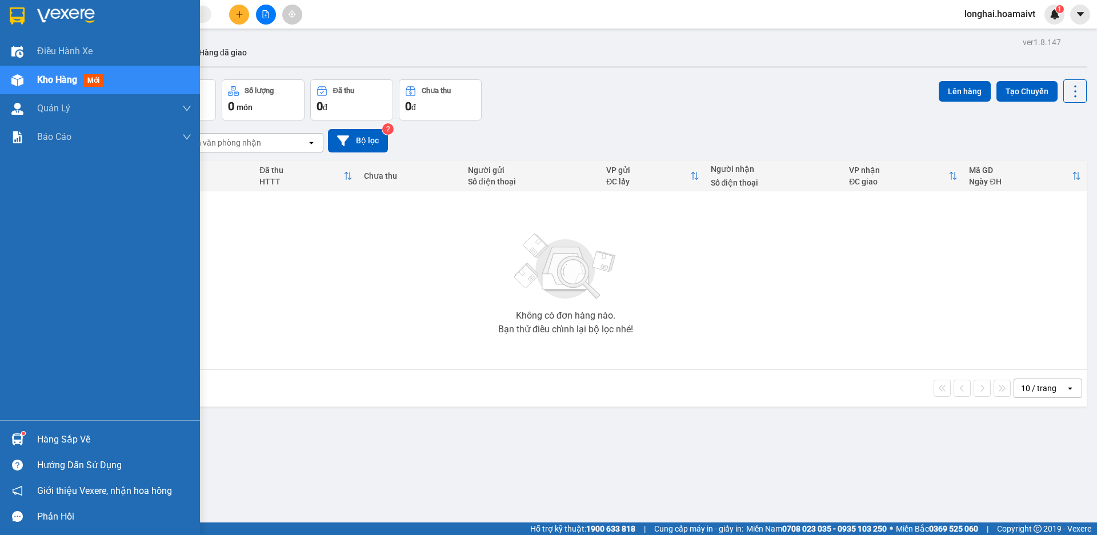
click at [33, 446] on div "Hàng sắp về" at bounding box center [100, 440] width 200 height 26
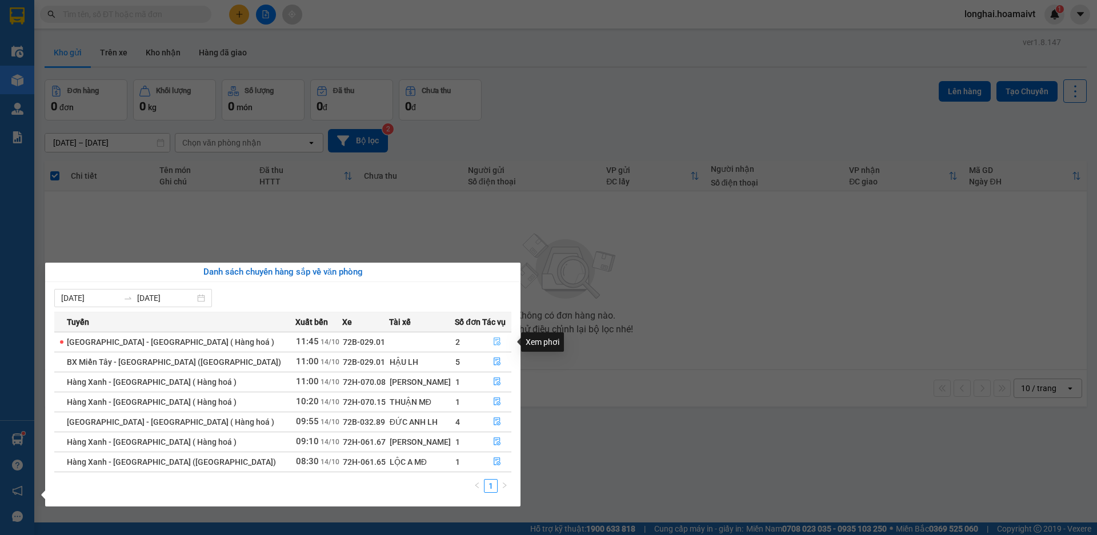
click at [488, 342] on button "button" at bounding box center [497, 342] width 28 height 18
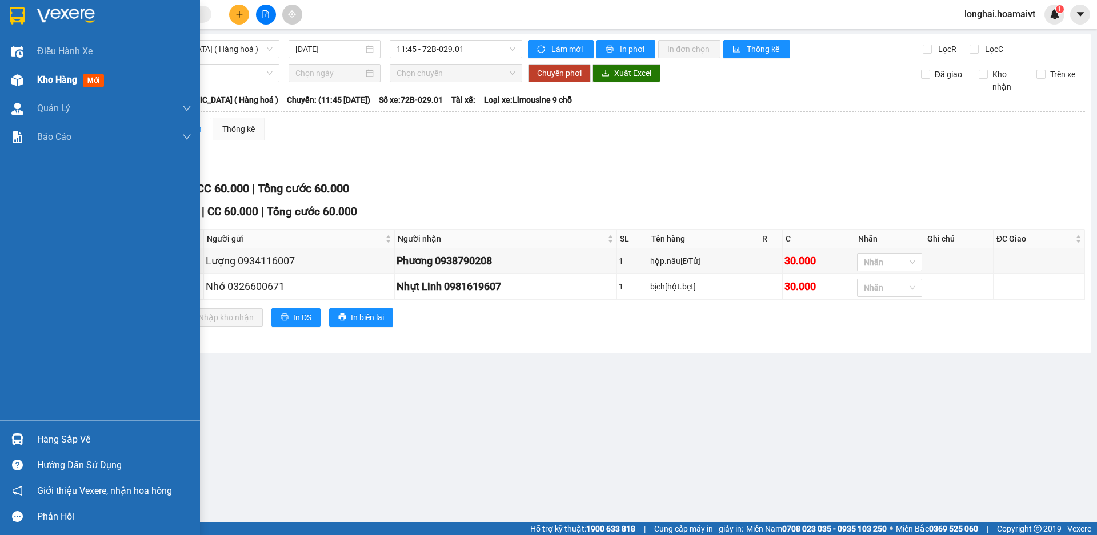
click at [67, 90] on div "Kho hàng mới" at bounding box center [114, 80] width 154 height 29
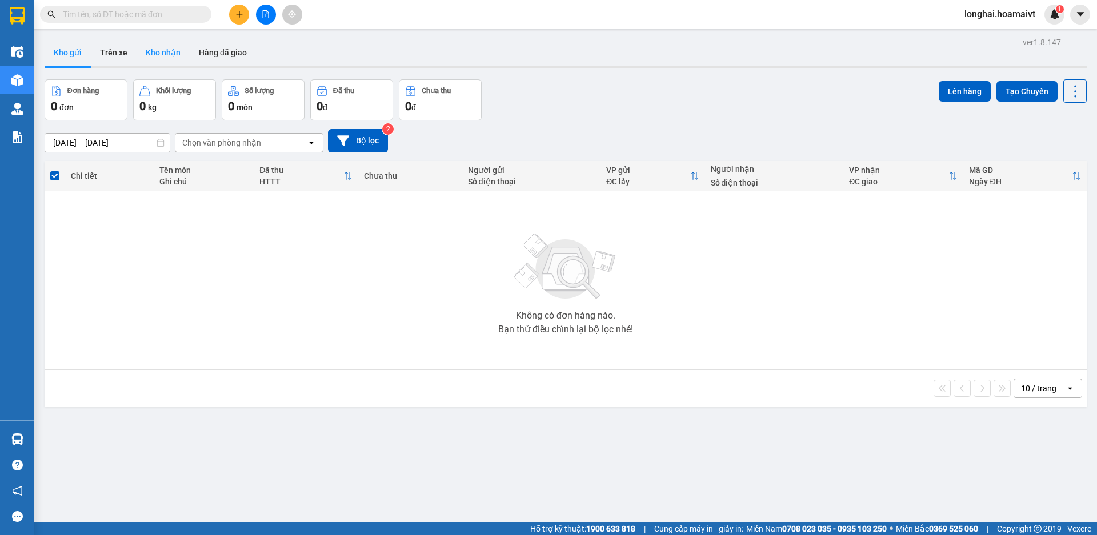
click at [161, 57] on button "Kho nhận" at bounding box center [163, 52] width 53 height 27
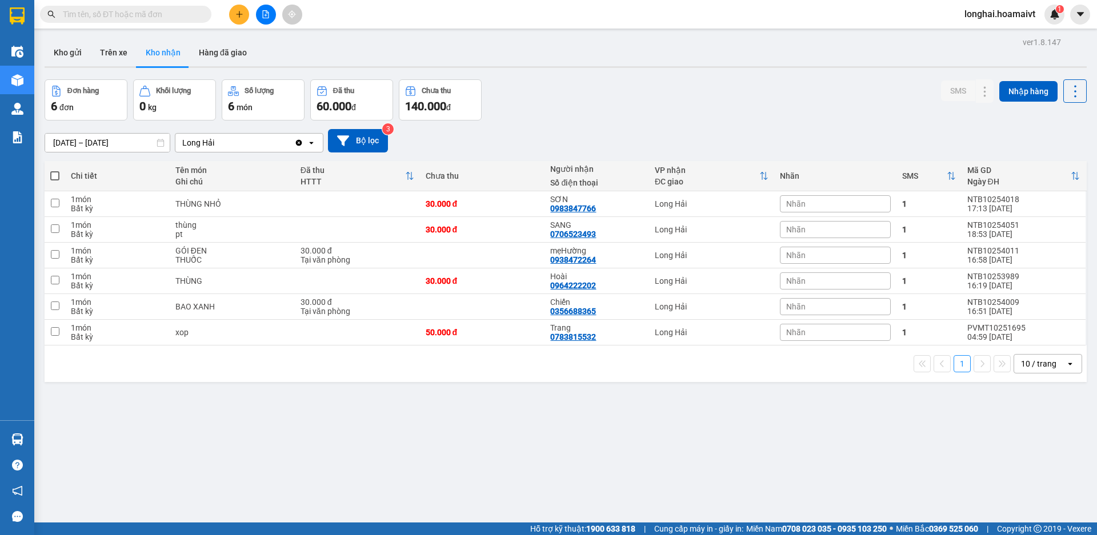
click at [239, 18] on button at bounding box center [239, 15] width 20 height 20
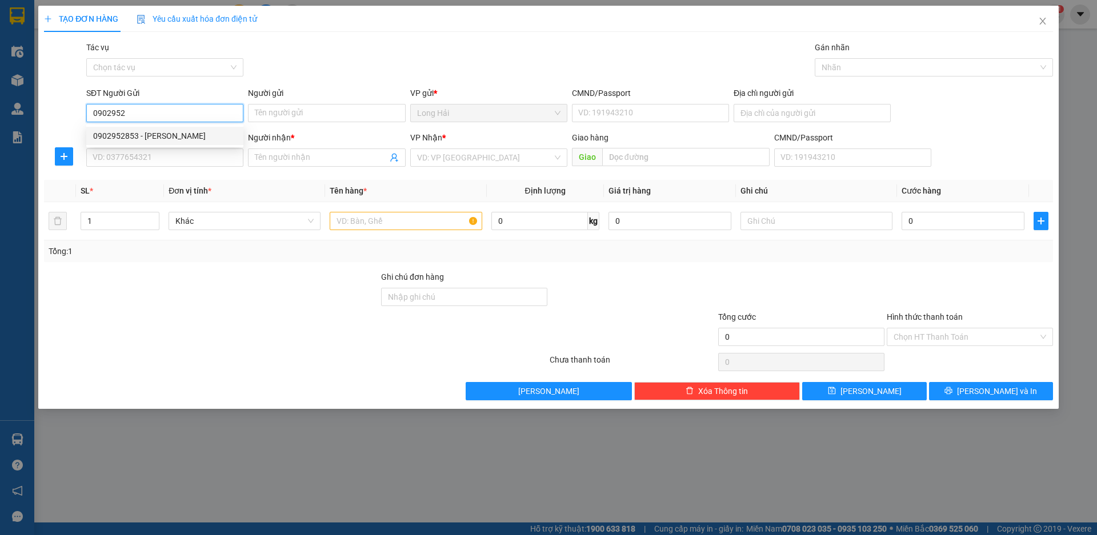
click at [166, 132] on div "0902952853 - DINH" at bounding box center [164, 136] width 143 height 13
type input "0902952853"
type input "DINH"
type input "077192010125"
type input "P HAI"
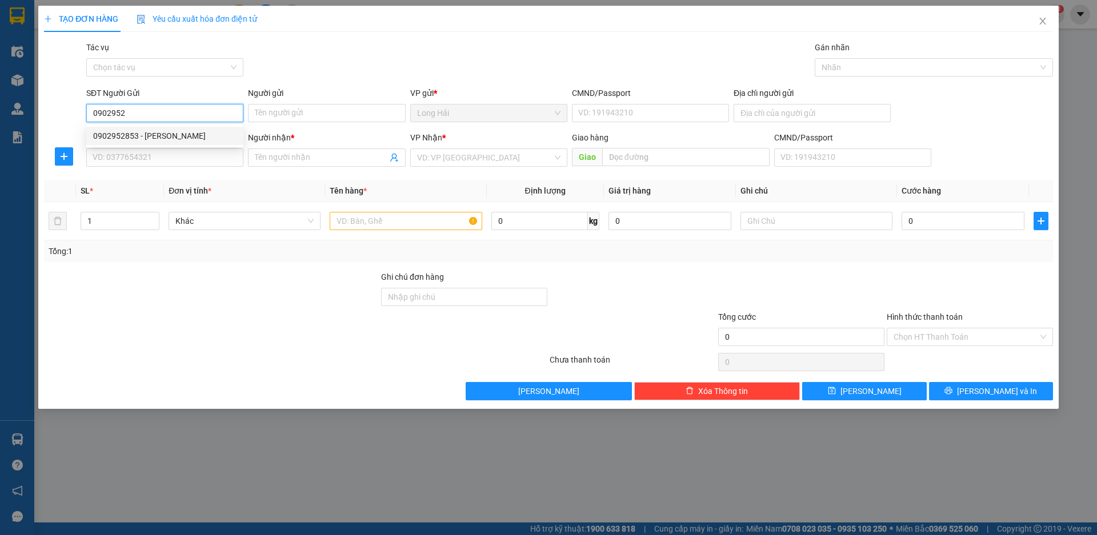
type input "0908736543"
type input "THÀNH"
type input "0902952853"
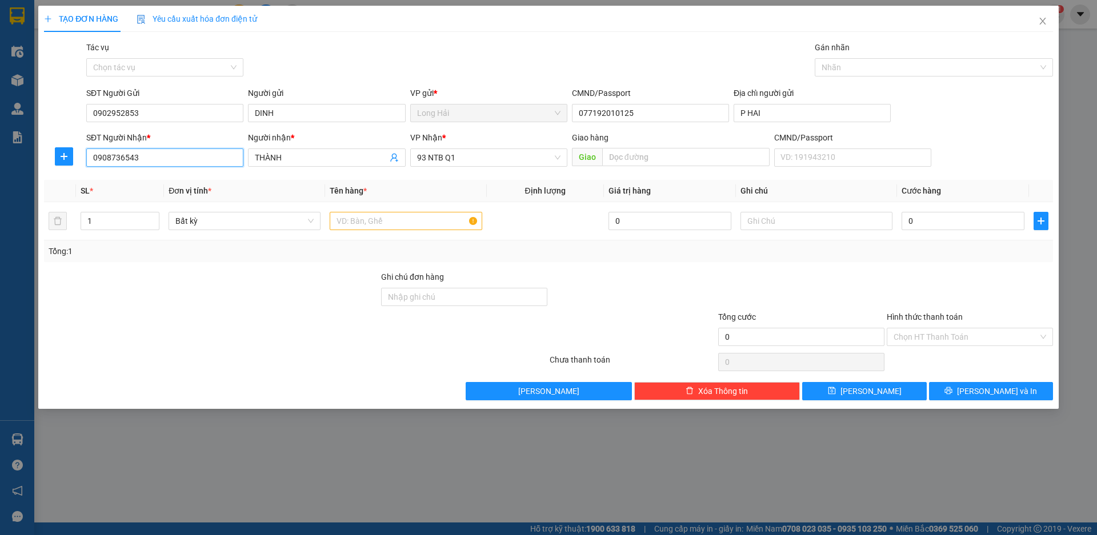
drag, startPoint x: 191, startPoint y: 163, endPoint x: 85, endPoint y: 166, distance: 105.7
click at [85, 166] on div "SĐT Người Nhận * 0908736543" at bounding box center [165, 151] width 162 height 40
click at [141, 218] on div "0902911854 - duyen" at bounding box center [164, 217] width 143 height 13
type input "0902911854"
type input "duyen"
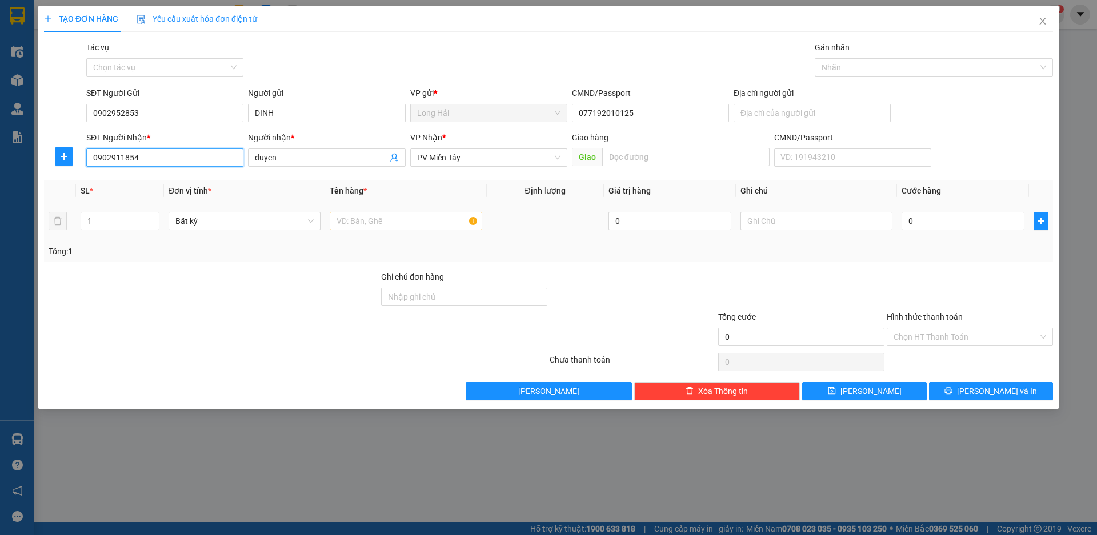
type input "0902911854"
click at [379, 214] on input "text" at bounding box center [406, 221] width 152 height 18
type input "XỐP"
click at [939, 217] on input "0" at bounding box center [963, 221] width 123 height 18
type input "5"
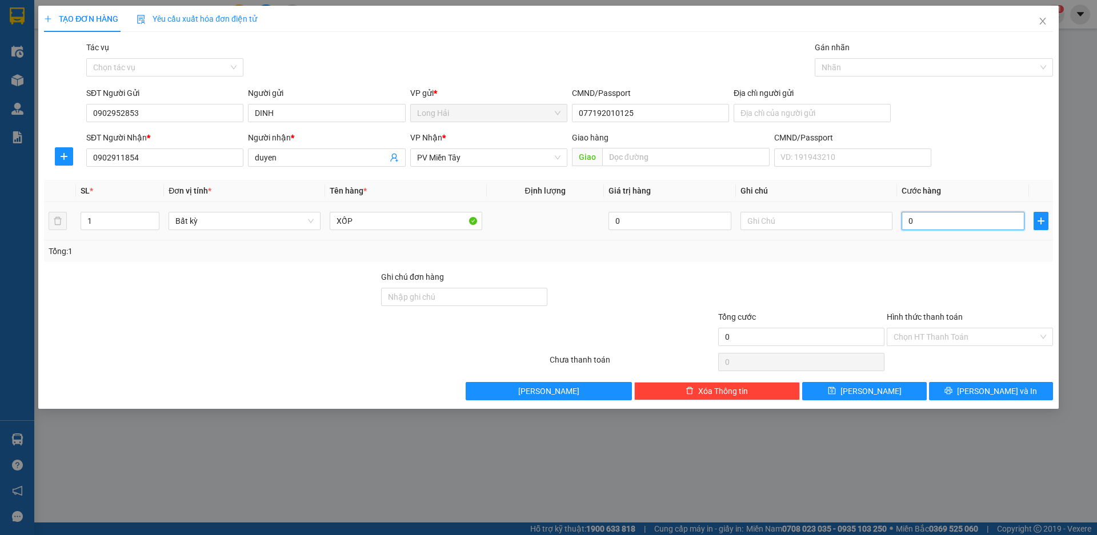
type input "5"
type input "50"
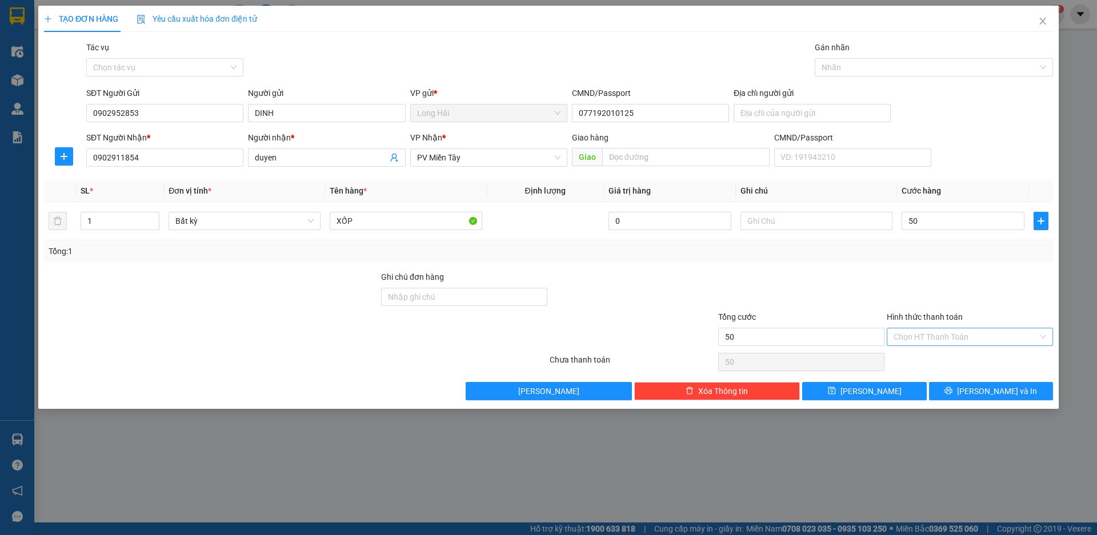
type input "50.000"
click at [958, 334] on input "Hình thức thanh toán" at bounding box center [966, 336] width 145 height 17
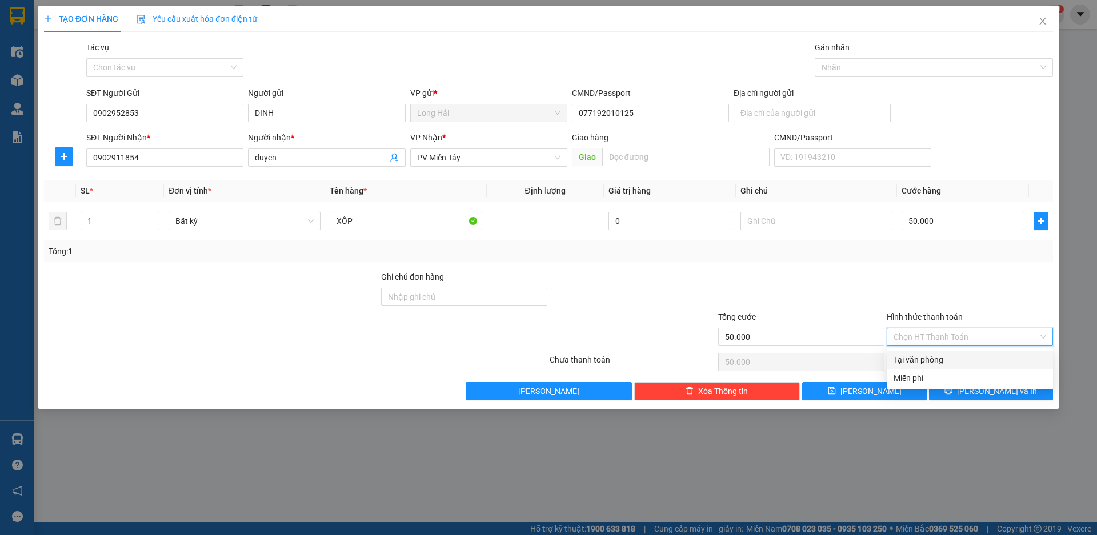
click at [959, 359] on div "Tại văn phòng" at bounding box center [970, 360] width 153 height 13
type input "0"
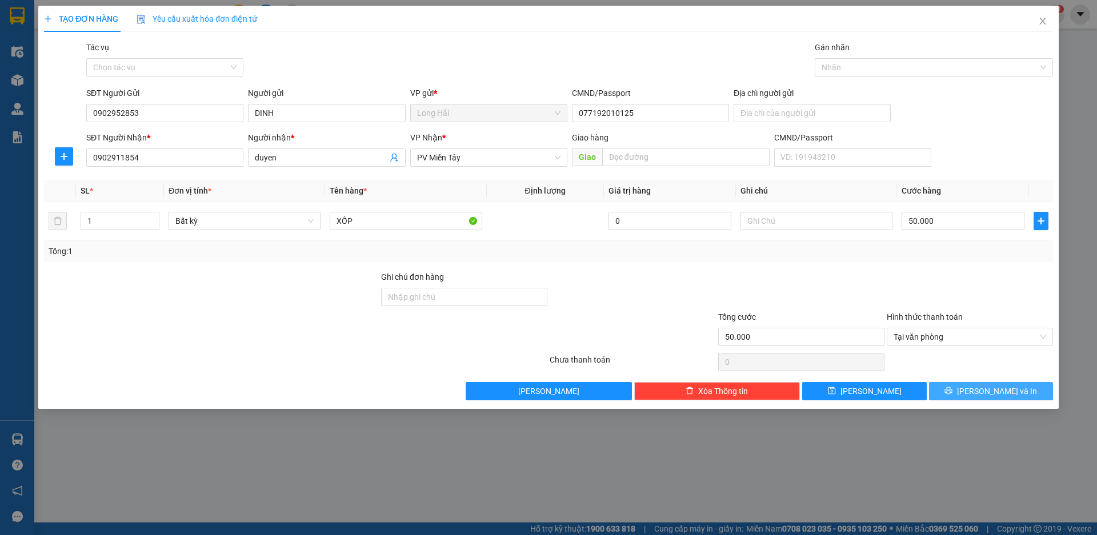
click at [964, 387] on button "Lưu và In" at bounding box center [991, 391] width 124 height 18
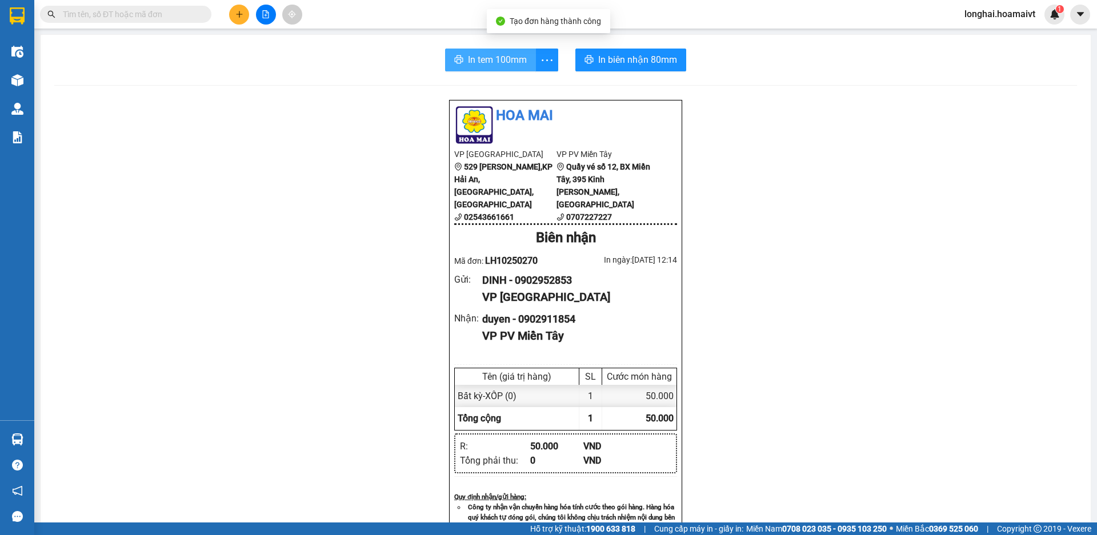
click at [505, 63] on span "In tem 100mm" at bounding box center [497, 60] width 59 height 14
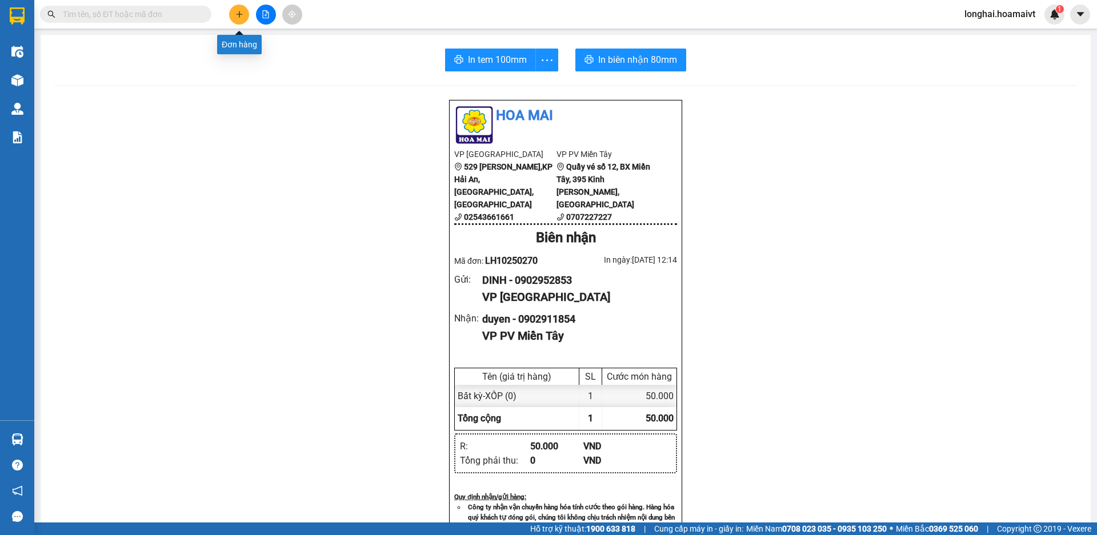
click at [234, 9] on button at bounding box center [239, 15] width 20 height 20
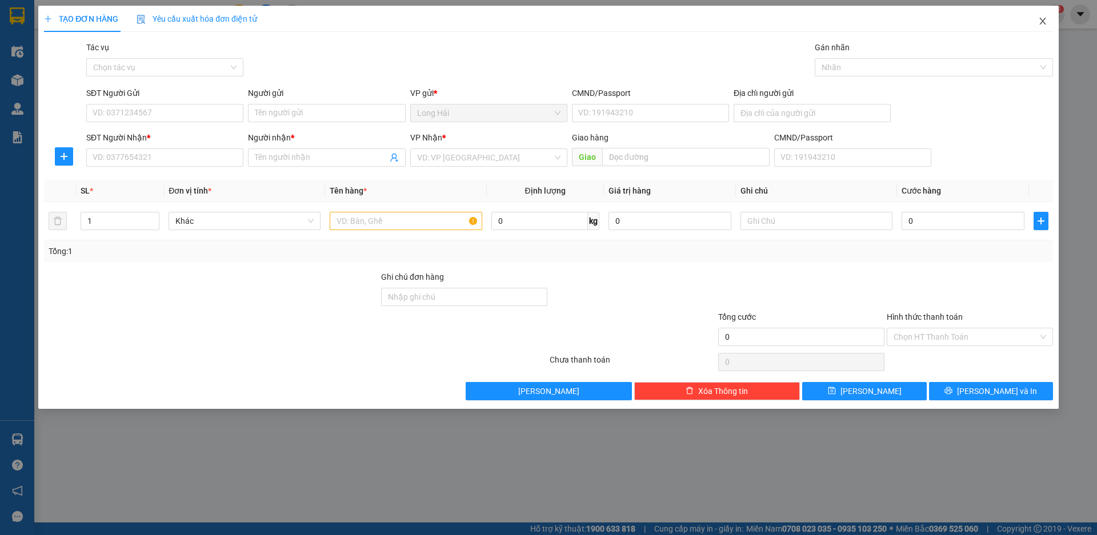
click at [1038, 22] on icon "close" at bounding box center [1042, 21] width 9 height 9
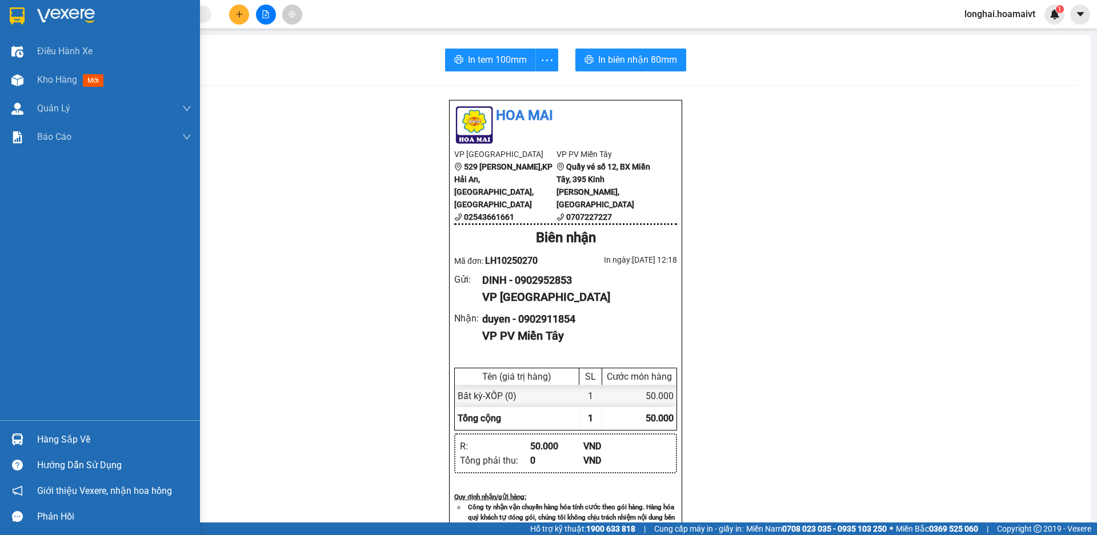
click at [33, 448] on div "Hàng sắp về" at bounding box center [100, 440] width 200 height 26
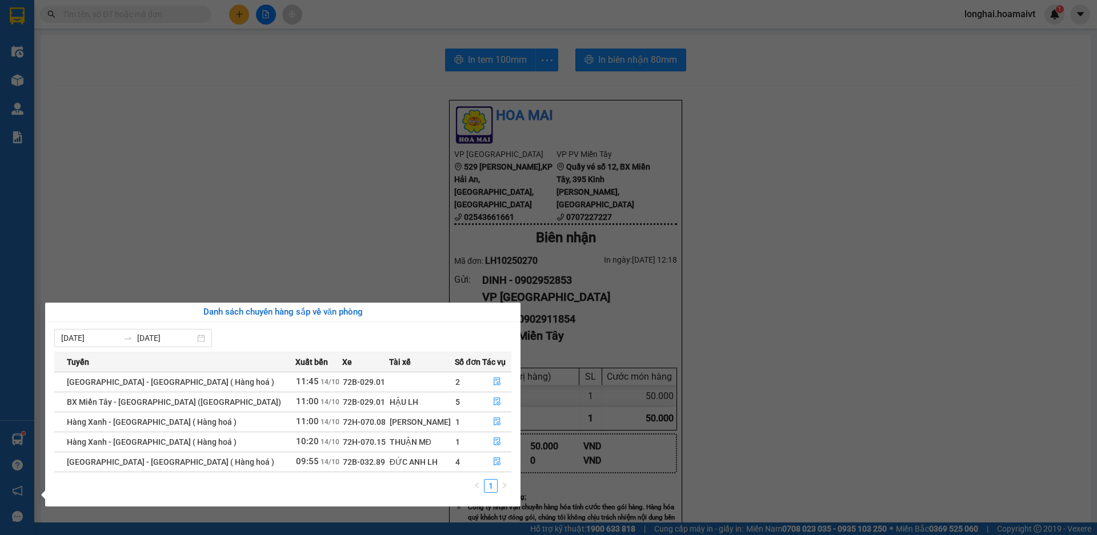
click at [338, 228] on section "Kết quả tìm kiếm ( 21 ) Bộ lọc Mã ĐH Trạng thái Món hàng Tổng cước Chưa cước Nh…" at bounding box center [548, 267] width 1097 height 535
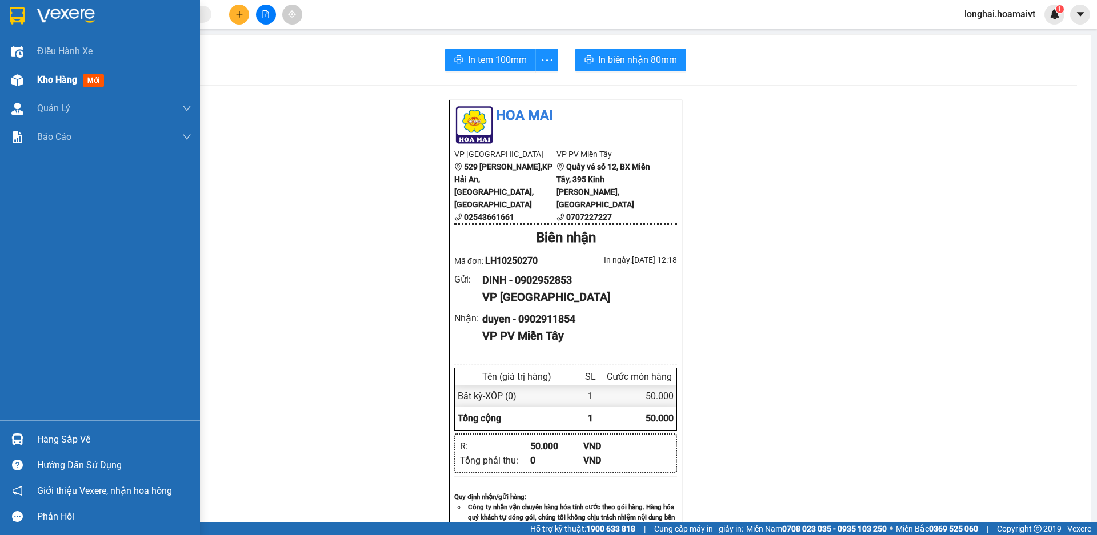
click at [21, 79] on img at bounding box center [17, 80] width 12 height 12
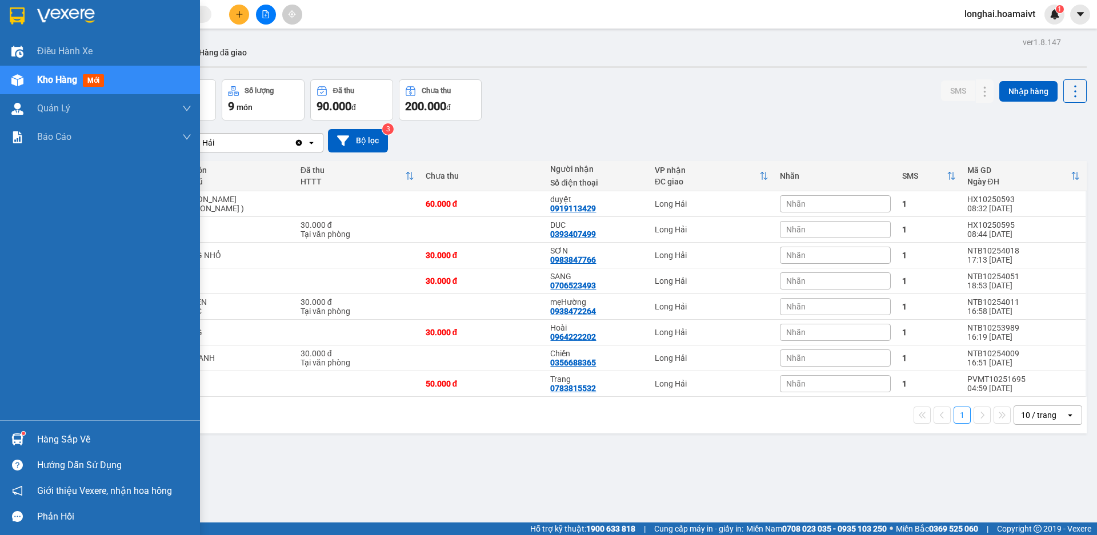
click at [85, 435] on div "Hàng sắp về" at bounding box center [114, 439] width 154 height 17
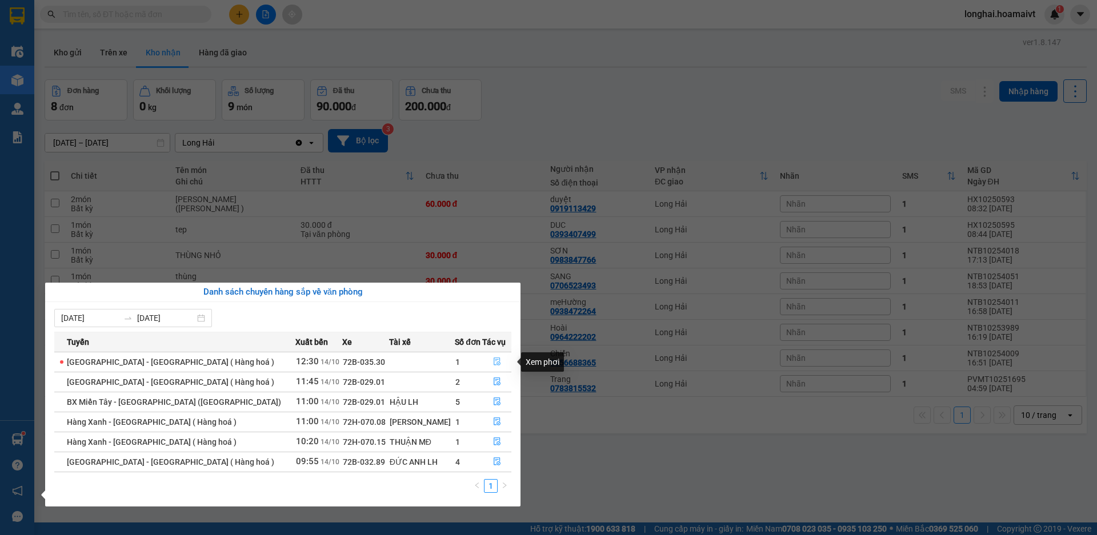
click at [493, 361] on icon "file-done" at bounding box center [497, 362] width 8 height 8
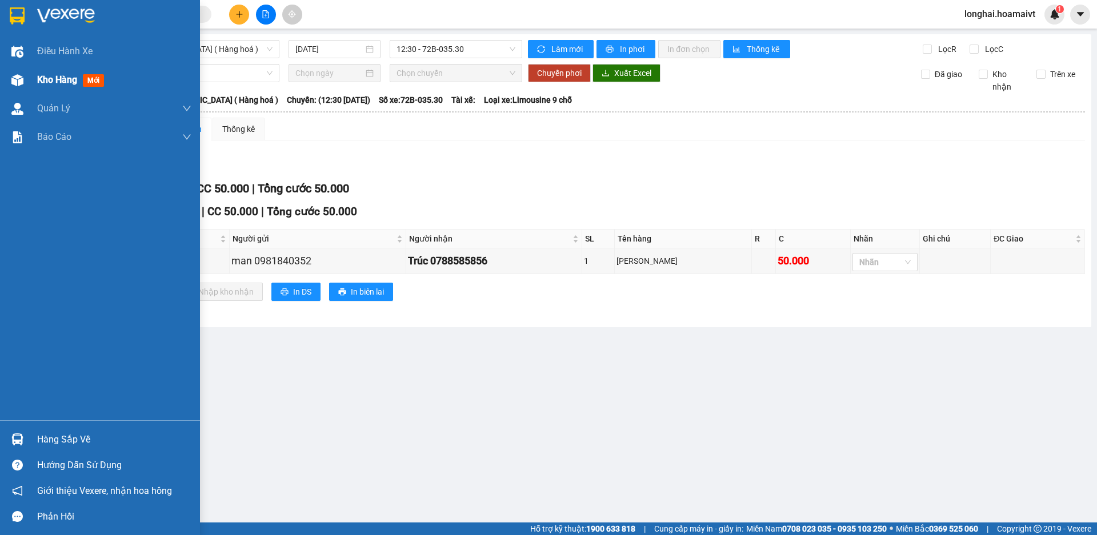
click at [41, 87] on div "Kho hàng mới" at bounding box center [114, 80] width 154 height 29
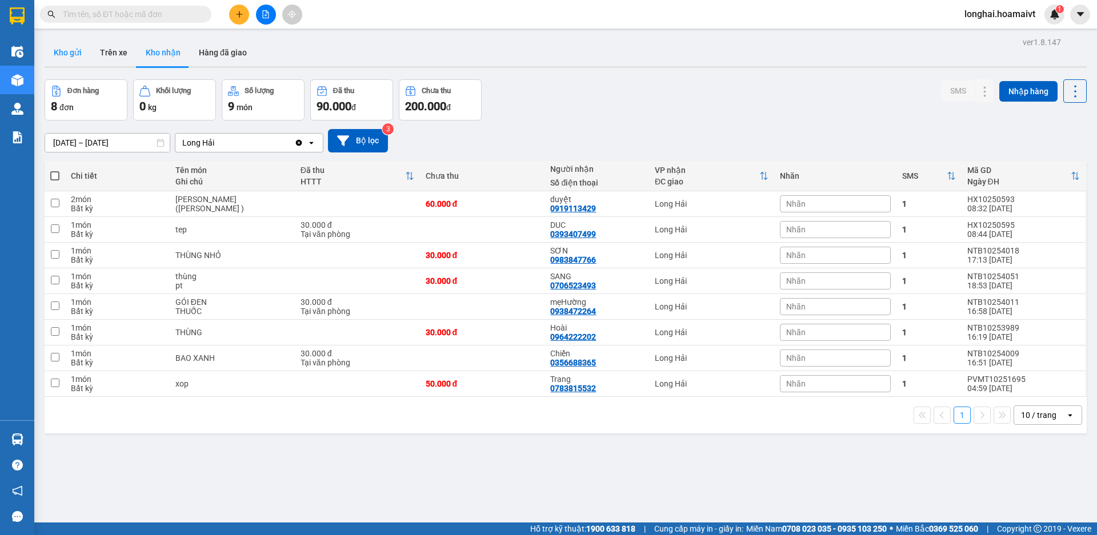
click at [75, 44] on button "Kho gửi" at bounding box center [68, 52] width 46 height 27
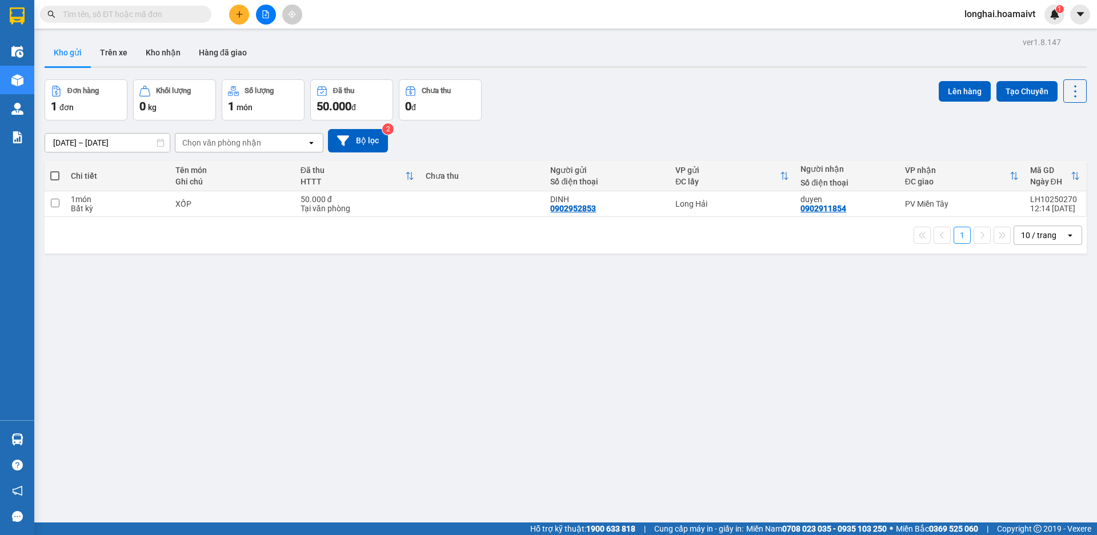
click at [49, 172] on th at bounding box center [55, 176] width 21 height 30
click at [52, 175] on span at bounding box center [54, 175] width 9 height 9
click at [55, 170] on input "checkbox" at bounding box center [55, 170] width 0 height 0
checkbox input "true"
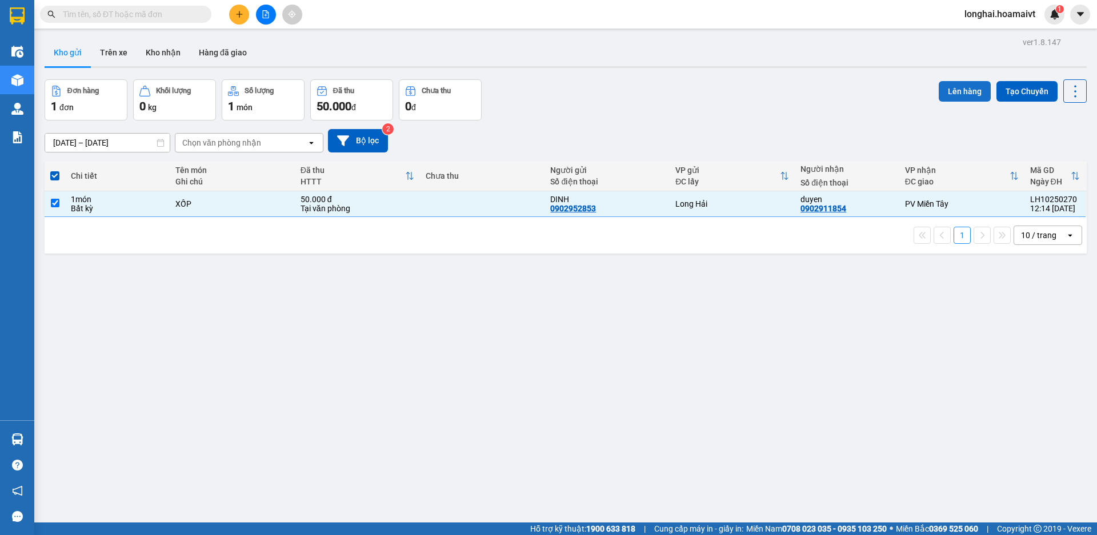
click at [940, 98] on button "Lên hàng" at bounding box center [965, 91] width 52 height 21
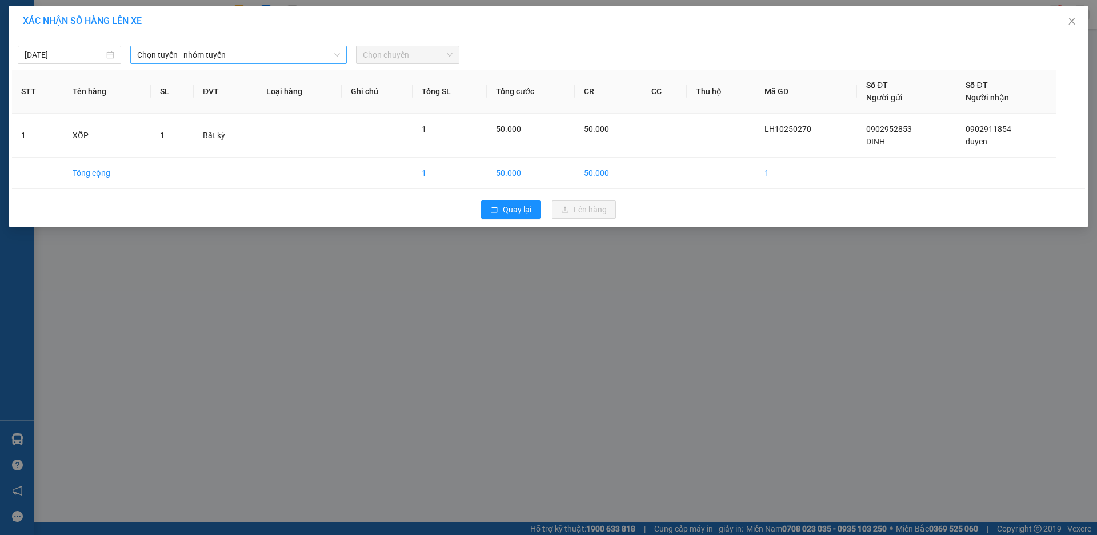
click at [151, 57] on span "Chọn tuyến - nhóm tuyến" at bounding box center [238, 54] width 203 height 17
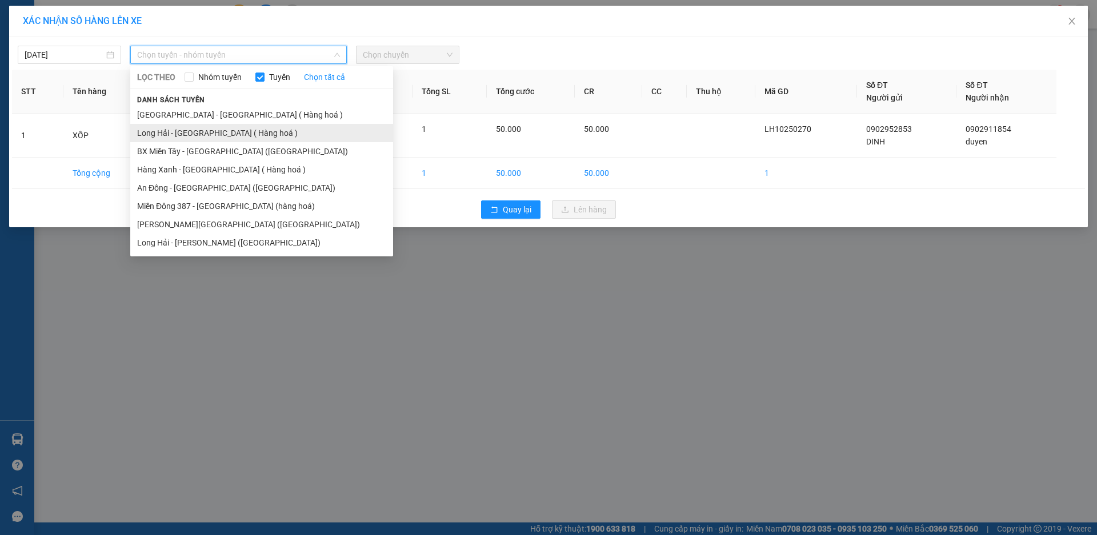
click at [149, 133] on li "Long Hải - [GEOGRAPHIC_DATA] ( Hàng hoá )" at bounding box center [261, 133] width 263 height 18
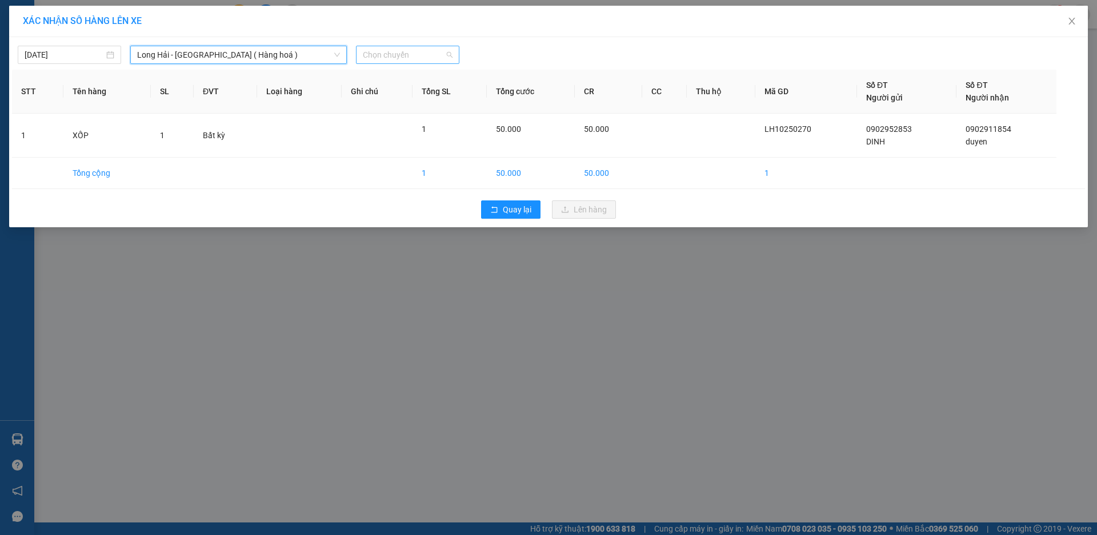
click at [371, 55] on span "Chọn chuyến" at bounding box center [408, 54] width 90 height 17
type input "13"
click at [398, 93] on div "Thêm chuyến " 13:00 "" at bounding box center [417, 96] width 122 height 19
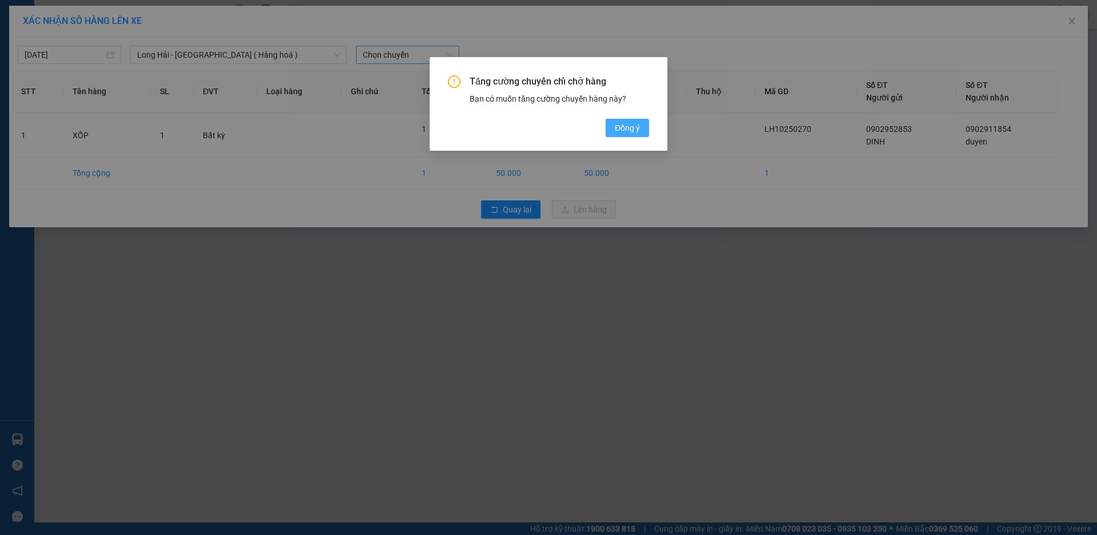
click at [622, 130] on span "Đồng ý" at bounding box center [627, 128] width 25 height 13
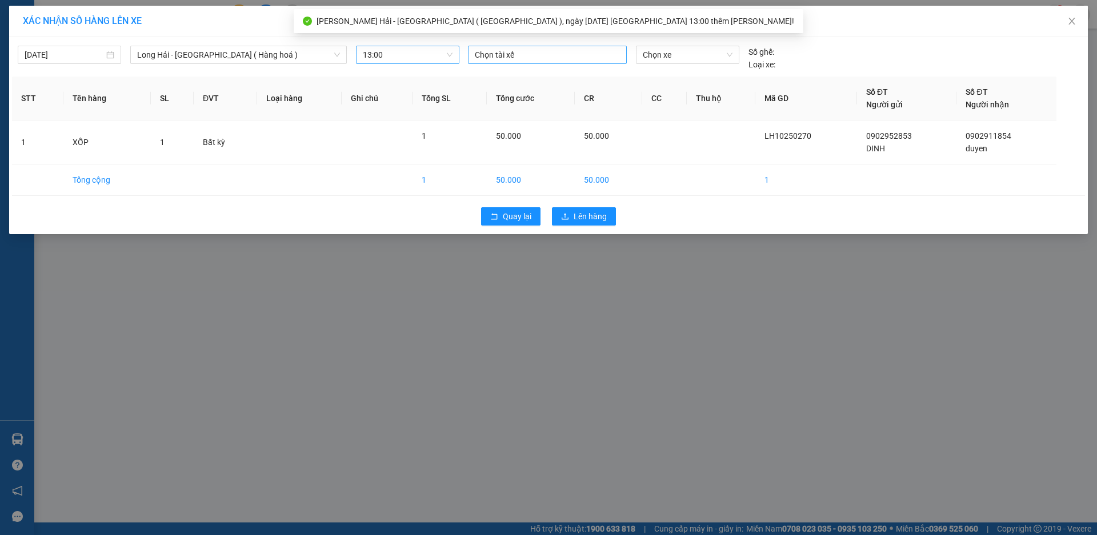
click at [546, 63] on div "Chọn tài xế" at bounding box center [547, 55] width 159 height 18
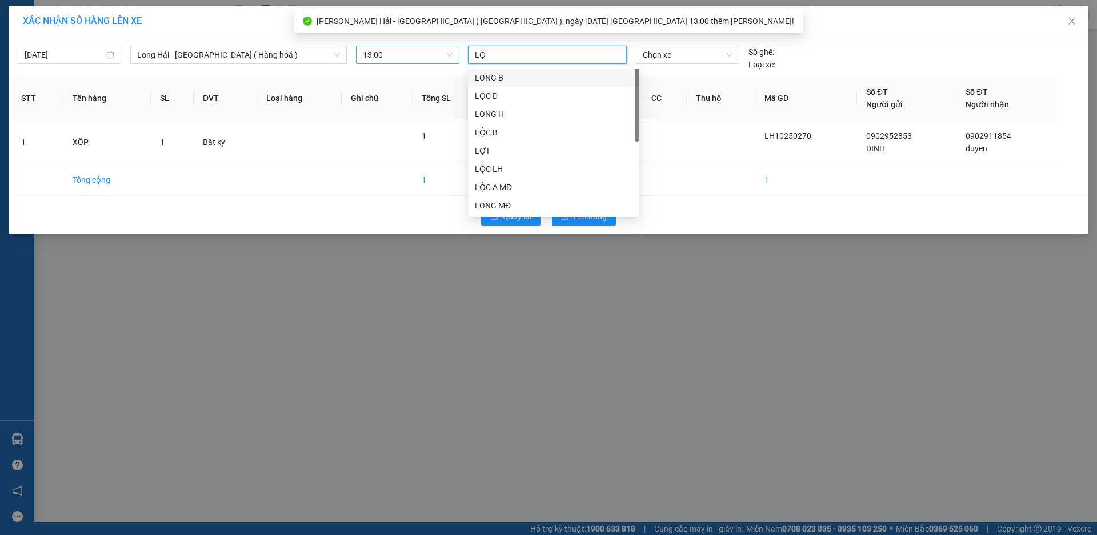
type input "LỘC"
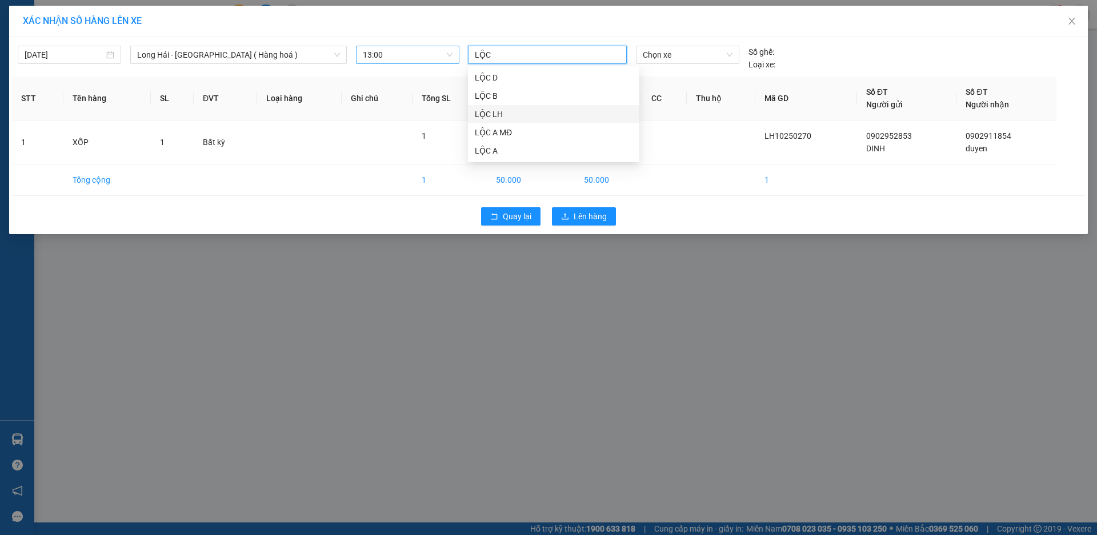
click at [524, 120] on div "LỘC LH" at bounding box center [554, 114] width 158 height 13
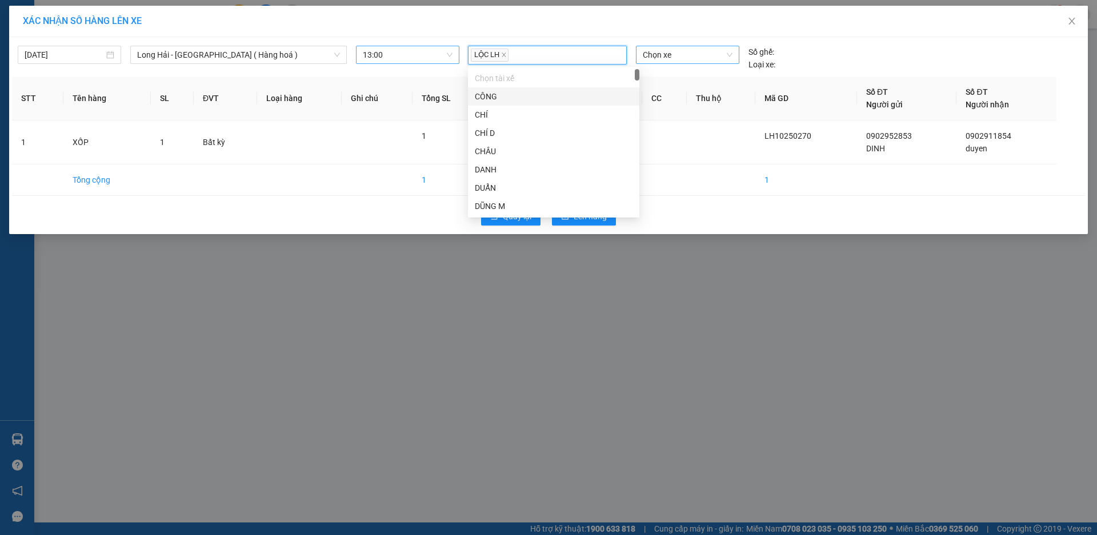
click at [690, 53] on span "Chọn xe" at bounding box center [687, 54] width 89 height 17
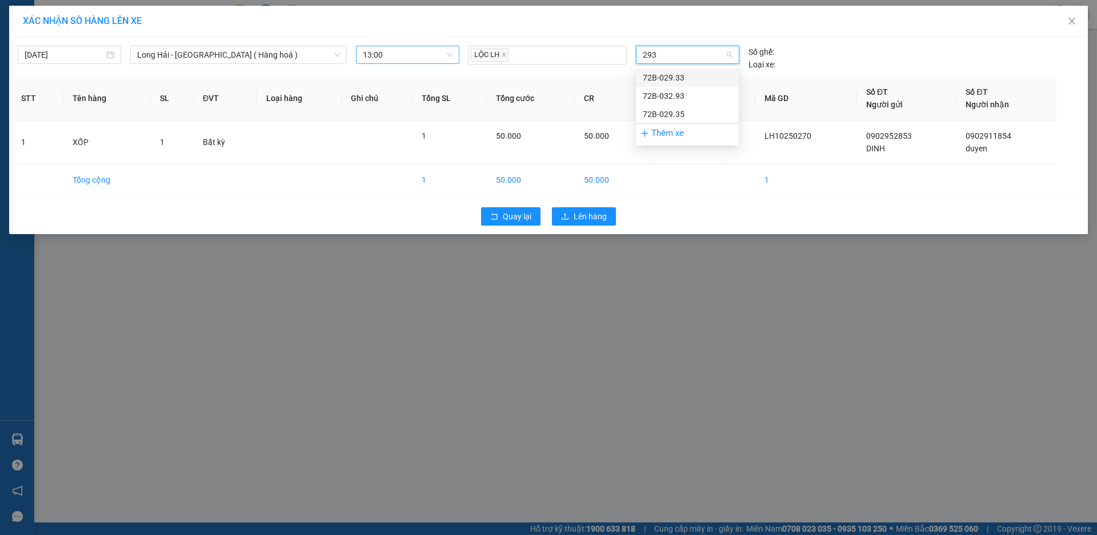
type input "2935"
click at [700, 78] on div "72B-029.35" at bounding box center [687, 77] width 89 height 13
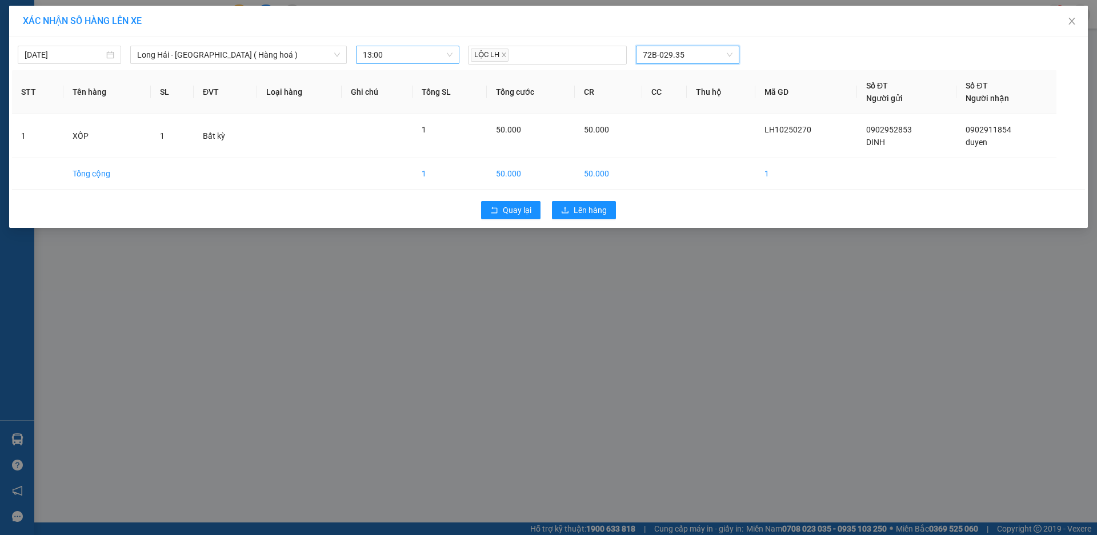
click at [564, 221] on div "Quay lại Lên hàng" at bounding box center [548, 210] width 1073 height 30
click at [564, 217] on button "Lên hàng" at bounding box center [584, 210] width 64 height 18
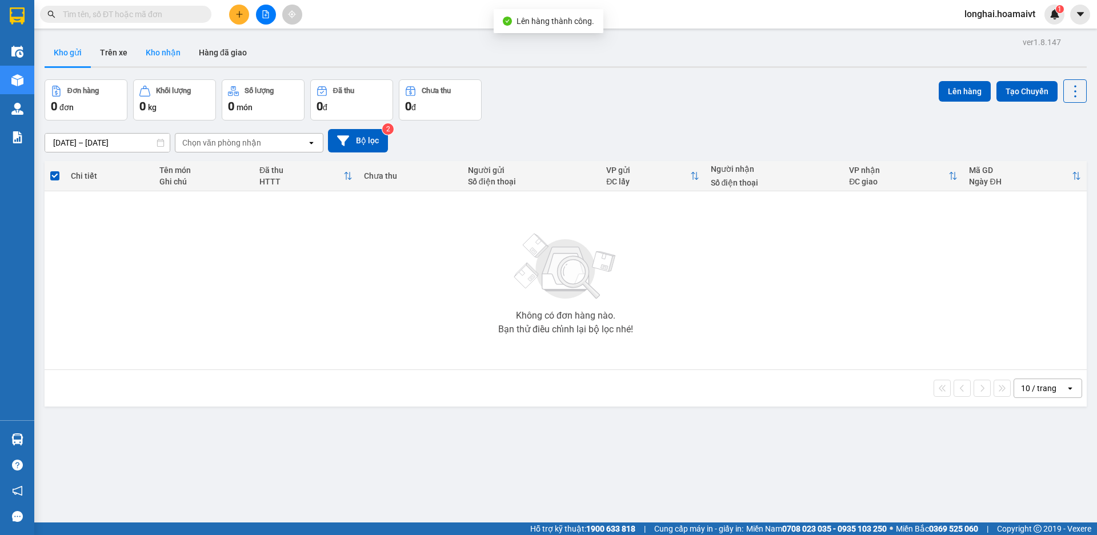
click at [180, 45] on button "Kho nhận" at bounding box center [163, 52] width 53 height 27
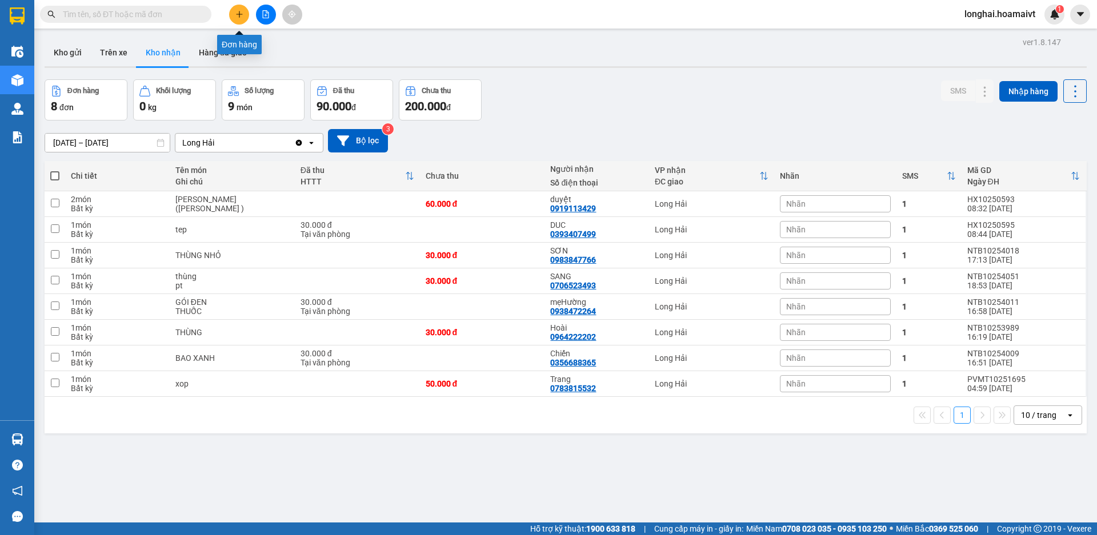
click at [233, 15] on button at bounding box center [239, 15] width 20 height 20
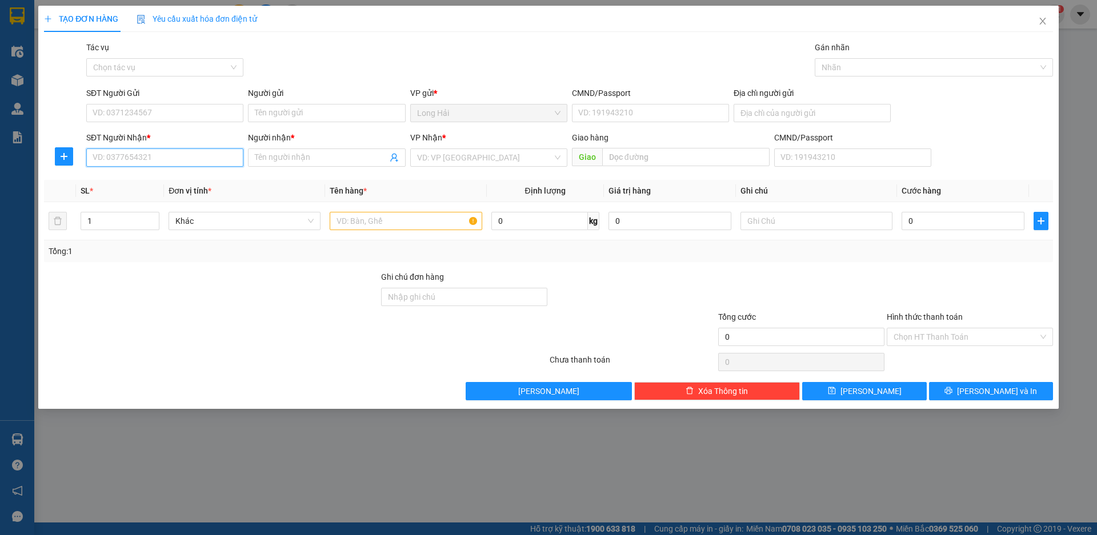
click at [172, 151] on input "SĐT Người Nhận *" at bounding box center [164, 158] width 157 height 18
type input "0924067"
click at [183, 176] on div "0924067118 - NGHIEM" at bounding box center [164, 180] width 143 height 13
type input "LONG HAI"
type input "0924067118"
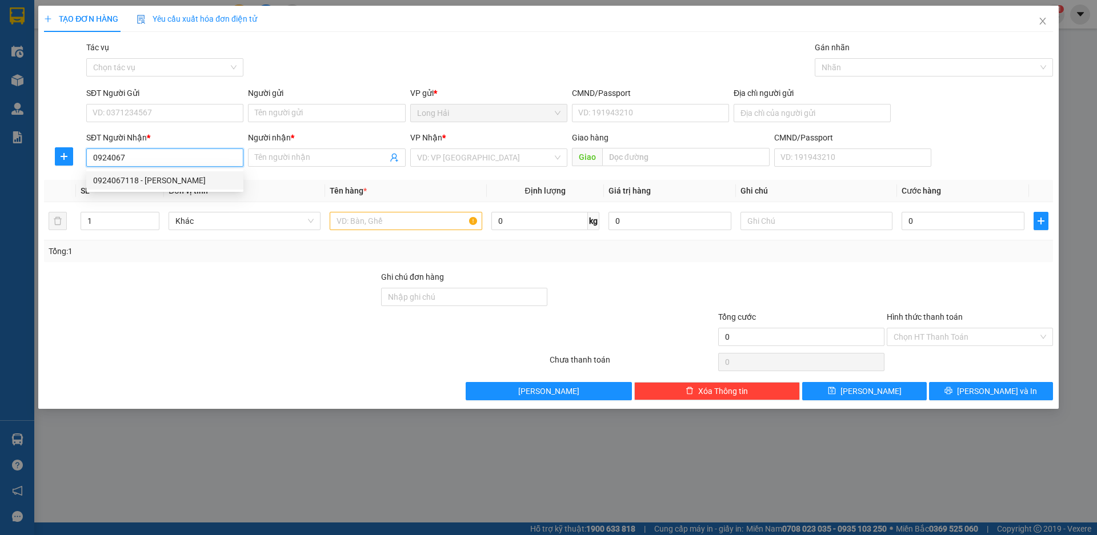
type input "NGHIEM"
type input "0924067118"
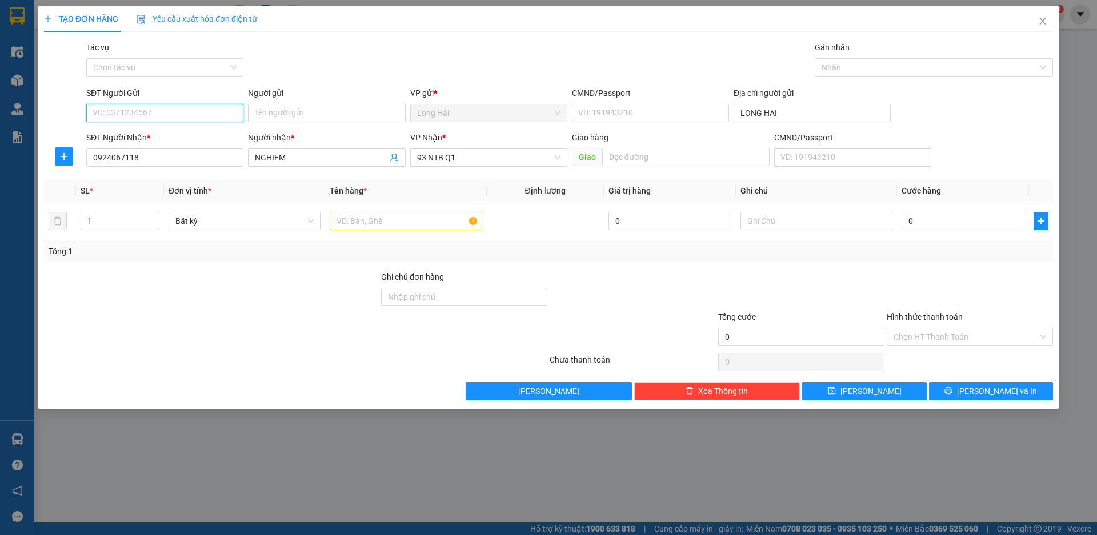
click at [175, 119] on input "SĐT Người Gửi" at bounding box center [164, 113] width 157 height 18
click at [181, 137] on div "0911010208 - lanh" at bounding box center [164, 136] width 143 height 13
type input "0911010208"
type input "lanh"
type input "024084000361"
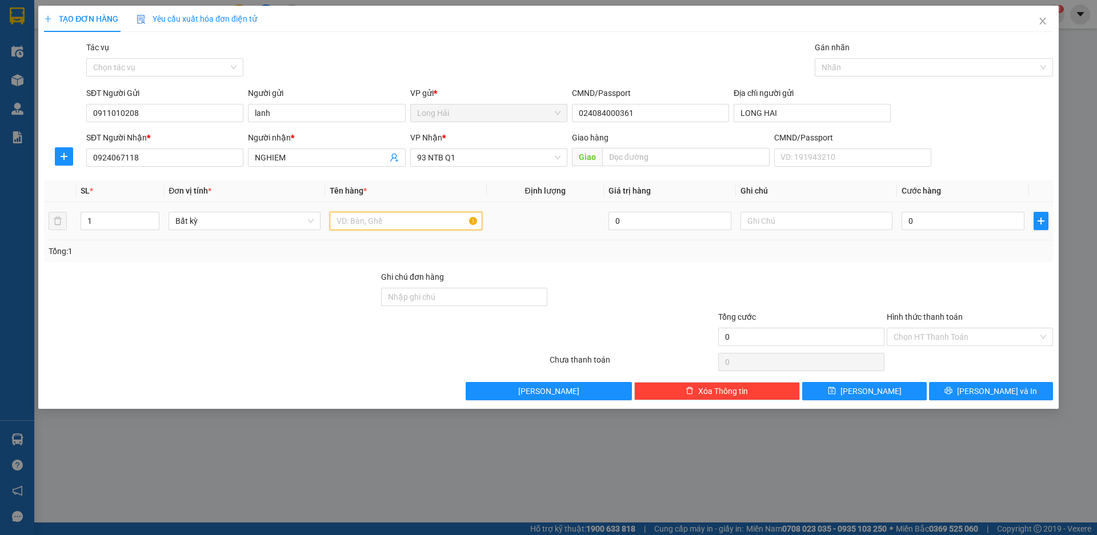
click at [417, 220] on input "text" at bounding box center [406, 221] width 152 height 18
type input "HỘP"
click at [951, 205] on td "0" at bounding box center [963, 221] width 132 height 38
click at [951, 214] on input "0" at bounding box center [963, 221] width 123 height 18
type input "3"
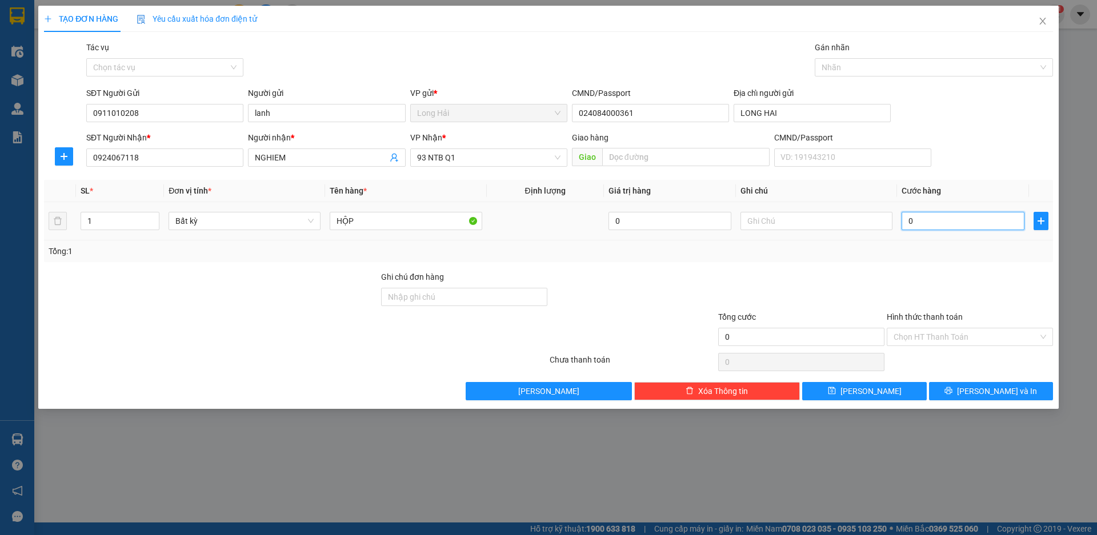
type input "3"
type input "30"
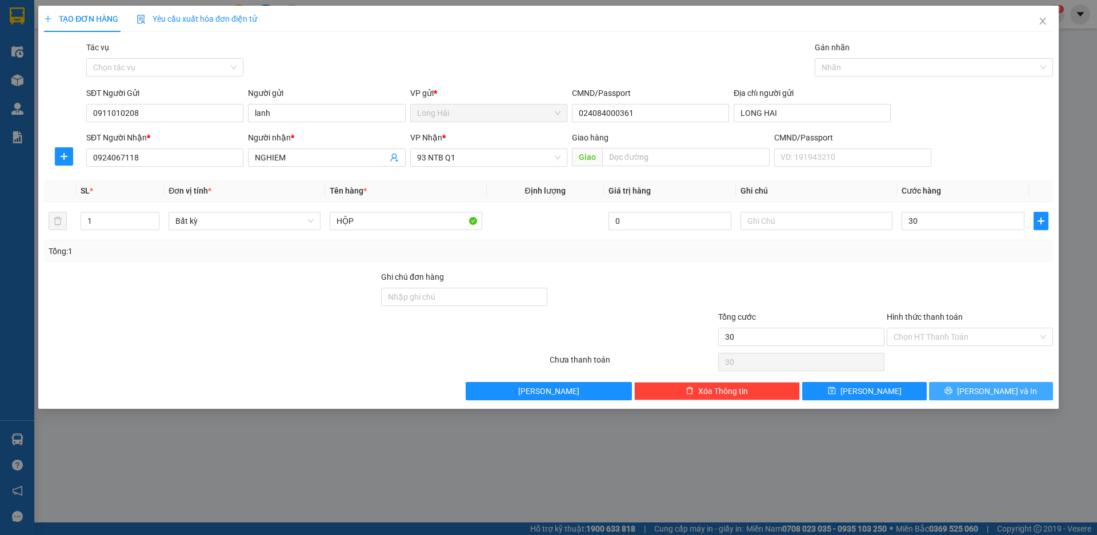
type input "30.000"
click at [965, 385] on button "[PERSON_NAME] và In" at bounding box center [991, 391] width 124 height 18
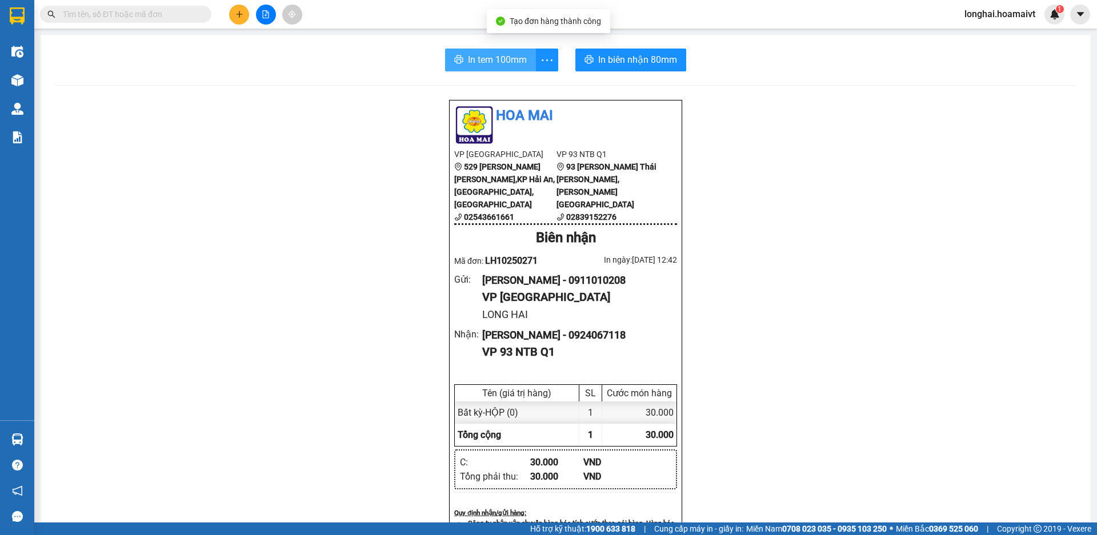
click at [485, 62] on span "In tem 100mm" at bounding box center [497, 60] width 59 height 14
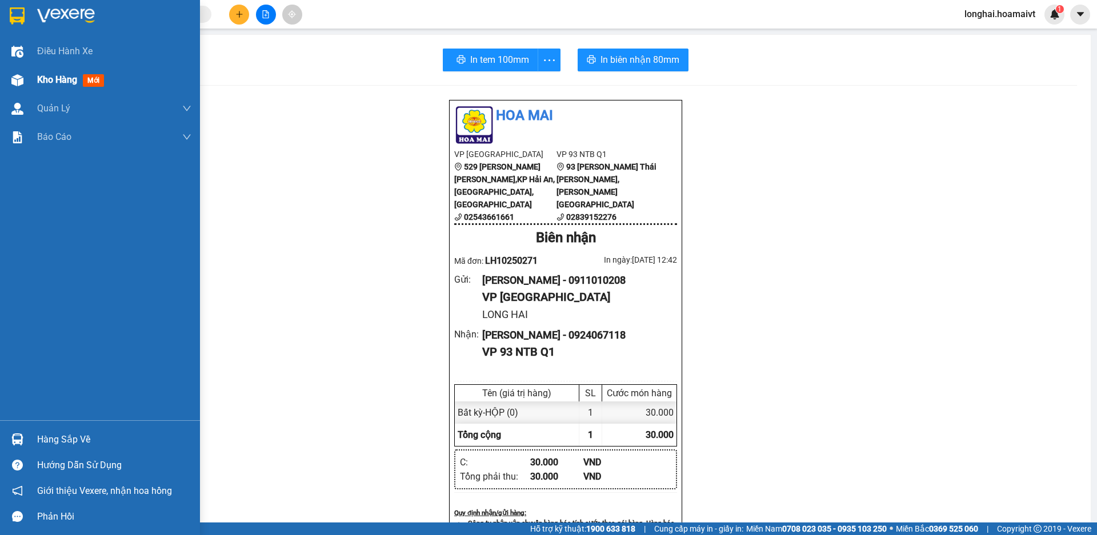
click at [39, 85] on span "Kho hàng" at bounding box center [57, 79] width 40 height 11
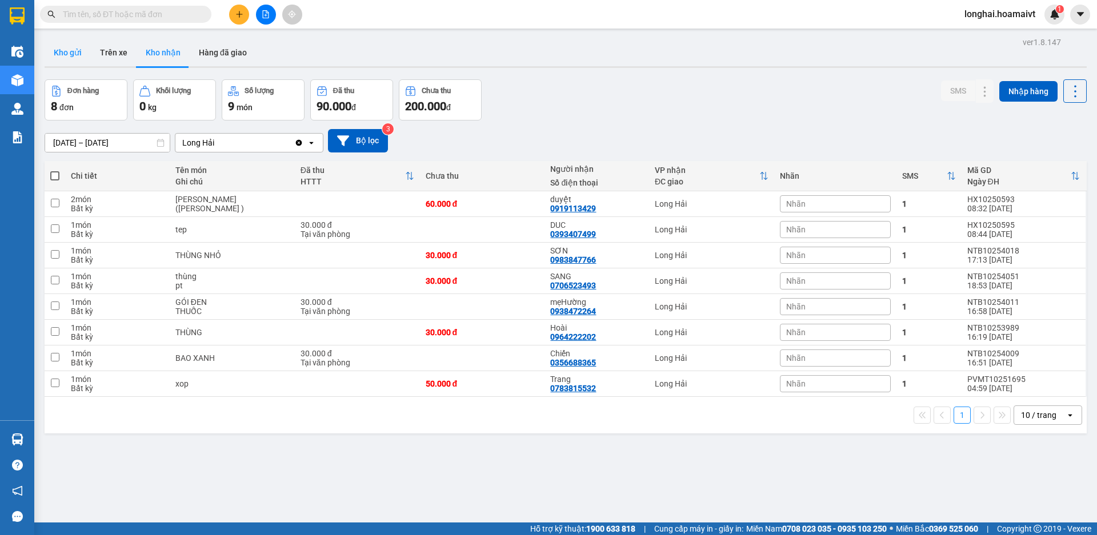
click at [89, 51] on button "Kho gửi" at bounding box center [68, 52] width 46 height 27
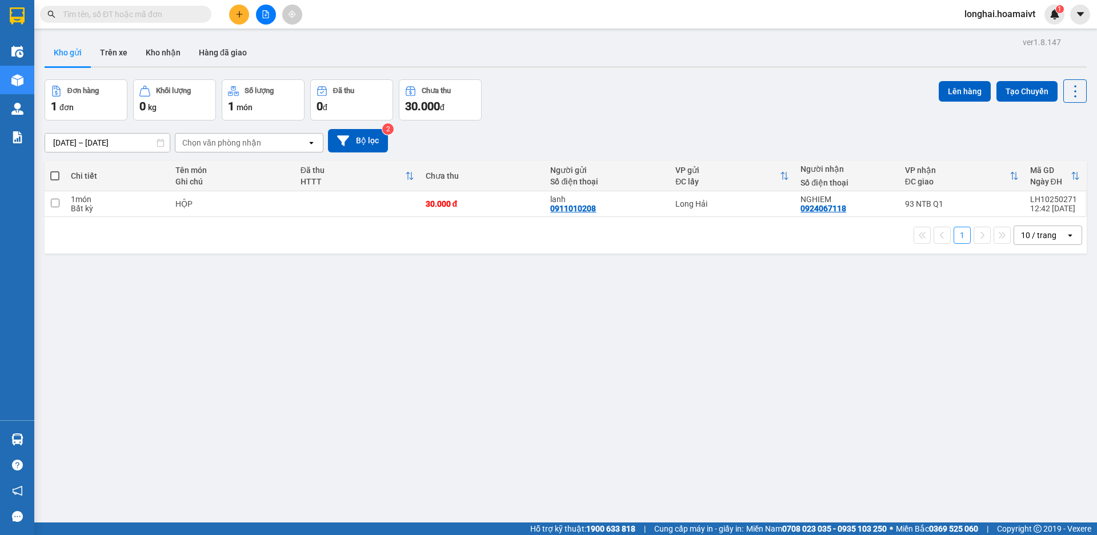
click at [57, 176] on span at bounding box center [54, 175] width 9 height 9
click at [55, 170] on input "checkbox" at bounding box center [55, 170] width 0 height 0
checkbox input "true"
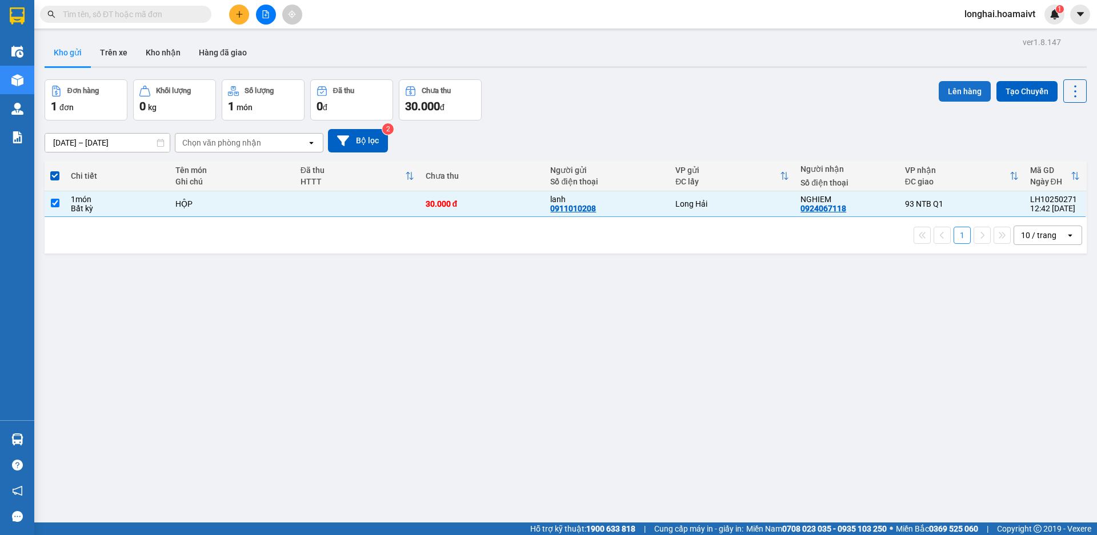
click at [939, 97] on button "Lên hàng" at bounding box center [965, 91] width 52 height 21
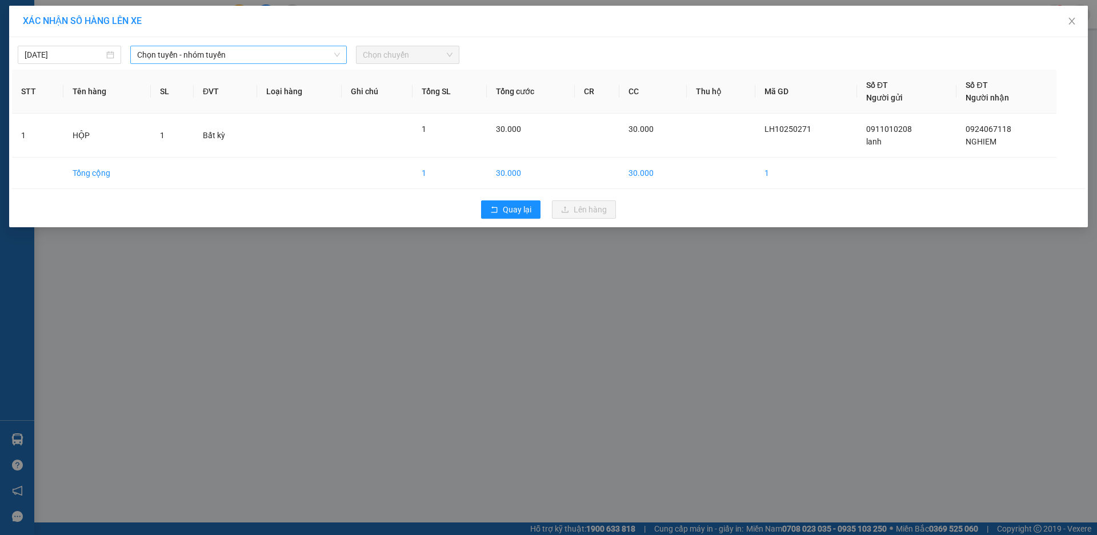
click at [262, 57] on span "Chọn tuyến - nhóm tuyến" at bounding box center [238, 54] width 203 height 17
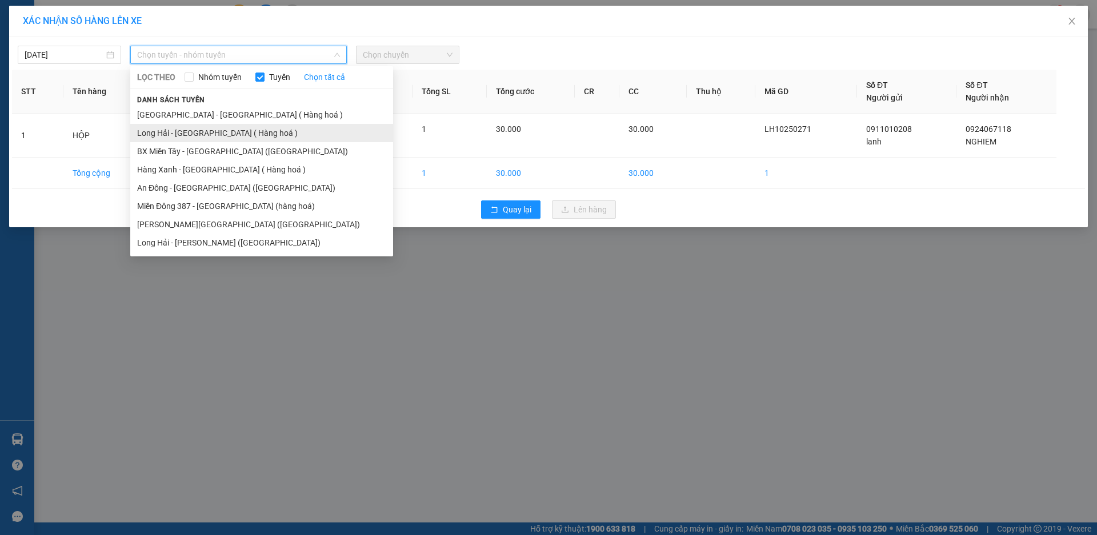
click at [247, 129] on li "Long Hải - [GEOGRAPHIC_DATA] ( Hàng hoá )" at bounding box center [261, 133] width 263 height 18
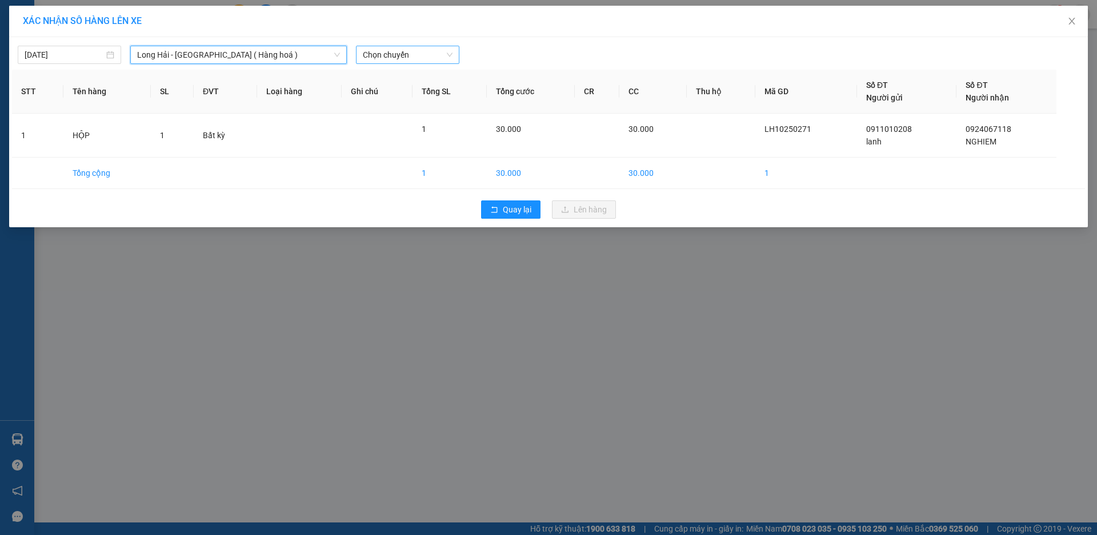
click at [384, 58] on span "Chọn chuyến" at bounding box center [408, 54] width 90 height 17
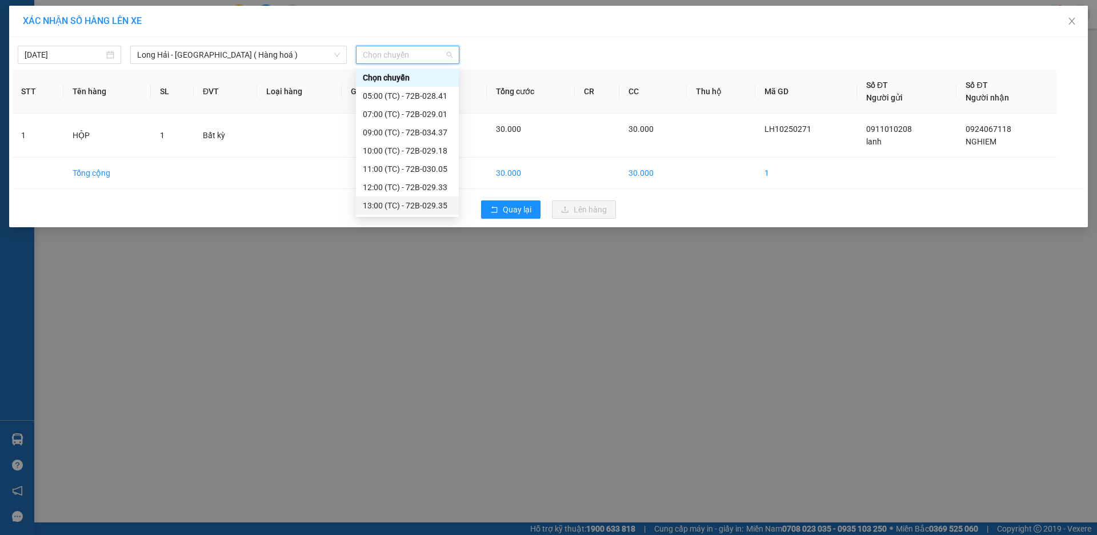
click at [399, 205] on div "13:00 (TC) - 72B-029.35" at bounding box center [407, 205] width 89 height 13
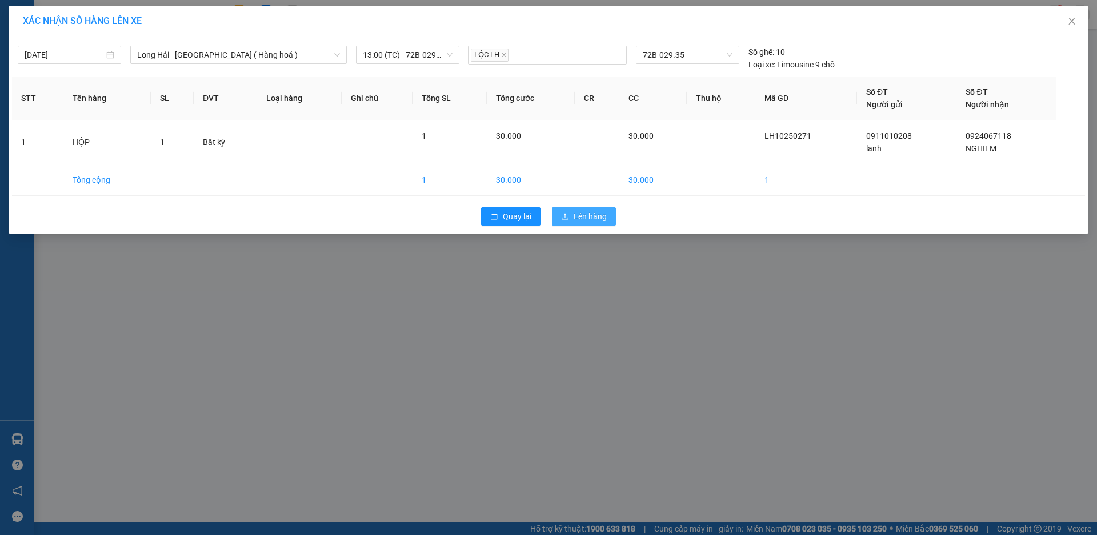
click at [575, 208] on button "Lên hàng" at bounding box center [584, 216] width 64 height 18
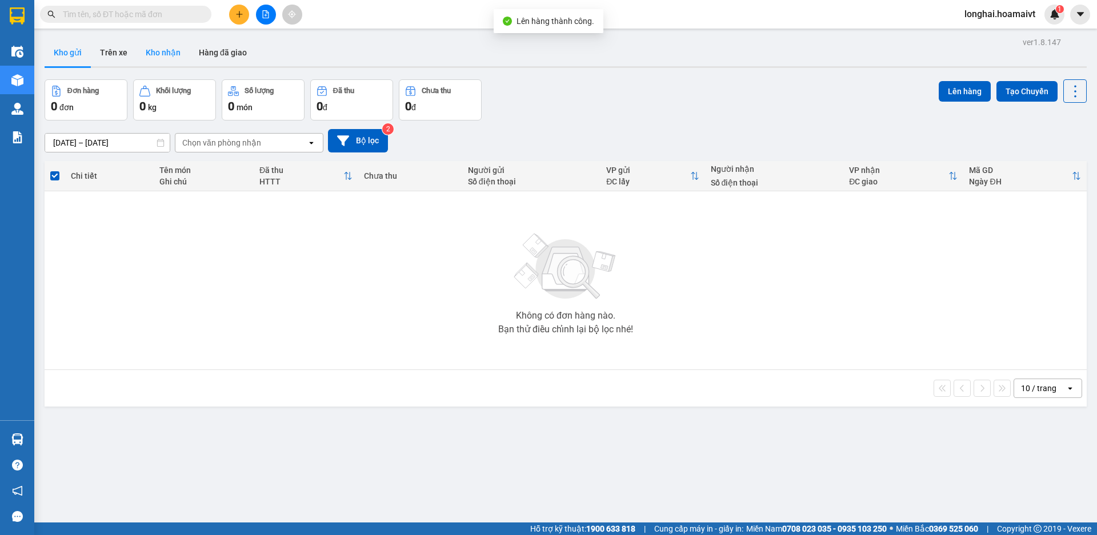
click at [155, 53] on button "Kho nhận" at bounding box center [163, 52] width 53 height 27
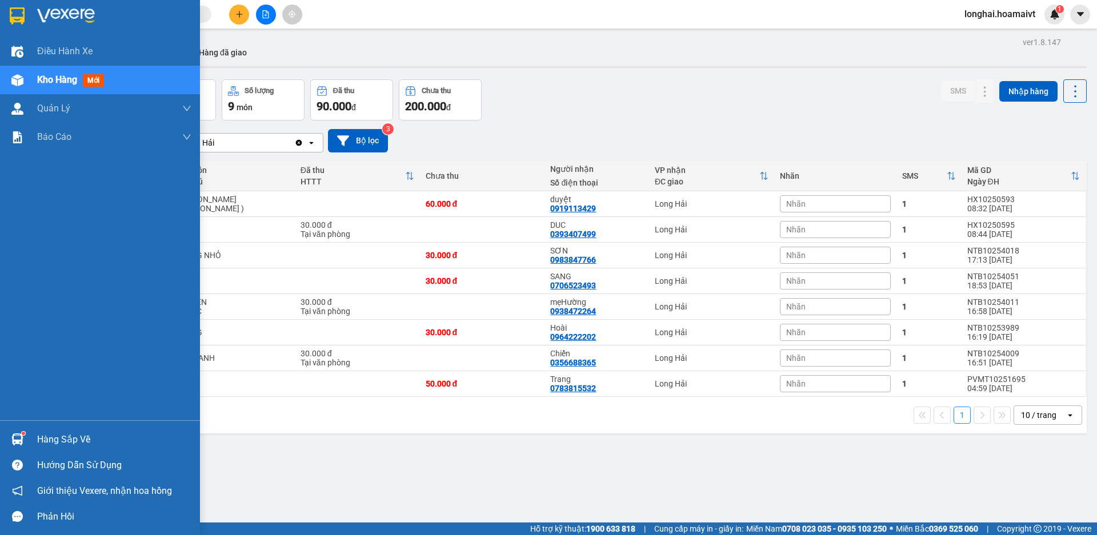
click at [61, 439] on div "Hàng sắp về" at bounding box center [114, 439] width 154 height 17
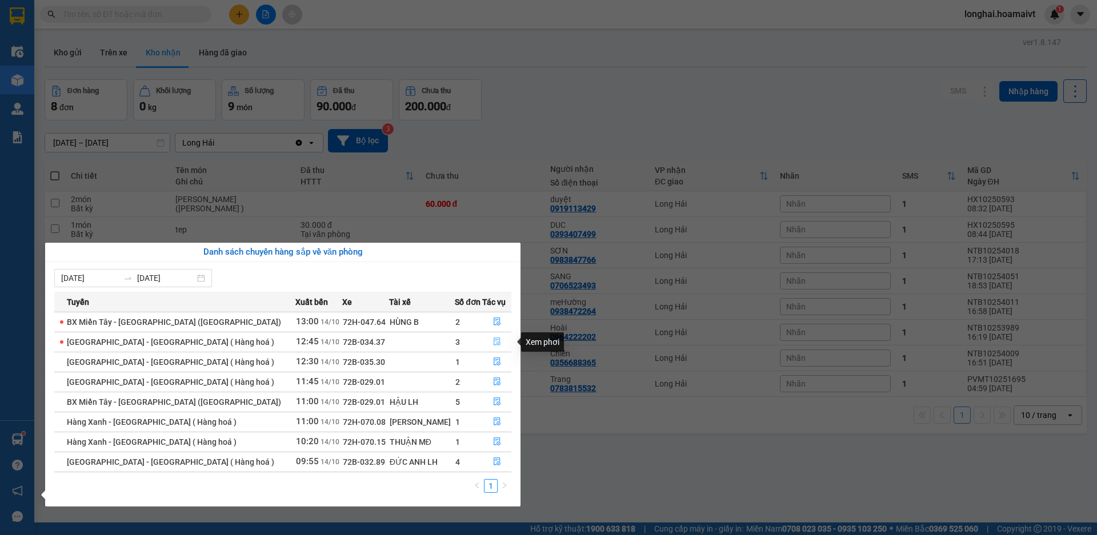
click at [485, 342] on button "button" at bounding box center [497, 342] width 28 height 18
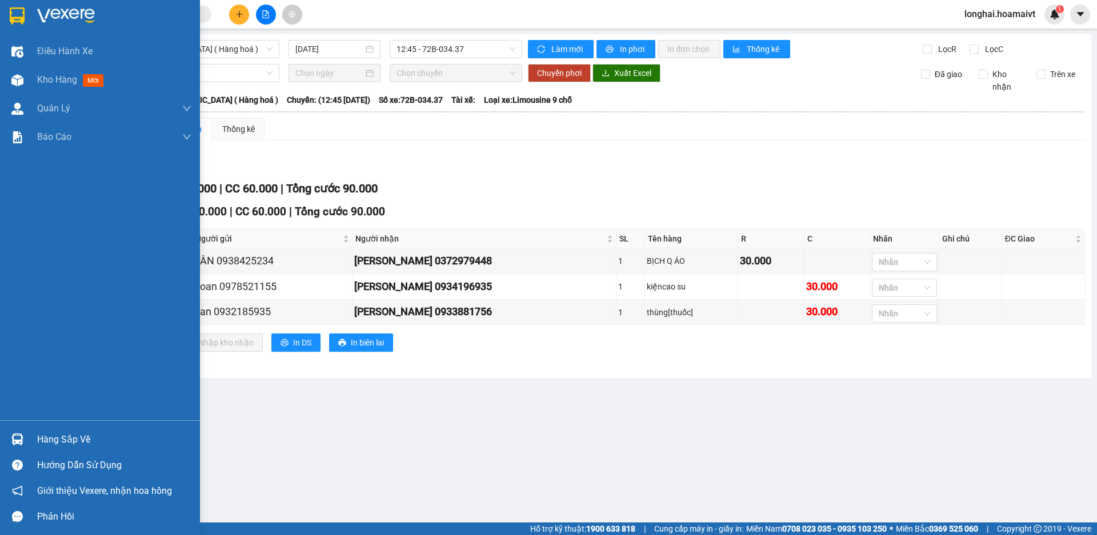
click at [55, 440] on div "Hàng sắp về" at bounding box center [114, 439] width 154 height 17
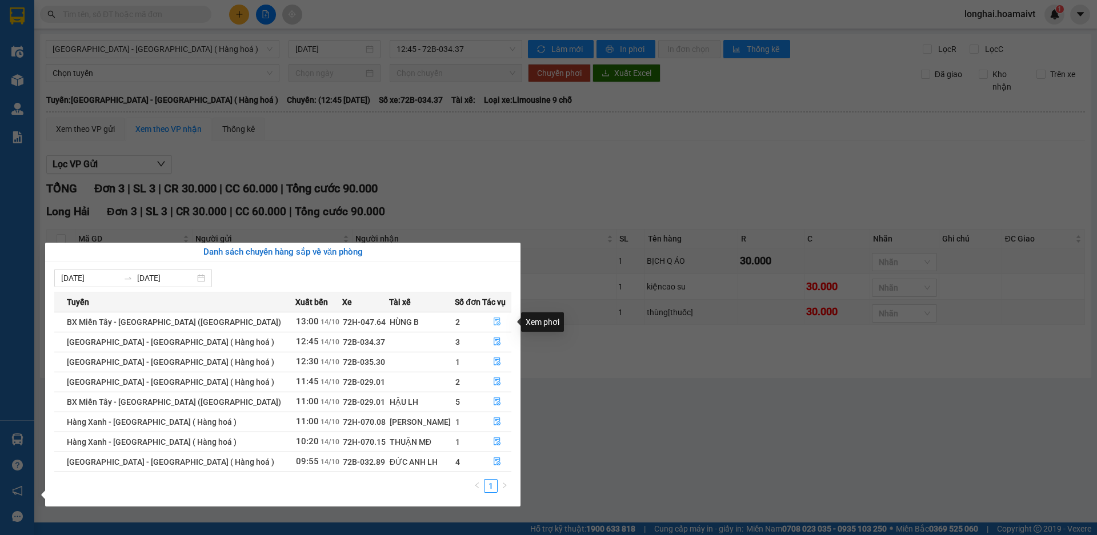
click at [484, 320] on button "button" at bounding box center [497, 322] width 28 height 18
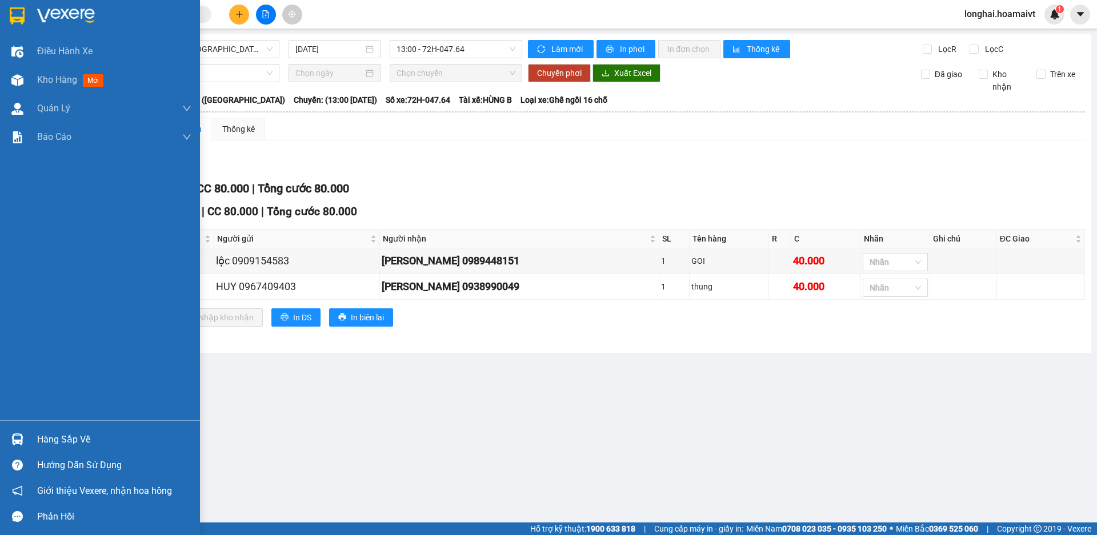
click at [54, 430] on div "Hàng sắp về" at bounding box center [100, 440] width 200 height 26
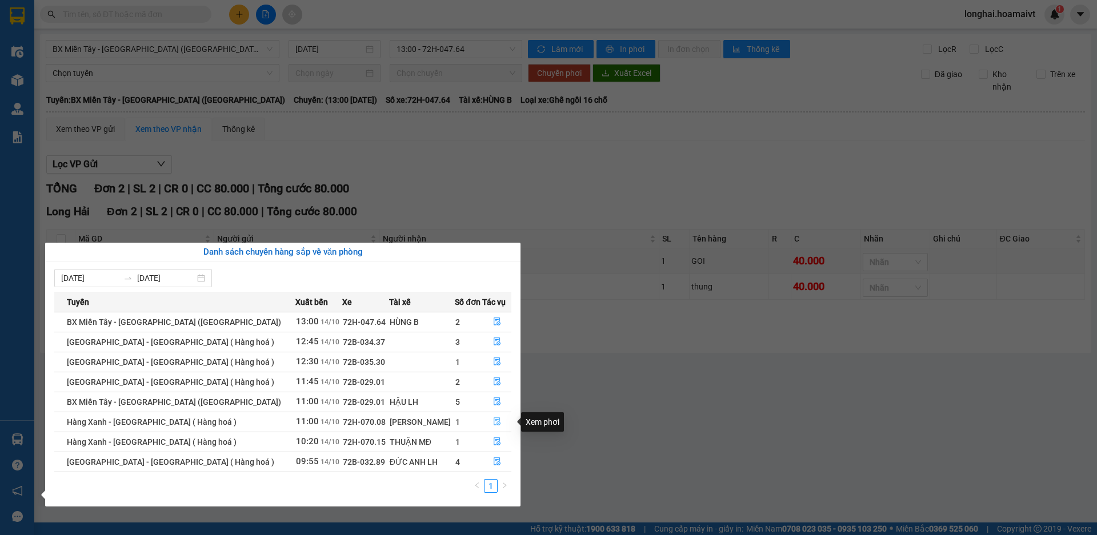
click at [496, 418] on icon "file-done" at bounding box center [497, 422] width 8 height 8
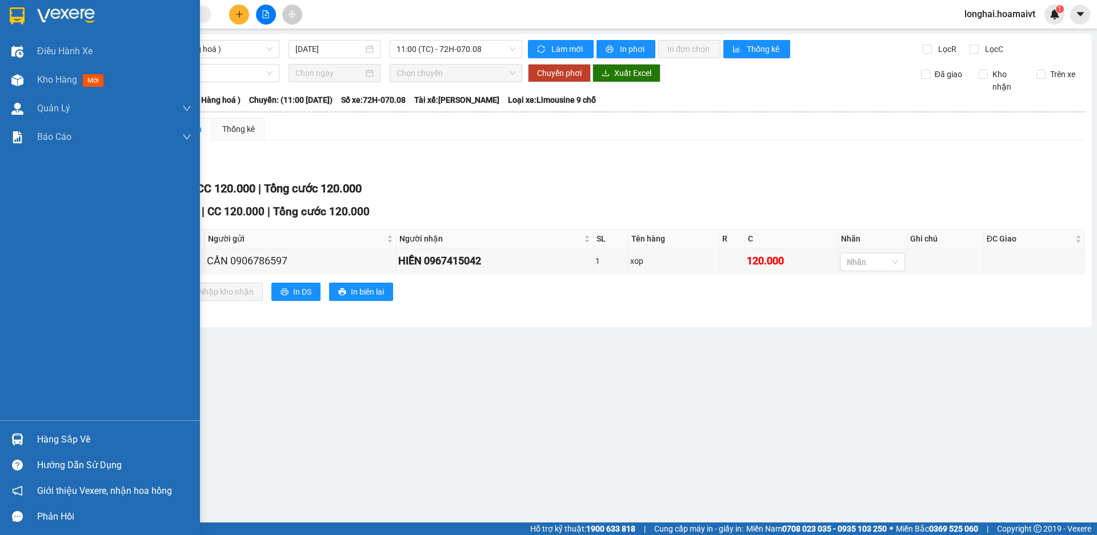
click at [22, 427] on div "Hàng sắp về" at bounding box center [100, 440] width 200 height 26
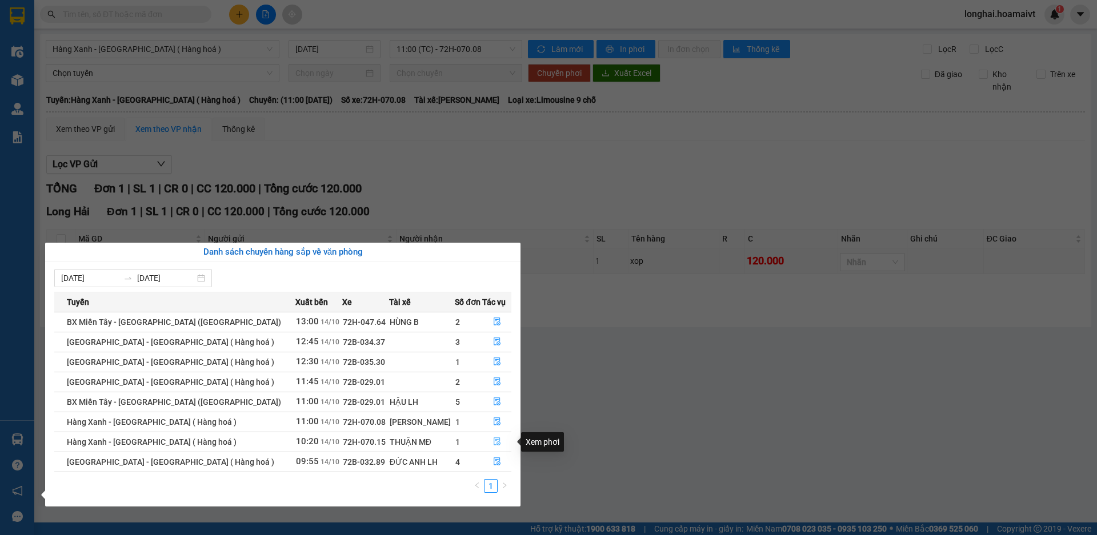
click at [488, 446] on button "button" at bounding box center [497, 442] width 28 height 18
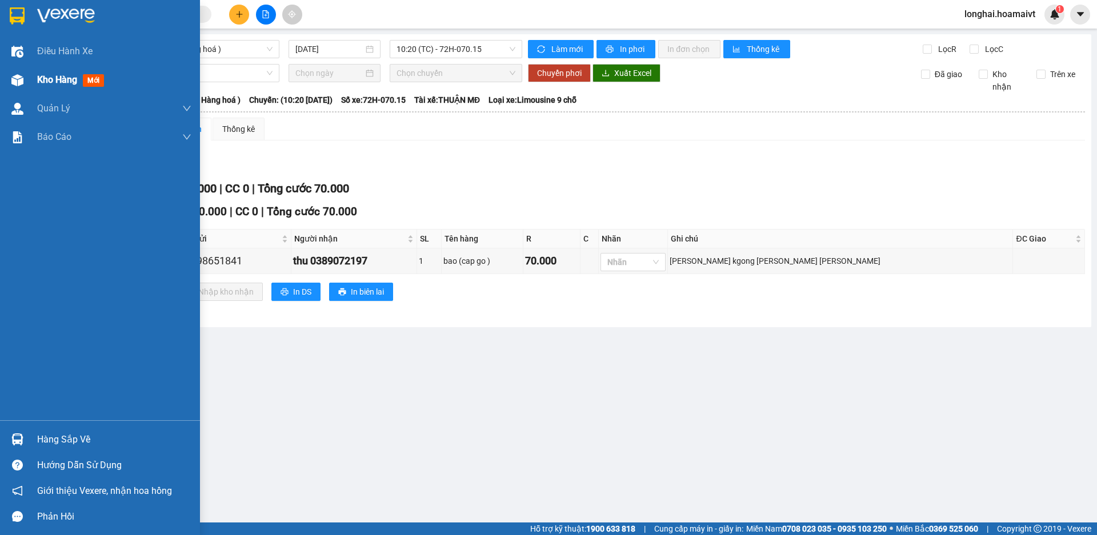
click at [32, 78] on div "Kho hàng mới" at bounding box center [100, 80] width 200 height 29
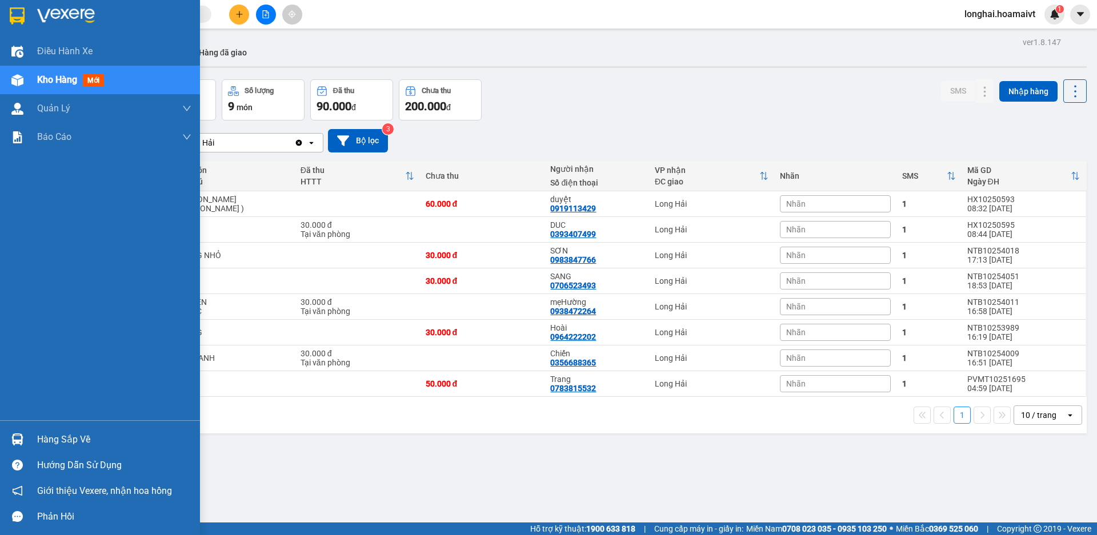
click at [61, 435] on div "Hàng sắp về" at bounding box center [114, 439] width 154 height 17
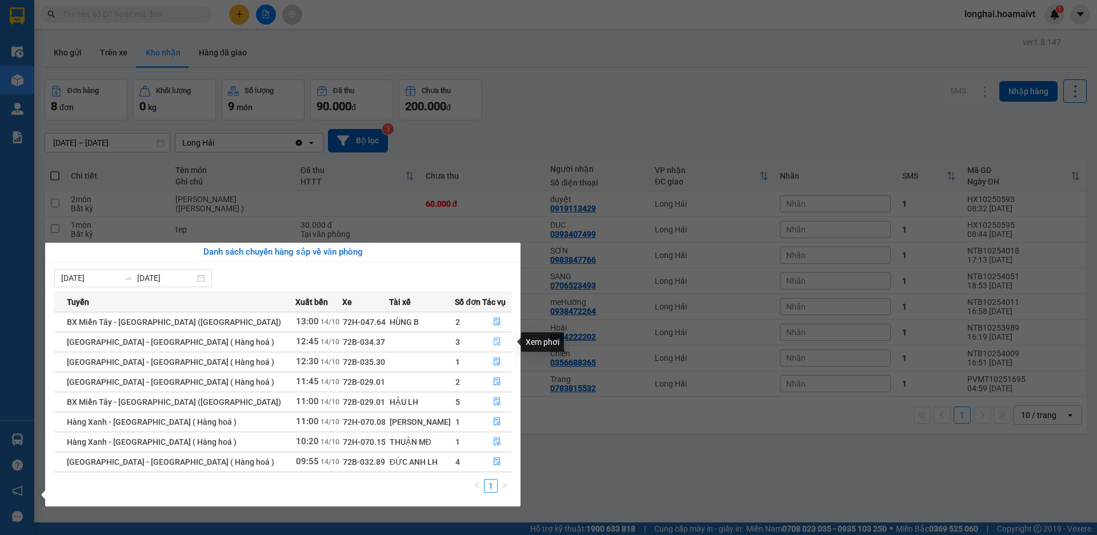
click at [493, 342] on icon "file-done" at bounding box center [497, 342] width 8 height 8
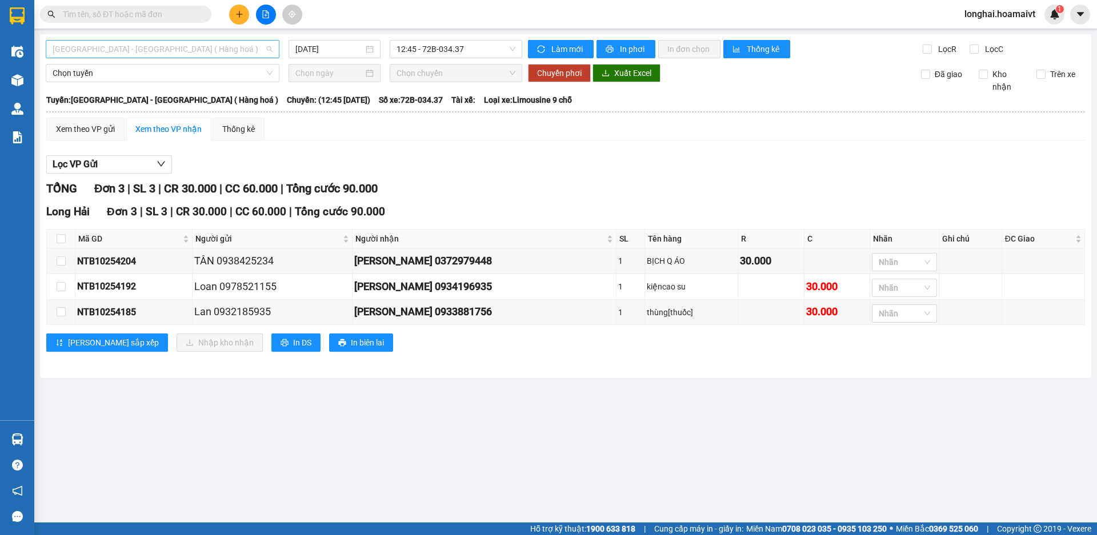
click at [130, 49] on span "[GEOGRAPHIC_DATA] - [GEOGRAPHIC_DATA] ( Hàng hoá )" at bounding box center [163, 49] width 220 height 17
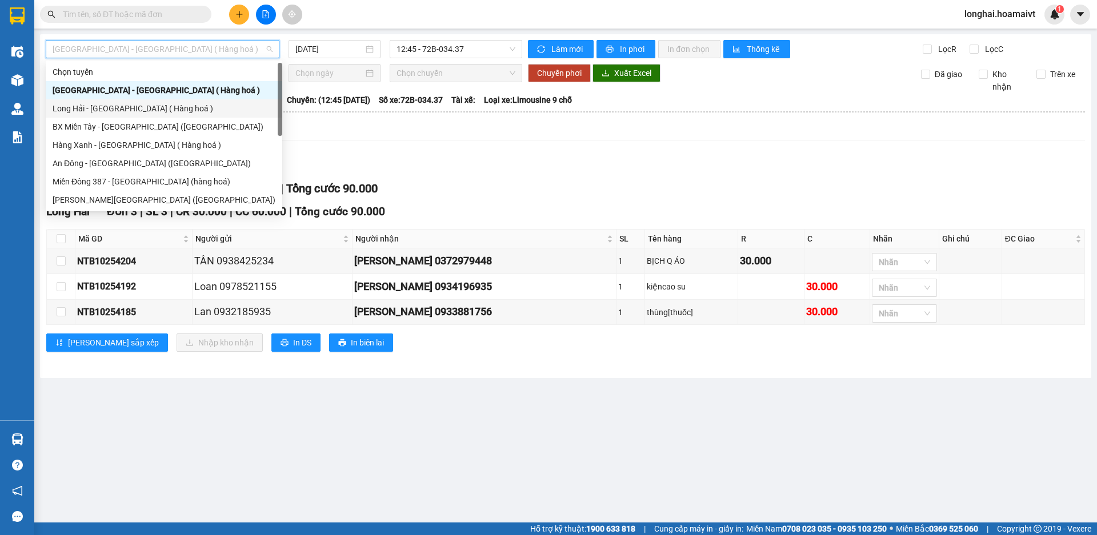
click at [150, 105] on div "Long Hải - [GEOGRAPHIC_DATA] ( Hàng hoá )" at bounding box center [164, 108] width 223 height 13
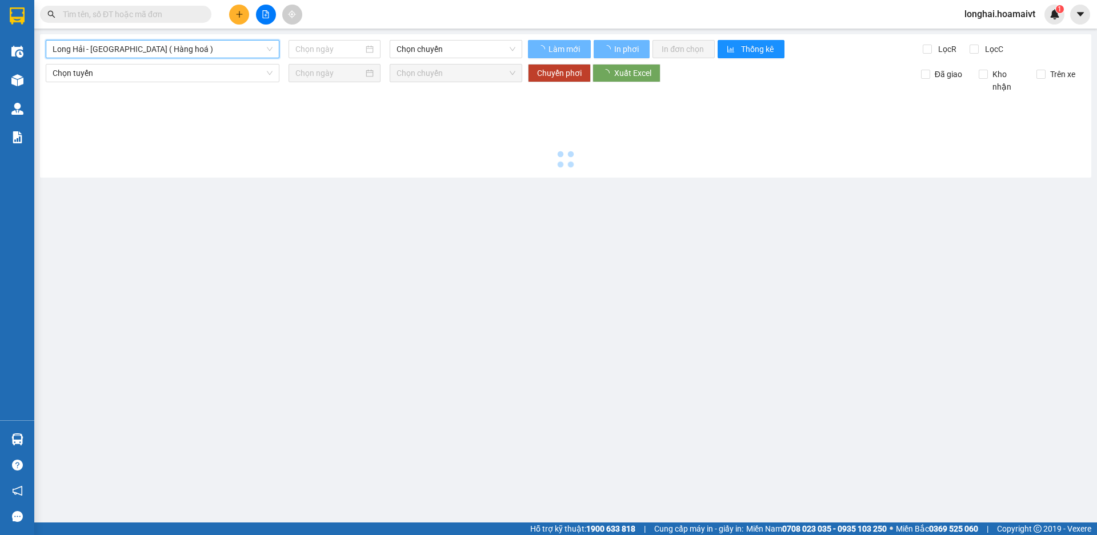
type input "[DATE]"
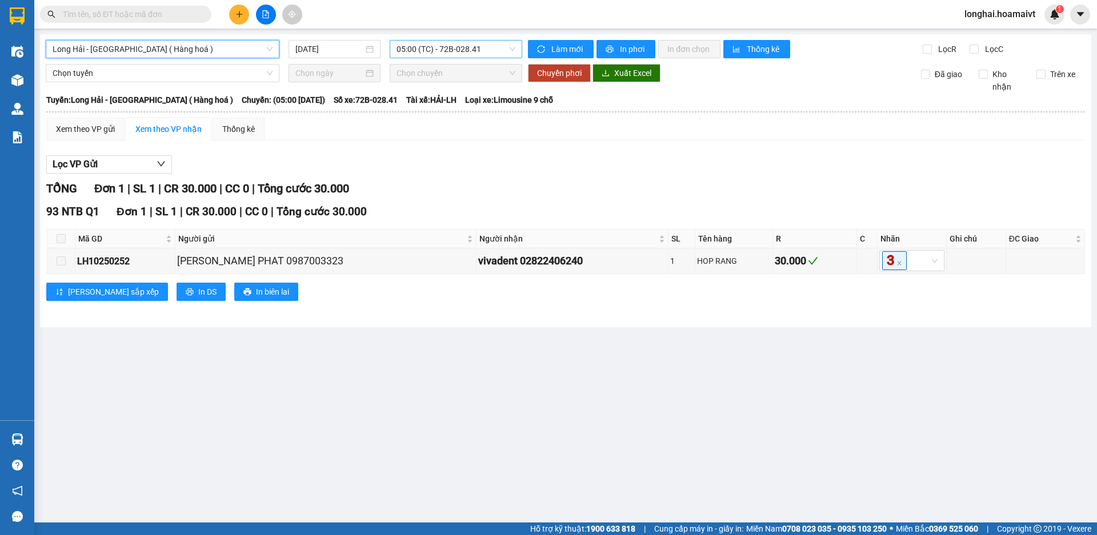
click at [415, 53] on span "05:00 (TC) - 72B-028.41" at bounding box center [455, 49] width 119 height 17
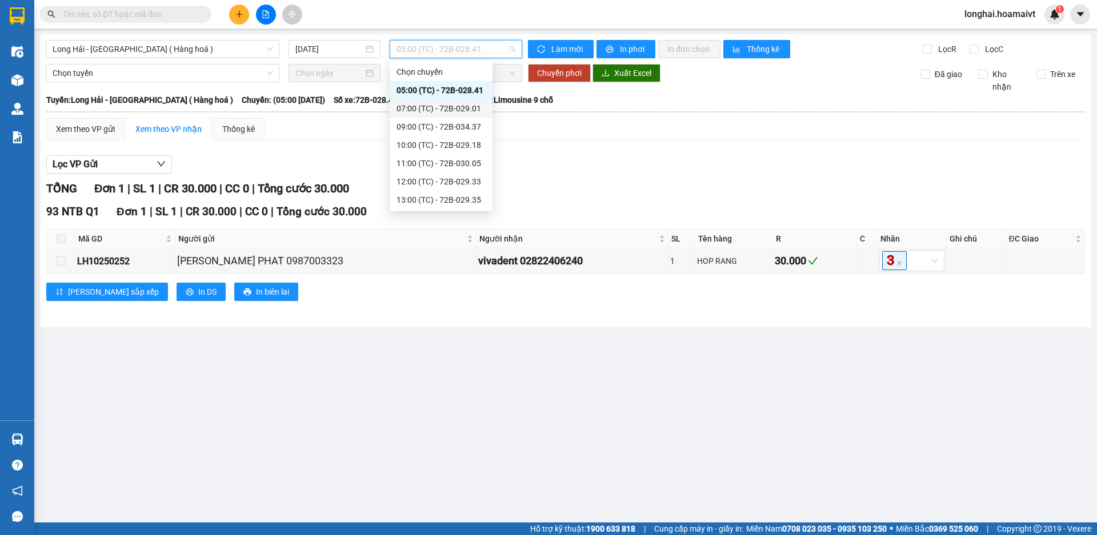
click at [428, 106] on div "07:00 (TC) - 72B-029.01" at bounding box center [440, 108] width 89 height 13
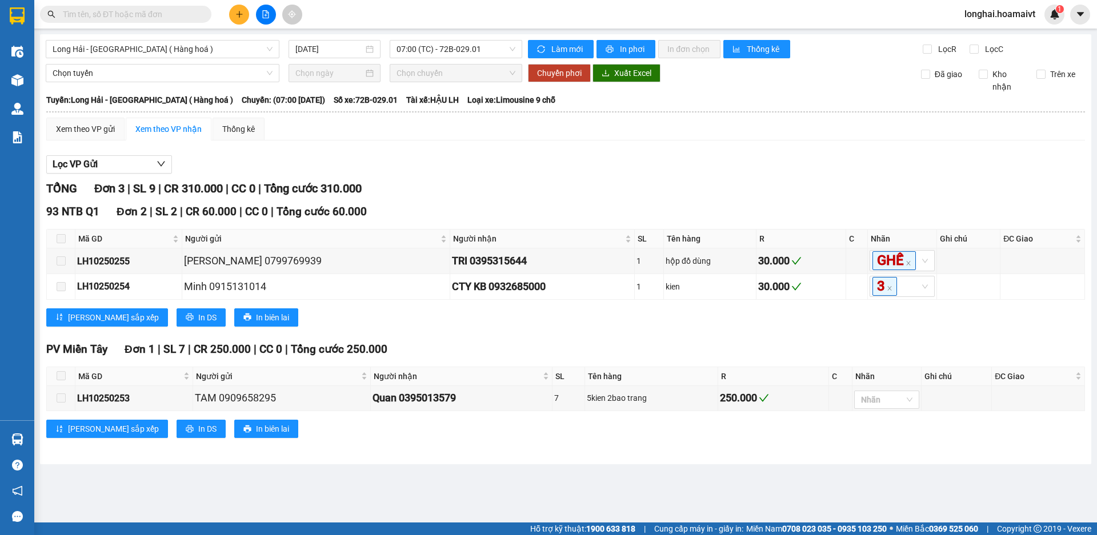
click at [454, 58] on div "Long Hải - Sài Gòn ( Hàng hoá ) 14/10/2025 07:00 (TC) - 72B-029.01 Làm mới In p…" at bounding box center [565, 249] width 1051 height 430
click at [446, 39] on div "Long Hải - Sài Gòn ( Hàng hoá ) 14/10/2025 07:00 (TC) - 72B-029.01 Làm mới In p…" at bounding box center [565, 249] width 1051 height 430
click at [438, 49] on span "07:00 (TC) - 72B-029.01" at bounding box center [455, 49] width 119 height 17
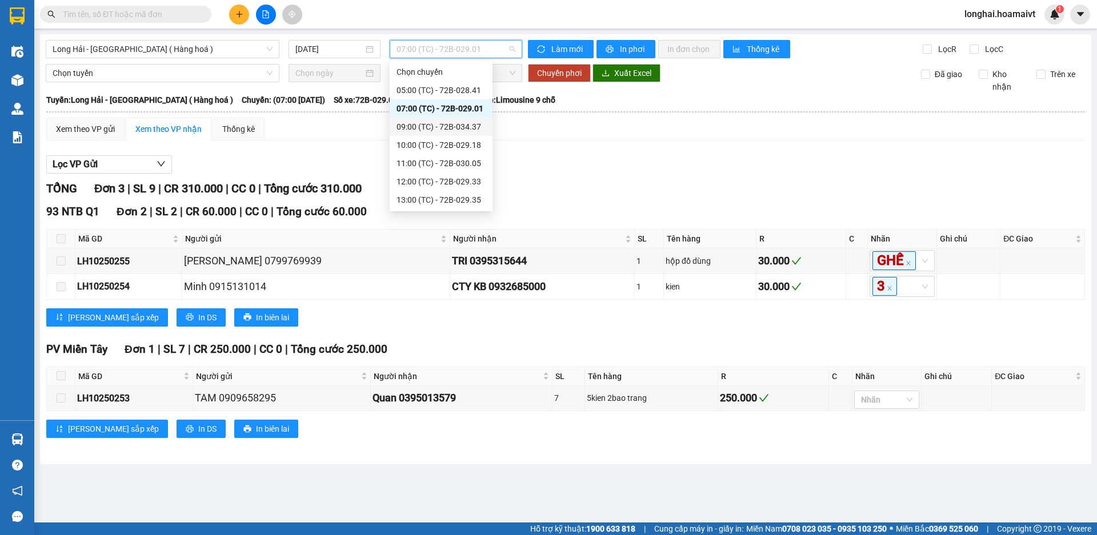
click at [420, 129] on div "09:00 (TC) - 72B-034.37" at bounding box center [440, 127] width 89 height 13
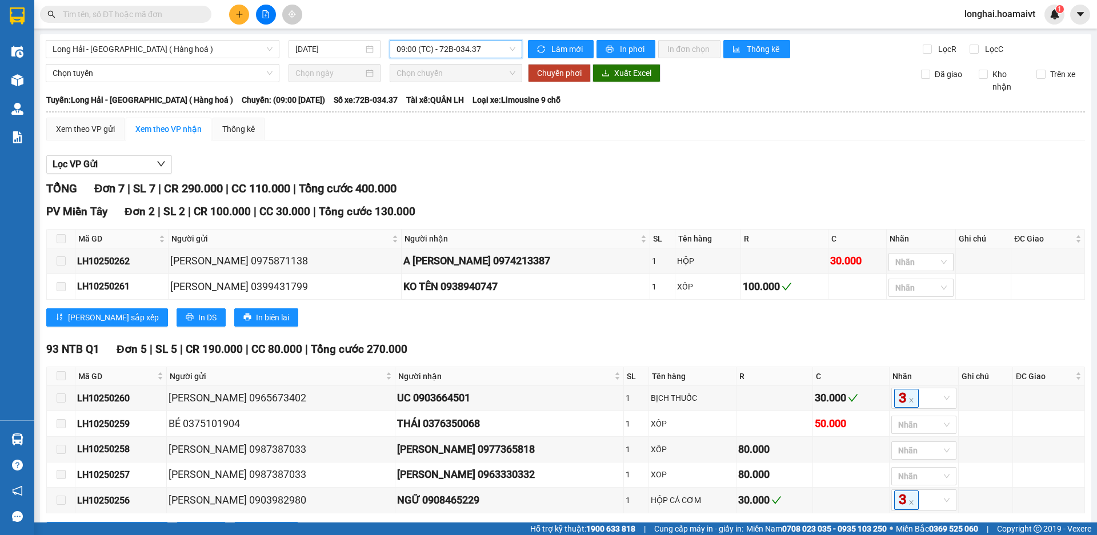
click at [448, 49] on span "09:00 (TC) - 72B-034.37" at bounding box center [455, 49] width 119 height 17
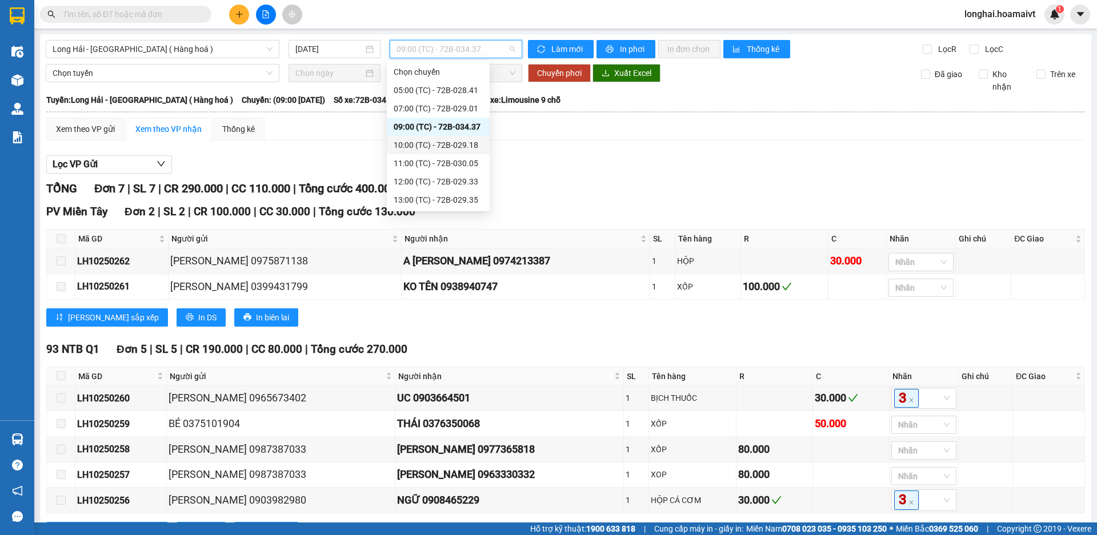
click at [450, 146] on div "10:00 (TC) - 72B-029.18" at bounding box center [438, 145] width 89 height 13
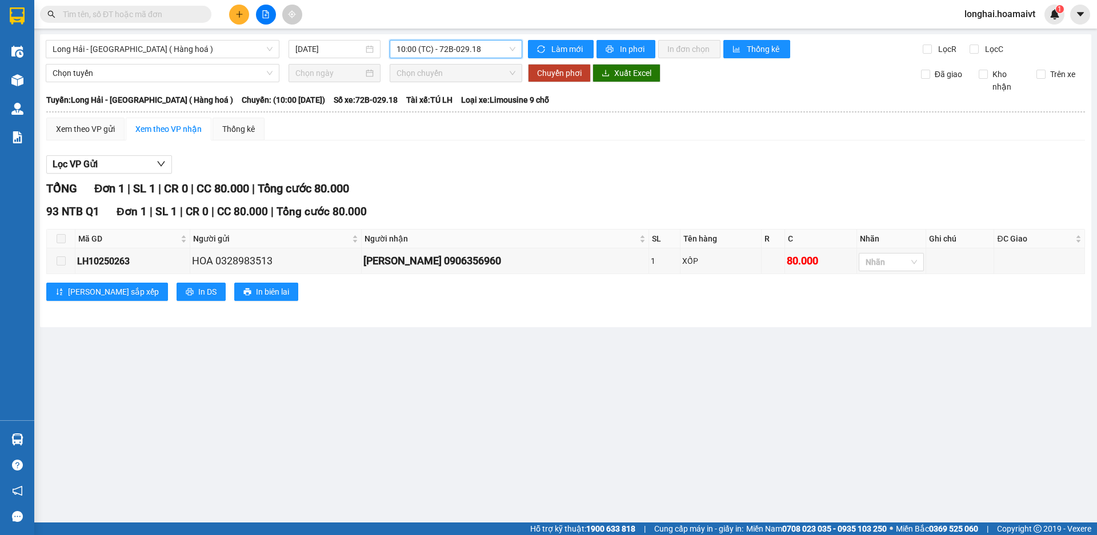
click at [426, 54] on span "10:00 (TC) - 72B-029.18" at bounding box center [455, 49] width 119 height 17
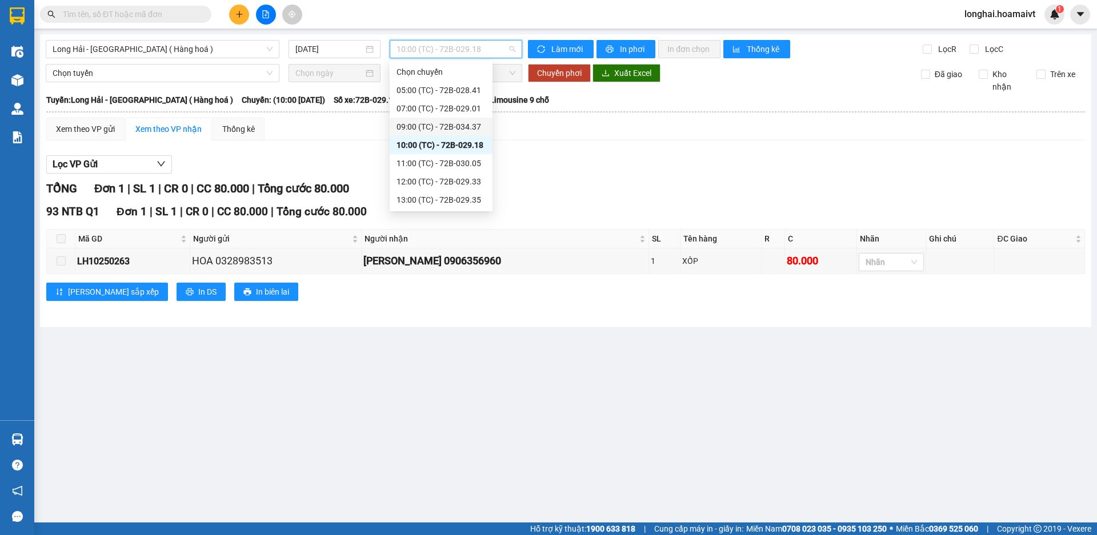
click at [428, 131] on div "09:00 (TC) - 72B-034.37" at bounding box center [440, 127] width 89 height 13
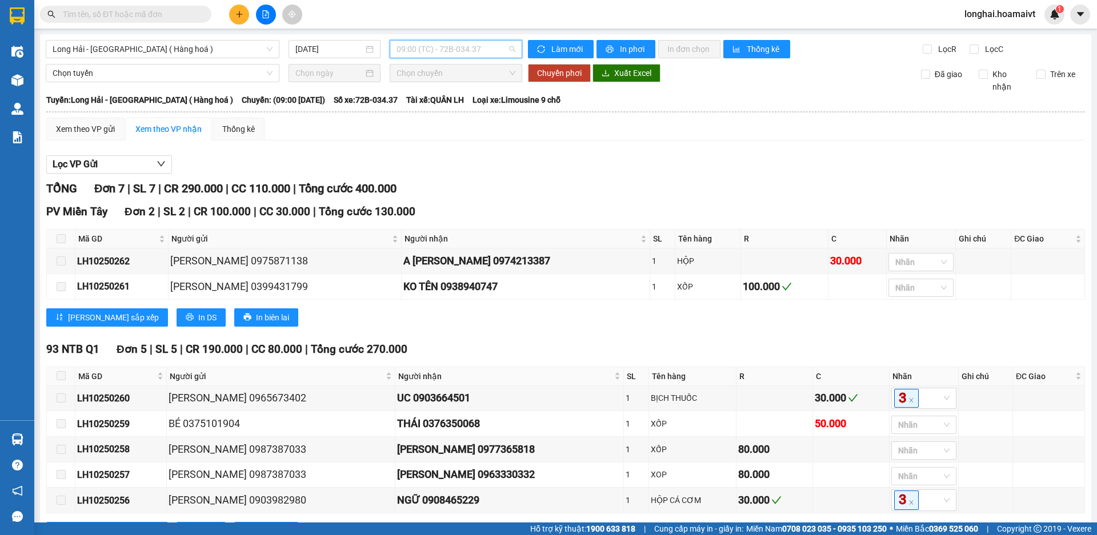
click at [438, 48] on span "09:00 (TC) - 72B-034.37" at bounding box center [455, 49] width 119 height 17
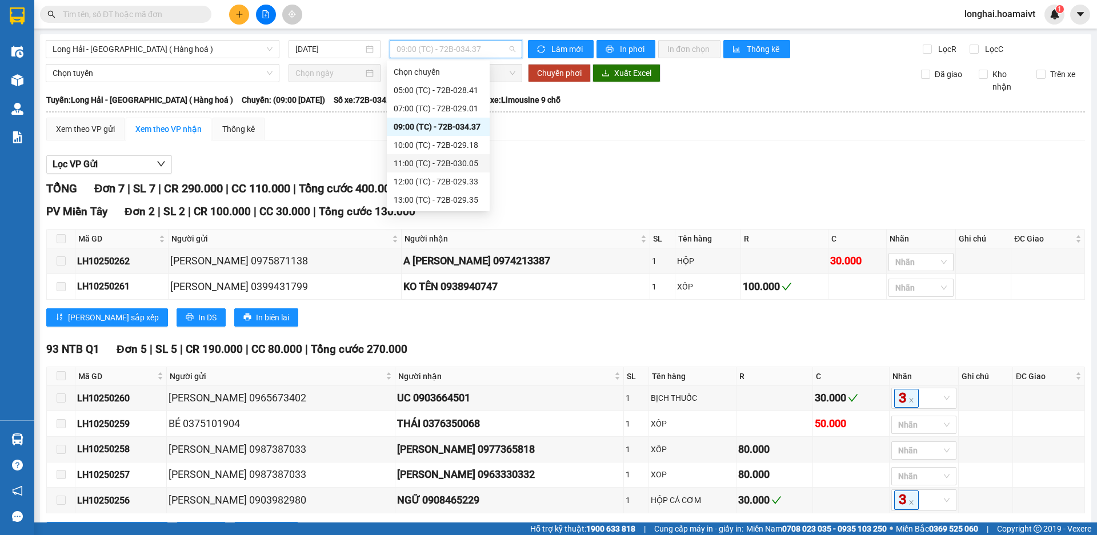
click at [419, 158] on div "11:00 (TC) - 72B-030.05" at bounding box center [438, 163] width 89 height 13
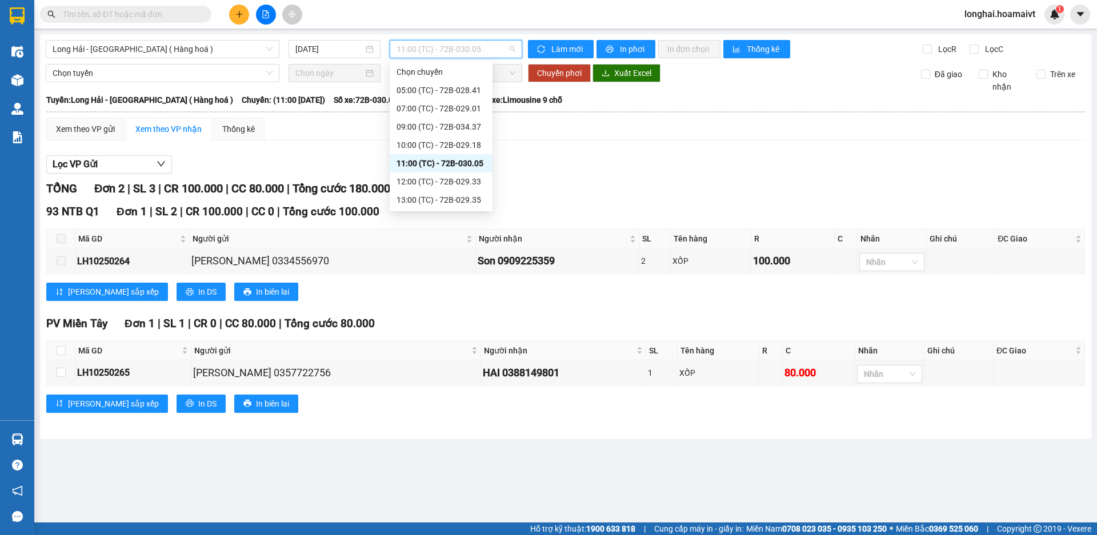
click at [470, 48] on span "11:00 (TC) - 72B-030.05" at bounding box center [455, 49] width 119 height 17
click at [420, 183] on div "12:00 (TC) - 72B-029.33" at bounding box center [440, 181] width 89 height 13
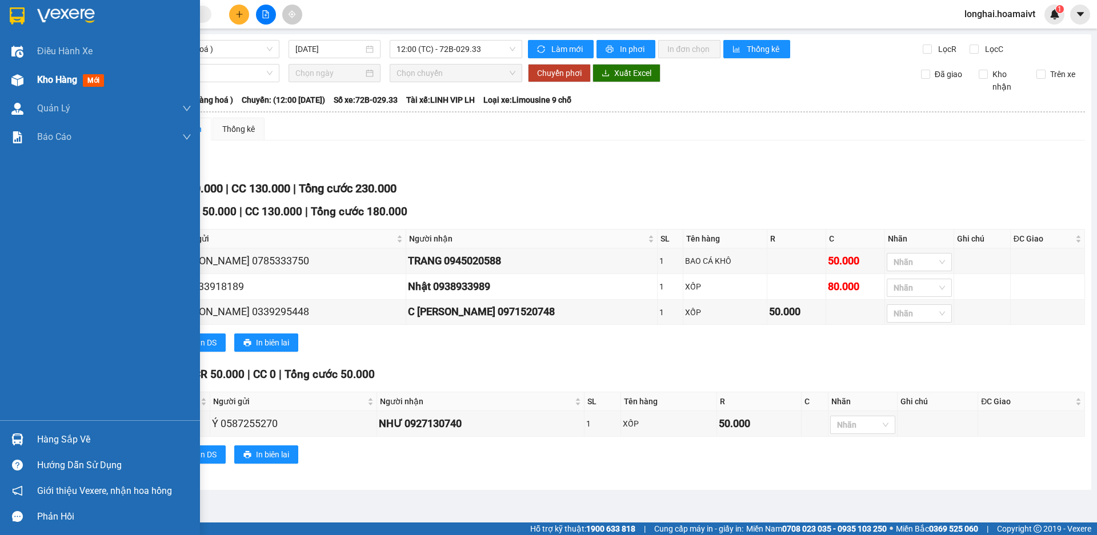
click at [57, 86] on div "Kho hàng mới" at bounding box center [72, 80] width 71 height 14
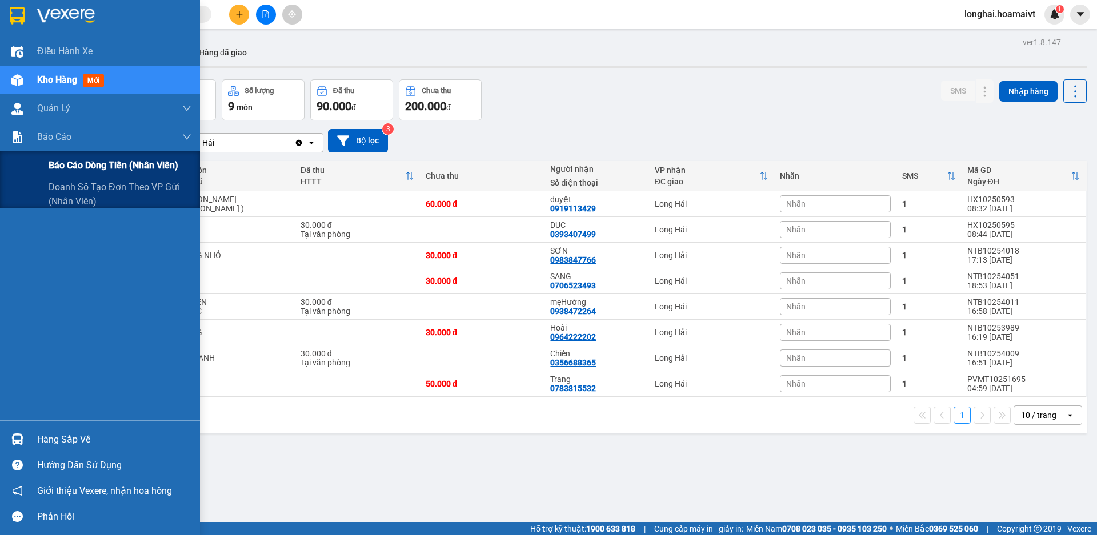
click at [76, 161] on span "Báo cáo dòng tiền (nhân viên)" at bounding box center [114, 165] width 130 height 14
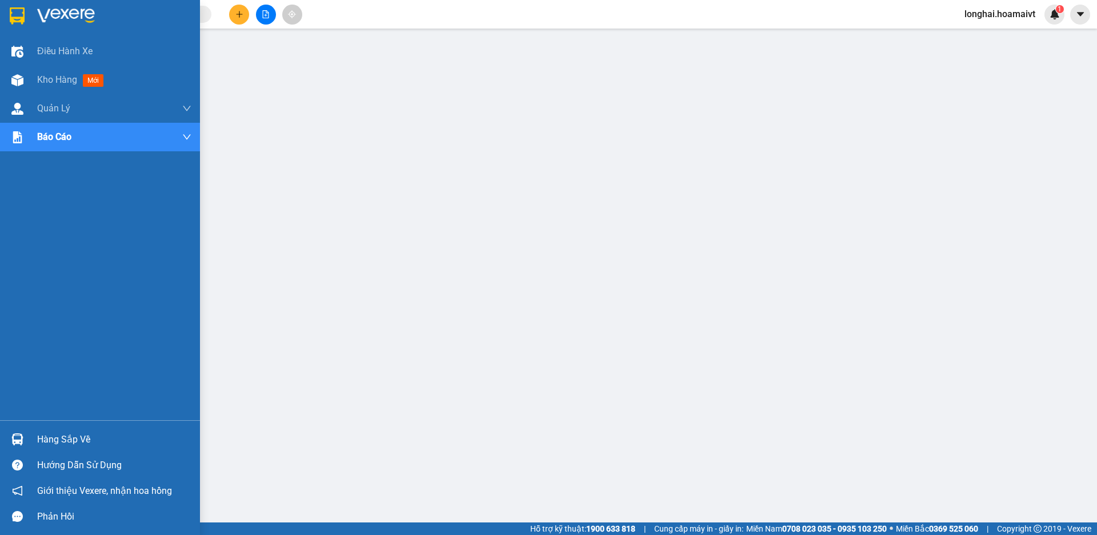
click at [71, 435] on div "Hàng sắp về" at bounding box center [114, 439] width 154 height 17
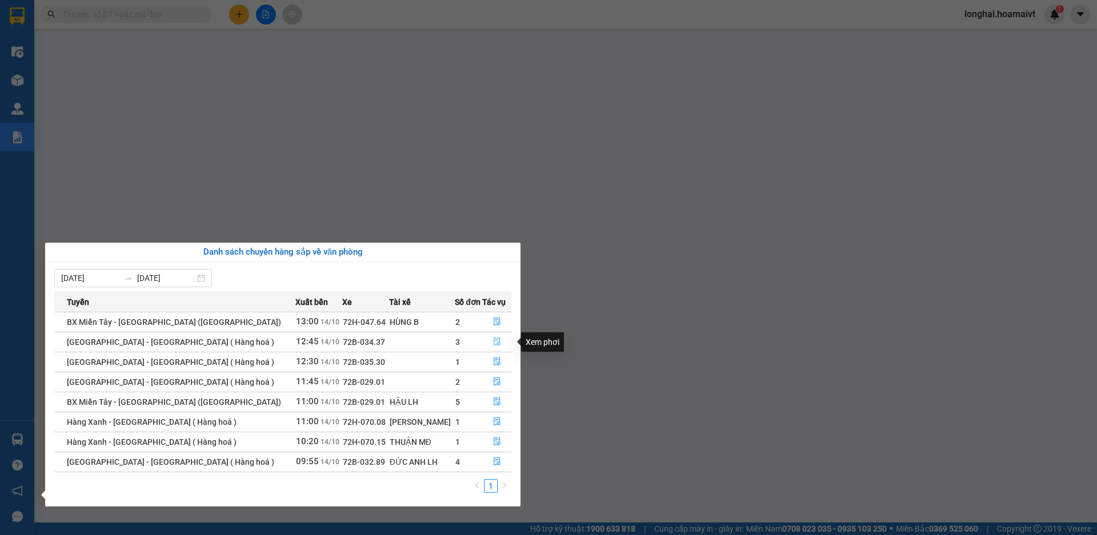
click at [496, 336] on button "button" at bounding box center [497, 342] width 28 height 18
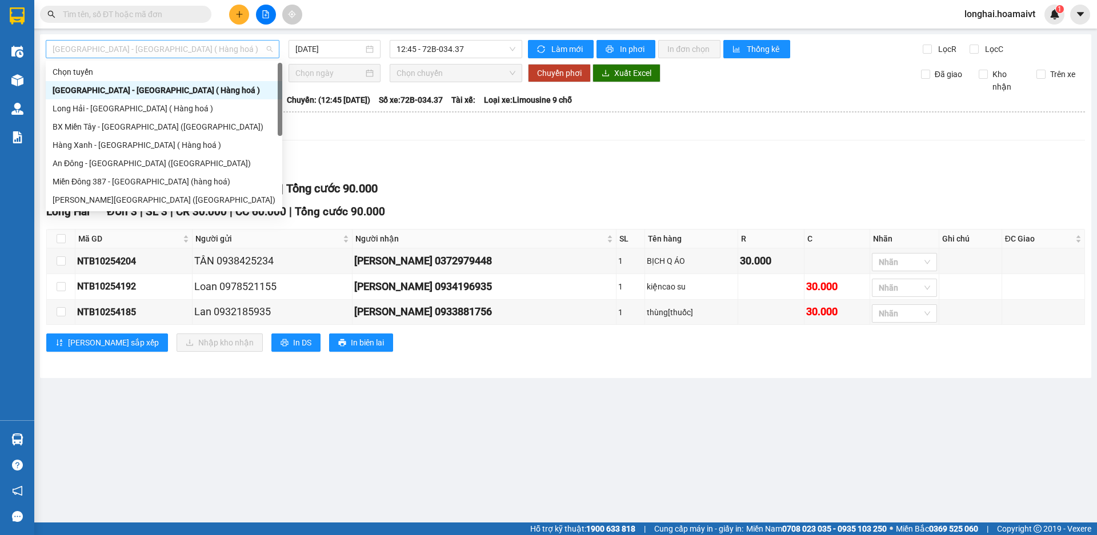
click at [161, 43] on span "[GEOGRAPHIC_DATA] - [GEOGRAPHIC_DATA] ( Hàng hoá )" at bounding box center [163, 49] width 220 height 17
click at [189, 107] on div "Long Hải - [GEOGRAPHIC_DATA] ( Hàng hoá )" at bounding box center [164, 108] width 223 height 13
type input "[DATE]"
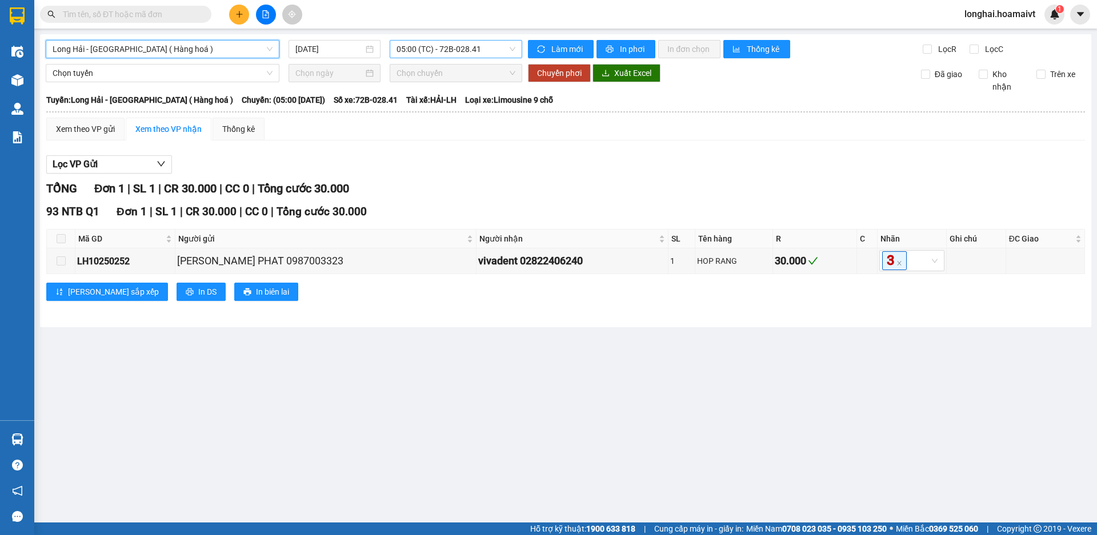
click at [476, 55] on span "05:00 (TC) - 72B-028.41" at bounding box center [455, 49] width 119 height 17
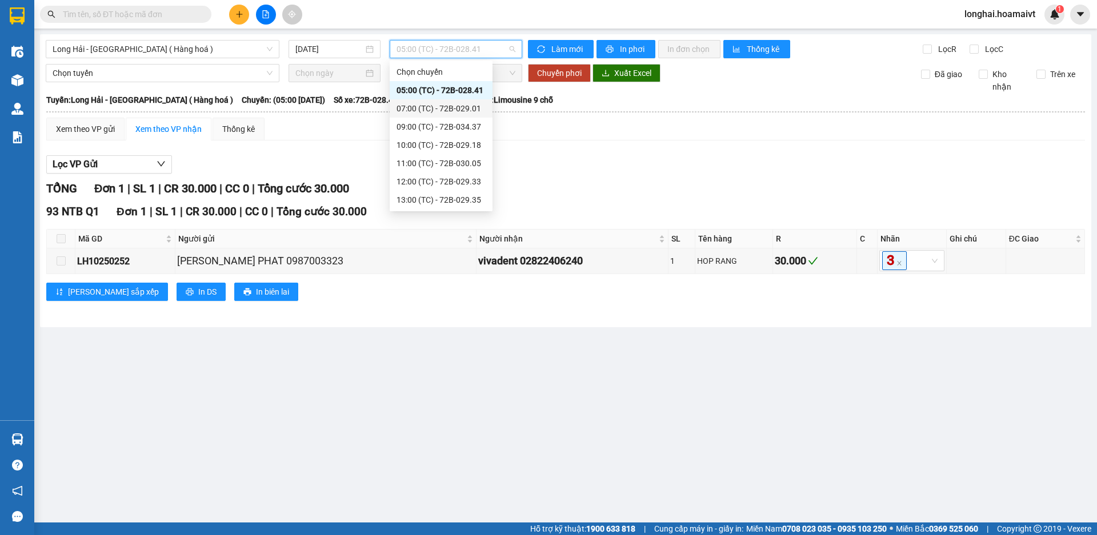
click at [472, 107] on div "07:00 (TC) - 72B-029.01" at bounding box center [440, 108] width 89 height 13
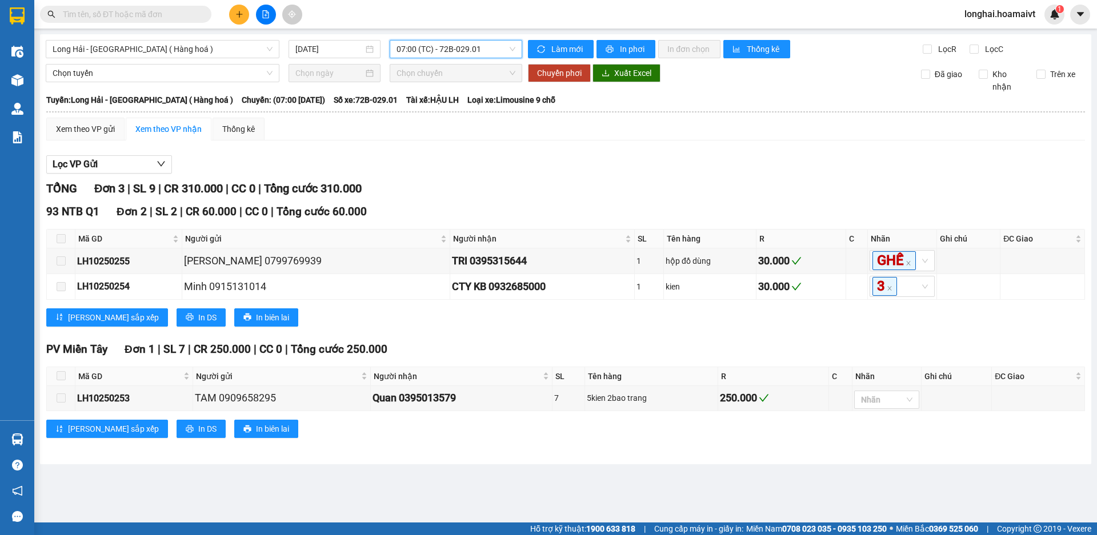
click at [464, 52] on span "07:00 (TC) - 72B-029.01" at bounding box center [455, 49] width 119 height 17
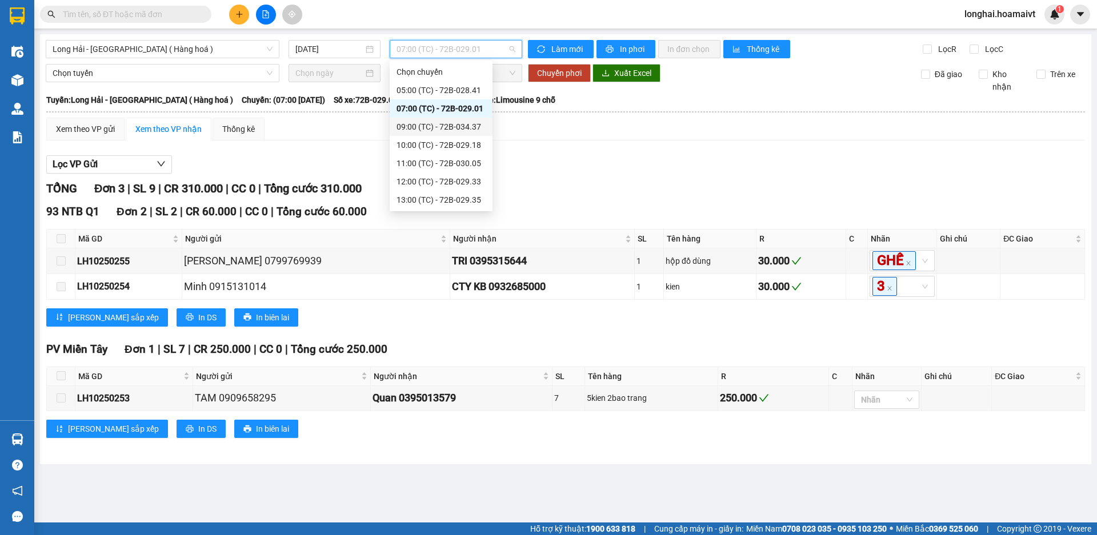
click at [462, 121] on div "09:00 (TC) - 72B-034.37" at bounding box center [440, 127] width 89 height 13
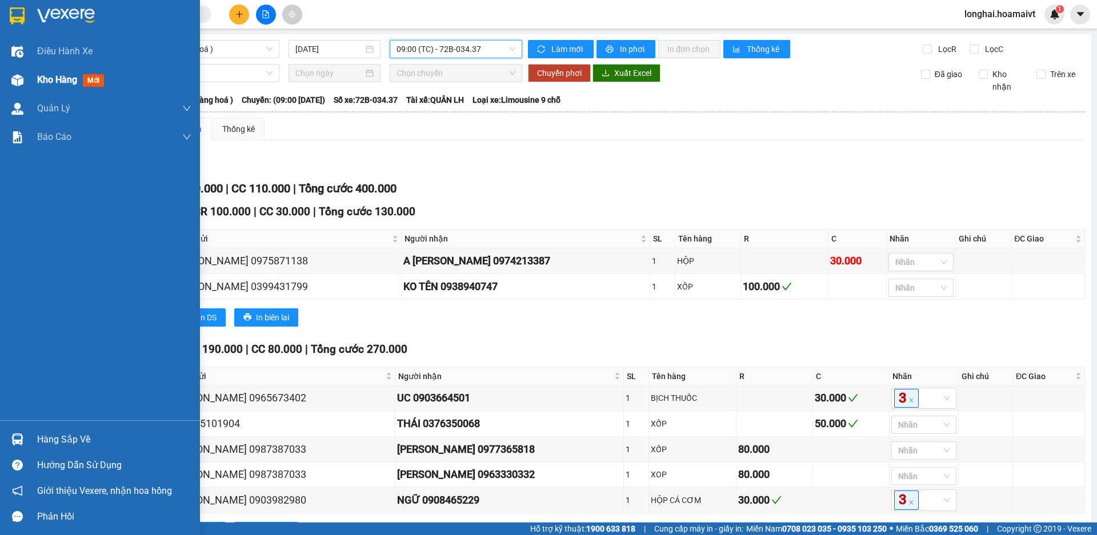
click at [43, 83] on span "Kho hàng" at bounding box center [57, 79] width 40 height 11
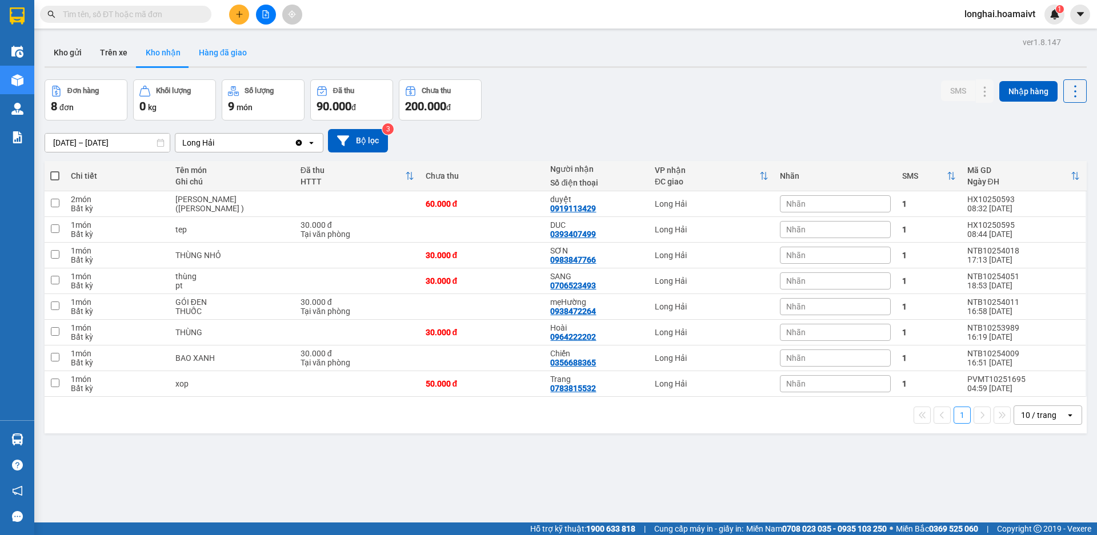
click at [231, 47] on button "Hàng đã giao" at bounding box center [223, 52] width 66 height 27
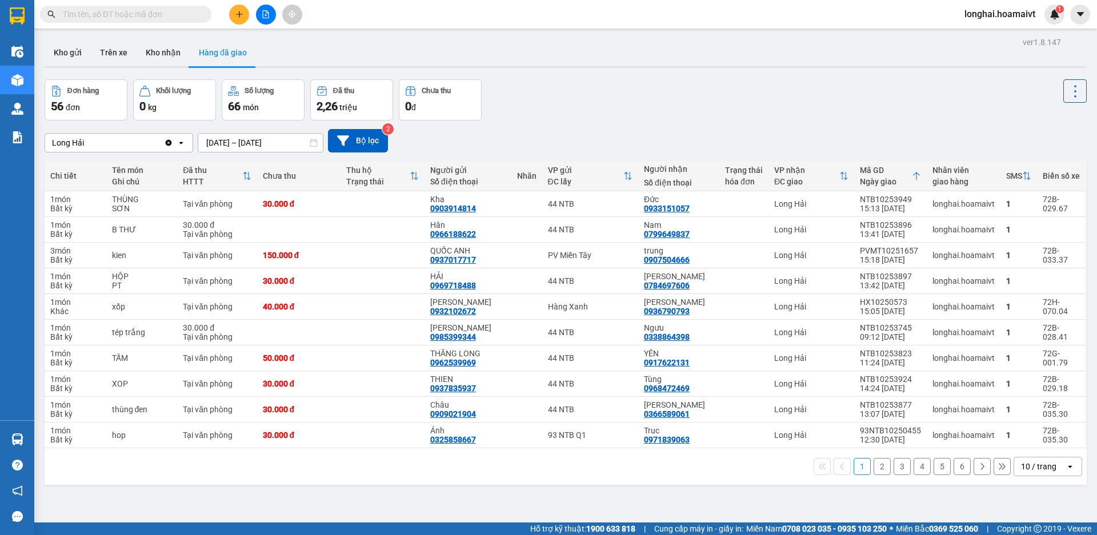
click at [165, 54] on button "Kho nhận" at bounding box center [163, 52] width 53 height 27
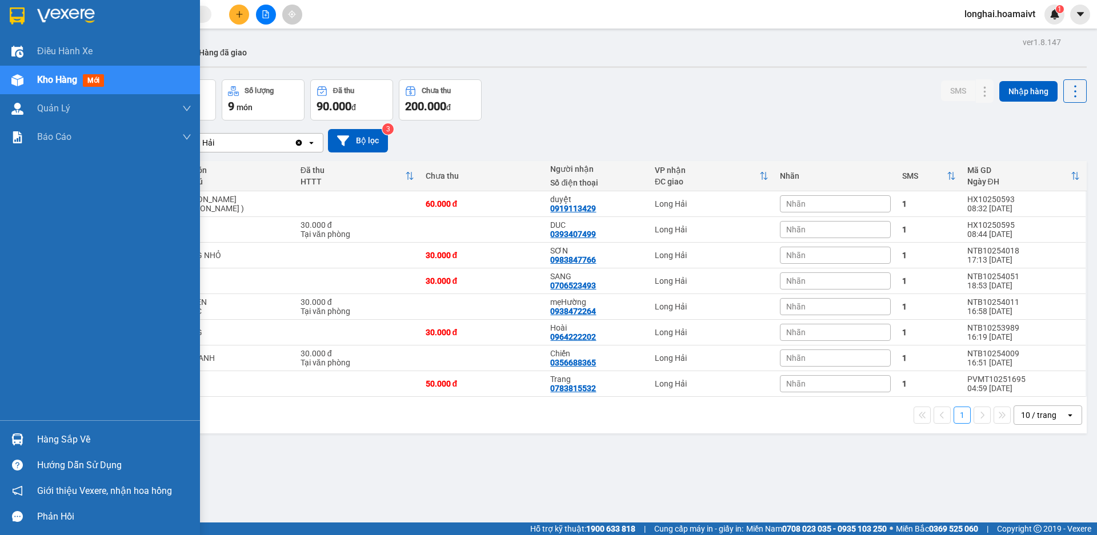
click at [65, 437] on div "Hàng sắp về" at bounding box center [114, 439] width 154 height 17
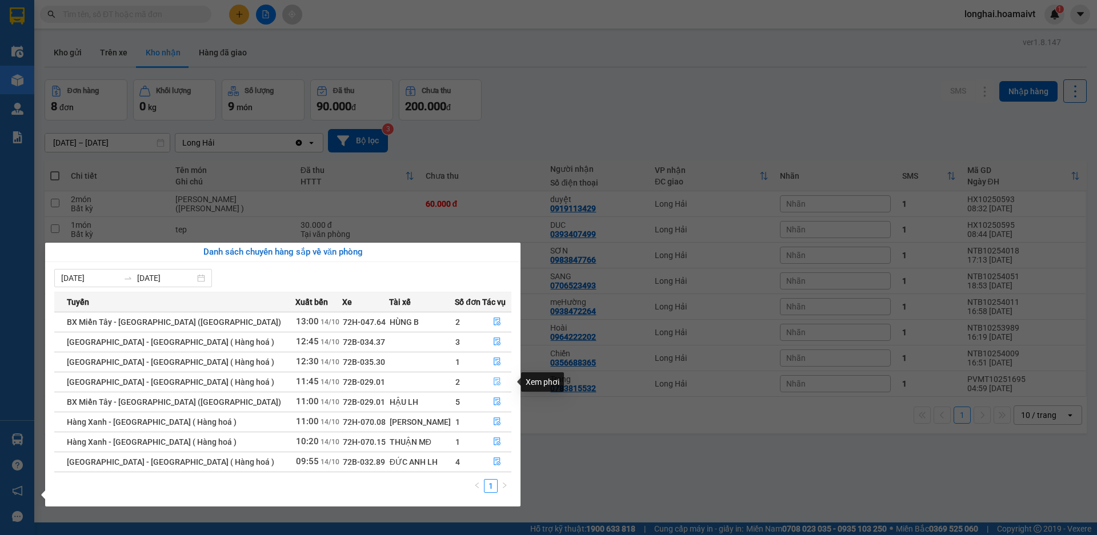
click at [496, 386] on icon "file-done" at bounding box center [497, 382] width 8 height 8
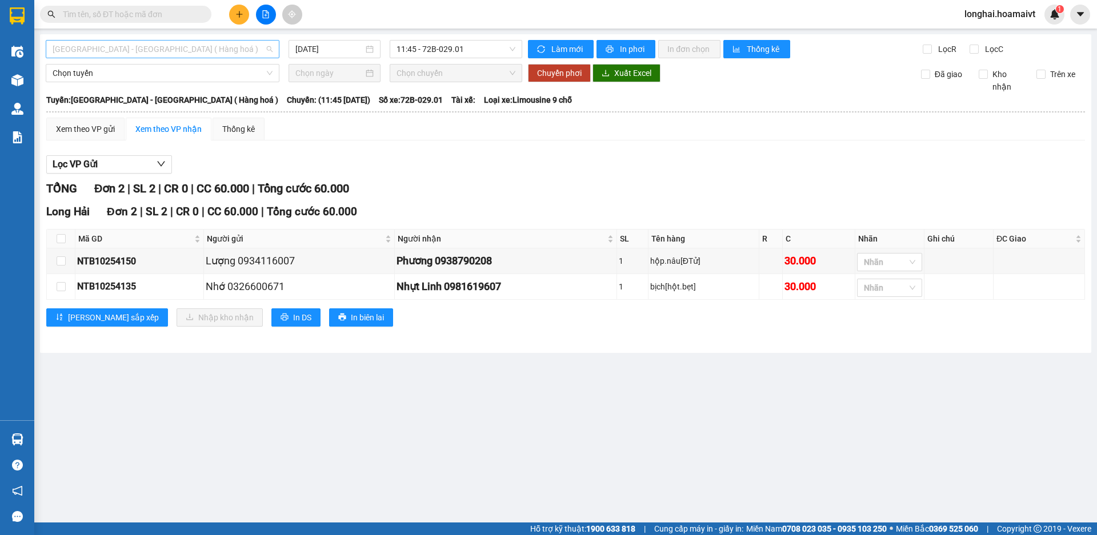
click at [191, 51] on span "[GEOGRAPHIC_DATA] - [GEOGRAPHIC_DATA] ( Hàng hoá )" at bounding box center [163, 49] width 220 height 17
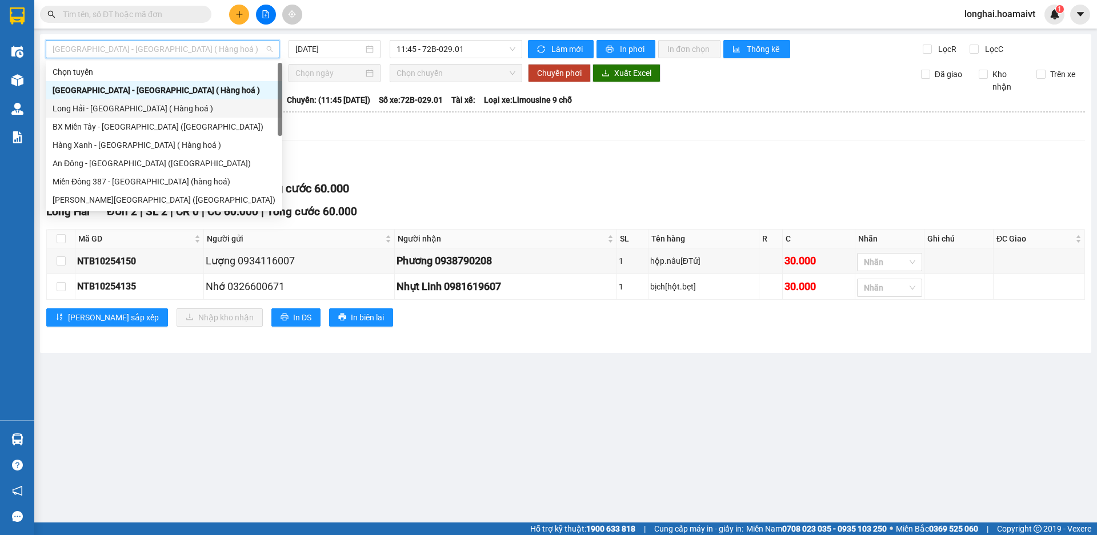
click at [184, 113] on div "Long Hải - [GEOGRAPHIC_DATA] ( Hàng hoá )" at bounding box center [164, 108] width 223 height 13
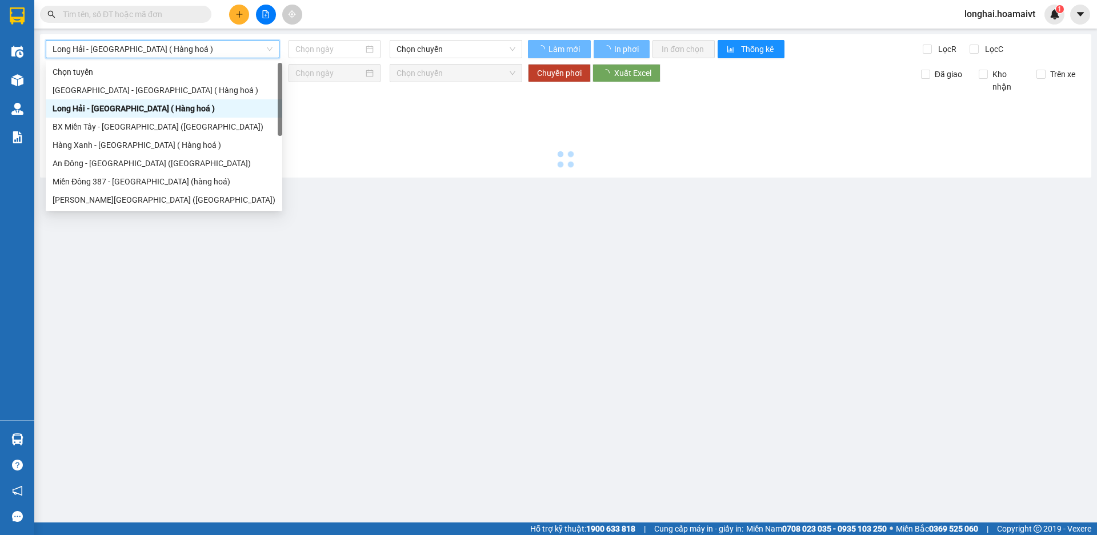
type input "[DATE]"
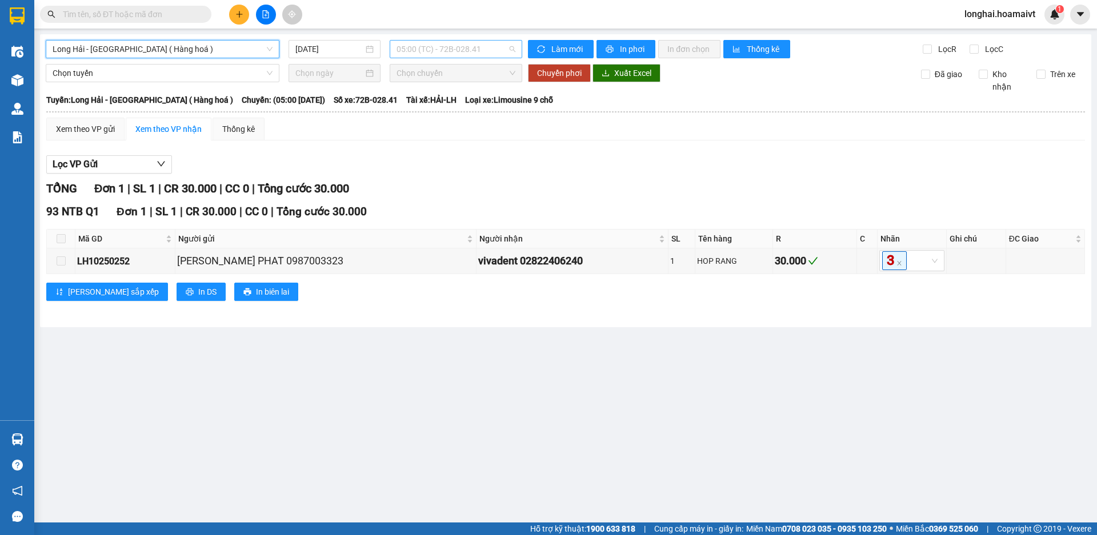
click at [428, 55] on span "05:00 (TC) - 72B-028.41" at bounding box center [455, 49] width 119 height 17
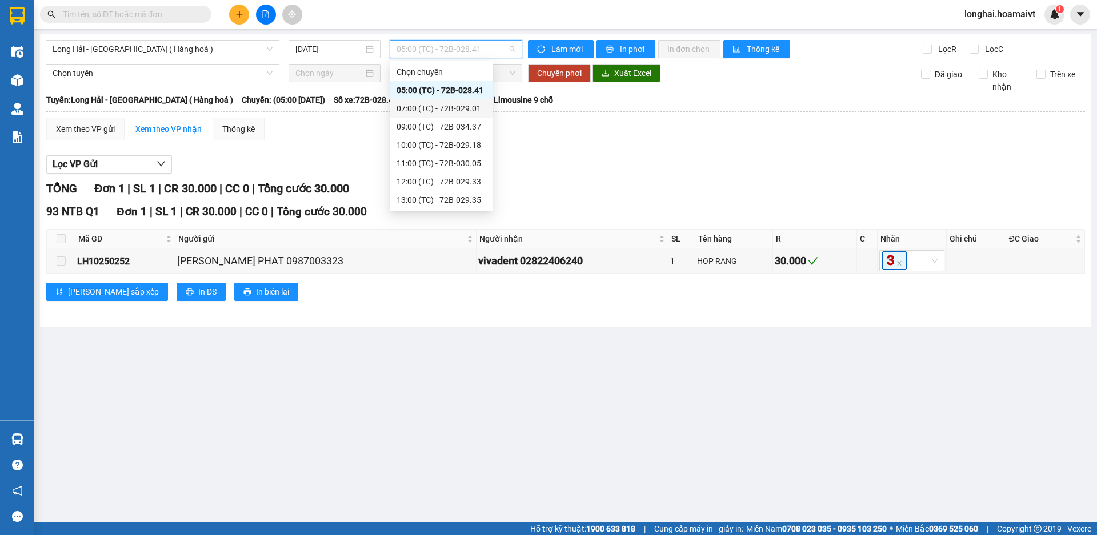
click at [443, 112] on div "07:00 (TC) - 72B-029.01" at bounding box center [440, 108] width 89 height 13
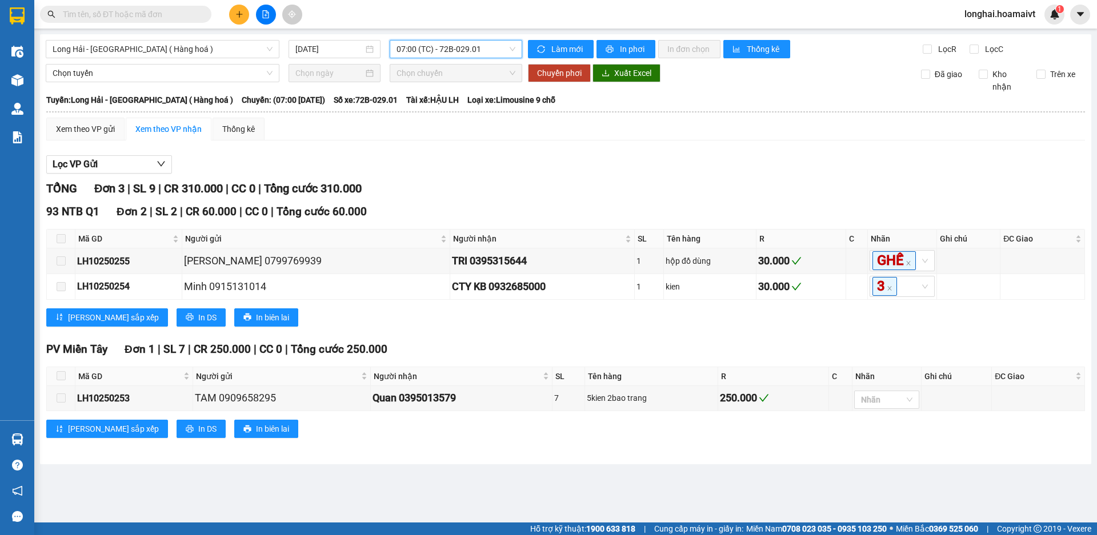
click at [439, 57] on span "07:00 (TC) - 72B-029.01" at bounding box center [455, 49] width 119 height 17
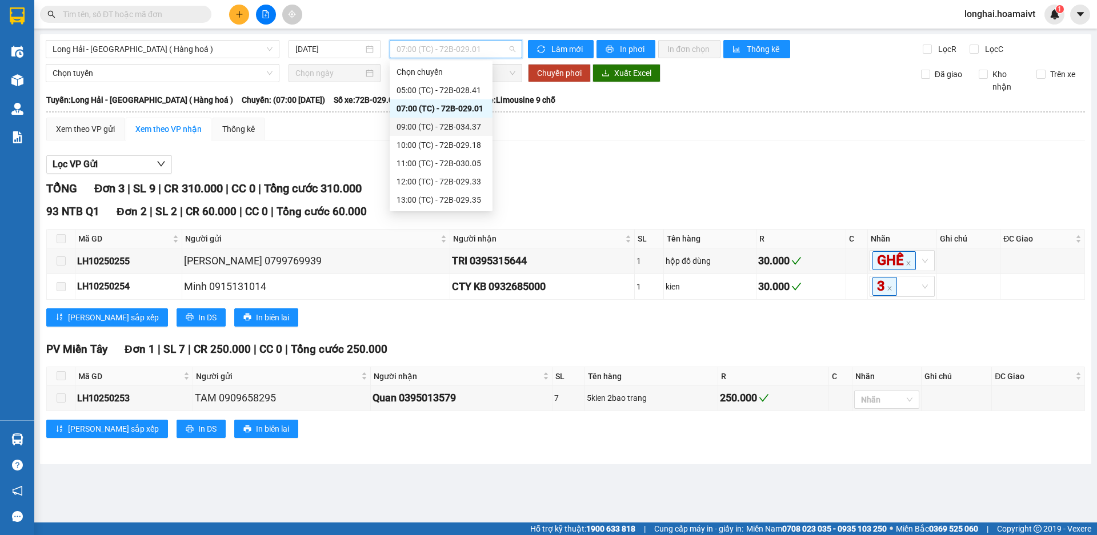
click at [459, 126] on div "09:00 (TC) - 72B-034.37" at bounding box center [440, 127] width 89 height 13
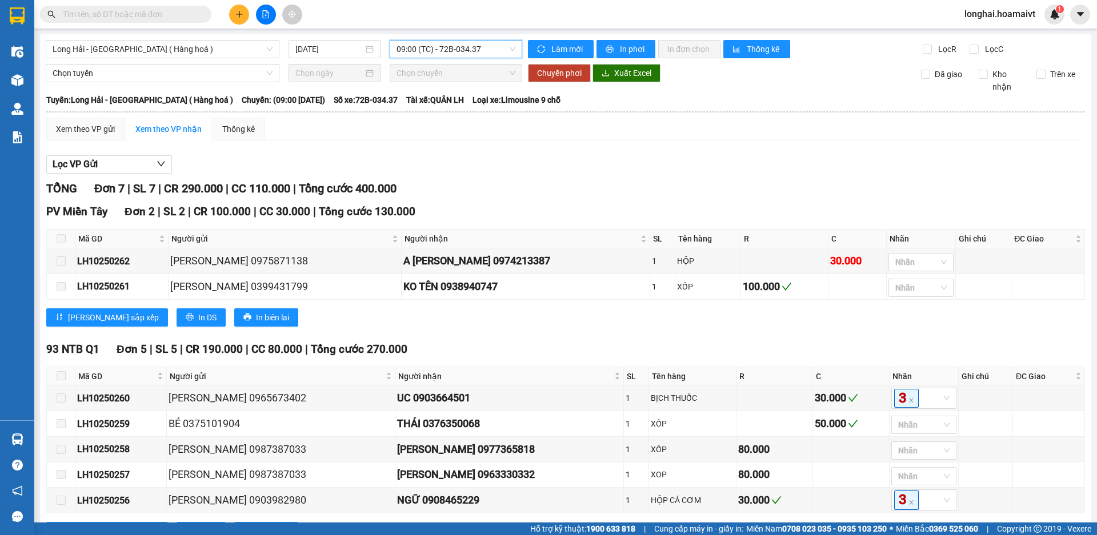
click at [416, 43] on span "09:00 (TC) - 72B-034.37" at bounding box center [455, 49] width 119 height 17
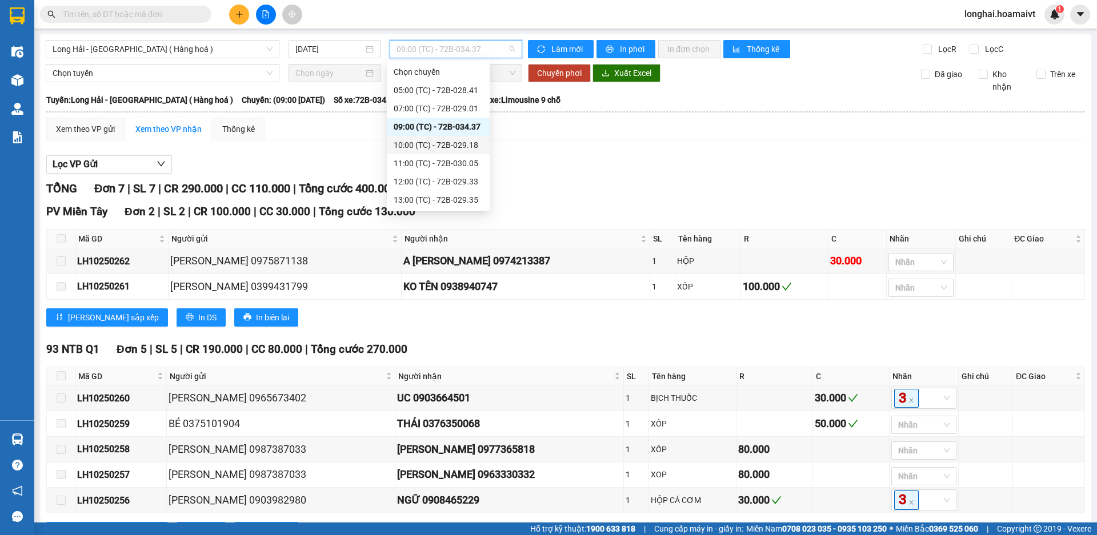
click at [434, 148] on div "10:00 (TC) - 72B-029.18" at bounding box center [438, 145] width 89 height 13
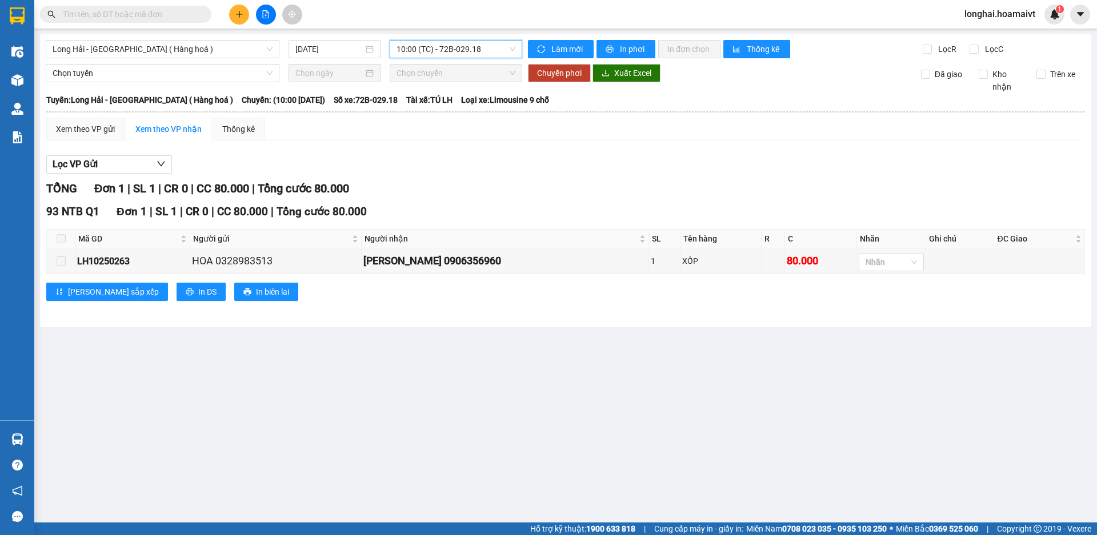
click at [431, 34] on main "Long Hải - Sài Gòn ( Hàng hoá ) 14/10/2025 10:00 10:00 (TC) - 72B-029.18 Làm mớ…" at bounding box center [548, 261] width 1097 height 523
click at [436, 50] on span "10:00 (TC) - 72B-029.18" at bounding box center [455, 49] width 119 height 17
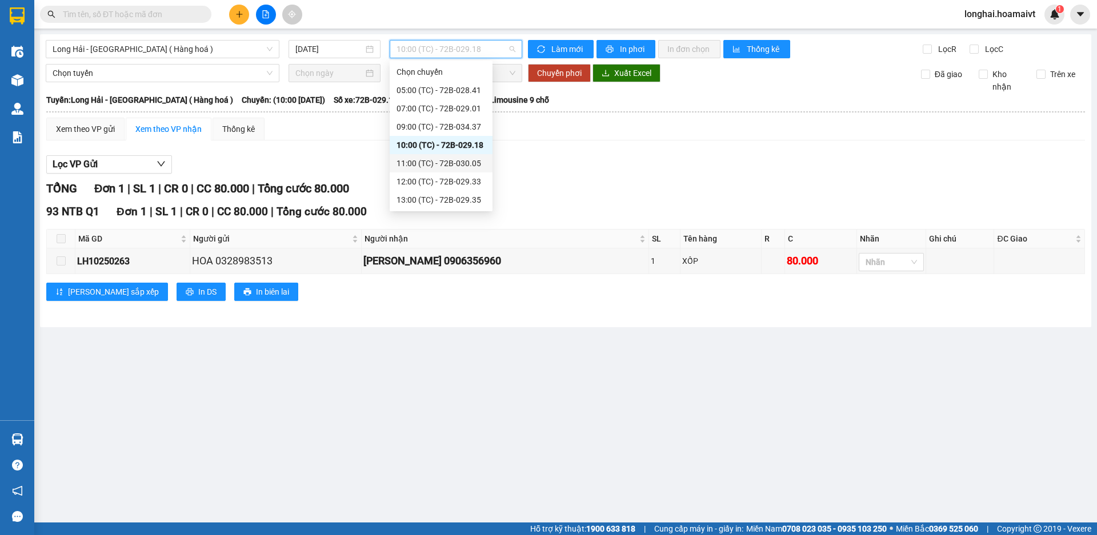
click at [444, 161] on div "11:00 (TC) - 72B-030.05" at bounding box center [440, 163] width 89 height 13
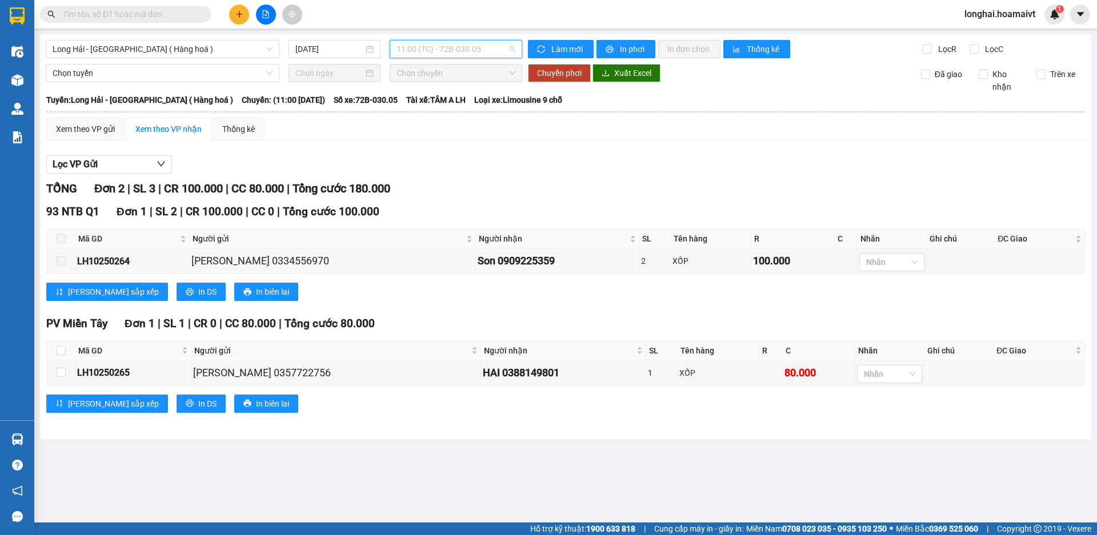
click at [430, 44] on span "11:00 (TC) - 72B-030.05" at bounding box center [455, 49] width 119 height 17
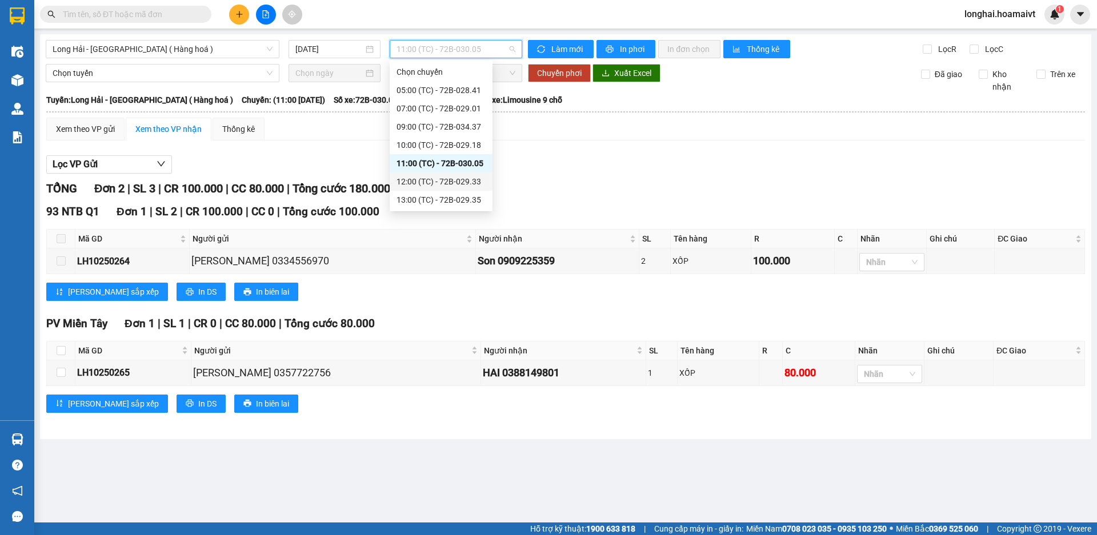
click at [440, 177] on div "12:00 (TC) - 72B-029.33" at bounding box center [440, 181] width 89 height 13
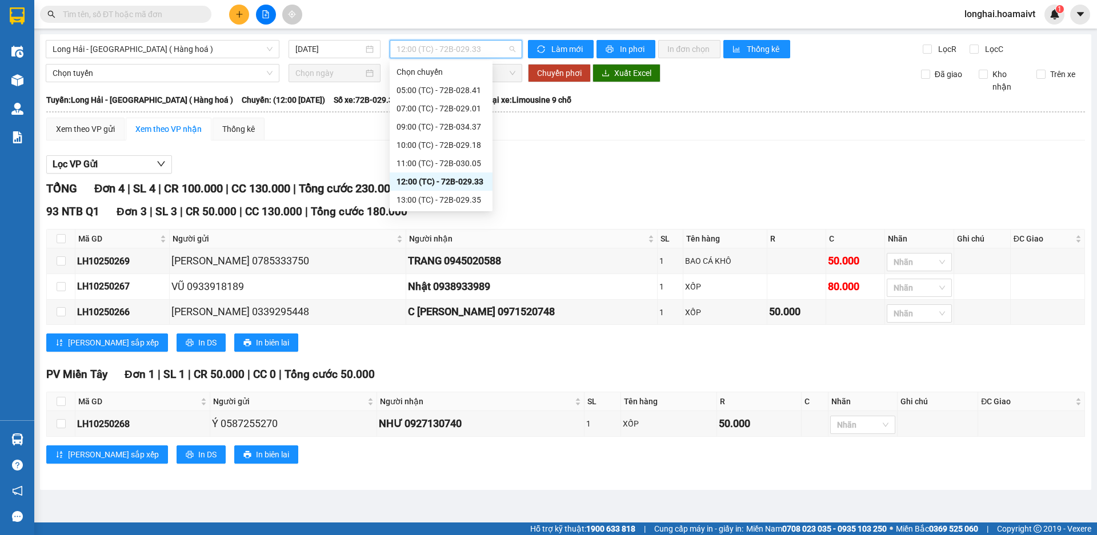
click at [447, 55] on span "12:00 (TC) - 72B-029.33" at bounding box center [455, 49] width 119 height 17
click at [454, 198] on div "13:00 (TC) - 72B-029.35" at bounding box center [440, 200] width 89 height 13
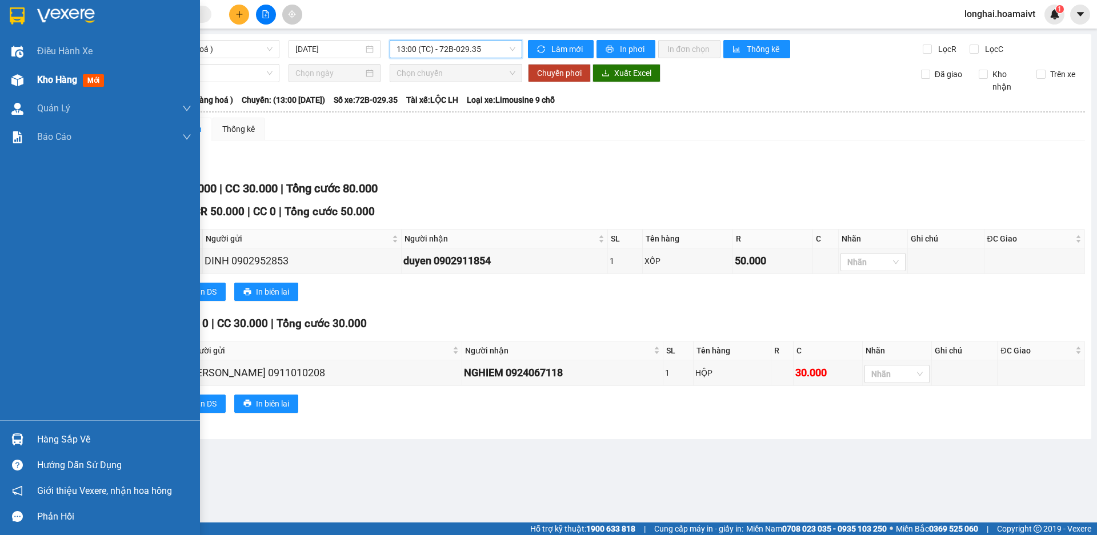
click at [44, 83] on span "Kho hàng" at bounding box center [57, 79] width 40 height 11
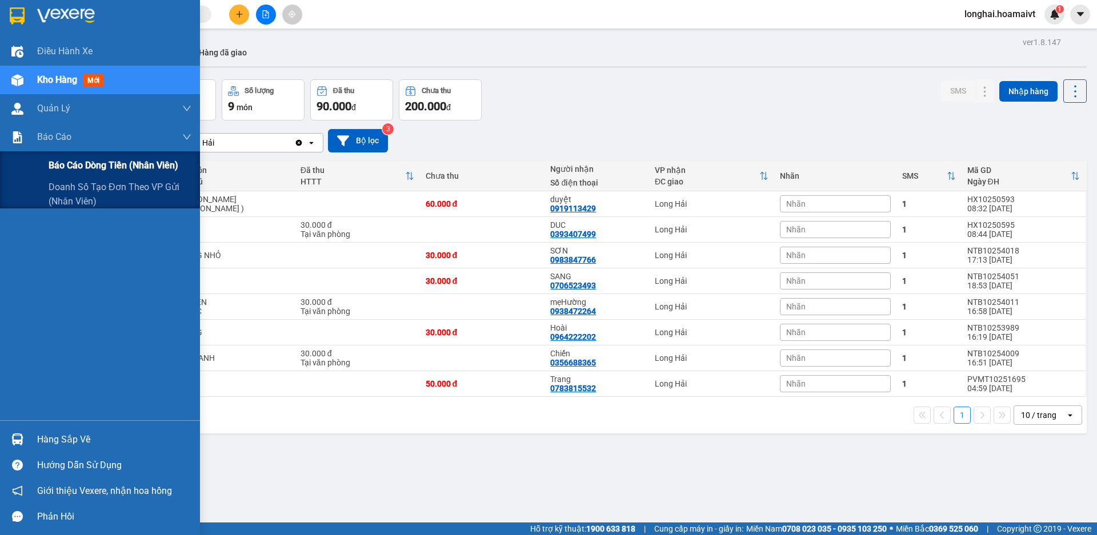
click at [53, 171] on span "Báo cáo dòng tiền (nhân viên)" at bounding box center [114, 165] width 130 height 14
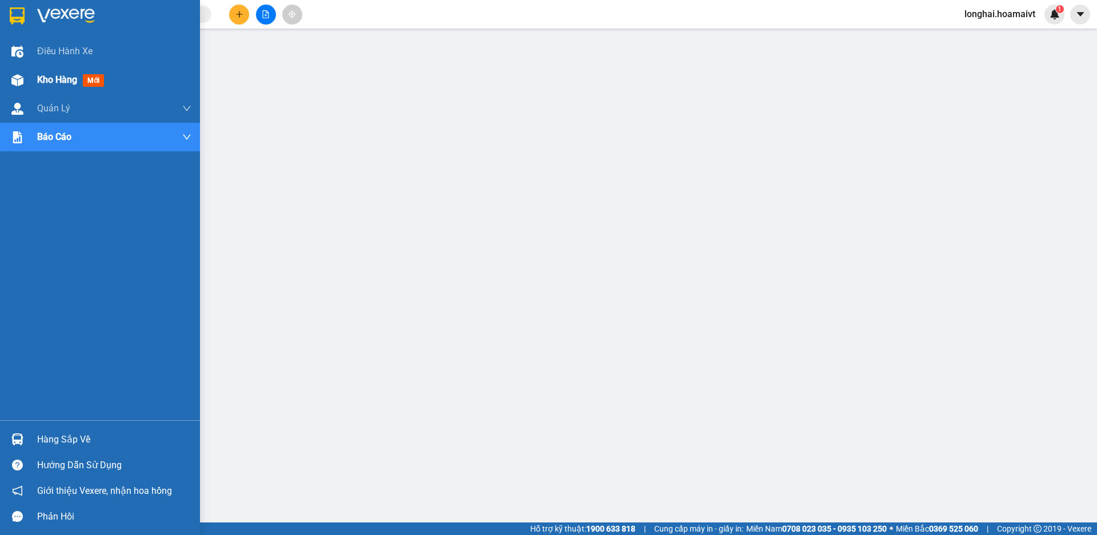
click at [70, 81] on span "Kho hàng" at bounding box center [57, 79] width 40 height 11
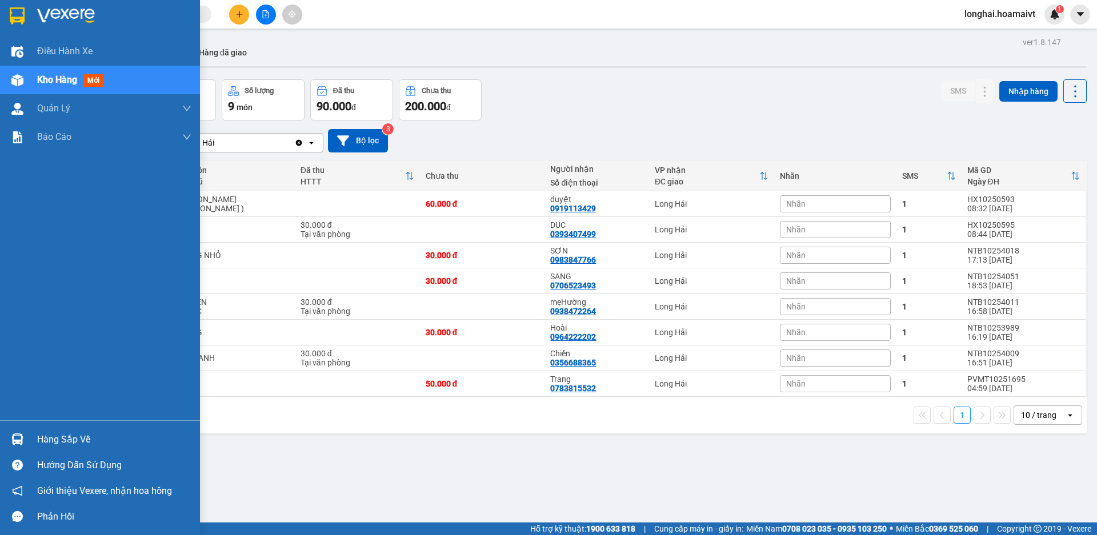
click at [31, 438] on div "Hàng sắp về" at bounding box center [100, 440] width 200 height 26
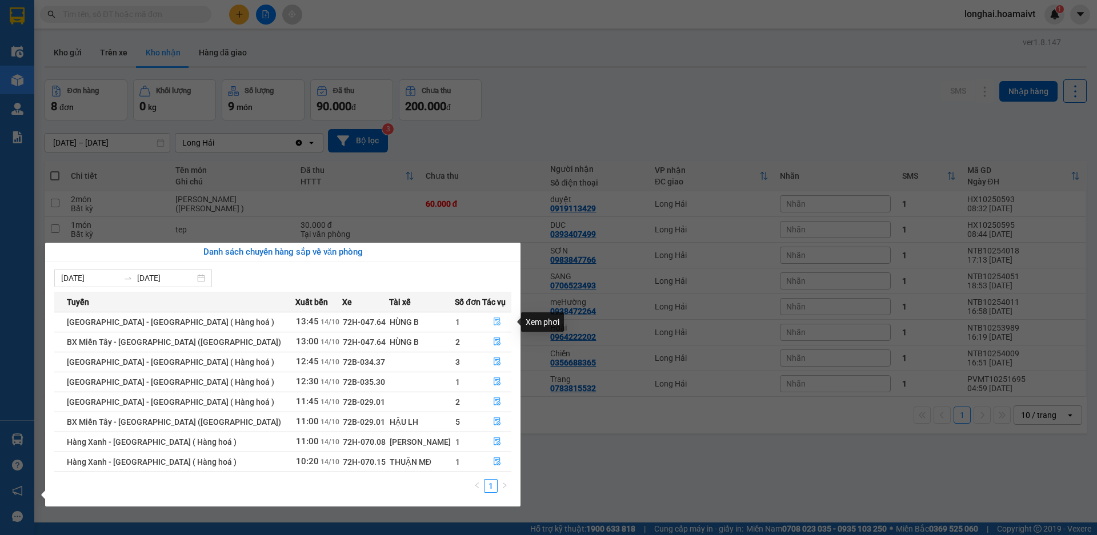
click at [495, 320] on icon "file-done" at bounding box center [497, 322] width 7 height 8
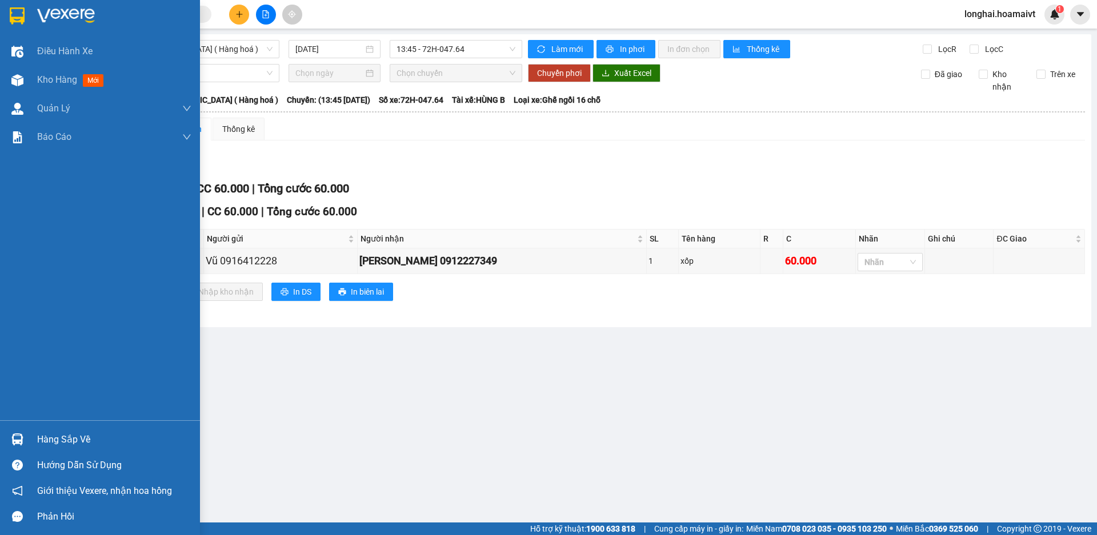
click at [73, 436] on div "Hàng sắp về" at bounding box center [114, 439] width 154 height 17
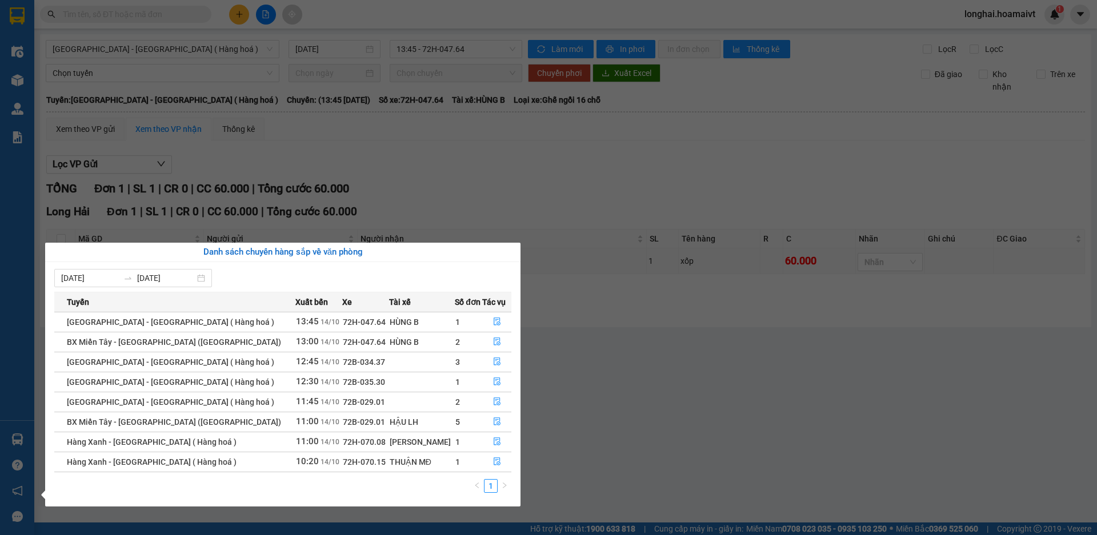
click at [575, 384] on section "Kết quả tìm kiếm ( 21 ) Bộ lọc Mã ĐH Trạng thái Món hàng Tổng cước Chưa cước Nh…" at bounding box center [548, 267] width 1097 height 535
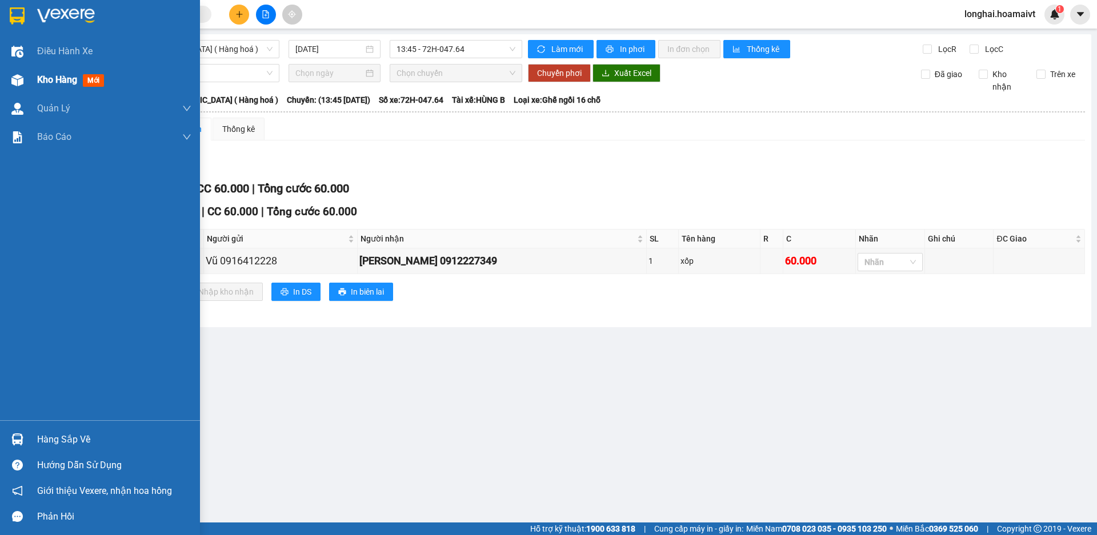
click at [43, 87] on div "Kho hàng mới" at bounding box center [114, 80] width 154 height 29
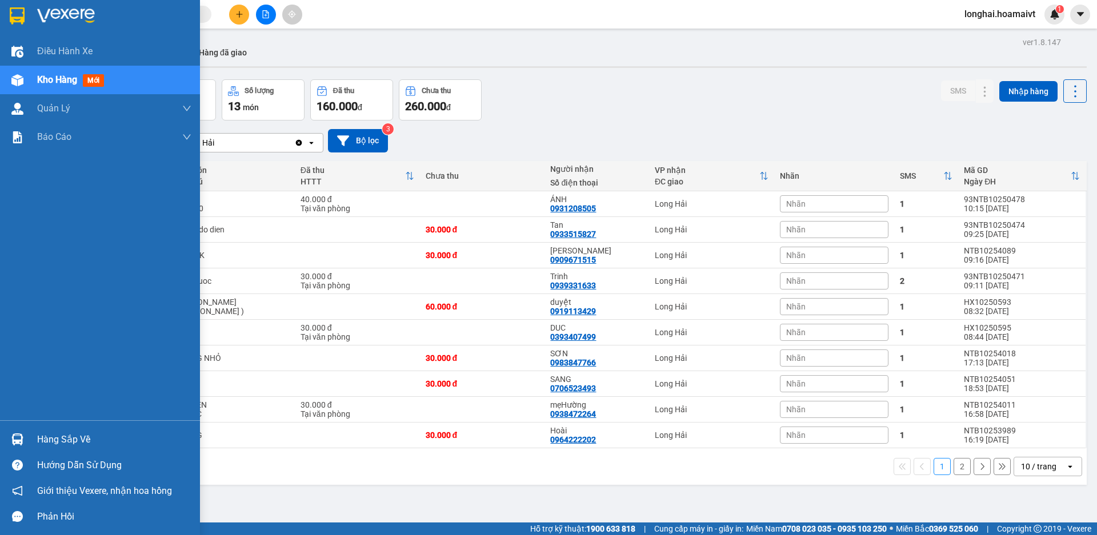
click at [89, 441] on div "Hàng sắp về" at bounding box center [114, 439] width 154 height 17
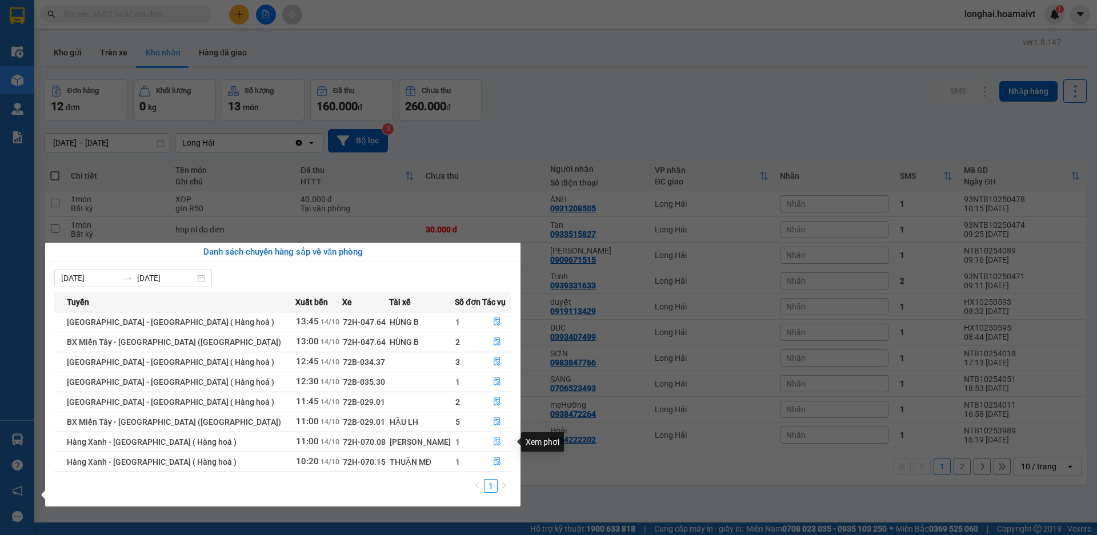
click at [494, 442] on icon "file-done" at bounding box center [497, 442] width 7 height 8
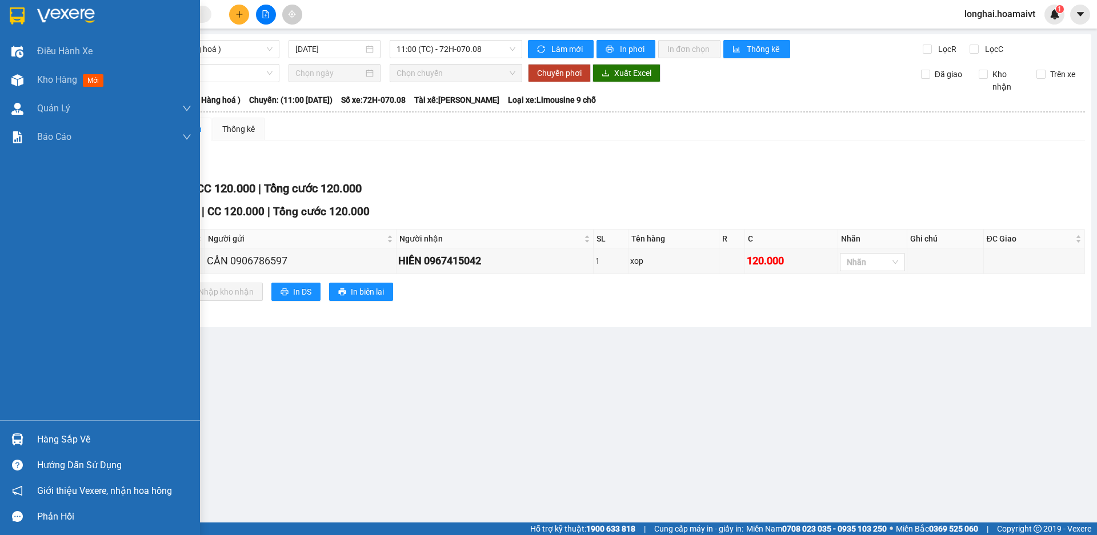
click at [35, 448] on div "Hàng sắp về" at bounding box center [100, 440] width 200 height 26
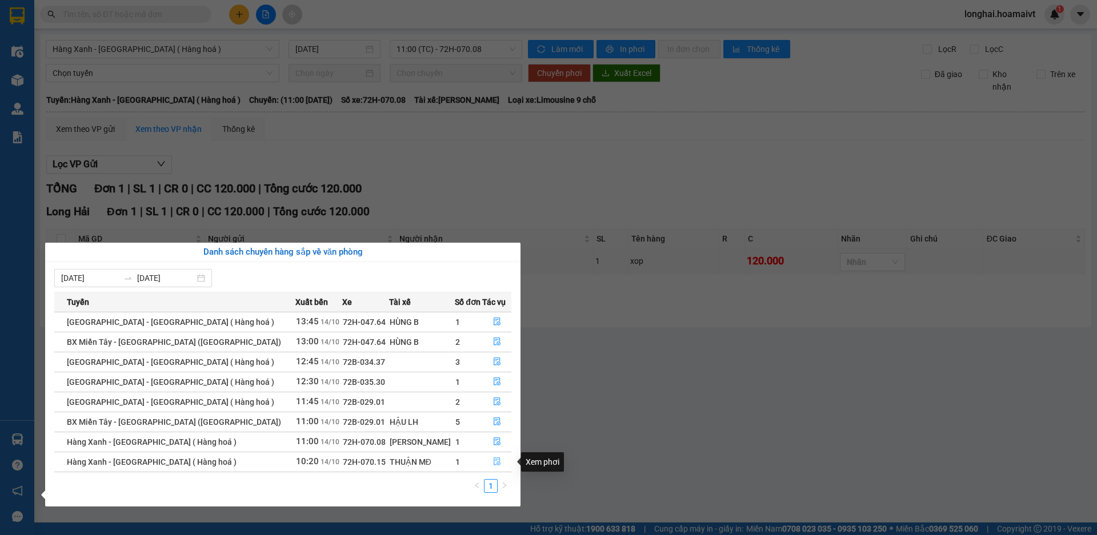
click at [487, 463] on button "button" at bounding box center [497, 462] width 28 height 18
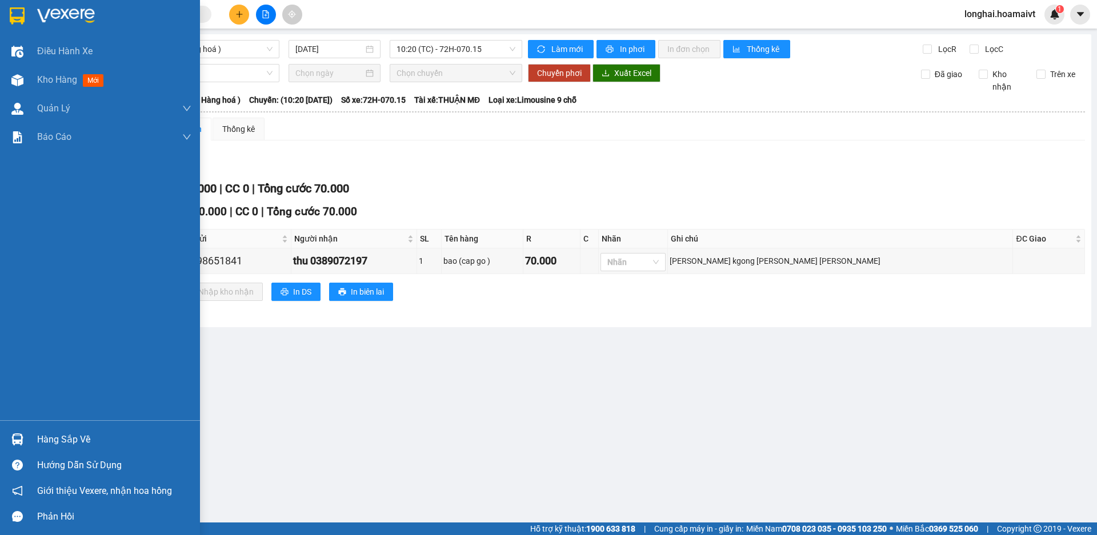
click at [69, 443] on div "Hàng sắp về" at bounding box center [114, 439] width 154 height 17
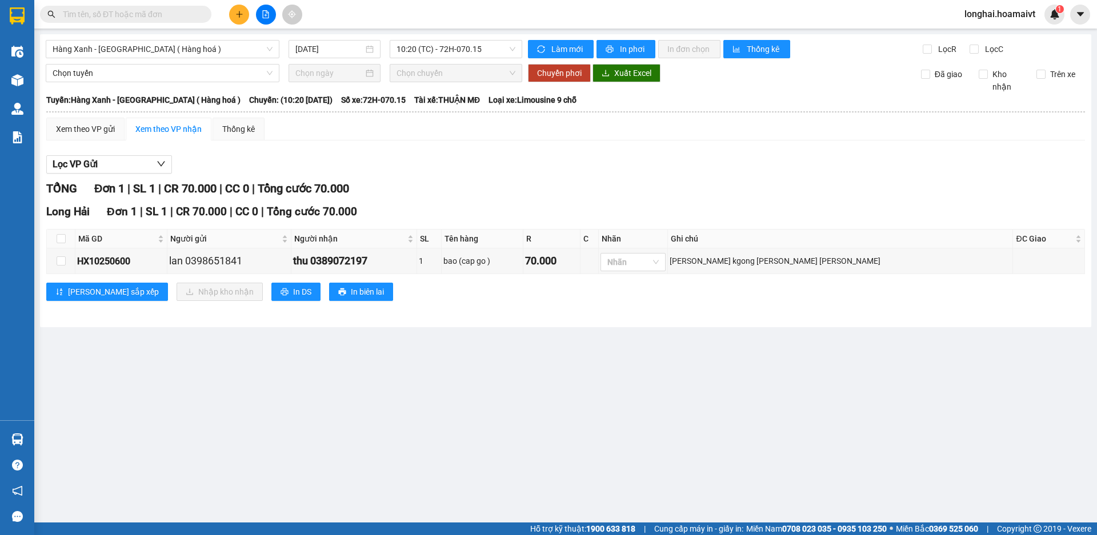
click at [560, 427] on section "Kết quả tìm kiếm ( 21 ) Bộ lọc Mã ĐH Trạng thái Món hàng Tổng cước Chưa cước Nh…" at bounding box center [548, 267] width 1097 height 535
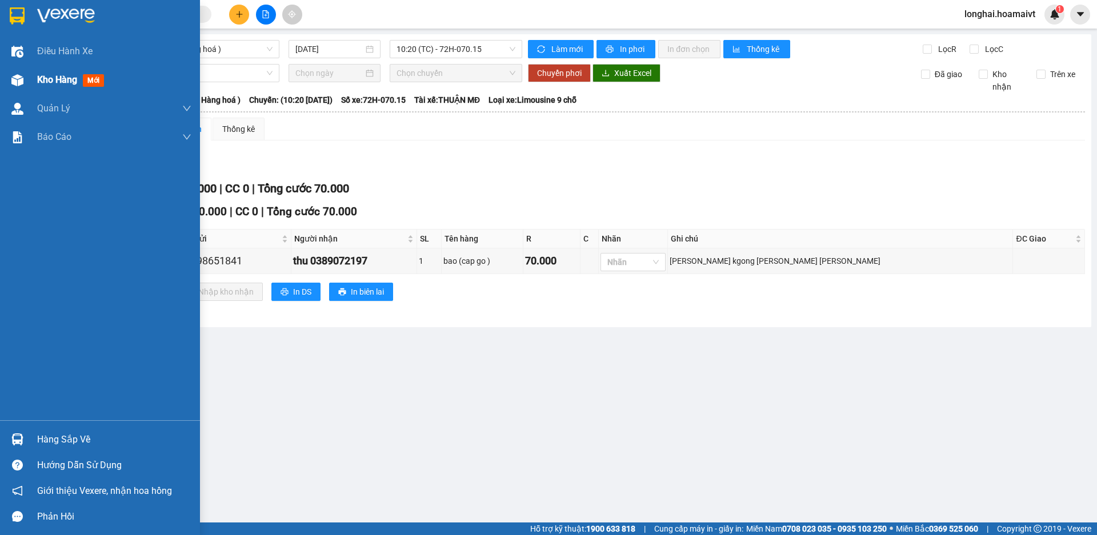
click at [38, 82] on span "Kho hàng" at bounding box center [57, 79] width 40 height 11
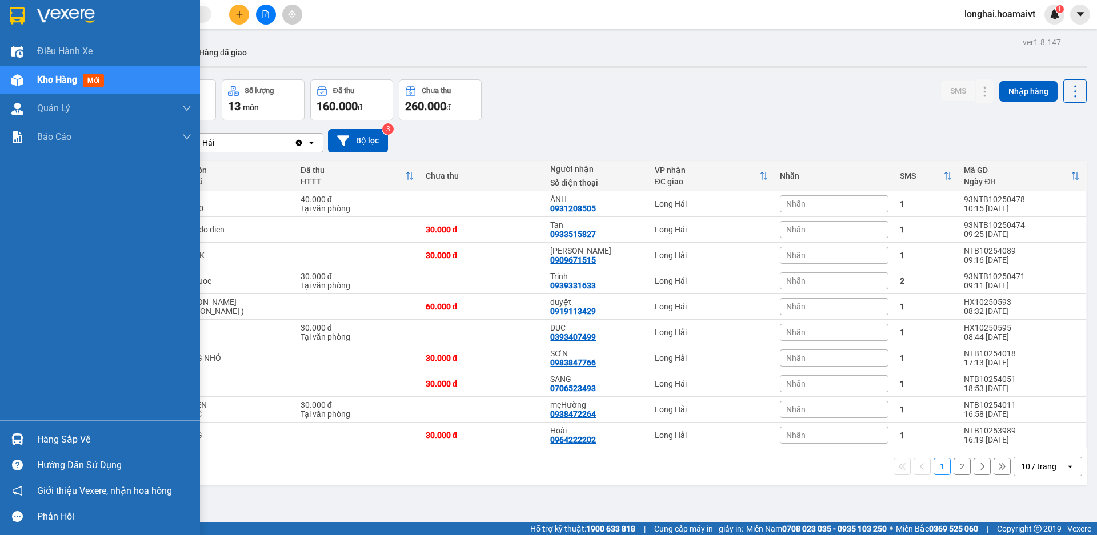
click at [40, 440] on div "Hàng sắp về" at bounding box center [114, 439] width 154 height 17
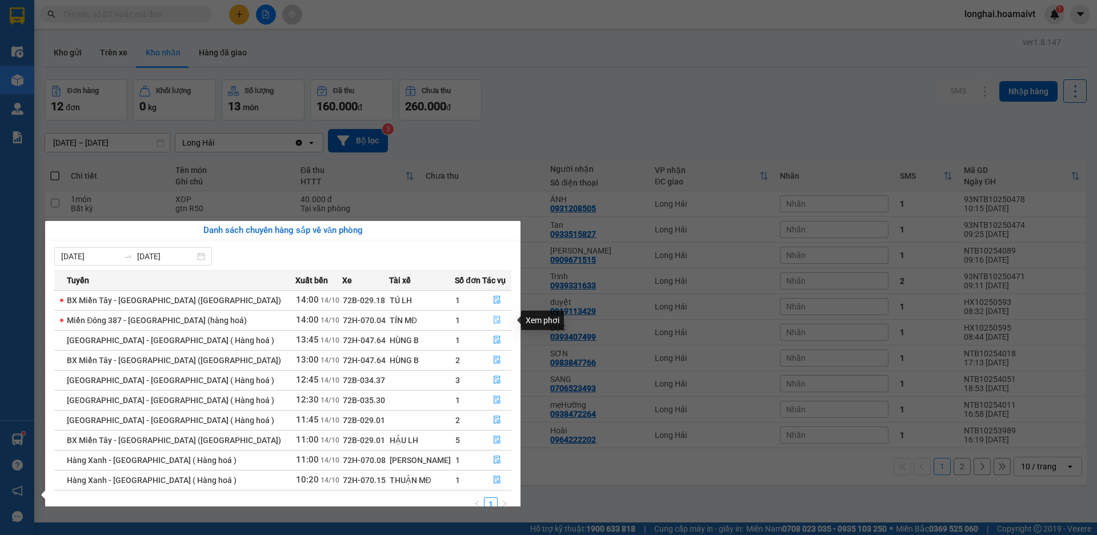
click at [486, 319] on button "button" at bounding box center [497, 320] width 28 height 18
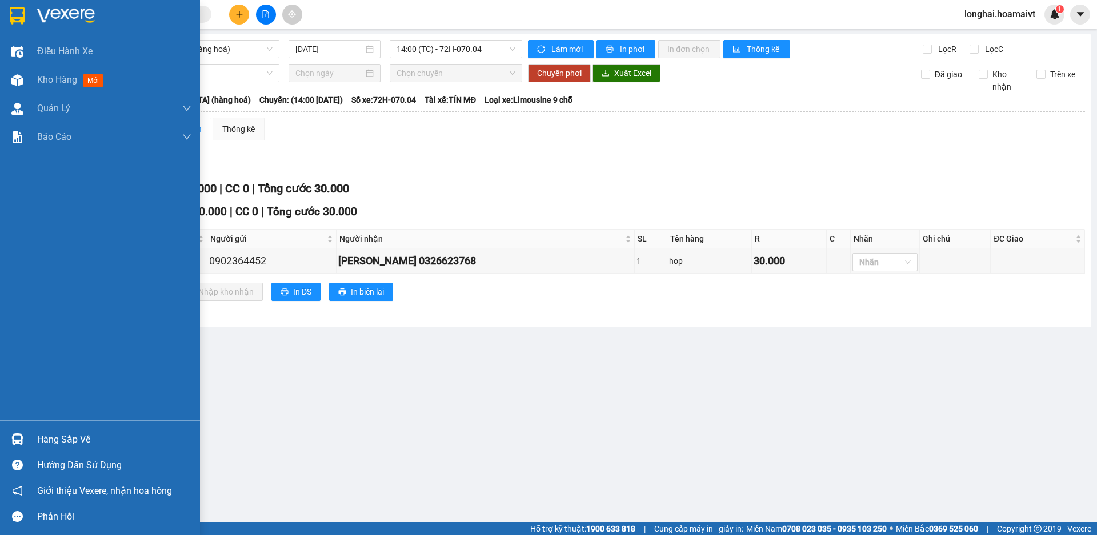
click at [55, 440] on div "Hàng sắp về" at bounding box center [114, 439] width 154 height 17
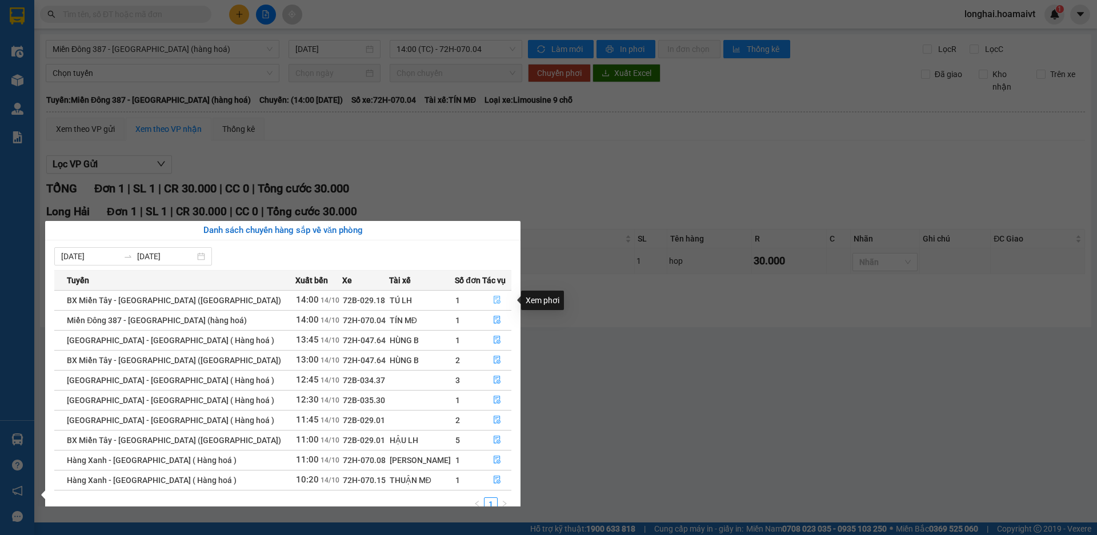
click at [494, 298] on icon "file-done" at bounding box center [497, 301] width 7 height 8
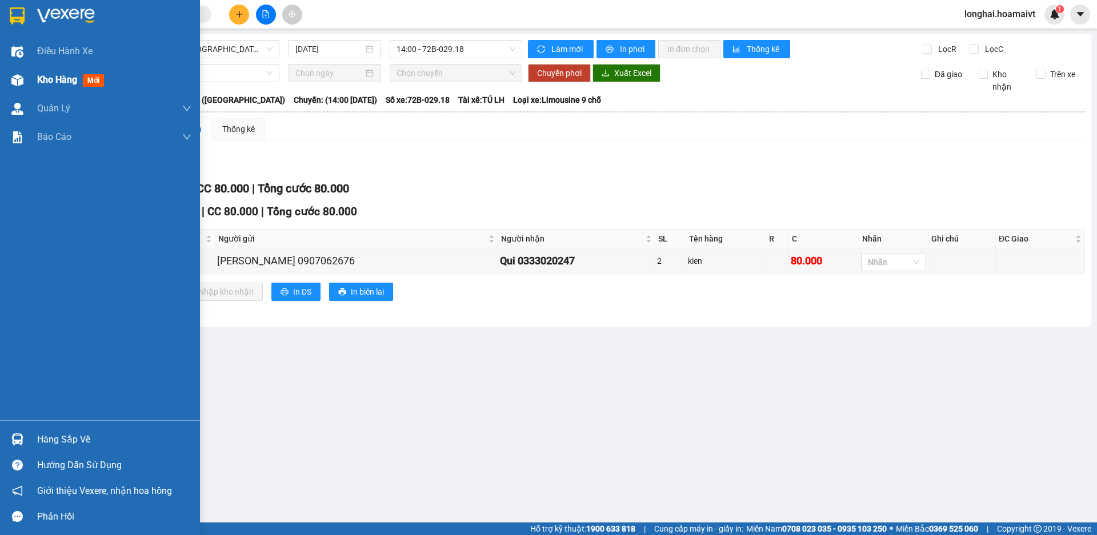
click at [46, 79] on span "Kho hàng" at bounding box center [57, 79] width 40 height 11
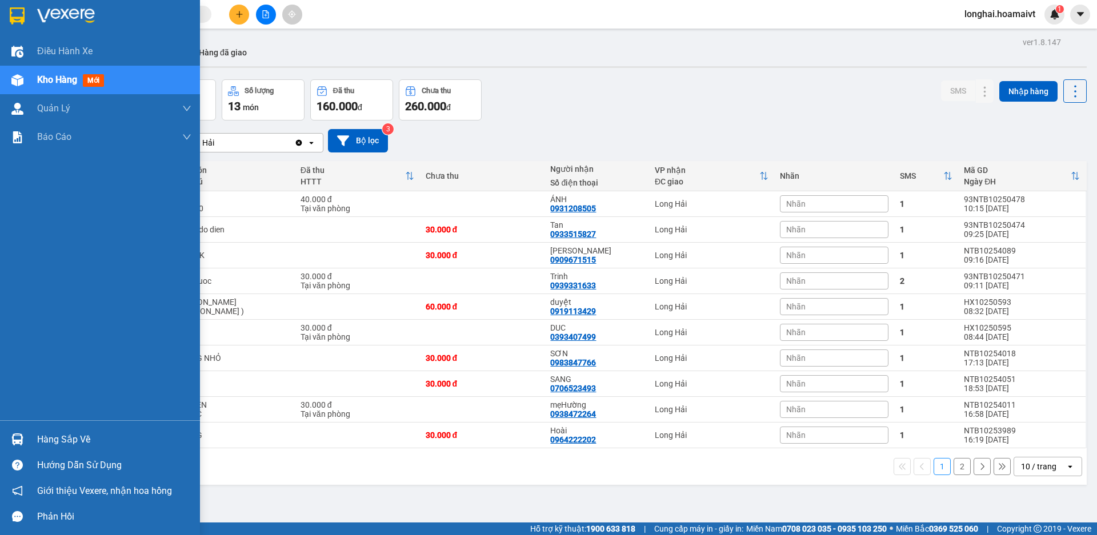
click at [70, 439] on div "Hàng sắp về" at bounding box center [114, 439] width 154 height 17
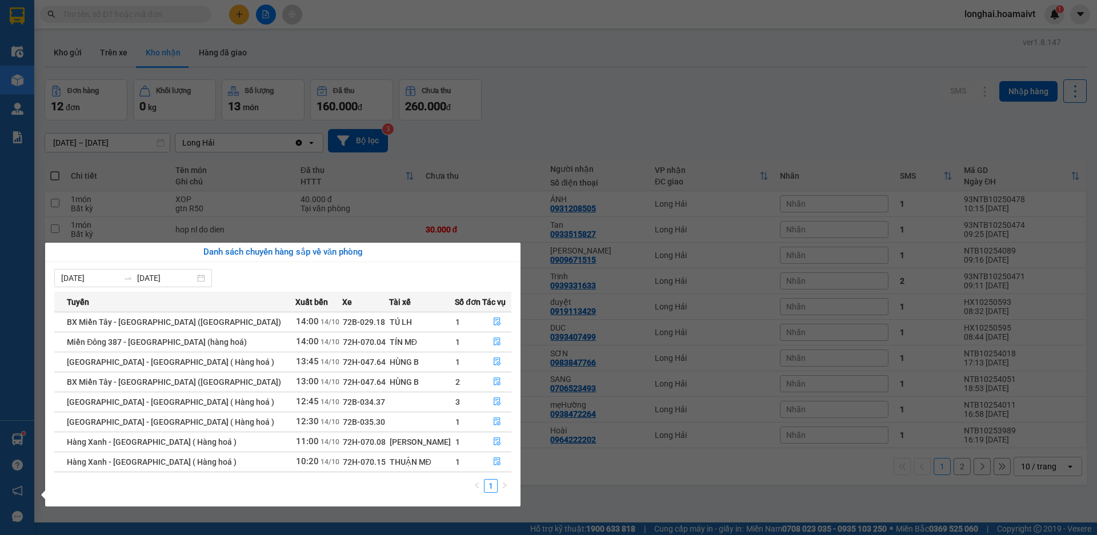
click at [541, 130] on section "Kết quả tìm kiếm ( 21 ) Bộ lọc Mã ĐH Trạng thái Món hàng Tổng cước Chưa cước Nh…" at bounding box center [548, 267] width 1097 height 535
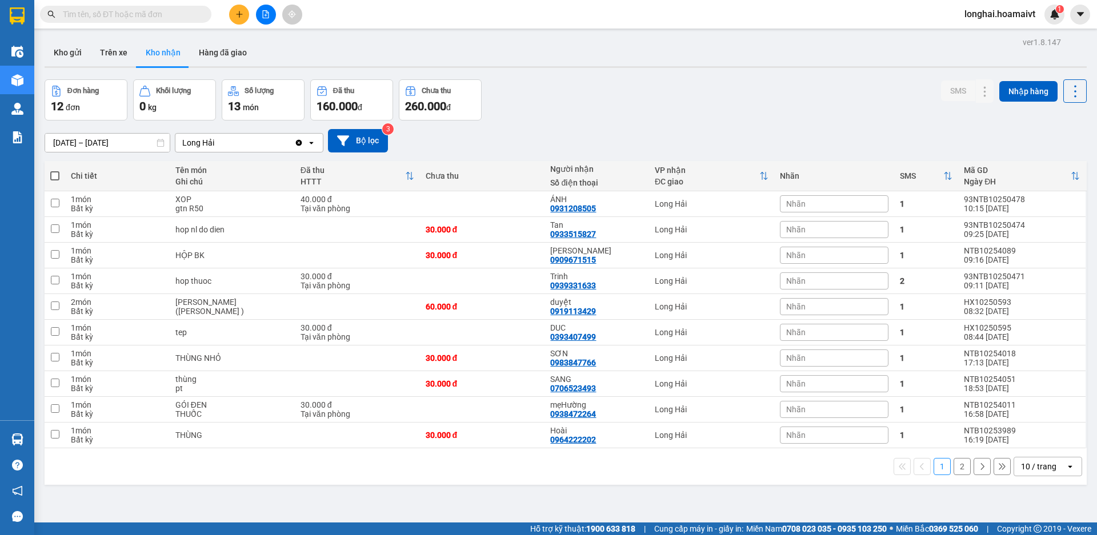
click at [177, 9] on input "text" at bounding box center [130, 14] width 135 height 13
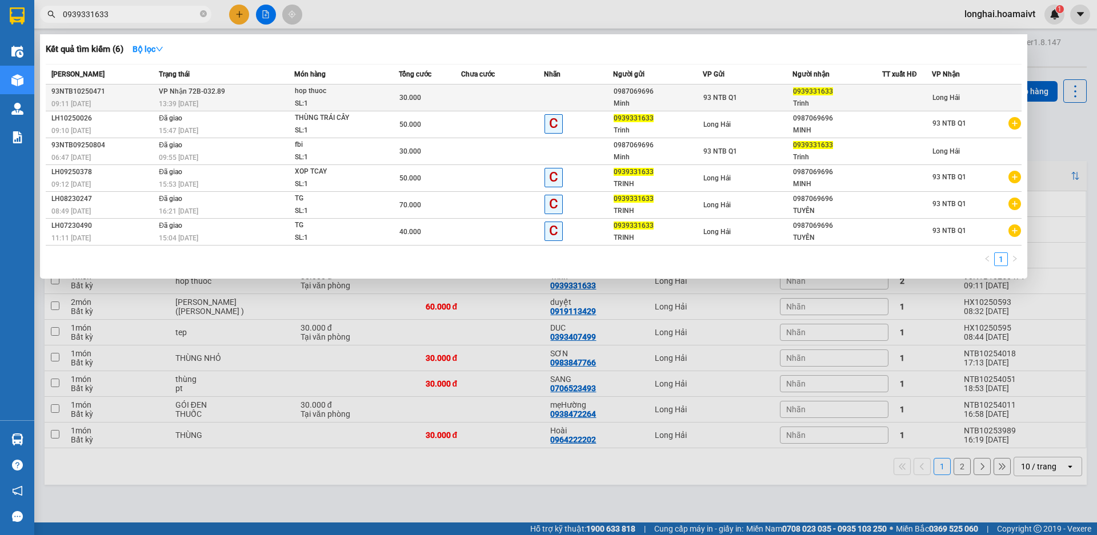
type input "0939331633"
click at [331, 90] on div "hop thuoc" at bounding box center [338, 91] width 86 height 13
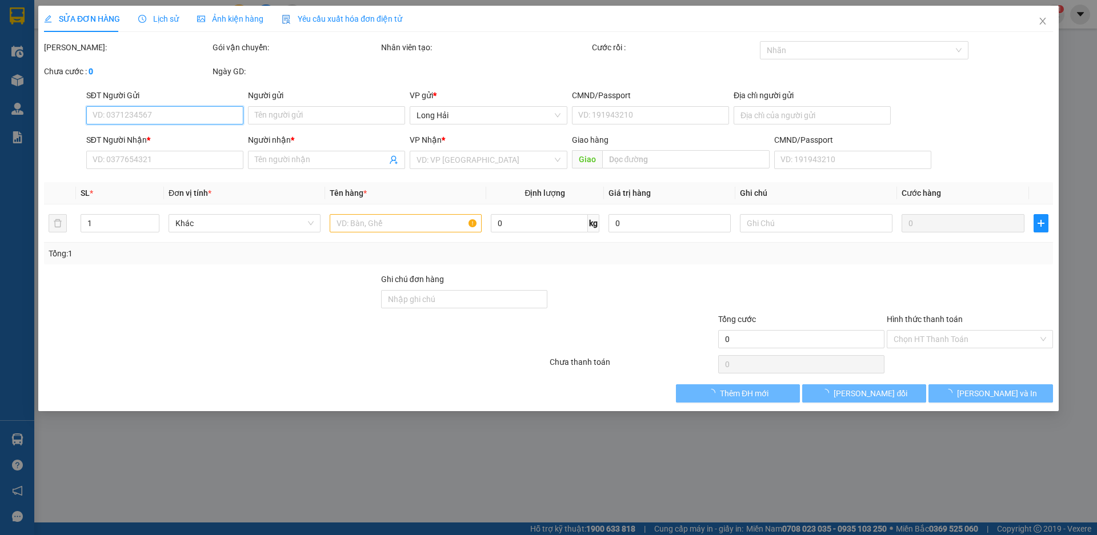
type input "0987069696"
type input "Minh"
type input "93/3 Ng Van Thuong- Binh Thanh"
type input "0939331633"
type input "Trinh"
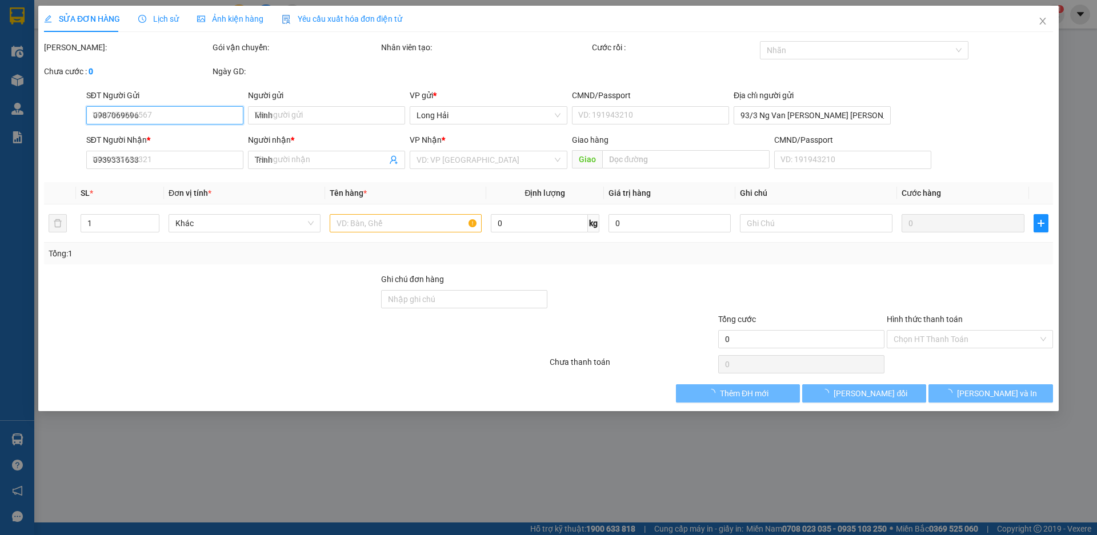
type input "30.000"
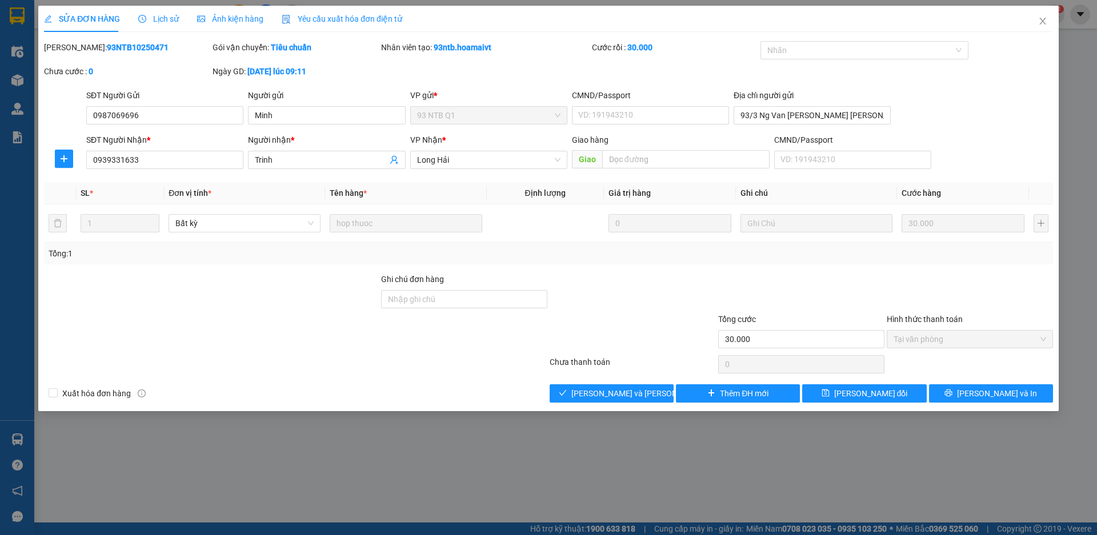
click at [644, 383] on div "Total Paid Fee 30.000 Total UnPaid Fee 0 Cash Collection Total Fee Mã ĐH: 93NTB…" at bounding box center [548, 222] width 1009 height 362
click at [648, 394] on span "Lưu và Giao hàng" at bounding box center [648, 393] width 154 height 13
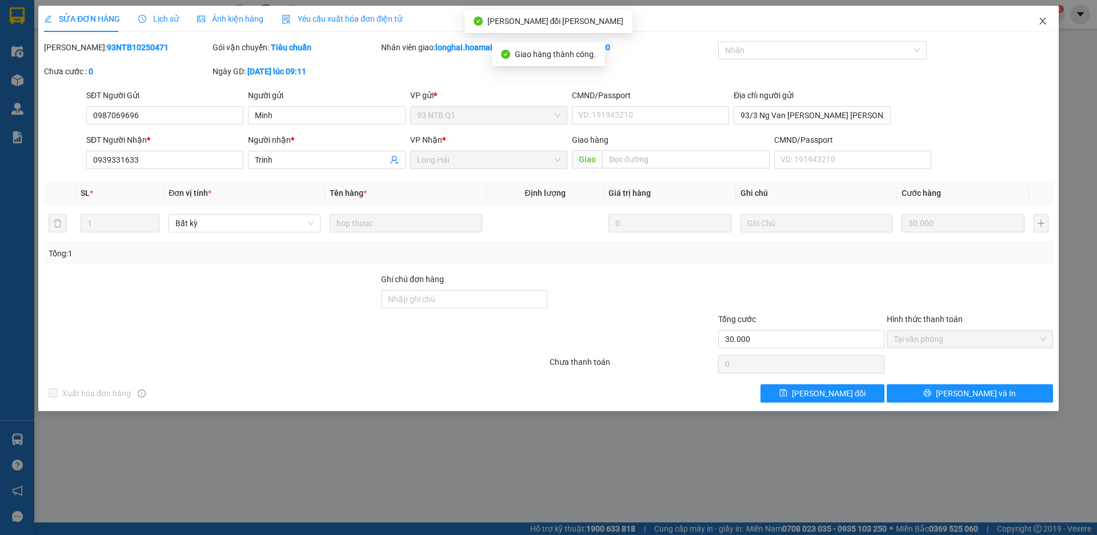
click at [1040, 19] on icon "close" at bounding box center [1042, 21] width 6 height 7
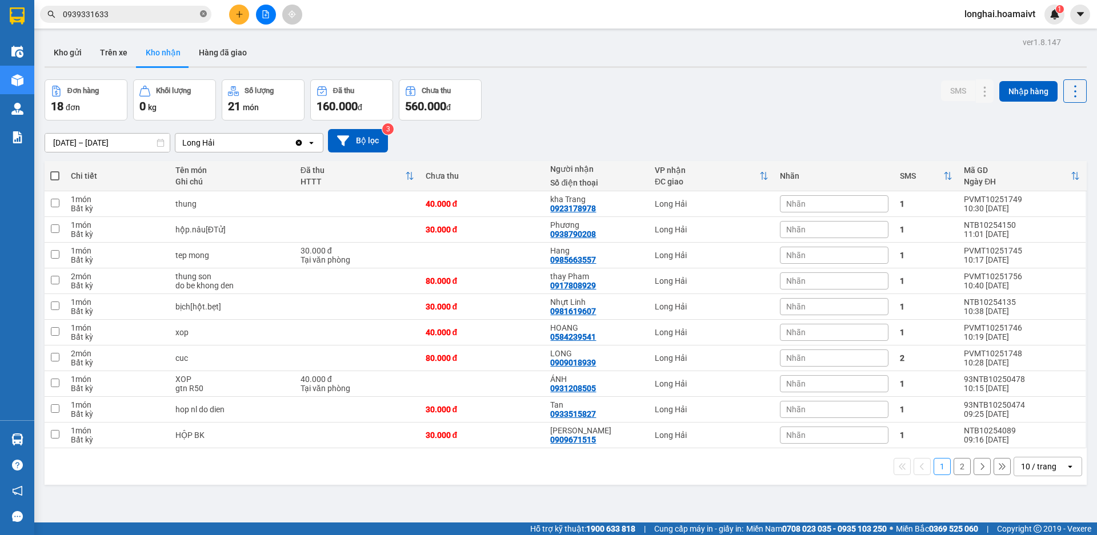
click at [202, 10] on span at bounding box center [203, 14] width 7 height 11
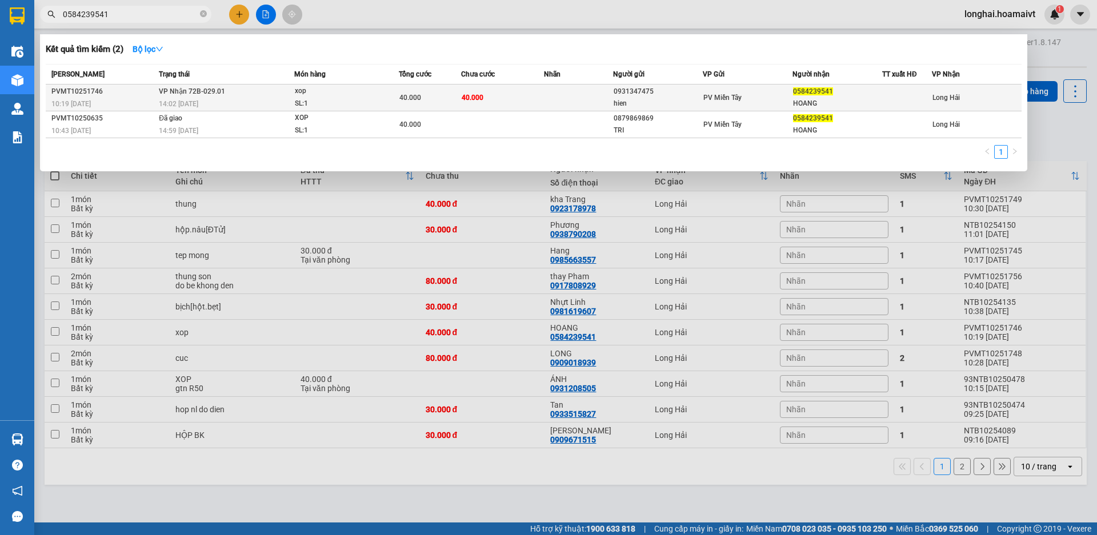
type input "0584239541"
click at [406, 94] on span "40.000" at bounding box center [410, 98] width 22 height 8
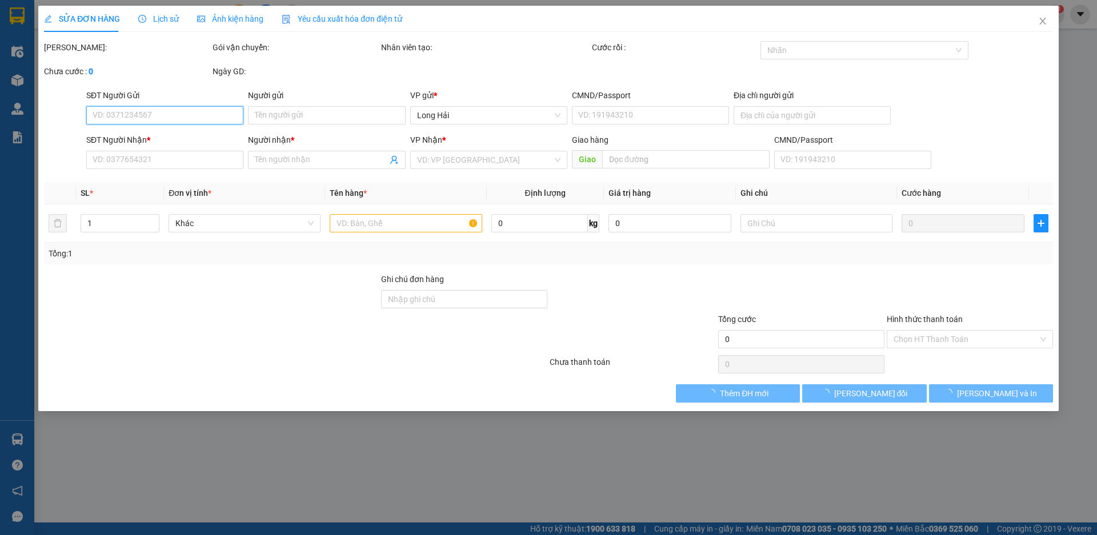
type input "0931347475"
type input "hien"
type input "079076008255"
type input "0584239541"
type input "HOANG"
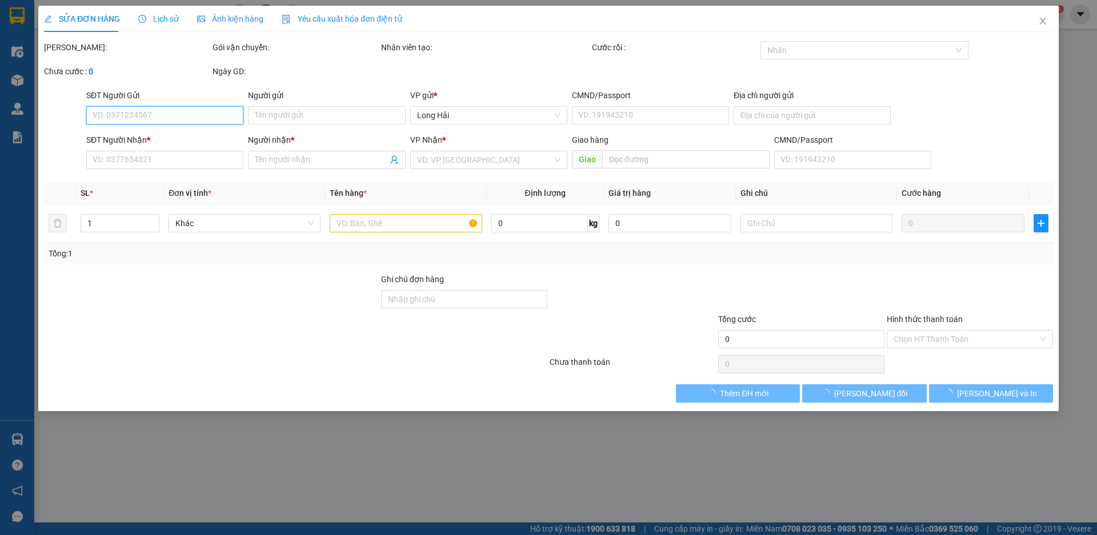
type input "40.000"
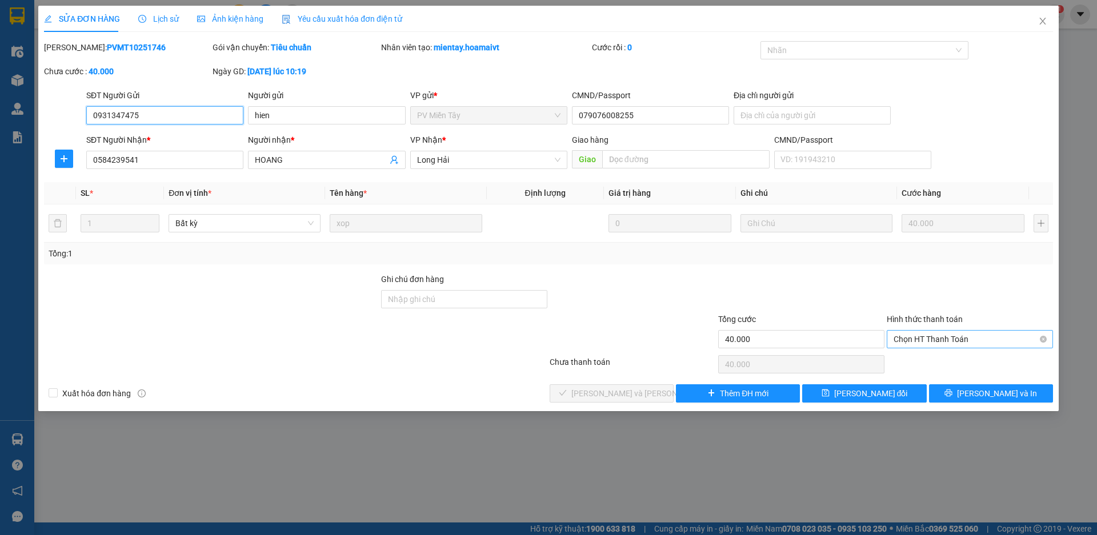
click at [928, 347] on span "Chọn HT Thanh Toán" at bounding box center [970, 339] width 153 height 17
click at [929, 362] on div "Tại văn phòng" at bounding box center [970, 362] width 153 height 13
type input "0"
click at [640, 391] on span "Lưu và Giao hàng" at bounding box center [648, 393] width 154 height 13
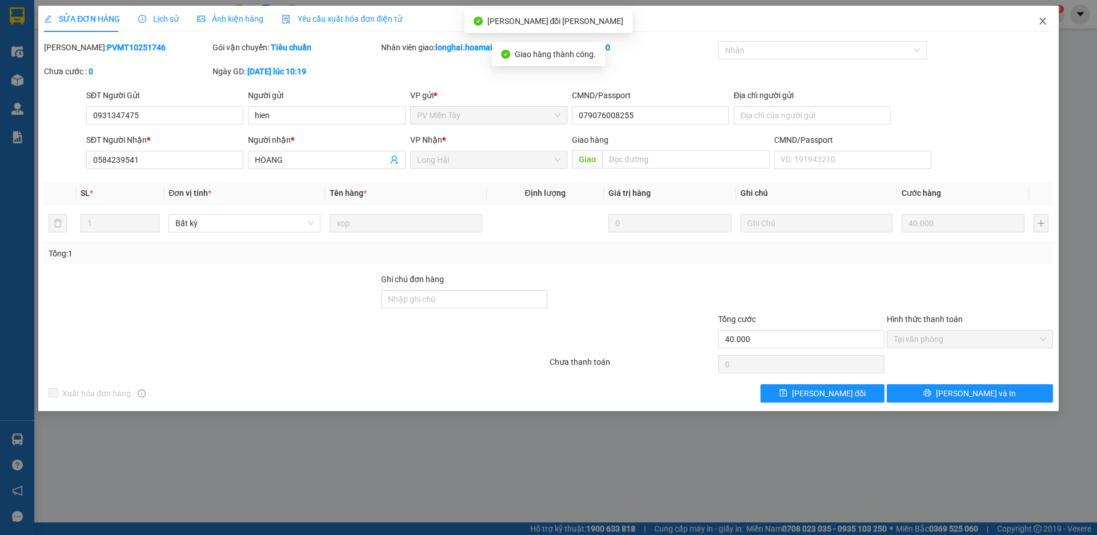
click at [1045, 22] on icon "close" at bounding box center [1042, 21] width 9 height 9
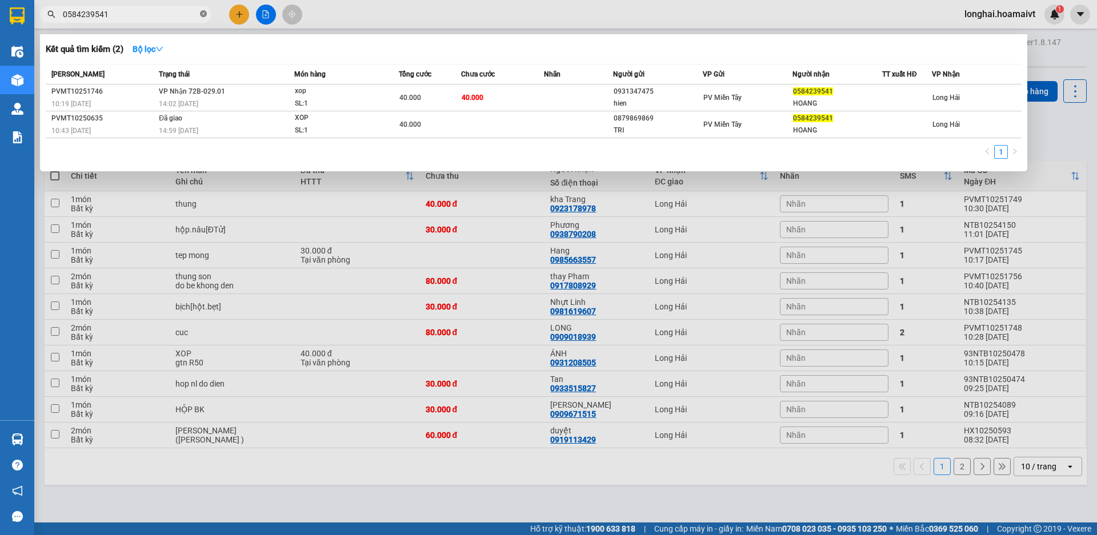
click at [203, 14] on icon "close-circle" at bounding box center [203, 13] width 7 height 7
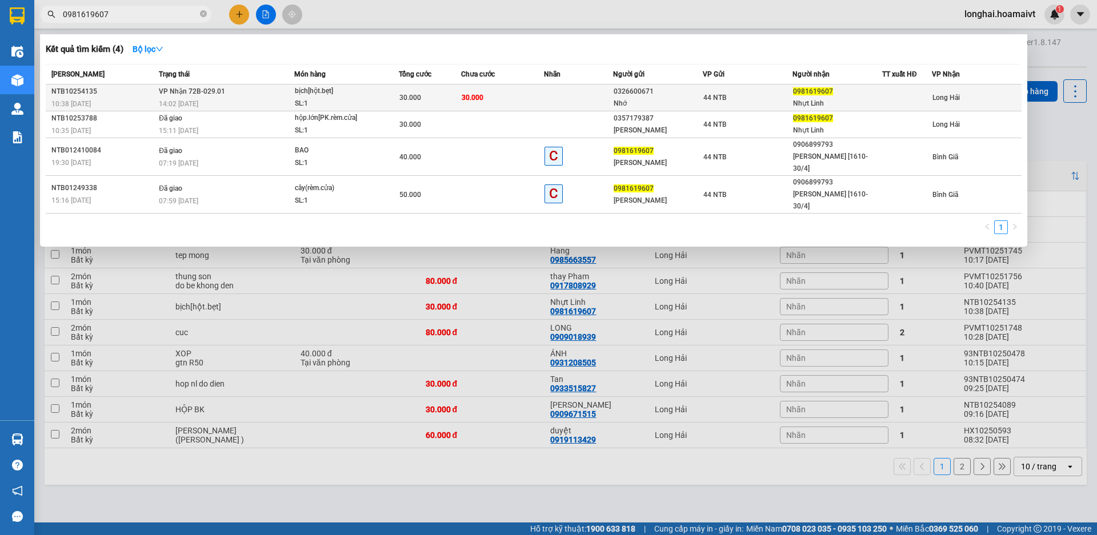
type input "0981619607"
click at [386, 99] on span "bịch[hột.bẹt] SL: 1" at bounding box center [347, 97] width 104 height 25
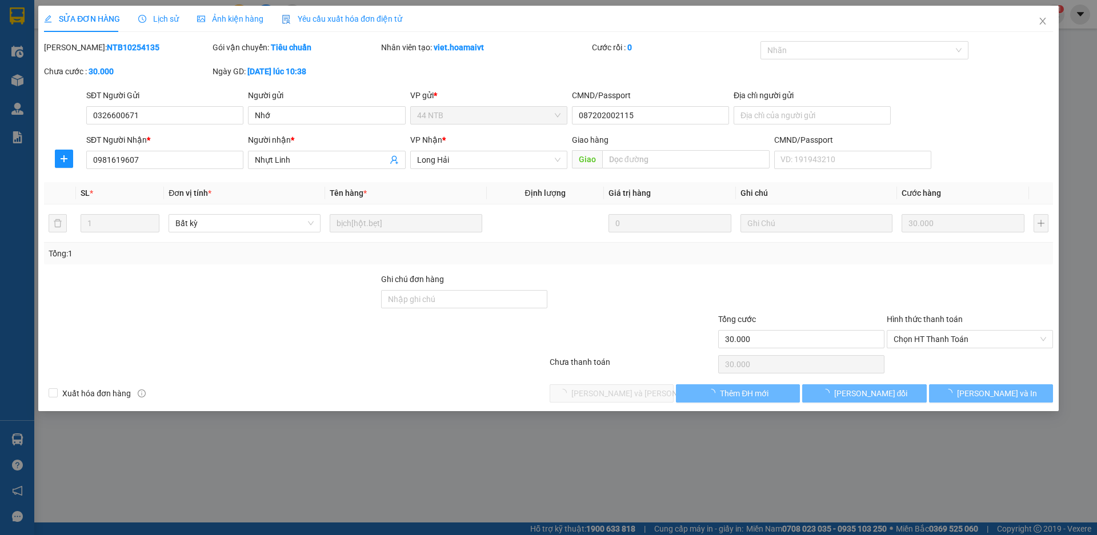
type input "0326600671"
type input "Nhớ"
type input "087202002115"
type input "0981619607"
type input "Nhựt Linh"
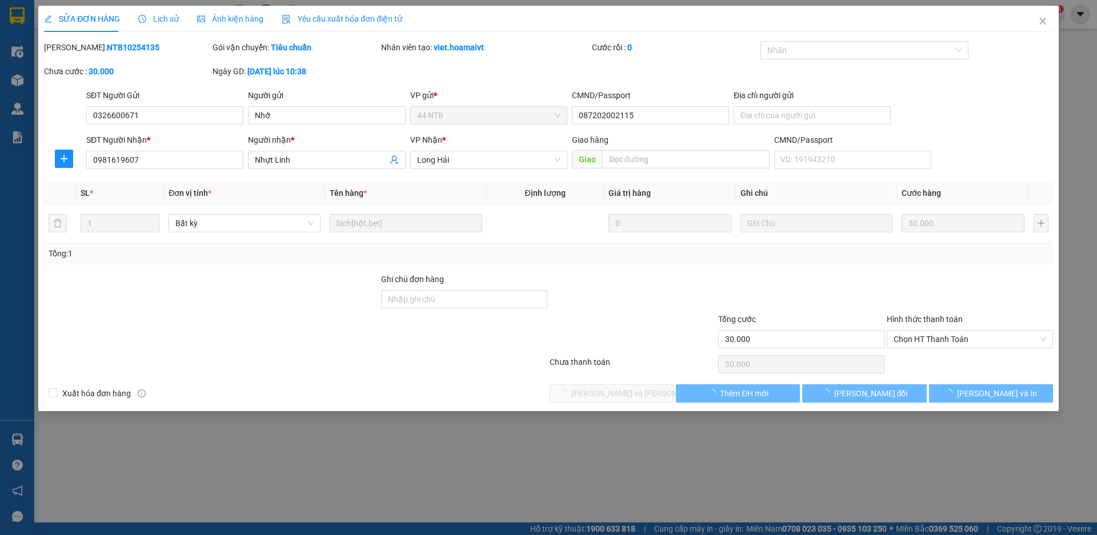
type input "30.000"
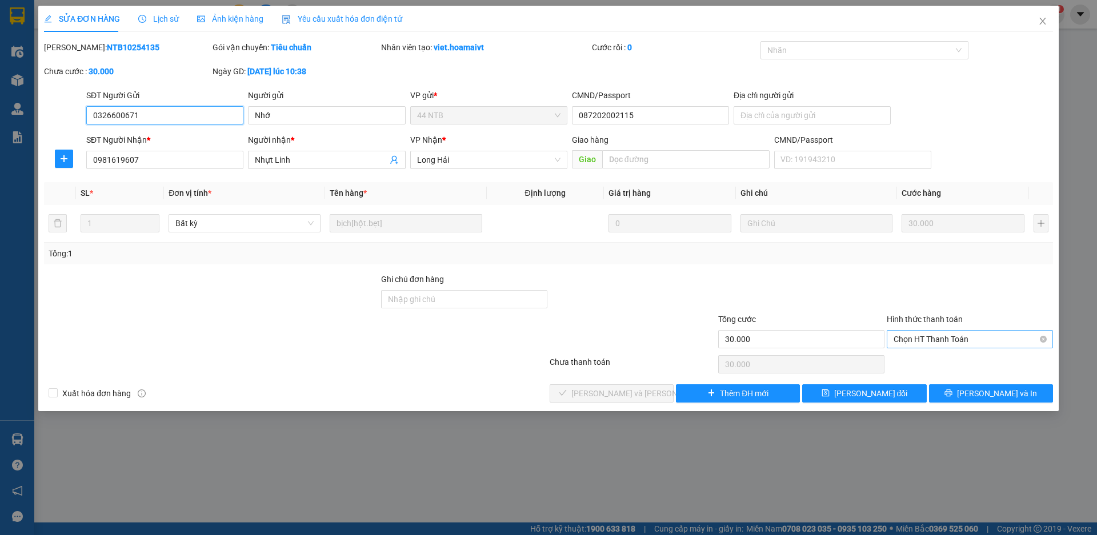
click at [938, 338] on span "Chọn HT Thanh Toán" at bounding box center [970, 339] width 153 height 17
click at [947, 355] on div "Tại văn phòng" at bounding box center [970, 362] width 166 height 18
type input "0"
click at [585, 396] on button "Lưu và Giao hàng" at bounding box center [612, 393] width 124 height 18
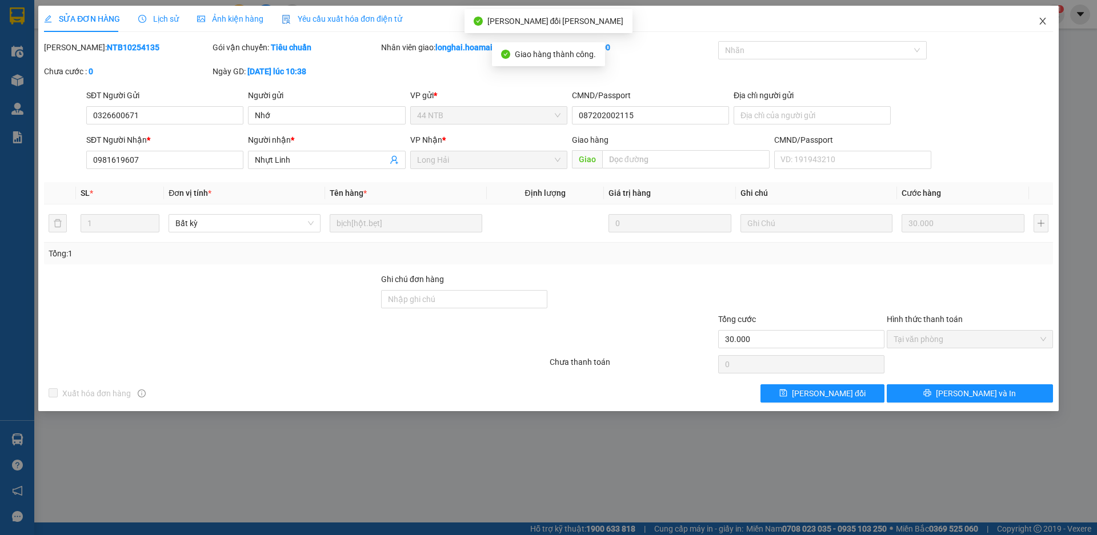
click at [1043, 20] on icon "close" at bounding box center [1042, 21] width 9 height 9
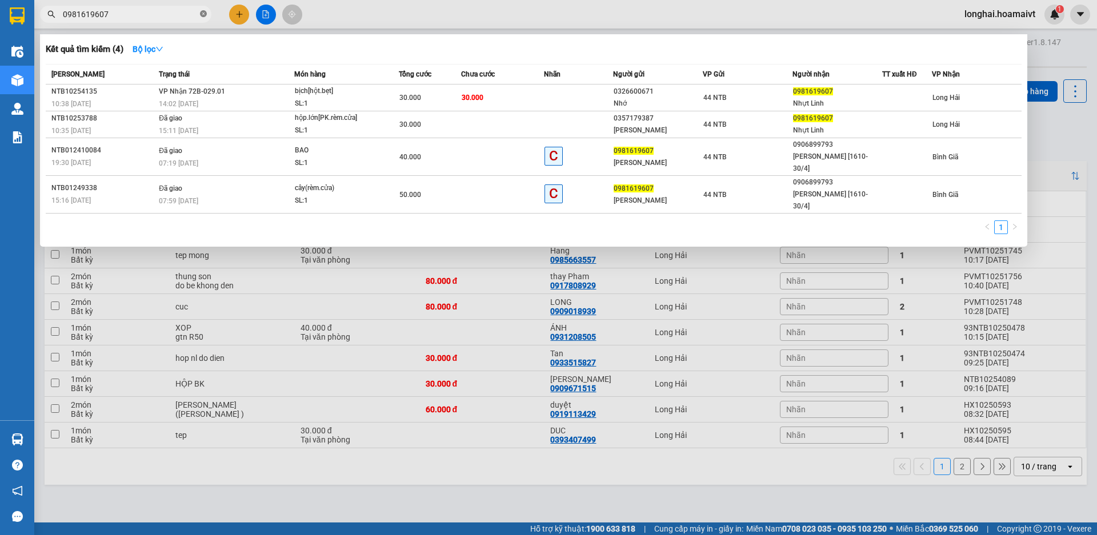
click at [202, 14] on icon "close-circle" at bounding box center [203, 13] width 7 height 7
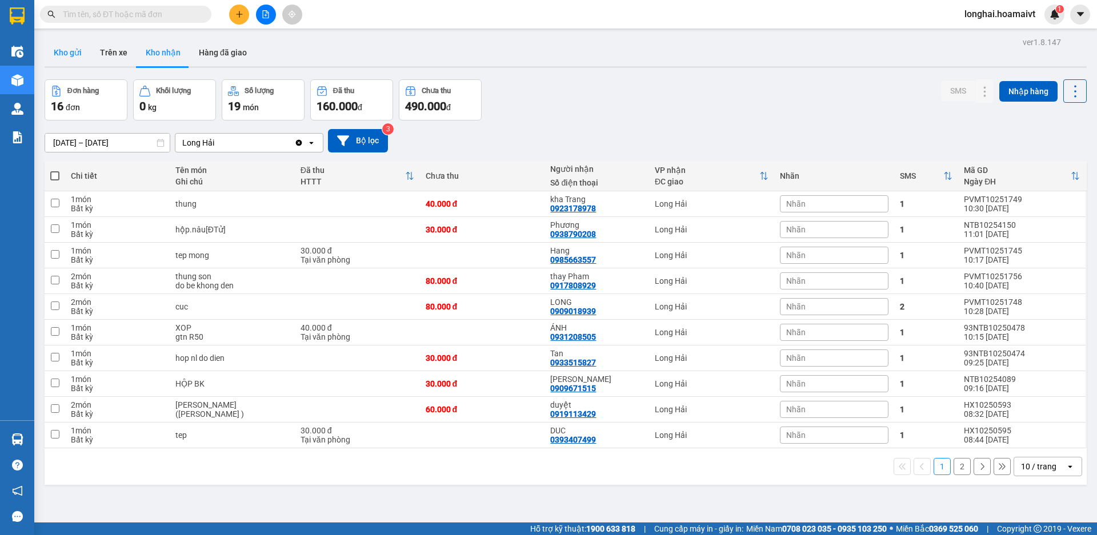
click at [67, 59] on button "Kho gửi" at bounding box center [68, 52] width 46 height 27
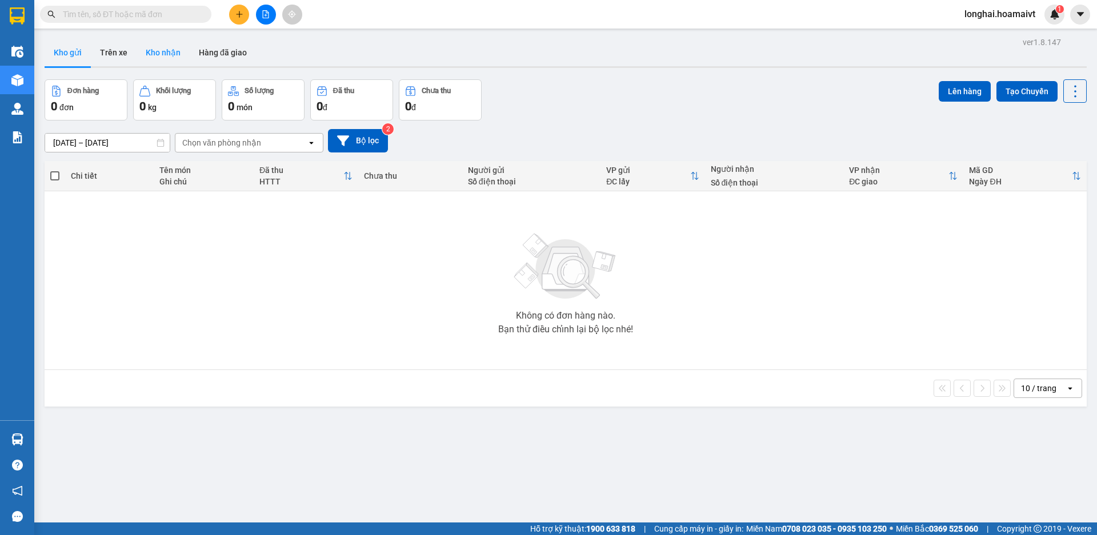
click at [158, 58] on button "Kho nhận" at bounding box center [163, 52] width 53 height 27
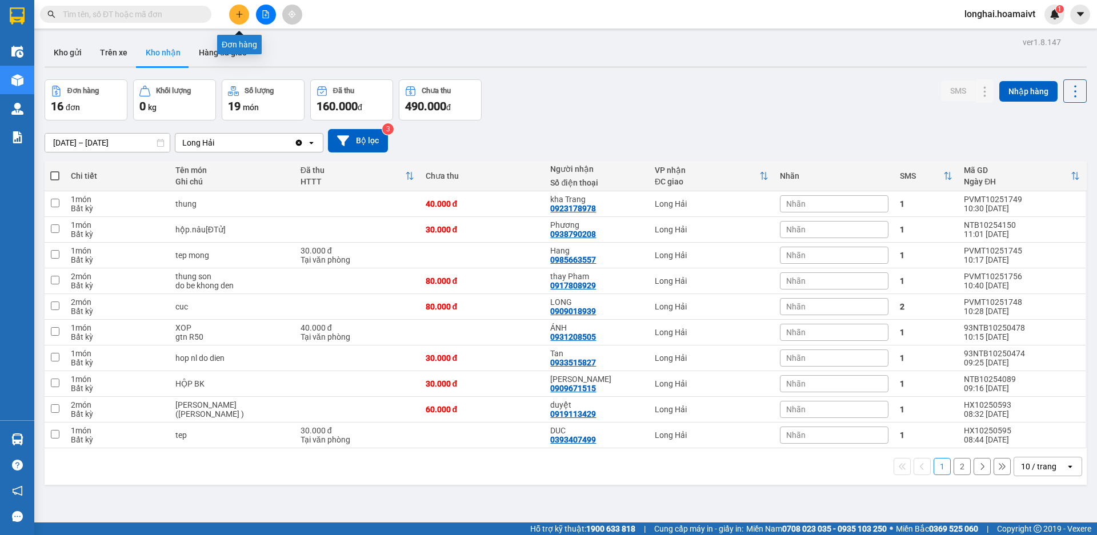
click at [245, 10] on button at bounding box center [239, 15] width 20 height 20
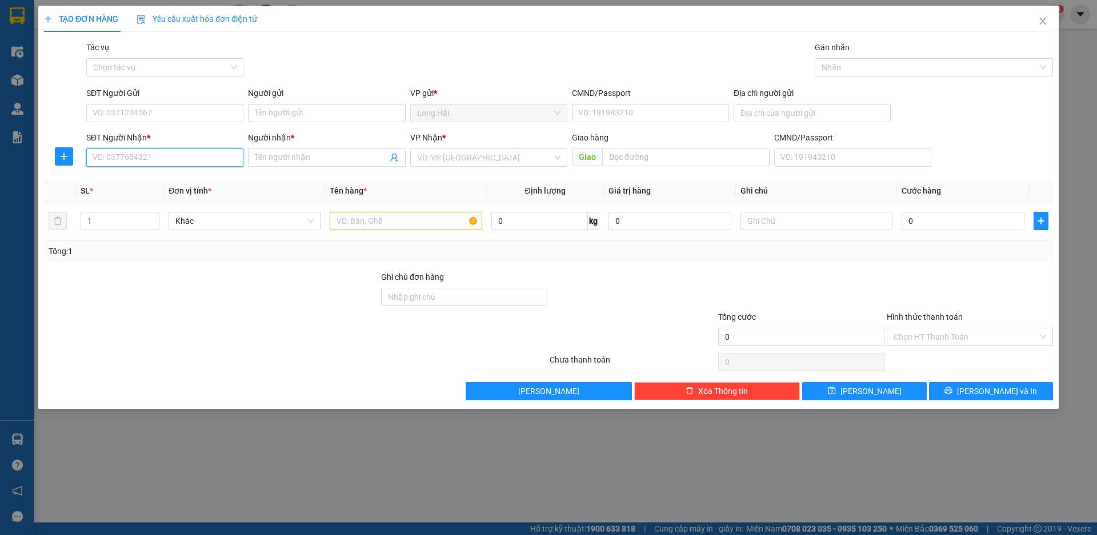
click at [164, 161] on input "SĐT Người Nhận *" at bounding box center [164, 158] width 157 height 18
type input "0782797968"
click at [290, 158] on input "Người nhận *" at bounding box center [321, 157] width 132 height 13
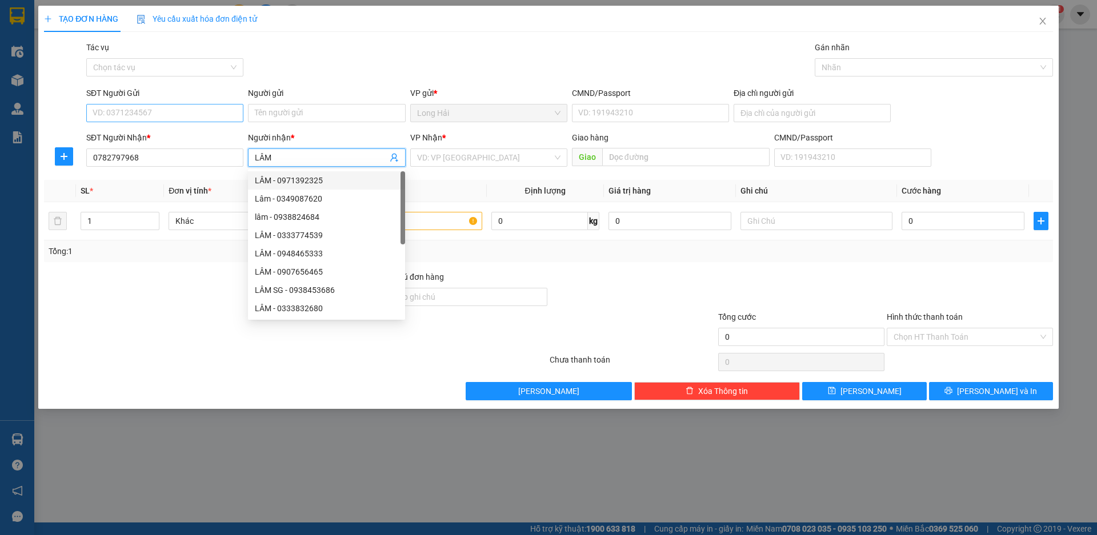
type input "LÂM"
click at [161, 119] on input "SĐT Người Gửi" at bounding box center [164, 113] width 157 height 18
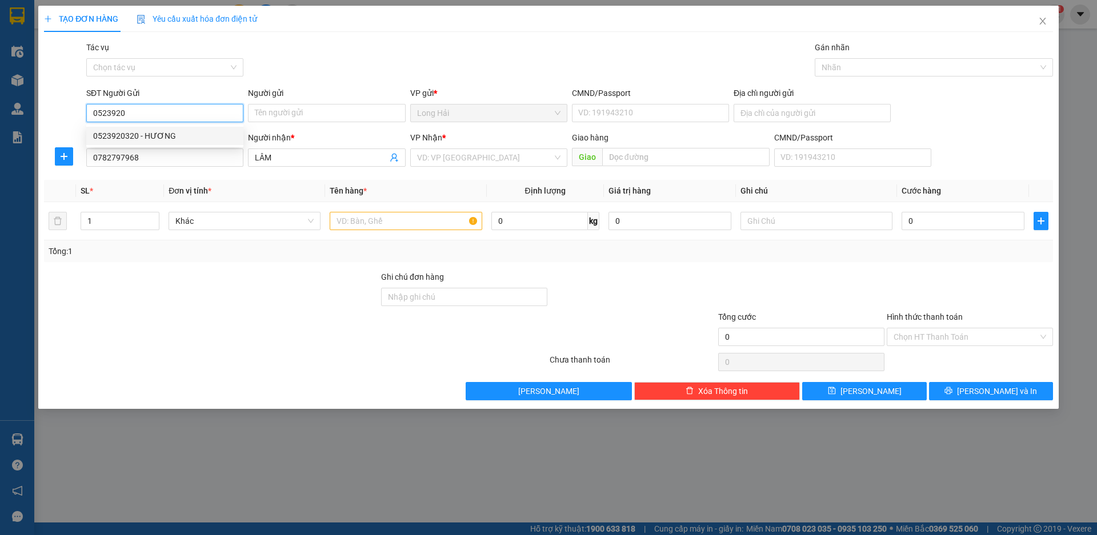
click at [161, 138] on div "0523920320 - HƯƠNG" at bounding box center [164, 136] width 143 height 13
type input "0523920320"
type input "HƯƠNG"
type input "0523920320"
click at [426, 162] on input "search" at bounding box center [484, 157] width 135 height 17
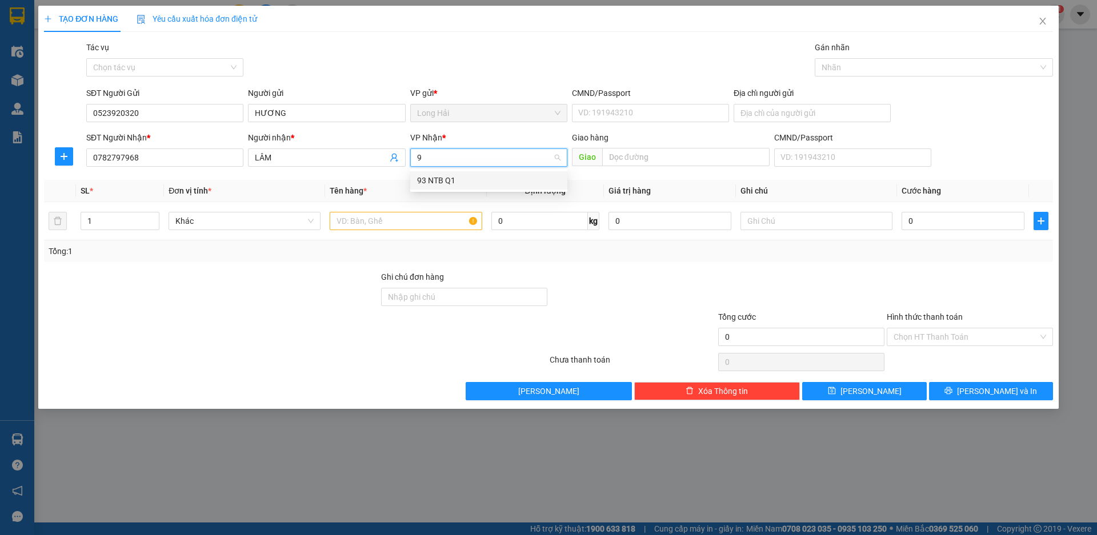
type input "93"
click at [430, 177] on div "93 NTB Q1" at bounding box center [488, 180] width 143 height 13
type input "X"
click at [420, 223] on input "text" at bounding box center [406, 221] width 152 height 18
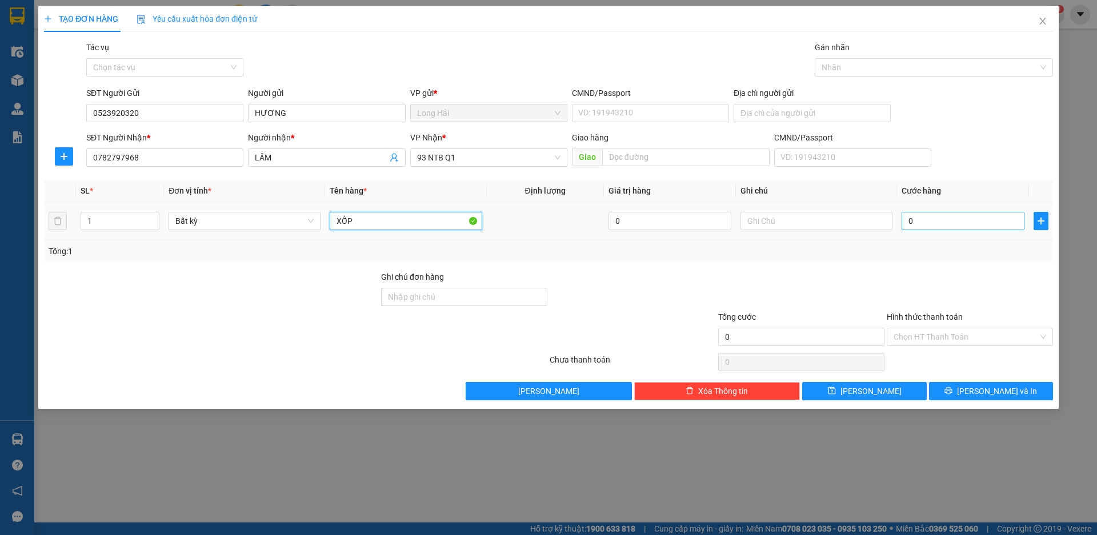
type input "XỐP"
click at [953, 215] on input "0" at bounding box center [963, 221] width 123 height 18
type input "5"
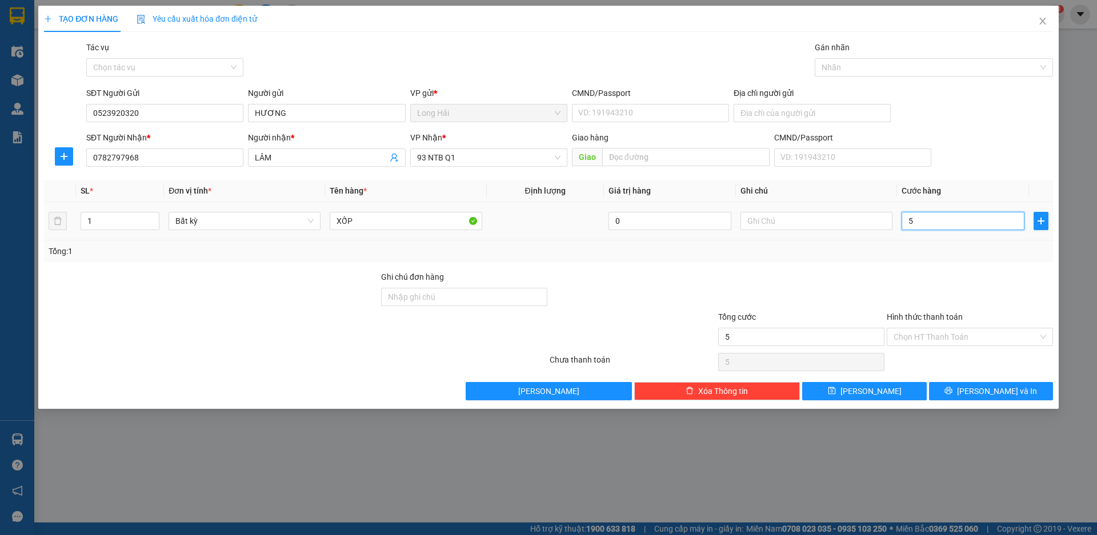
type input "50"
type input "50.000"
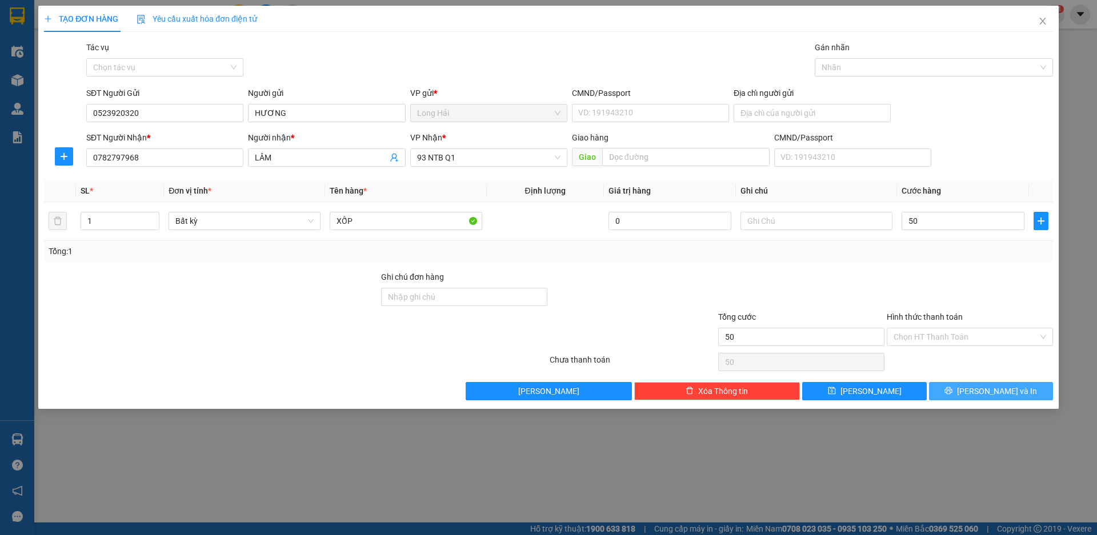
type input "50.000"
click at [984, 391] on span "Lưu và In" at bounding box center [997, 391] width 80 height 13
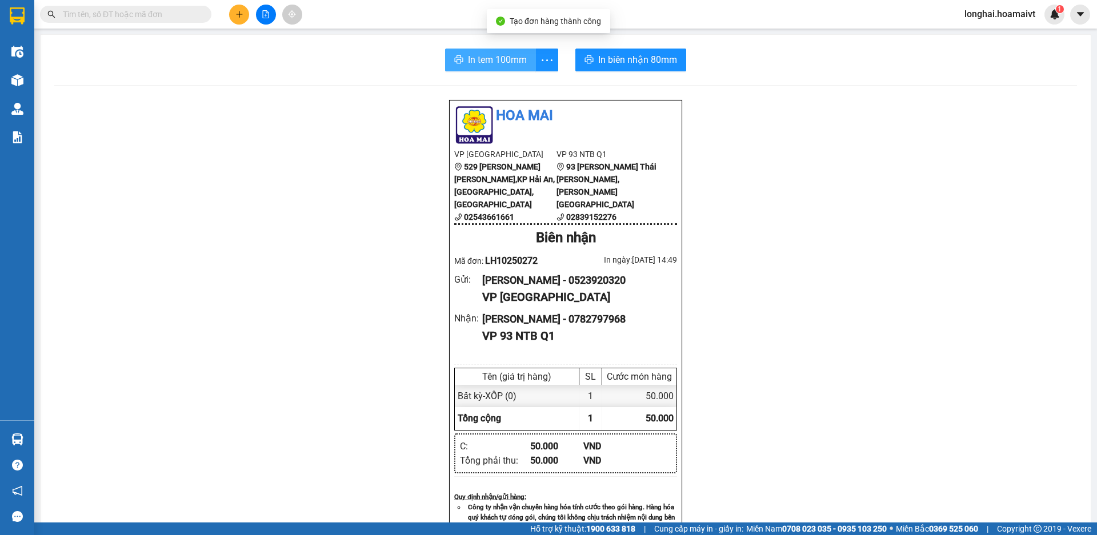
click at [480, 55] on span "In tem 100mm" at bounding box center [497, 60] width 59 height 14
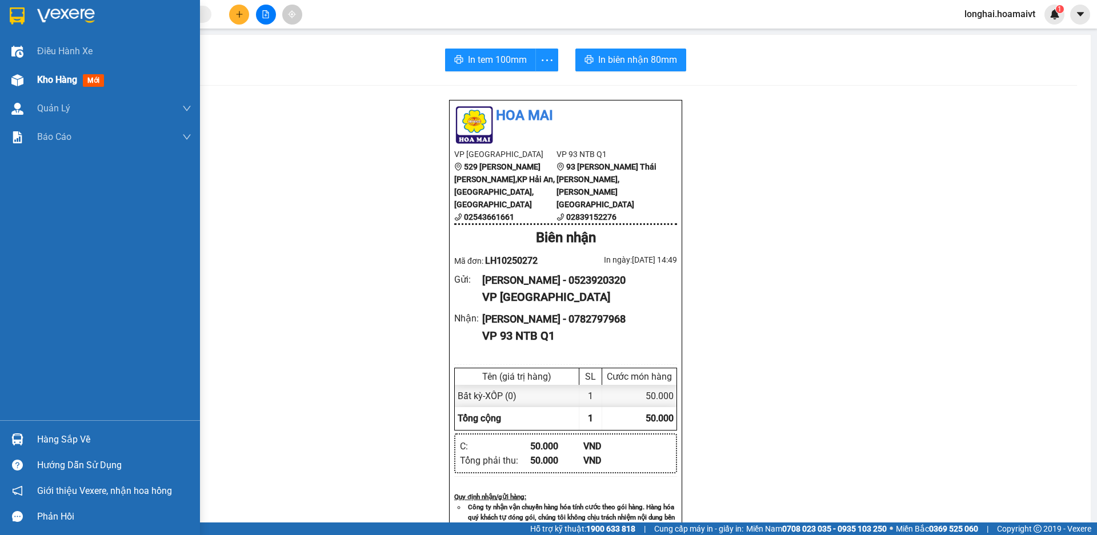
click at [33, 77] on div "Kho hàng mới" at bounding box center [100, 80] width 200 height 29
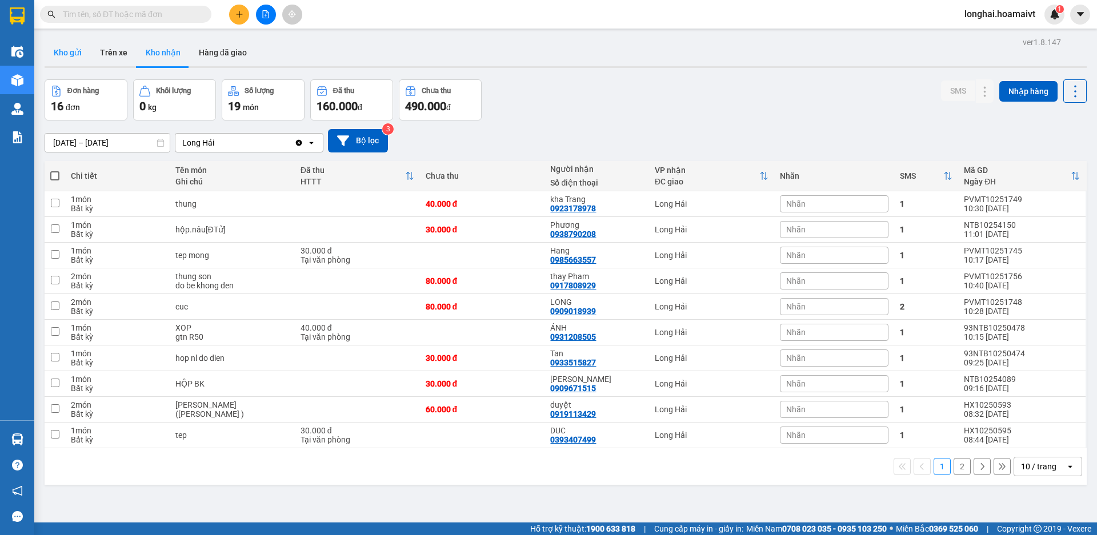
click at [63, 63] on button "Kho gửi" at bounding box center [68, 52] width 46 height 27
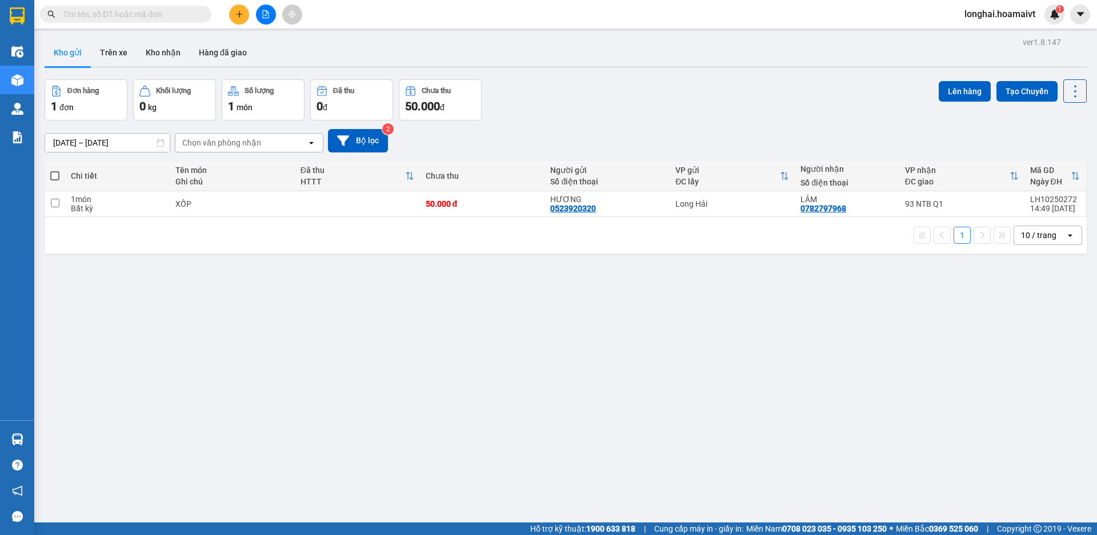
click at [54, 171] on span at bounding box center [54, 175] width 9 height 9
click at [55, 170] on input "checkbox" at bounding box center [55, 170] width 0 height 0
checkbox input "true"
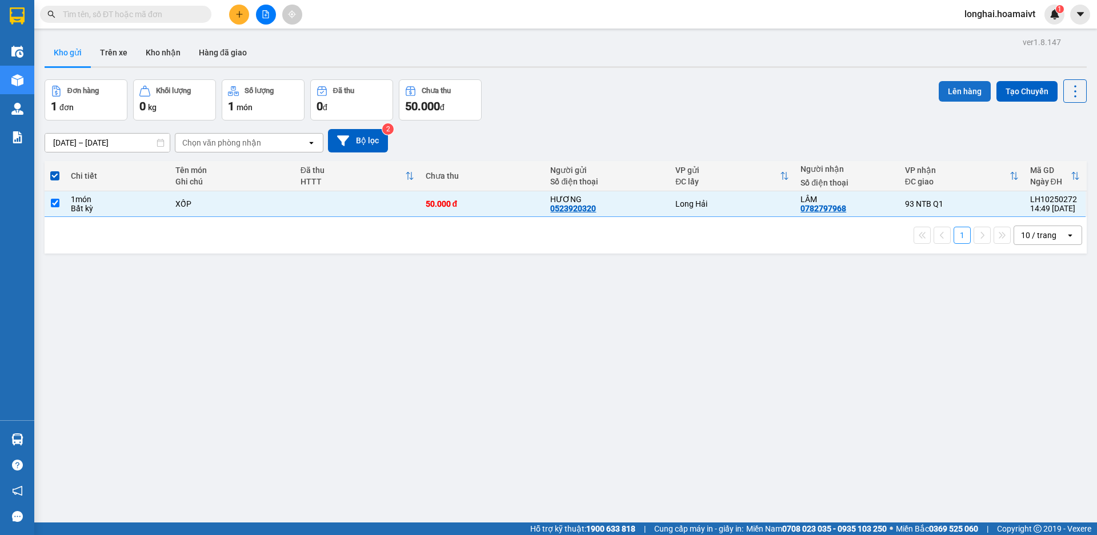
click at [946, 94] on button "Lên hàng" at bounding box center [965, 91] width 52 height 21
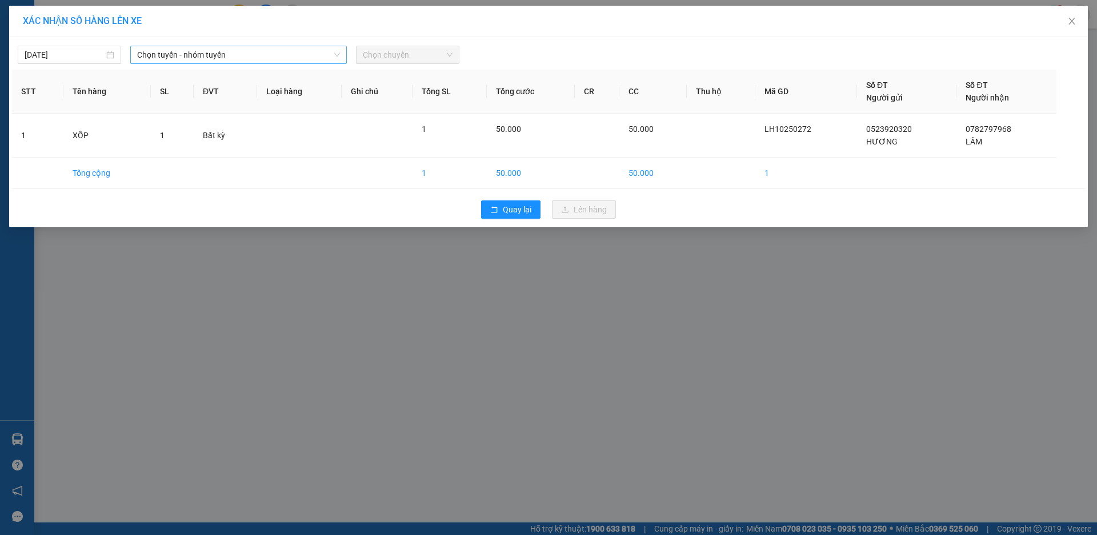
click at [257, 58] on span "Chọn tuyến - nhóm tuyến" at bounding box center [238, 54] width 203 height 17
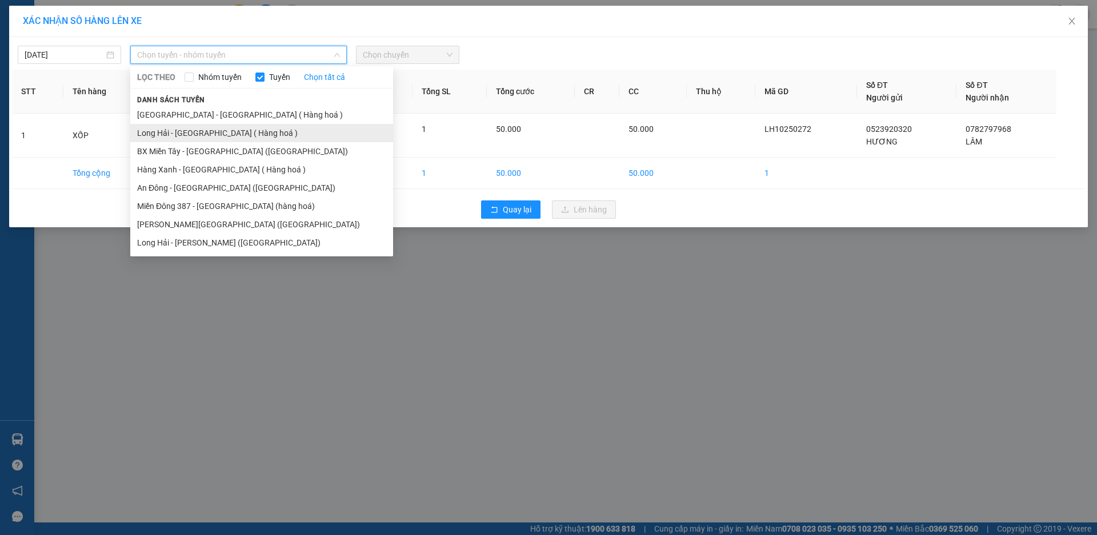
click at [255, 133] on li "Long Hải - [GEOGRAPHIC_DATA] ( Hàng hoá )" at bounding box center [261, 133] width 263 height 18
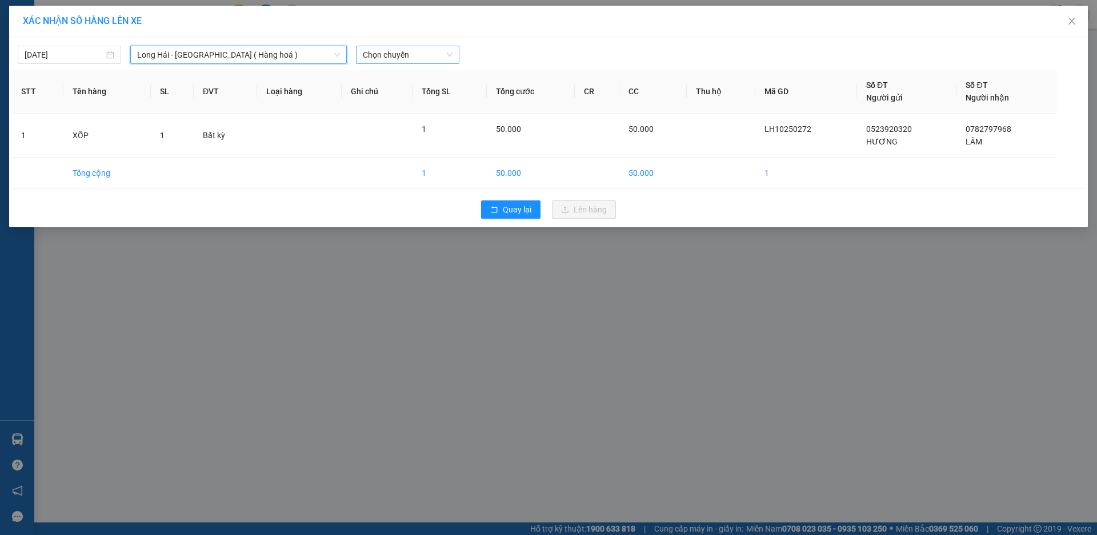
click at [381, 61] on span "Chọn chuyến" at bounding box center [408, 54] width 90 height 17
type input "15"
click at [406, 93] on div "Thêm chuyến " 15:00 "" at bounding box center [417, 96] width 122 height 19
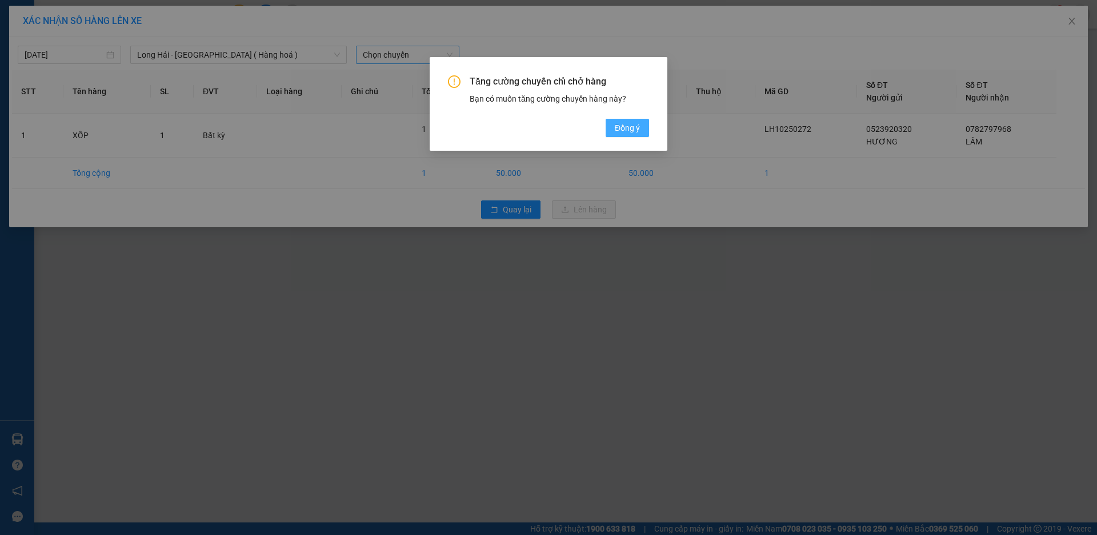
click at [639, 125] on span "Đồng ý" at bounding box center [627, 128] width 25 height 13
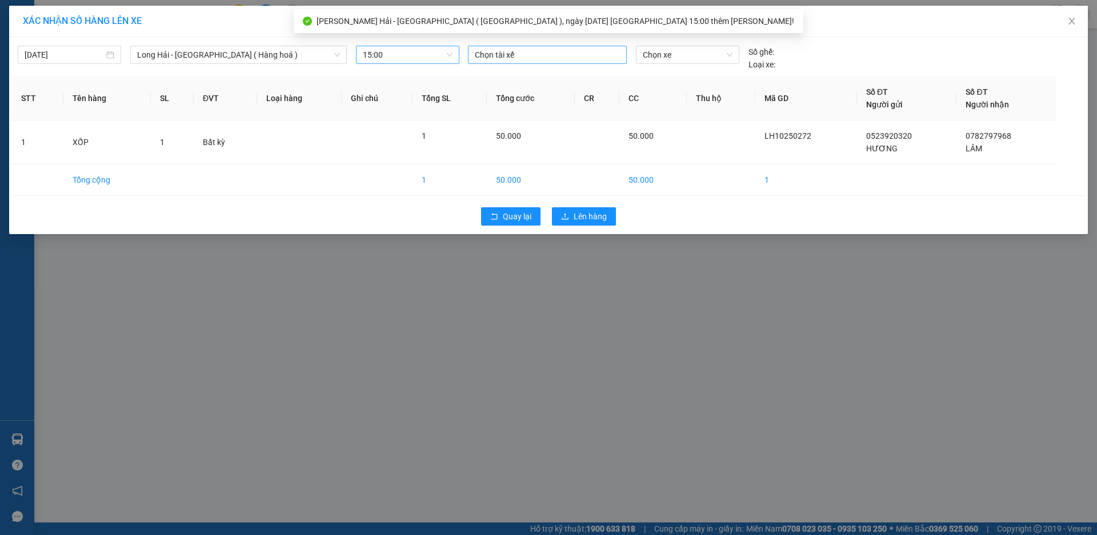
click at [526, 56] on div at bounding box center [547, 55] width 153 height 14
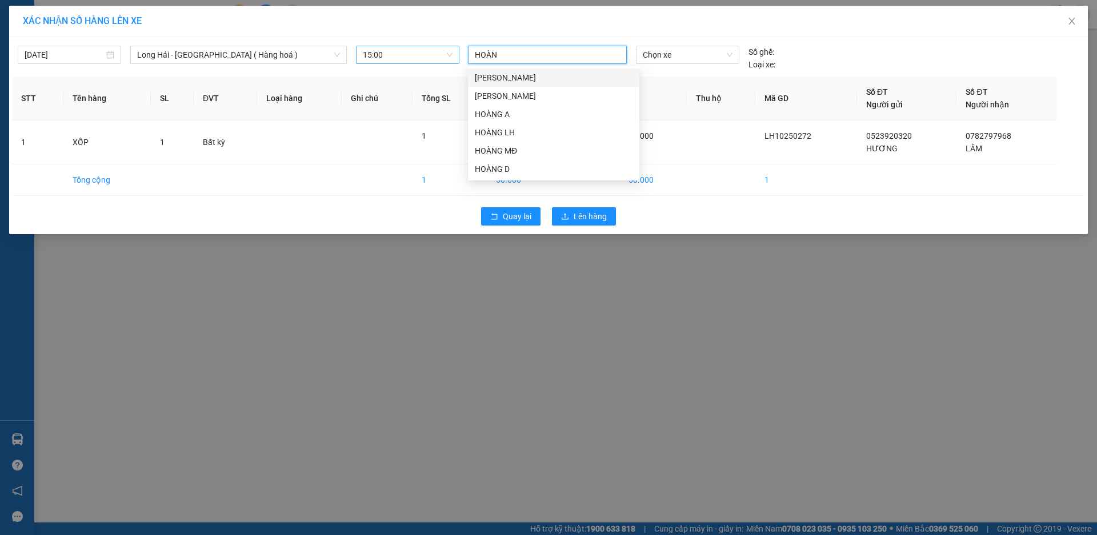
type input "HOÀNG"
click at [529, 135] on div "HOÀNG LH" at bounding box center [554, 132] width 158 height 13
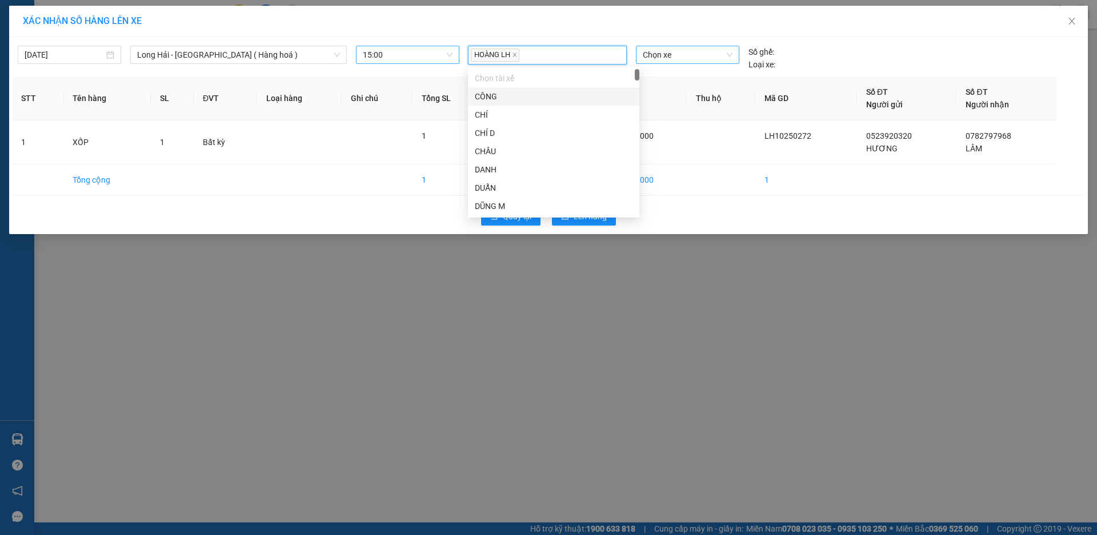
click at [648, 54] on span "Chọn xe" at bounding box center [687, 54] width 89 height 17
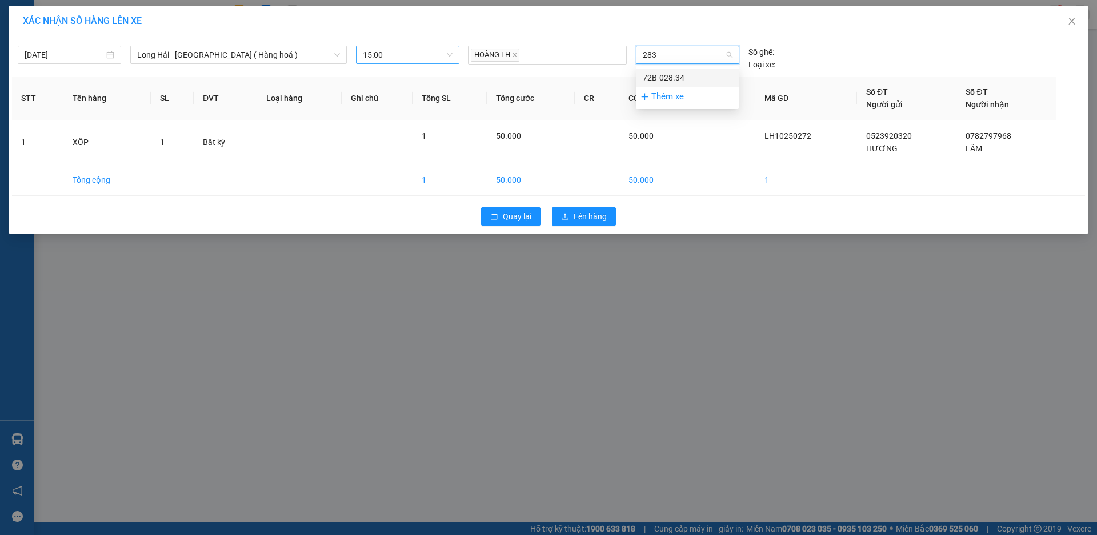
type input "2834"
click at [654, 83] on div "72B-028.34" at bounding box center [687, 77] width 89 height 13
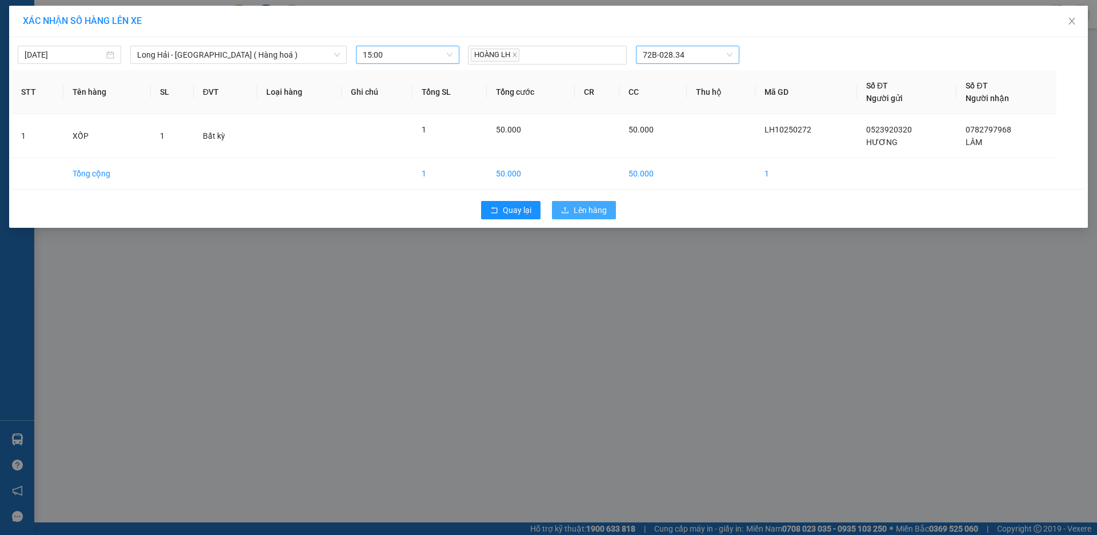
click at [588, 211] on span "Lên hàng" at bounding box center [590, 210] width 33 height 13
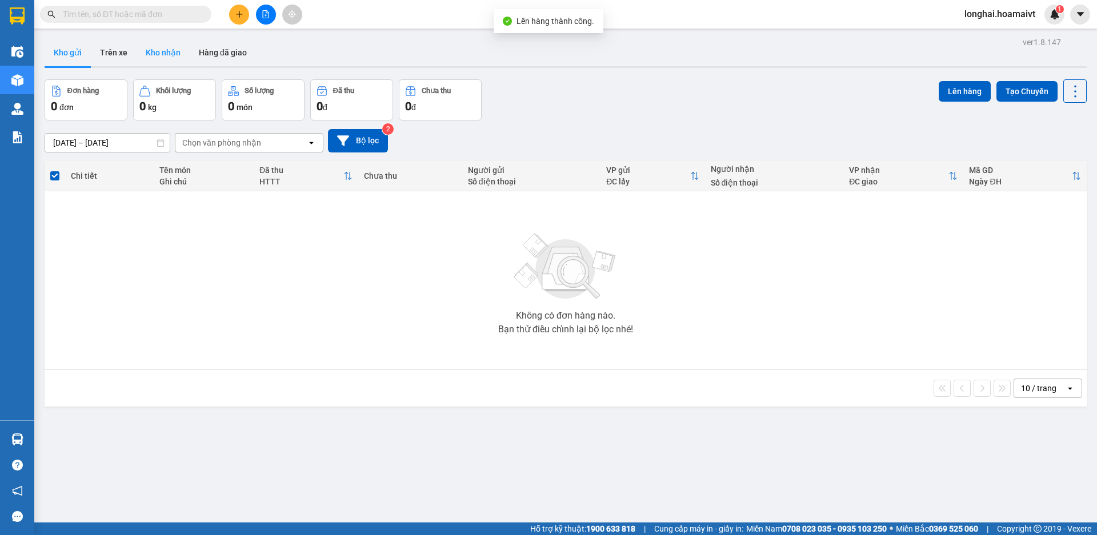
click at [166, 57] on button "Kho nhận" at bounding box center [163, 52] width 53 height 27
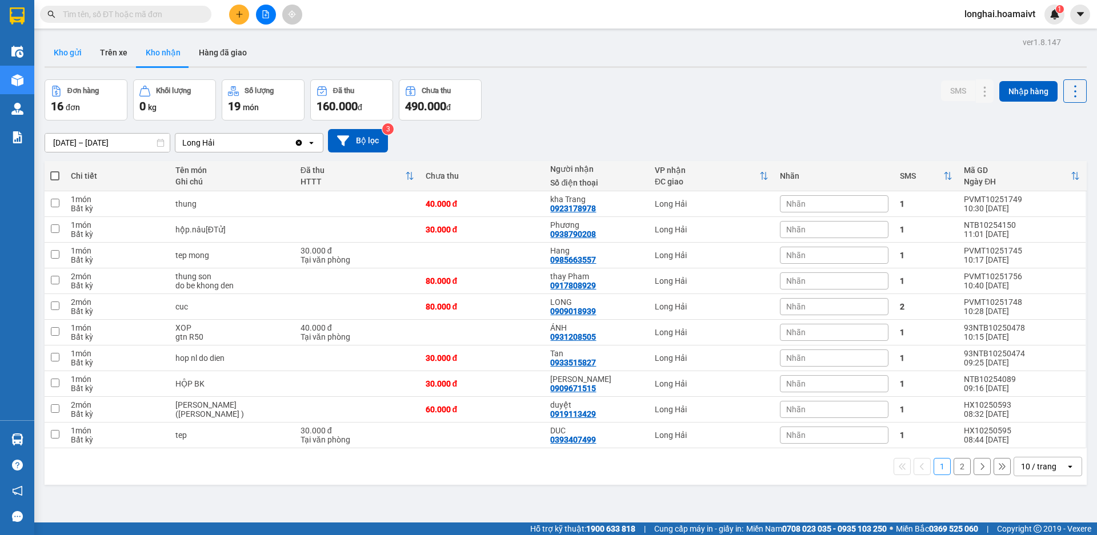
click at [55, 50] on button "Kho gửi" at bounding box center [68, 52] width 46 height 27
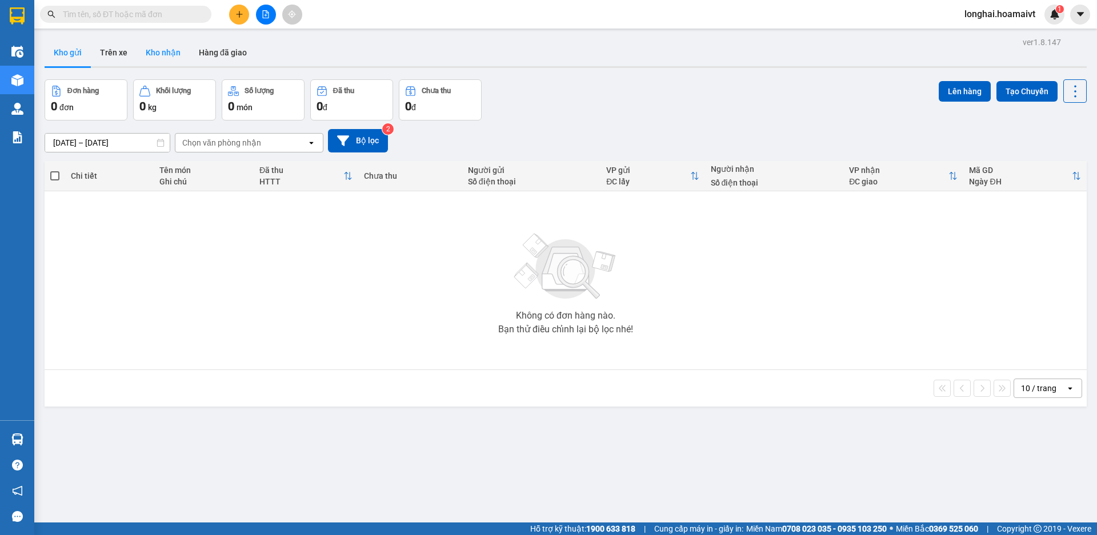
click at [153, 51] on button "Kho nhận" at bounding box center [163, 52] width 53 height 27
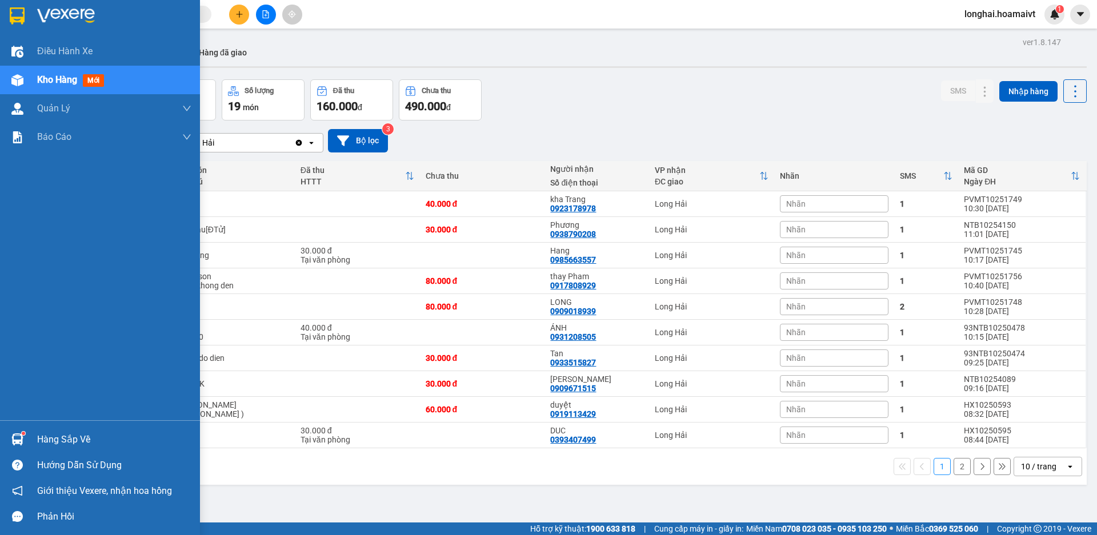
click at [61, 439] on div "Hàng sắp về" at bounding box center [114, 439] width 154 height 17
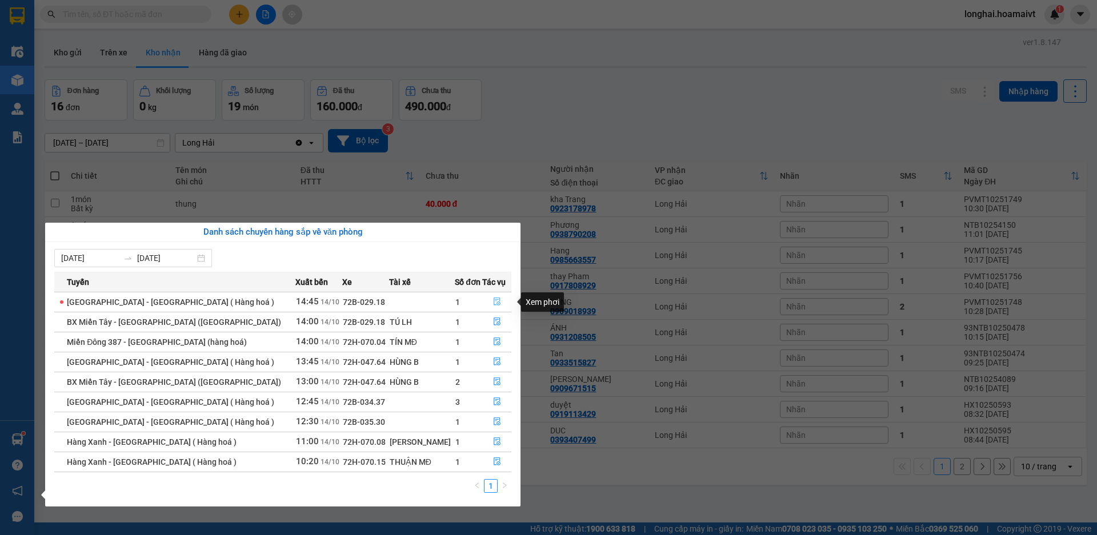
click at [500, 299] on button "button" at bounding box center [497, 302] width 28 height 18
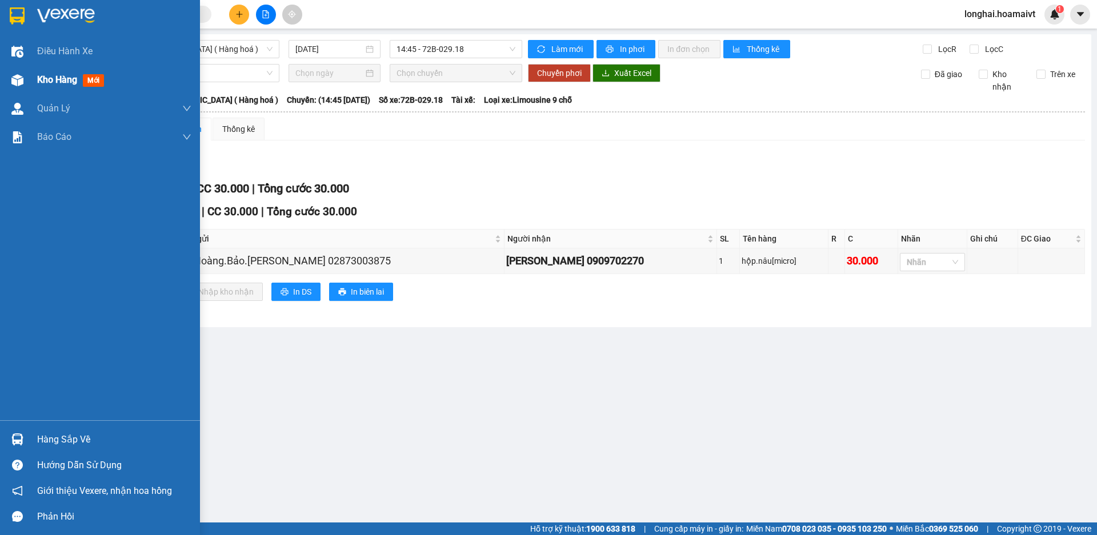
click at [32, 77] on div "Kho hàng mới" at bounding box center [100, 80] width 200 height 29
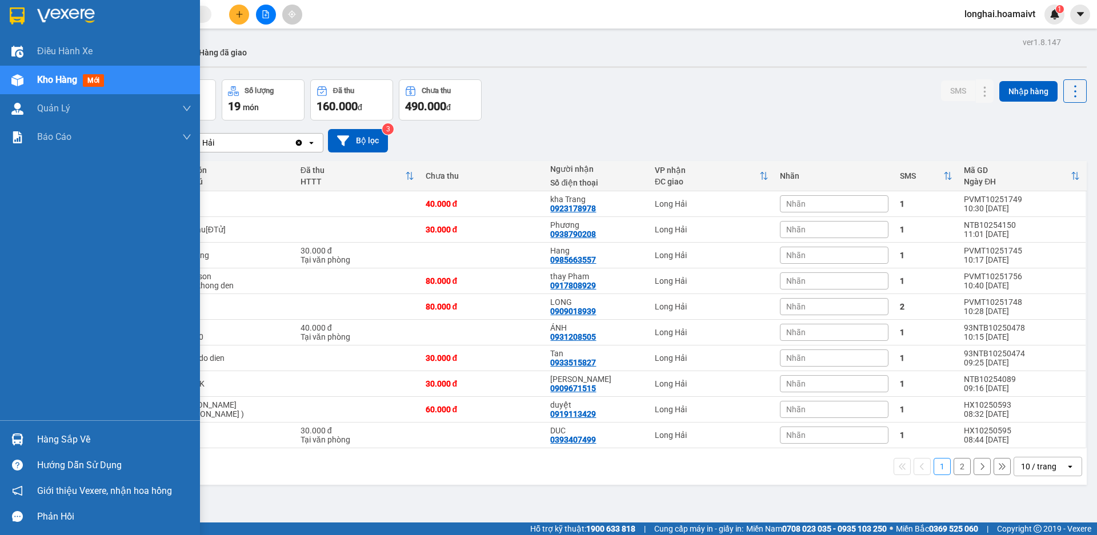
click at [35, 432] on div "Hàng sắp về" at bounding box center [100, 440] width 200 height 26
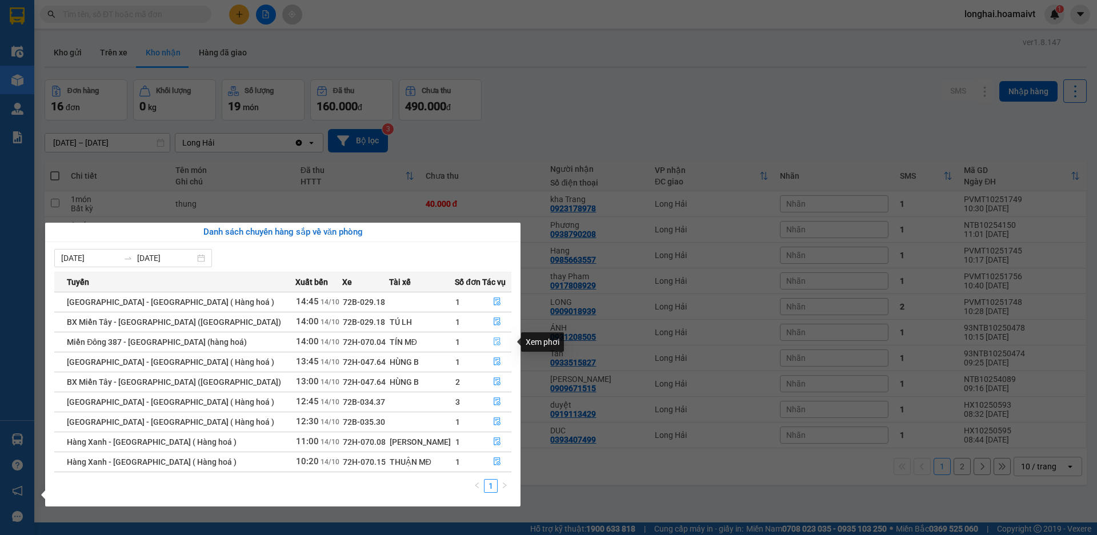
click at [498, 341] on button "button" at bounding box center [497, 342] width 28 height 18
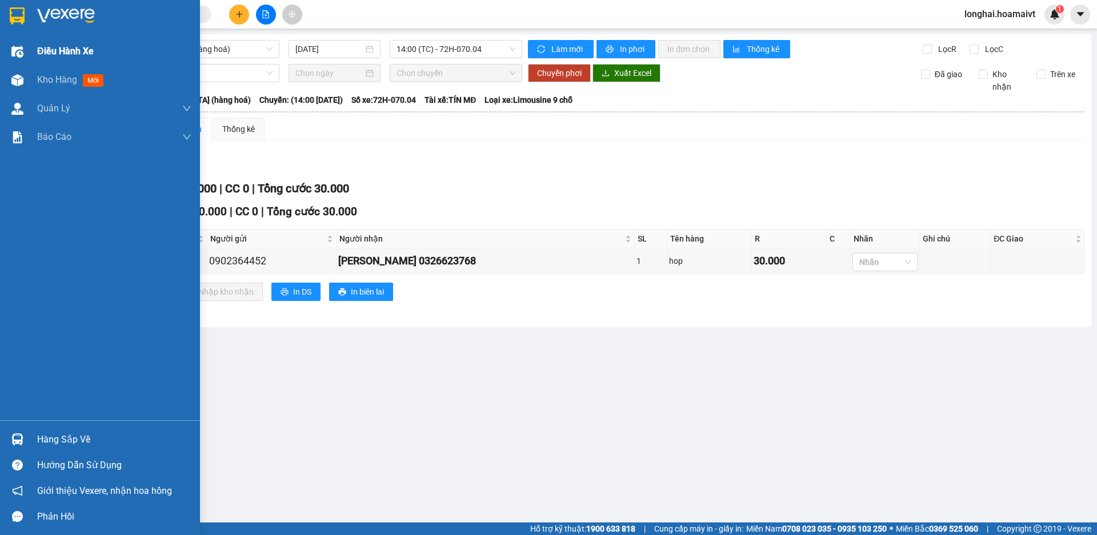
drag, startPoint x: 28, startPoint y: 83, endPoint x: 168, endPoint y: 57, distance: 142.4
click at [28, 83] on div "Kho hàng mới" at bounding box center [100, 80] width 200 height 29
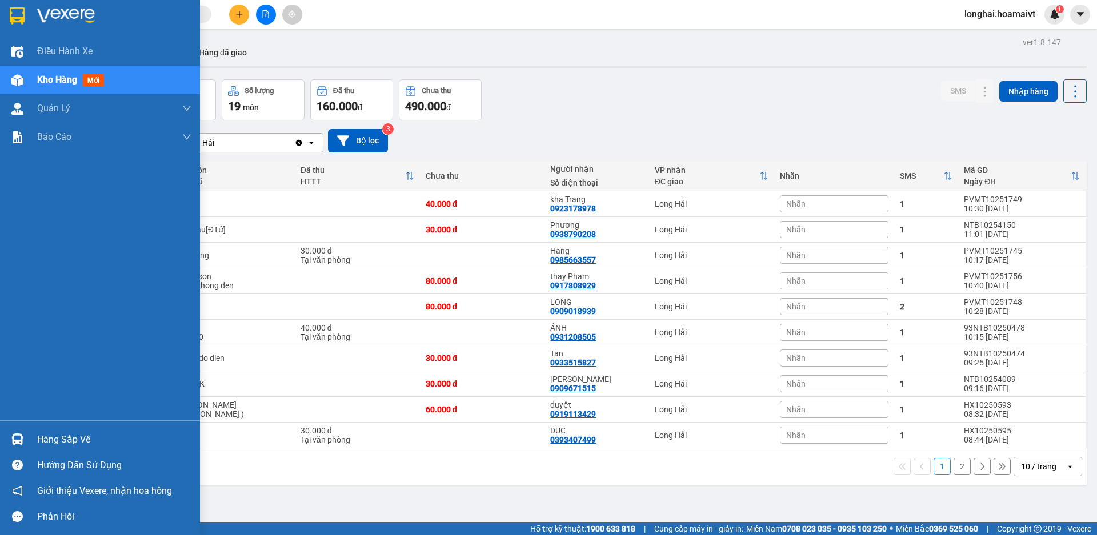
click at [65, 433] on div "Hàng sắp về" at bounding box center [114, 439] width 154 height 17
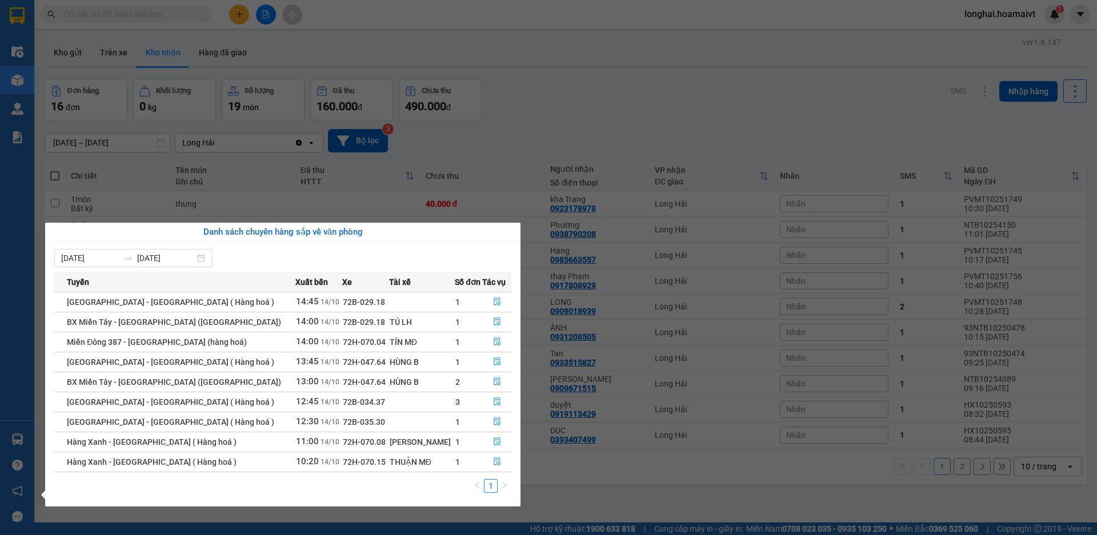
click at [634, 506] on section "Kết quả tìm kiếm ( 4 ) Bộ lọc Mã ĐH Trạng thái Món hàng Tổng cước Chưa cước Nhã…" at bounding box center [548, 267] width 1097 height 535
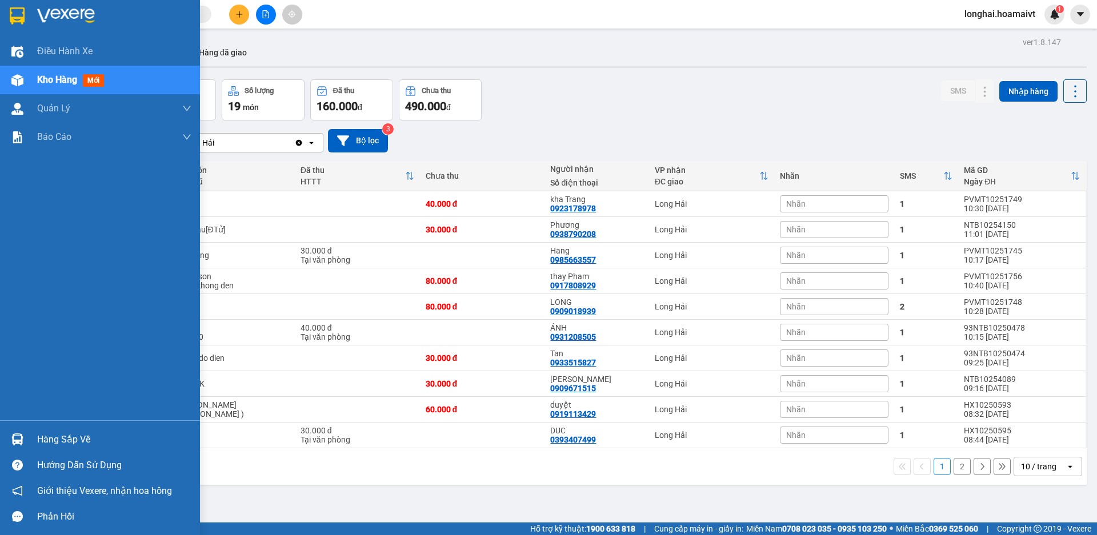
click at [51, 435] on div "Hàng sắp về" at bounding box center [114, 439] width 154 height 17
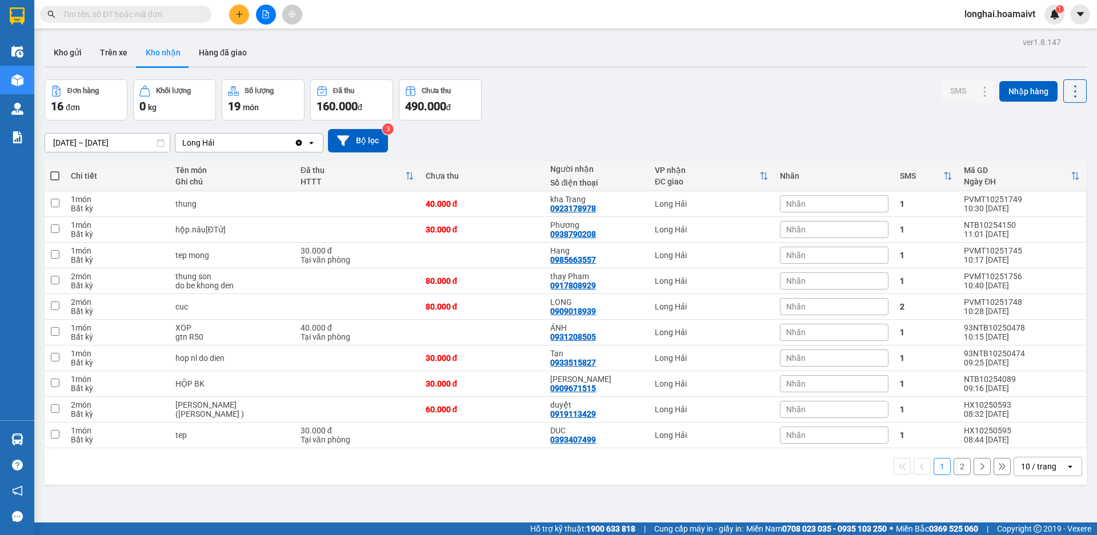
click at [564, 475] on section "Kết quả tìm kiếm ( 4 ) Bộ lọc Mã ĐH Trạng thái Món hàng Tổng cước Chưa cước Nhã…" at bounding box center [548, 267] width 1097 height 535
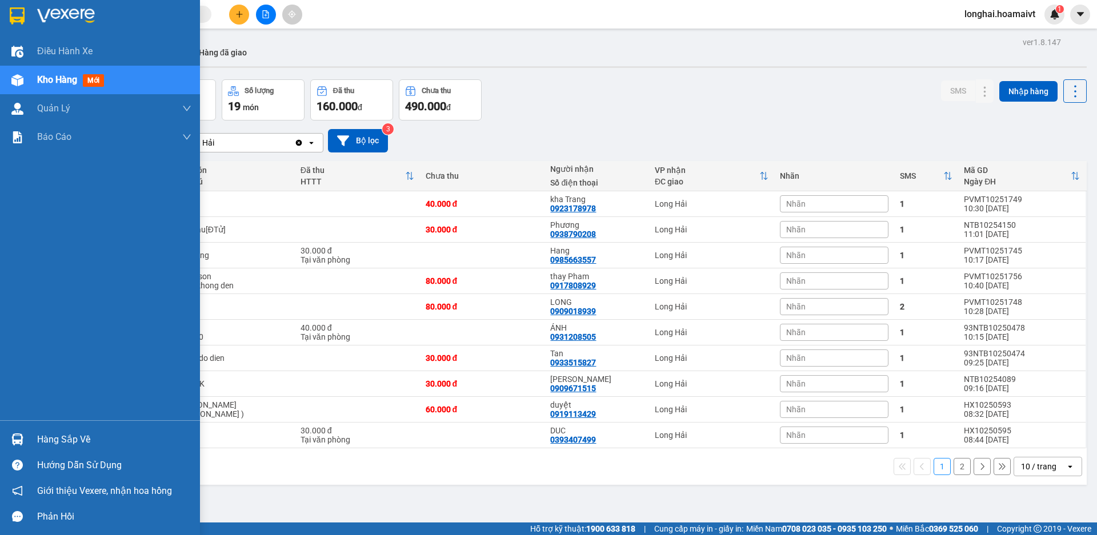
click at [30, 430] on div "Hàng sắp về" at bounding box center [100, 440] width 200 height 26
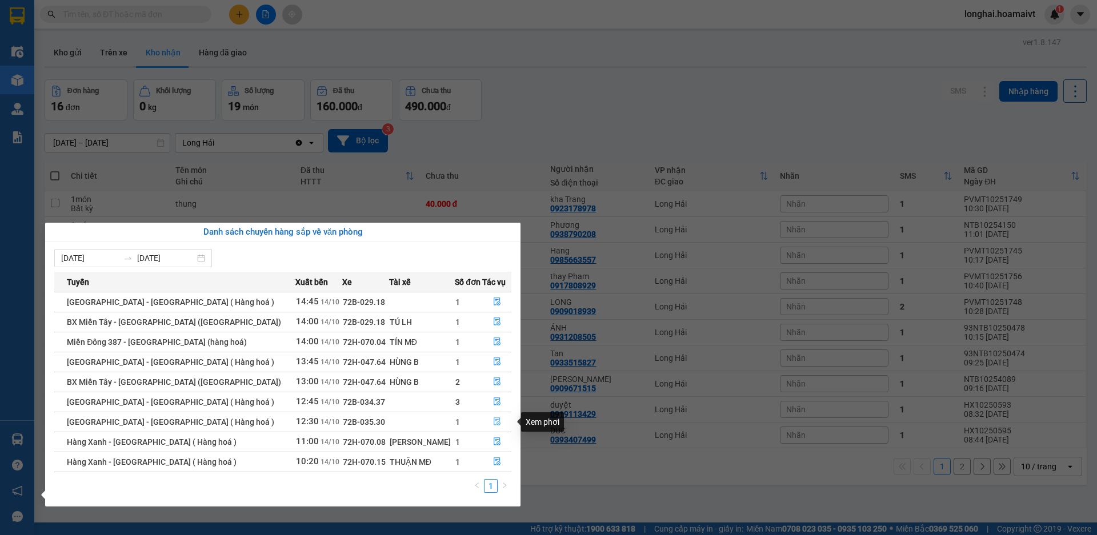
click at [493, 423] on icon "file-done" at bounding box center [497, 422] width 8 height 8
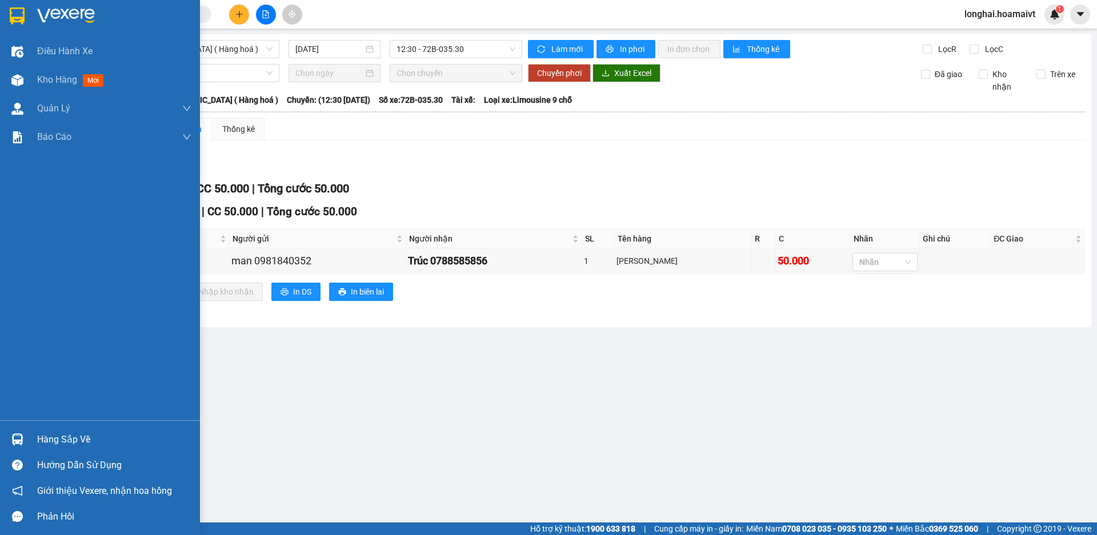
click at [47, 83] on span "Kho hàng" at bounding box center [57, 79] width 40 height 11
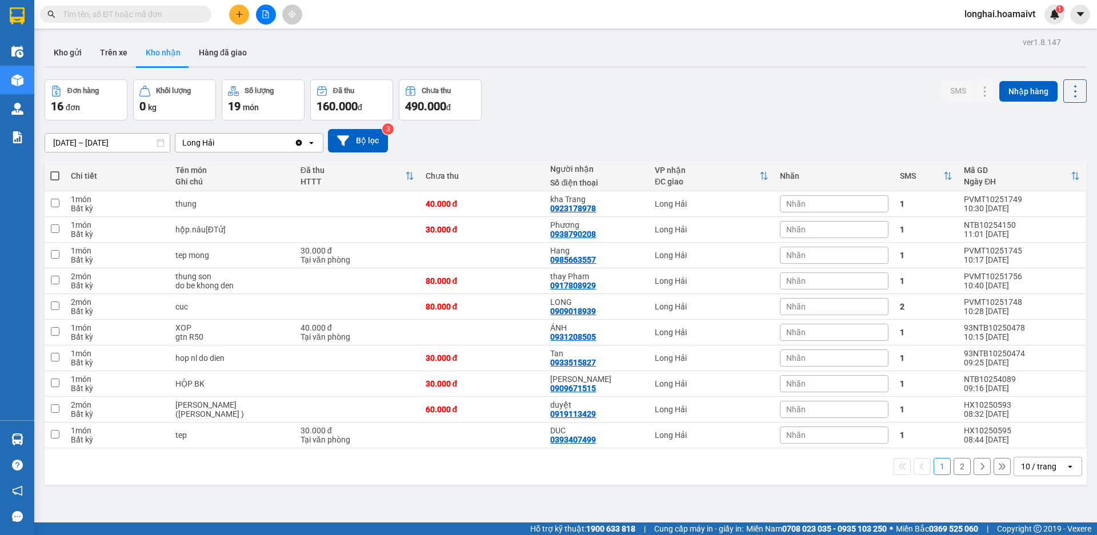
click at [166, 17] on input "text" at bounding box center [130, 14] width 135 height 13
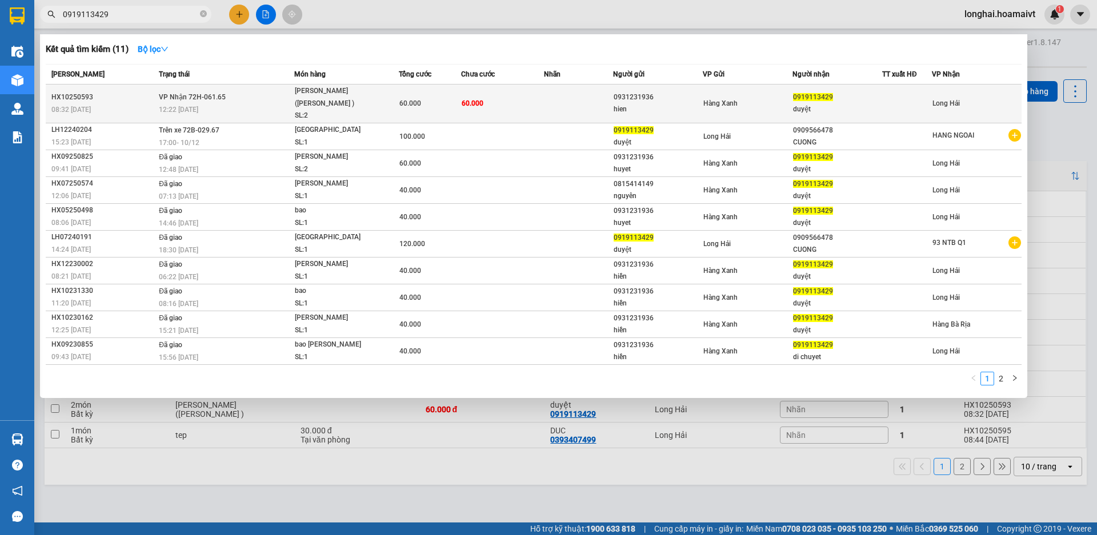
type input "0919113429"
click at [302, 93] on div "bao nilon (buoi cha )" at bounding box center [338, 97] width 86 height 25
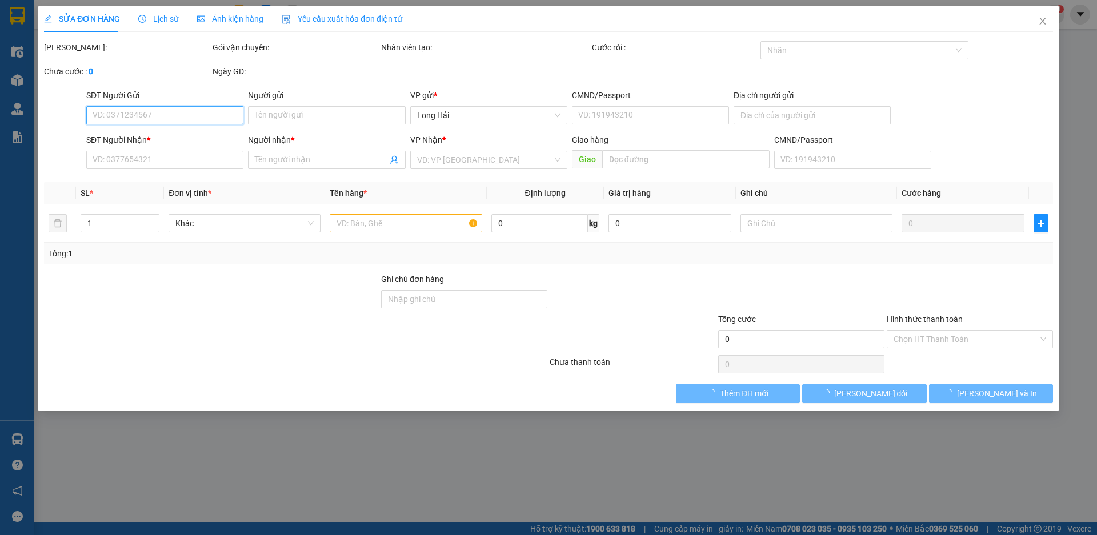
type input "0931231936"
type input "hien"
type input "068303009524"
type input "0919113429"
type input "duyệt"
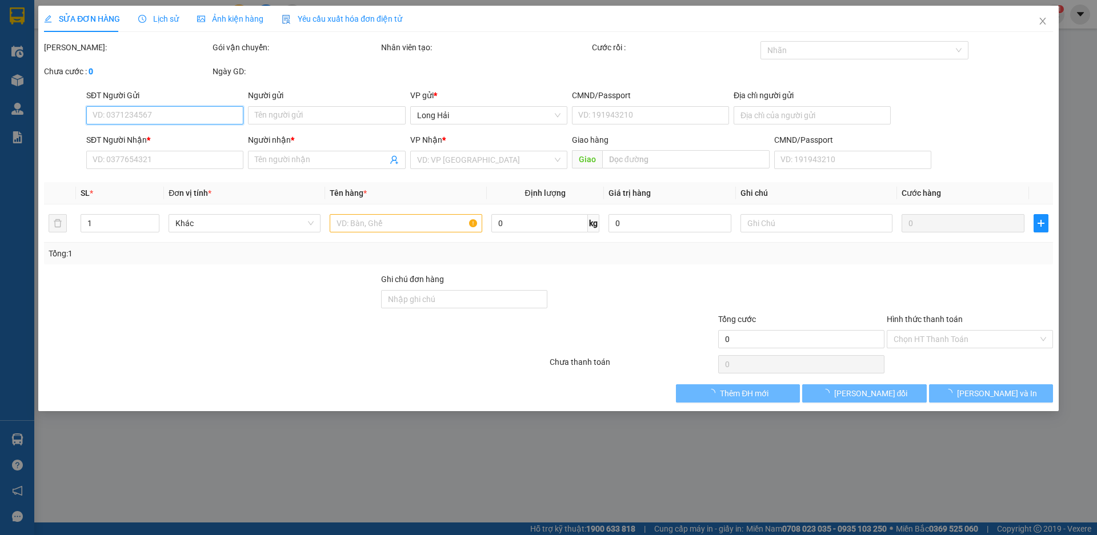
type input "60.000"
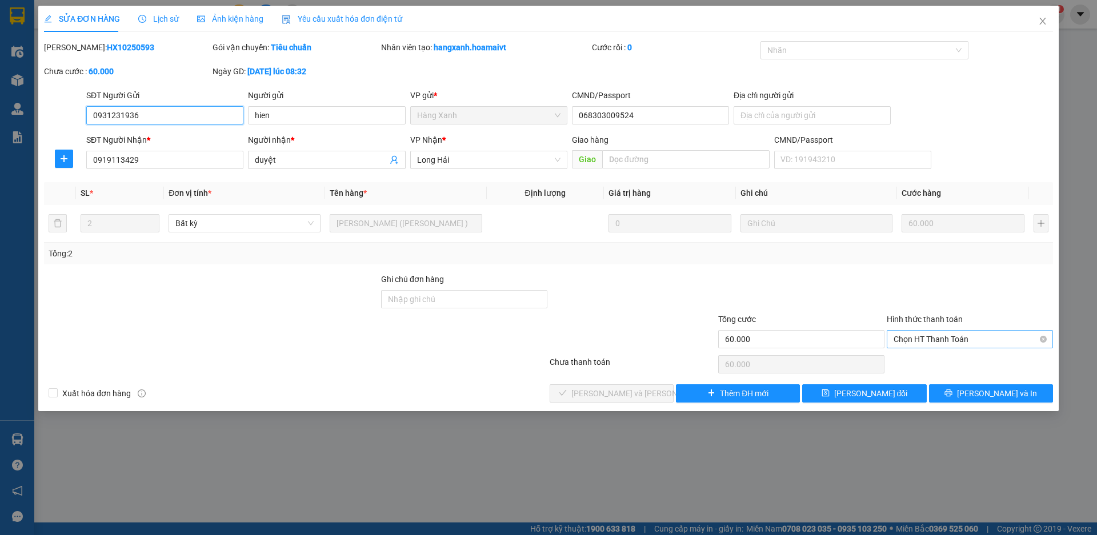
click at [916, 336] on span "Chọn HT Thanh Toán" at bounding box center [970, 339] width 153 height 17
click at [915, 366] on div "Tại văn phòng" at bounding box center [970, 362] width 153 height 13
type input "0"
click at [598, 397] on span "Lưu và Giao hàng" at bounding box center [648, 393] width 154 height 13
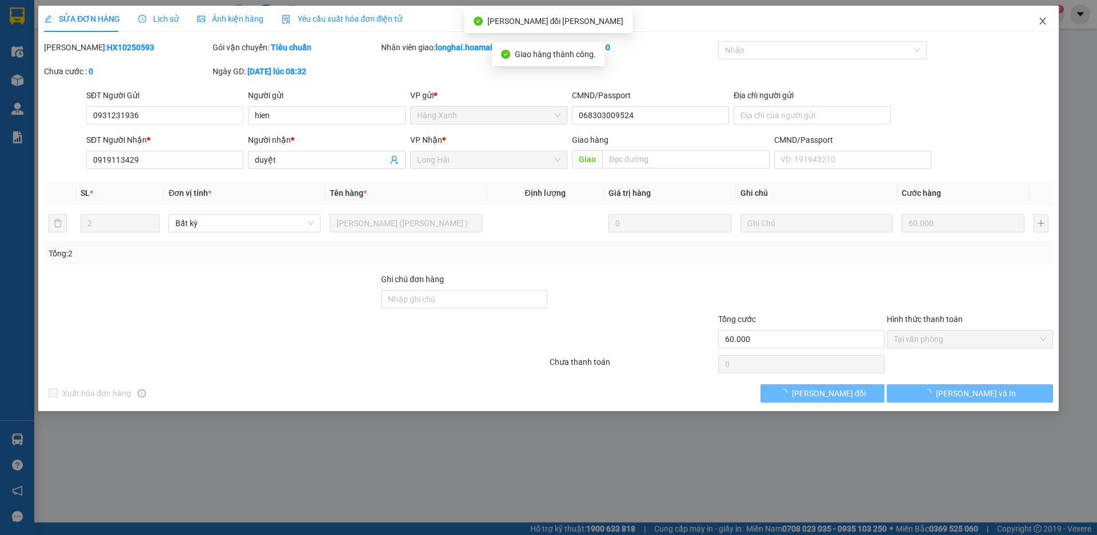
click at [1042, 19] on icon "close" at bounding box center [1042, 21] width 9 height 9
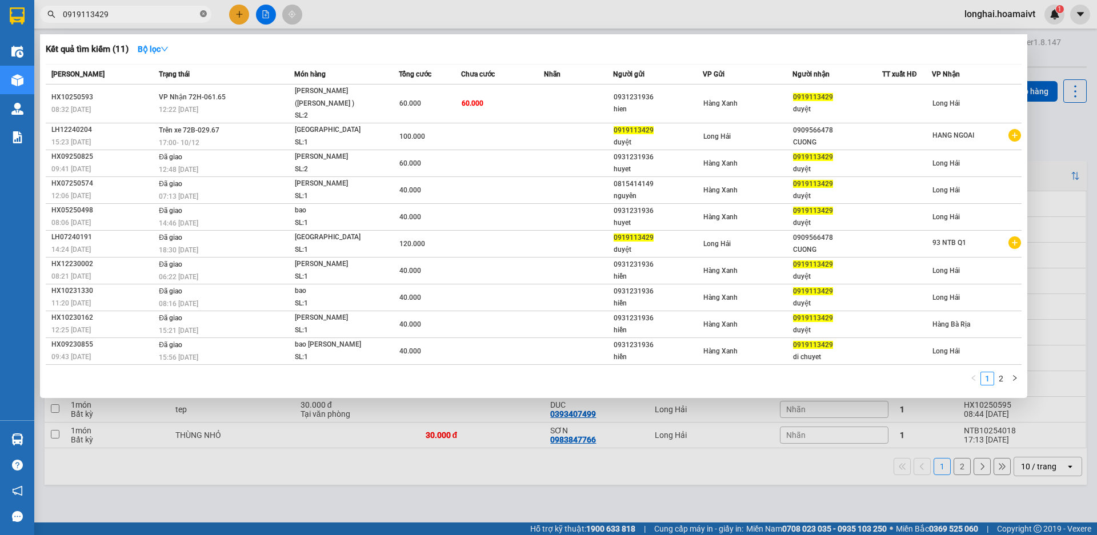
click at [203, 10] on span at bounding box center [203, 14] width 7 height 11
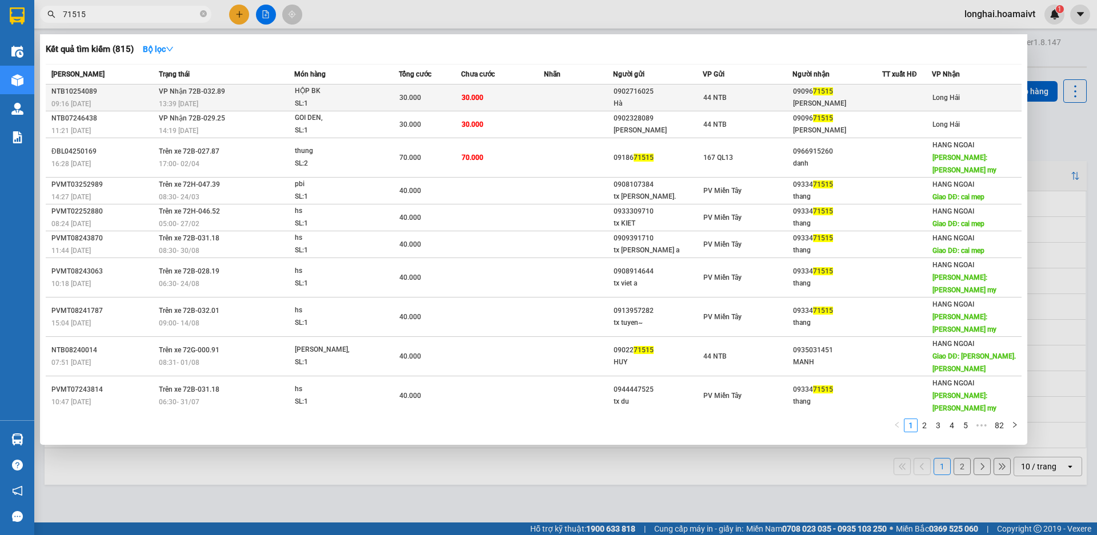
type input "71515"
click at [479, 89] on td "30.000" at bounding box center [502, 98] width 83 height 27
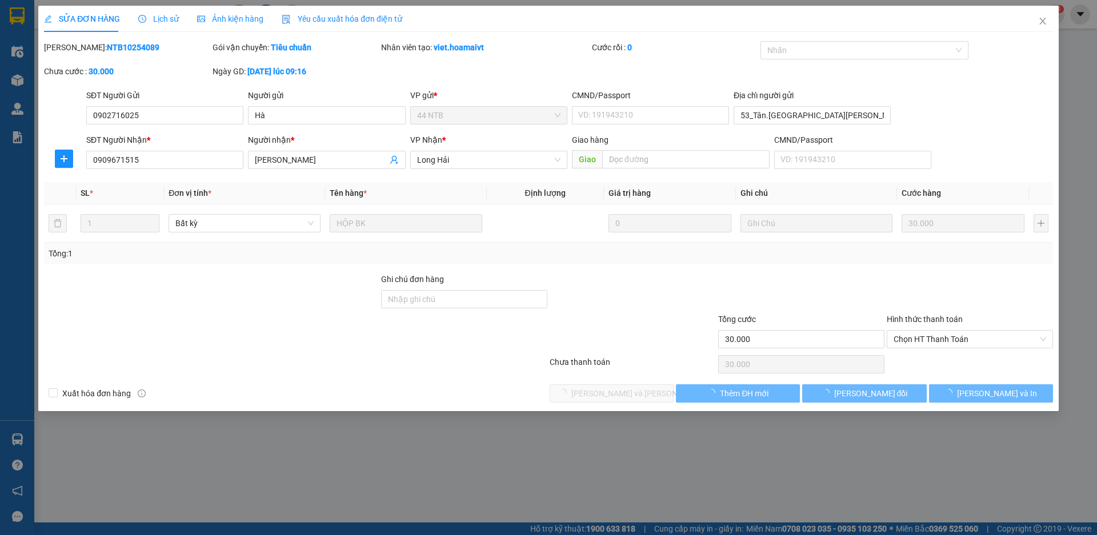
type input "0902716025"
type input "Hà"
type input "53_Tân.Hải_Tân.Bình"
type input "0909671515"
type input "Quỳnh Anh"
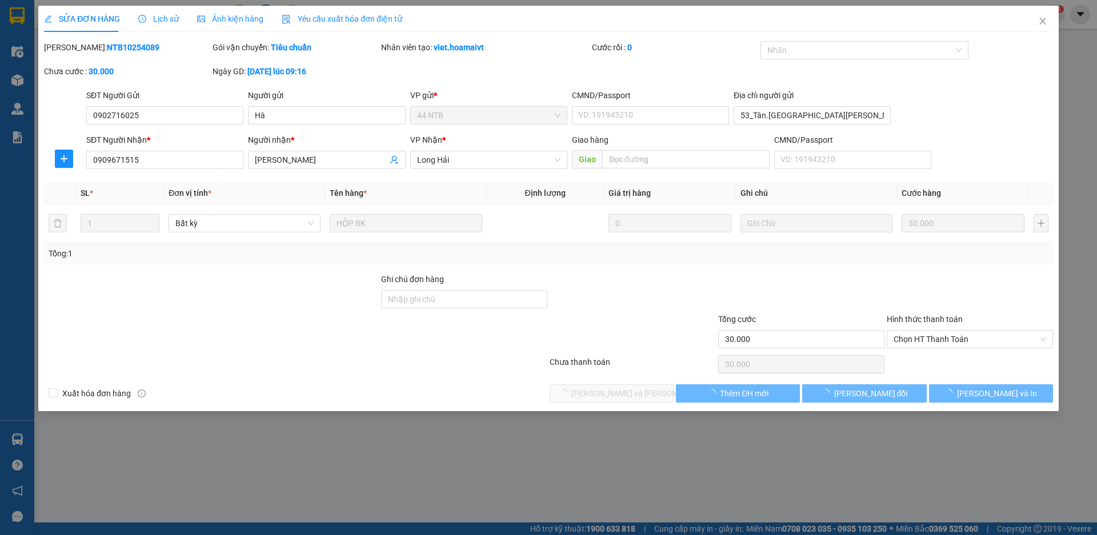
type input "30.000"
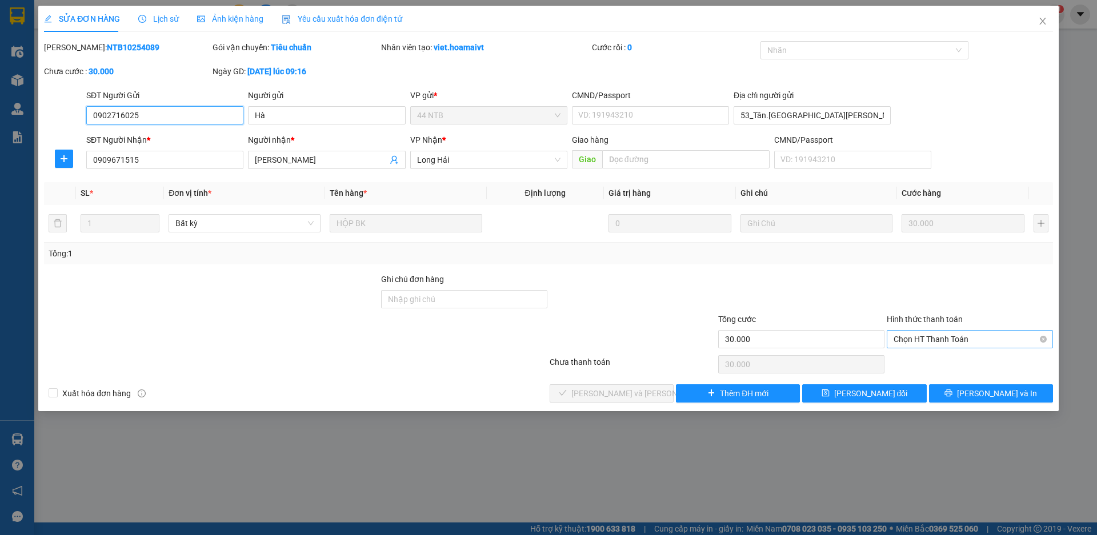
click at [904, 341] on span "Chọn HT Thanh Toán" at bounding box center [970, 339] width 153 height 17
click at [908, 369] on div "Tại văn phòng" at bounding box center [970, 362] width 166 height 18
type input "0"
click at [598, 393] on span "Lưu và Giao hàng" at bounding box center [648, 393] width 154 height 13
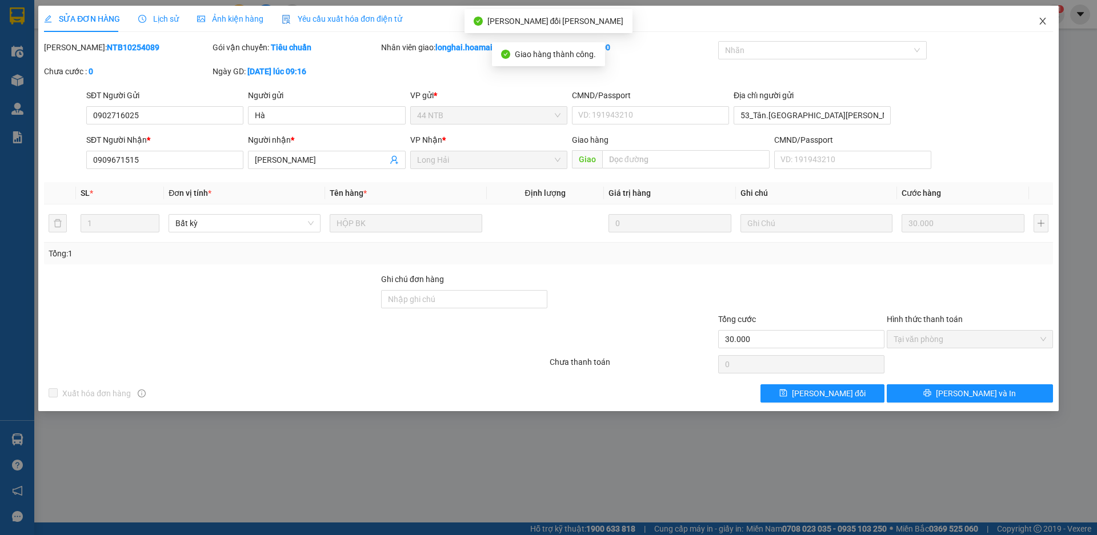
click at [1038, 19] on icon "close" at bounding box center [1042, 21] width 9 height 9
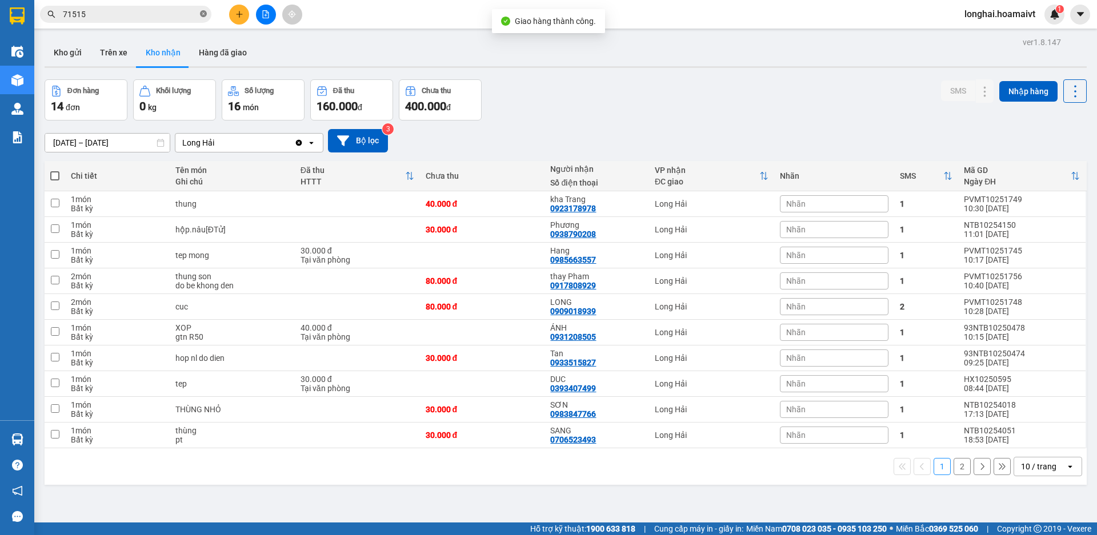
click at [202, 13] on icon "close-circle" at bounding box center [203, 13] width 7 height 7
click at [162, 11] on input "text" at bounding box center [130, 14] width 135 height 13
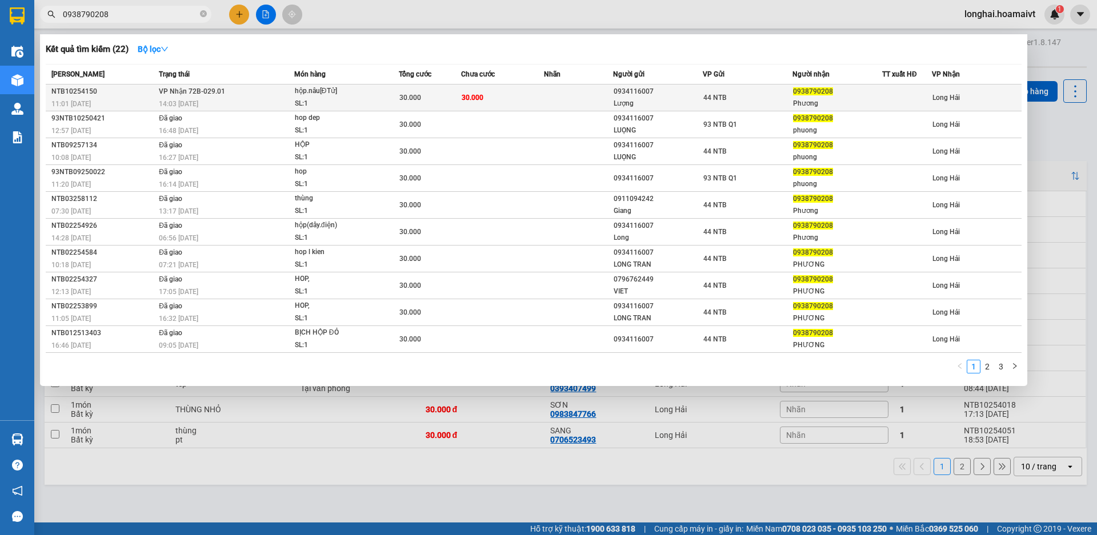
type input "0938790208"
click at [270, 97] on td "VP Nhận 72B-029.01 14:03 - 14/10" at bounding box center [225, 98] width 138 height 27
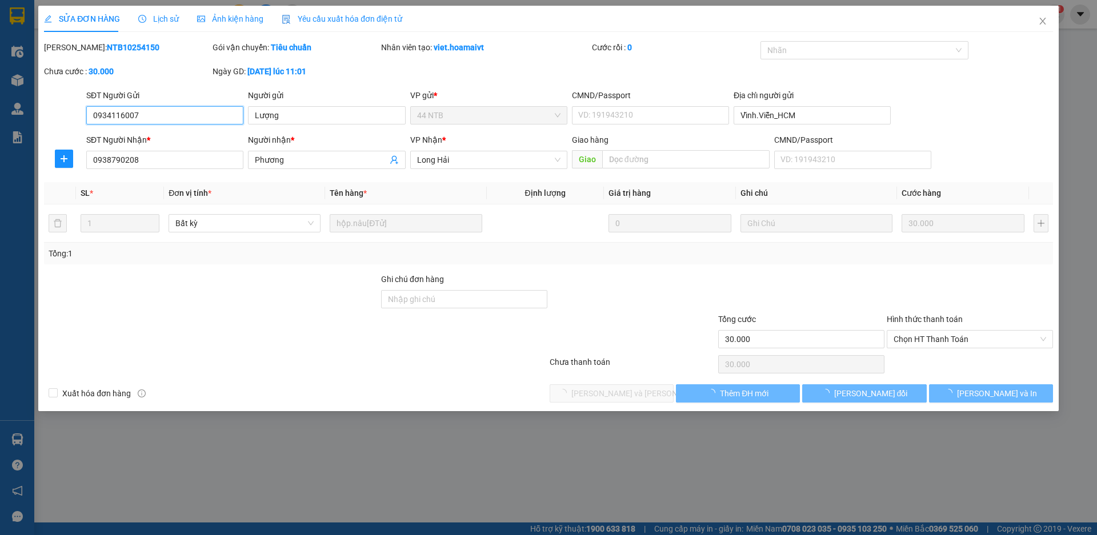
type input "0934116007"
type input "Lượng"
type input "Vĩnh.Viễn_HCM"
type input "0938790208"
type input "Phương"
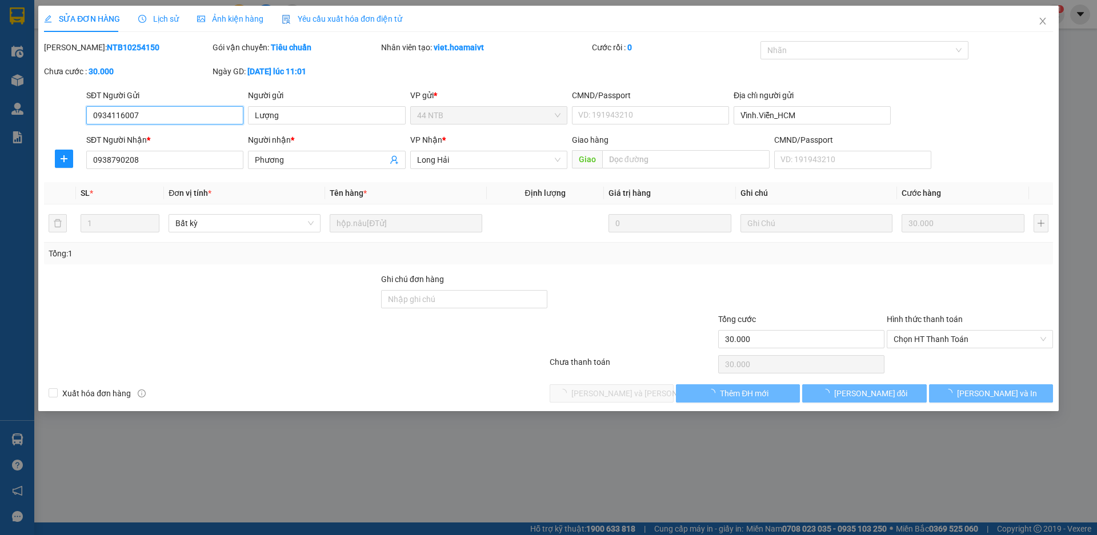
type input "30.000"
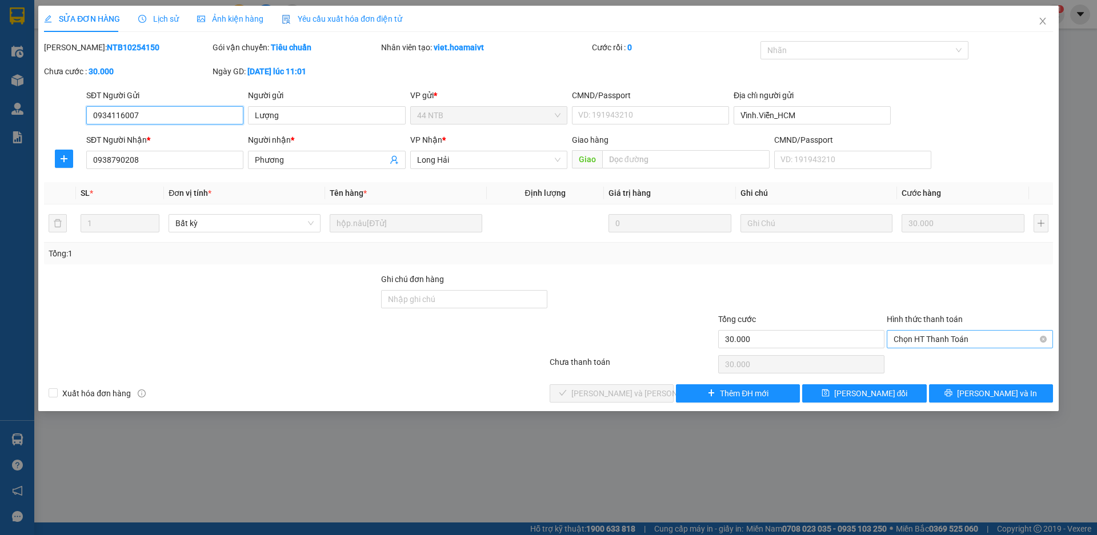
click at [963, 342] on span "Chọn HT Thanh Toán" at bounding box center [970, 339] width 153 height 17
click at [951, 367] on div "Tại văn phòng" at bounding box center [970, 362] width 153 height 13
type input "0"
click at [650, 394] on button "Lưu và Giao hàng" at bounding box center [612, 393] width 124 height 18
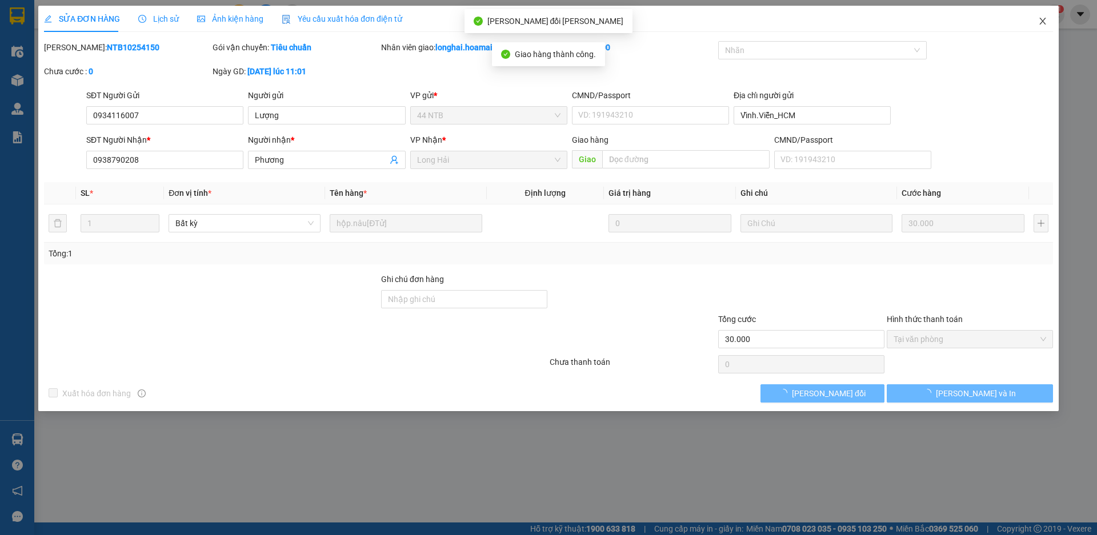
click at [1035, 21] on span "Close" at bounding box center [1043, 22] width 32 height 32
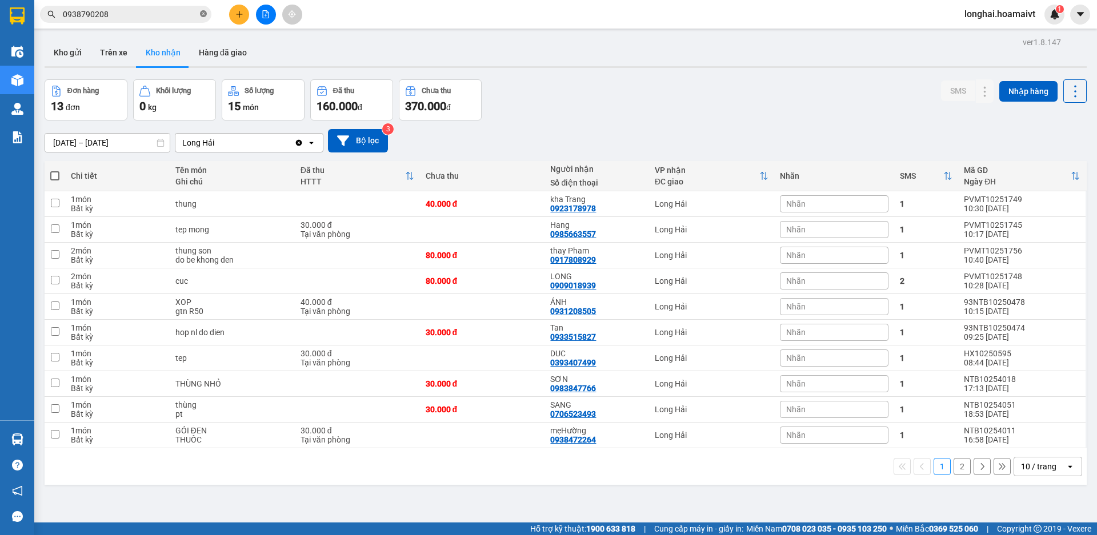
click at [202, 15] on icon "close-circle" at bounding box center [203, 13] width 7 height 7
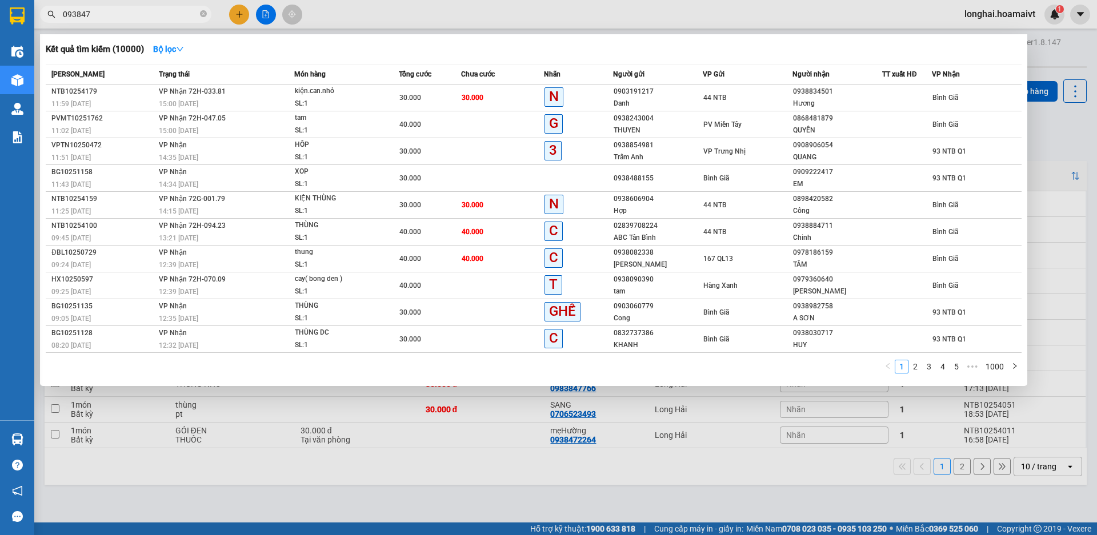
type input "0938472"
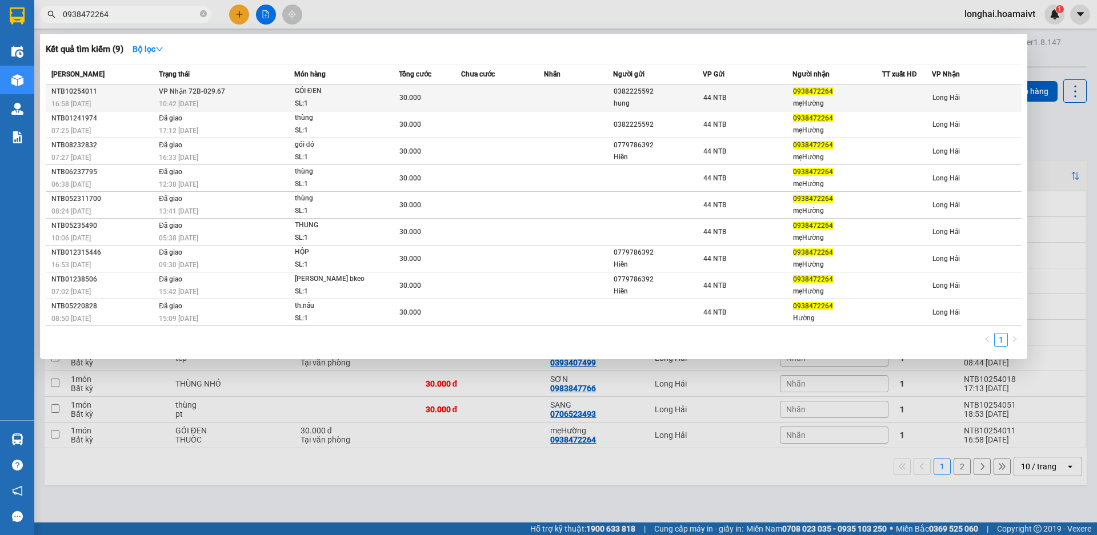
type input "0938472264"
click at [476, 92] on td at bounding box center [502, 98] width 83 height 27
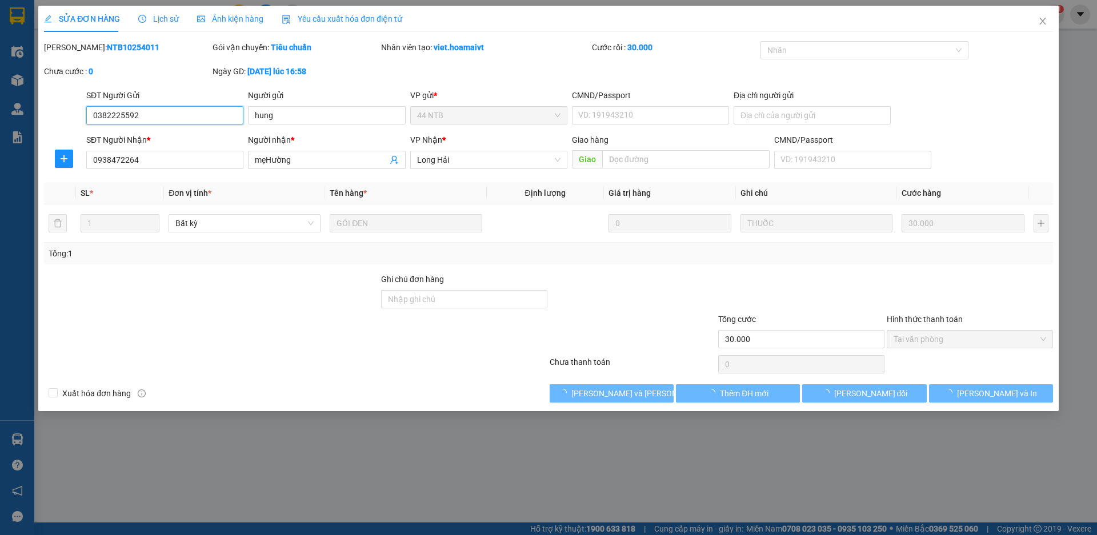
type input "0382225592"
type input "hung"
type input "0938472264"
type input "mẹHường"
type input "30.000"
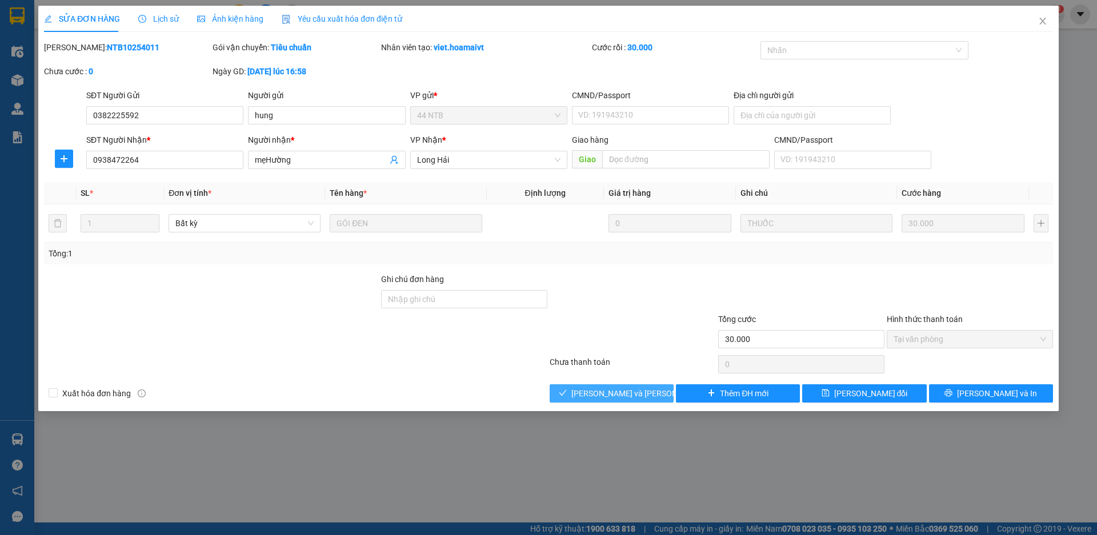
click at [608, 400] on button "[PERSON_NAME] và [PERSON_NAME] hàng" at bounding box center [612, 393] width 124 height 18
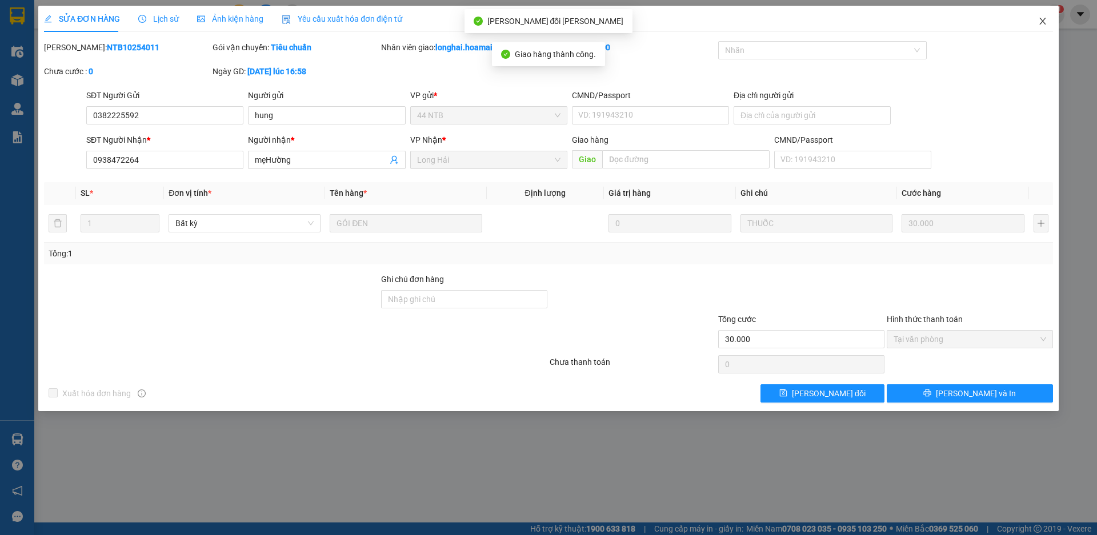
click at [1047, 17] on span "Close" at bounding box center [1043, 22] width 32 height 32
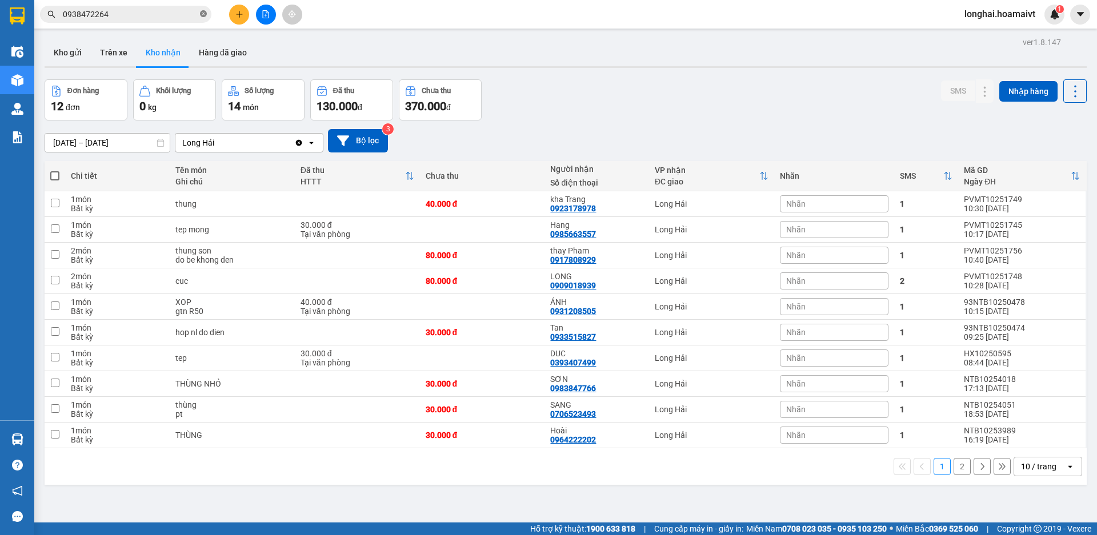
click at [203, 17] on icon "close-circle" at bounding box center [203, 13] width 7 height 7
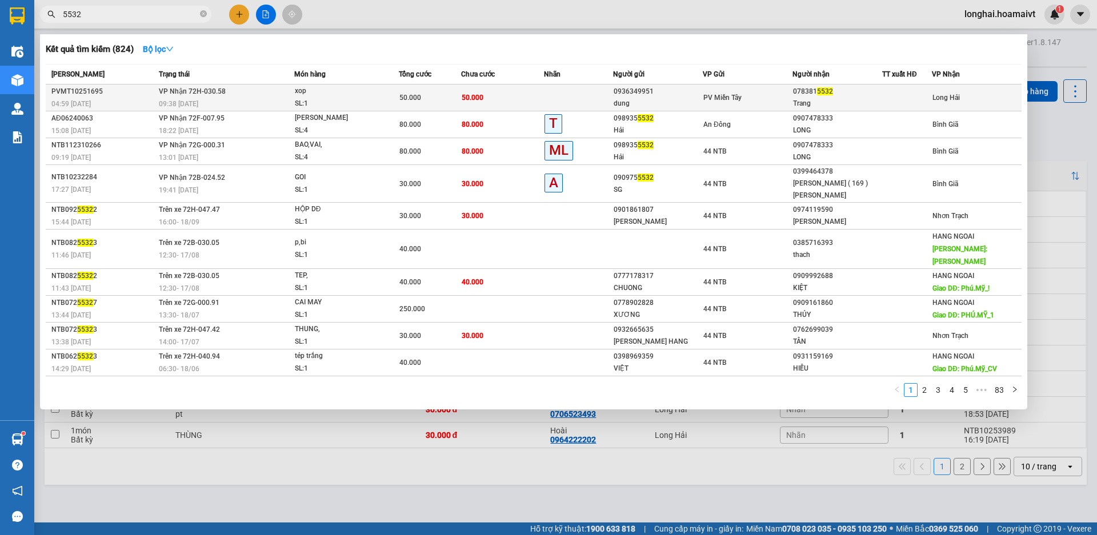
type input "5532"
click at [472, 91] on td "50.000" at bounding box center [502, 98] width 83 height 27
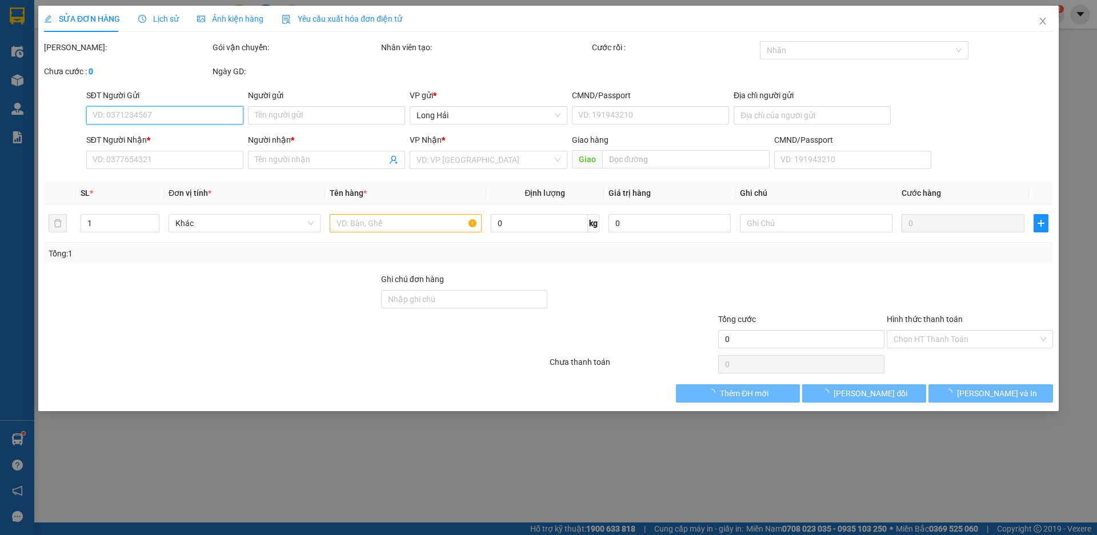
type input "0936349951"
type input "dung"
type input "091072023796"
type input "quan binh tan"
type input "0783815532"
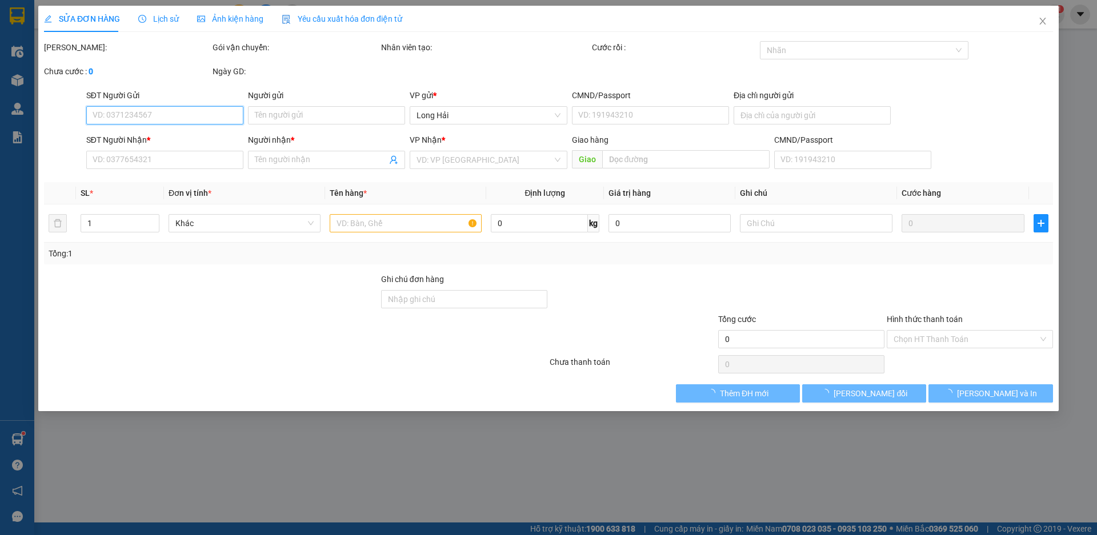
type input "Trang"
type input "50.000"
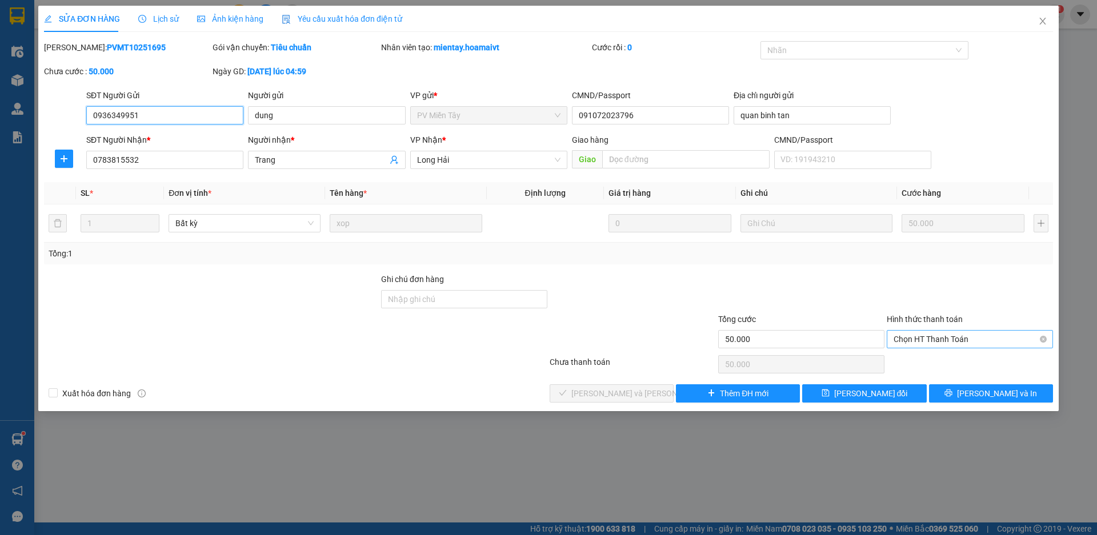
click at [932, 334] on span "Chọn HT Thanh Toán" at bounding box center [970, 339] width 153 height 17
click at [924, 356] on div "Tại văn phòng" at bounding box center [970, 362] width 153 height 13
type input "0"
click at [639, 392] on span "[PERSON_NAME] và [PERSON_NAME] hàng" at bounding box center [648, 393] width 154 height 13
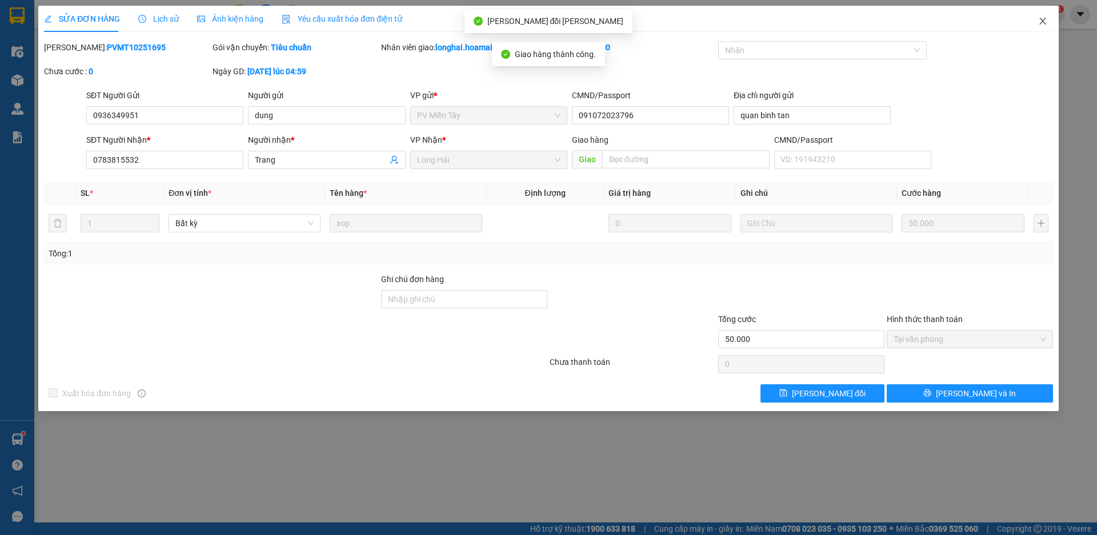
click at [1043, 22] on icon "close" at bounding box center [1042, 21] width 6 height 7
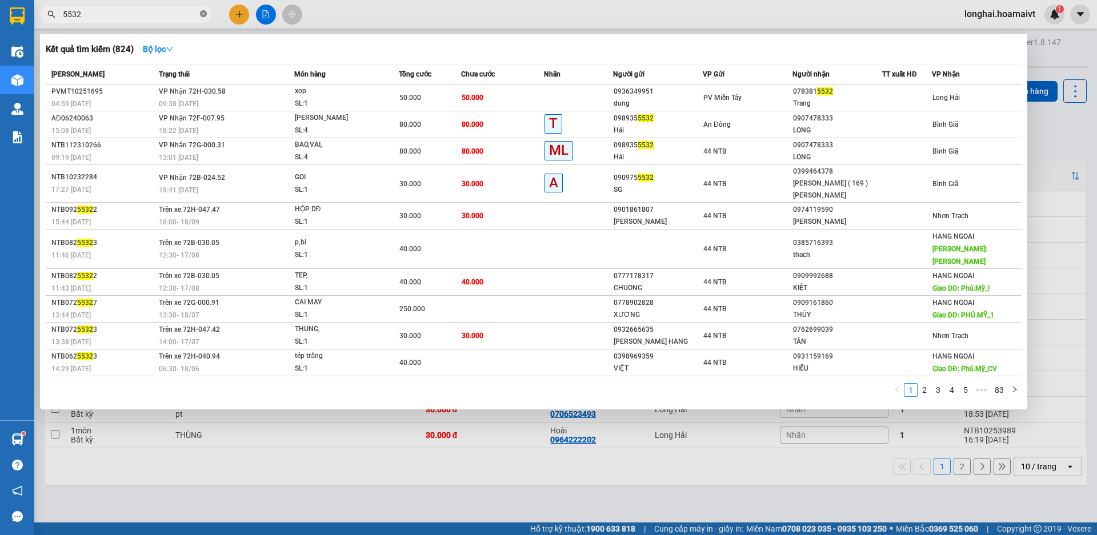
click at [202, 14] on icon "close-circle" at bounding box center [203, 13] width 7 height 7
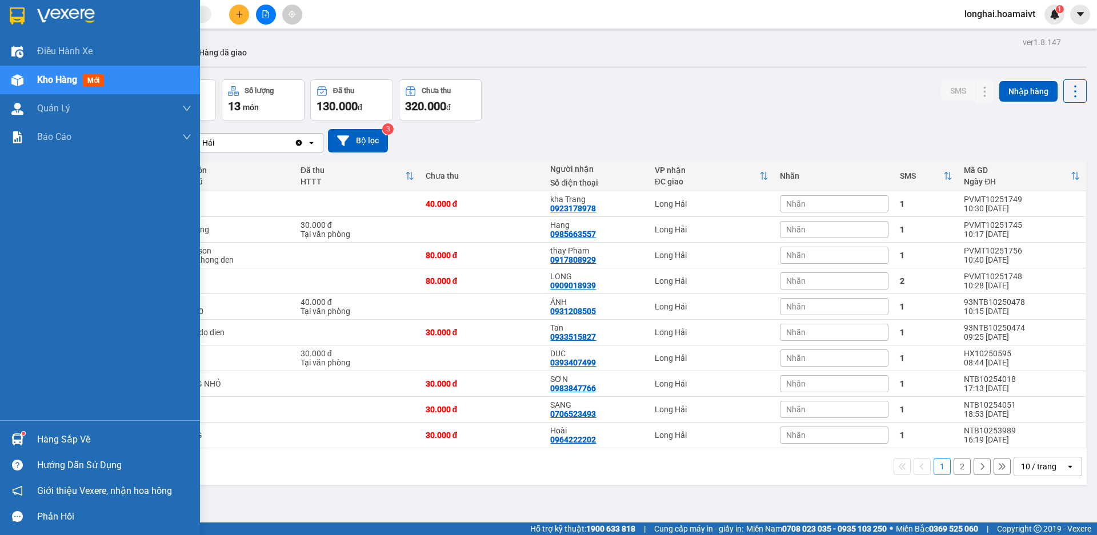
click at [39, 444] on div "Hàng sắp về" at bounding box center [114, 439] width 154 height 17
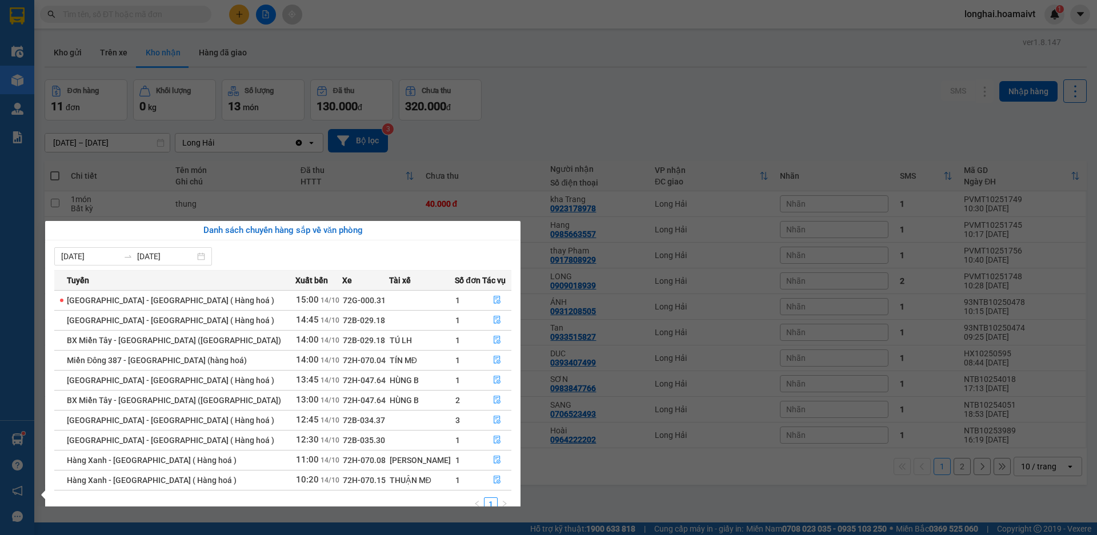
scroll to position [18, 0]
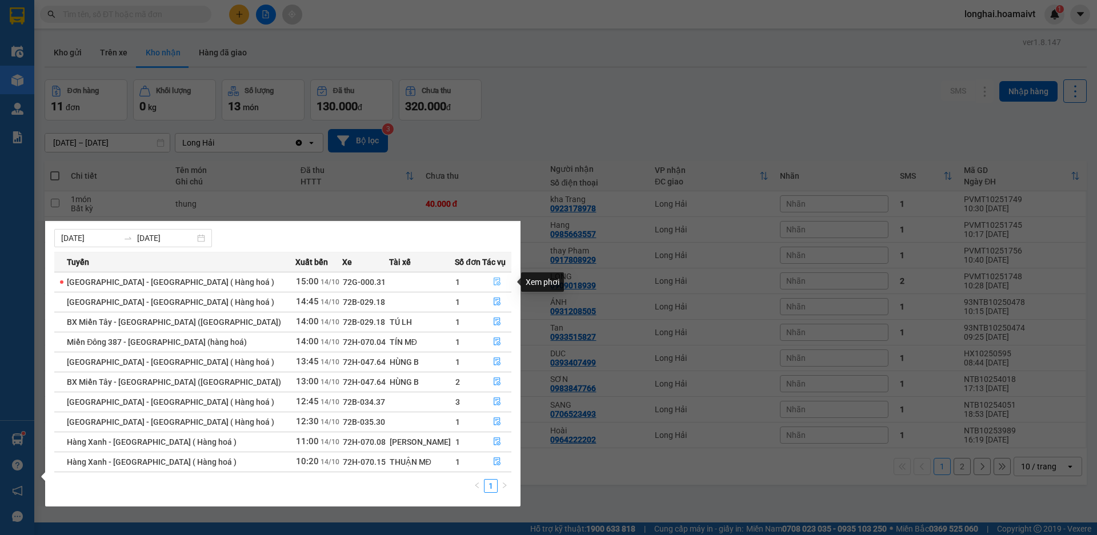
click at [494, 280] on icon "file-done" at bounding box center [497, 282] width 7 height 8
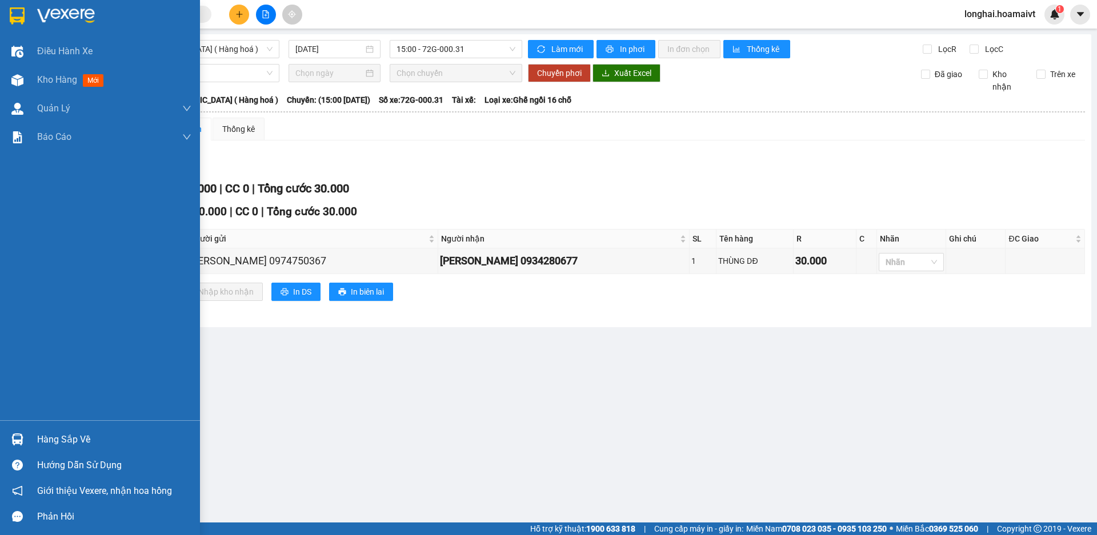
click at [52, 439] on div "Hàng sắp về" at bounding box center [114, 439] width 154 height 17
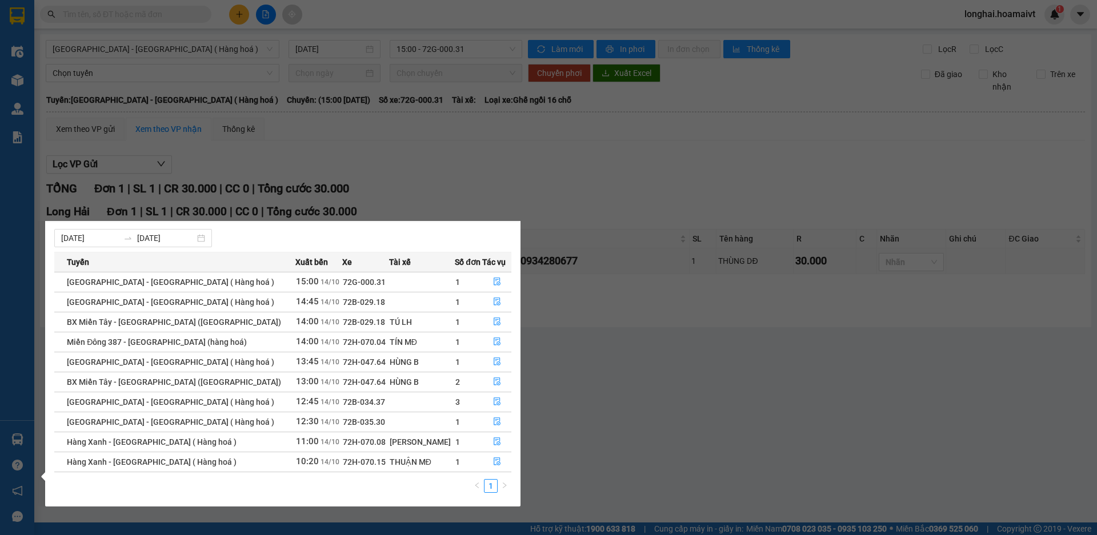
click at [703, 385] on section "Kết quả [PERSON_NAME] ( 824 ) Bộ lọc Mã ĐH Trạng thái Món hàng Tổng [PERSON_NAM…" at bounding box center [548, 267] width 1097 height 535
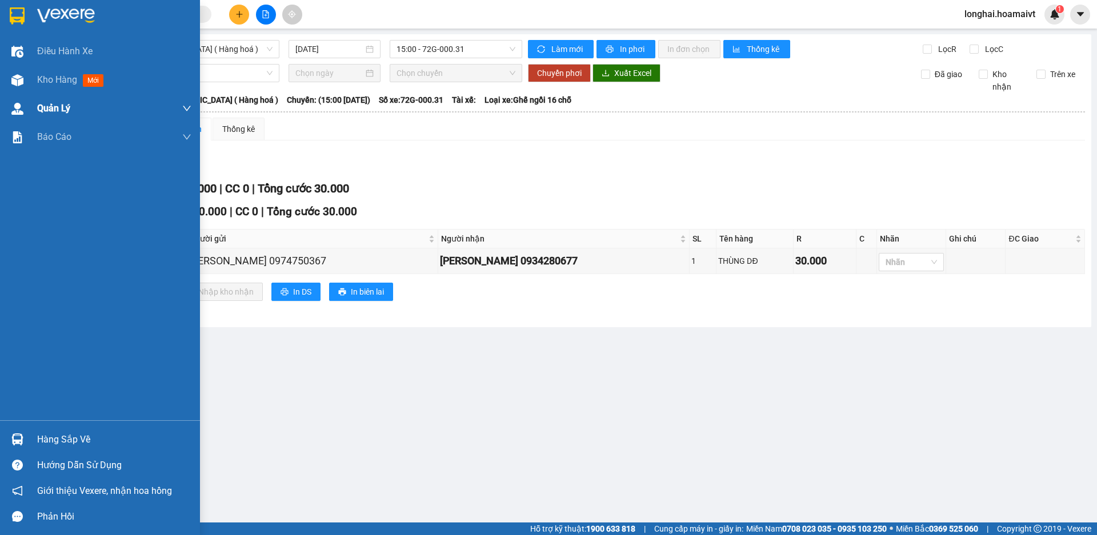
drag, startPoint x: 50, startPoint y: 81, endPoint x: 106, endPoint y: 97, distance: 57.8
click at [51, 81] on span "Kho hàng" at bounding box center [57, 79] width 40 height 11
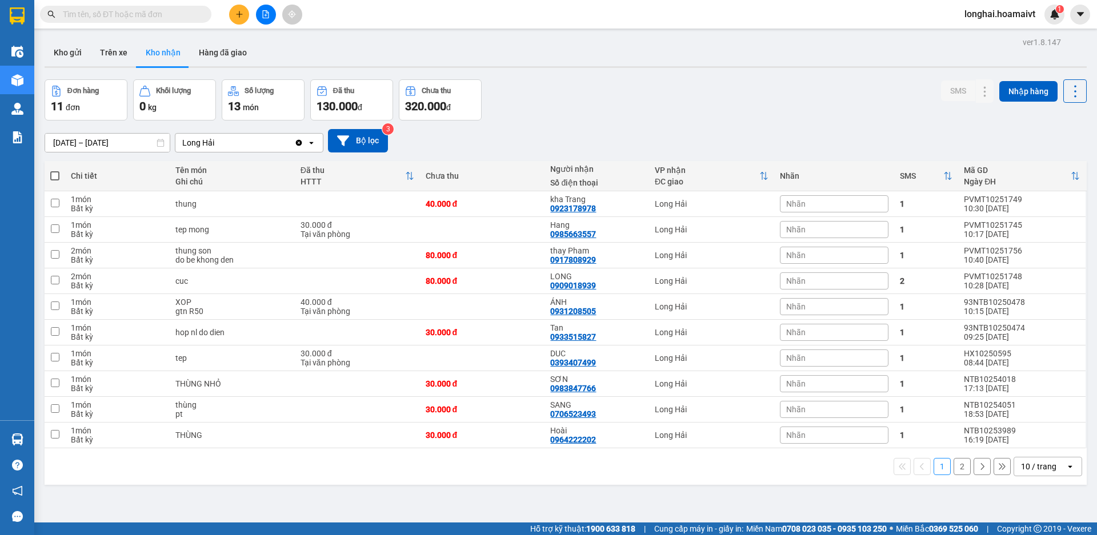
click at [177, 14] on input "text" at bounding box center [130, 14] width 135 height 13
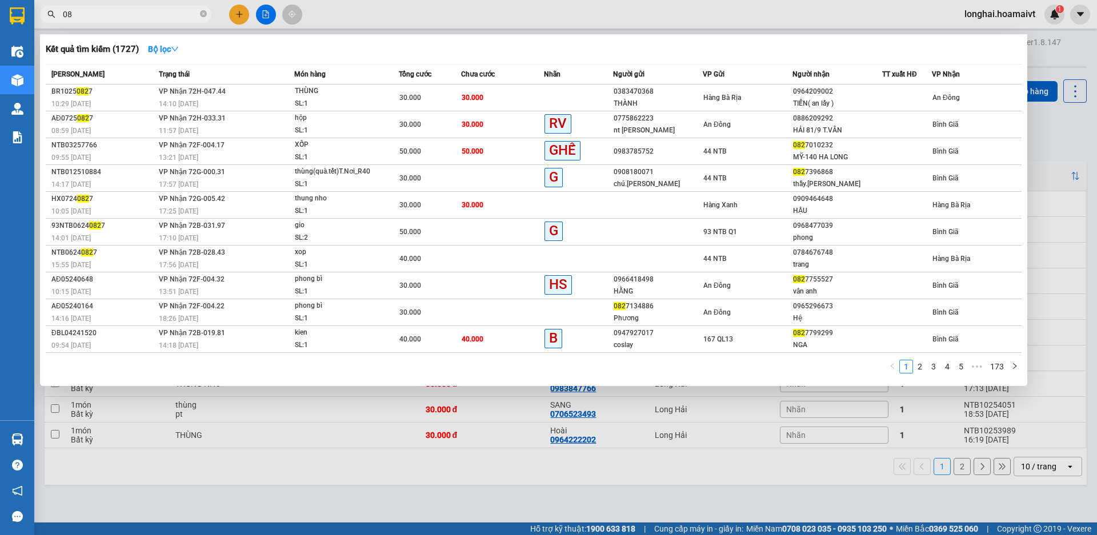
type input "0"
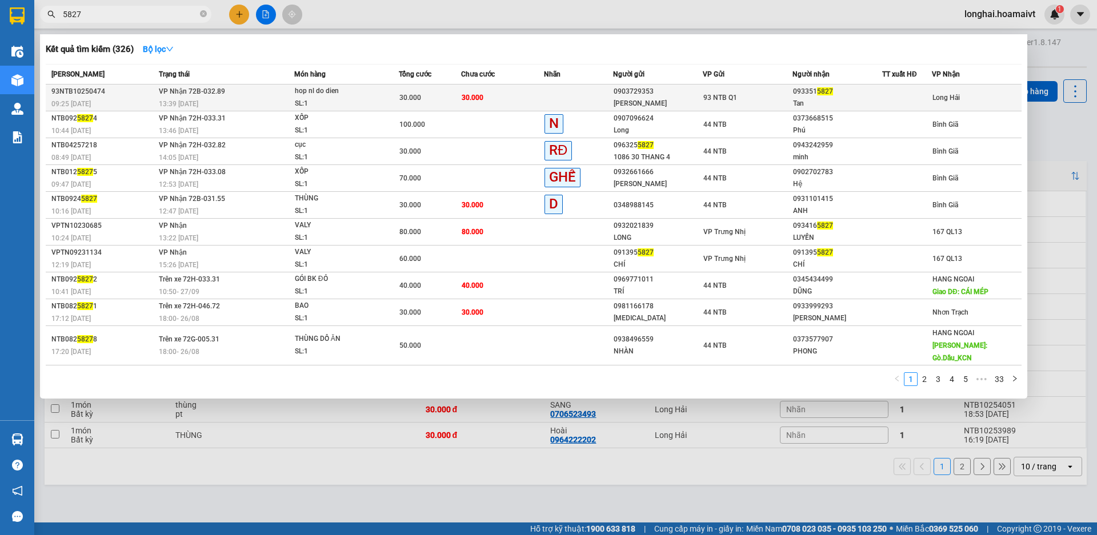
type input "5827"
click at [488, 101] on td "30.000" at bounding box center [502, 98] width 83 height 27
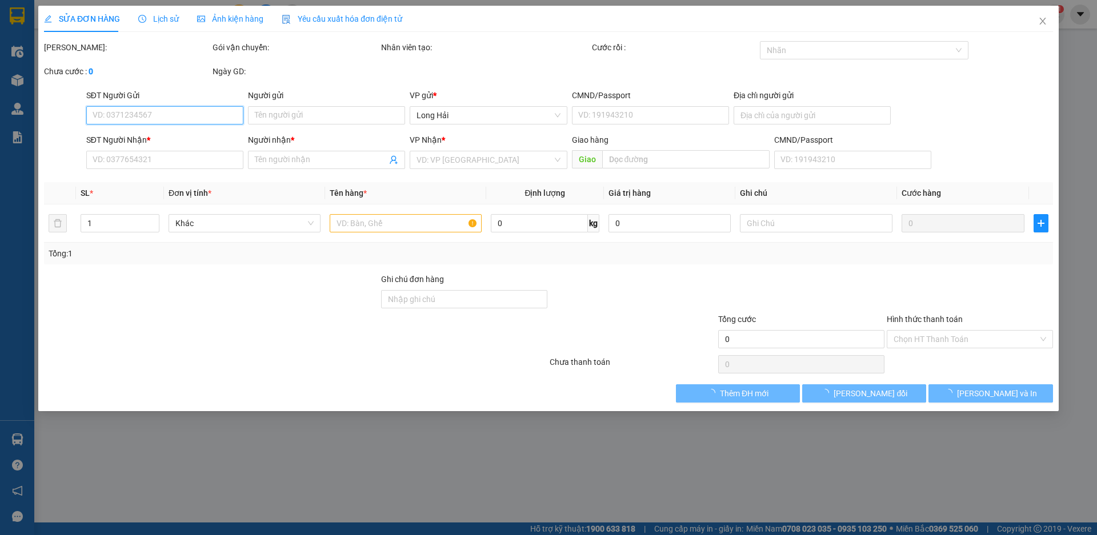
type input "0903729353"
type input "[PERSON_NAME]"
type input "1436 [PERSON_NAME] The [PERSON_NAME] Q8"
type input "0933515827"
type input "Tan"
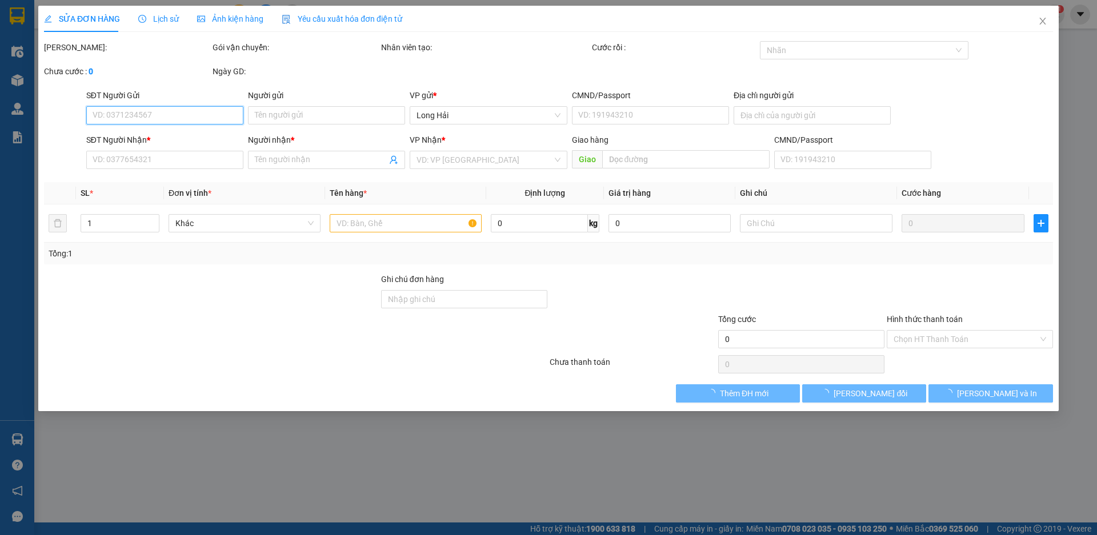
type input "30.000"
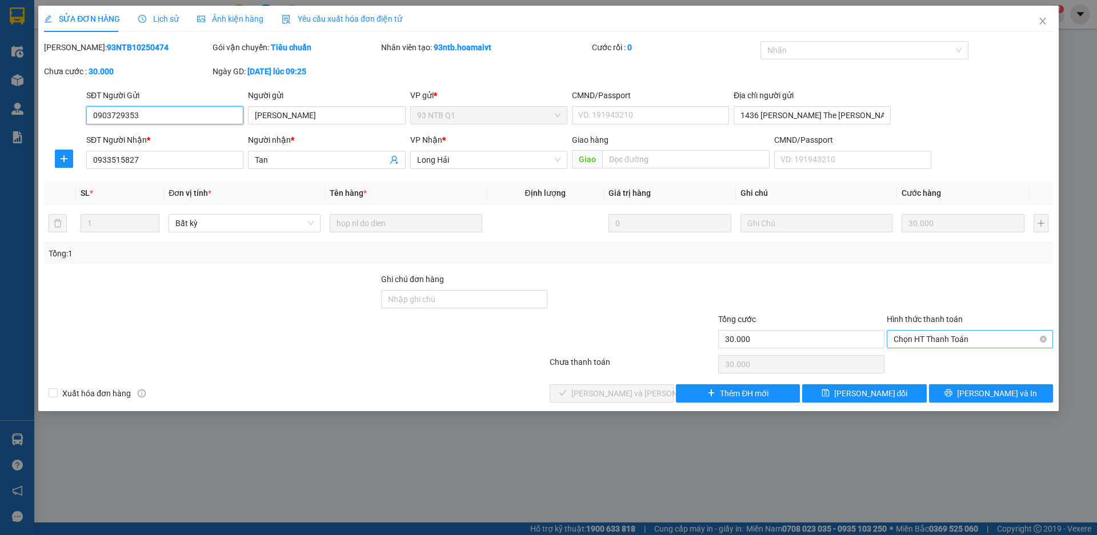
click at [979, 337] on span "Chọn HT Thanh Toán" at bounding box center [970, 339] width 153 height 17
drag, startPoint x: 981, startPoint y: 359, endPoint x: 942, endPoint y: 372, distance: 40.8
click at [981, 360] on div "Tại văn phòng" at bounding box center [970, 362] width 153 height 13
type input "0"
click at [588, 393] on span "[PERSON_NAME] và [PERSON_NAME] hàng" at bounding box center [648, 393] width 154 height 13
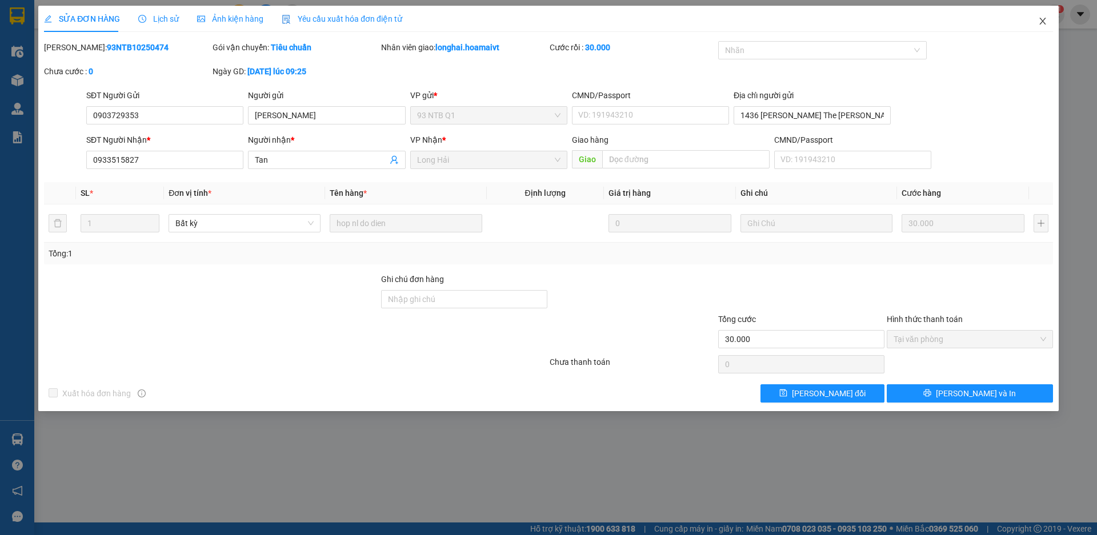
click at [1043, 19] on icon "close" at bounding box center [1042, 21] width 9 height 9
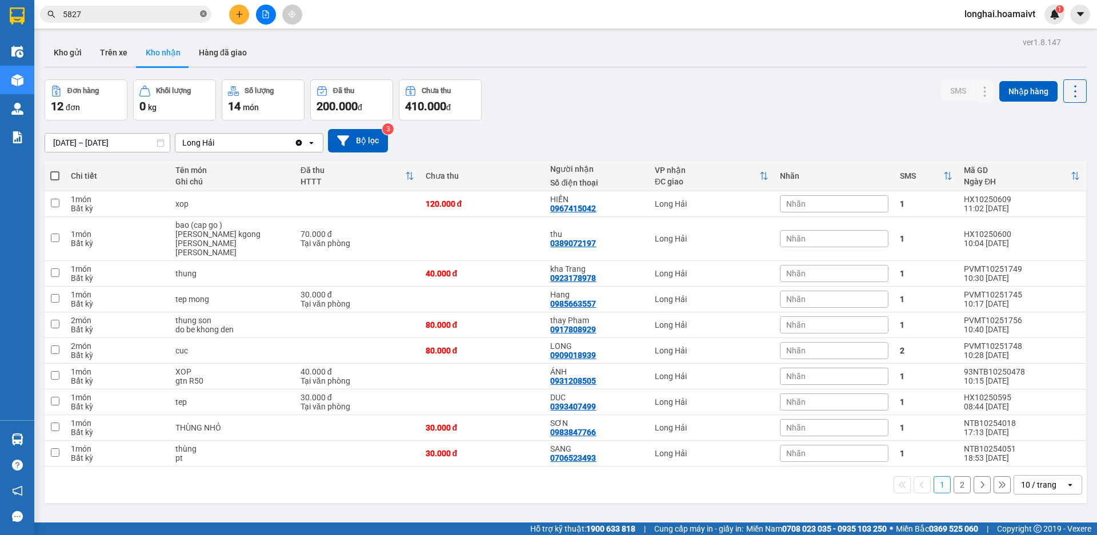
click at [203, 17] on icon "close-circle" at bounding box center [203, 13] width 7 height 7
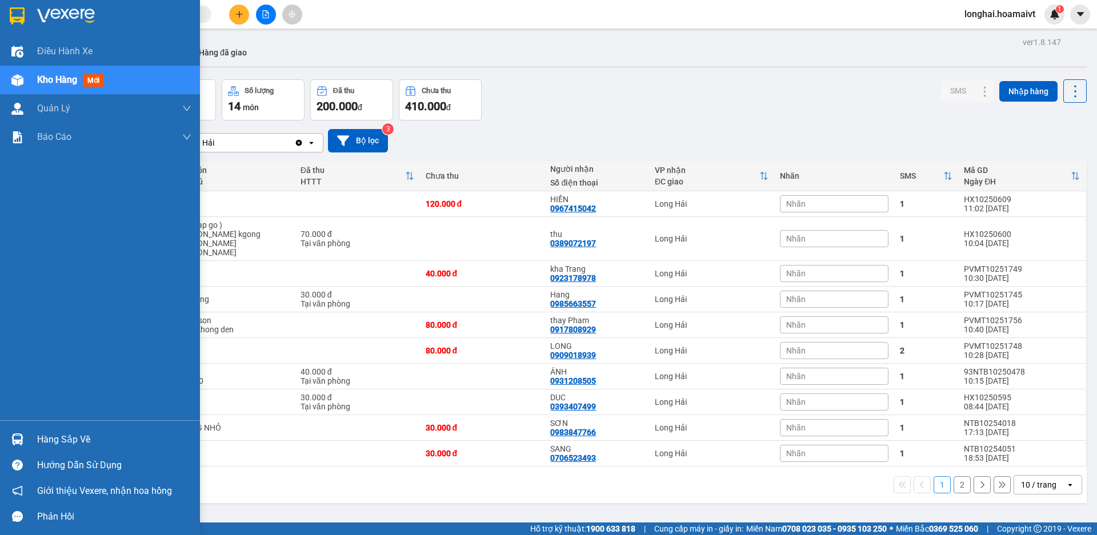
click at [41, 436] on div "Hàng sắp về" at bounding box center [114, 439] width 154 height 17
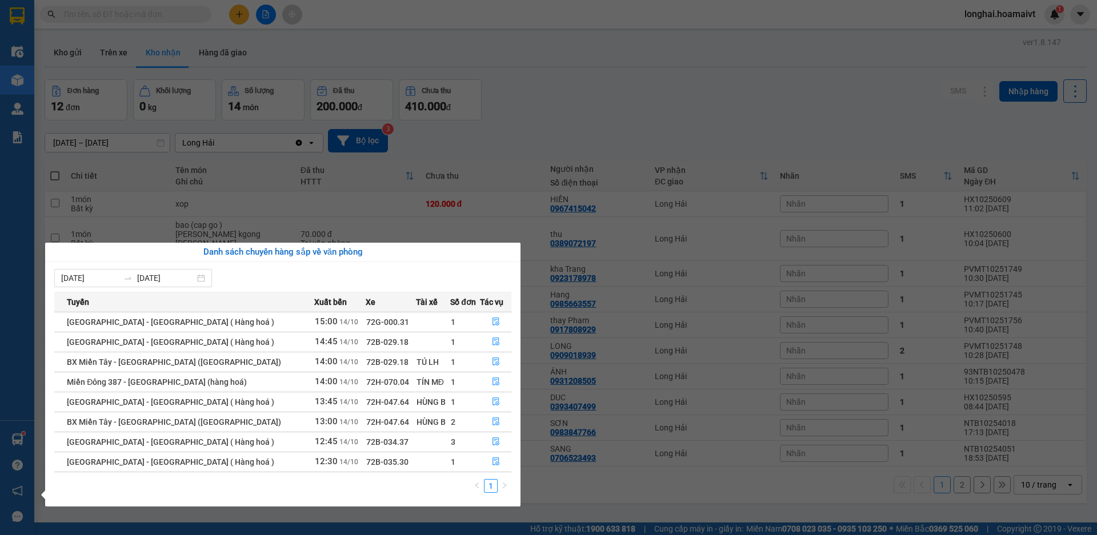
click at [597, 485] on section "Kết quả [PERSON_NAME] ( 326 ) Bộ lọc Mã ĐH Trạng thái Món hàng Tổng [PERSON_NAM…" at bounding box center [548, 267] width 1097 height 535
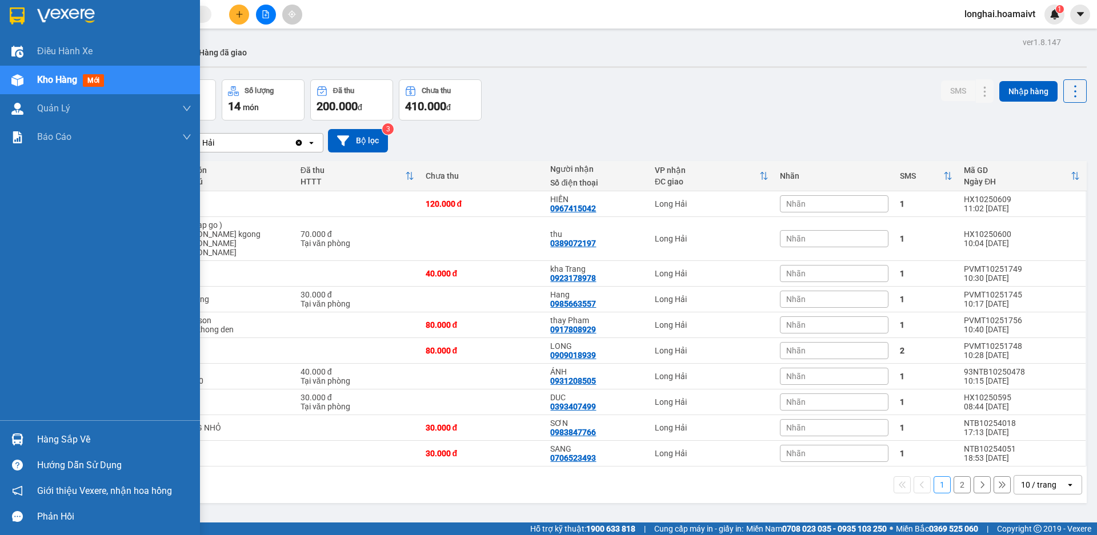
click at [85, 437] on div "Hàng sắp về" at bounding box center [114, 439] width 154 height 17
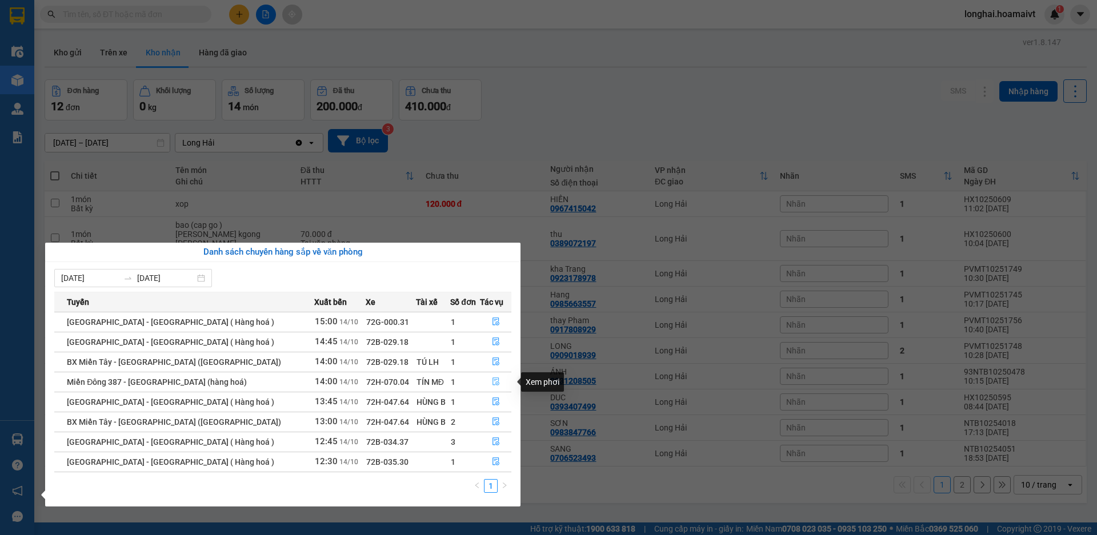
click at [494, 380] on icon "file-done" at bounding box center [496, 382] width 8 height 8
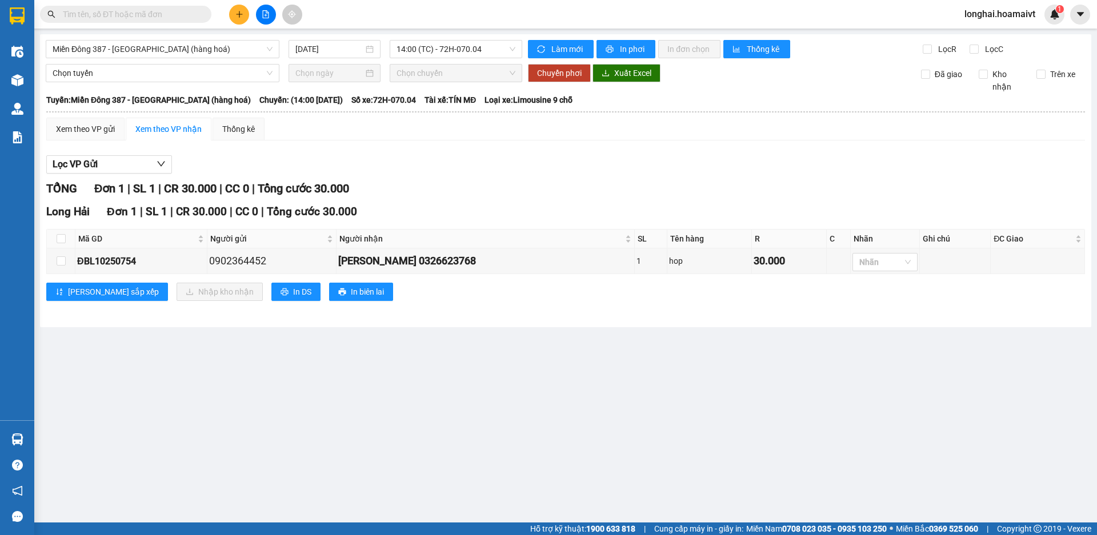
click at [73, 443] on main "[GEOGRAPHIC_DATA] 387 - [GEOGRAPHIC_DATA] (hàng hoá) [DATE] 14:00 (TC) - 72H-07…" at bounding box center [548, 261] width 1097 height 523
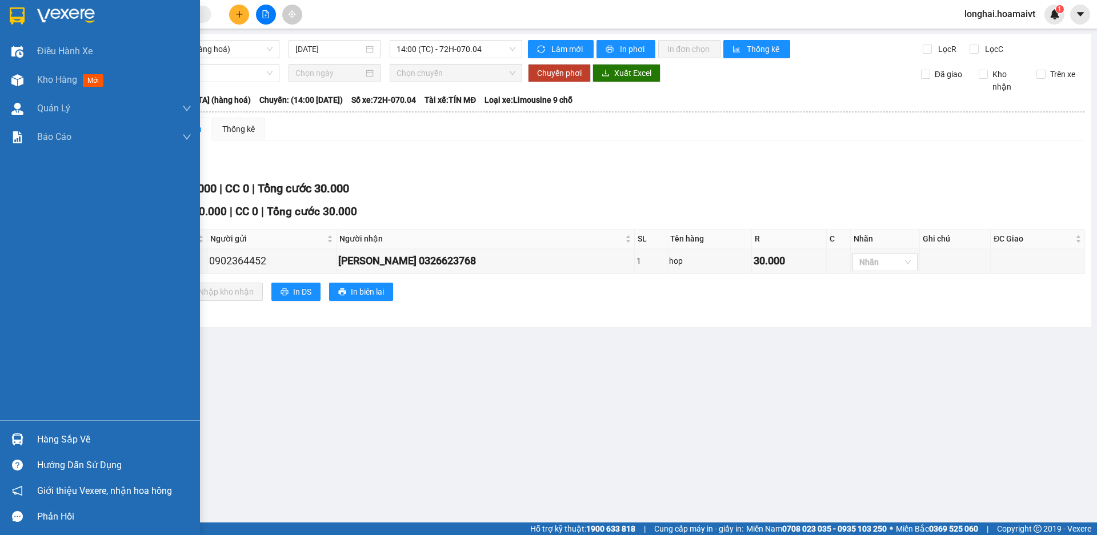
click at [66, 423] on div "Hàng sắp về Hướng dẫn sử dụng Giới thiệu Vexere, nhận hoa hồng Phản hồi" at bounding box center [100, 474] width 200 height 109
click at [68, 430] on div "Hàng sắp về" at bounding box center [100, 440] width 200 height 26
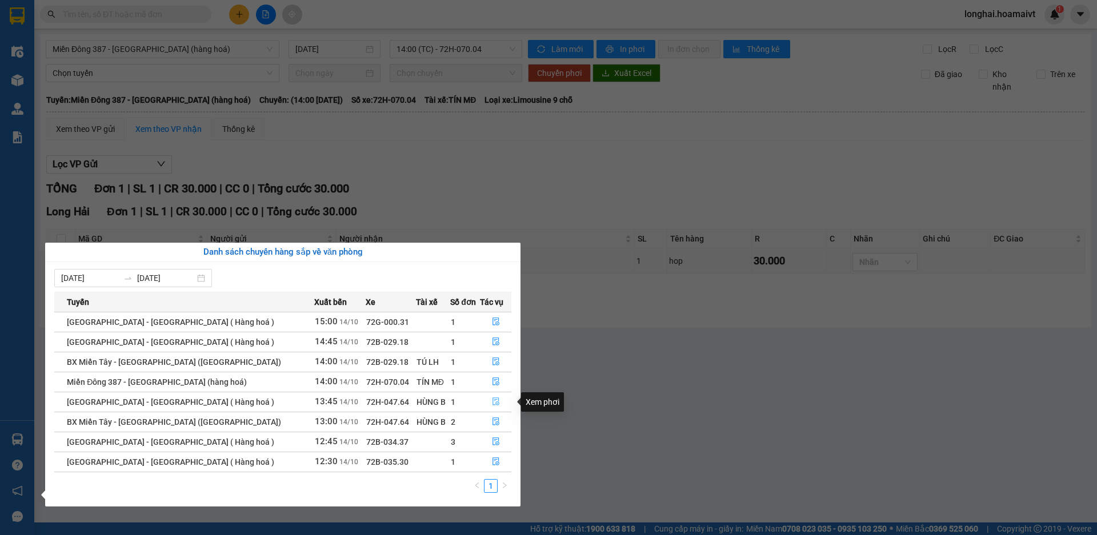
click at [495, 395] on button "button" at bounding box center [495, 402] width 30 height 18
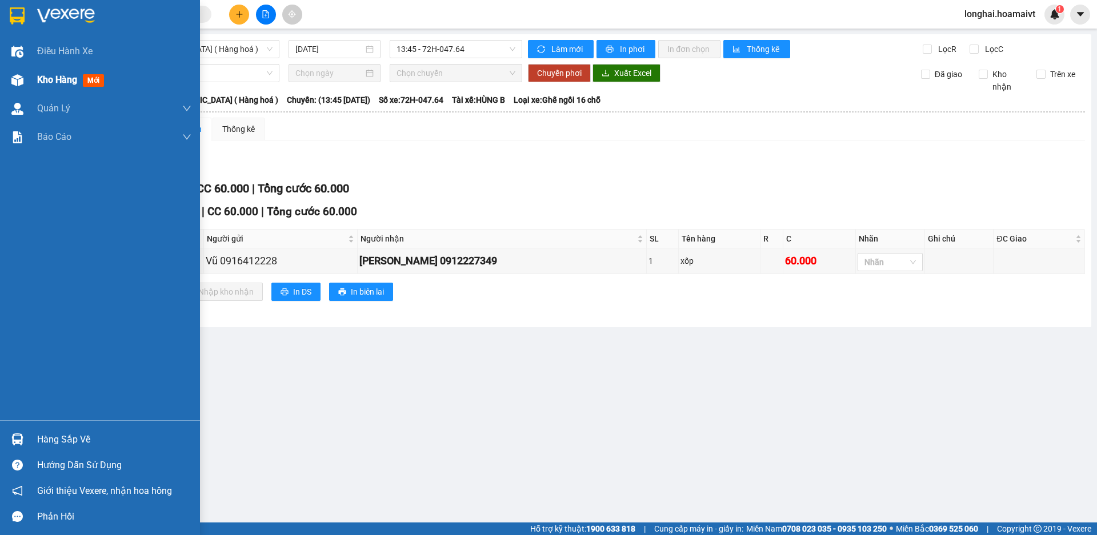
click at [53, 86] on div "Kho hàng mới" at bounding box center [72, 80] width 71 height 14
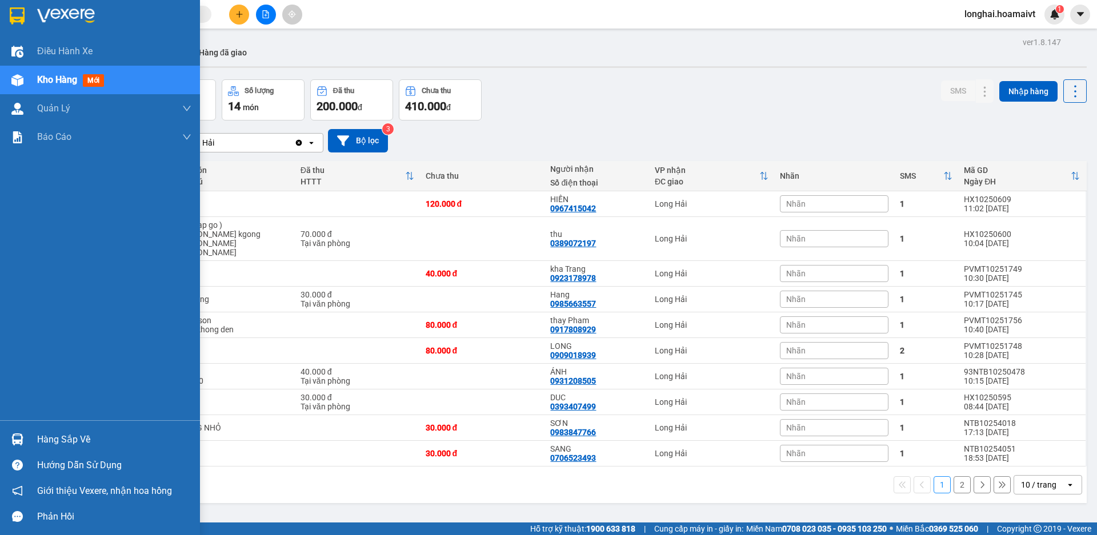
click at [67, 435] on div "Hàng sắp về" at bounding box center [114, 439] width 154 height 17
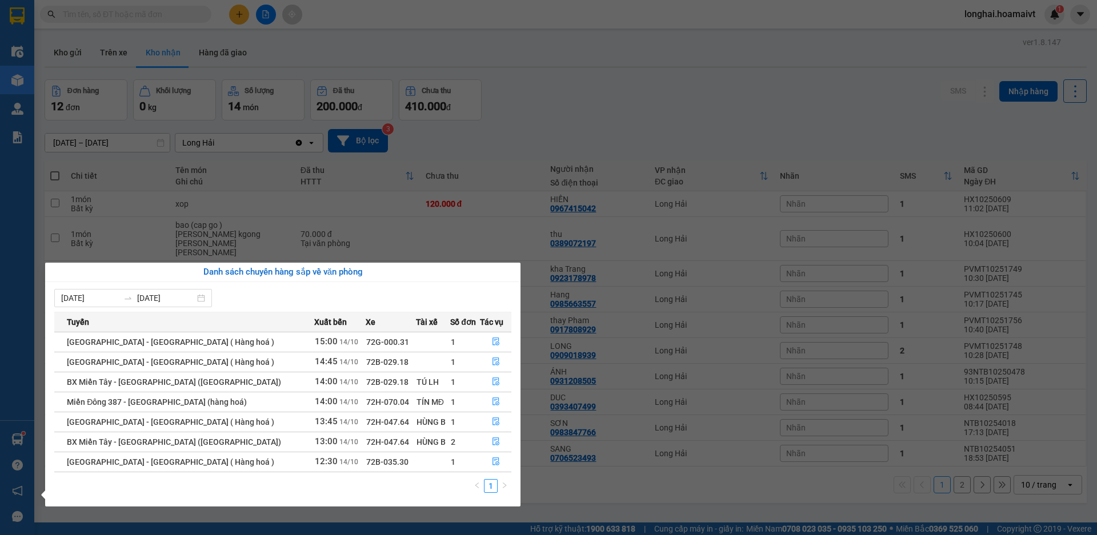
click at [707, 495] on section "Kết quả [PERSON_NAME] ( 326 ) Bộ lọc Mã ĐH Trạng thái Món hàng Tổng [PERSON_NAM…" at bounding box center [548, 267] width 1097 height 535
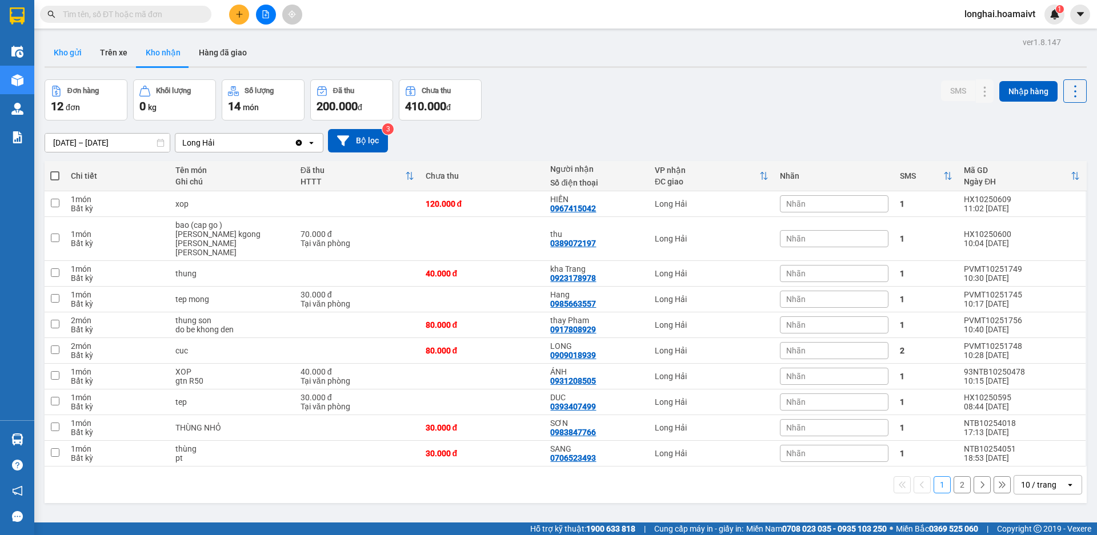
click at [53, 48] on button "Kho gửi" at bounding box center [68, 52] width 46 height 27
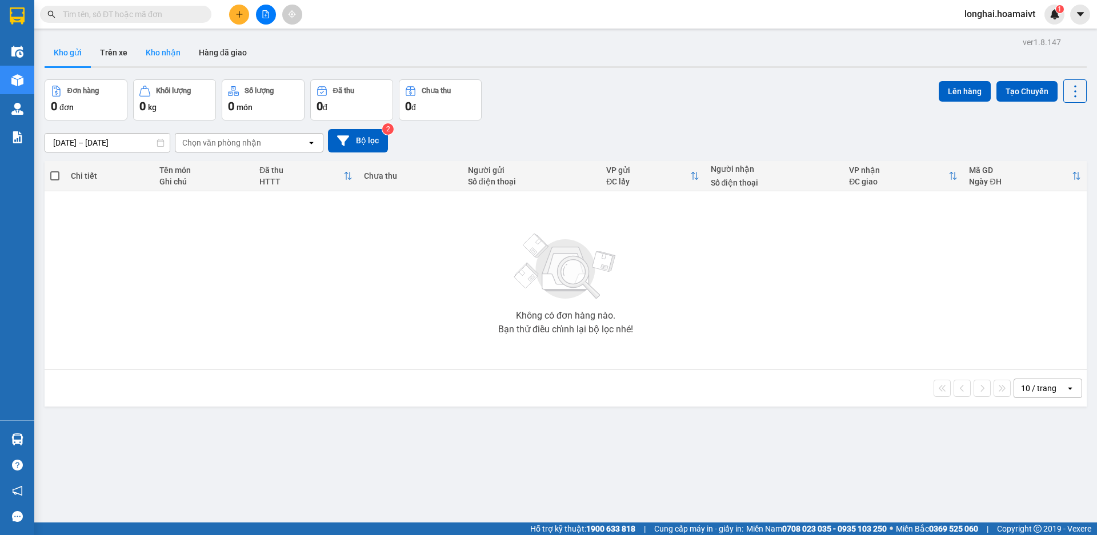
click at [157, 61] on button "Kho nhận" at bounding box center [163, 52] width 53 height 27
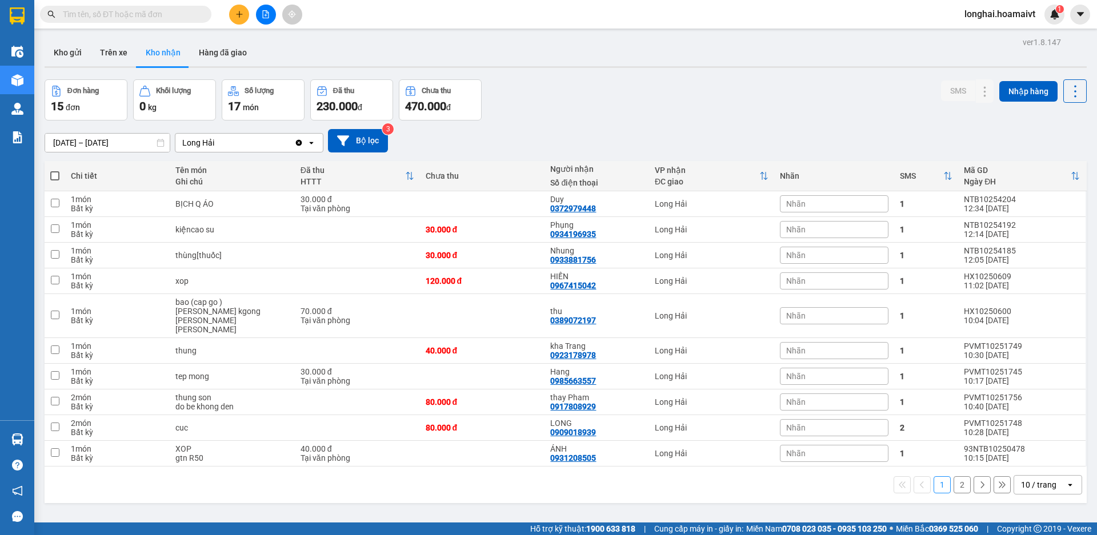
click at [953, 476] on button "2" at bounding box center [961, 484] width 17 height 17
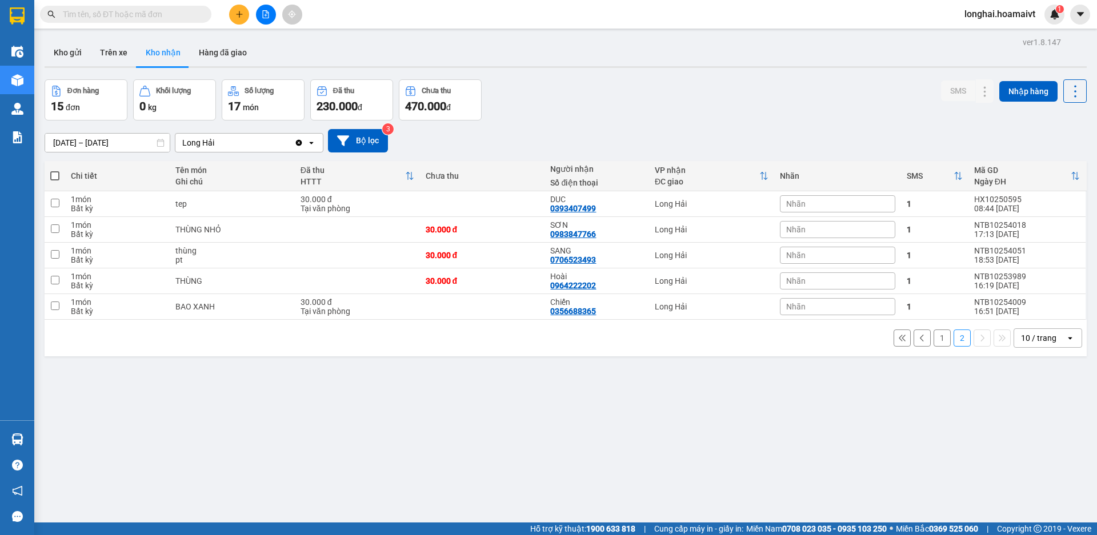
click at [933, 336] on button "1" at bounding box center [941, 338] width 17 height 17
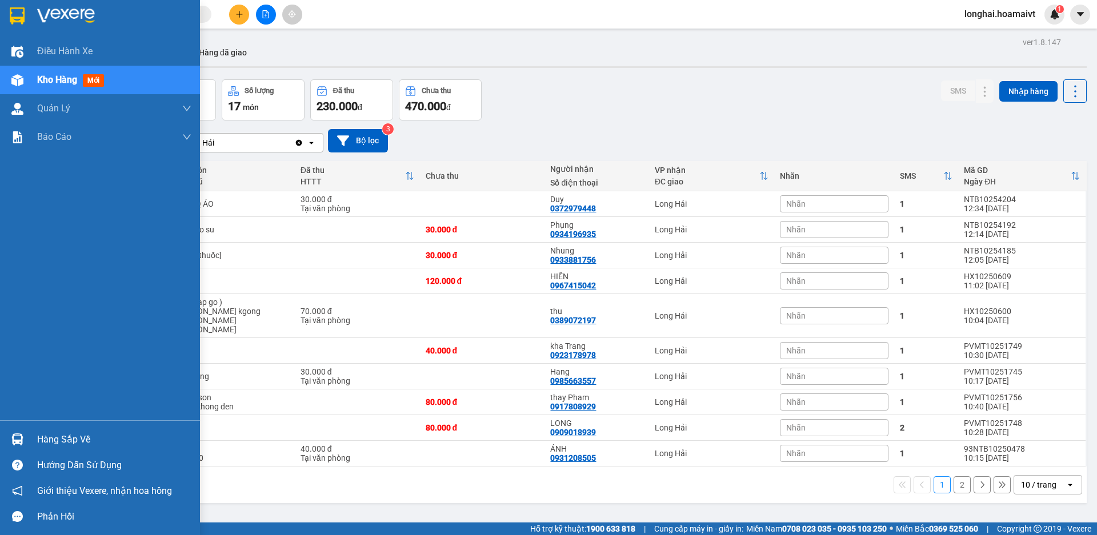
click at [50, 438] on div "Hàng sắp về" at bounding box center [114, 439] width 154 height 17
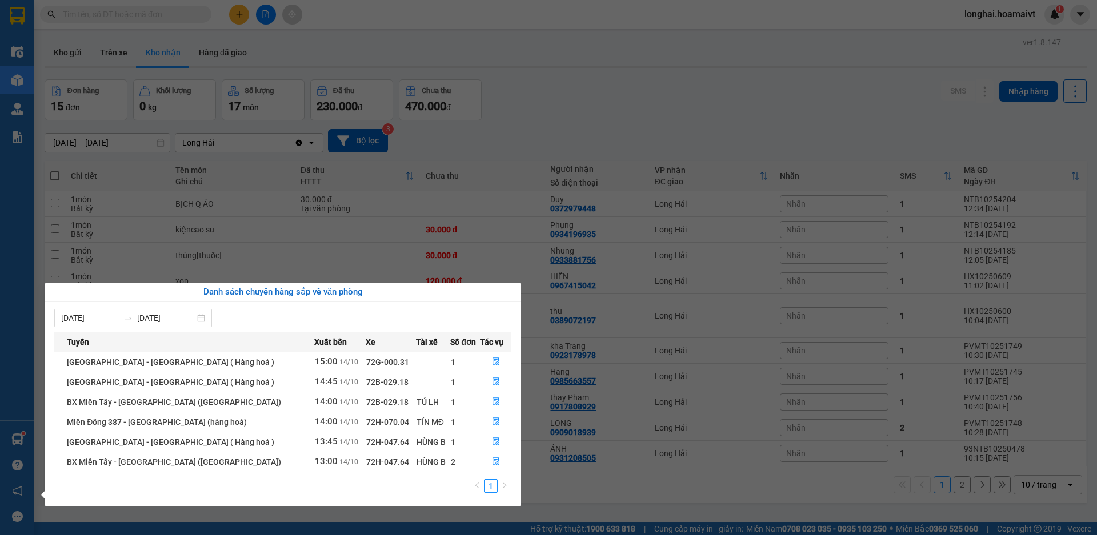
click at [703, 507] on section "Kết quả [PERSON_NAME] ( 326 ) Bộ lọc Mã ĐH Trạng thái Món hàng Tổng [PERSON_NAM…" at bounding box center [548, 267] width 1097 height 535
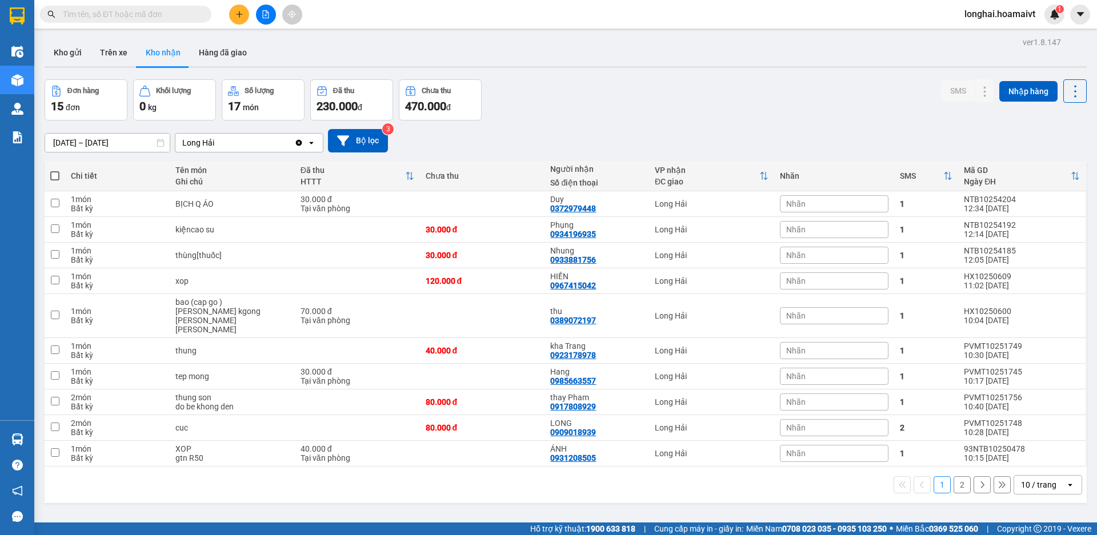
click at [185, 20] on input "text" at bounding box center [130, 14] width 135 height 13
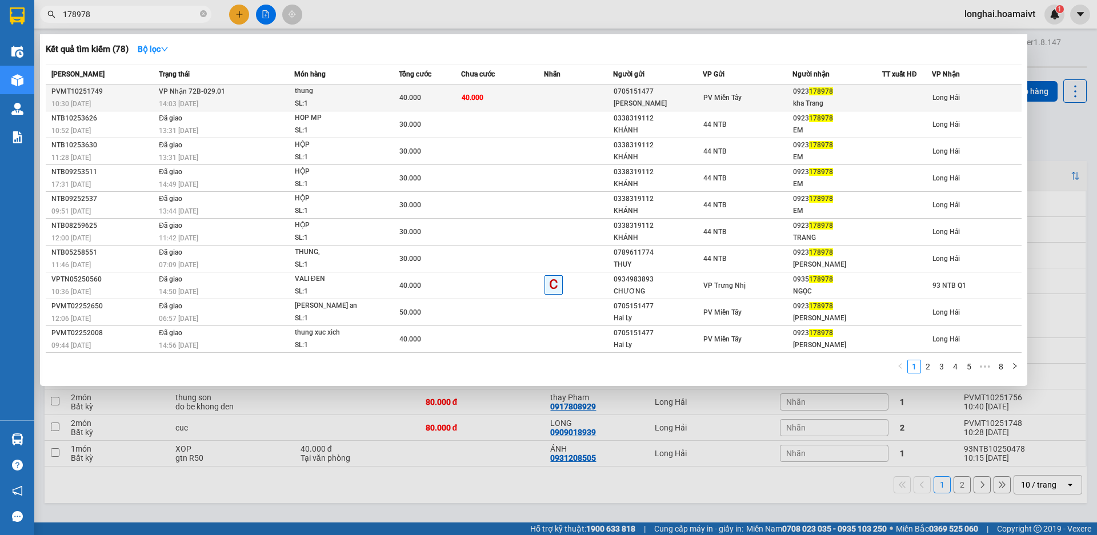
type input "178978"
click at [541, 98] on td "40.000" at bounding box center [502, 98] width 83 height 27
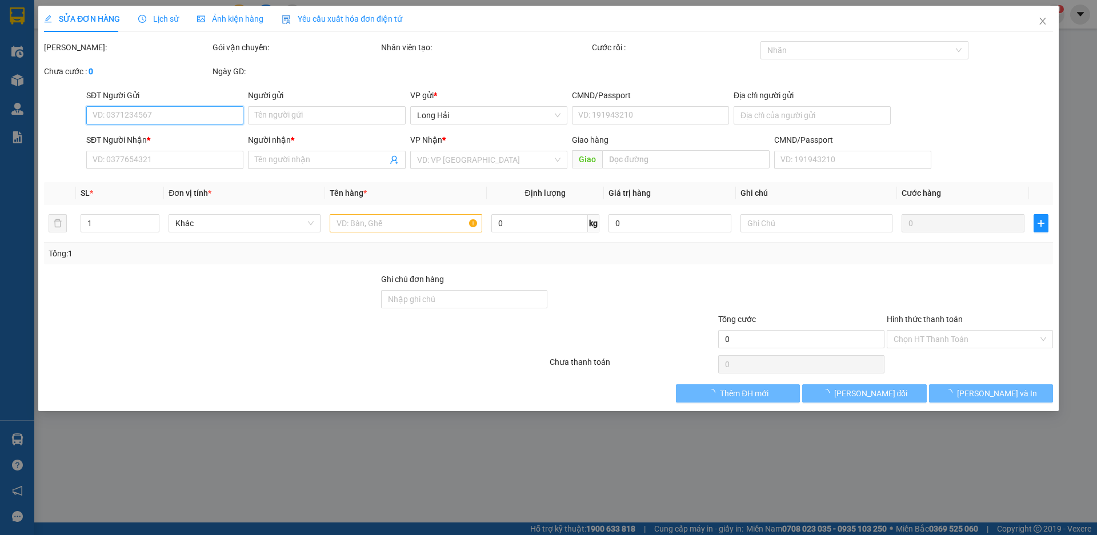
type input "0705151477"
type input "[PERSON_NAME]"
type input "0923178978"
type input "kha Trang"
type input "40.000"
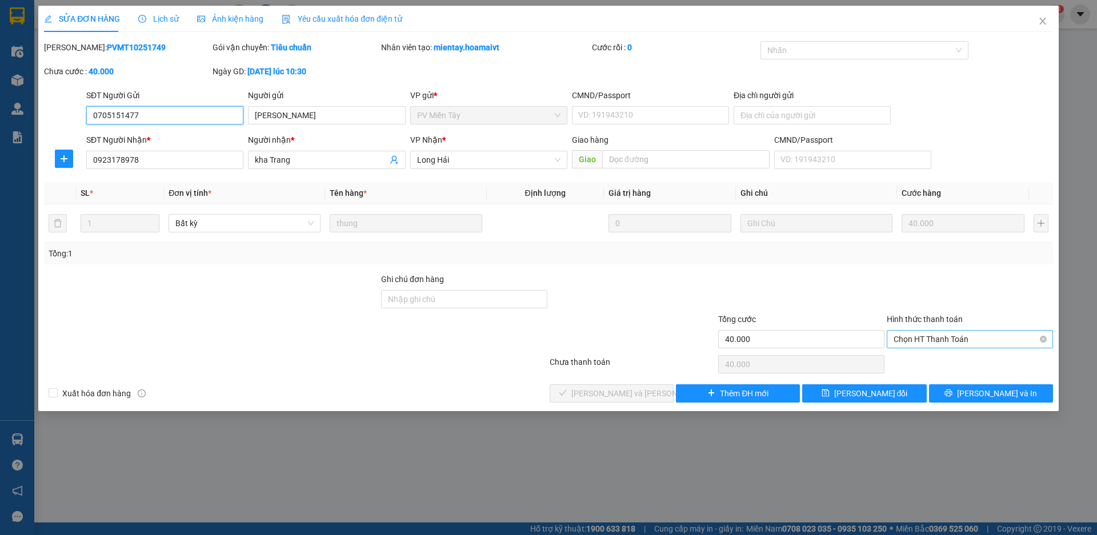
click at [931, 336] on span "Chọn HT Thanh Toán" at bounding box center [970, 339] width 153 height 17
click at [936, 354] on div "Tại văn phòng" at bounding box center [970, 362] width 166 height 18
type input "0"
click at [644, 413] on div "SỬA ĐƠN HÀNG Lịch sử [PERSON_NAME] hàng Yêu cầu xuất [PERSON_NAME] điện tử Tota…" at bounding box center [548, 267] width 1097 height 535
click at [638, 396] on span "[PERSON_NAME] và [PERSON_NAME] hàng" at bounding box center [648, 393] width 154 height 13
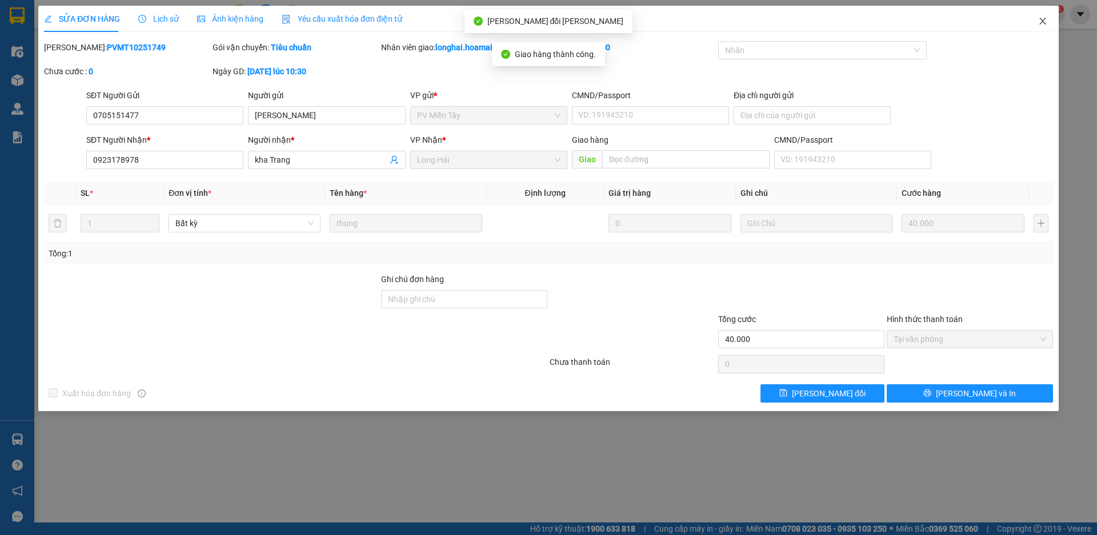
click at [1035, 19] on span "Close" at bounding box center [1043, 22] width 32 height 32
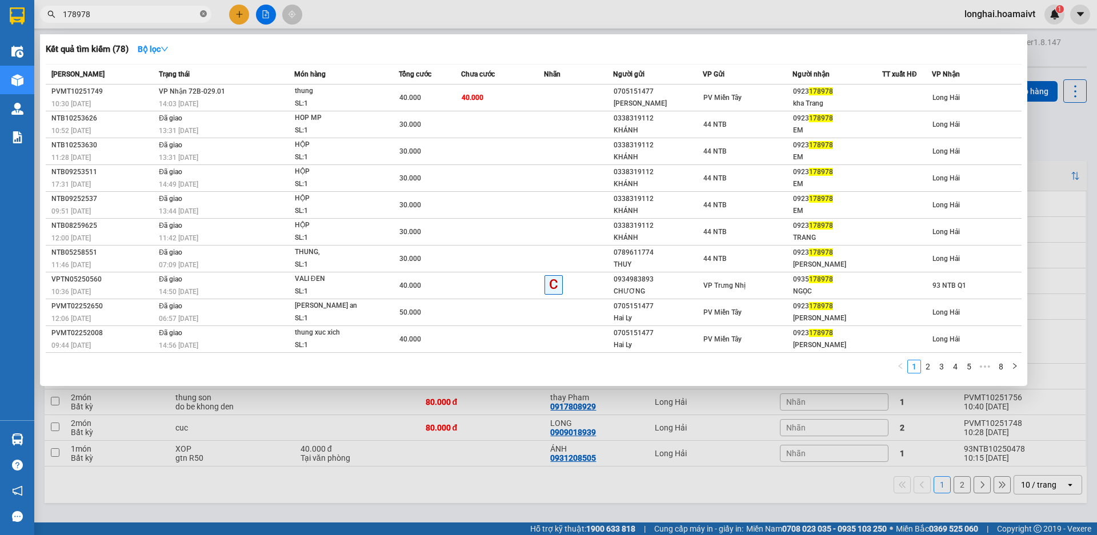
click at [202, 14] on icon "close-circle" at bounding box center [203, 13] width 7 height 7
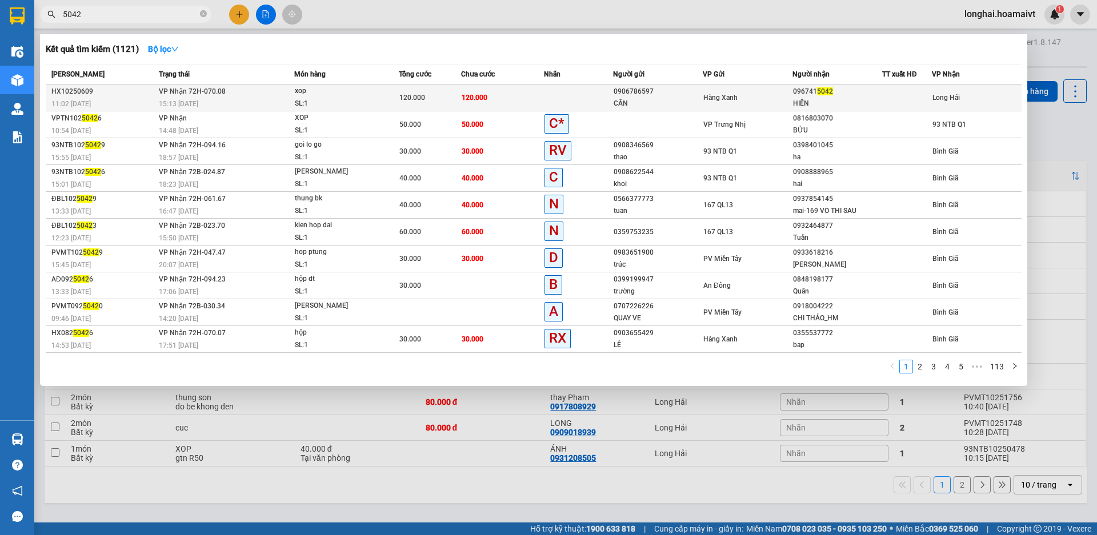
type input "5042"
click at [520, 102] on td "120.000" at bounding box center [502, 98] width 83 height 27
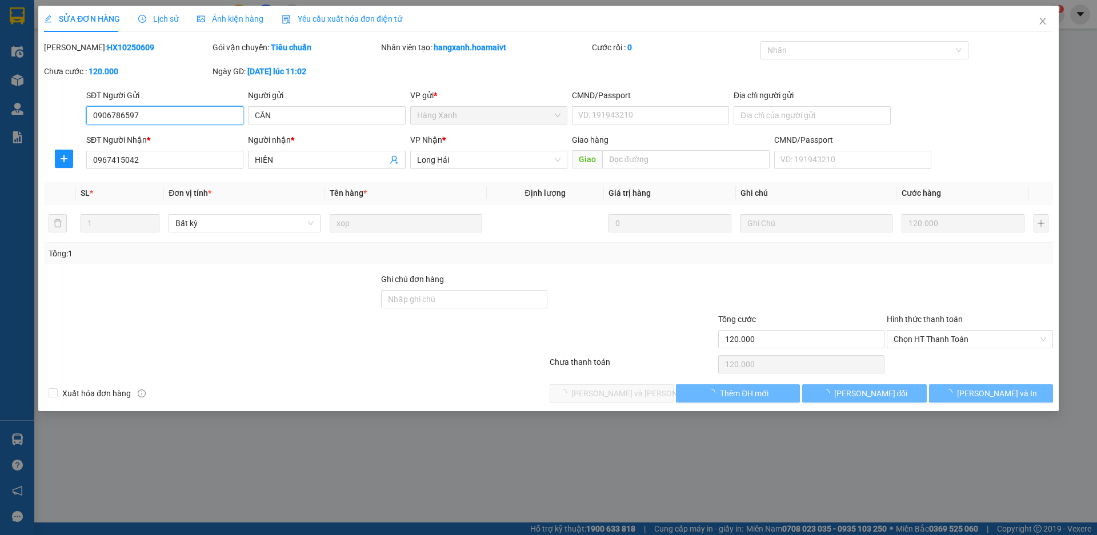
type input "0906786597"
type input "CẦN"
type input "0967415042"
type input "HIỀN"
type input "120.000"
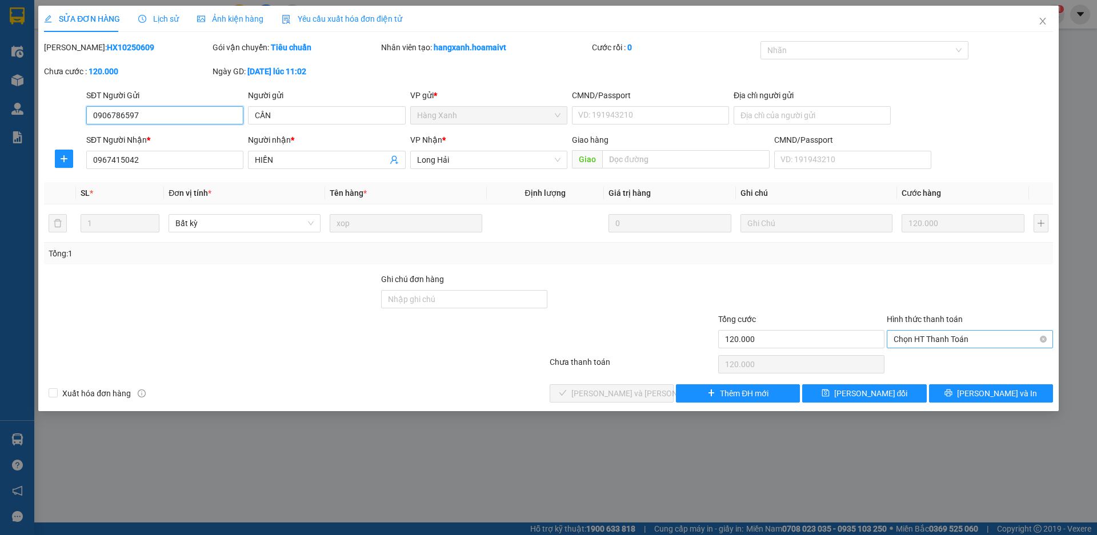
click at [914, 342] on span "Chọn HT Thanh Toán" at bounding box center [970, 339] width 153 height 17
click at [919, 356] on div "Tại văn phòng" at bounding box center [970, 362] width 153 height 13
type input "0"
click at [618, 388] on span "[PERSON_NAME] và [PERSON_NAME] hàng" at bounding box center [648, 393] width 154 height 13
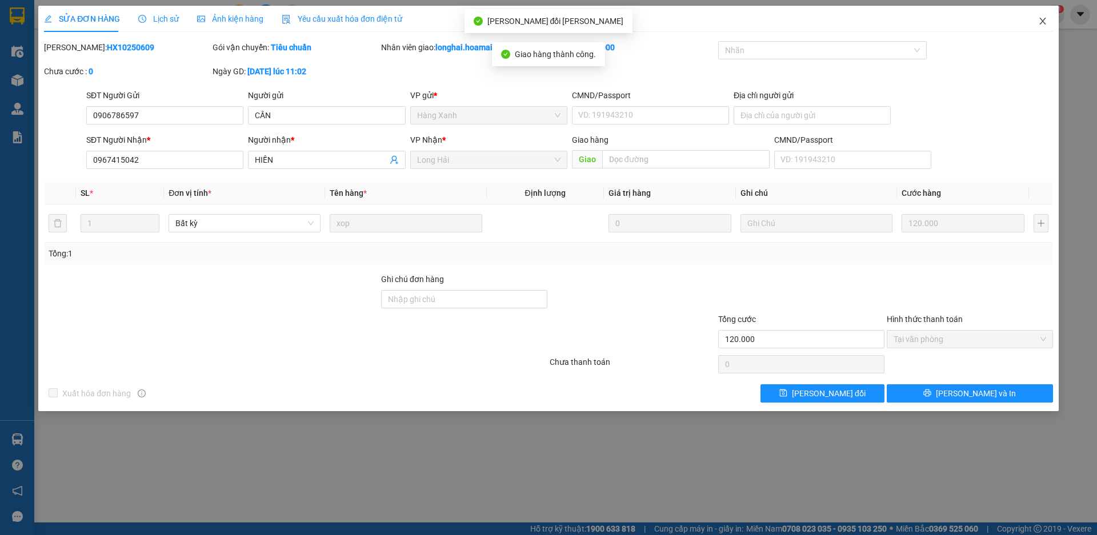
click at [1046, 21] on icon "close" at bounding box center [1042, 21] width 9 height 9
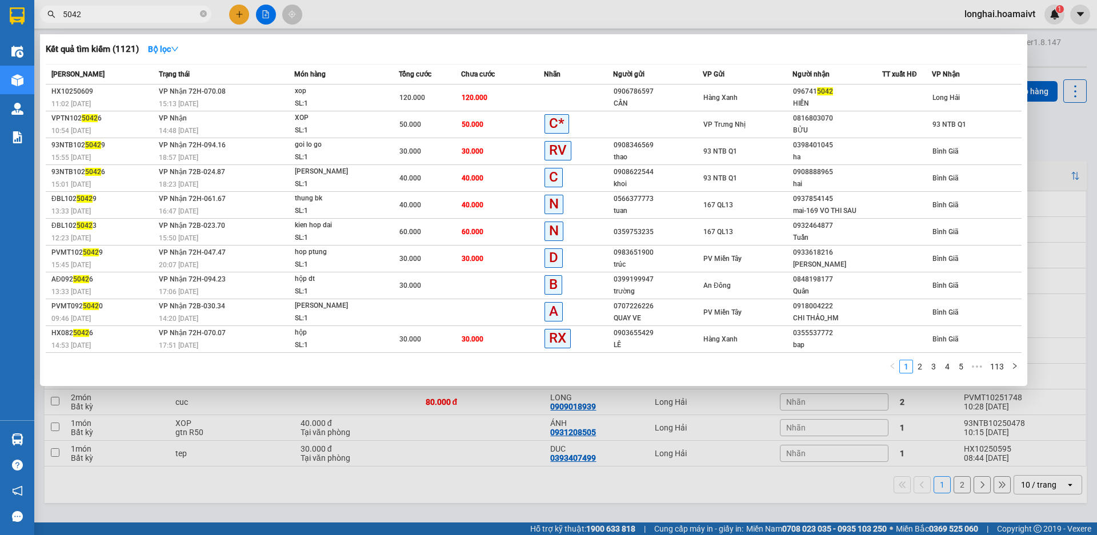
click at [204, 7] on span "5042" at bounding box center [125, 14] width 171 height 17
click at [201, 12] on icon "close-circle" at bounding box center [203, 13] width 7 height 7
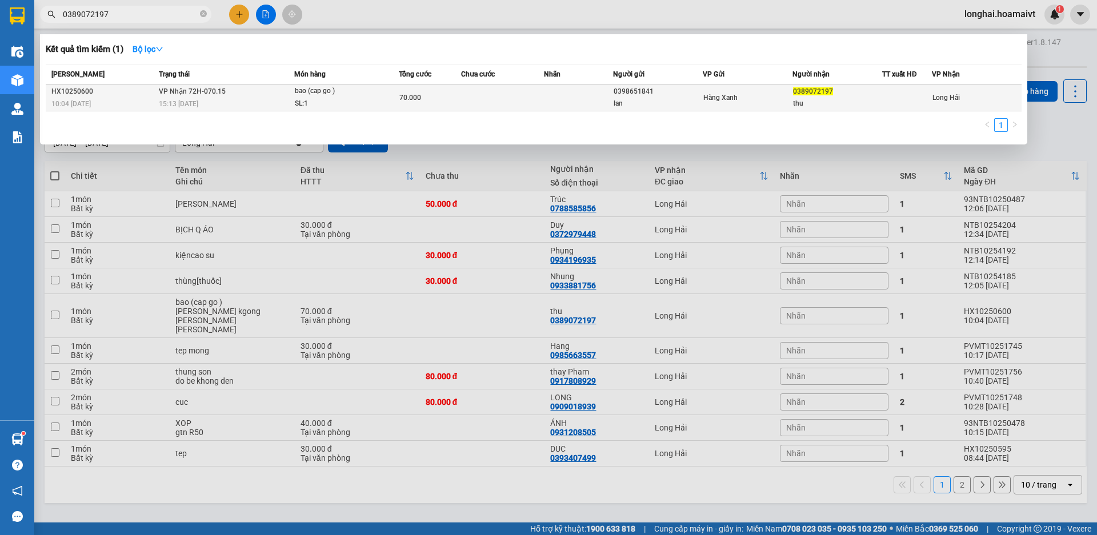
type input "0389072197"
click at [279, 102] on div "15:13 [DATE]" at bounding box center [226, 104] width 135 height 13
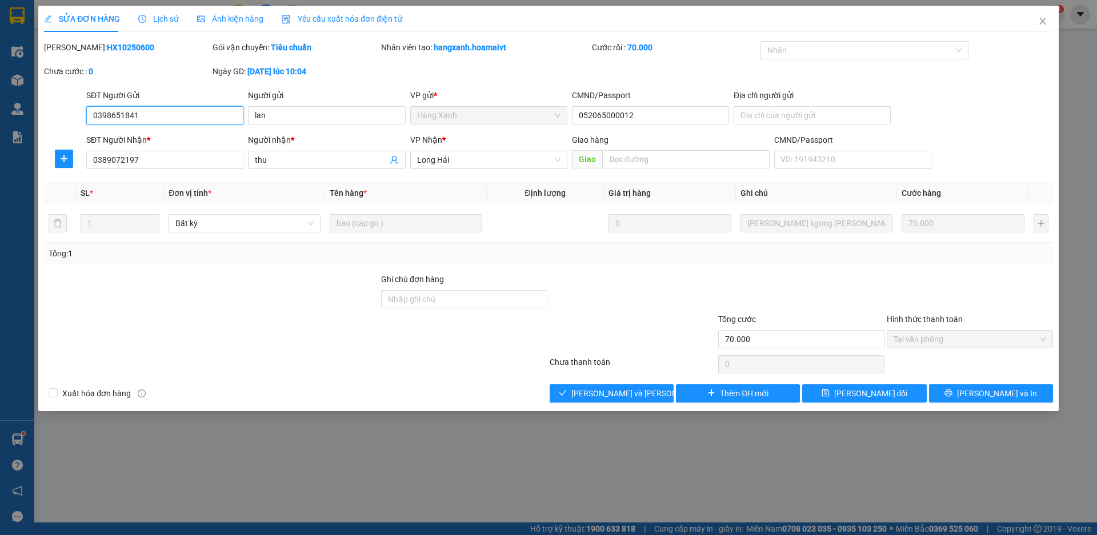
type input "0398651841"
type input "lan"
type input "052065000012"
type input "0389072197"
type input "thu"
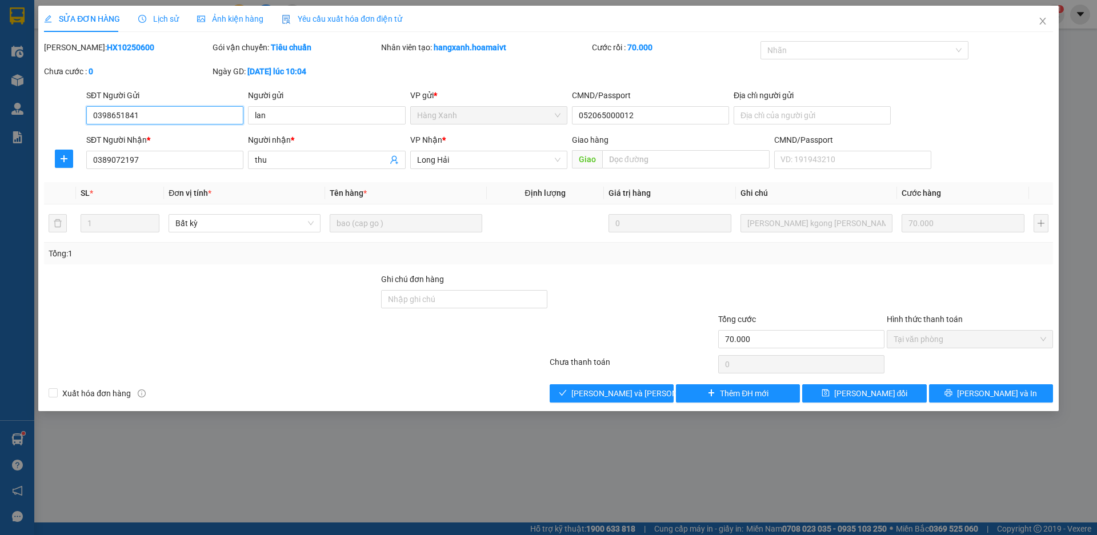
type input "70.000"
click at [592, 398] on span "[PERSON_NAME] và [PERSON_NAME] hàng" at bounding box center [648, 393] width 154 height 13
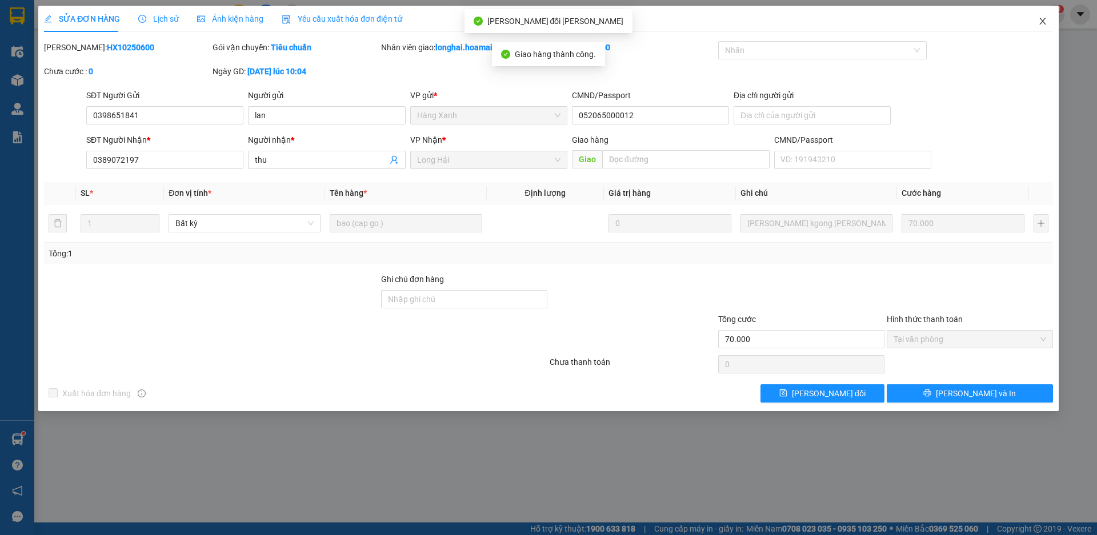
click at [1040, 22] on icon "close" at bounding box center [1042, 21] width 9 height 9
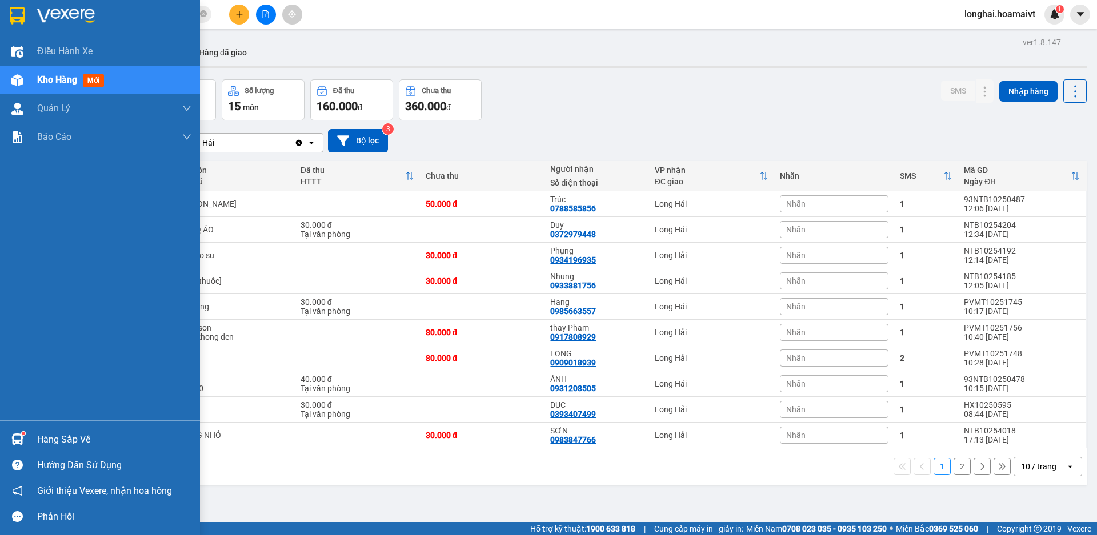
click at [65, 438] on div "Hàng sắp về" at bounding box center [114, 439] width 154 height 17
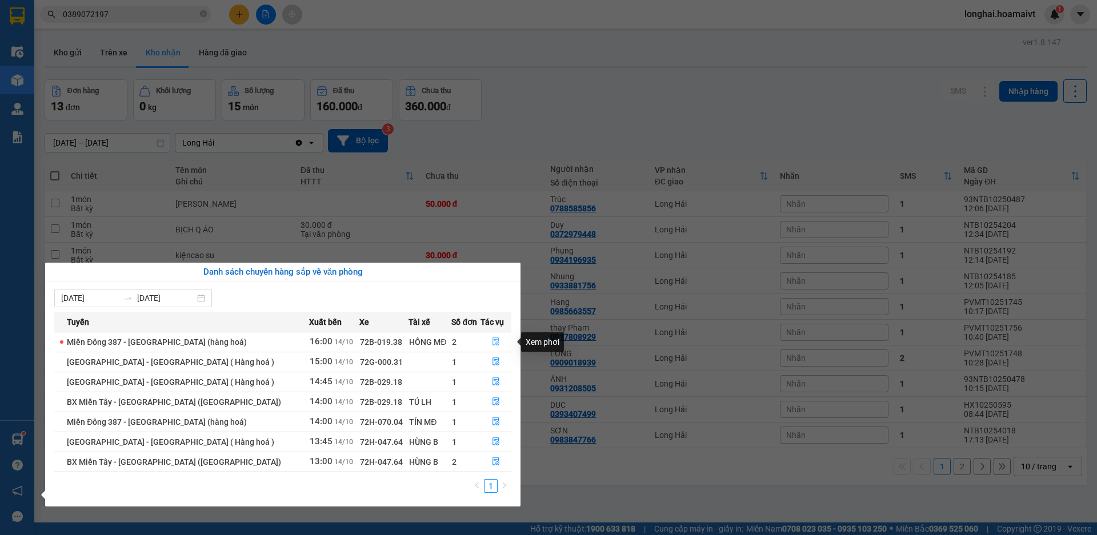
click at [486, 340] on button "button" at bounding box center [496, 342] width 30 height 18
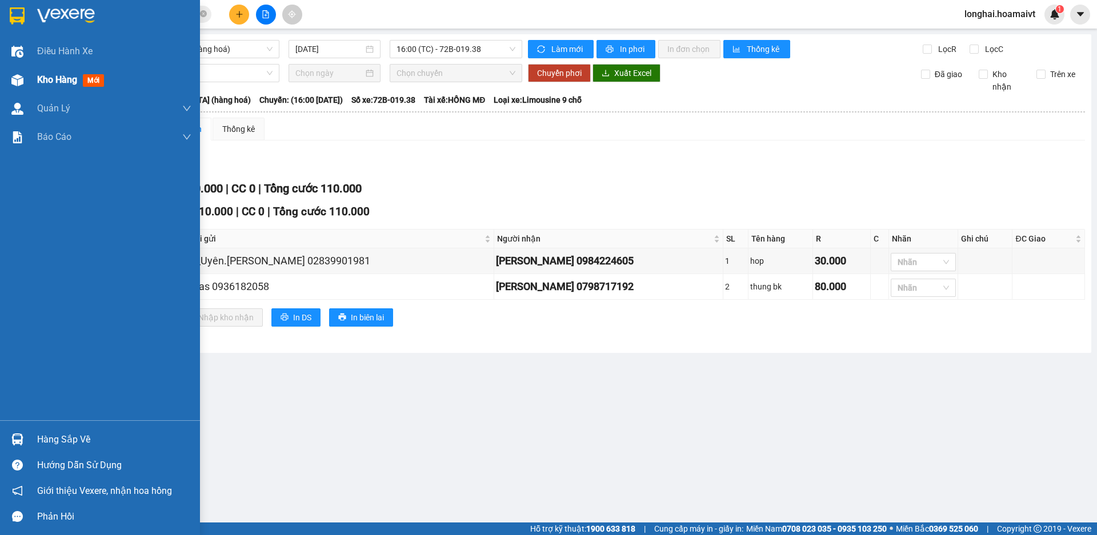
click at [39, 82] on span "Kho hàng" at bounding box center [57, 79] width 40 height 11
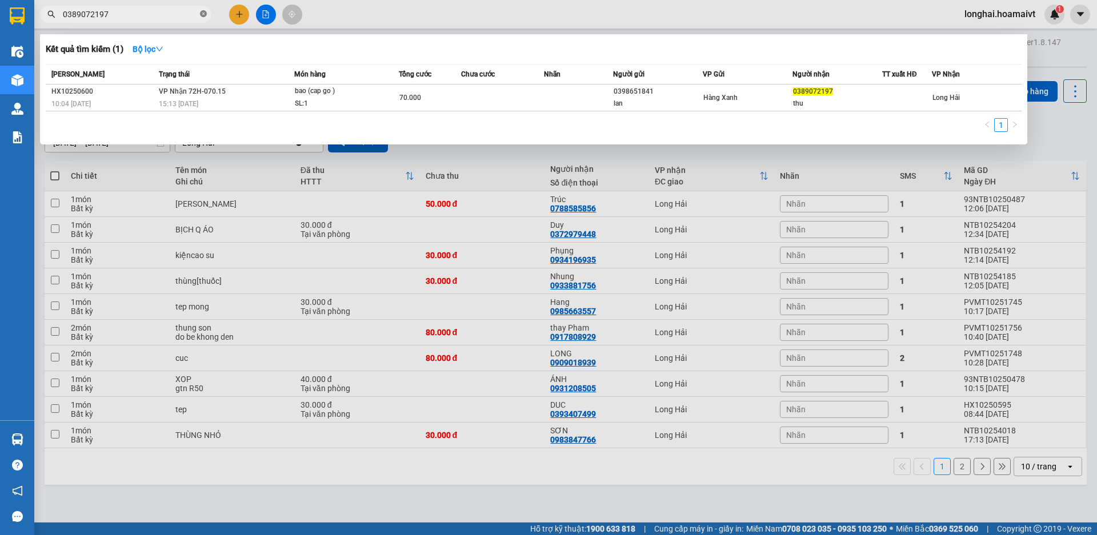
click at [204, 15] on icon "close-circle" at bounding box center [203, 13] width 7 height 7
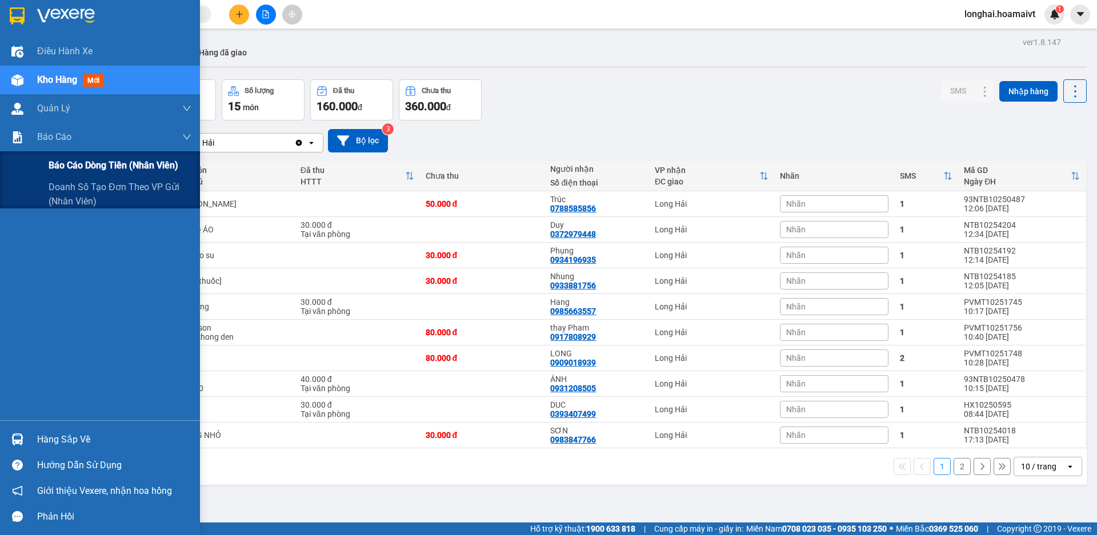
click at [85, 159] on span "Báo cáo dòng tiền (nhân viên)" at bounding box center [114, 165] width 130 height 14
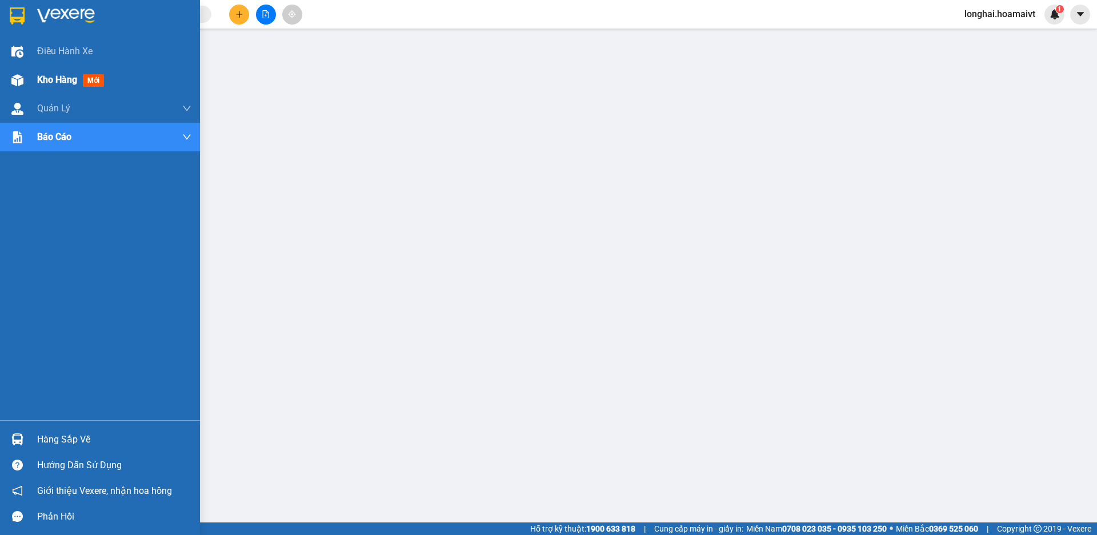
click at [27, 81] on div at bounding box center [17, 80] width 20 height 20
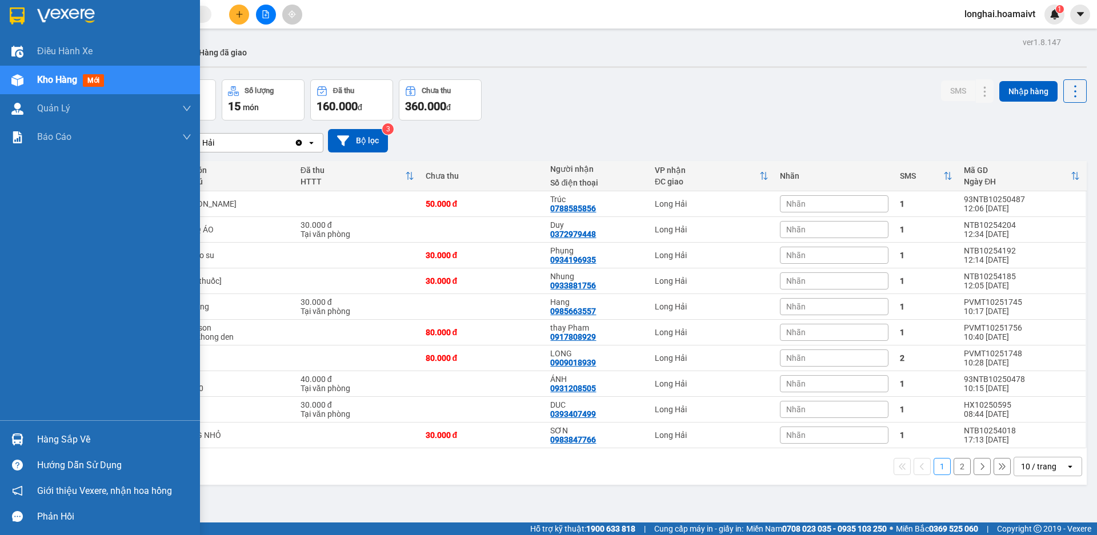
click at [71, 434] on div "Hàng sắp về" at bounding box center [114, 439] width 154 height 17
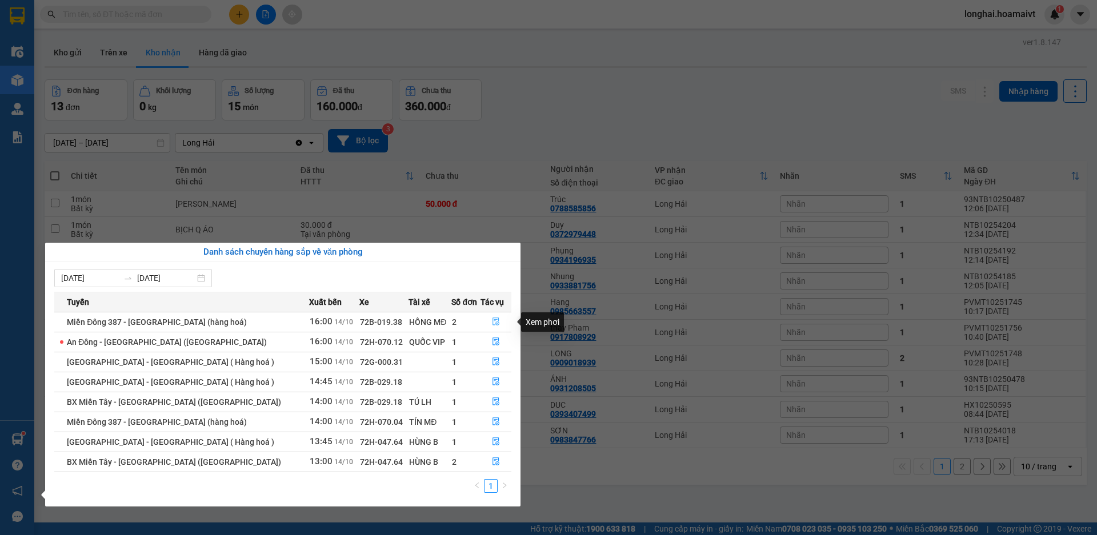
click at [492, 317] on button "button" at bounding box center [496, 322] width 30 height 18
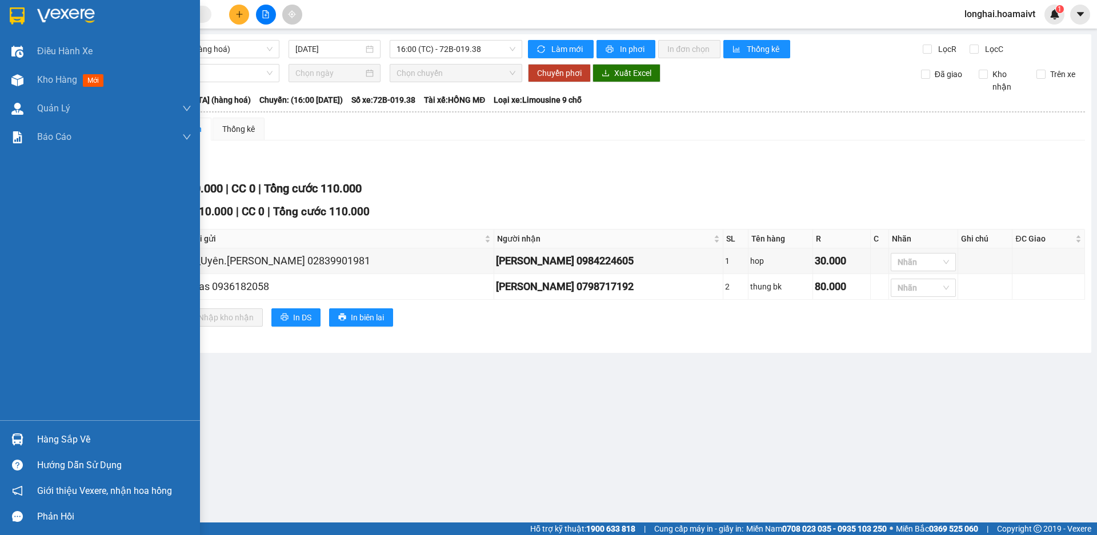
click at [24, 436] on div at bounding box center [17, 440] width 20 height 20
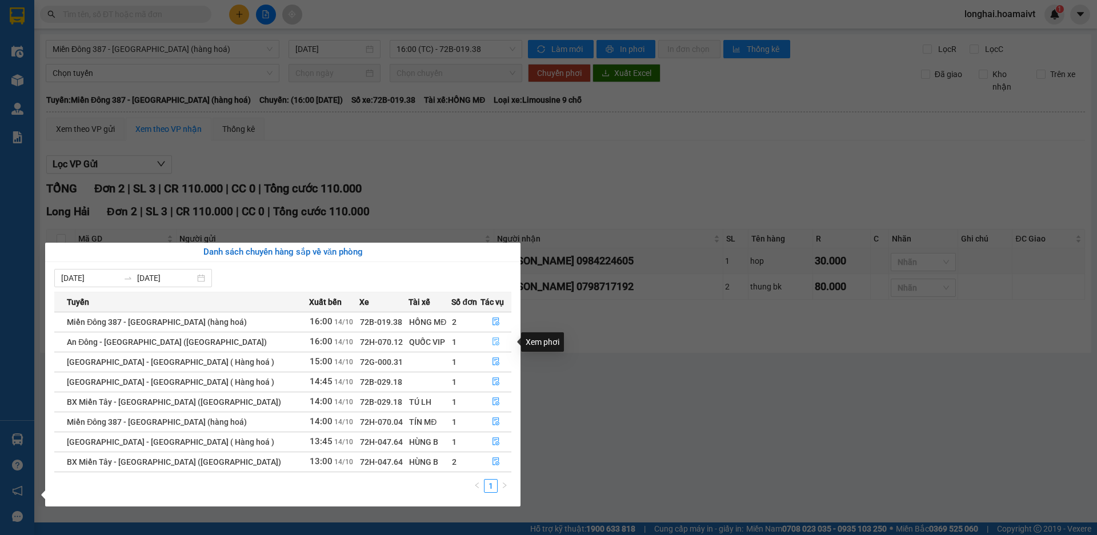
click at [487, 335] on button "button" at bounding box center [496, 342] width 30 height 18
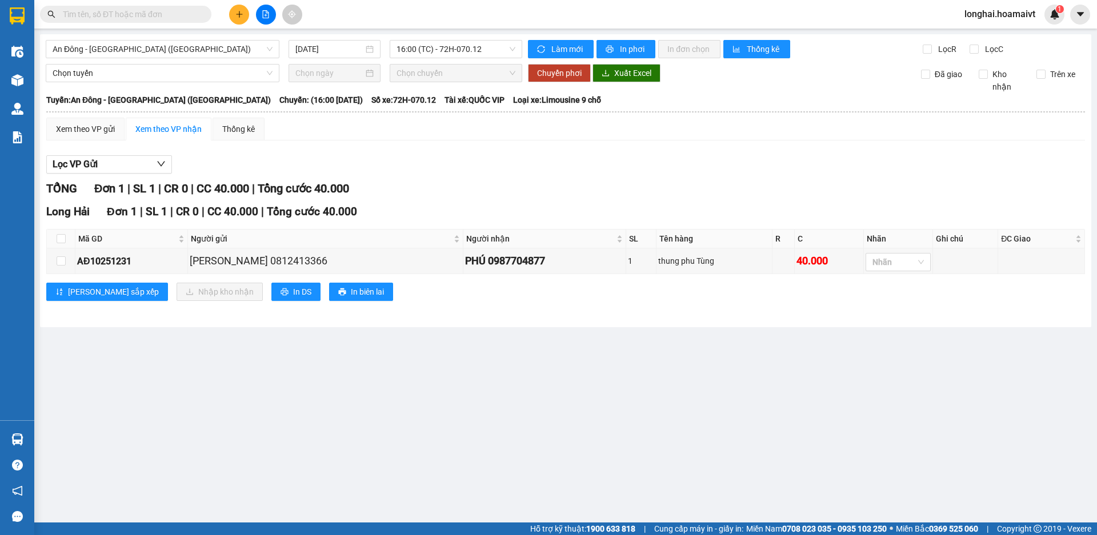
click at [44, 84] on div "An Đông - [GEOGRAPHIC_DATA] (Hàng Hoá) [DATE] 16:00 (TC) - 72H-070.12 [PERSON…" at bounding box center [565, 180] width 1051 height 293
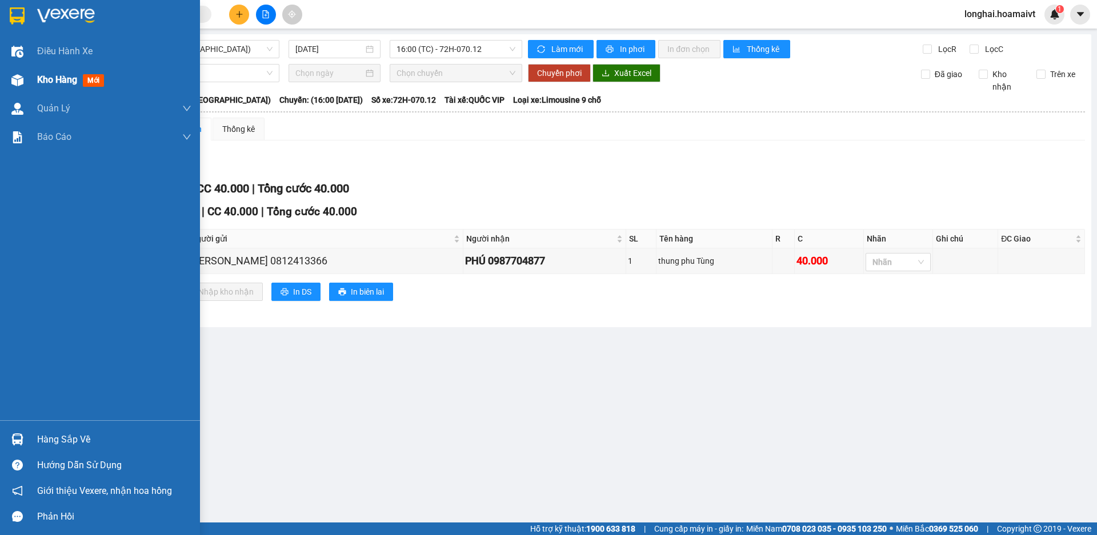
click at [27, 77] on div "Kho hàng mới" at bounding box center [100, 80] width 200 height 29
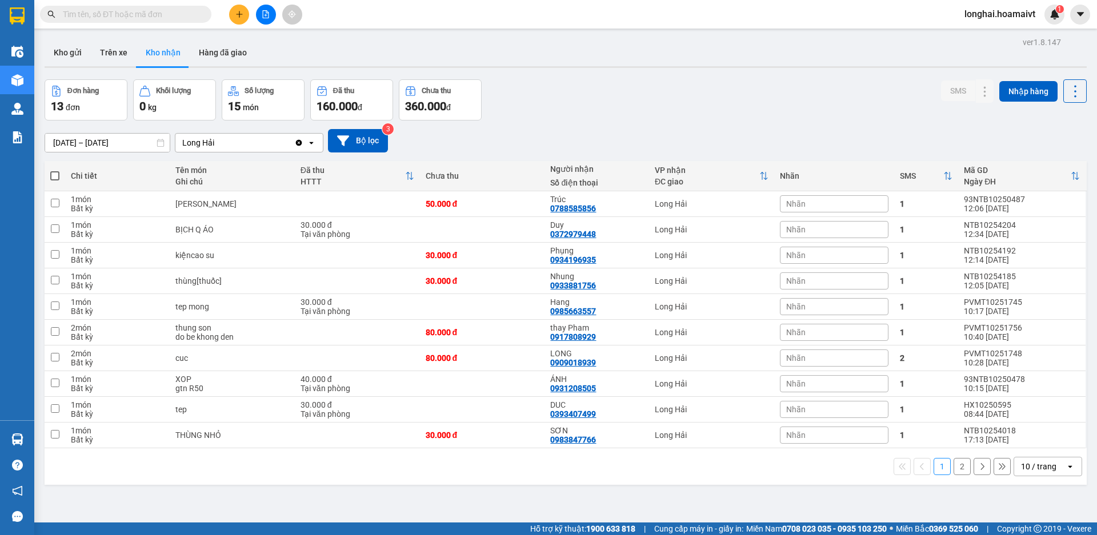
click at [181, 19] on input "text" at bounding box center [130, 14] width 135 height 13
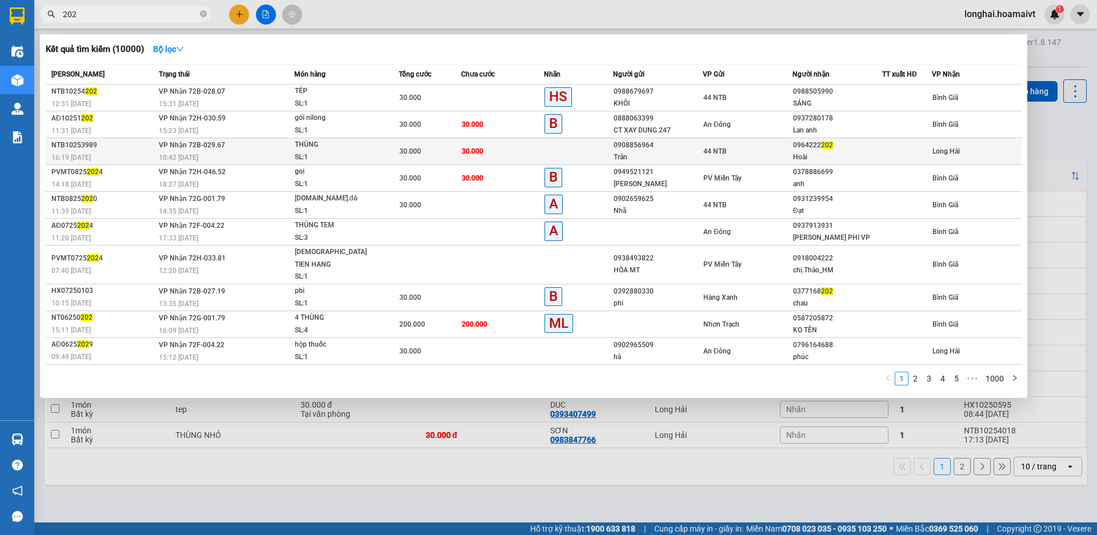
type input "202"
click at [553, 145] on td at bounding box center [578, 151] width 69 height 27
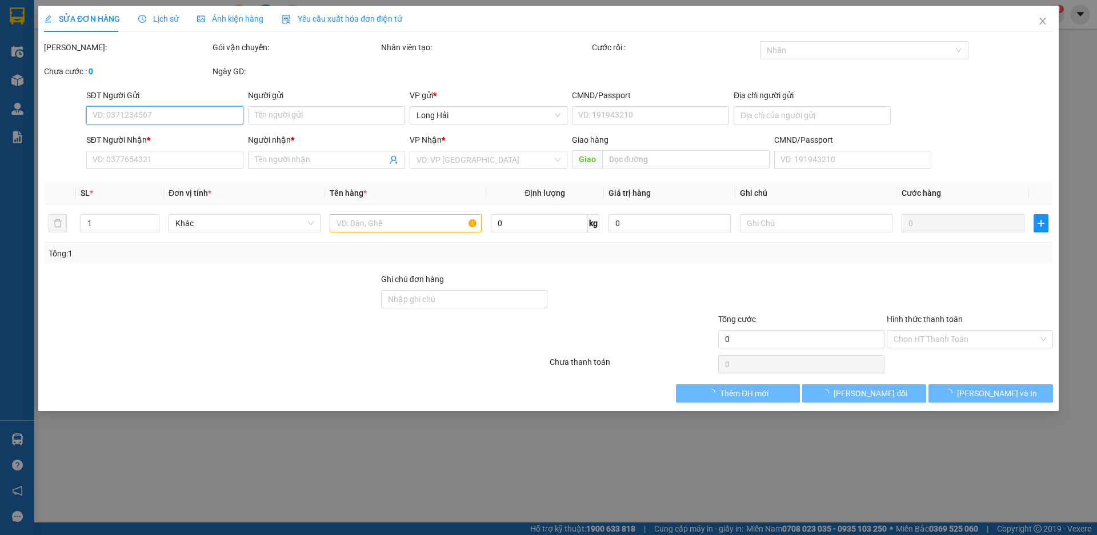
type input "0908856964"
type input "Trân"
type input "083074009680"
type input "50_N.C.Trinh_Q1"
type input "0964222202"
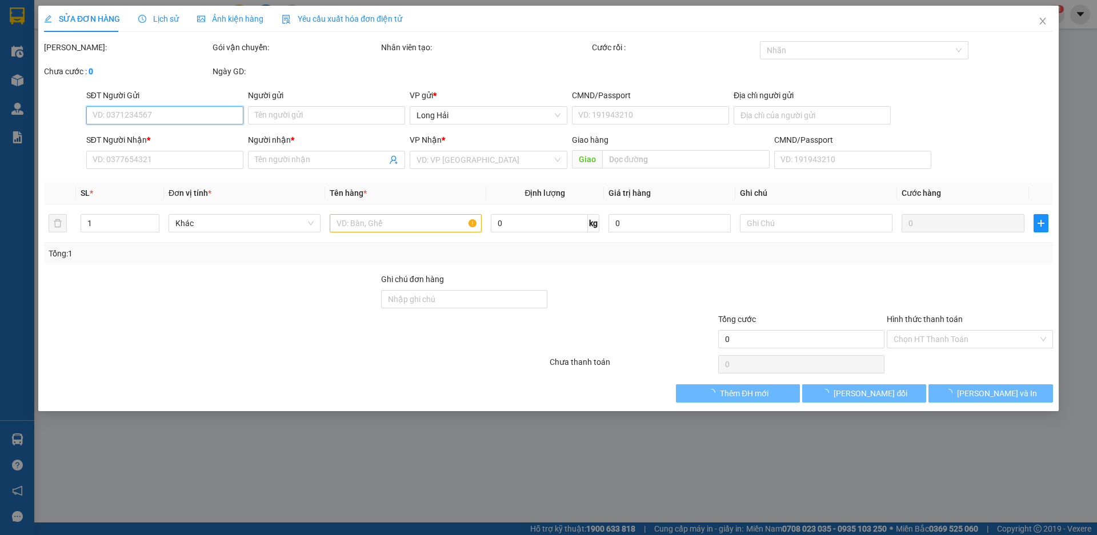
type input "Hoài"
type input "30.000"
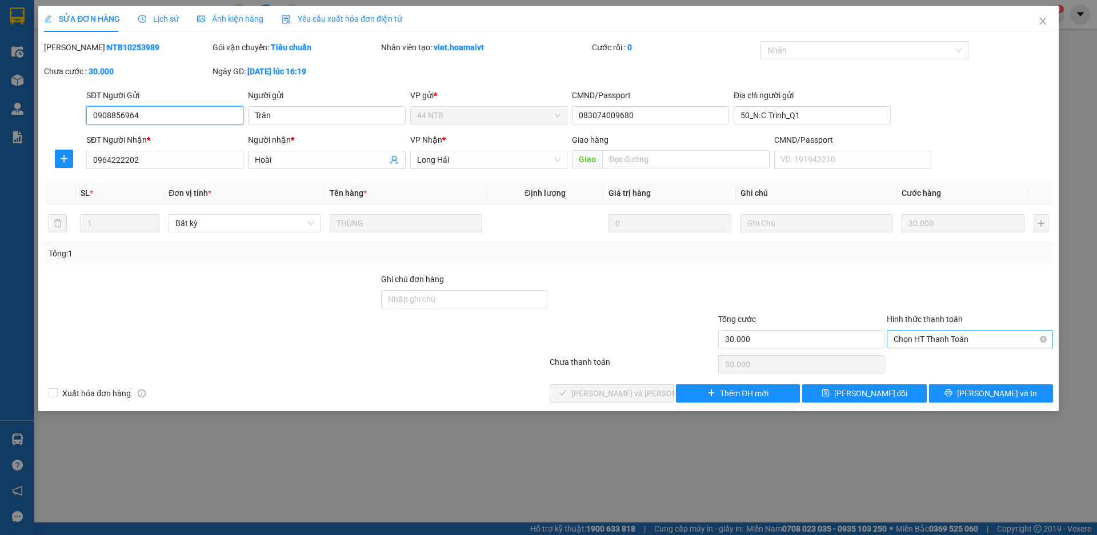
click at [899, 338] on span "Chọn HT Thanh Toán" at bounding box center [970, 339] width 153 height 17
click at [905, 354] on div "Tại văn phòng" at bounding box center [970, 362] width 166 height 18
type input "0"
click at [586, 392] on button "[PERSON_NAME] và [PERSON_NAME] hàng" at bounding box center [612, 393] width 124 height 18
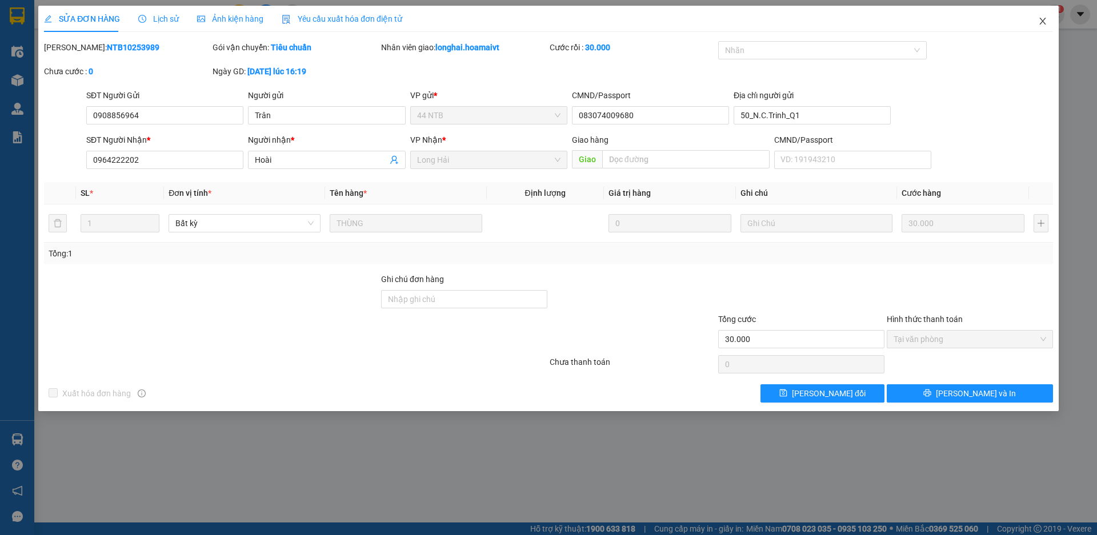
click at [1044, 18] on icon "close" at bounding box center [1042, 21] width 9 height 9
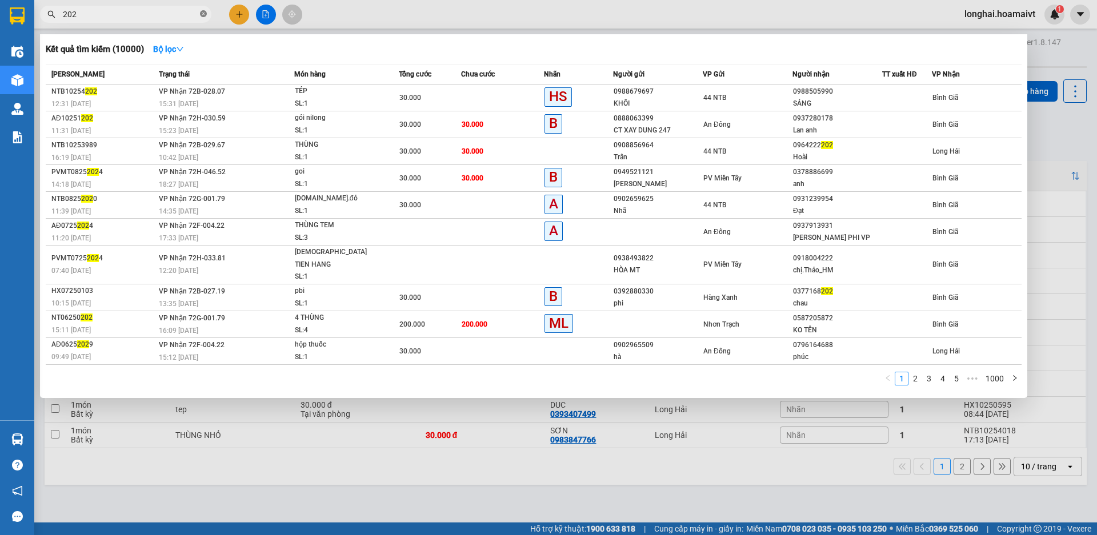
click at [201, 13] on icon "close-circle" at bounding box center [203, 13] width 7 height 7
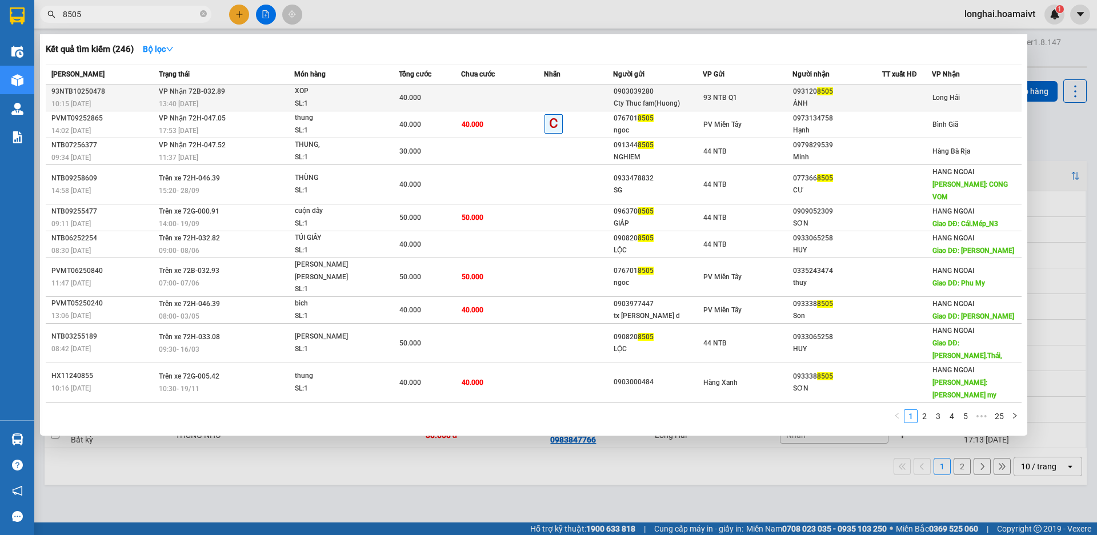
type input "8505"
click at [516, 89] on td at bounding box center [502, 98] width 83 height 27
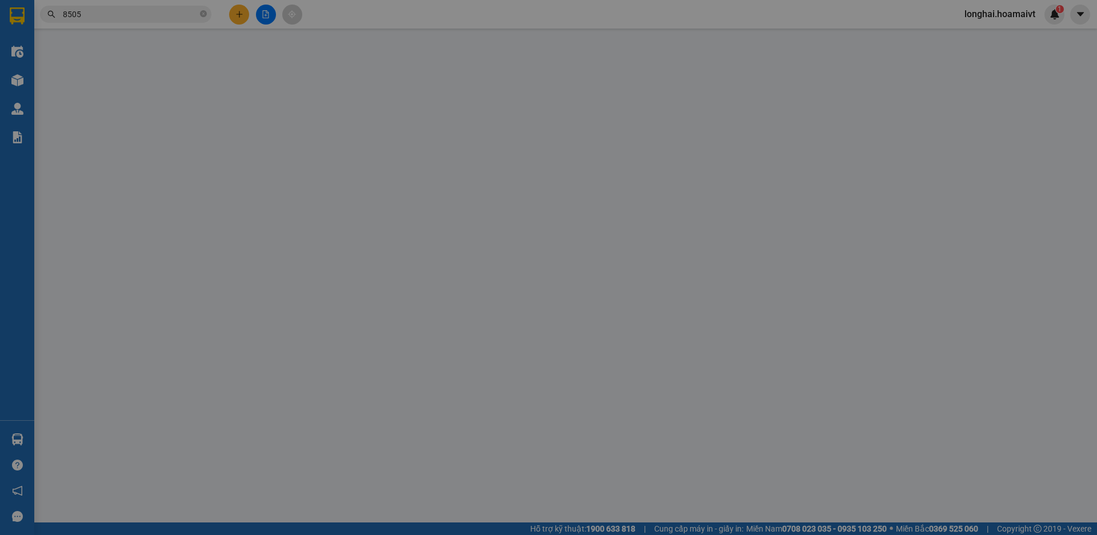
type input "0903039280"
type input "Cty Thuc fam(Huong)"
type input "11 Ds 4A KDC [PERSON_NAME] [PERSON_NAME]"
type input "0931208505"
type input "ÁNH"
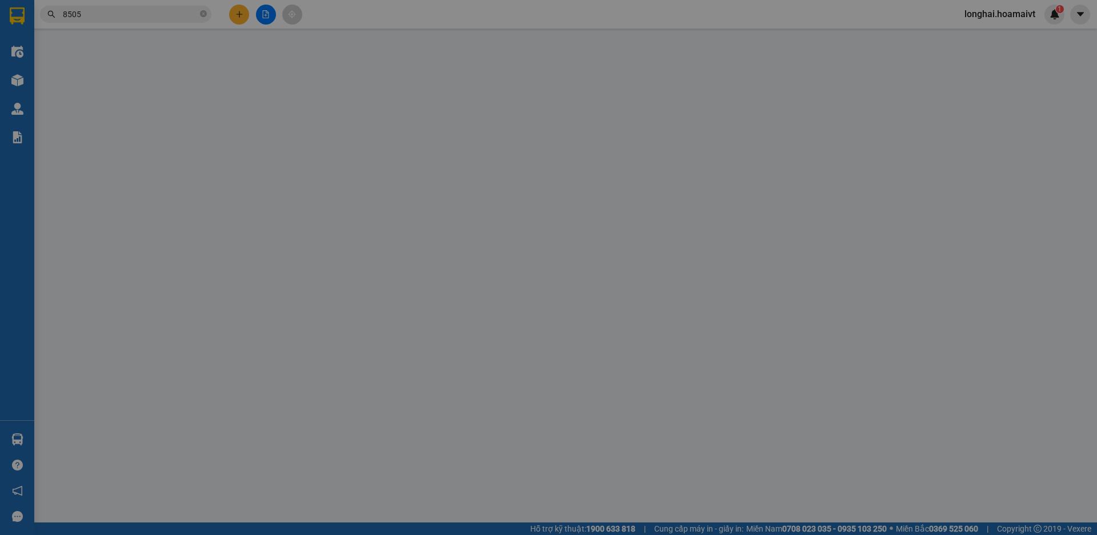
type input "40.000"
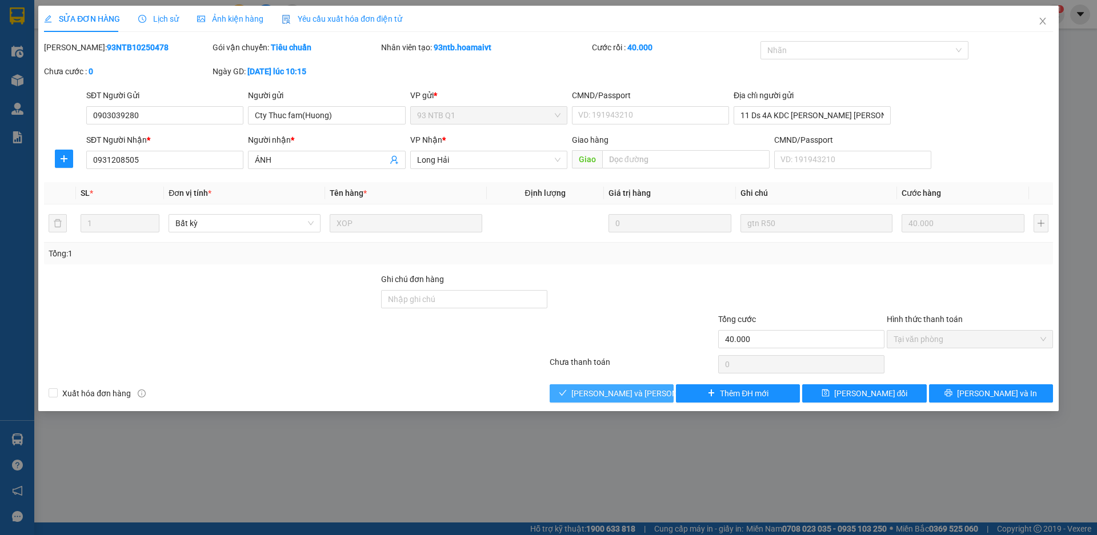
click at [620, 388] on span "[PERSON_NAME] và [PERSON_NAME] hàng" at bounding box center [648, 393] width 154 height 13
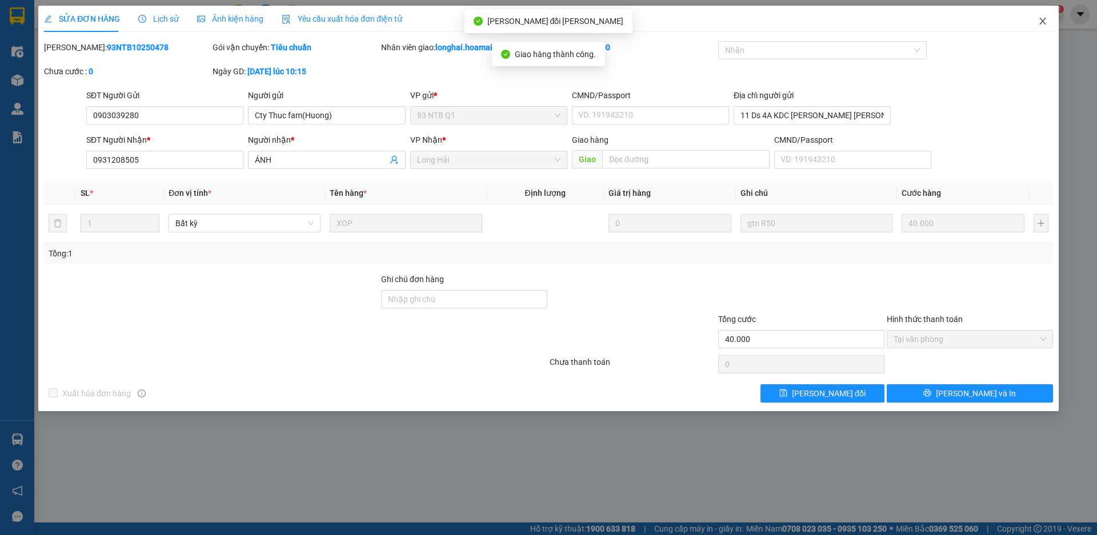
click at [1038, 23] on icon "close" at bounding box center [1042, 21] width 9 height 9
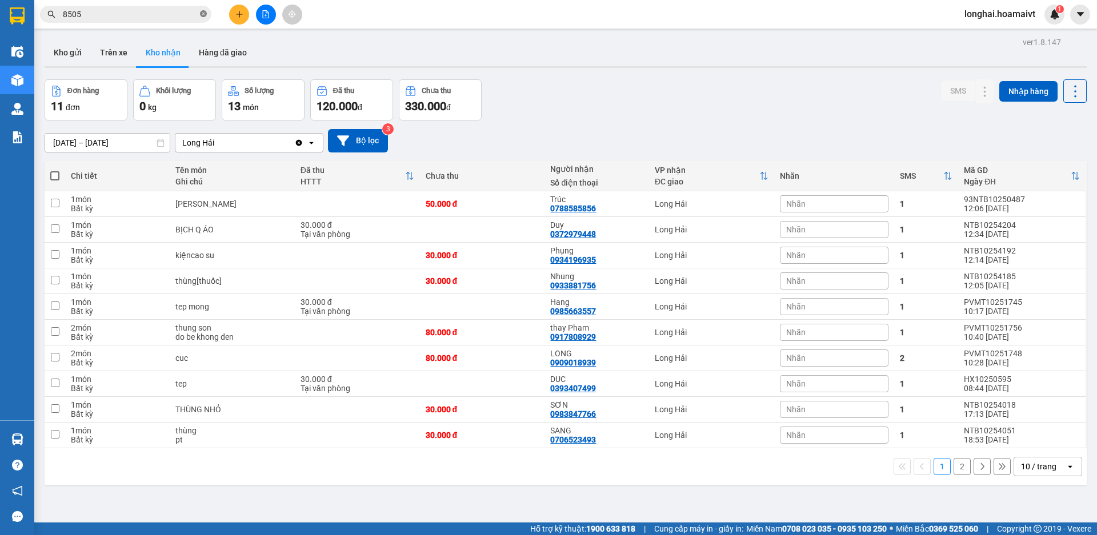
click at [202, 13] on icon "close-circle" at bounding box center [203, 13] width 7 height 7
click at [60, 56] on button "Kho gửi" at bounding box center [68, 52] width 46 height 27
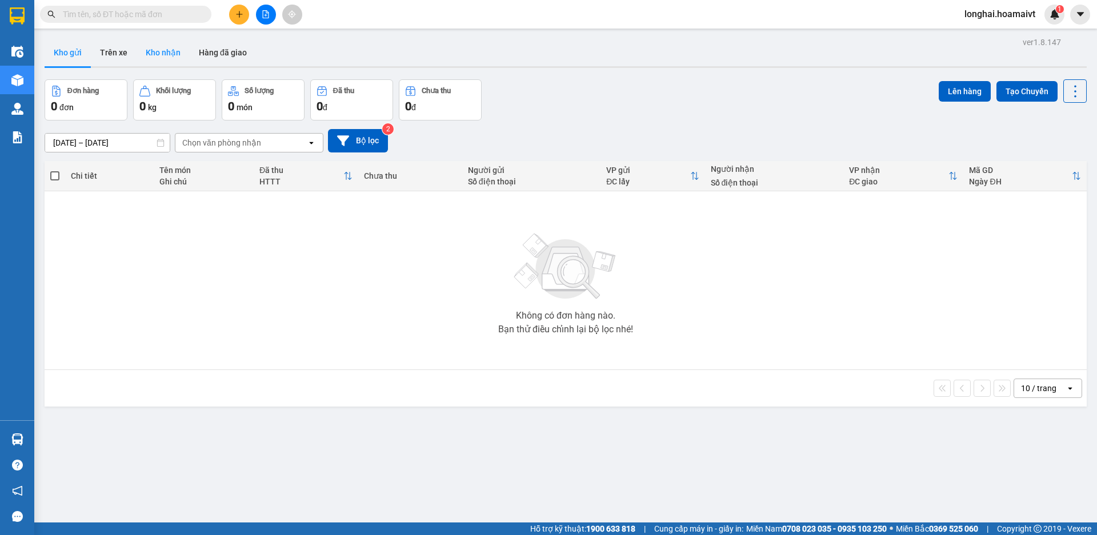
click at [165, 57] on button "Kho nhận" at bounding box center [163, 52] width 53 height 27
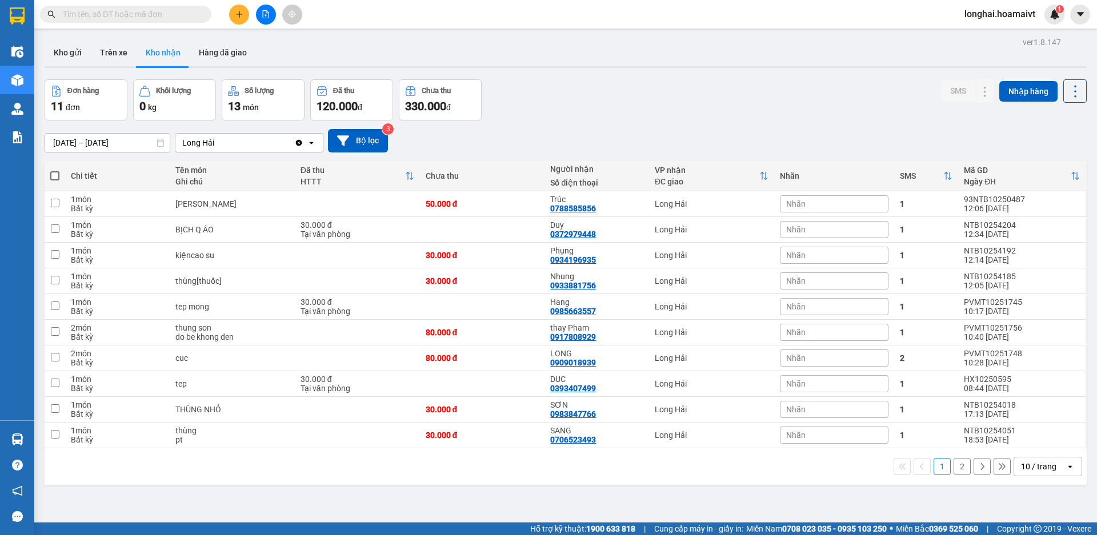
click at [182, 5] on div "Kết quả [PERSON_NAME] ( 246 ) Bộ lọc Mã ĐH Trạng thái Món hàng Tổng [PERSON_NAM…" at bounding box center [111, 15] width 223 height 20
click at [177, 17] on input "text" at bounding box center [130, 14] width 135 height 13
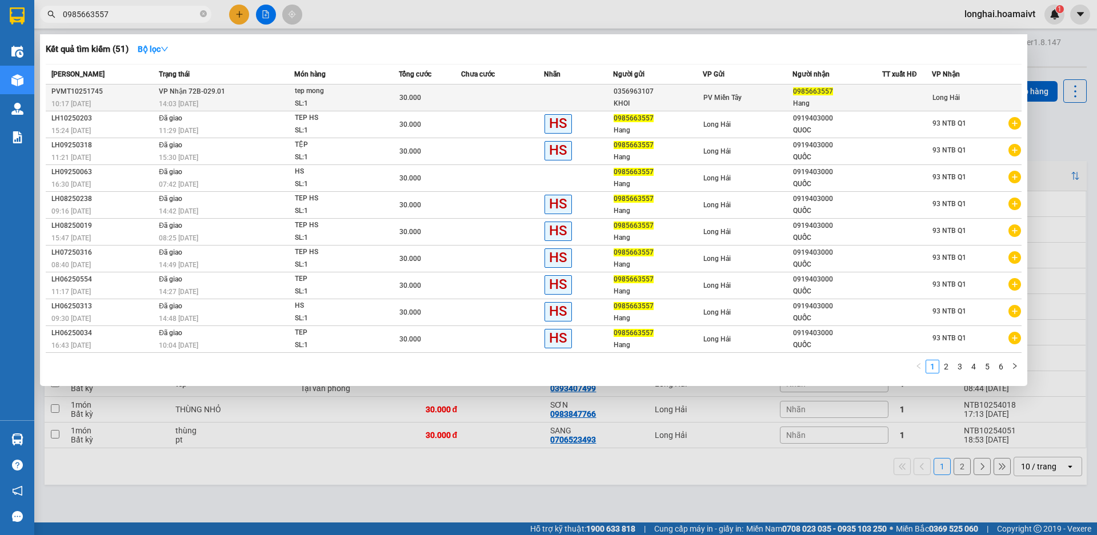
type input "0985663557"
click at [304, 96] on div "tep mong" at bounding box center [338, 91] width 86 height 13
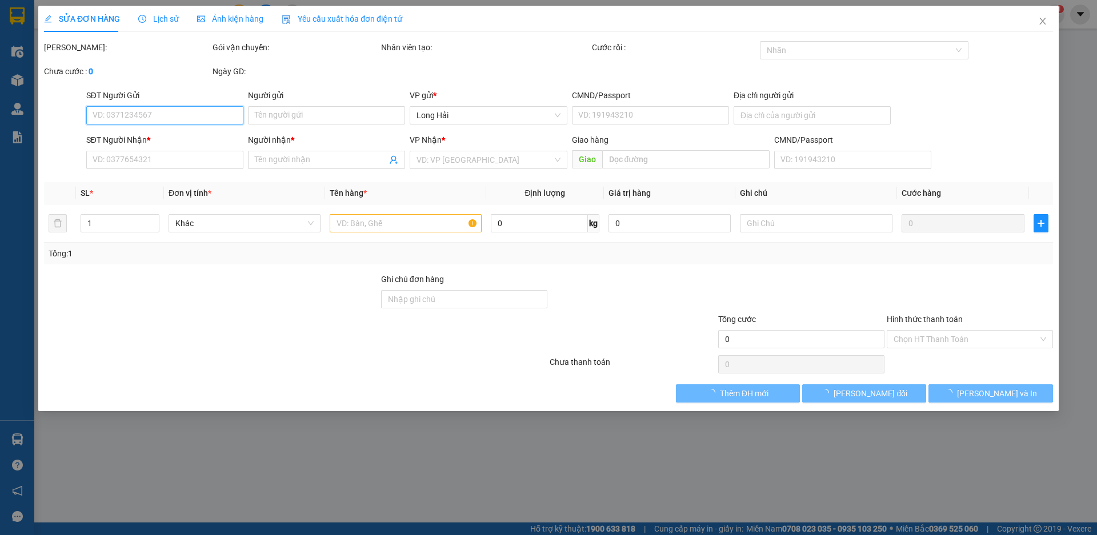
type input "0356963107"
type input "KHOI"
type input "080098000300"
type input "quan binh tan"
type input "0985663557"
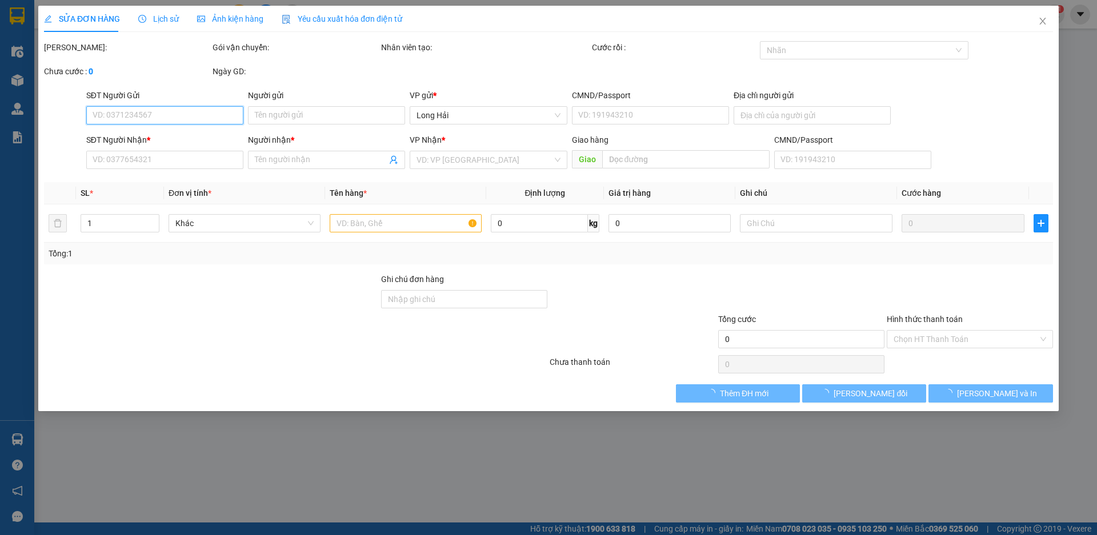
type input "Hang"
type input "30.000"
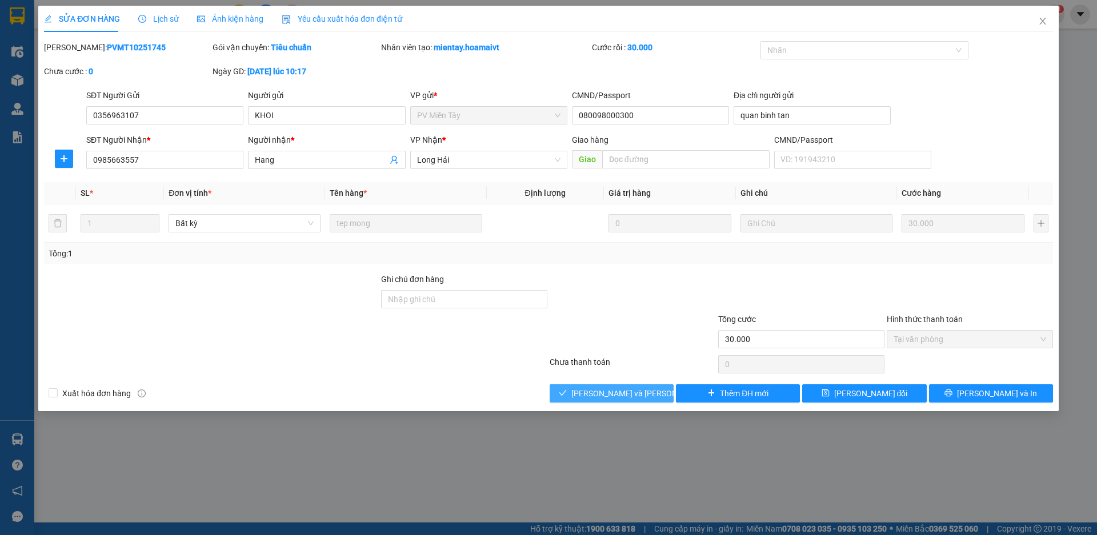
click at [565, 384] on button "[PERSON_NAME] và [PERSON_NAME] hàng" at bounding box center [612, 393] width 124 height 18
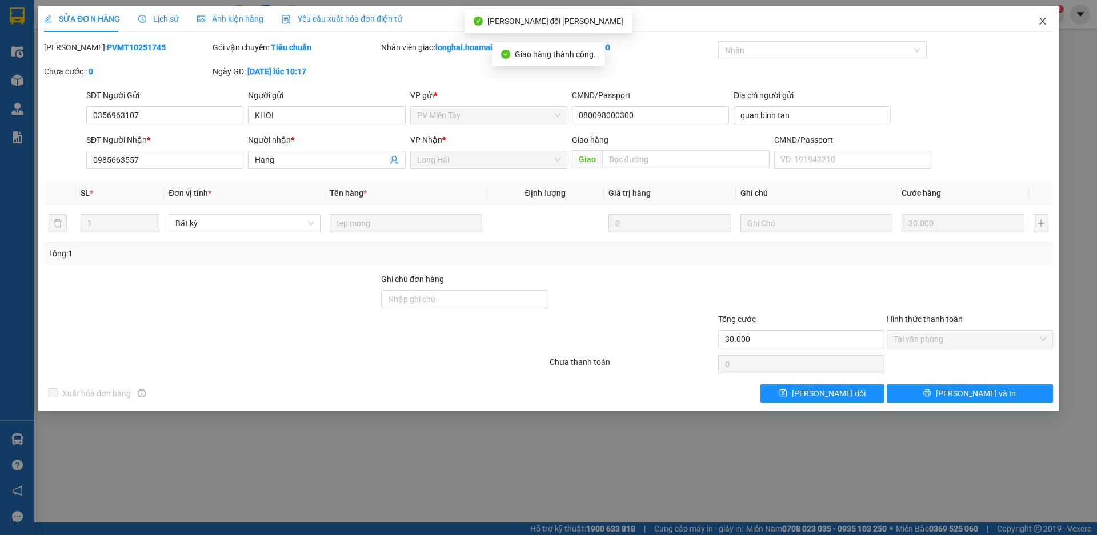
click at [1041, 21] on icon "close" at bounding box center [1042, 21] width 9 height 9
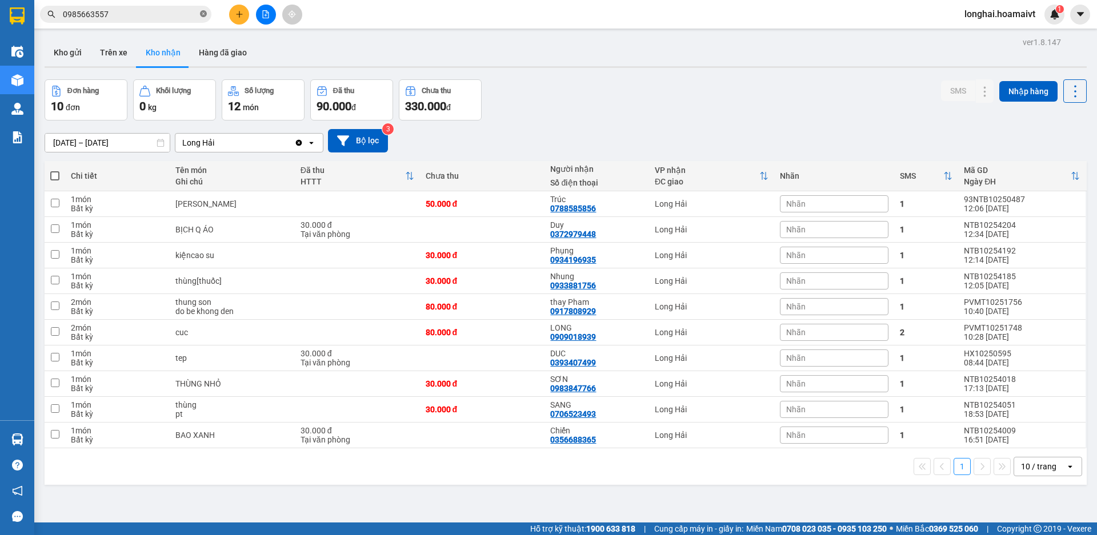
click at [203, 15] on icon "close-circle" at bounding box center [203, 13] width 7 height 7
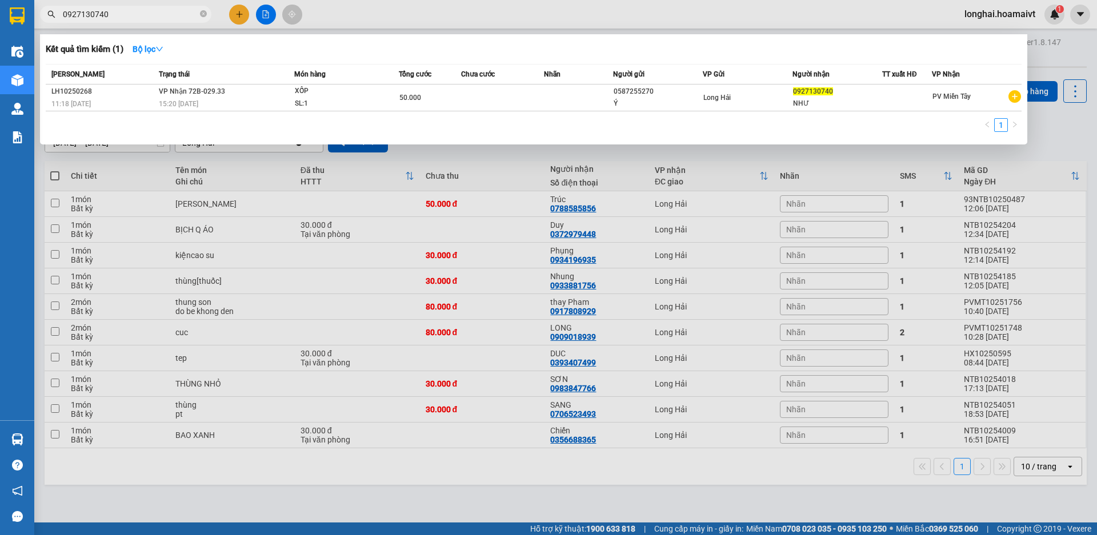
type input "0927130740"
click at [202, 15] on icon "close-circle" at bounding box center [203, 13] width 7 height 7
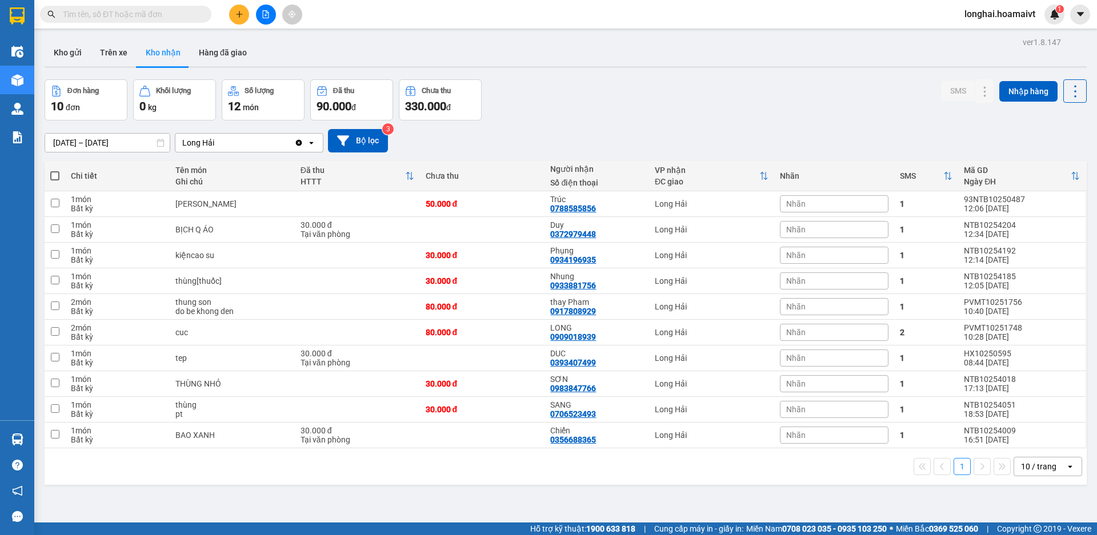
drag, startPoint x: 141, startPoint y: 19, endPoint x: 234, endPoint y: 4, distance: 93.8
click at [143, 17] on input "text" at bounding box center [130, 14] width 135 height 13
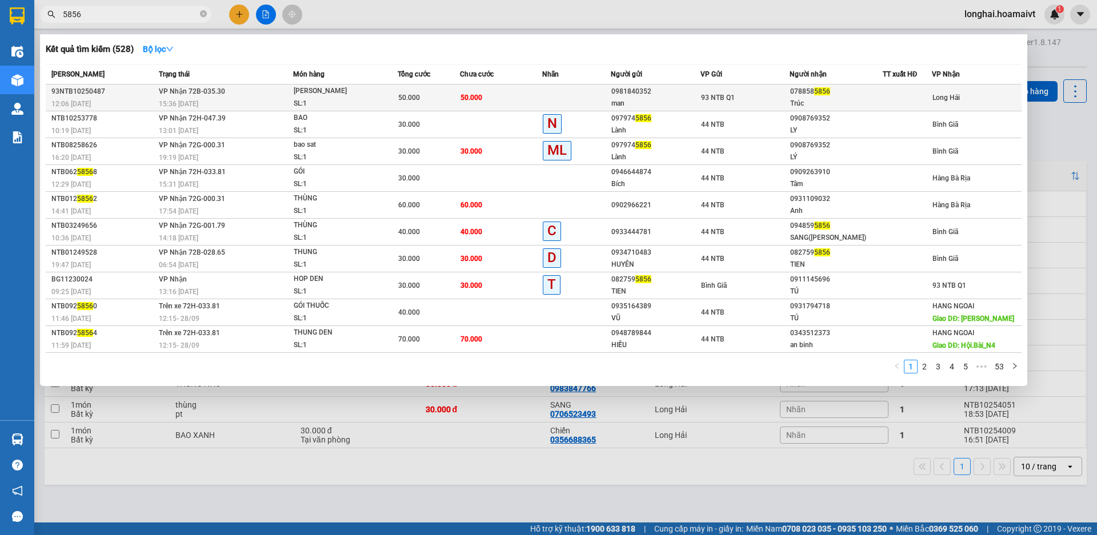
type input "5856"
click at [703, 104] on td "93 NTB Q1" at bounding box center [744, 98] width 89 height 27
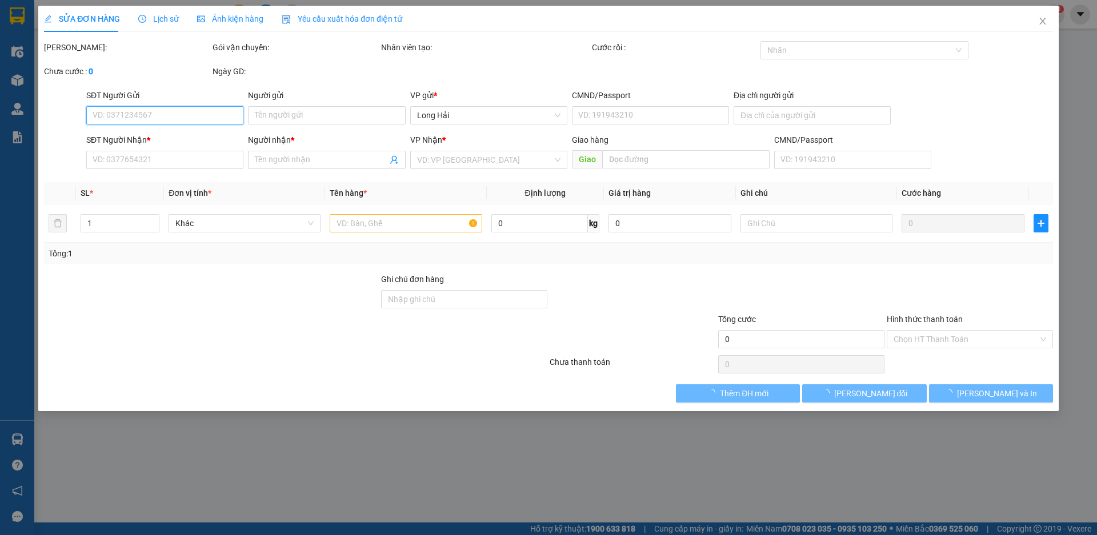
type input "0981840352"
type input "man"
type input "072099010950"
type input "0788585856"
type input "Trúc"
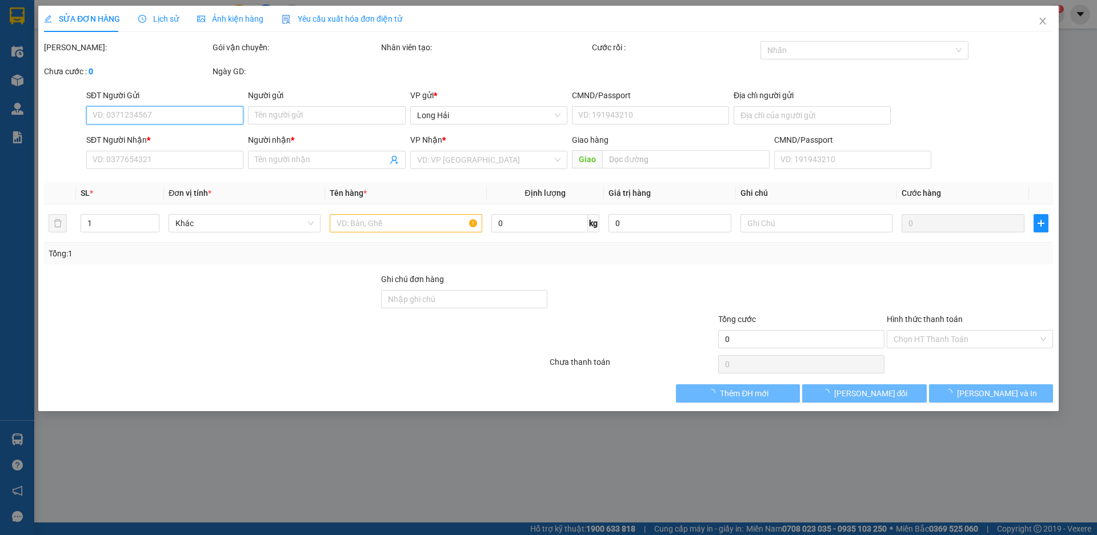
type input "50.000"
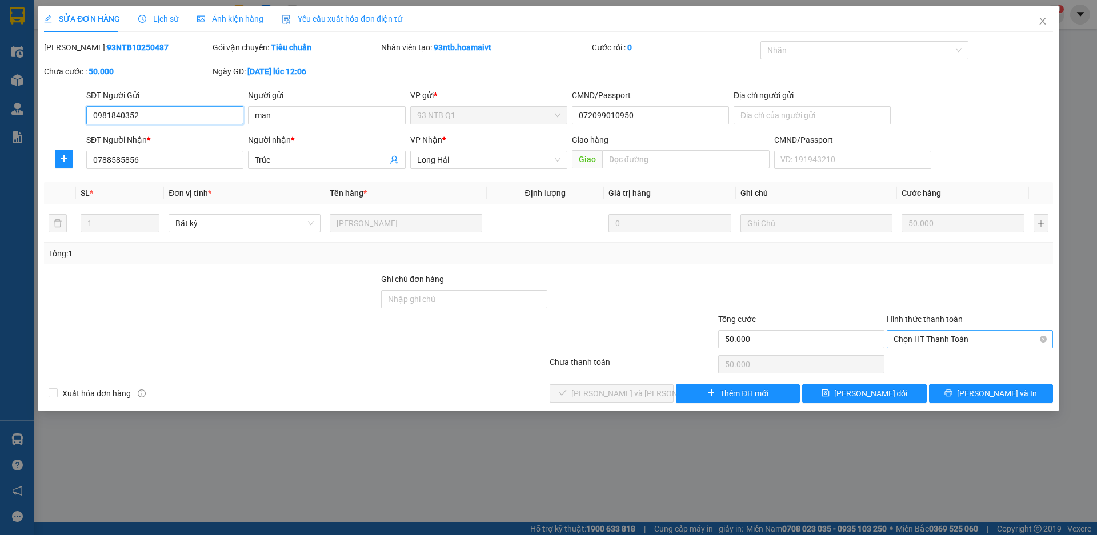
click at [915, 339] on span "Chọn HT Thanh Toán" at bounding box center [970, 339] width 153 height 17
click at [920, 363] on div "Tại văn phòng" at bounding box center [970, 362] width 153 height 13
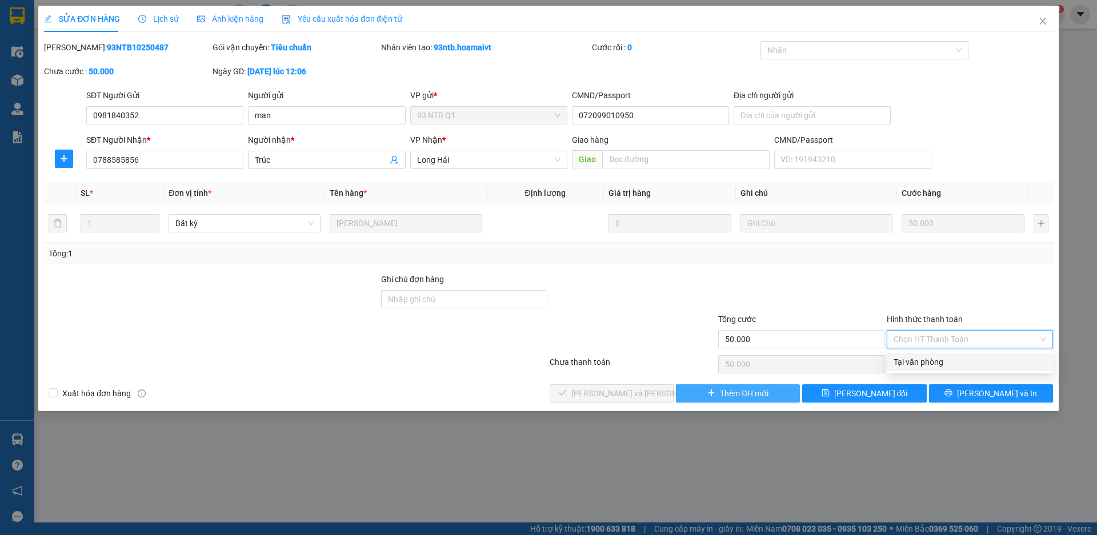
type input "0"
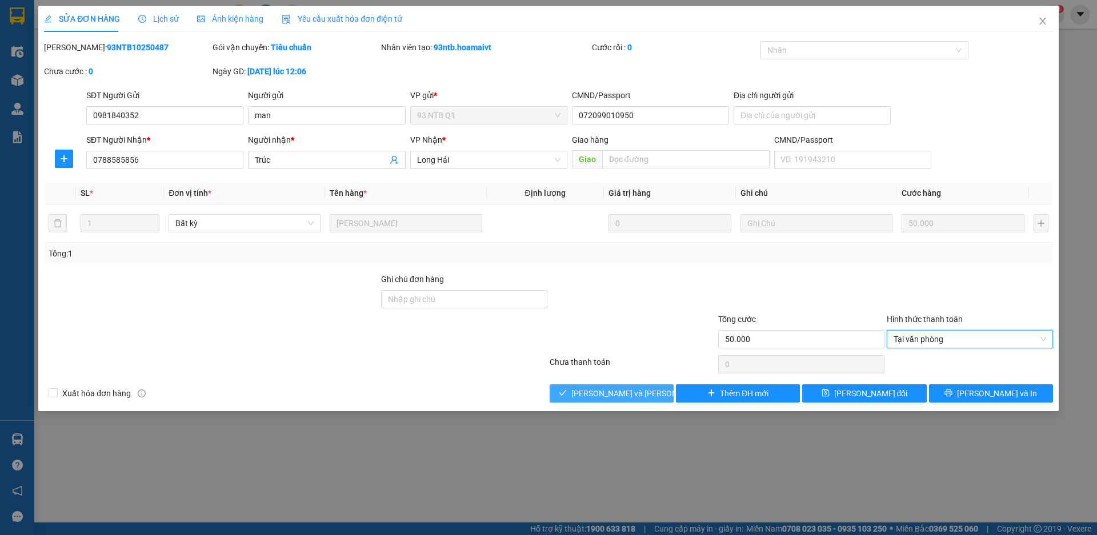
click at [567, 397] on icon "check" at bounding box center [563, 393] width 8 height 8
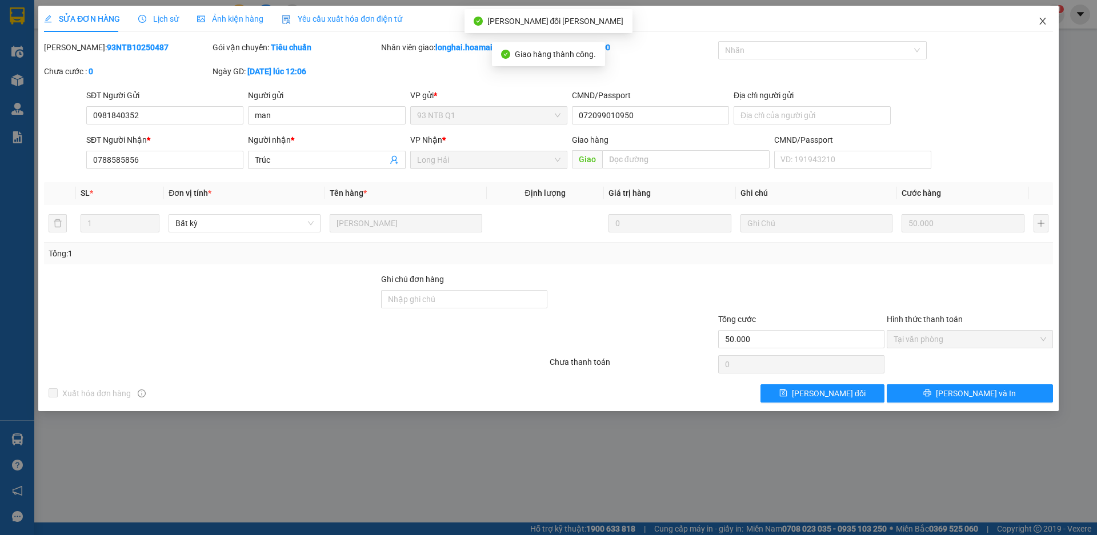
click at [1045, 22] on icon "close" at bounding box center [1042, 21] width 9 height 9
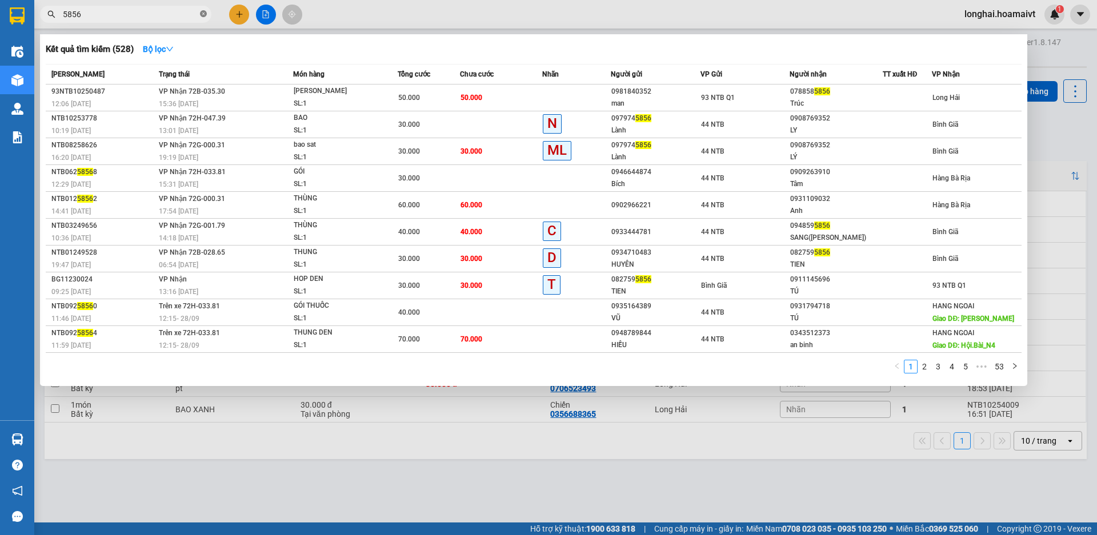
click at [203, 15] on icon "close-circle" at bounding box center [203, 13] width 7 height 7
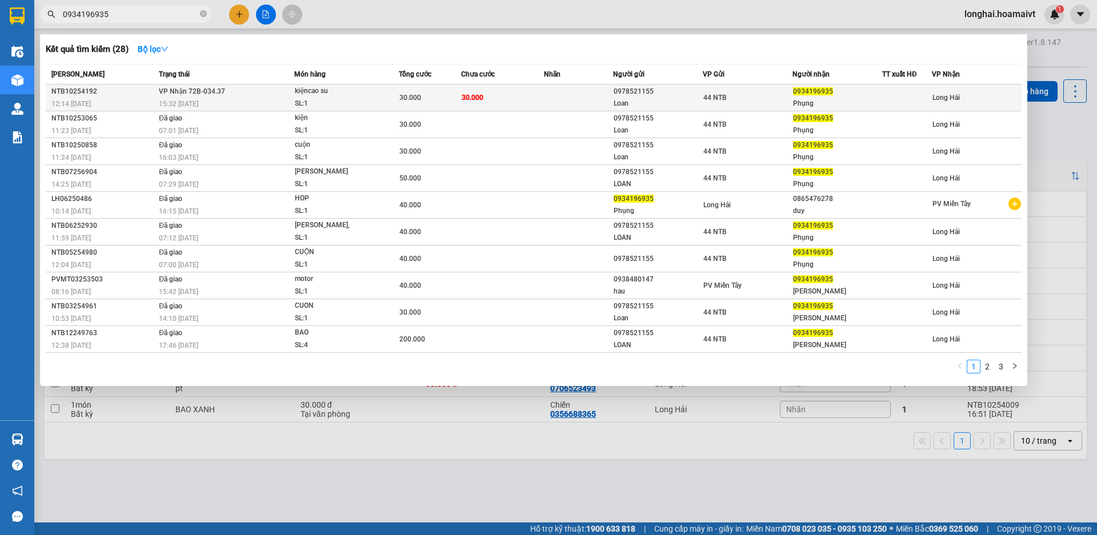
type input "0934196935"
click at [295, 90] on div "kiệncao su" at bounding box center [338, 91] width 86 height 13
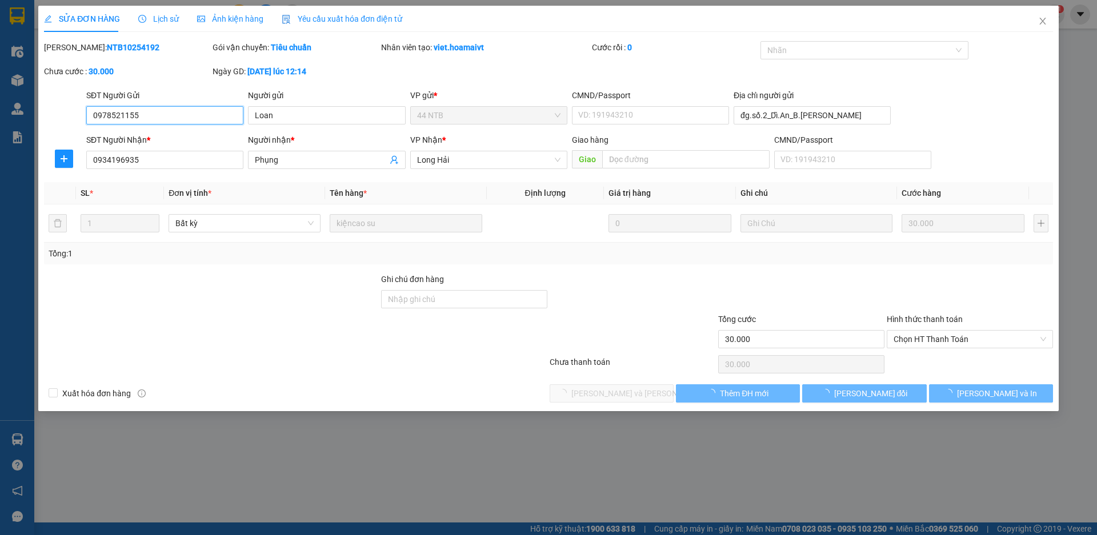
type input "0978521155"
type input "Loan"
type input "đg.số.2_Dĩ.An_B.Dương"
type input "0934196935"
type input "Phụng"
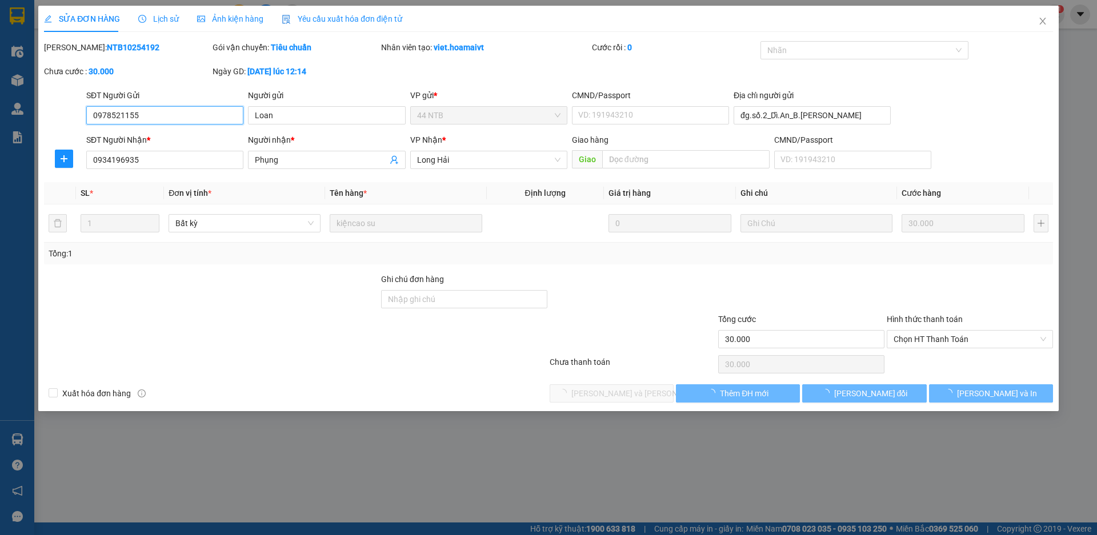
type input "30.000"
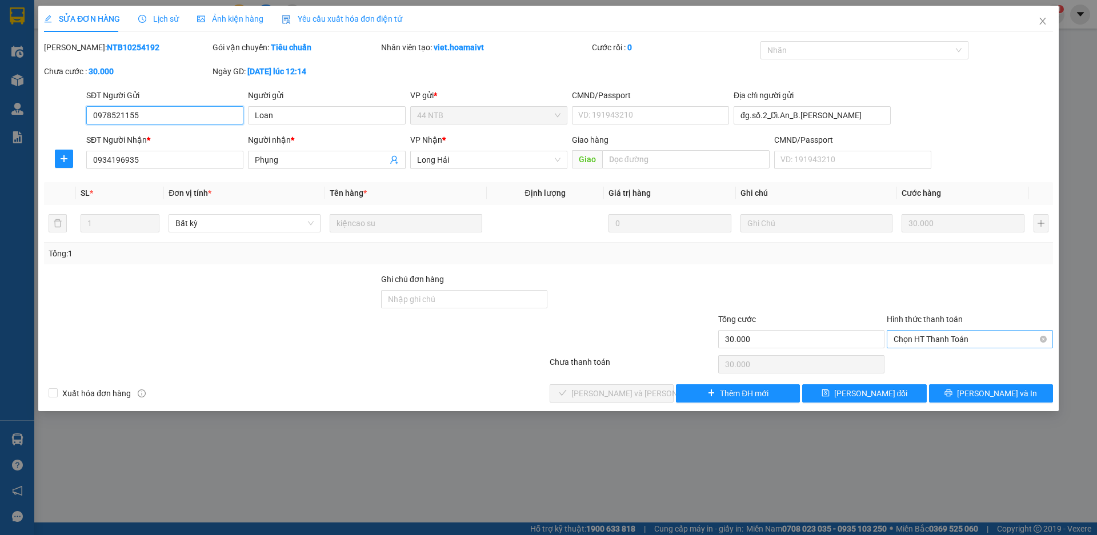
click at [925, 338] on span "Chọn HT Thanh Toán" at bounding box center [970, 339] width 153 height 17
click at [908, 370] on div "Tại văn phòng" at bounding box center [970, 362] width 166 height 18
type input "0"
click at [628, 384] on button "Lưu và Giao hàng" at bounding box center [612, 393] width 124 height 18
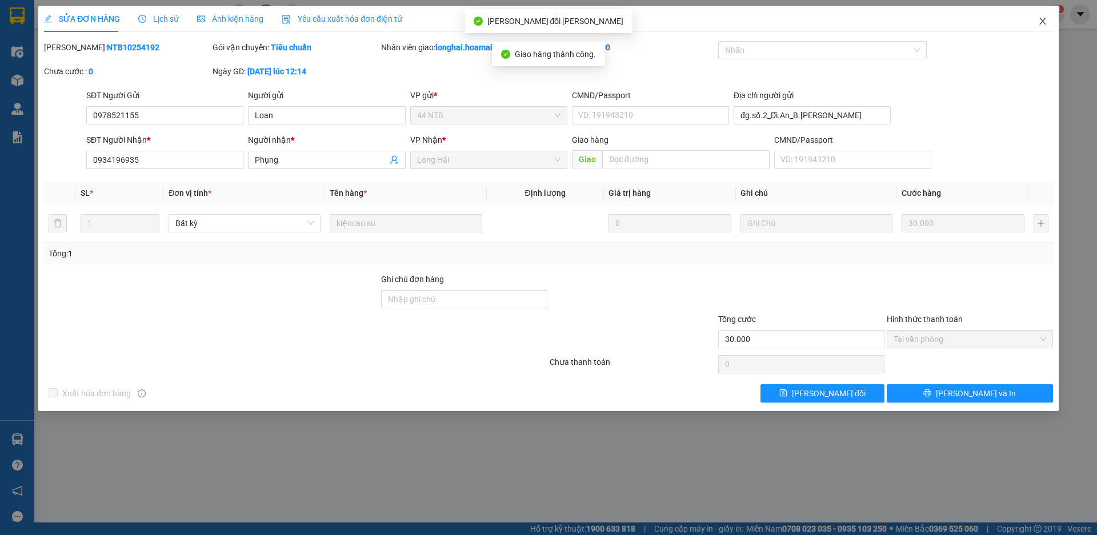
click at [1043, 25] on icon "close" at bounding box center [1042, 21] width 9 height 9
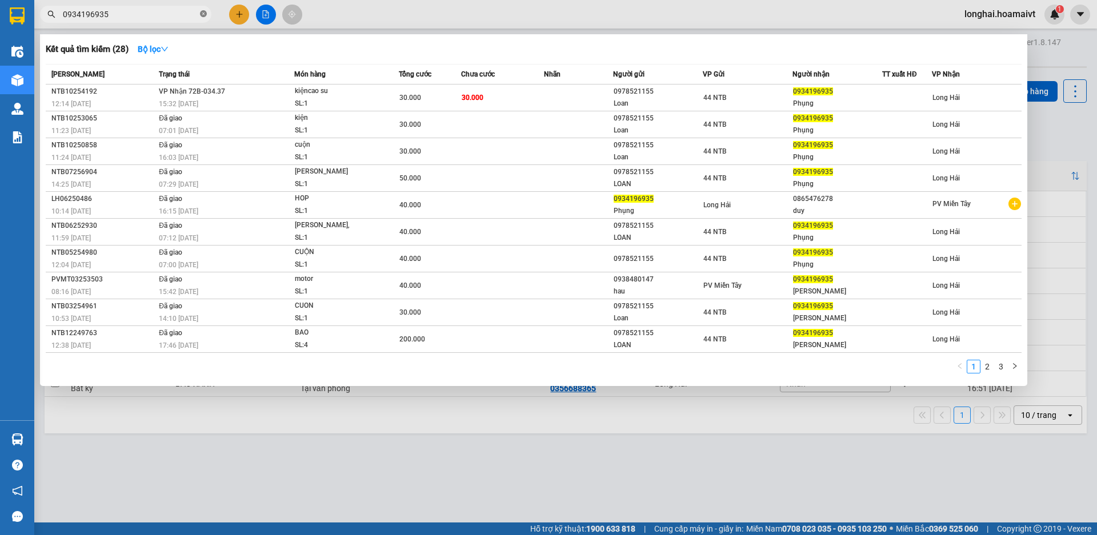
click at [201, 12] on icon "close-circle" at bounding box center [203, 13] width 7 height 7
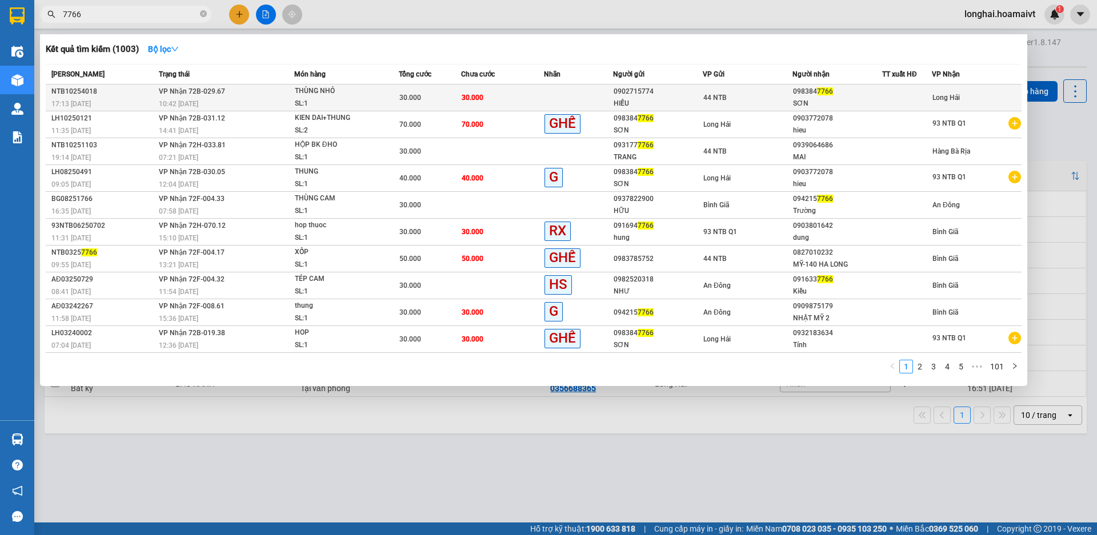
type input "7766"
click at [495, 87] on td "30.000" at bounding box center [502, 98] width 83 height 27
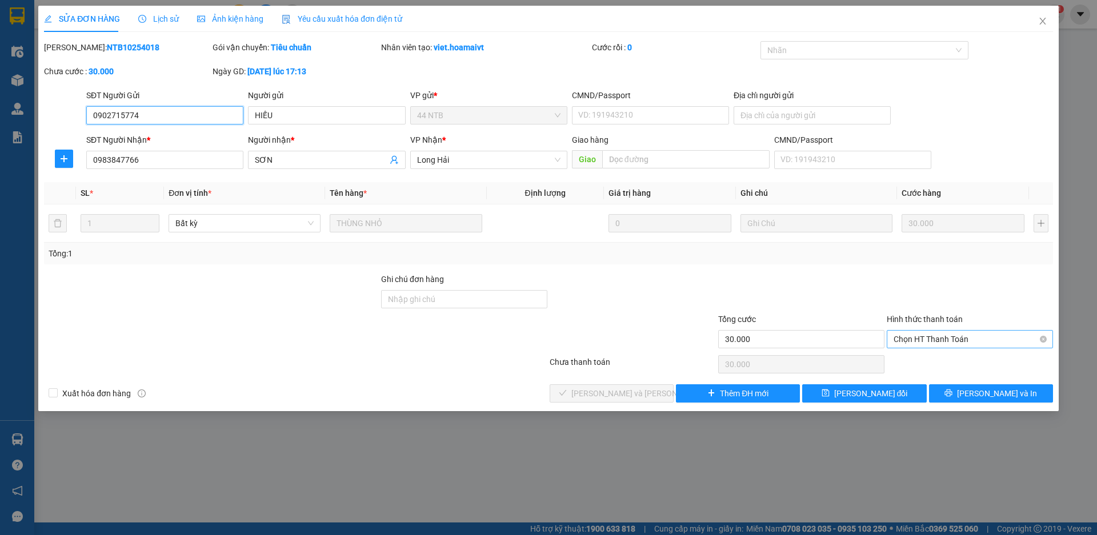
type input "0902715774"
type input "HIẾU"
type input "0983847766"
type input "SƠN"
type input "30.000"
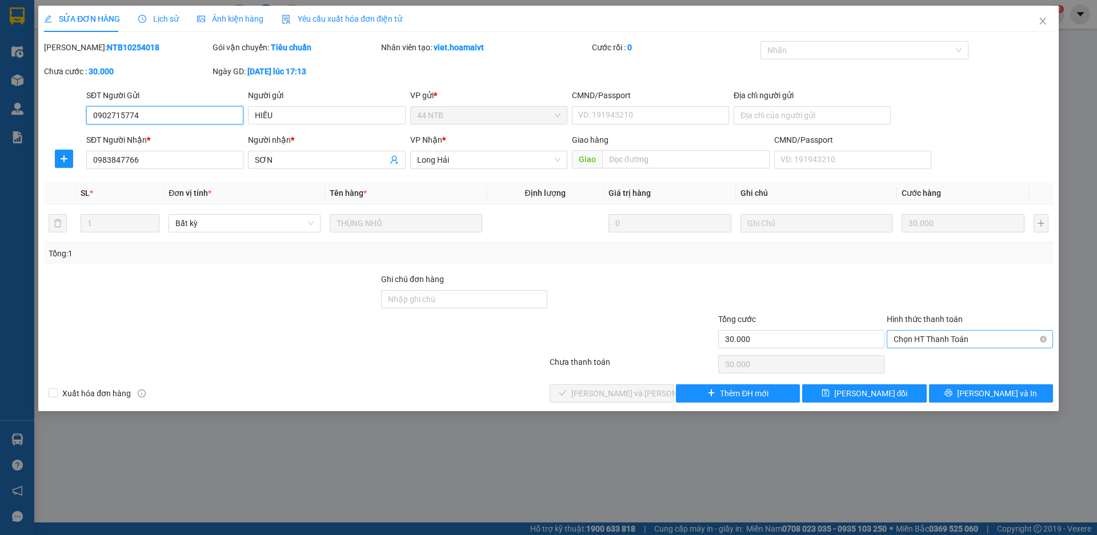
click at [922, 343] on span "Chọn HT Thanh Toán" at bounding box center [970, 339] width 153 height 17
click at [928, 362] on div "Tại văn phòng" at bounding box center [970, 362] width 153 height 13
type input "0"
click at [652, 389] on button "Lưu và Giao hàng" at bounding box center [612, 393] width 124 height 18
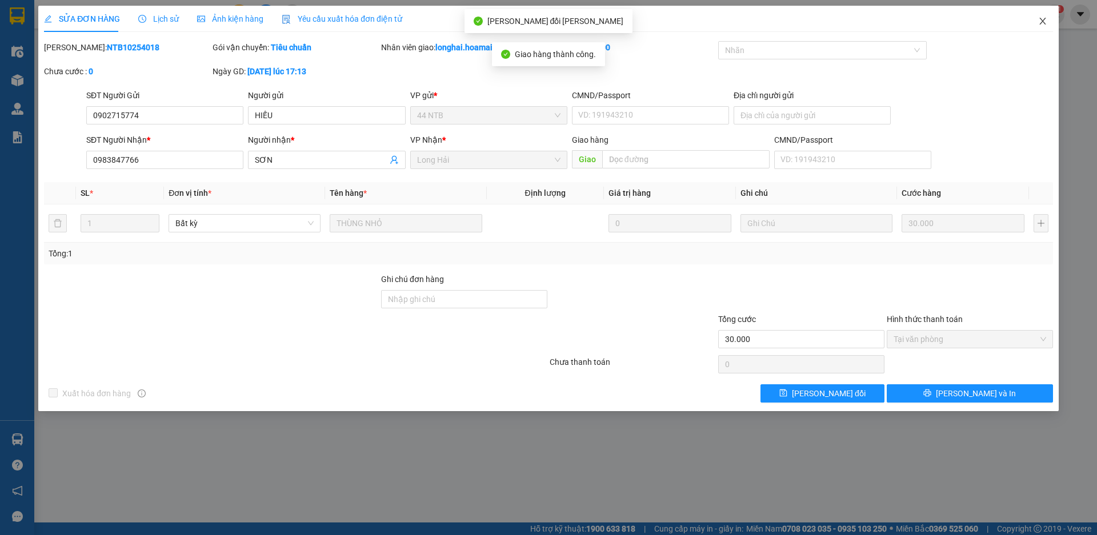
drag, startPoint x: 1045, startPoint y: 21, endPoint x: 106, endPoint y: 1, distance: 938.9
click at [1045, 21] on icon "close" at bounding box center [1042, 21] width 9 height 9
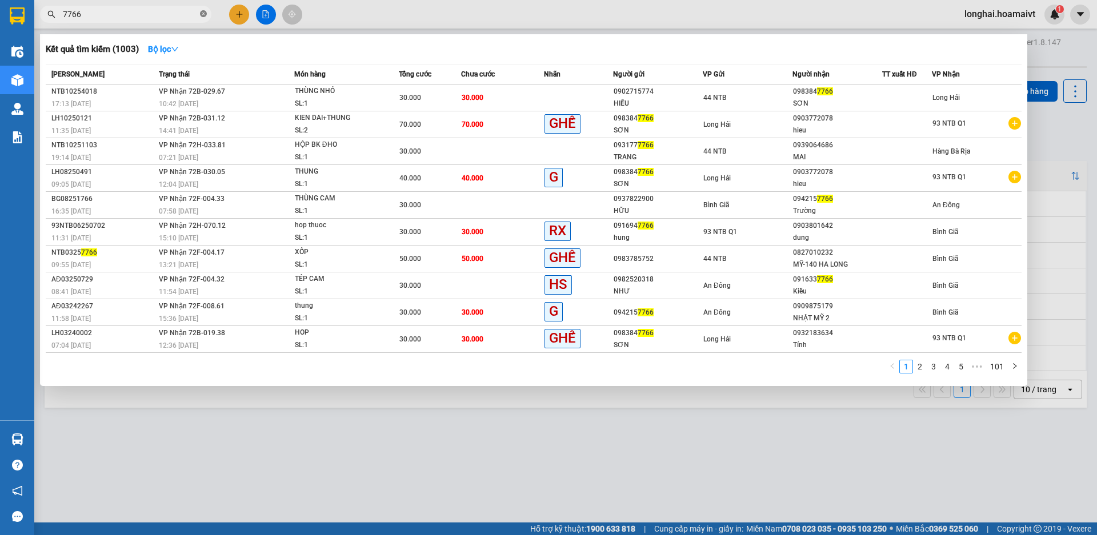
click at [206, 17] on icon "close-circle" at bounding box center [203, 13] width 7 height 7
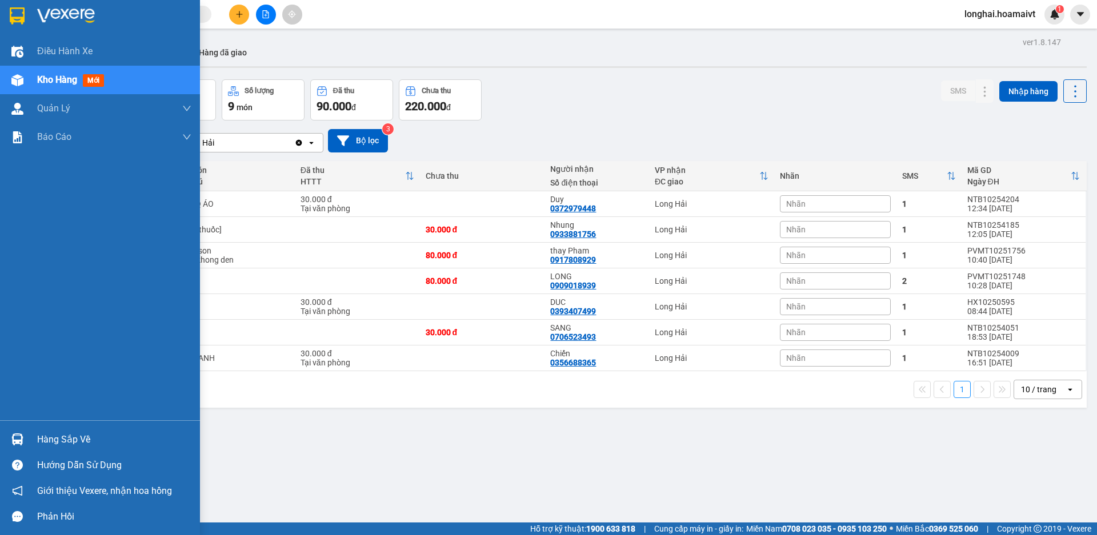
click at [39, 438] on div "Hàng sắp về" at bounding box center [114, 439] width 154 height 17
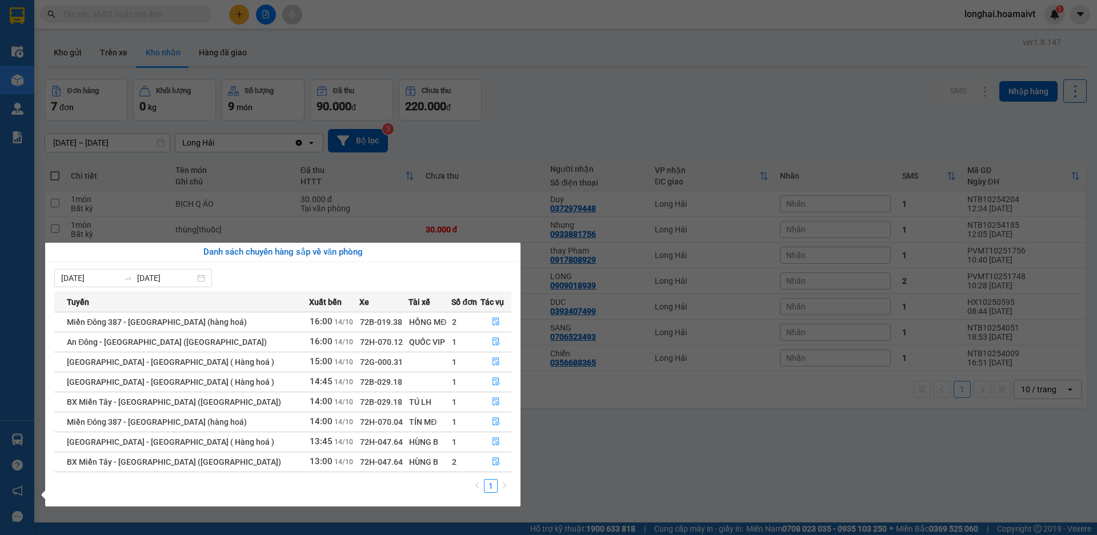
click at [586, 464] on section "Kết quả tìm kiếm ( 1003 ) Bộ lọc Mã ĐH Trạng thái Món hàng Tổng cước Chưa cước …" at bounding box center [548, 267] width 1097 height 535
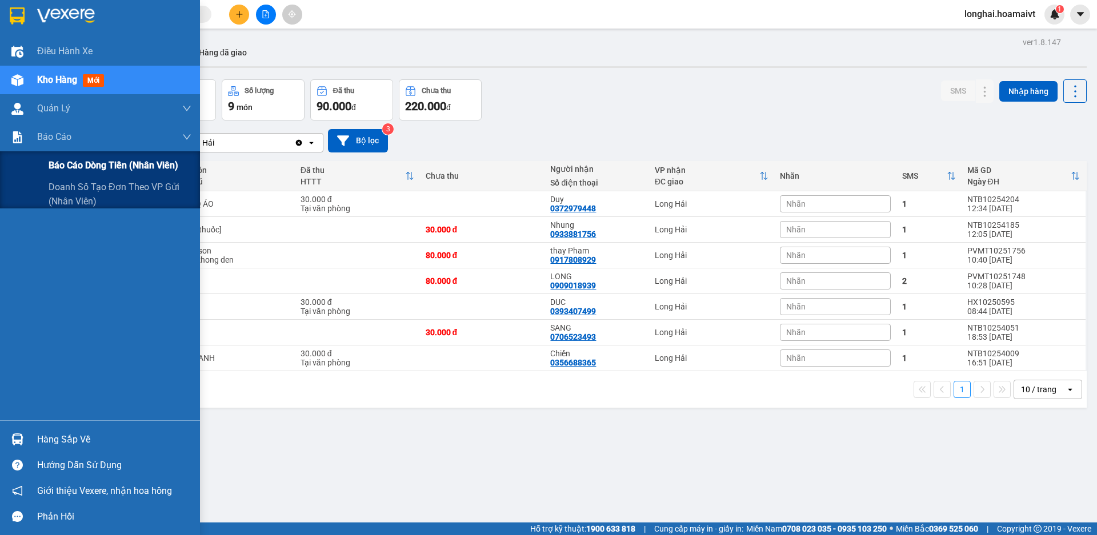
click at [89, 163] on span "Báo cáo dòng tiền (nhân viên)" at bounding box center [114, 165] width 130 height 14
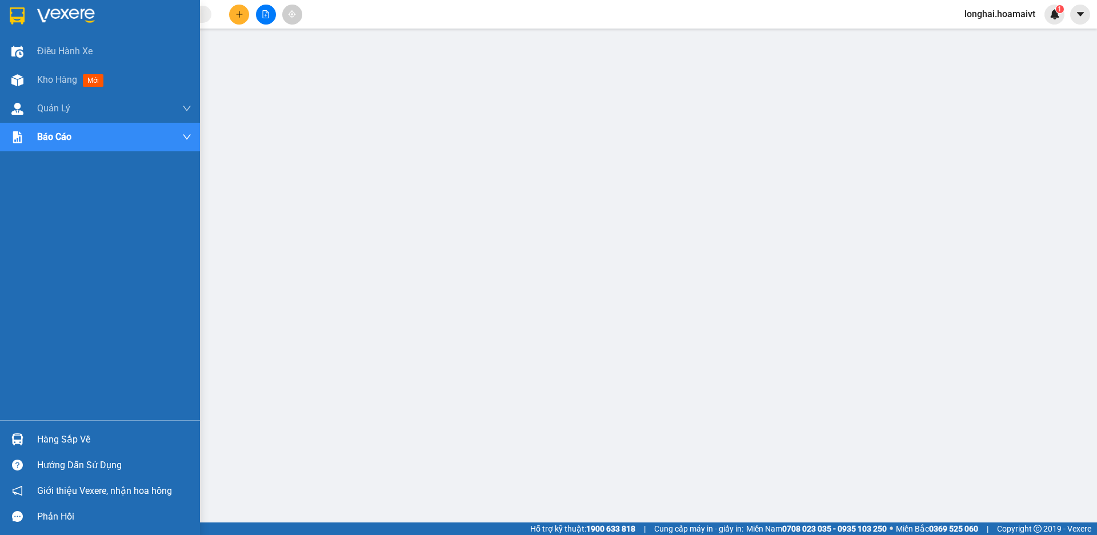
click at [43, 430] on div "Hàng sắp về" at bounding box center [100, 440] width 200 height 26
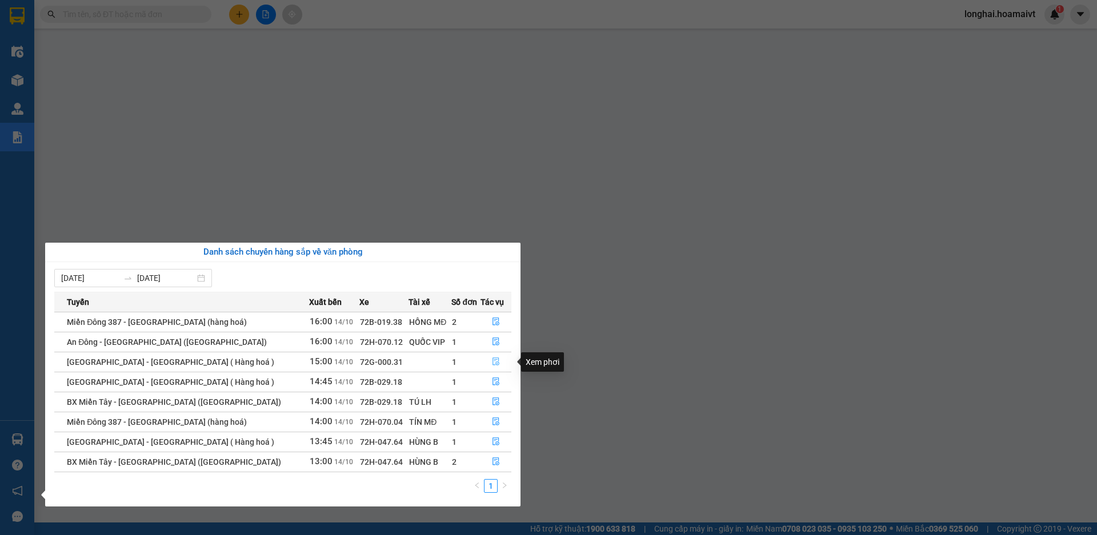
click at [496, 367] on button "button" at bounding box center [496, 362] width 30 height 18
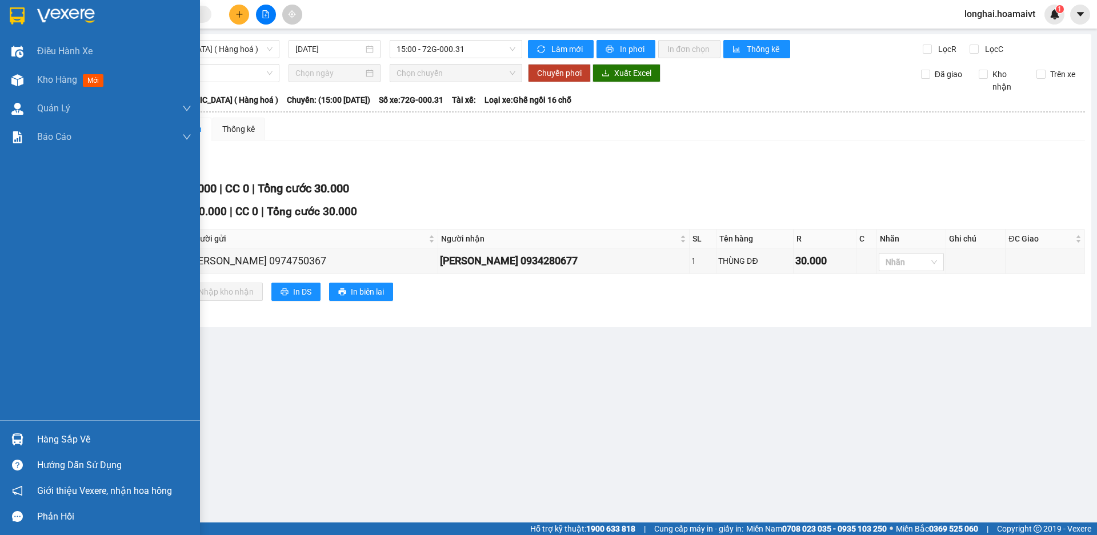
click at [70, 440] on div "Hàng sắp về" at bounding box center [114, 439] width 154 height 17
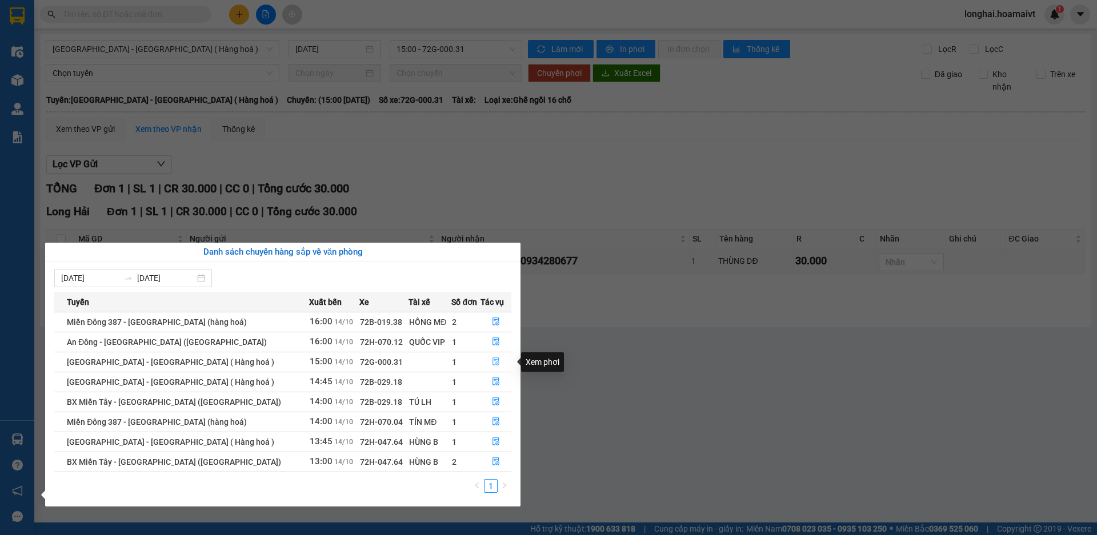
click at [493, 360] on icon "file-done" at bounding box center [496, 362] width 8 height 8
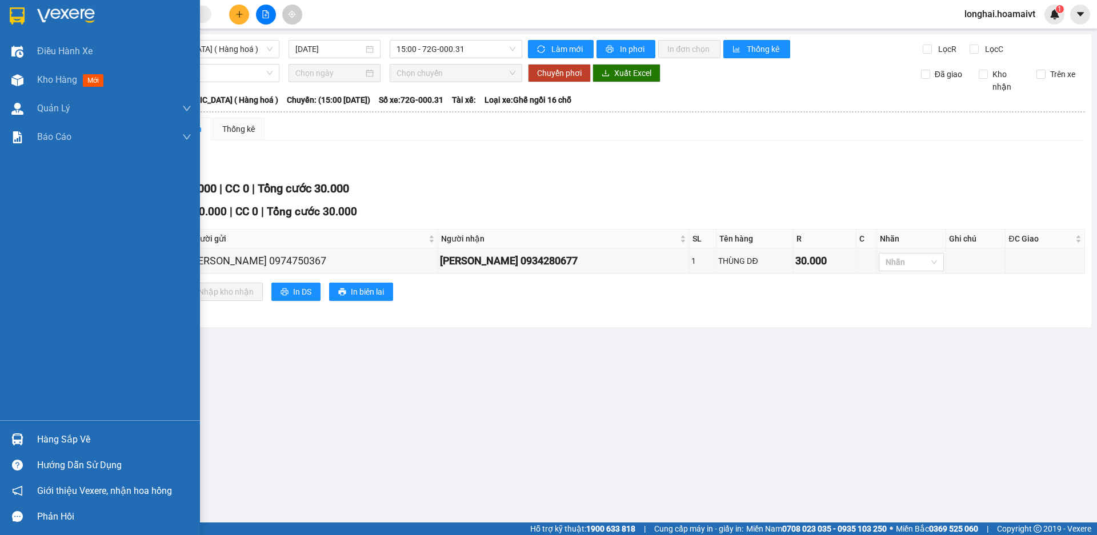
click at [30, 442] on div "Hàng sắp về" at bounding box center [100, 440] width 200 height 26
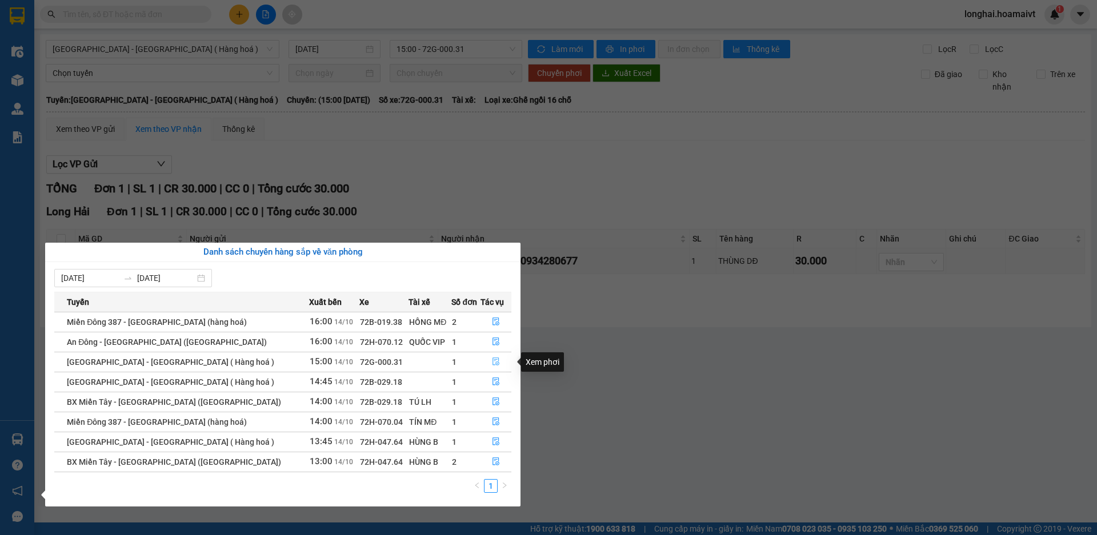
click at [498, 368] on button "button" at bounding box center [496, 362] width 30 height 18
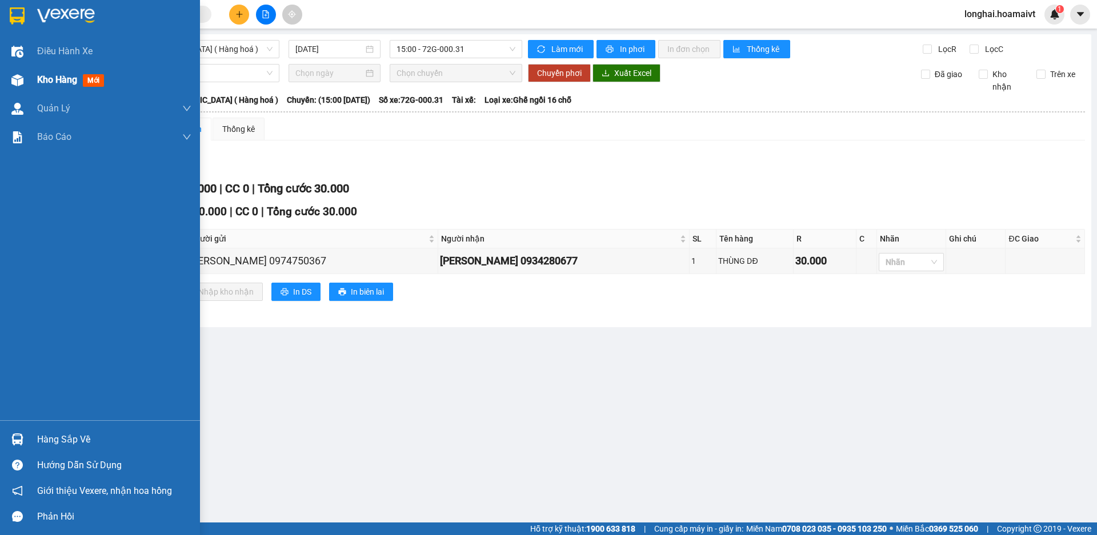
click at [33, 87] on div "Kho hàng mới" at bounding box center [100, 80] width 200 height 29
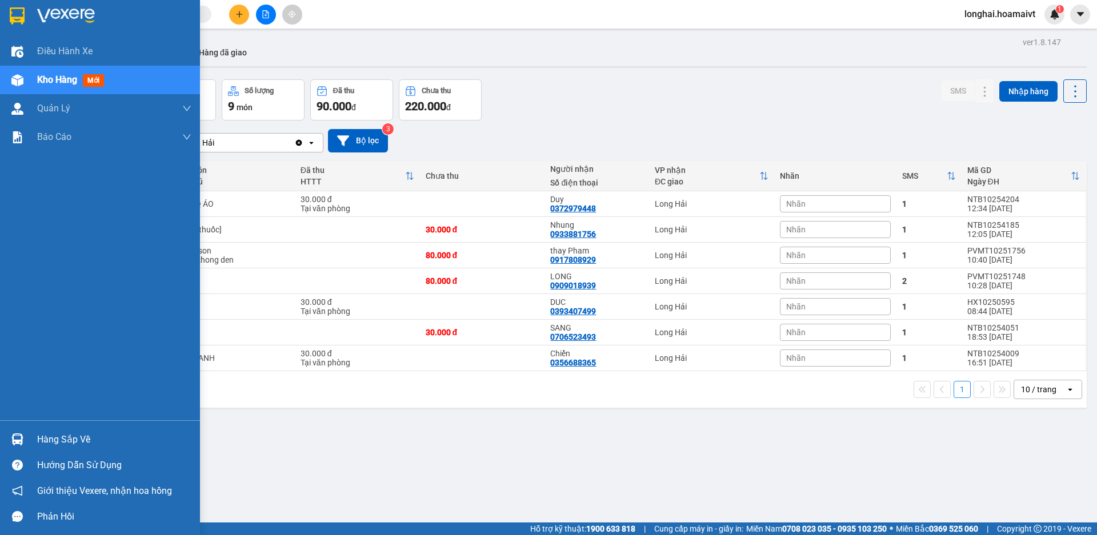
click at [24, 427] on div "Hàng sắp về" at bounding box center [100, 440] width 200 height 26
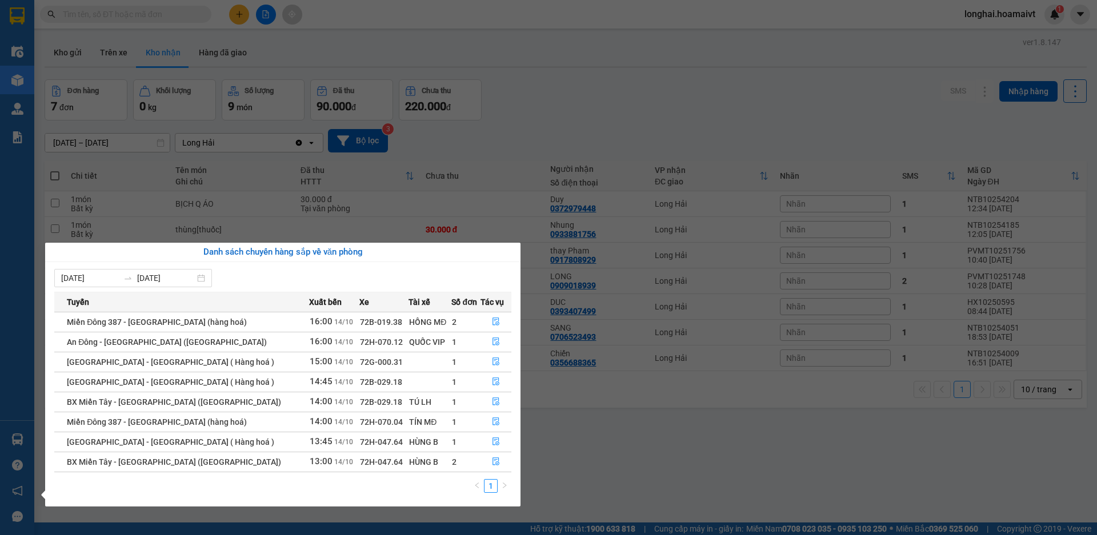
click at [608, 458] on section "Kết quả tìm kiếm ( 1003 ) Bộ lọc Mã ĐH Trạng thái Món hàng Tổng cước Chưa cước …" at bounding box center [548, 267] width 1097 height 535
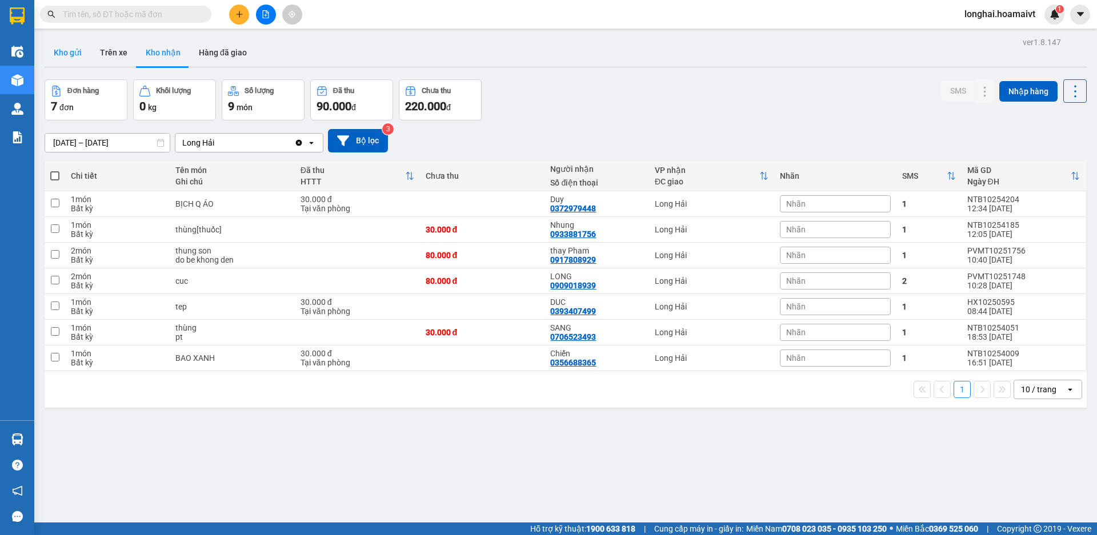
click at [62, 58] on button "Kho gửi" at bounding box center [68, 52] width 46 height 27
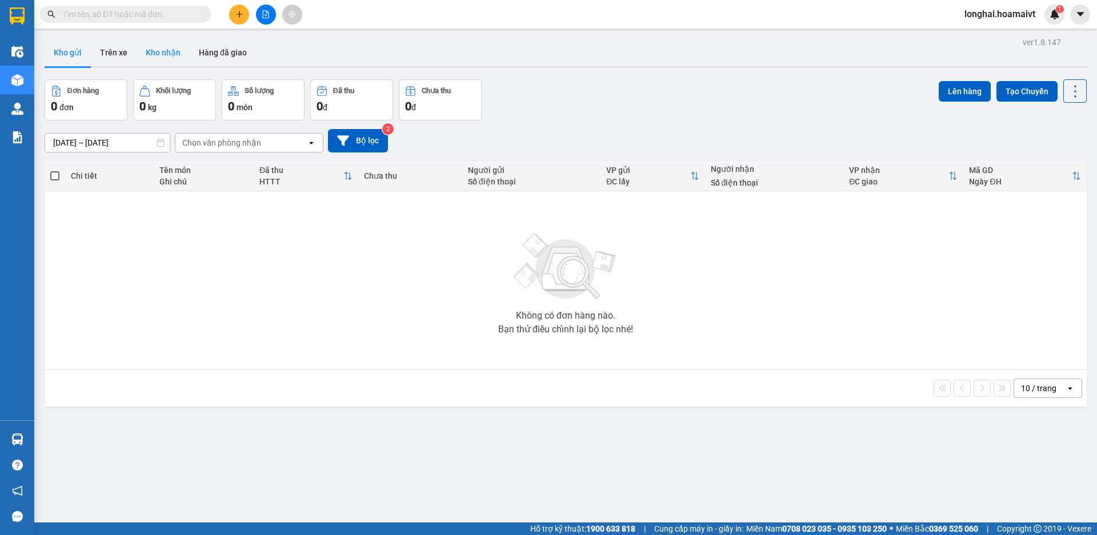
click at [164, 56] on button "Kho nhận" at bounding box center [163, 52] width 53 height 27
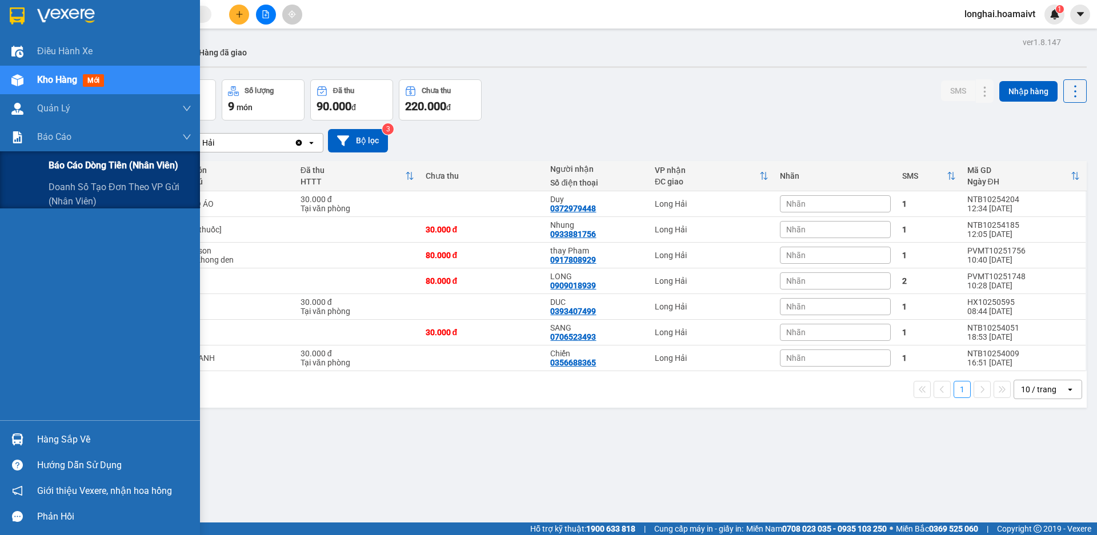
click at [45, 161] on div "Báo cáo dòng tiền (nhân viên)" at bounding box center [100, 165] width 200 height 29
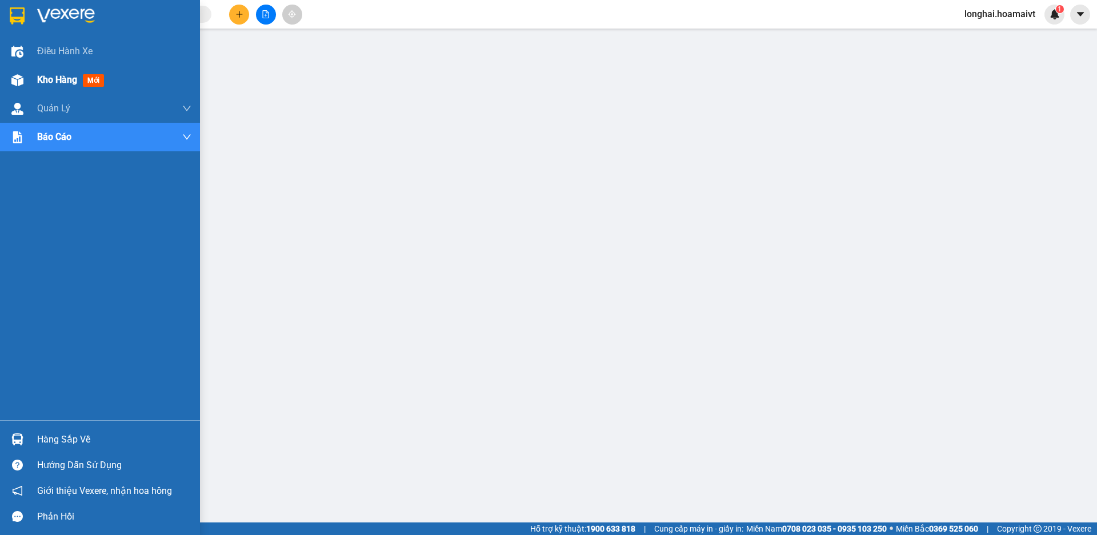
click at [11, 79] on img at bounding box center [17, 80] width 12 height 12
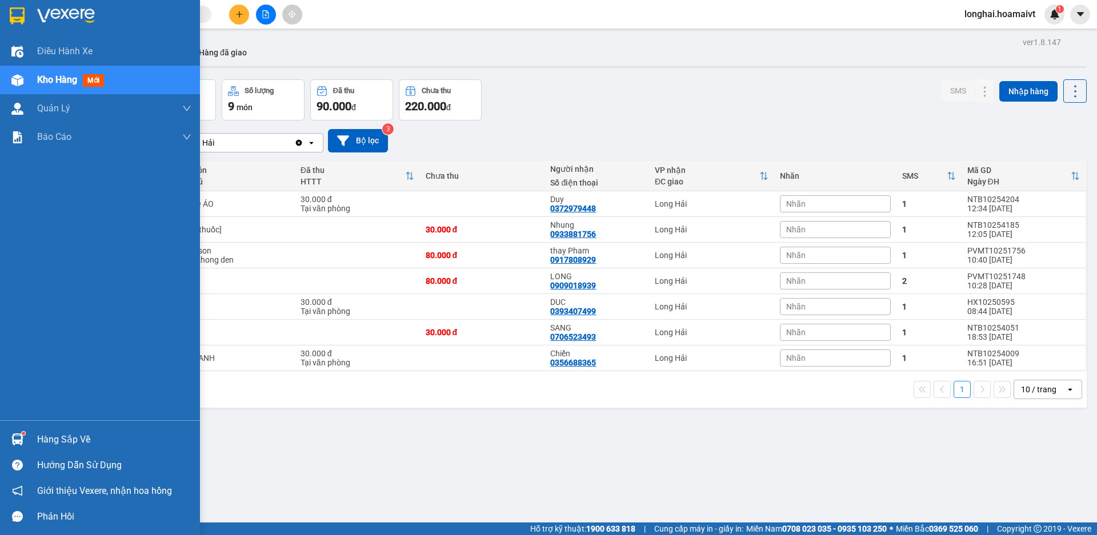
click at [27, 441] on div at bounding box center [17, 440] width 20 height 20
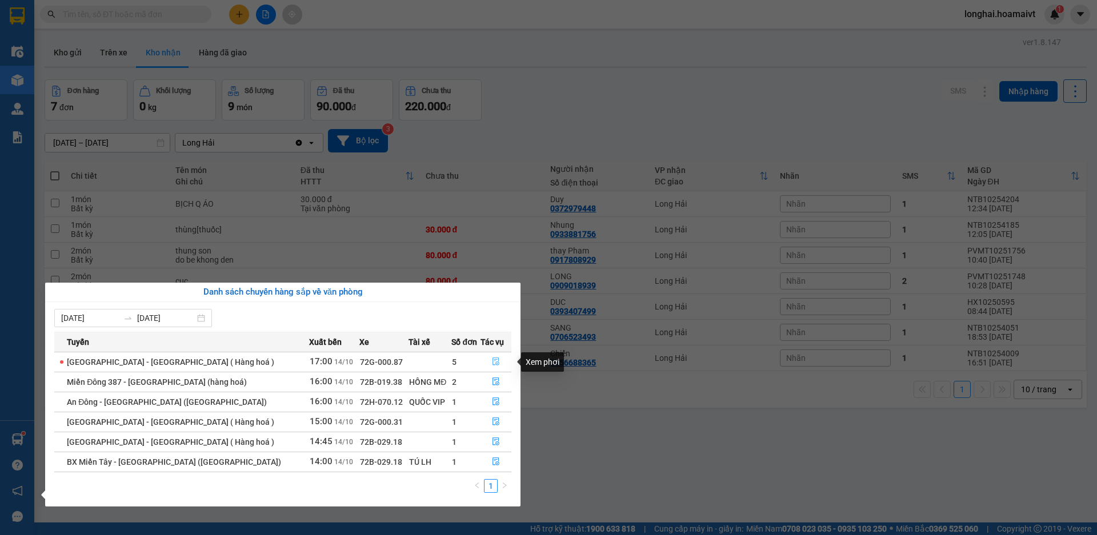
click at [498, 363] on button "button" at bounding box center [496, 362] width 30 height 18
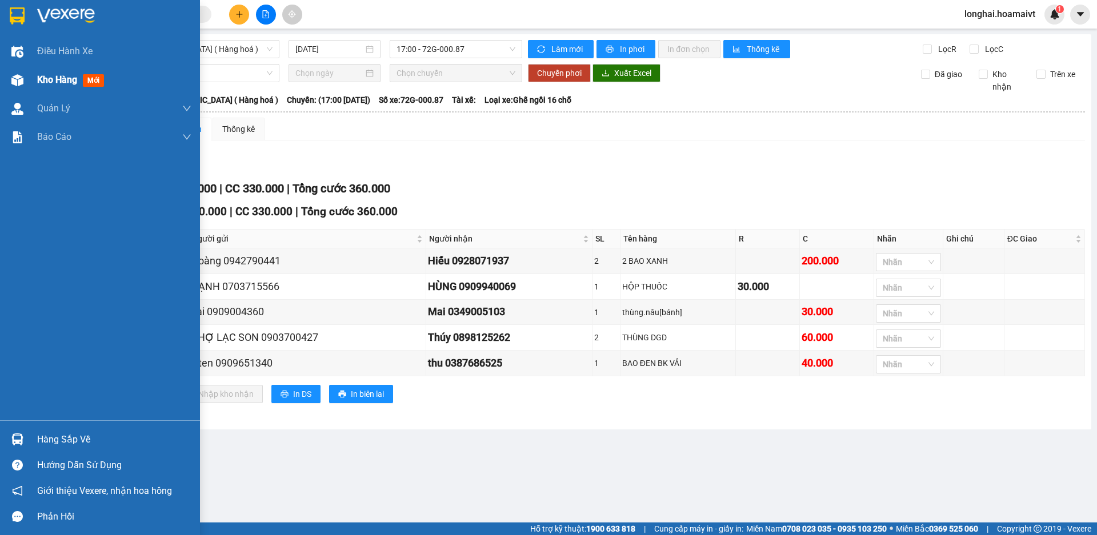
click at [29, 85] on div "Kho hàng mới" at bounding box center [100, 80] width 200 height 29
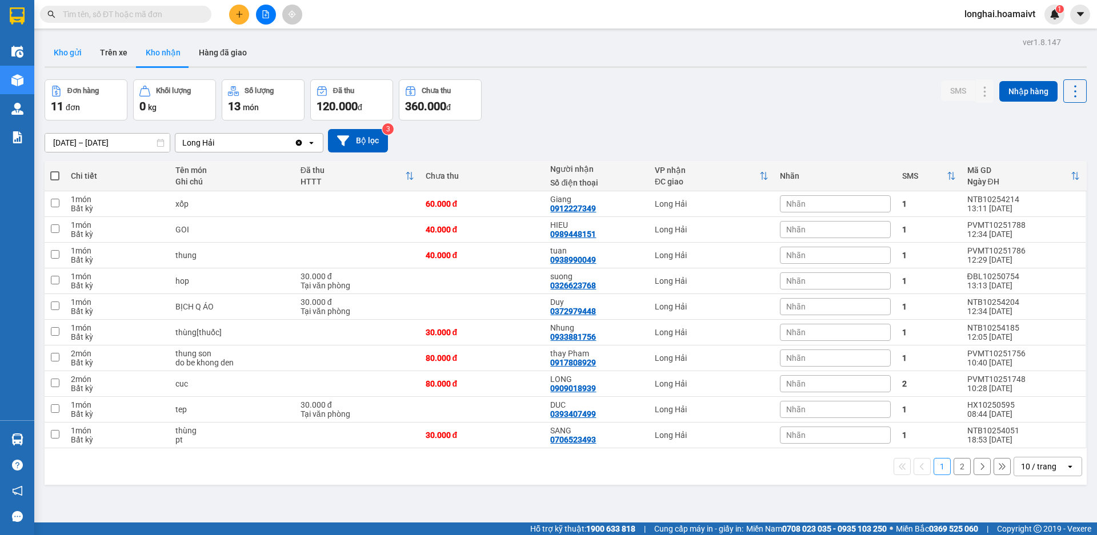
click at [73, 41] on button "Kho gửi" at bounding box center [68, 52] width 46 height 27
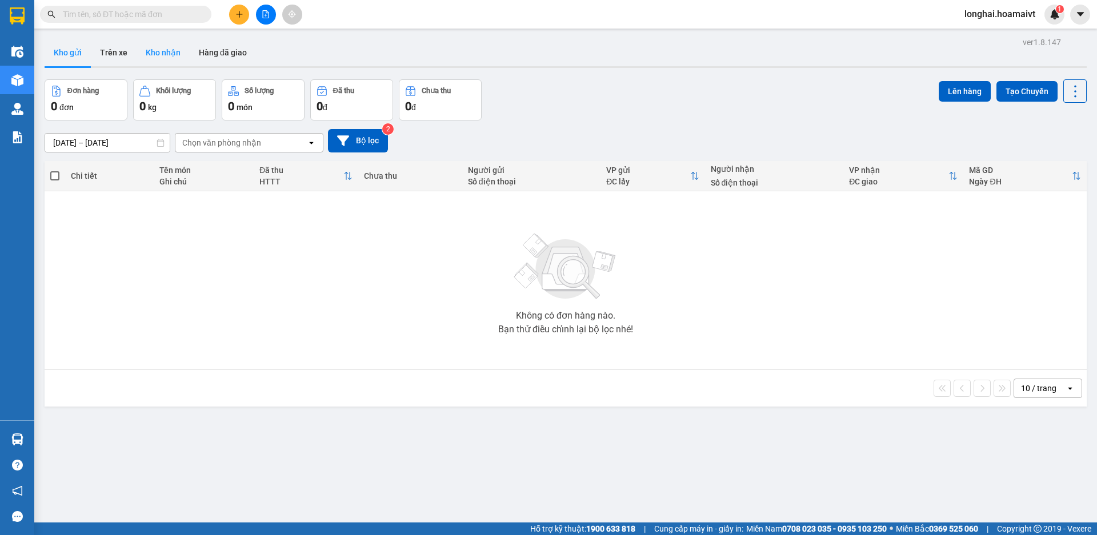
click at [158, 58] on button "Kho nhận" at bounding box center [163, 52] width 53 height 27
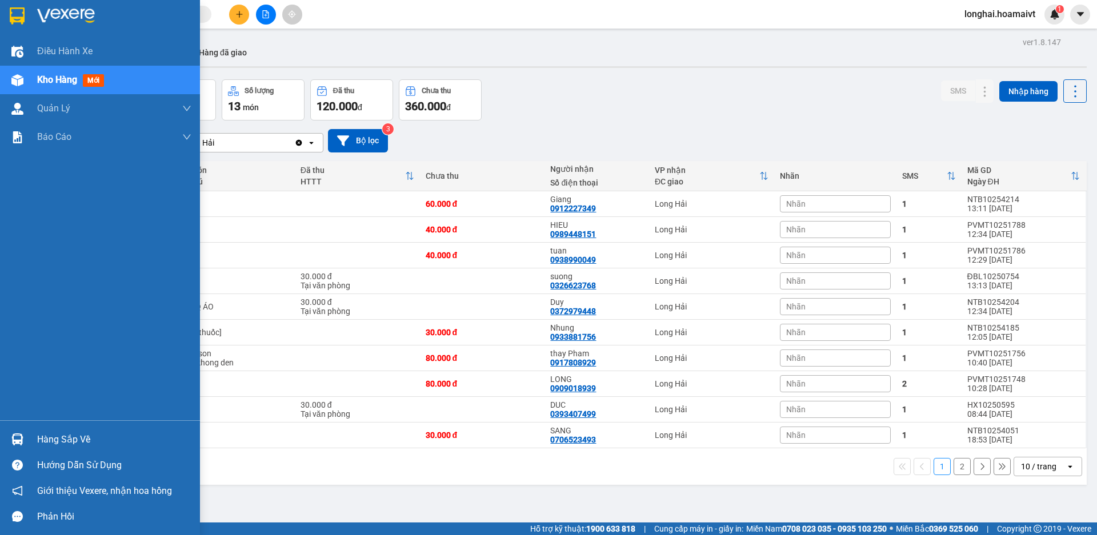
click at [59, 442] on div "Hàng sắp về" at bounding box center [114, 439] width 154 height 17
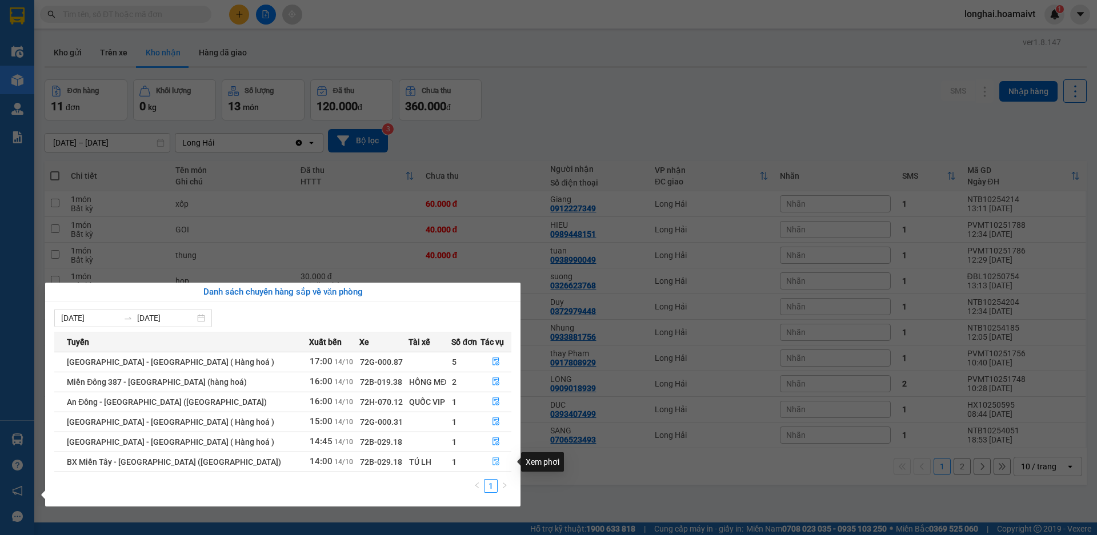
click at [498, 457] on button "button" at bounding box center [496, 462] width 30 height 18
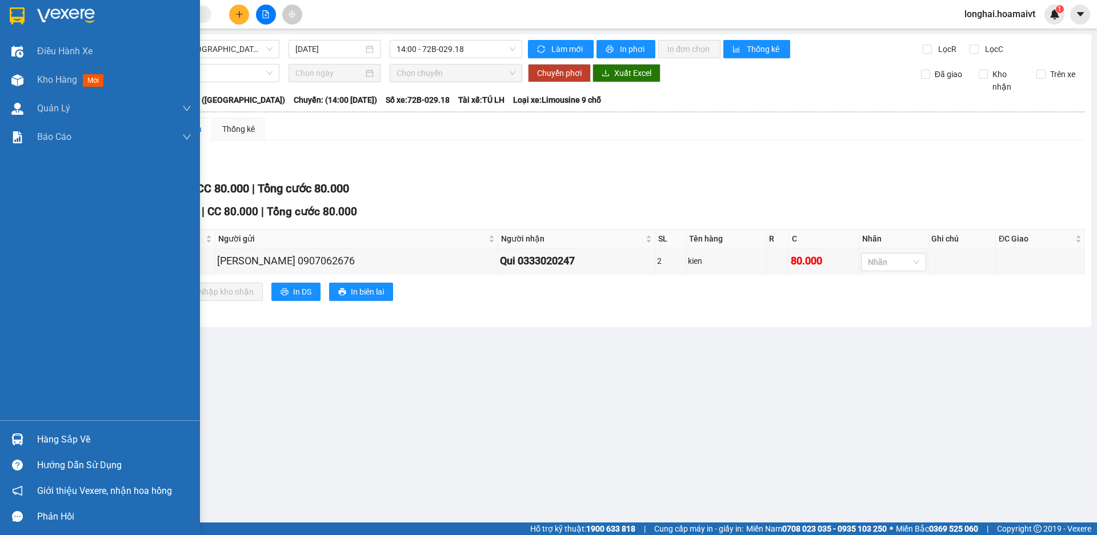
click at [53, 438] on div "Hàng sắp về" at bounding box center [114, 439] width 154 height 17
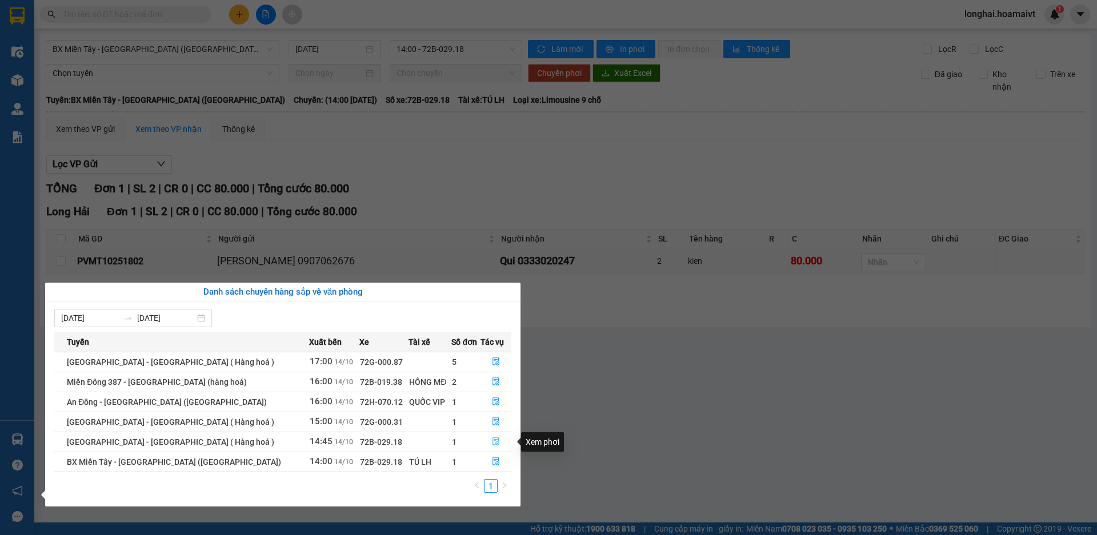
click at [492, 440] on icon "file-done" at bounding box center [496, 442] width 8 height 8
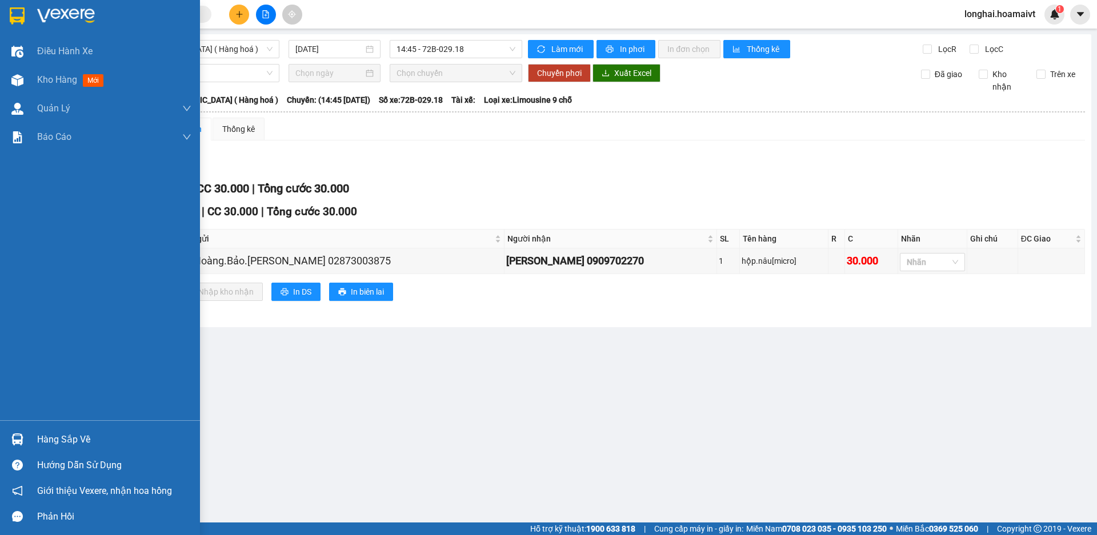
click at [54, 438] on div "Hàng sắp về" at bounding box center [114, 439] width 154 height 17
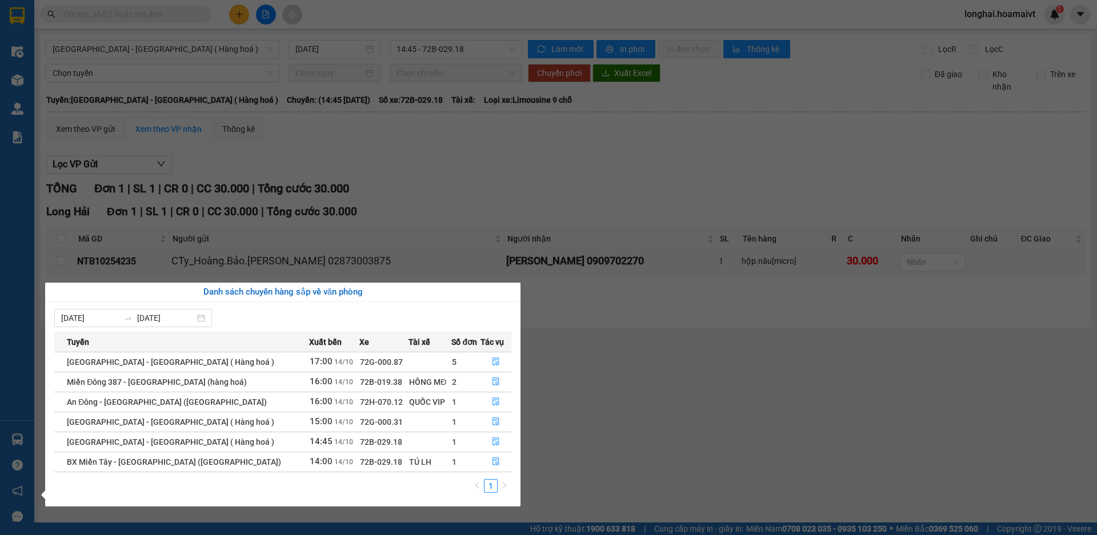
click at [552, 394] on section "Kết quả tìm kiếm ( 1003 ) Bộ lọc Mã ĐH Trạng thái Món hàng Tổng cước Chưa cước …" at bounding box center [548, 267] width 1097 height 535
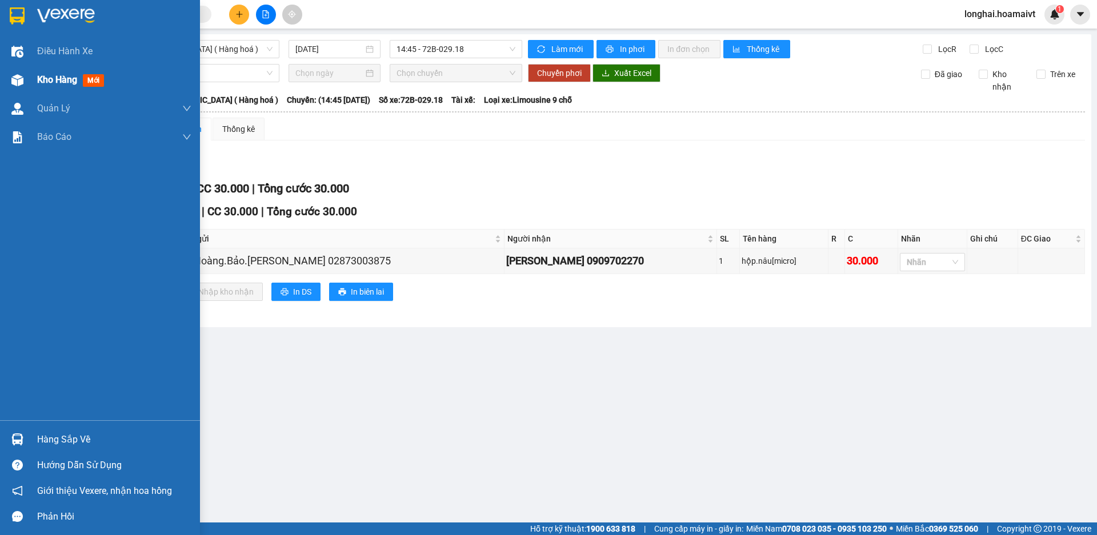
click at [38, 80] on span "Kho hàng" at bounding box center [57, 79] width 40 height 11
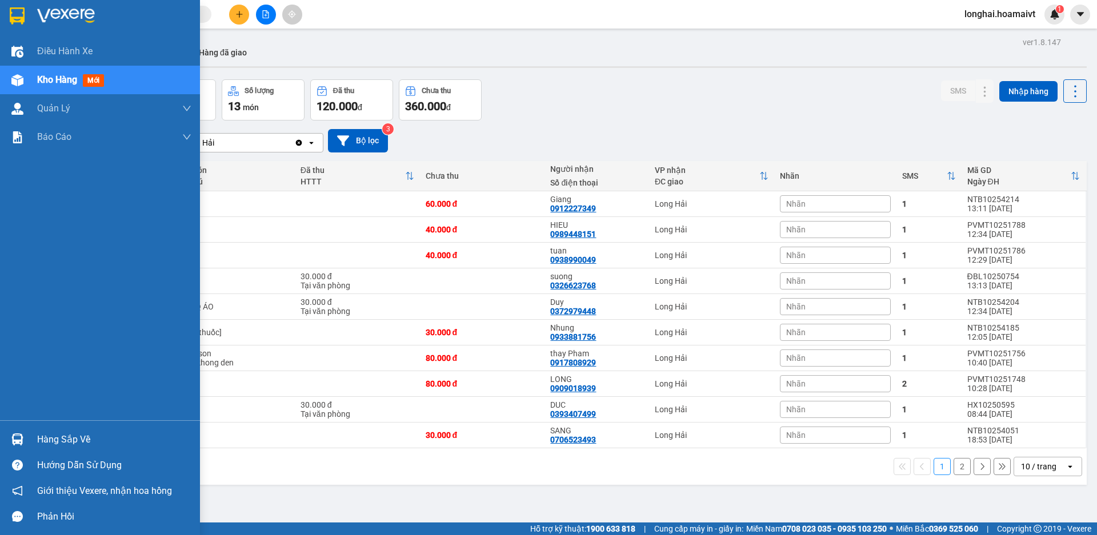
click at [25, 437] on div at bounding box center [17, 440] width 20 height 20
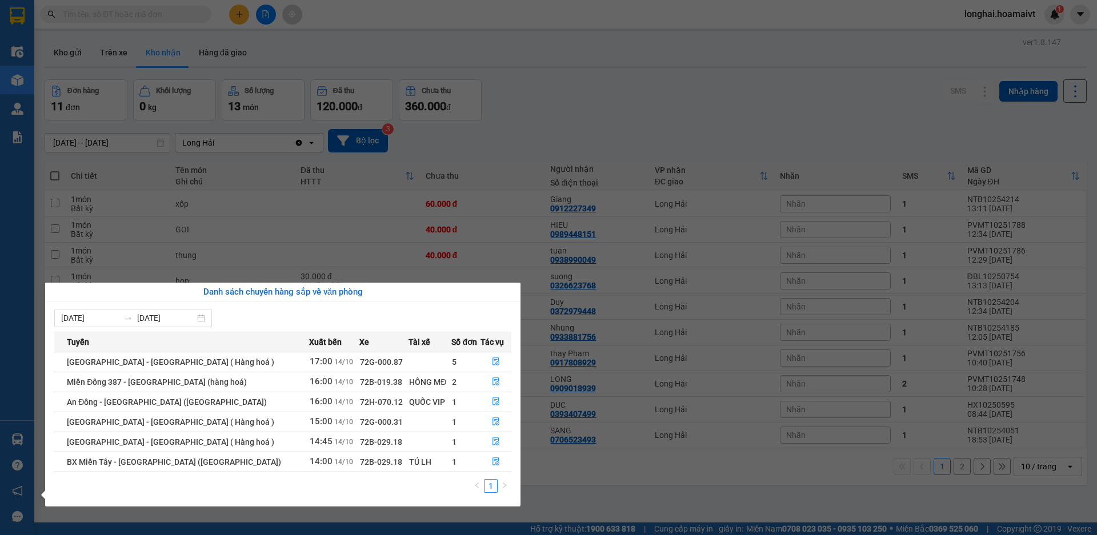
click at [508, 94] on section "Kết quả tìm kiếm ( 1003 ) Bộ lọc Mã ĐH Trạng thái Món hàng Tổng cước Chưa cước …" at bounding box center [548, 267] width 1097 height 535
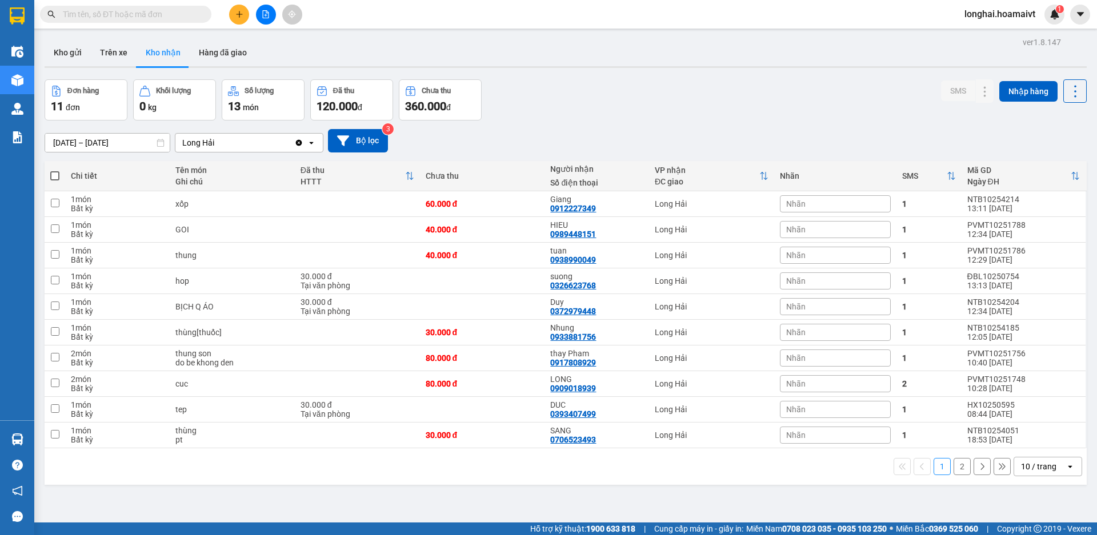
click at [169, 14] on input "text" at bounding box center [130, 14] width 135 height 13
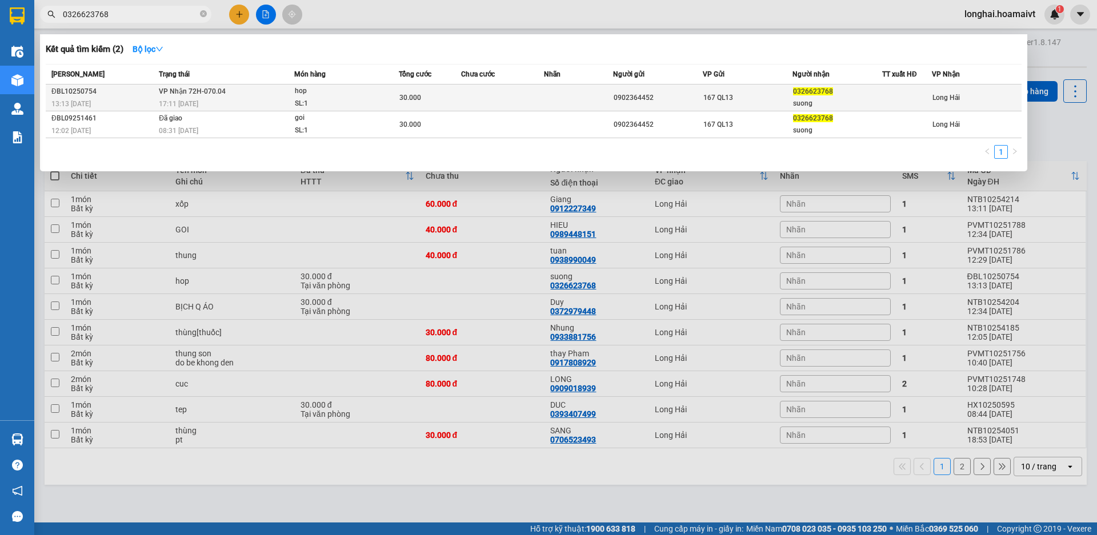
type input "0326623768"
click at [353, 93] on div "hop" at bounding box center [338, 91] width 86 height 13
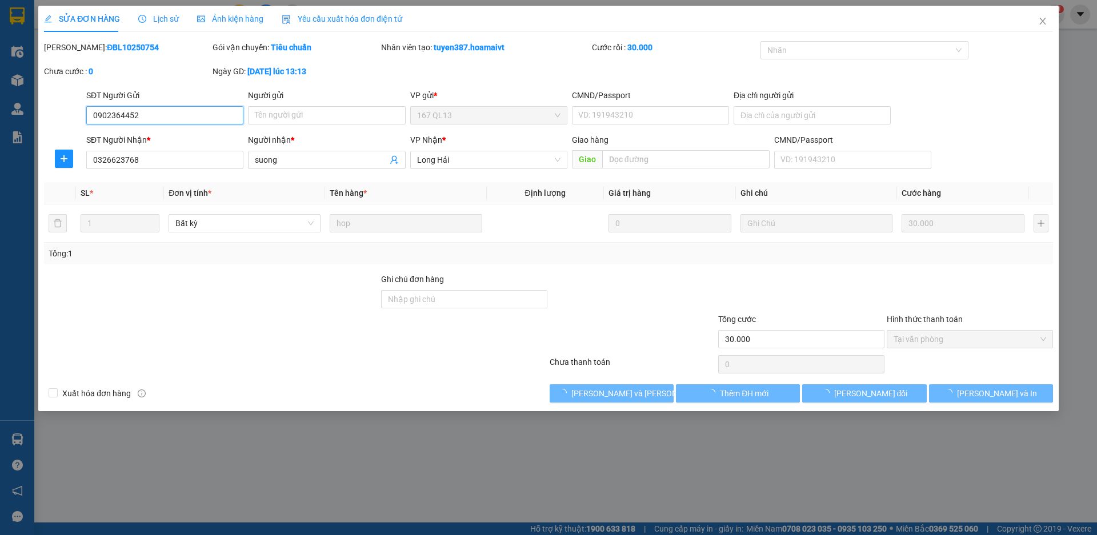
type input "0902364452"
type input "0326623768"
type input "suong"
type input "30.000"
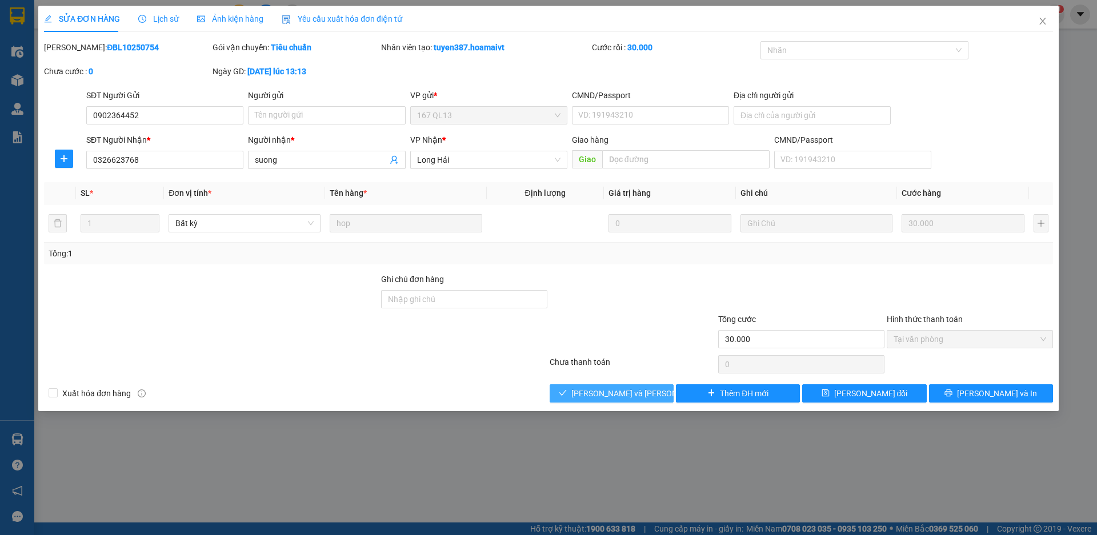
click at [572, 392] on button "Lưu và Giao hàng" at bounding box center [612, 393] width 124 height 18
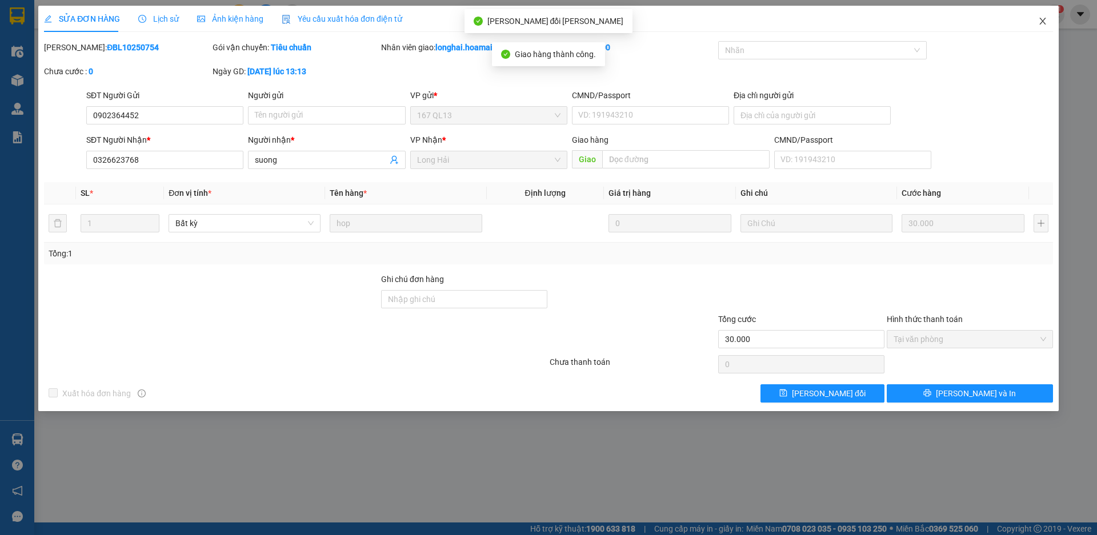
click at [1045, 21] on icon "close" at bounding box center [1042, 21] width 9 height 9
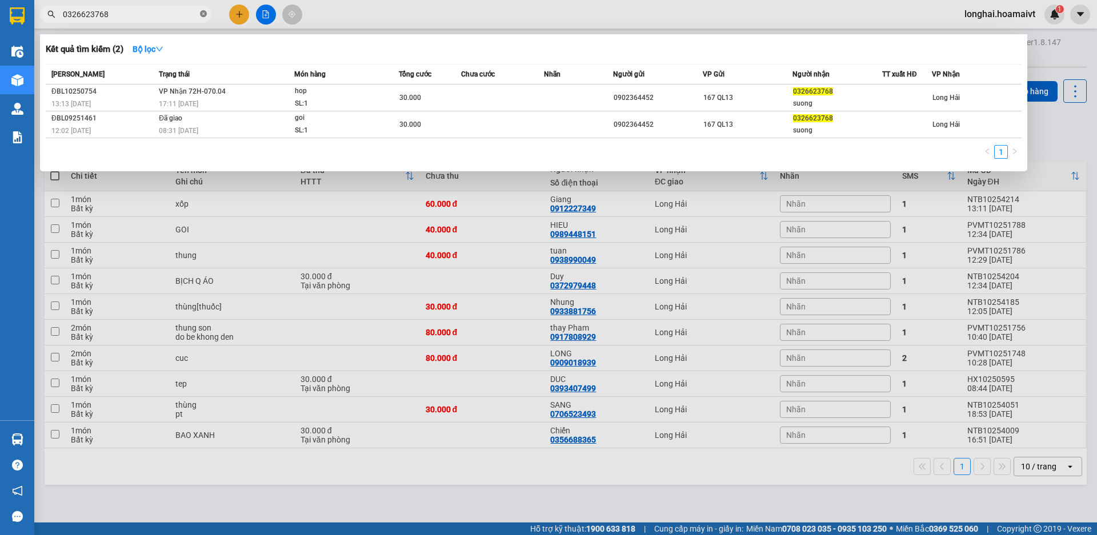
click at [200, 13] on icon "close-circle" at bounding box center [203, 13] width 7 height 7
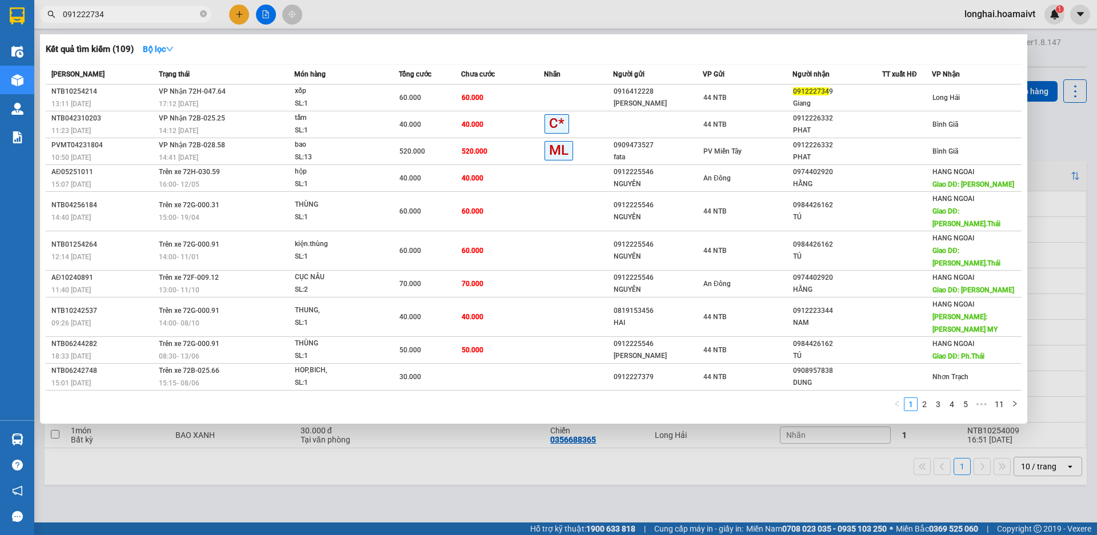
type input "0912227349"
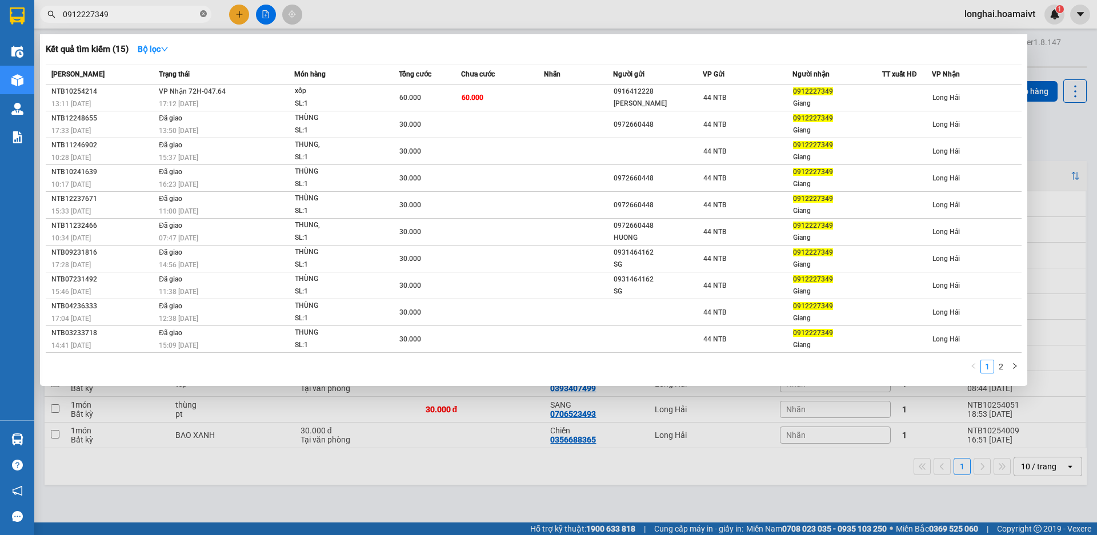
click at [201, 12] on icon "close-circle" at bounding box center [203, 13] width 7 height 7
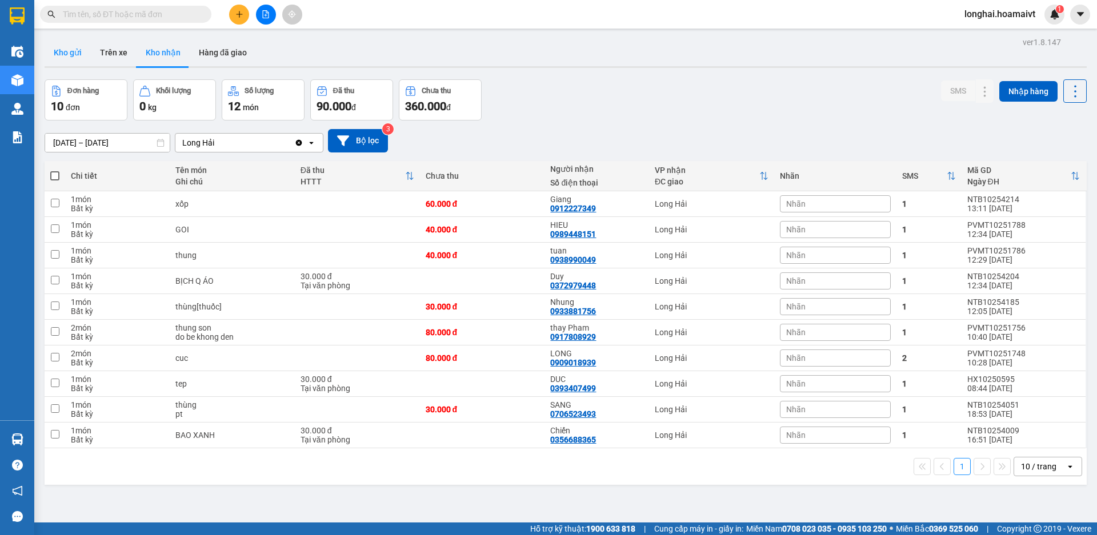
click at [86, 44] on button "Kho gửi" at bounding box center [68, 52] width 46 height 27
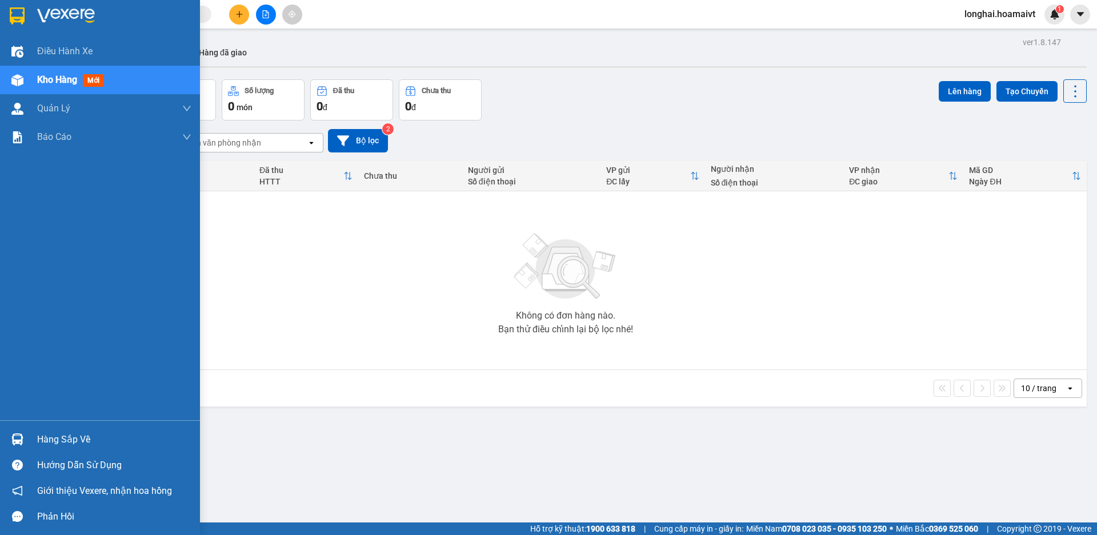
click at [47, 439] on div "Hàng sắp về" at bounding box center [114, 439] width 154 height 17
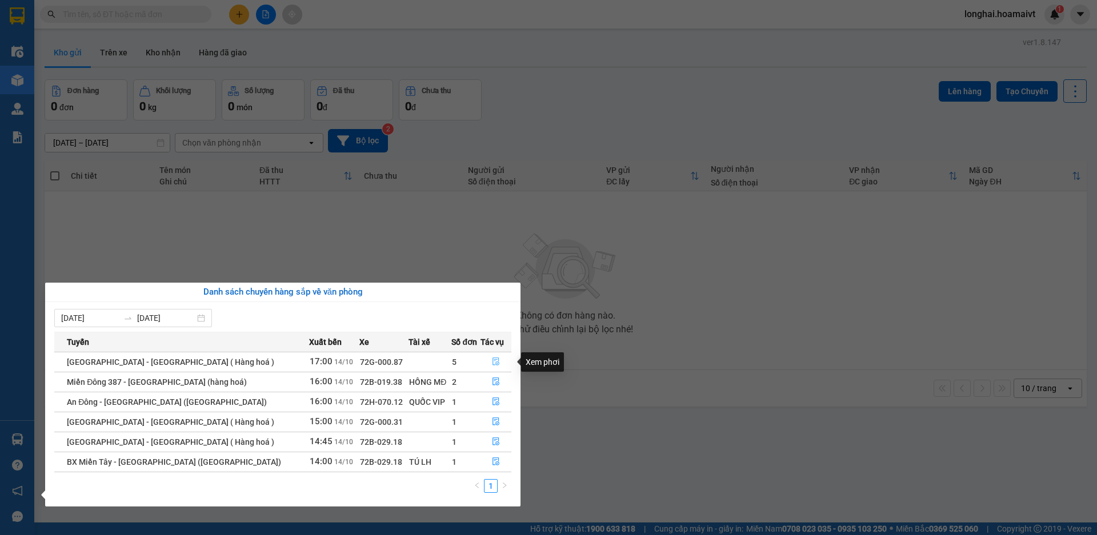
click at [495, 366] on icon "file-done" at bounding box center [496, 362] width 8 height 8
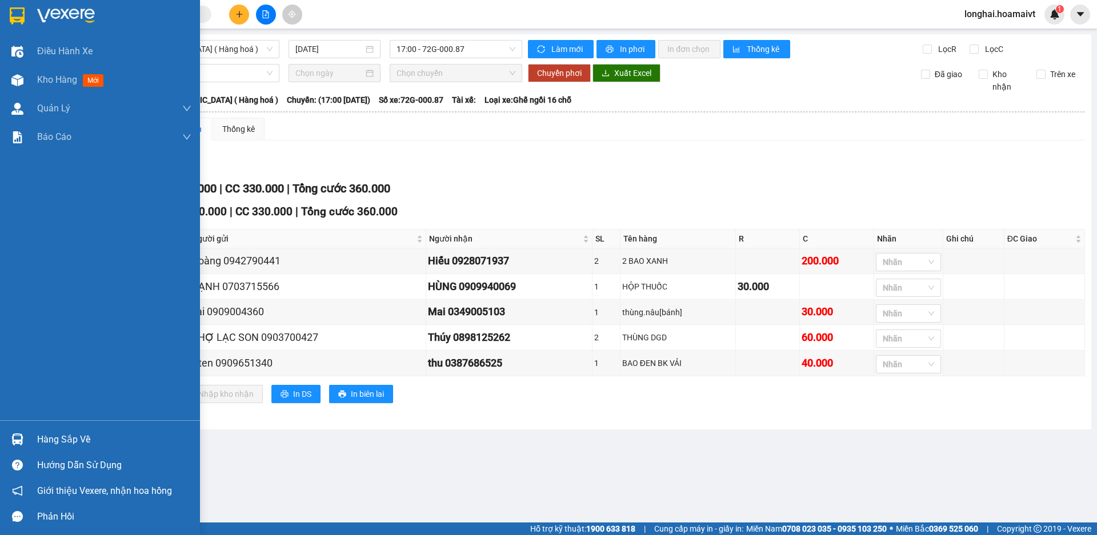
click at [73, 440] on div "Hàng sắp về" at bounding box center [114, 439] width 154 height 17
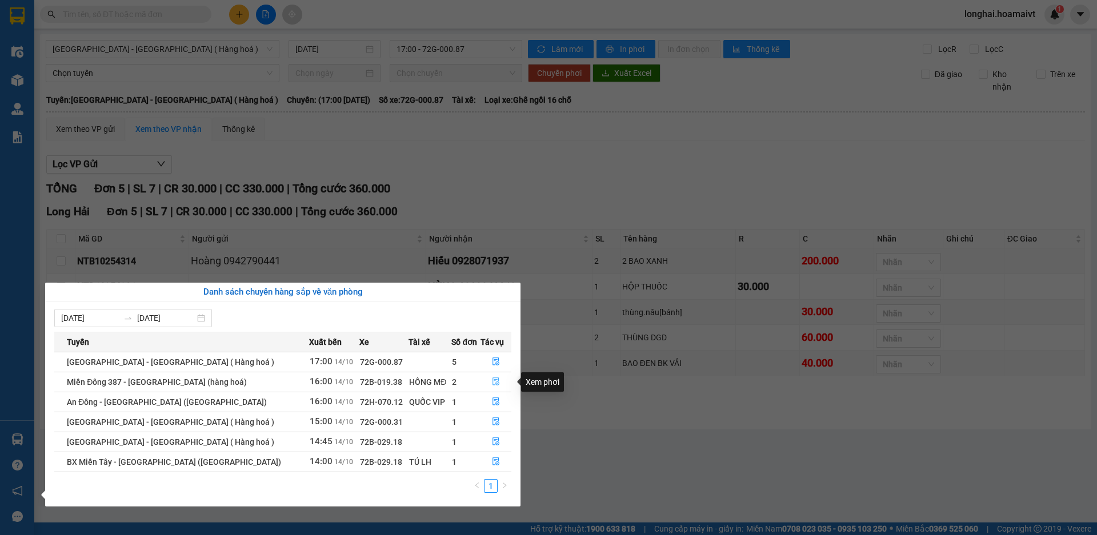
click at [493, 384] on icon "file-done" at bounding box center [496, 382] width 7 height 8
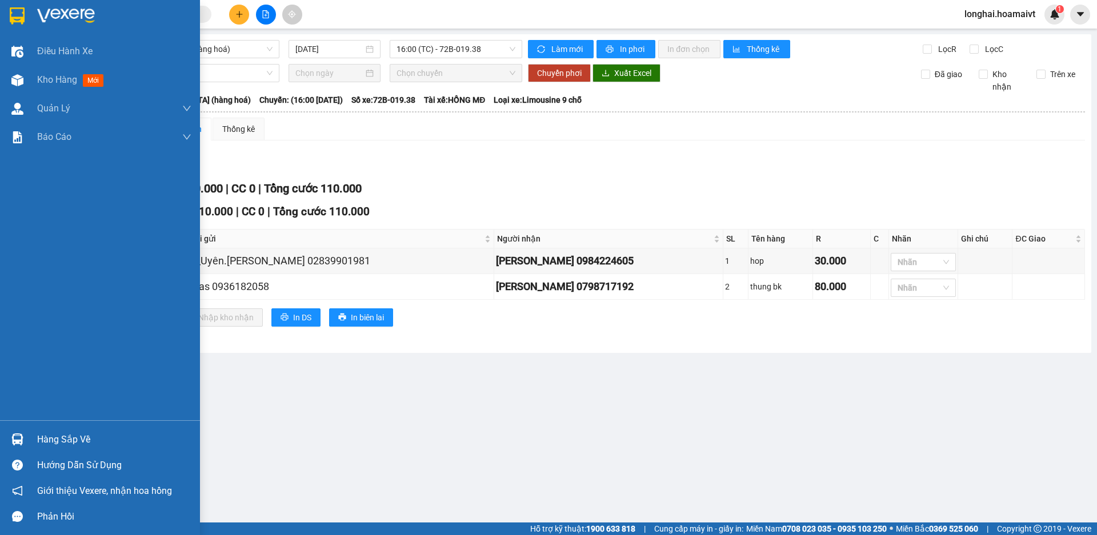
click at [45, 441] on div "Hàng sắp về" at bounding box center [114, 439] width 154 height 17
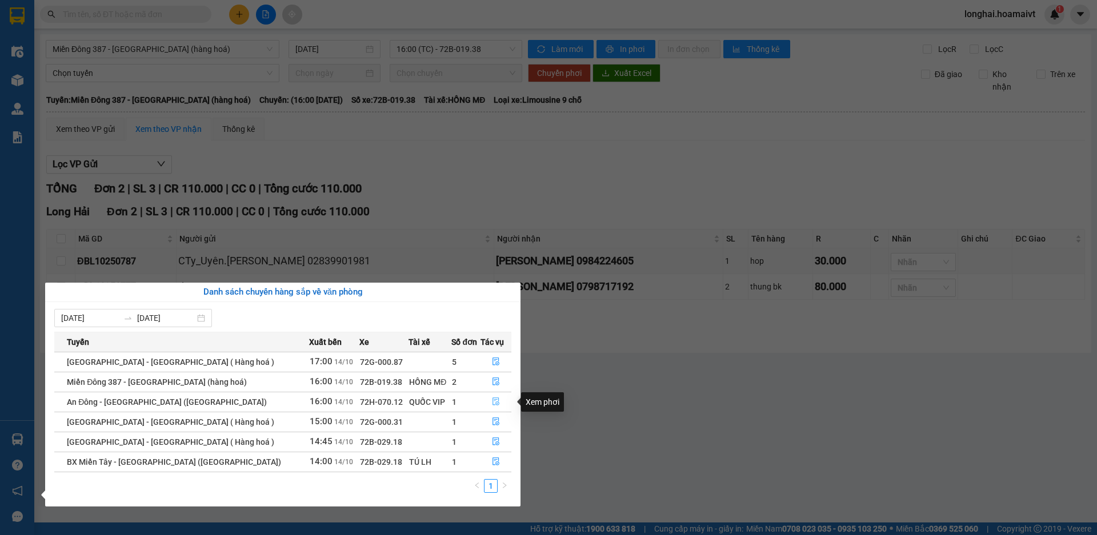
click at [492, 406] on icon "file-done" at bounding box center [496, 402] width 8 height 8
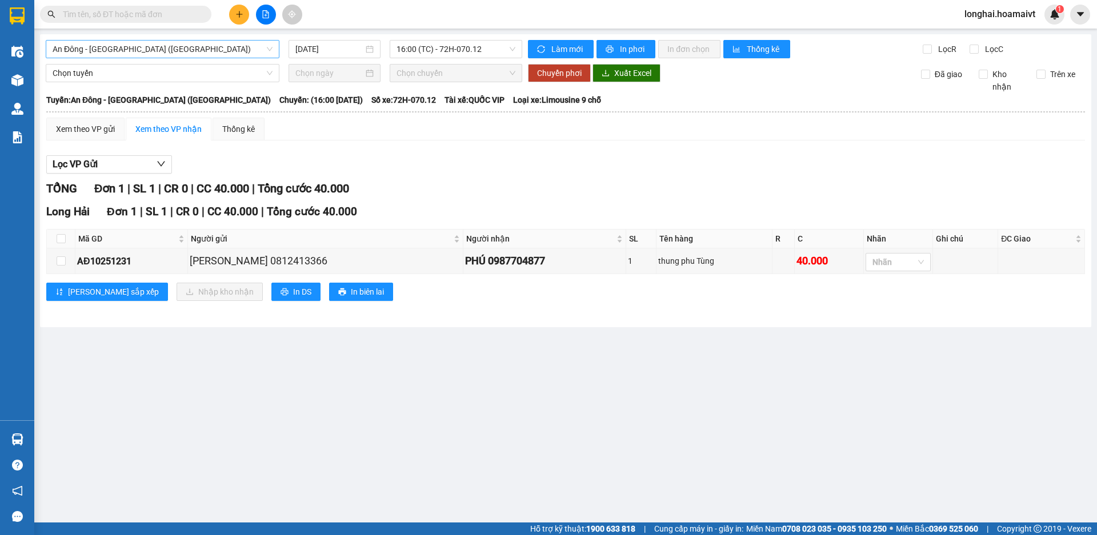
click at [205, 55] on span "An Đông - [GEOGRAPHIC_DATA] ([GEOGRAPHIC_DATA])" at bounding box center [163, 49] width 220 height 17
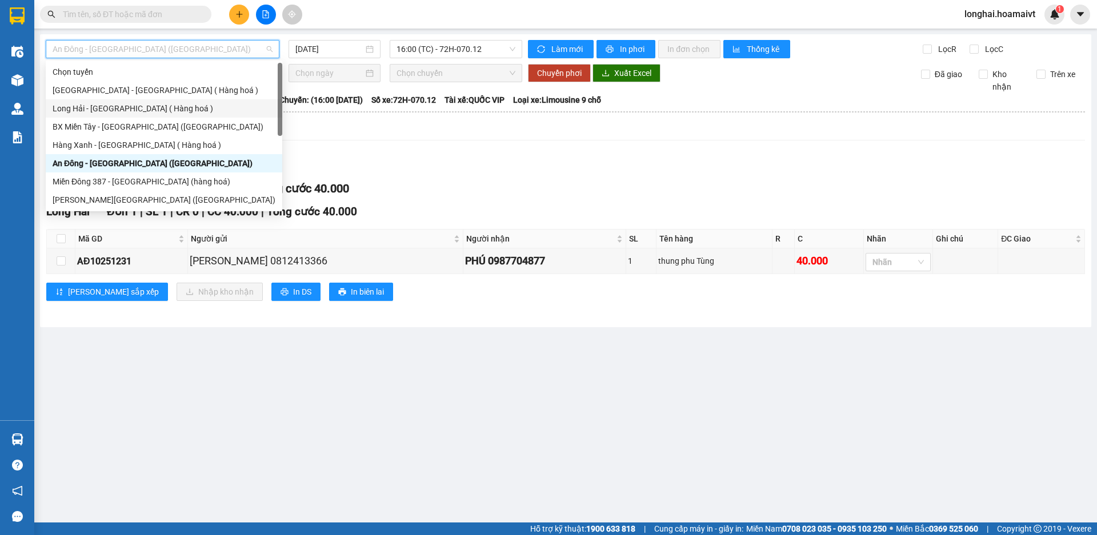
click at [201, 111] on div "Long Hải - [GEOGRAPHIC_DATA] ( Hàng hoá )" at bounding box center [164, 108] width 223 height 13
type input "[DATE]"
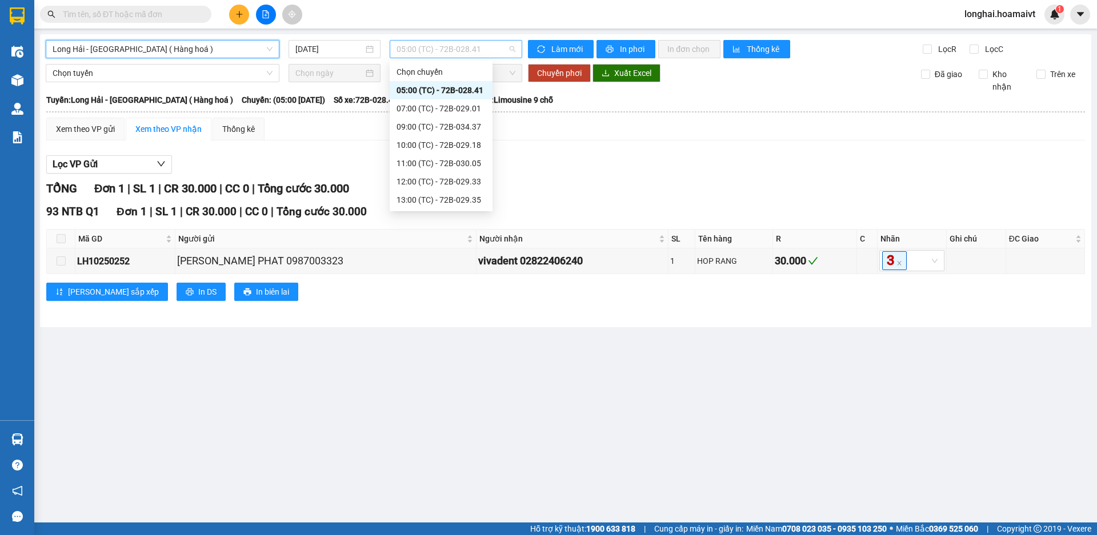
click at [487, 51] on span "05:00 (TC) - 72B-028.41" at bounding box center [455, 49] width 119 height 17
click at [462, 103] on div "07:00 (TC) - 72B-029.01" at bounding box center [440, 108] width 89 height 13
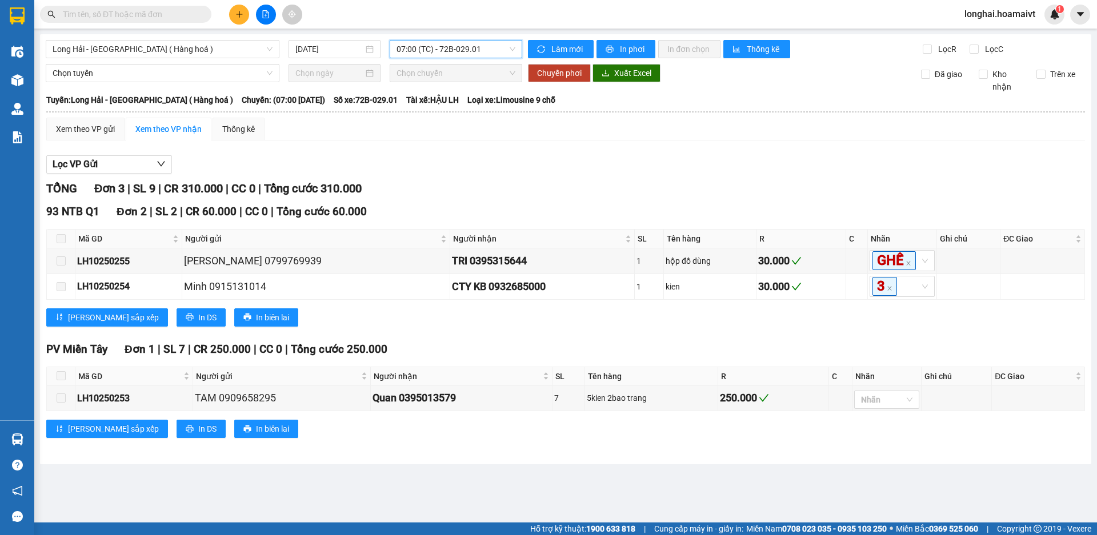
click at [412, 50] on span "07:00 (TC) - 72B-029.01" at bounding box center [455, 49] width 119 height 17
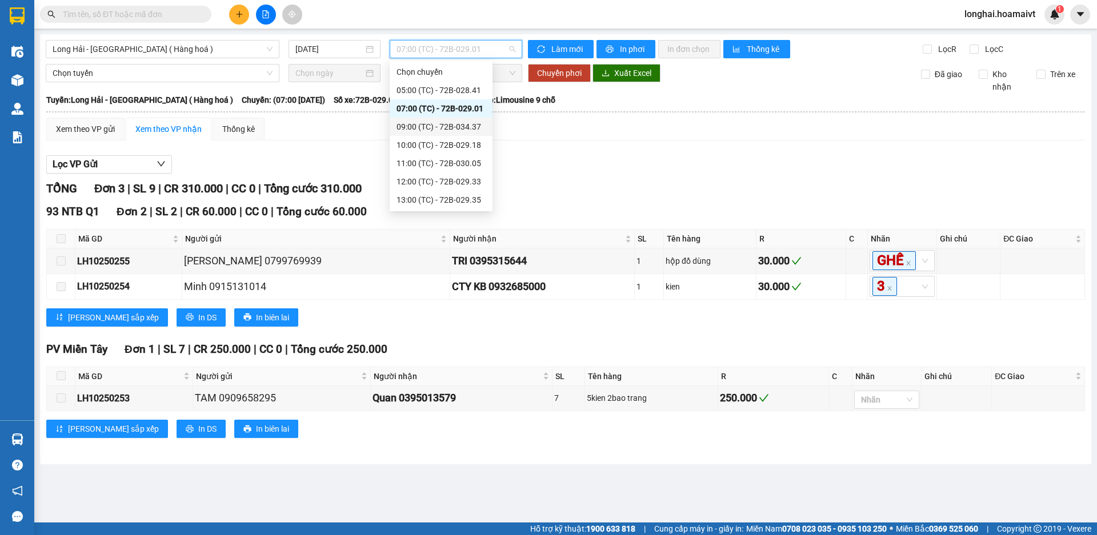
click at [435, 121] on div "09:00 (TC) - 72B-034.37" at bounding box center [440, 127] width 89 height 13
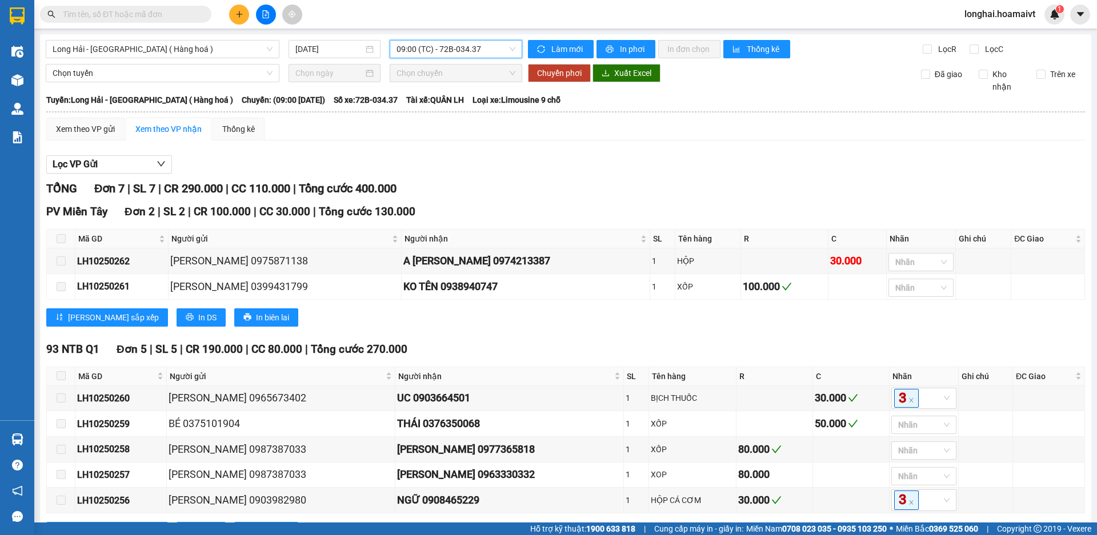
click at [459, 52] on span "09:00 (TC) - 72B-034.37" at bounding box center [455, 49] width 119 height 17
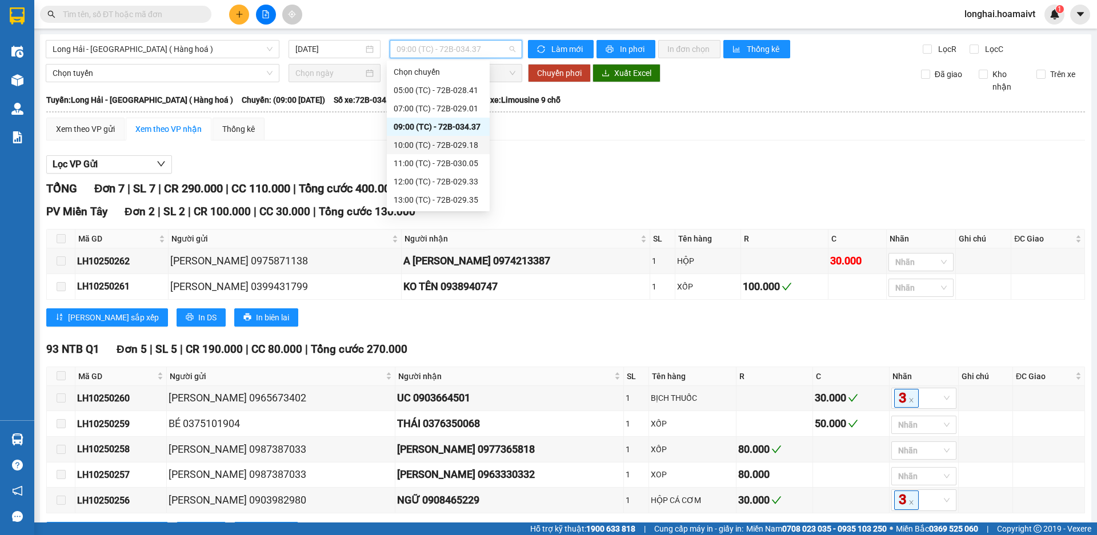
click at [455, 142] on div "10:00 (TC) - 72B-029.18" at bounding box center [438, 145] width 89 height 13
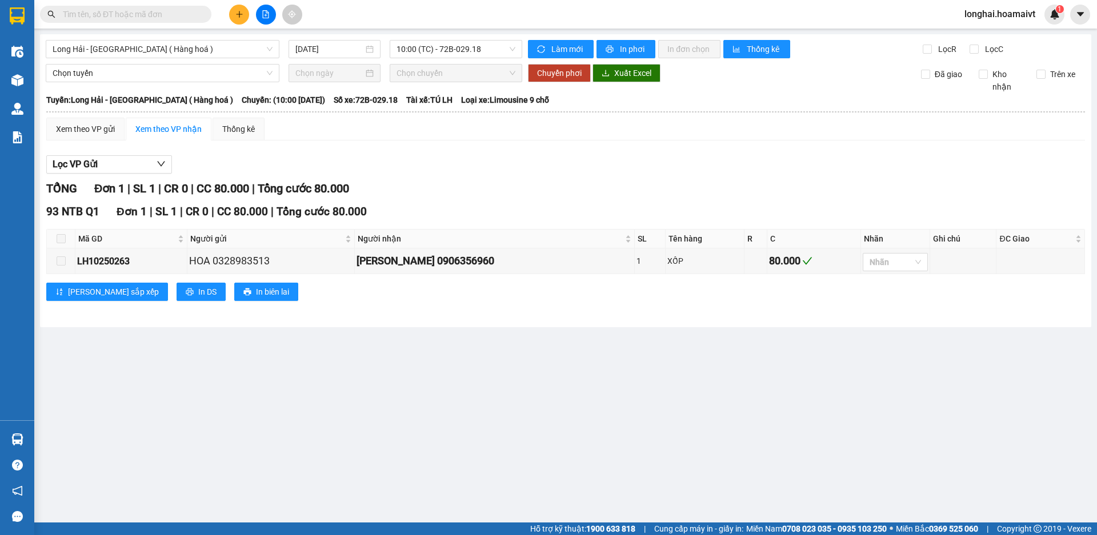
click at [424, 38] on div "Long Hải - Sài Gòn ( Hàng hoá ) 14/10/2025 10:00 (TC) - 72B-029.18 Làm mới In p…" at bounding box center [565, 180] width 1051 height 293
click at [431, 55] on span "10:00 (TC) - 72B-029.18" at bounding box center [455, 49] width 119 height 17
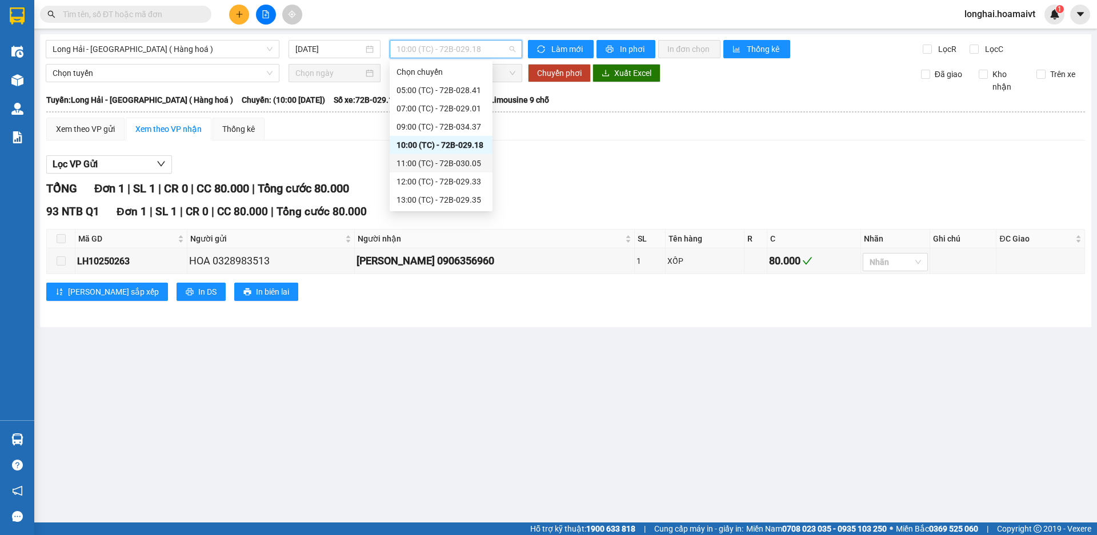
click at [451, 157] on div "11:00 (TC) - 72B-030.05" at bounding box center [441, 163] width 103 height 18
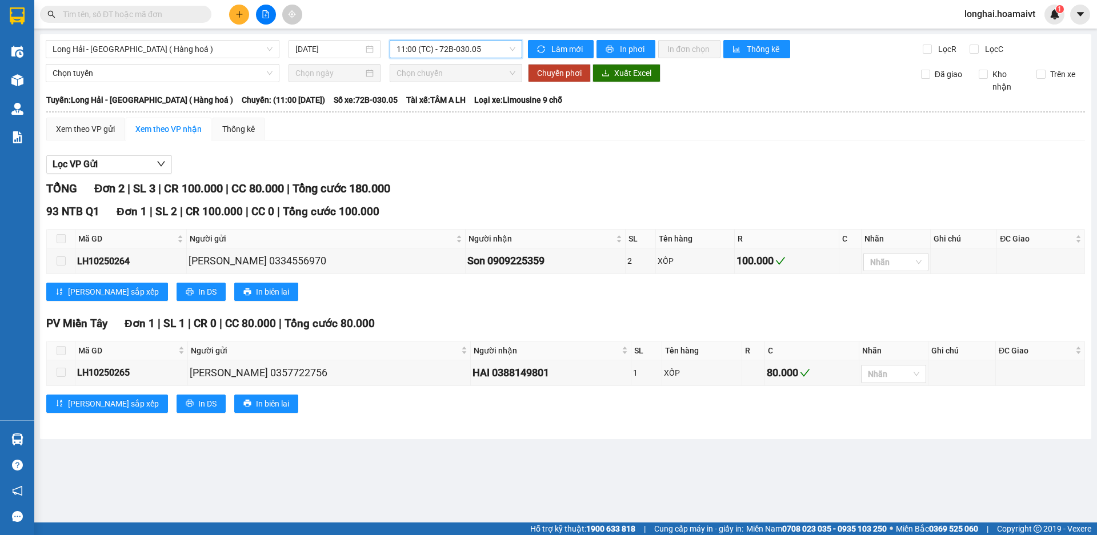
click at [426, 53] on span "11:00 (TC) - 72B-030.05" at bounding box center [455, 49] width 119 height 17
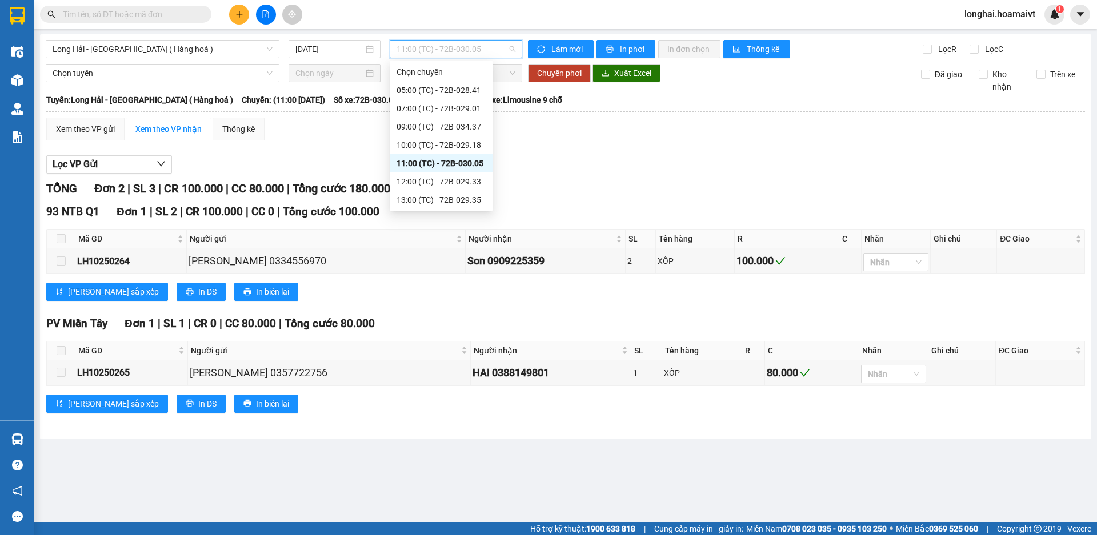
scroll to position [18, 0]
click at [432, 158] on div "12:00 (TC) - 72B-029.33" at bounding box center [440, 163] width 89 height 13
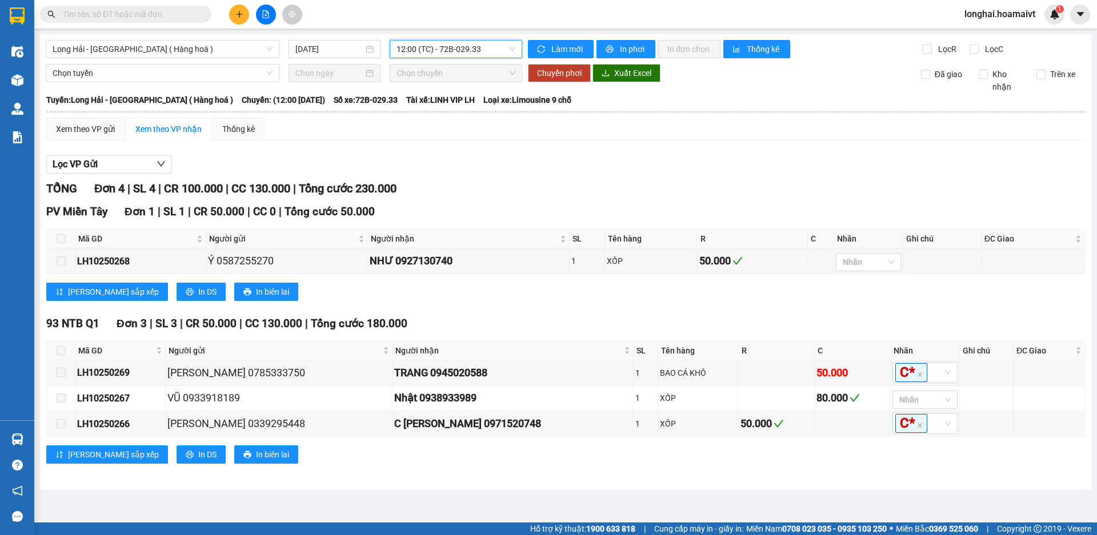
click at [442, 49] on span "12:00 (TC) - 72B-029.33" at bounding box center [455, 49] width 119 height 17
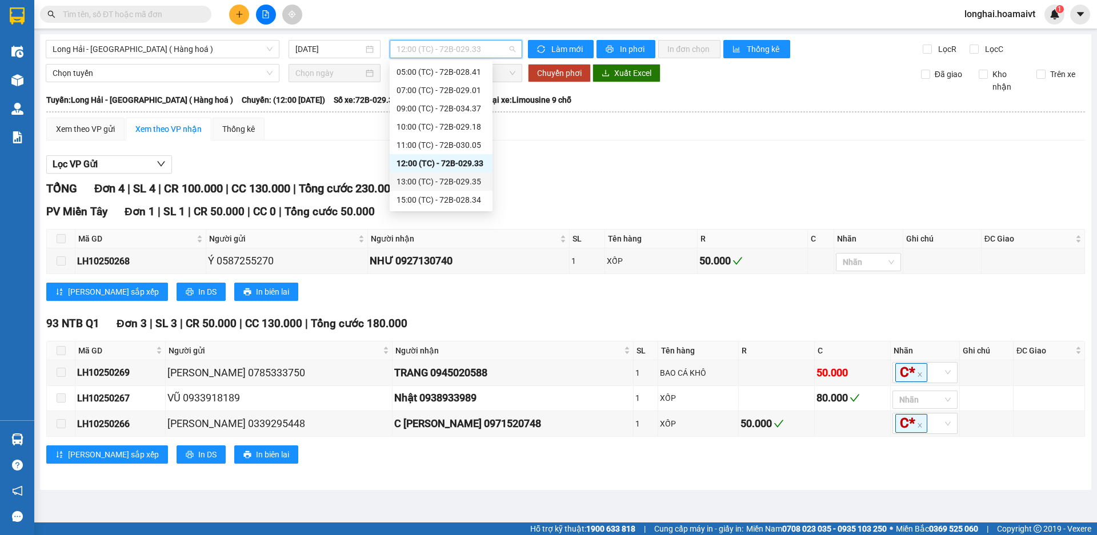
click at [460, 180] on div "13:00 (TC) - 72B-029.35" at bounding box center [440, 181] width 89 height 13
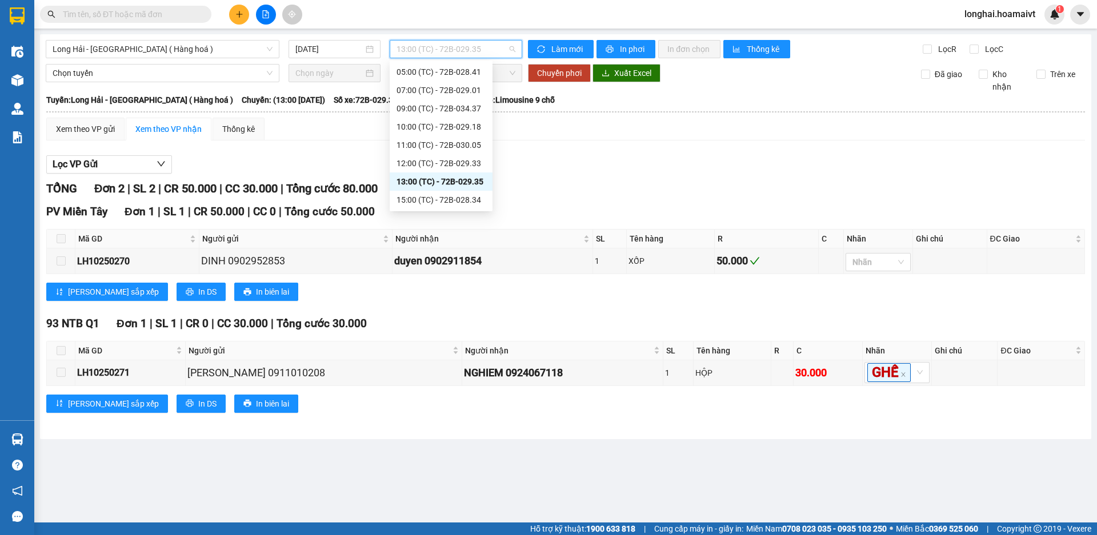
click at [443, 43] on span "13:00 (TC) - 72B-029.35" at bounding box center [455, 49] width 119 height 17
click at [464, 162] on div "12:00 (TC) - 72B-029.33" at bounding box center [440, 163] width 89 height 13
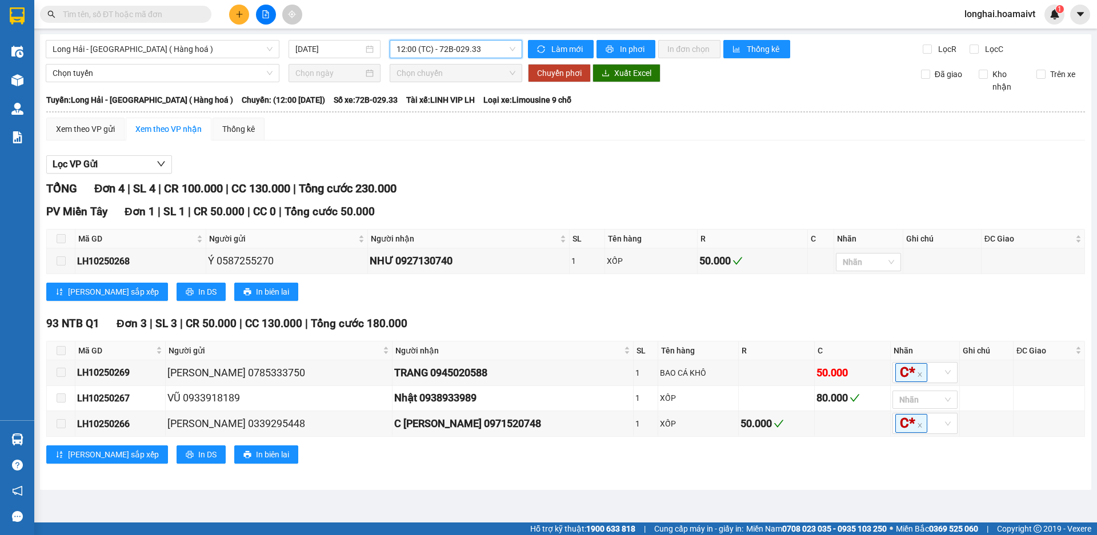
click at [460, 49] on span "12:00 (TC) - 72B-029.33" at bounding box center [455, 49] width 119 height 17
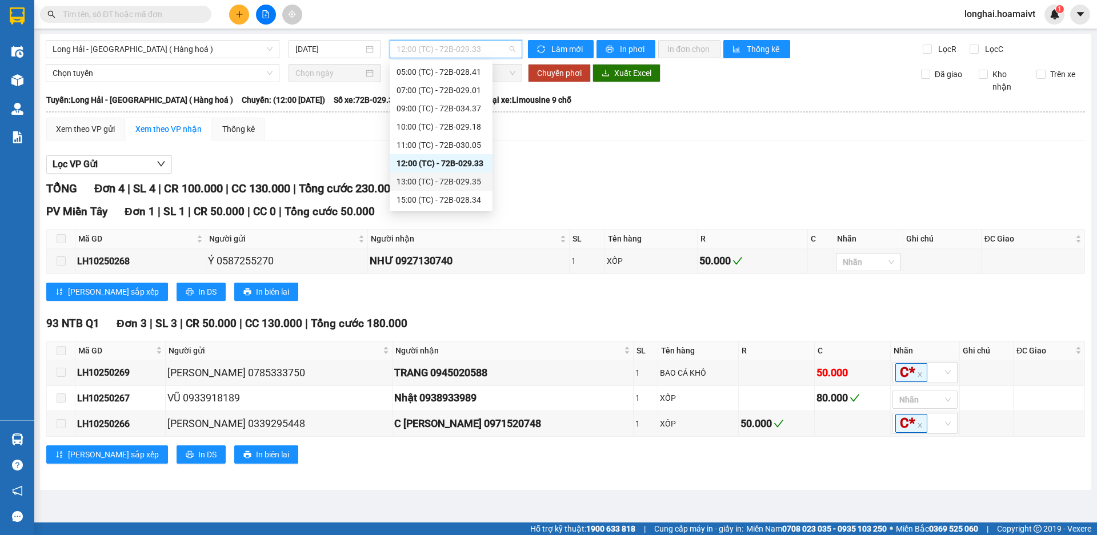
click at [456, 177] on div "13:00 (TC) - 72B-029.35" at bounding box center [440, 181] width 89 height 13
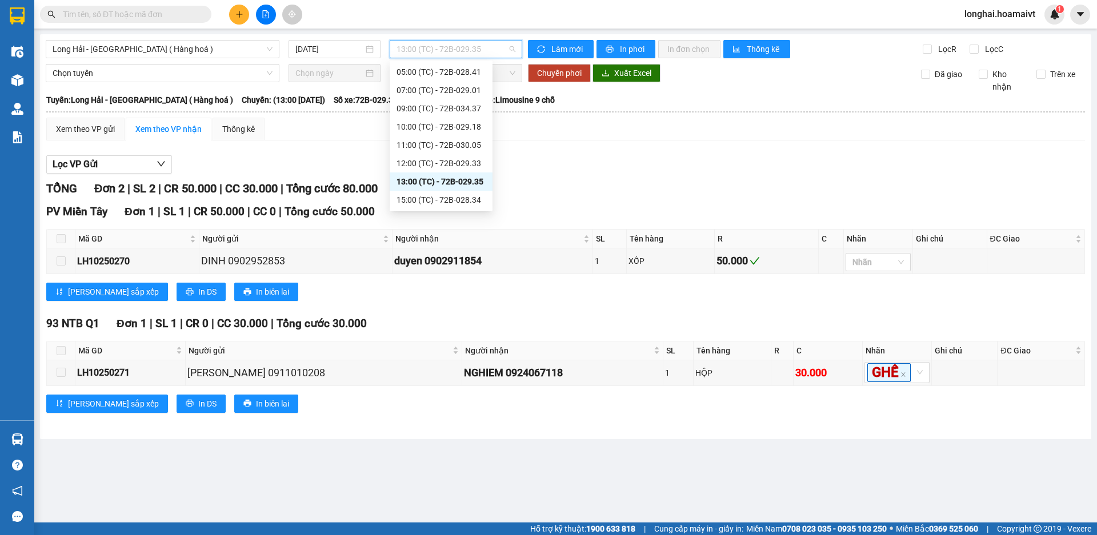
click at [460, 45] on span "13:00 (TC) - 72B-029.35" at bounding box center [455, 49] width 119 height 17
click at [451, 197] on div "15:00 (TC) - 72B-028.34" at bounding box center [440, 200] width 89 height 13
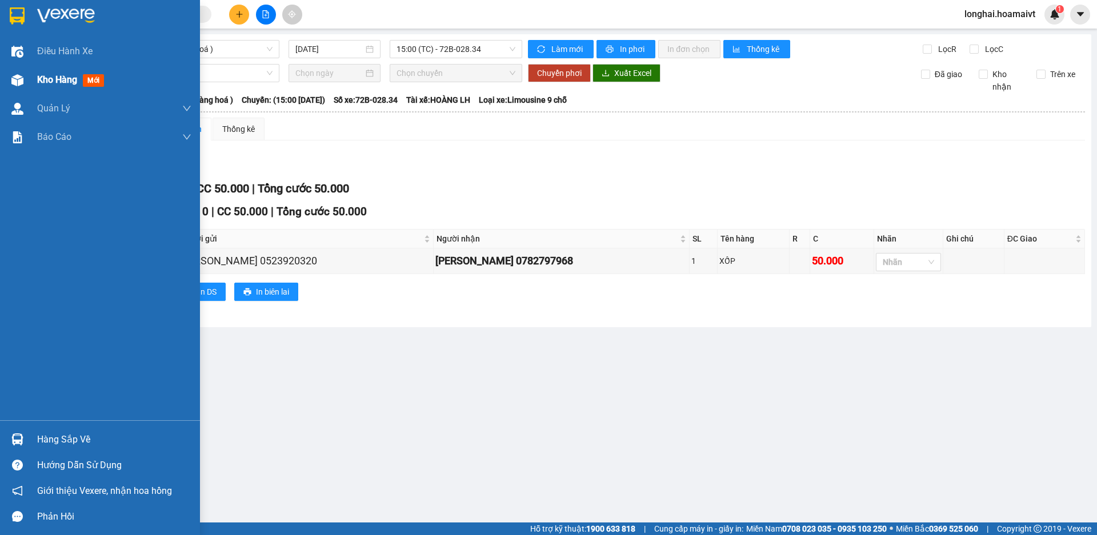
click at [30, 77] on div "Kho hàng mới" at bounding box center [100, 80] width 200 height 29
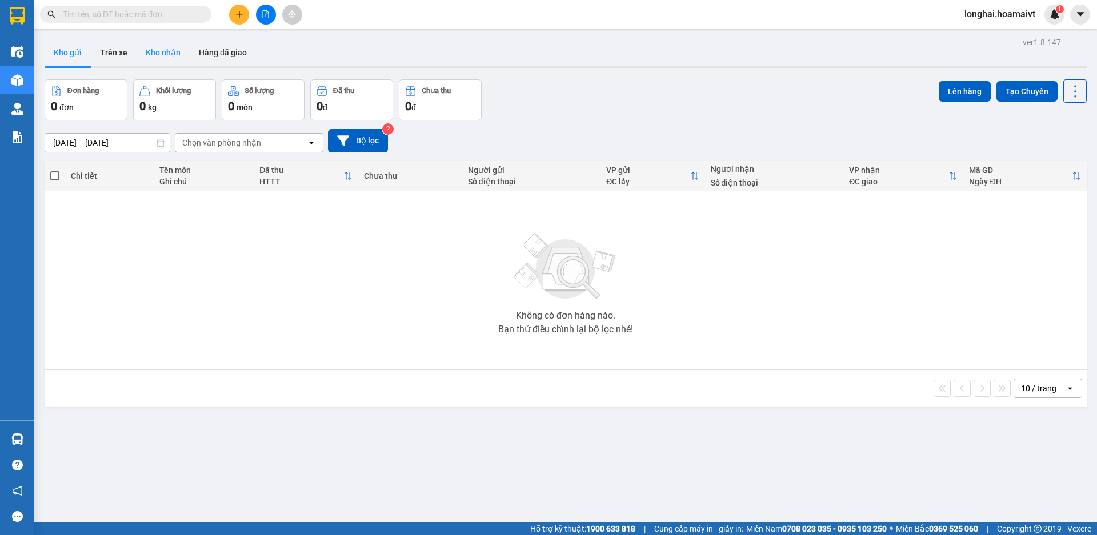
click at [167, 45] on button "Kho nhận" at bounding box center [163, 52] width 53 height 27
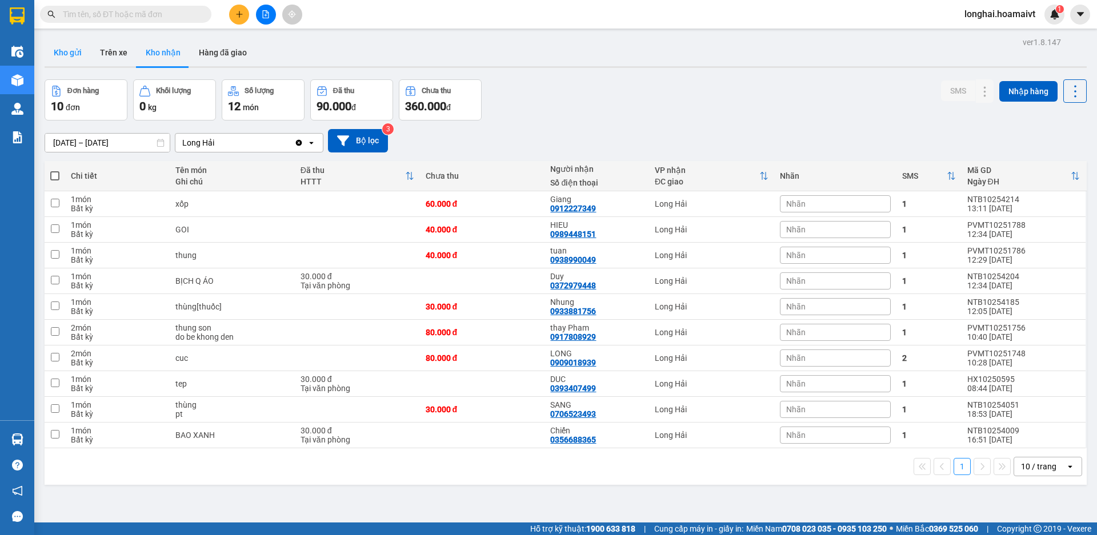
click at [80, 47] on button "Kho gửi" at bounding box center [68, 52] width 46 height 27
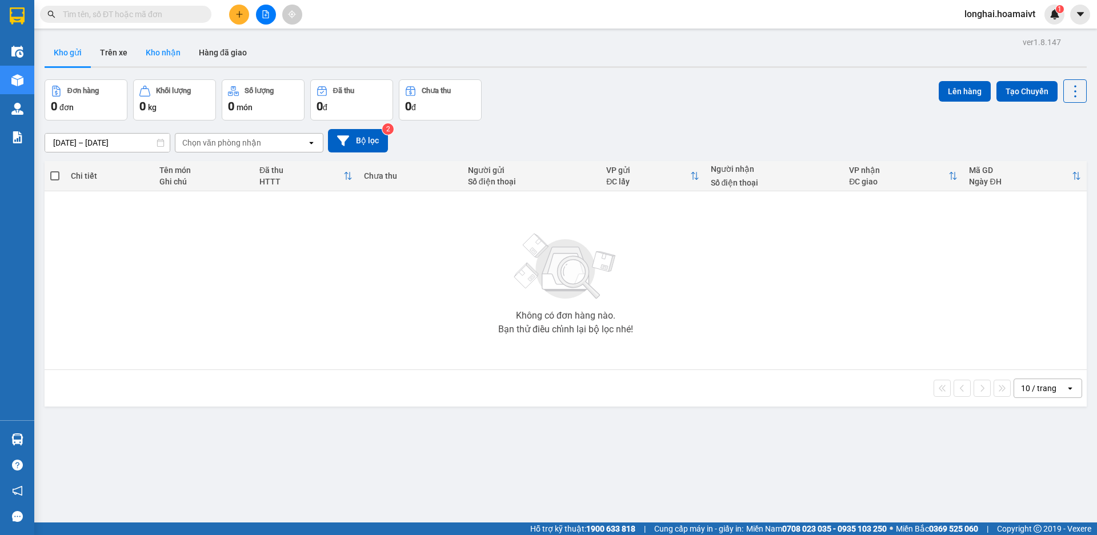
click at [138, 51] on button "Kho nhận" at bounding box center [163, 52] width 53 height 27
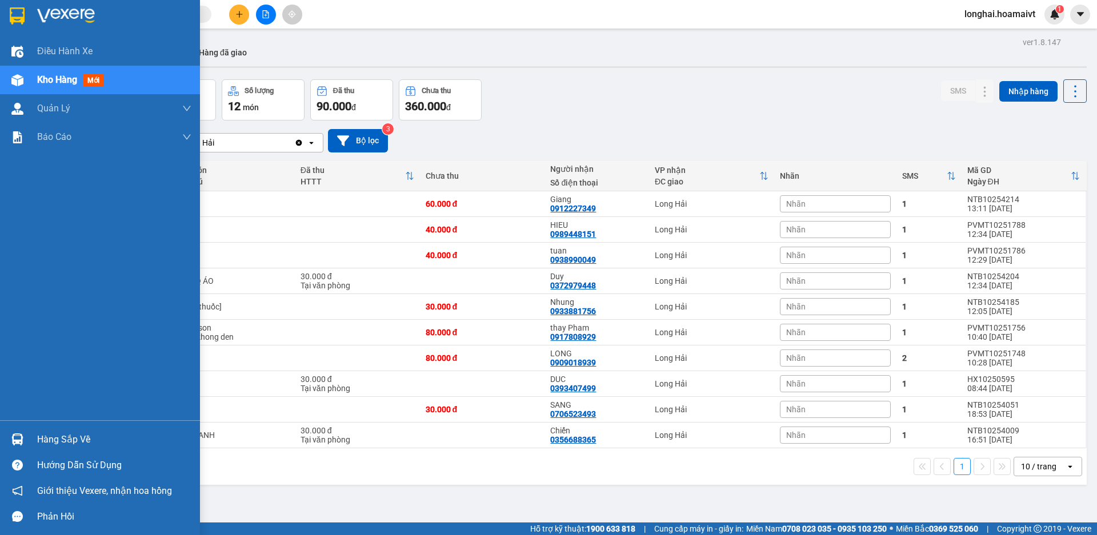
click at [45, 434] on div "Hàng sắp về" at bounding box center [114, 439] width 154 height 17
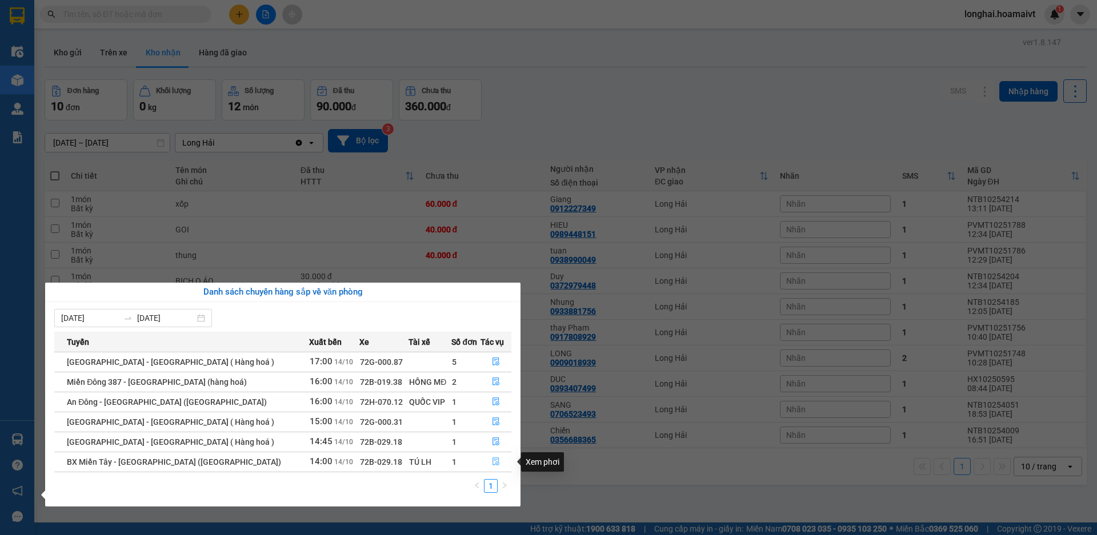
click at [492, 461] on icon "file-done" at bounding box center [496, 462] width 8 height 8
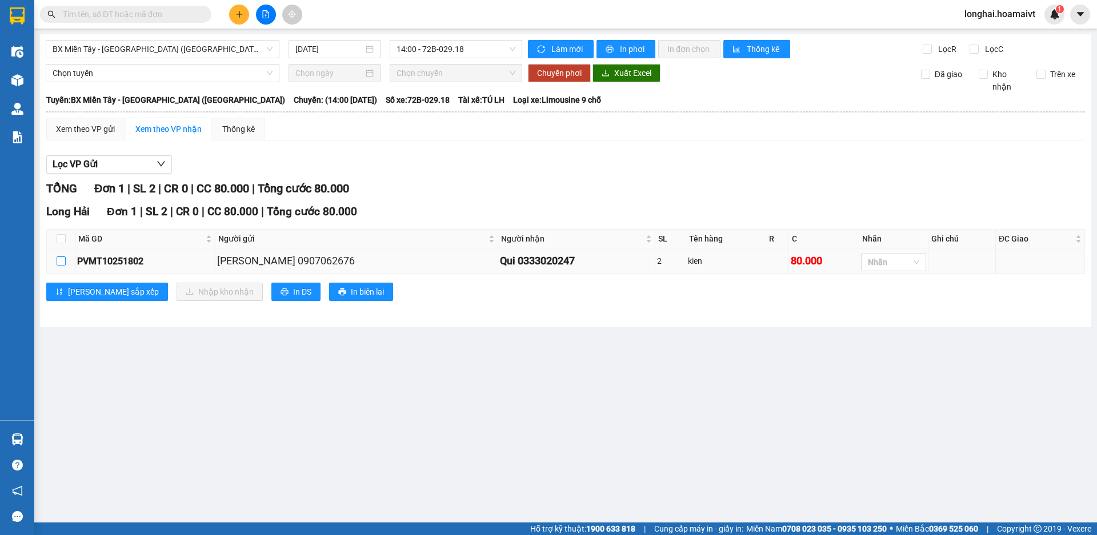
click at [63, 259] on input "checkbox" at bounding box center [61, 261] width 9 height 9
checkbox input "true"
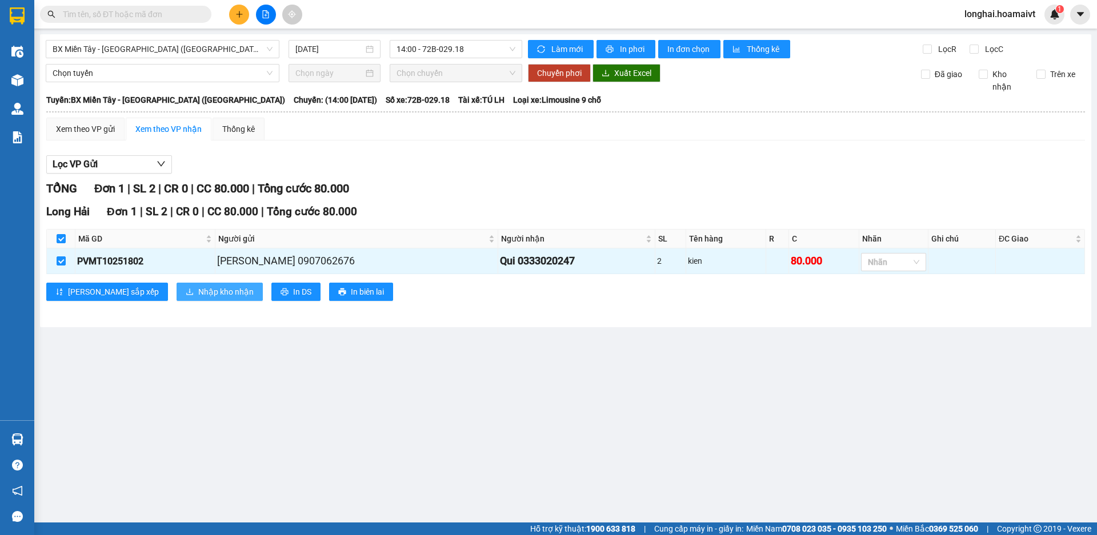
click at [198, 293] on span "Nhập kho nhận" at bounding box center [225, 292] width 55 height 13
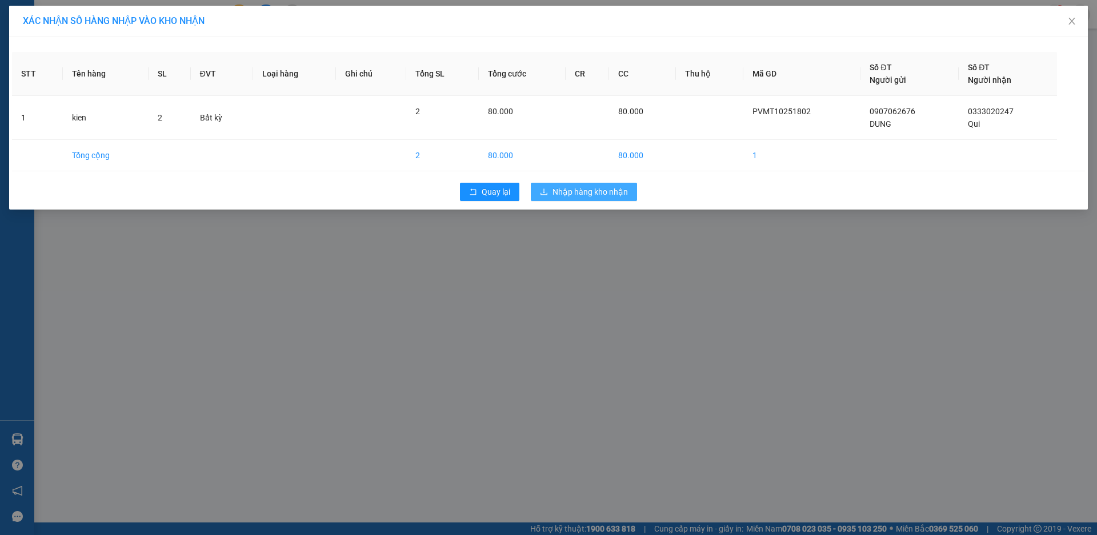
click at [575, 191] on span "Nhập hàng kho nhận" at bounding box center [589, 192] width 75 height 13
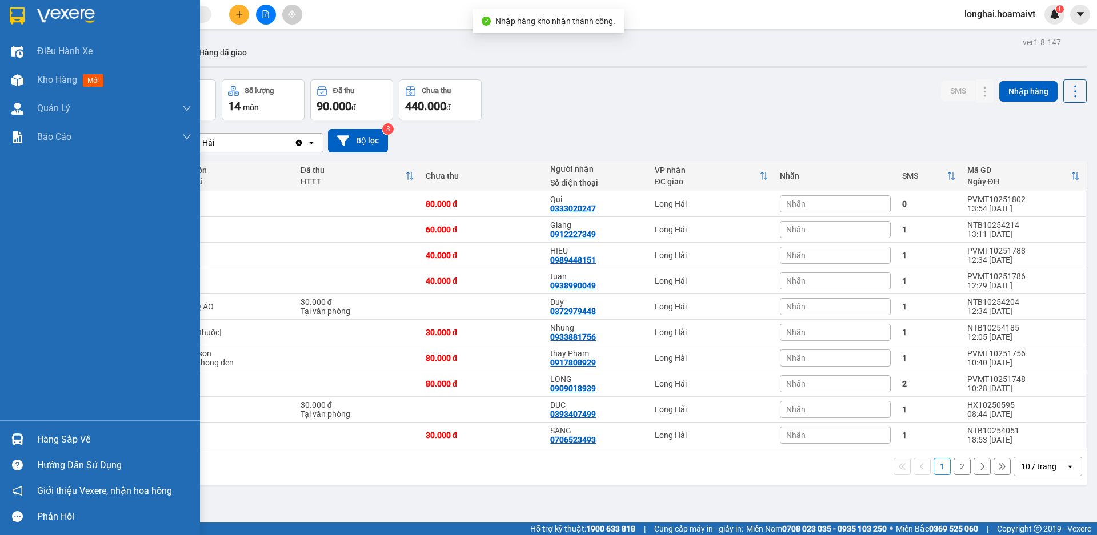
click at [37, 442] on div "Hàng sắp về" at bounding box center [100, 440] width 200 height 26
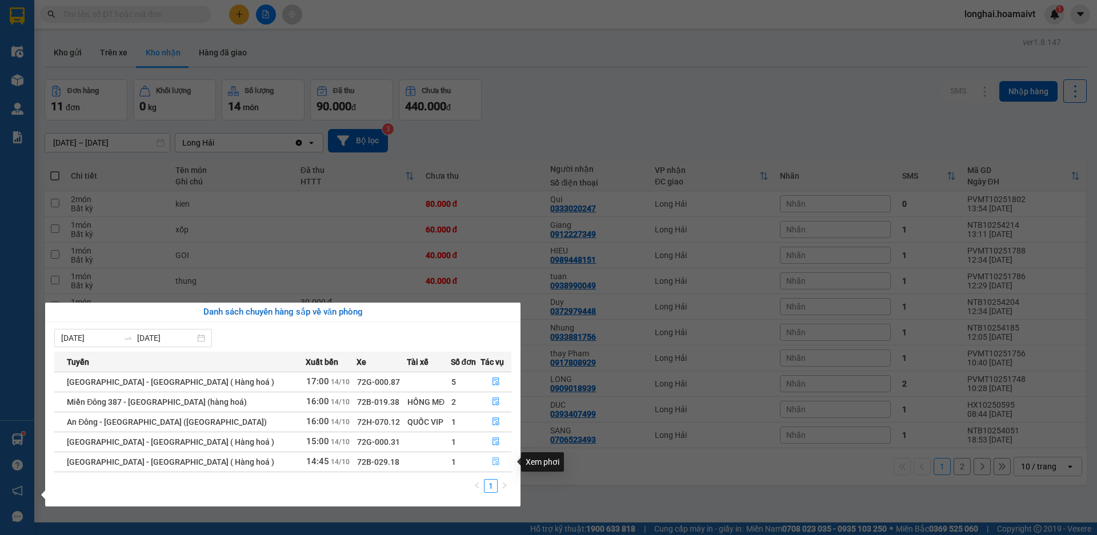
click at [485, 460] on button "button" at bounding box center [496, 462] width 30 height 18
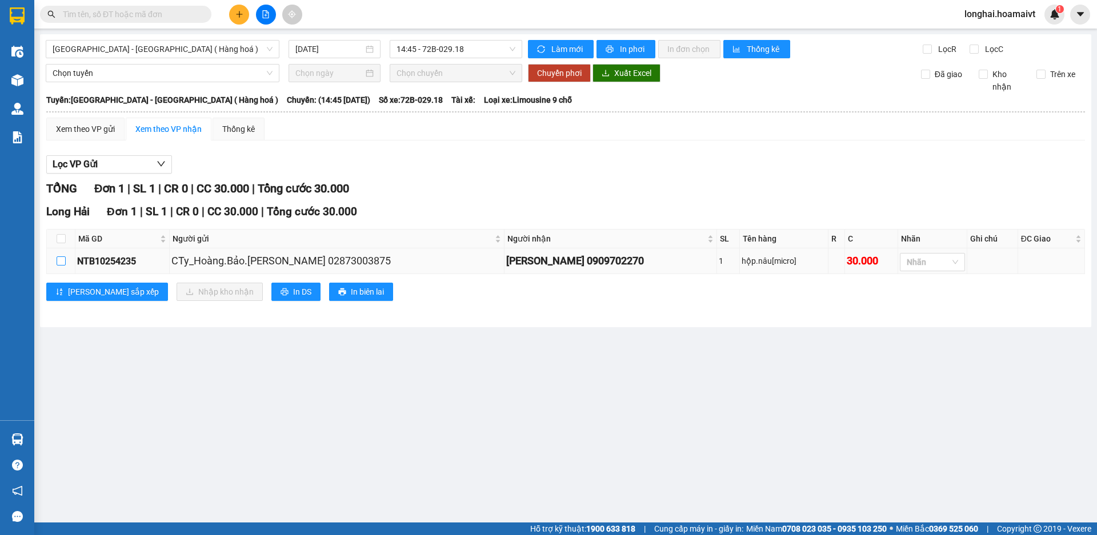
click at [61, 257] on input "checkbox" at bounding box center [61, 261] width 9 height 9
checkbox input "true"
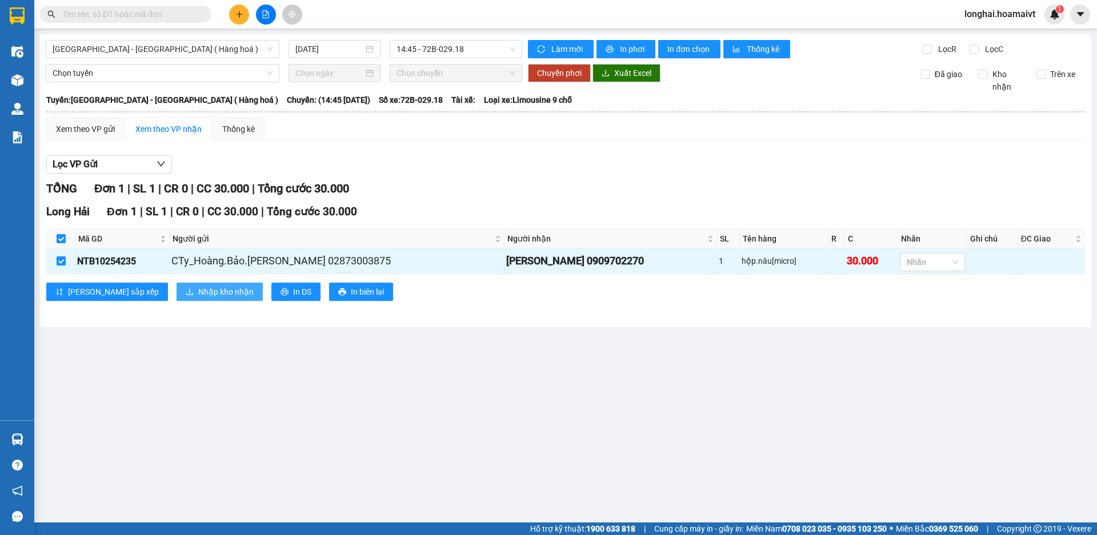
click at [198, 290] on span "Nhập kho nhận" at bounding box center [225, 292] width 55 height 13
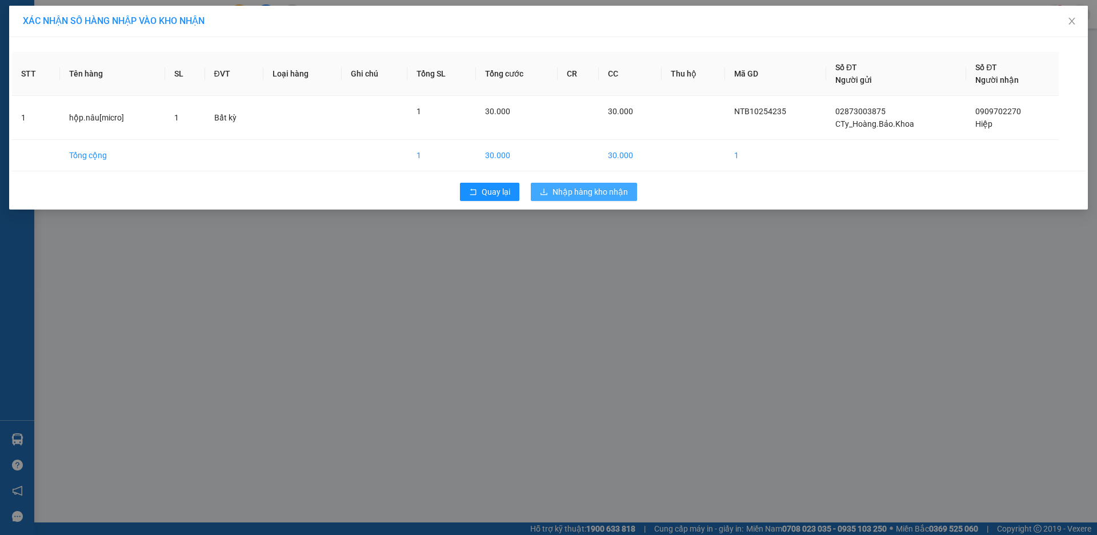
click at [620, 190] on span "Nhập hàng kho nhận" at bounding box center [589, 192] width 75 height 13
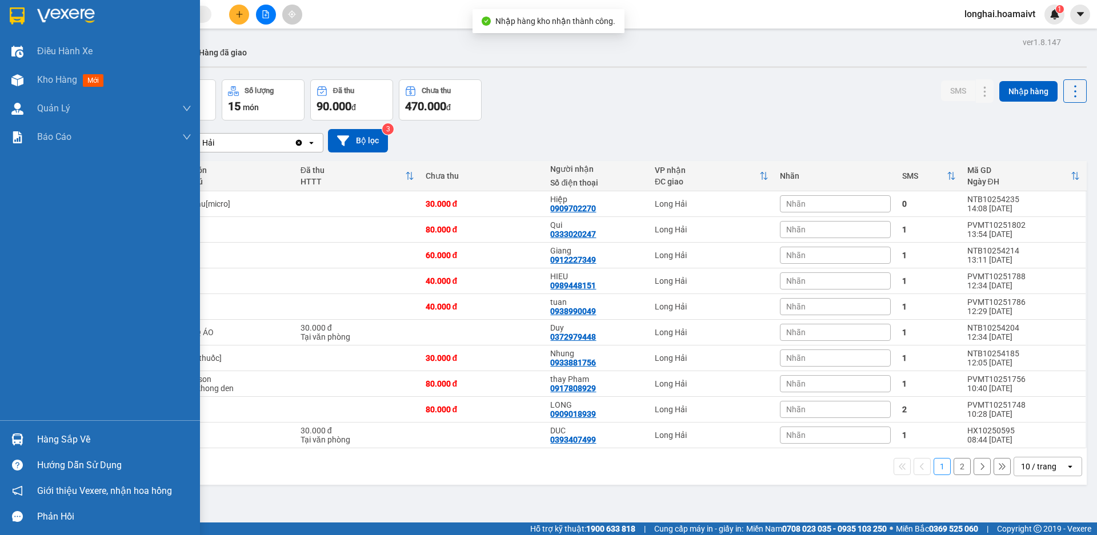
click at [38, 432] on div "Hàng sắp về" at bounding box center [114, 439] width 154 height 17
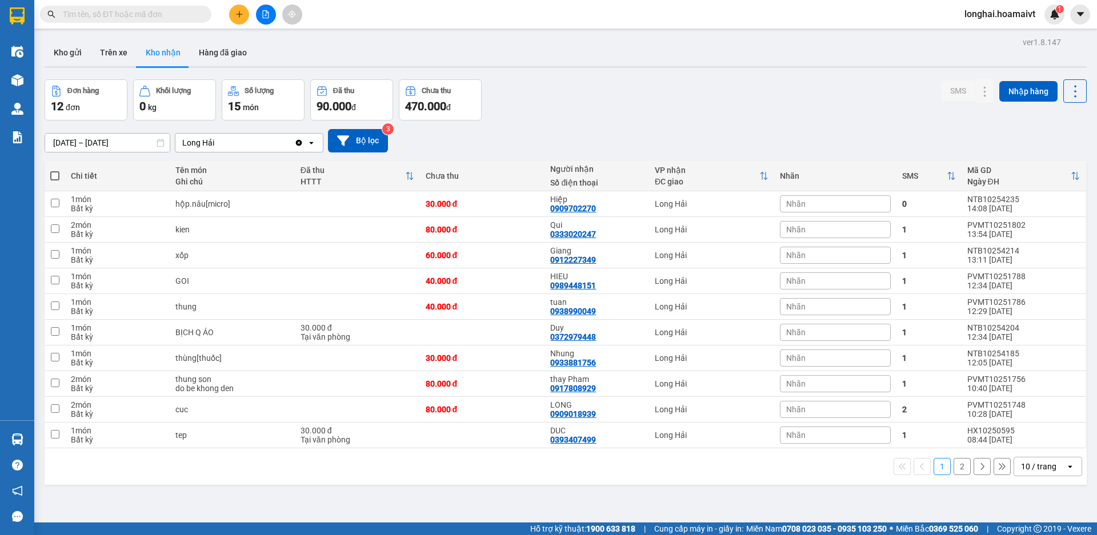
click at [590, 486] on section "Kết quả [PERSON_NAME] ( 15 ) Bộ lọc Mã ĐH Trạng thái Món hàng Tổng [PERSON_NAME…" at bounding box center [548, 267] width 1097 height 535
click at [158, 19] on input "text" at bounding box center [130, 14] width 135 height 13
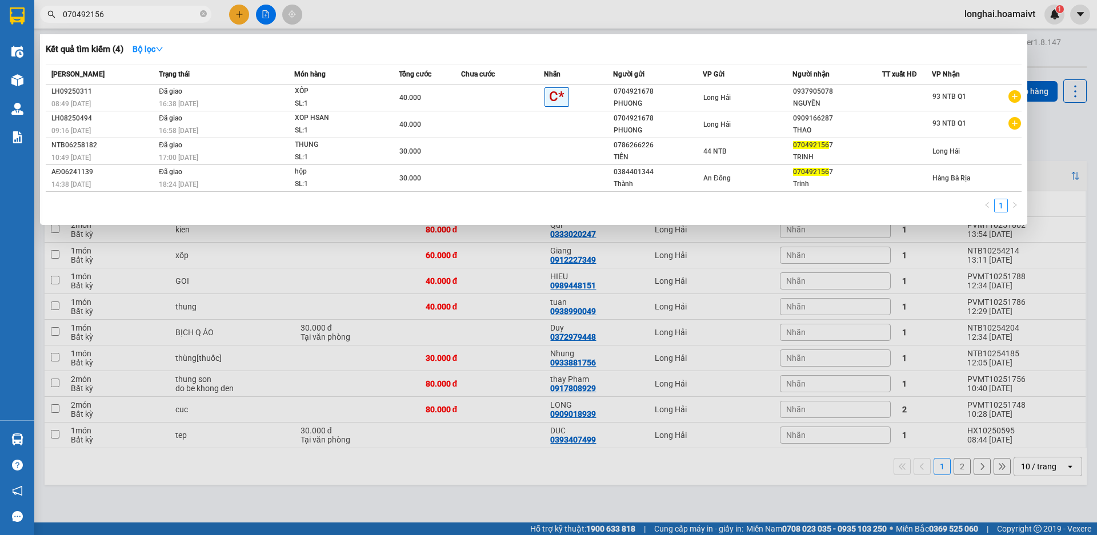
type input "0704921567"
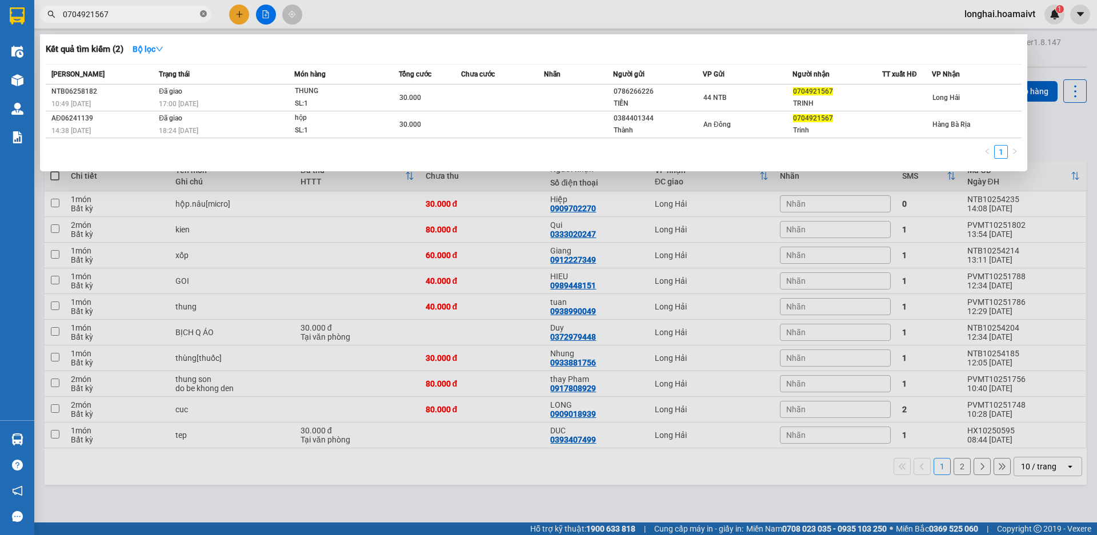
click at [205, 16] on icon "close-circle" at bounding box center [203, 13] width 7 height 7
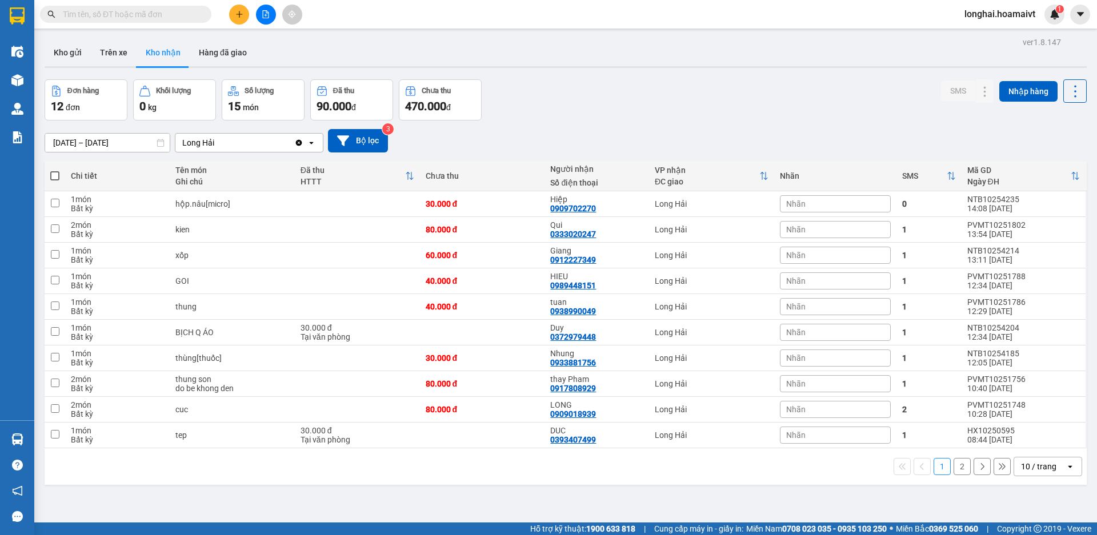
click at [953, 466] on button "2" at bounding box center [961, 466] width 17 height 17
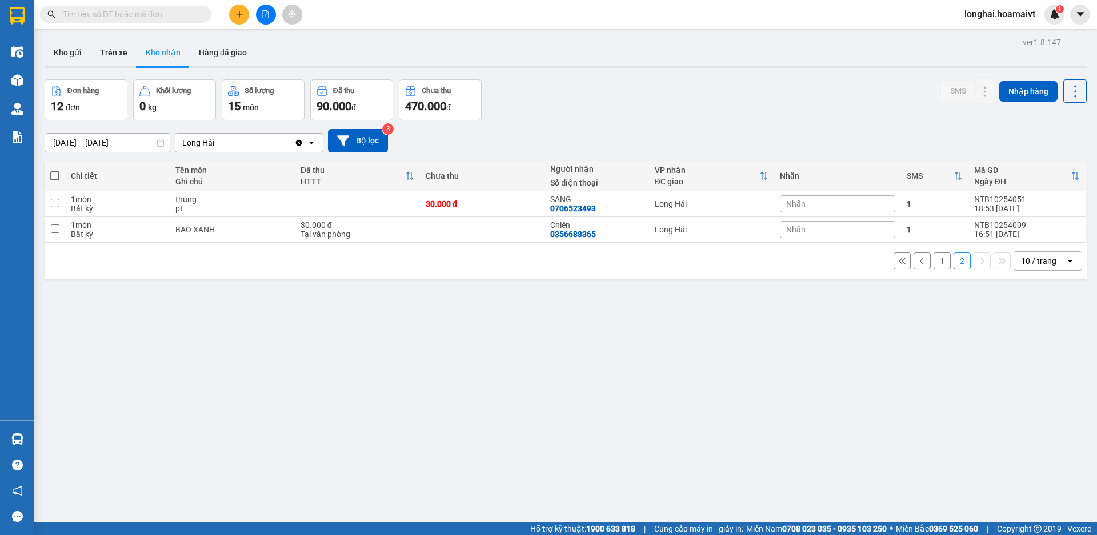
click at [935, 263] on button "1" at bounding box center [941, 261] width 17 height 17
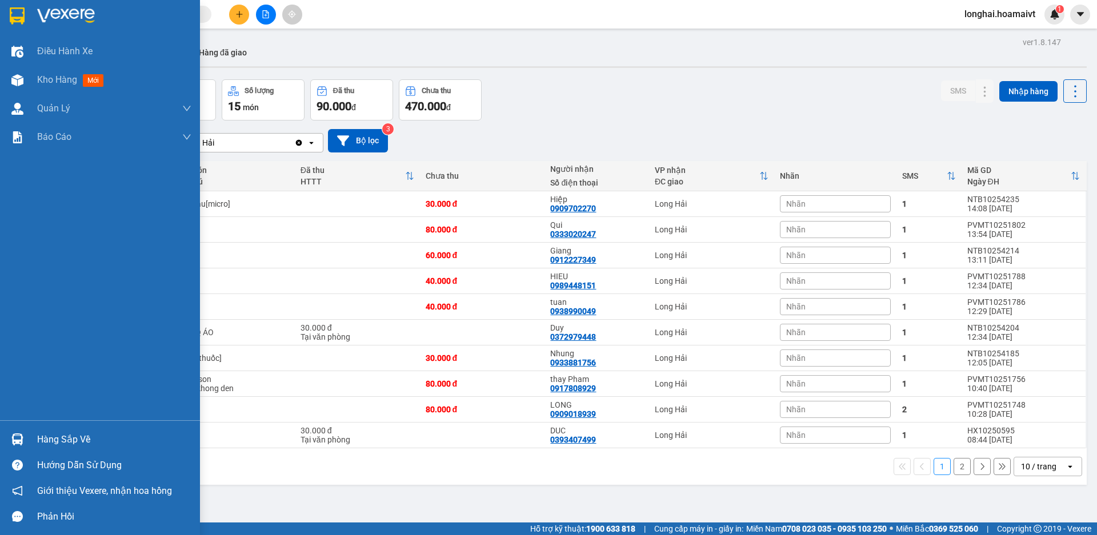
click at [57, 439] on div "Hàng sắp về" at bounding box center [114, 439] width 154 height 17
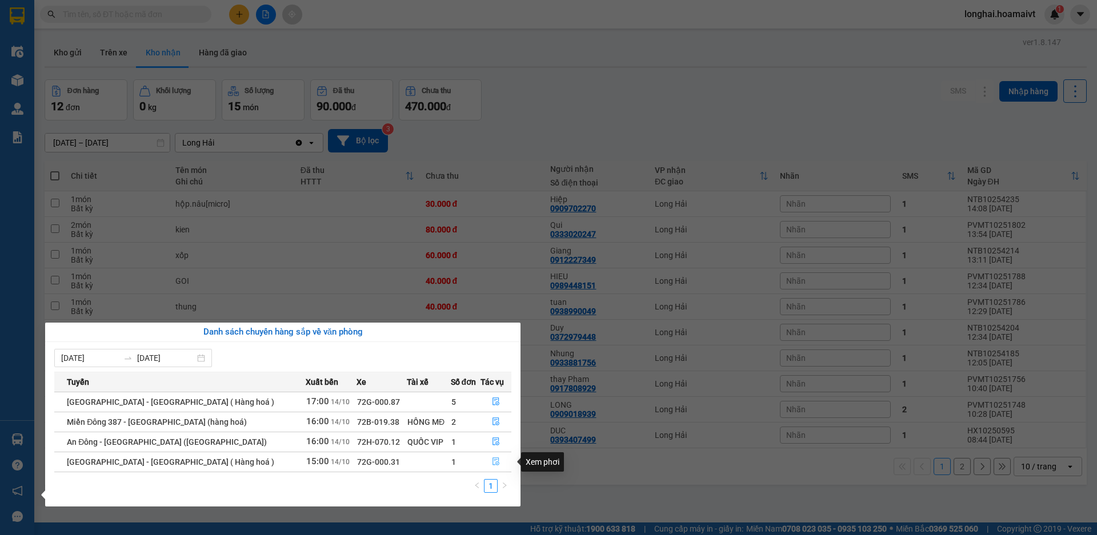
click at [499, 459] on button "button" at bounding box center [496, 462] width 30 height 18
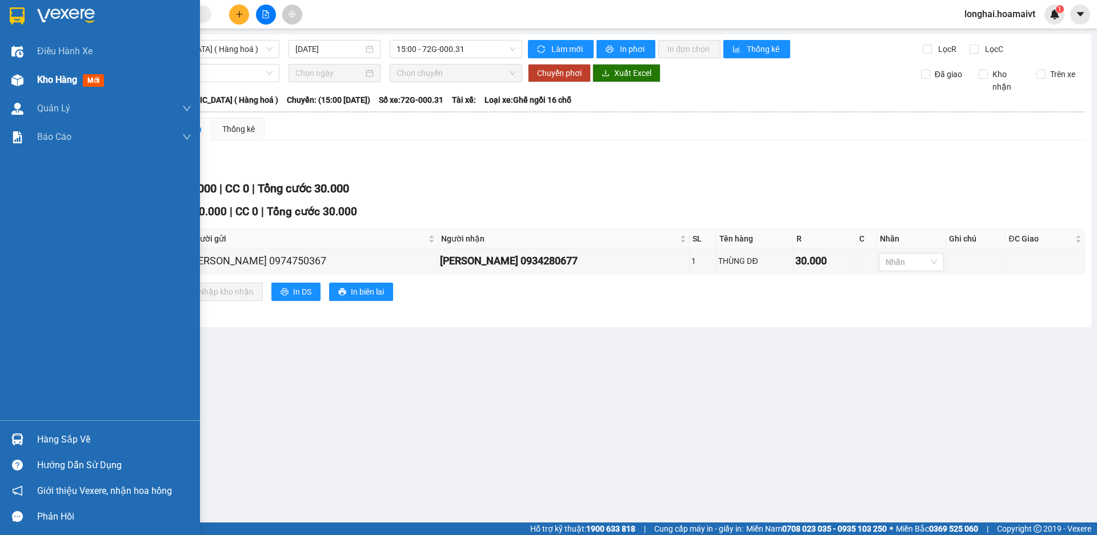
click at [38, 75] on span "Kho hàng" at bounding box center [57, 79] width 40 height 11
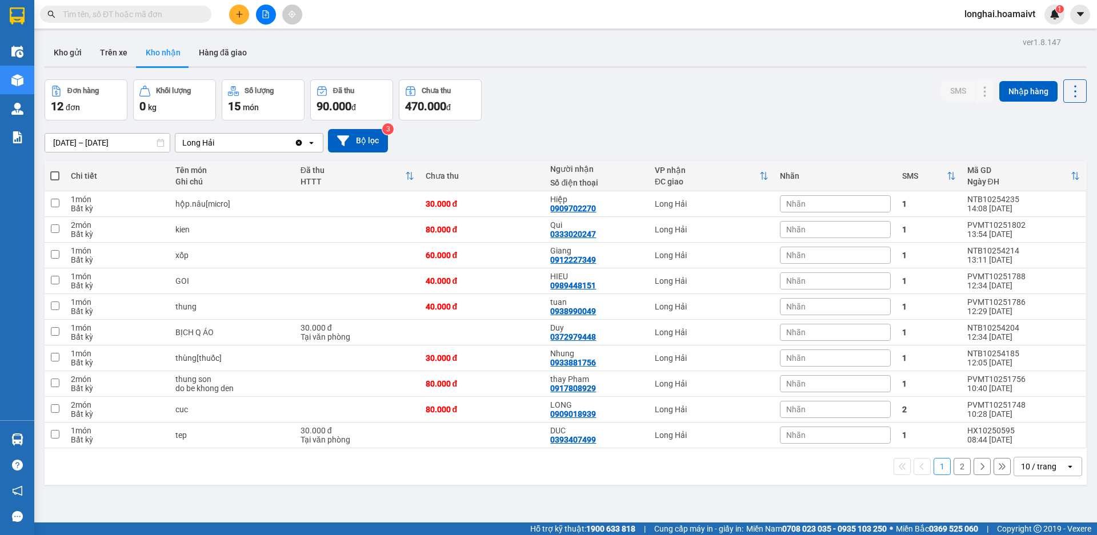
click at [185, 15] on input "text" at bounding box center [130, 14] width 135 height 13
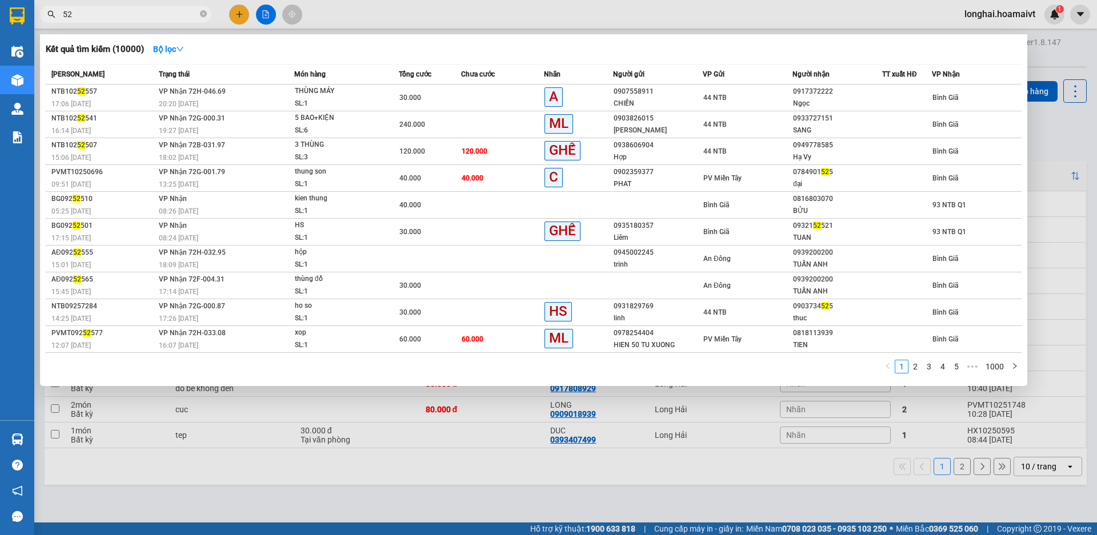
type input "5"
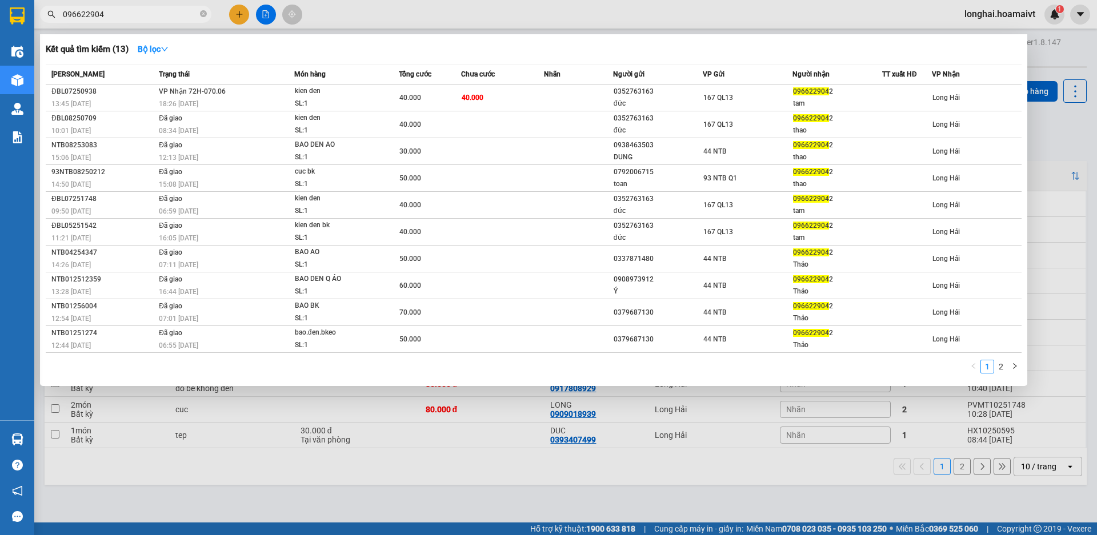
type input "0966229042"
click at [206, 14] on icon "close-circle" at bounding box center [203, 13] width 7 height 7
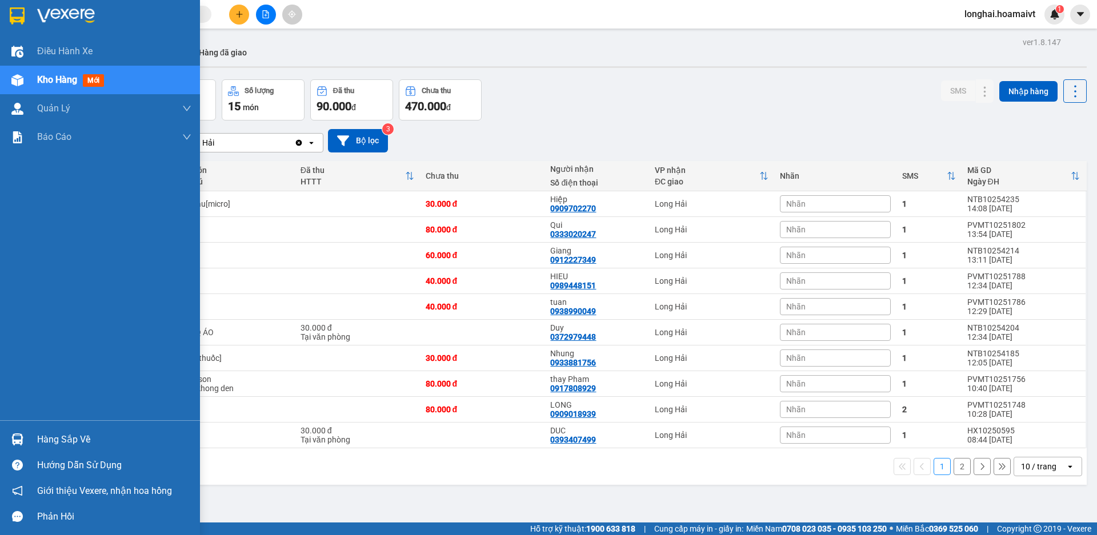
click at [34, 444] on div "Hàng sắp về" at bounding box center [100, 440] width 200 height 26
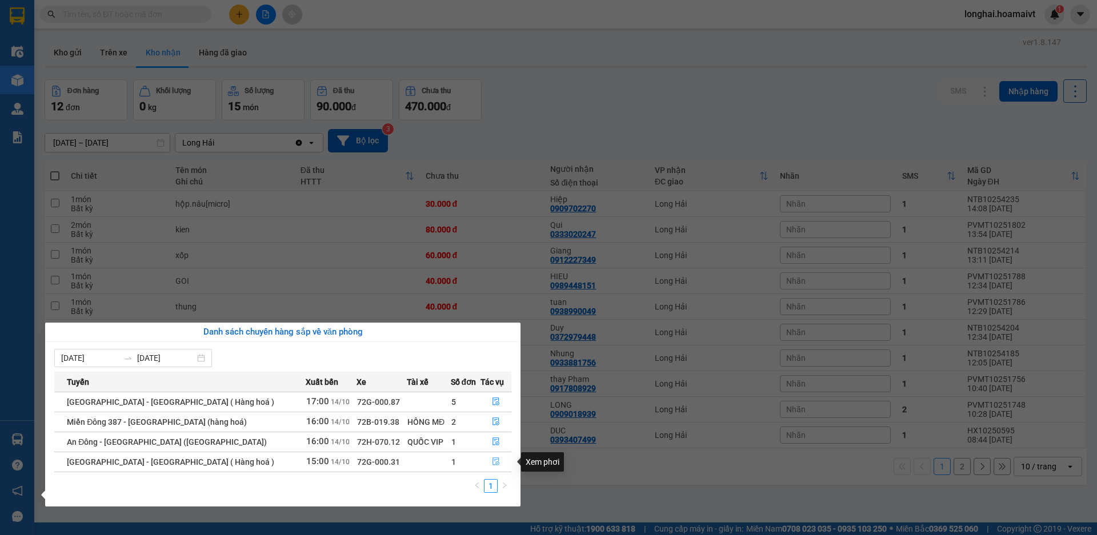
click at [492, 463] on icon "file-done" at bounding box center [496, 462] width 8 height 8
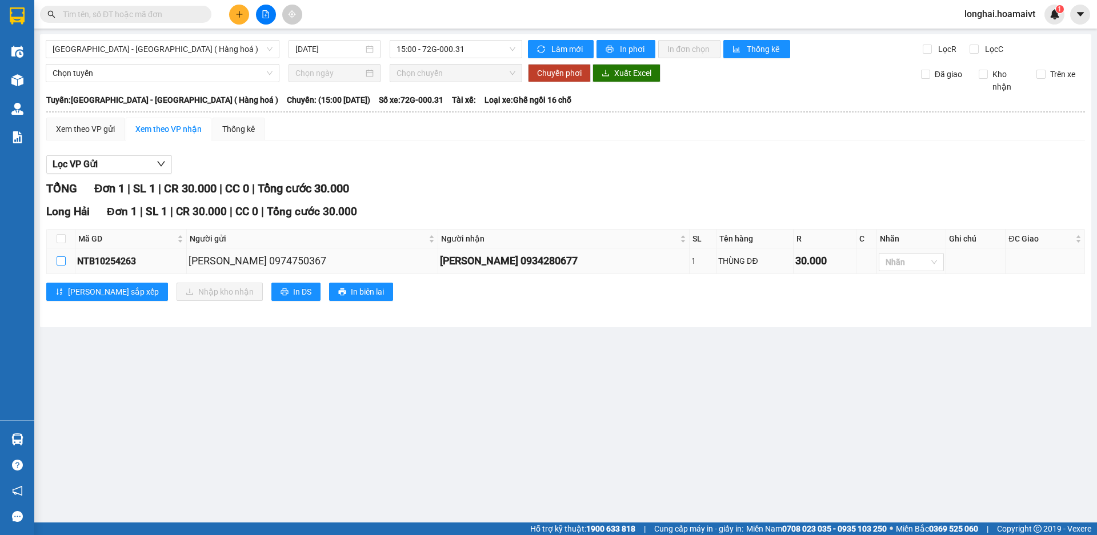
click at [61, 261] on input "checkbox" at bounding box center [61, 261] width 9 height 9
checkbox input "true"
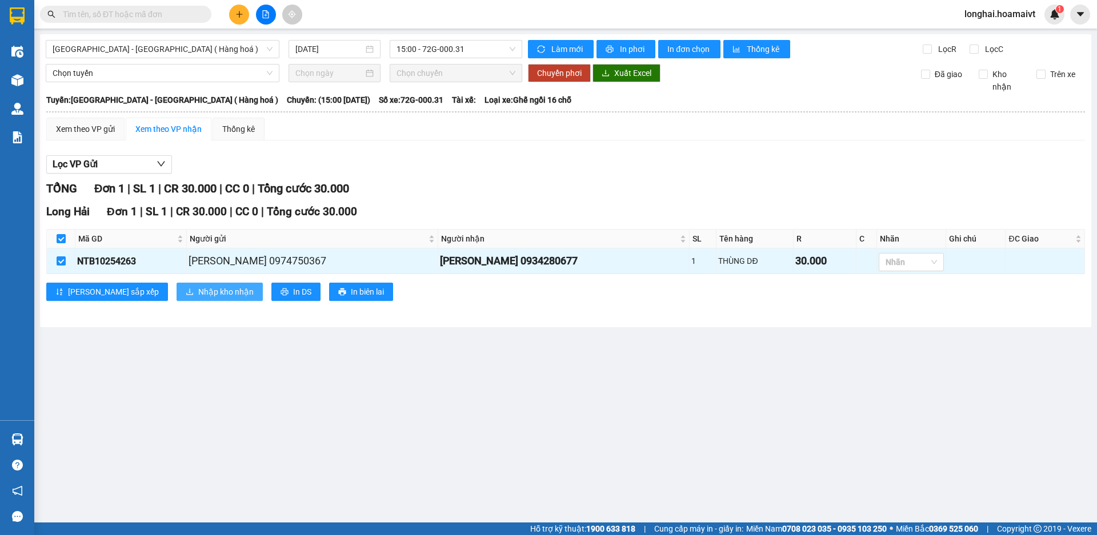
click at [198, 295] on span "Nhập kho nhận" at bounding box center [225, 292] width 55 height 13
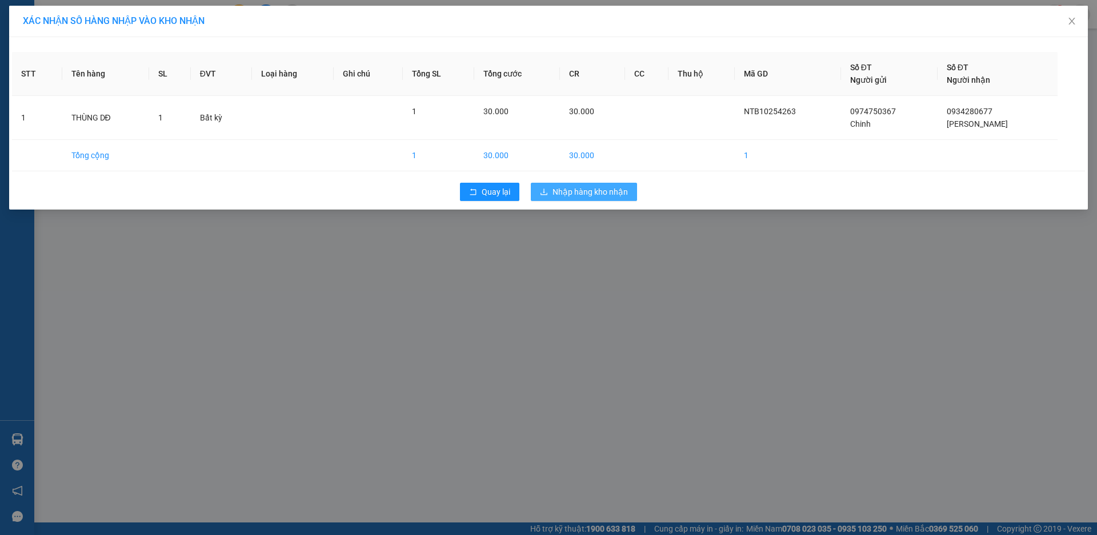
click at [549, 193] on button "Nhập hàng kho nhận" at bounding box center [584, 192] width 106 height 18
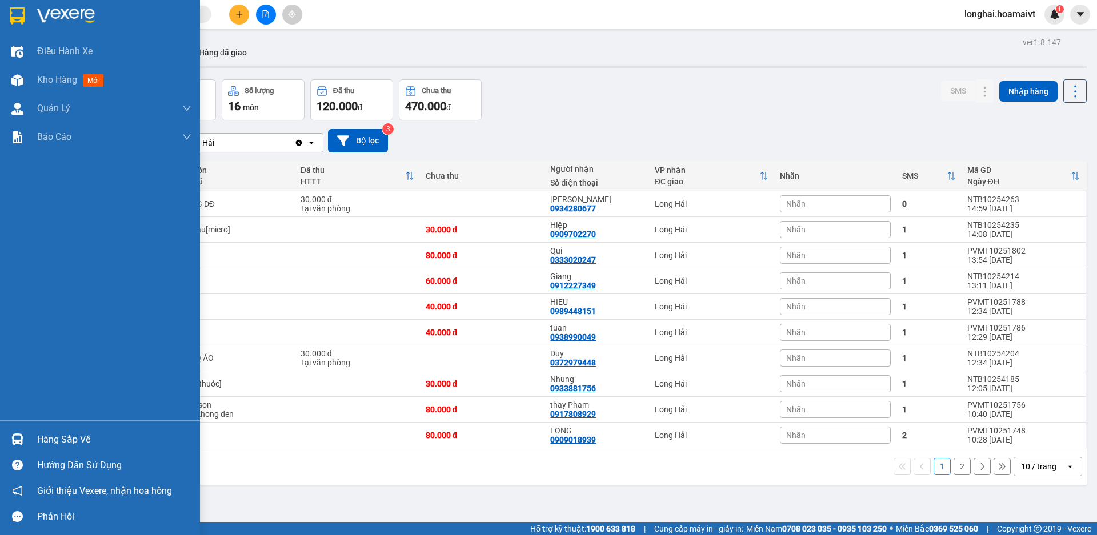
click at [35, 443] on div "Hàng sắp về" at bounding box center [100, 440] width 200 height 26
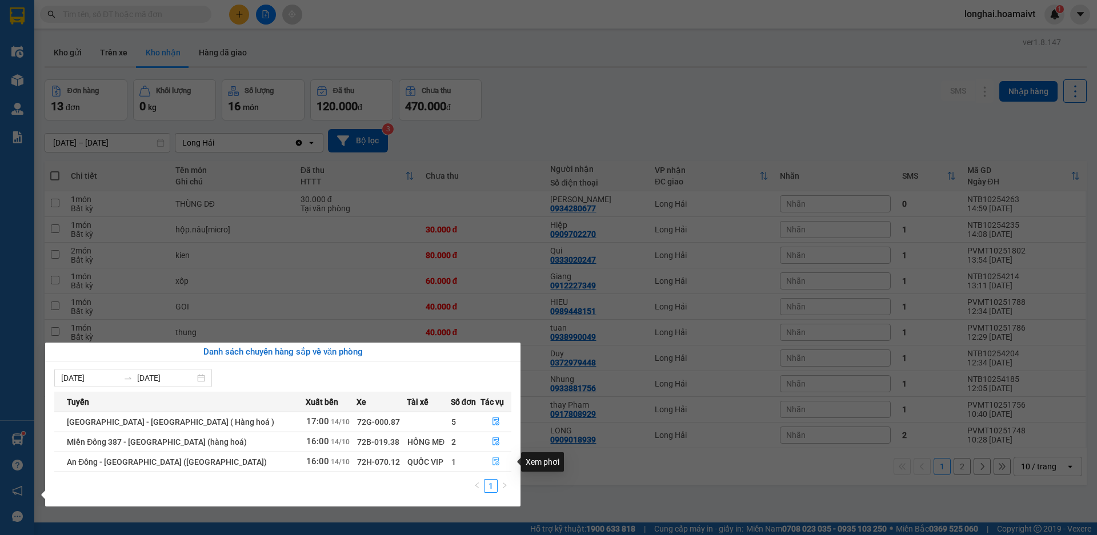
click at [498, 466] on button "button" at bounding box center [496, 462] width 30 height 18
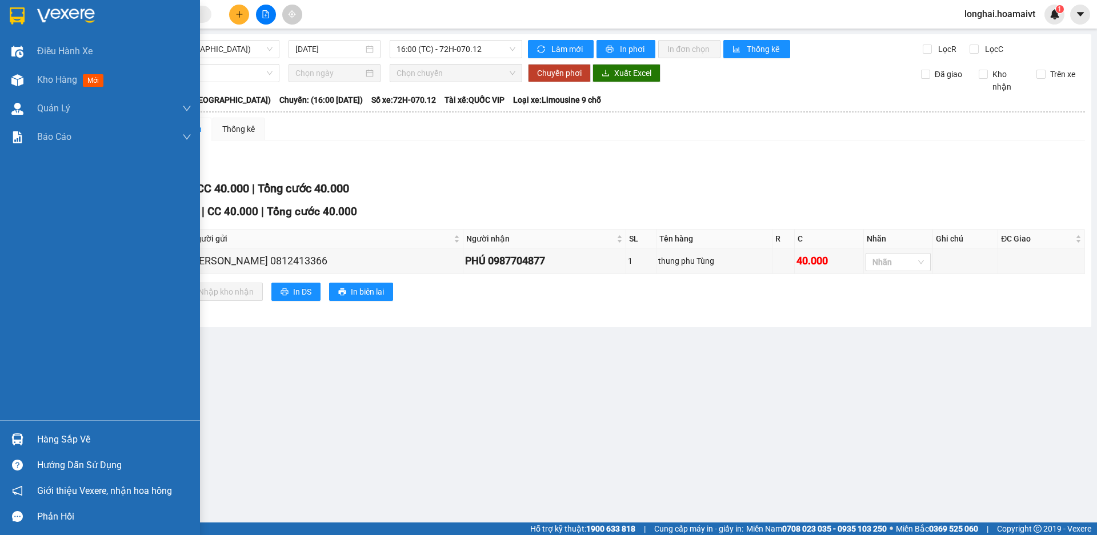
click at [58, 441] on div "Hàng sắp về" at bounding box center [114, 439] width 154 height 17
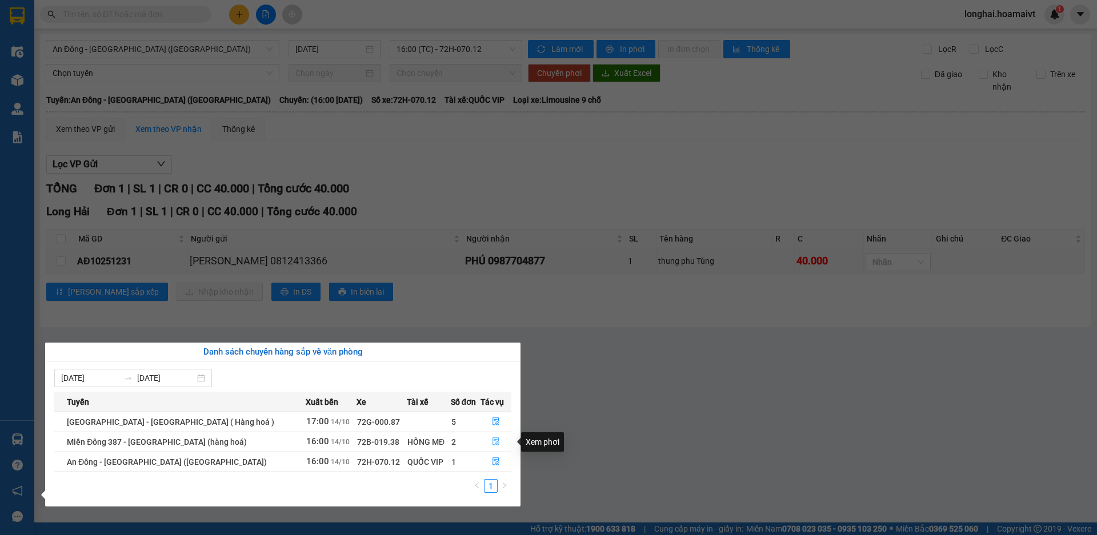
click at [492, 439] on icon "file-done" at bounding box center [496, 442] width 8 height 8
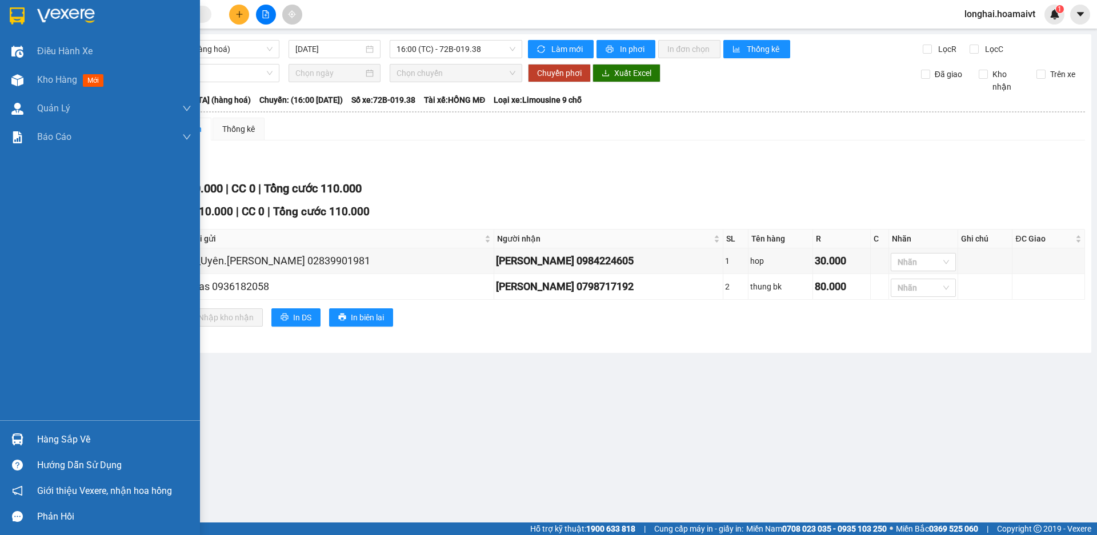
click at [91, 431] on div "Hàng sắp về" at bounding box center [114, 439] width 154 height 17
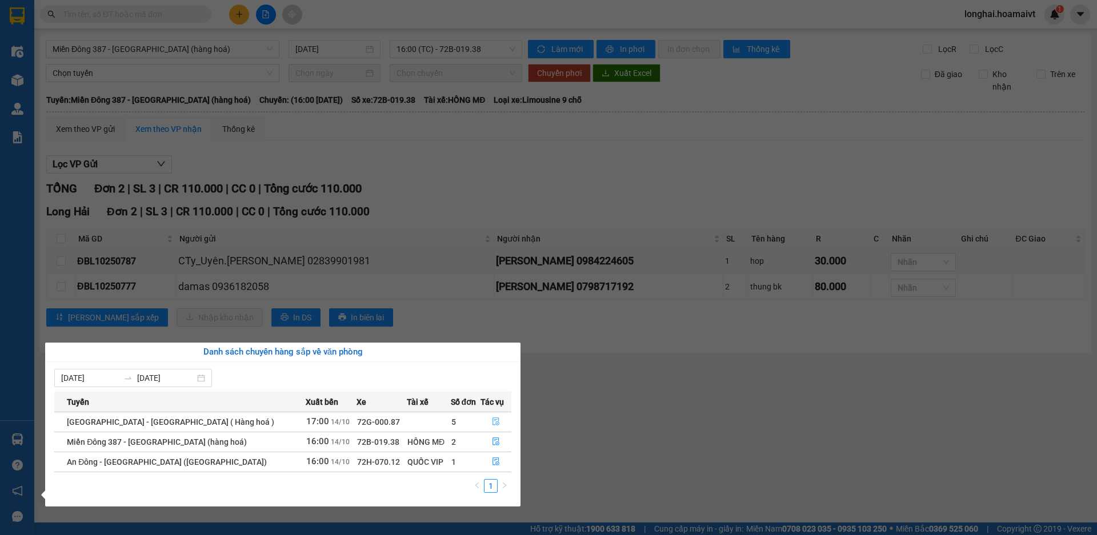
click at [500, 415] on button "button" at bounding box center [496, 422] width 30 height 18
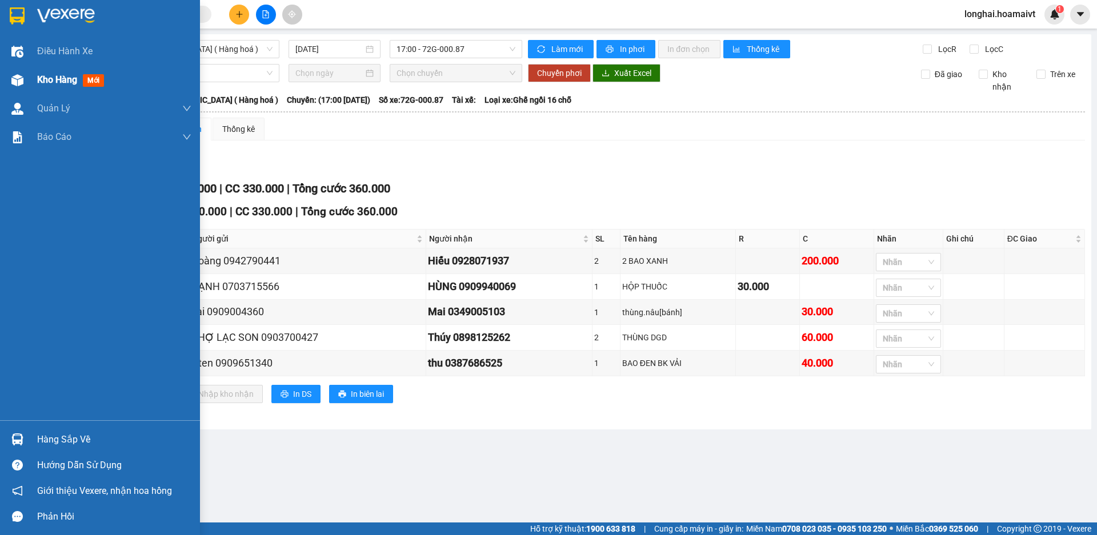
click at [27, 77] on div at bounding box center [17, 80] width 20 height 20
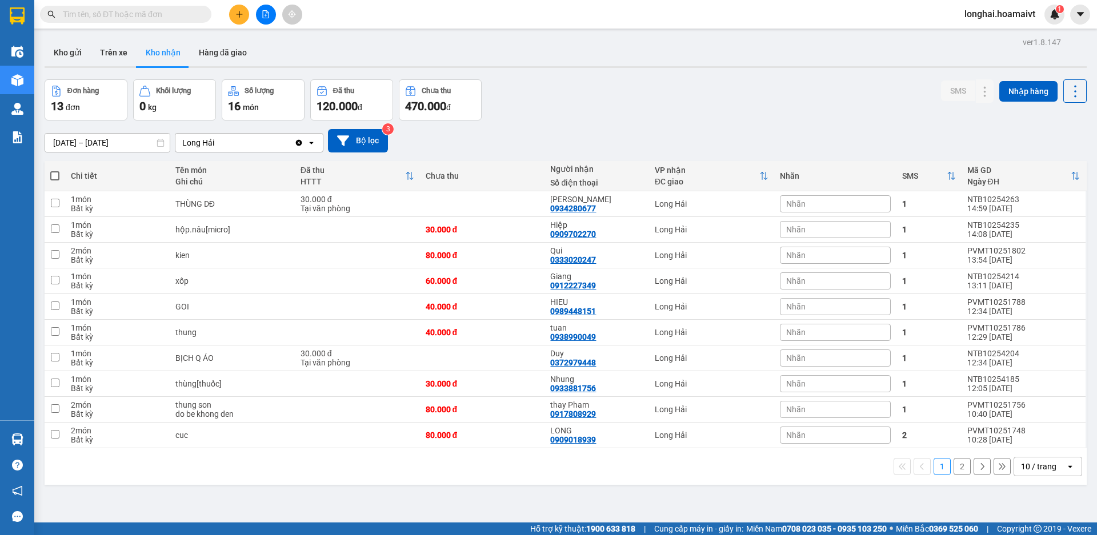
click at [953, 463] on button "2" at bounding box center [961, 466] width 17 height 17
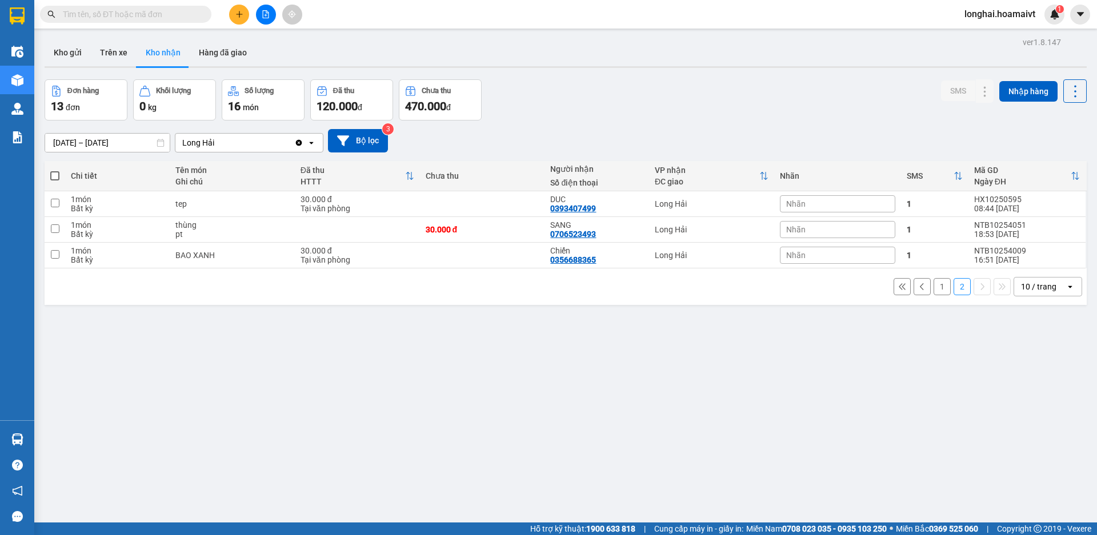
click at [933, 287] on button "1" at bounding box center [941, 286] width 17 height 17
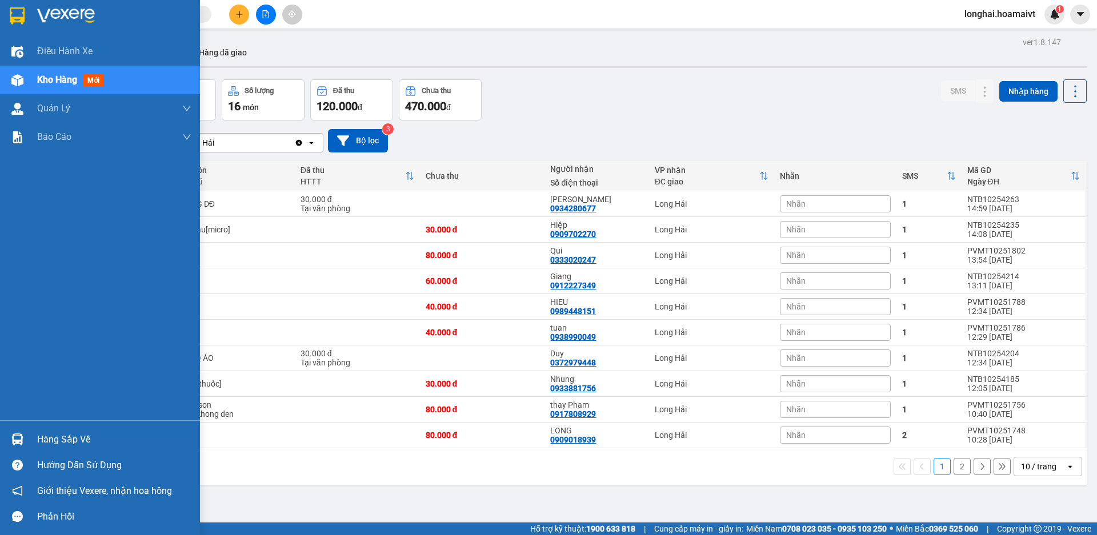
drag, startPoint x: 19, startPoint y: 434, endPoint x: 24, endPoint y: 438, distance: 6.5
click at [19, 434] on img at bounding box center [17, 440] width 12 height 12
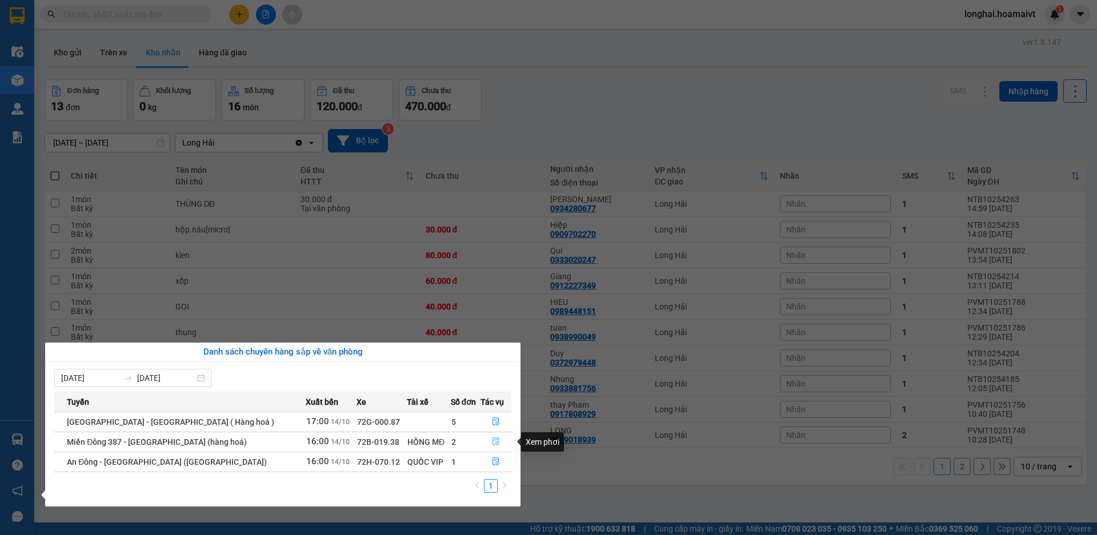
click at [494, 440] on icon "file-done" at bounding box center [496, 442] width 8 height 8
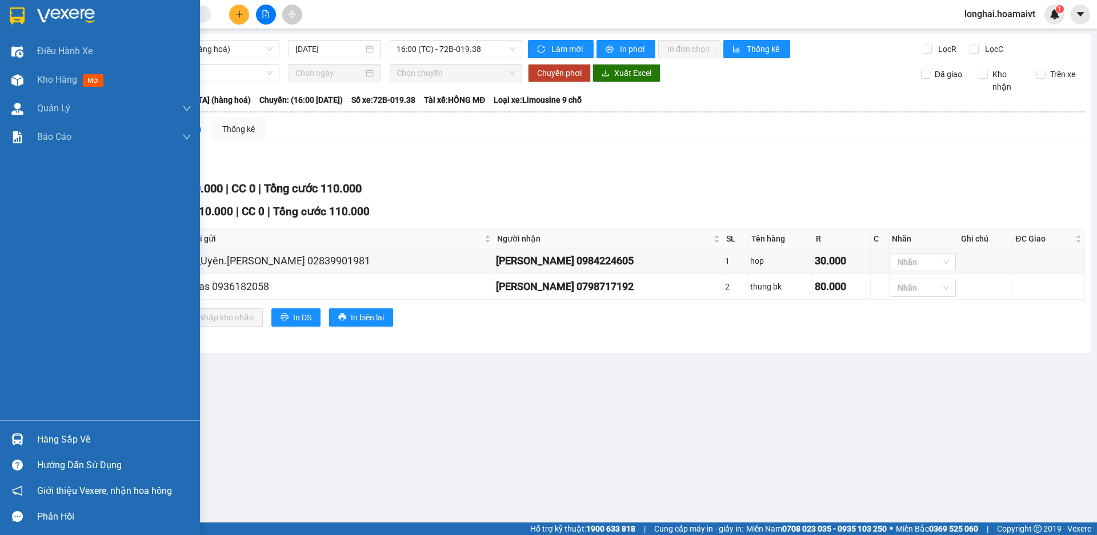
click at [36, 446] on div "Hàng sắp về" at bounding box center [100, 440] width 200 height 26
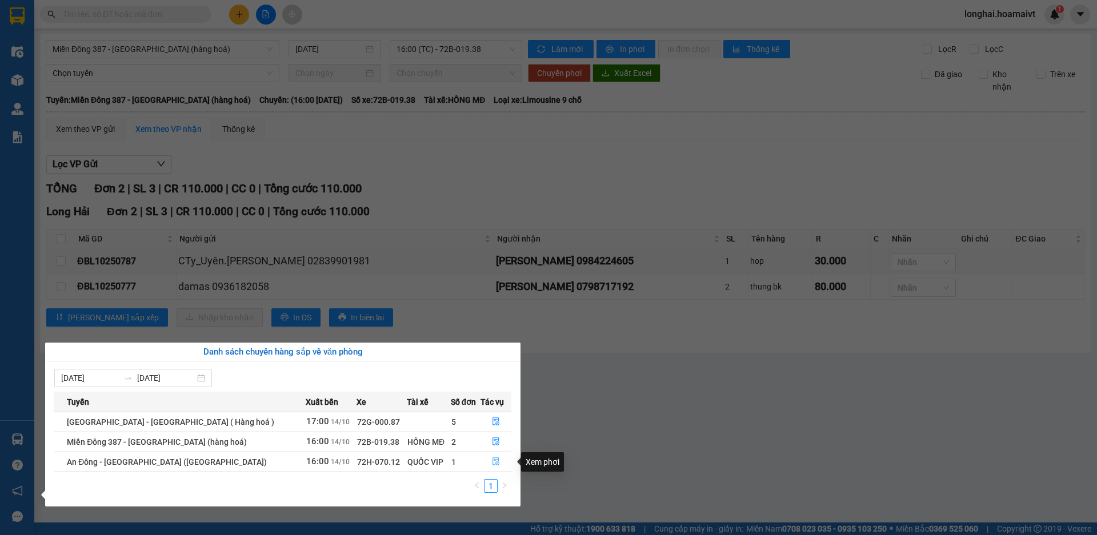
click at [493, 459] on icon "file-done" at bounding box center [496, 462] width 8 height 8
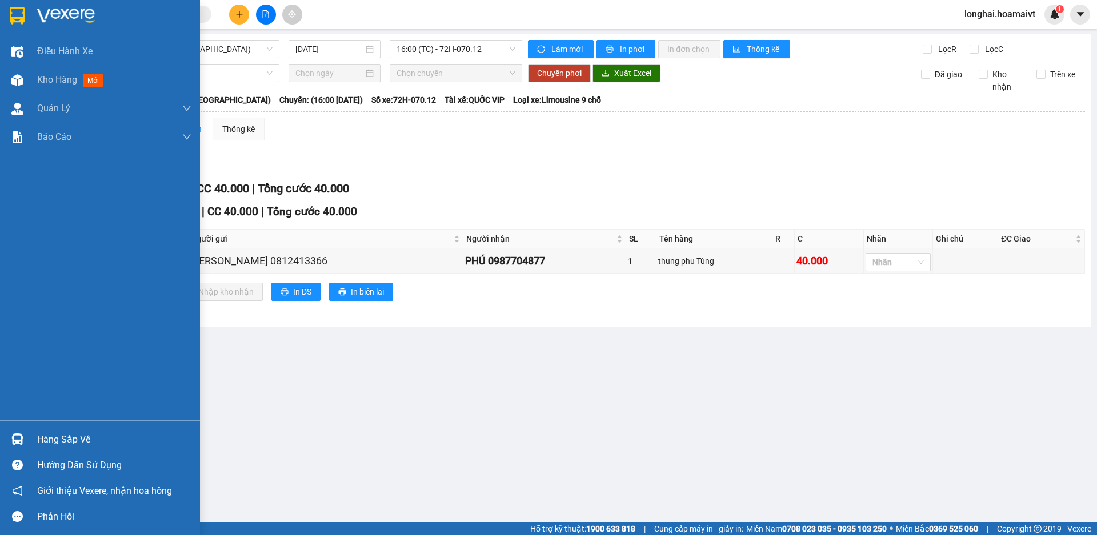
click at [81, 432] on div "Hàng sắp về" at bounding box center [114, 439] width 154 height 17
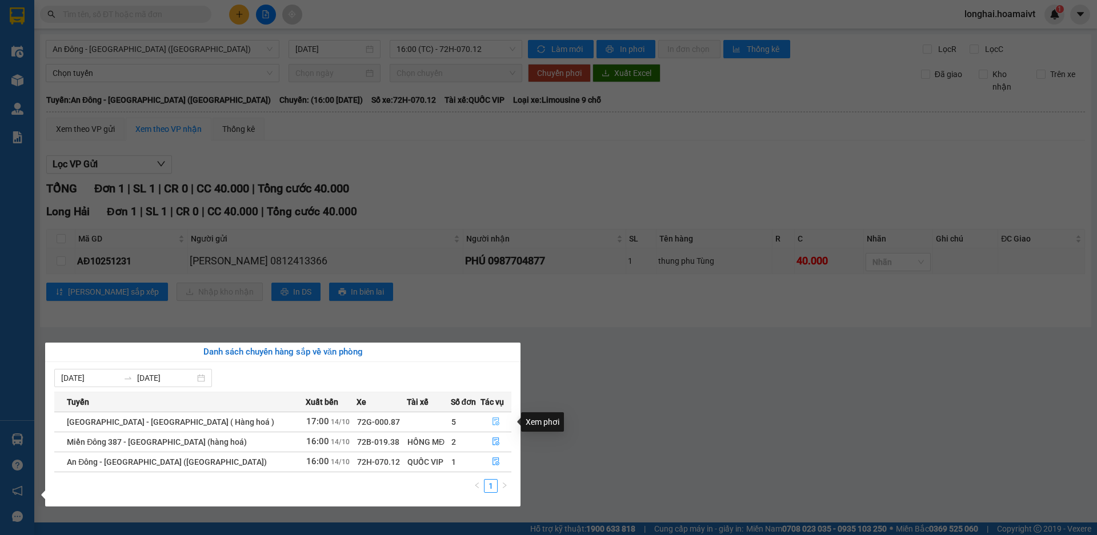
click at [493, 424] on icon "file-done" at bounding box center [496, 422] width 8 height 8
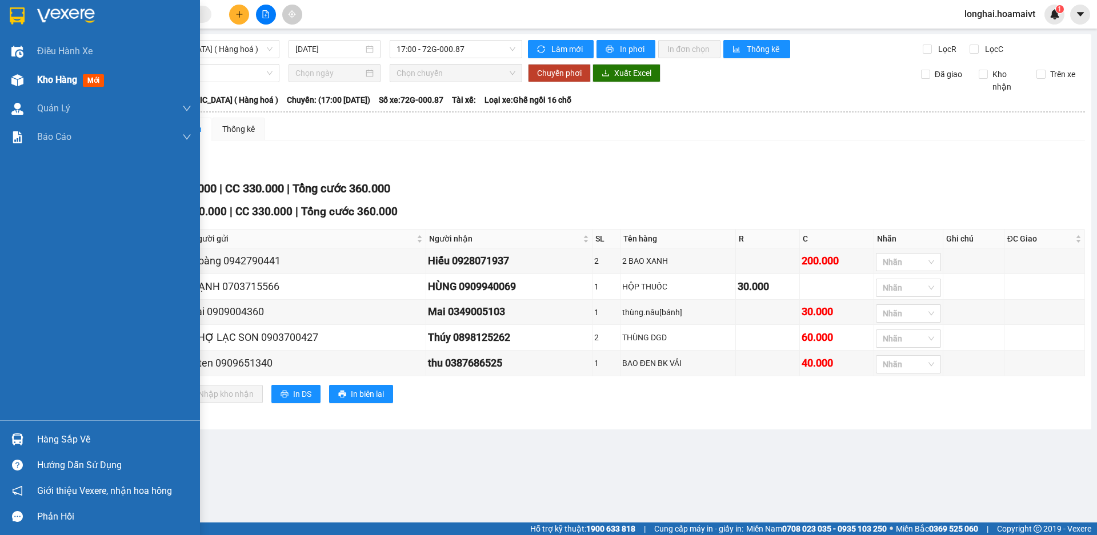
click at [34, 76] on div "Kho hàng mới" at bounding box center [100, 80] width 200 height 29
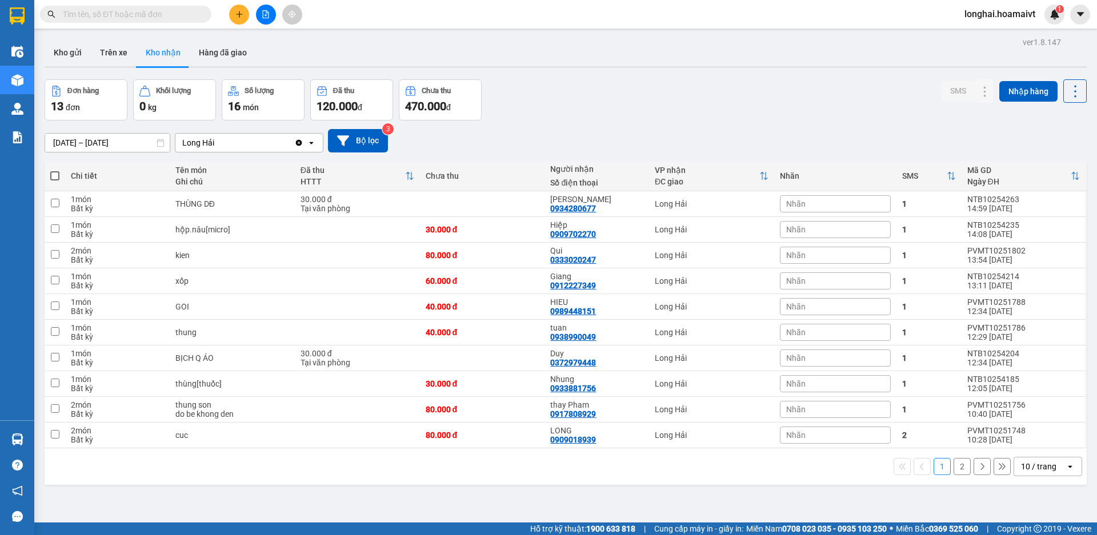
click at [959, 465] on button "2" at bounding box center [961, 466] width 17 height 17
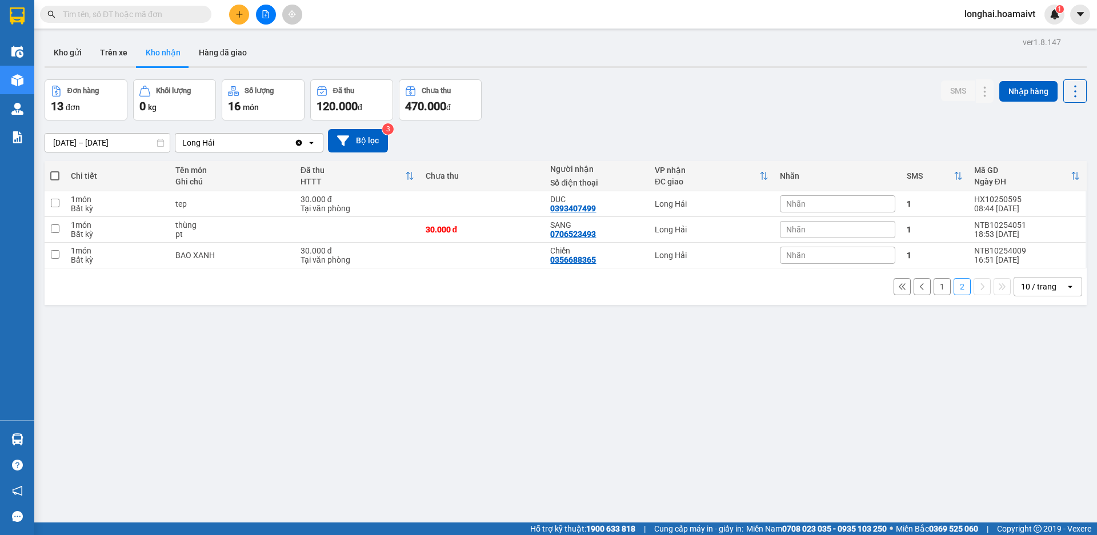
click at [935, 289] on button "1" at bounding box center [941, 286] width 17 height 17
